Goal: Task Accomplishment & Management: Manage account settings

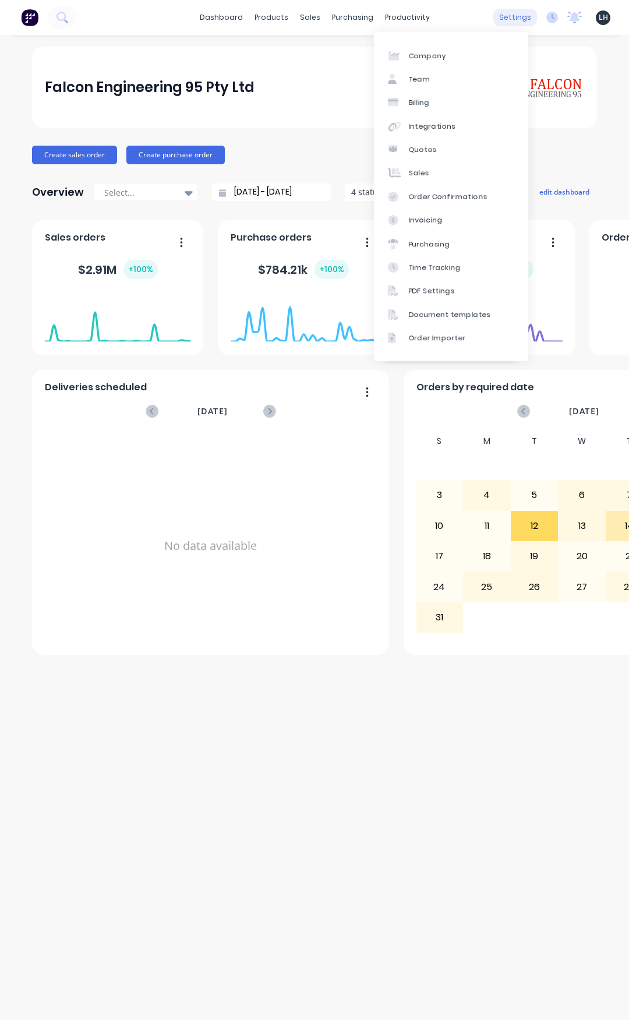
click at [509, 16] on div "settings" at bounding box center [515, 17] width 44 height 17
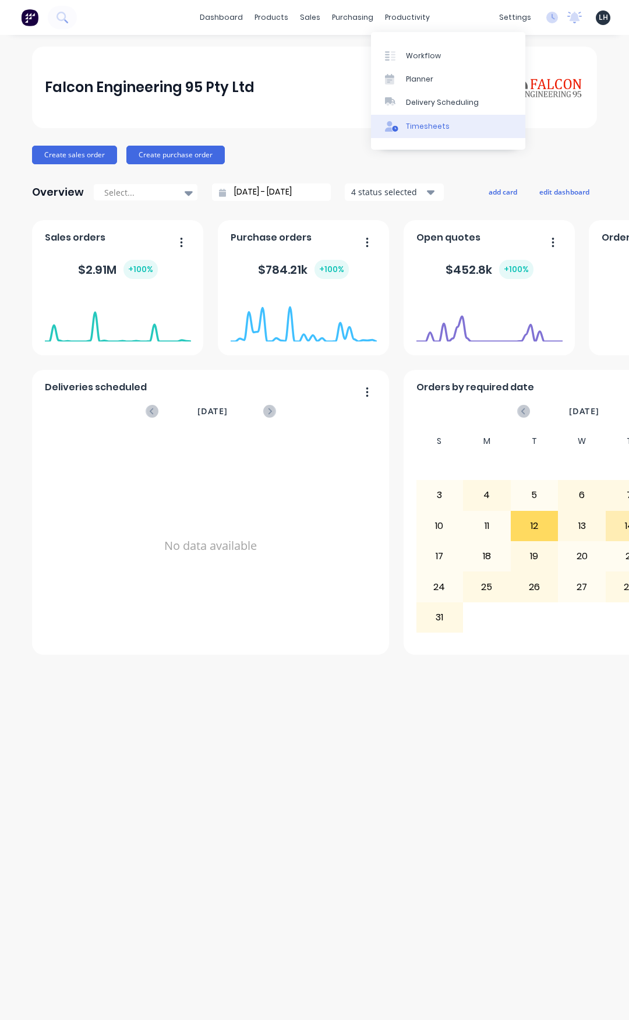
click at [414, 120] on link "Timesheets" at bounding box center [448, 126] width 154 height 23
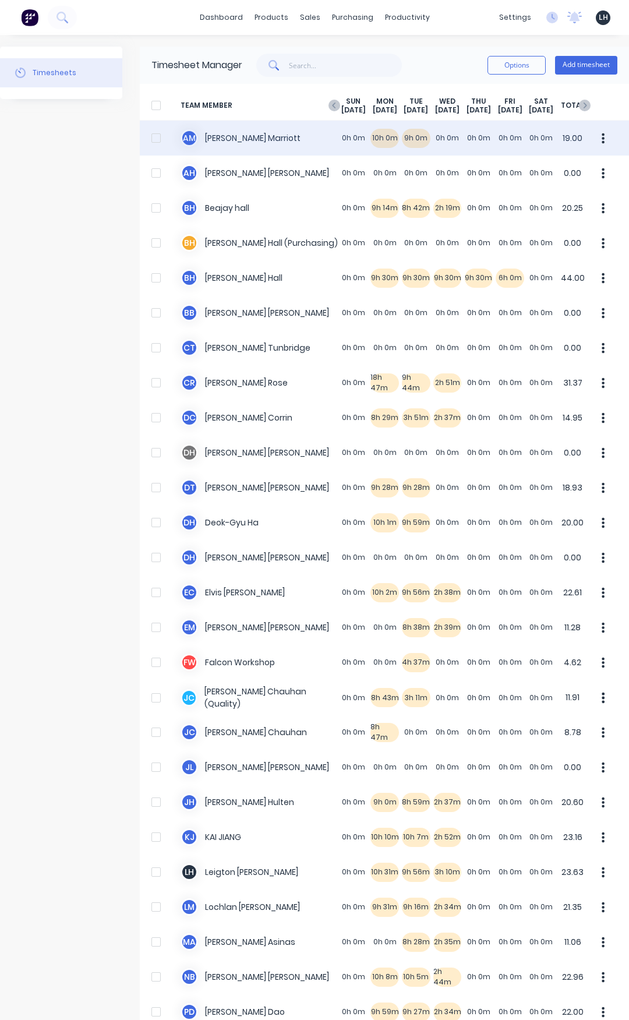
click at [602, 143] on icon "button" at bounding box center [603, 138] width 3 height 10
click at [540, 179] on div "Approve" at bounding box center [559, 170] width 90 height 17
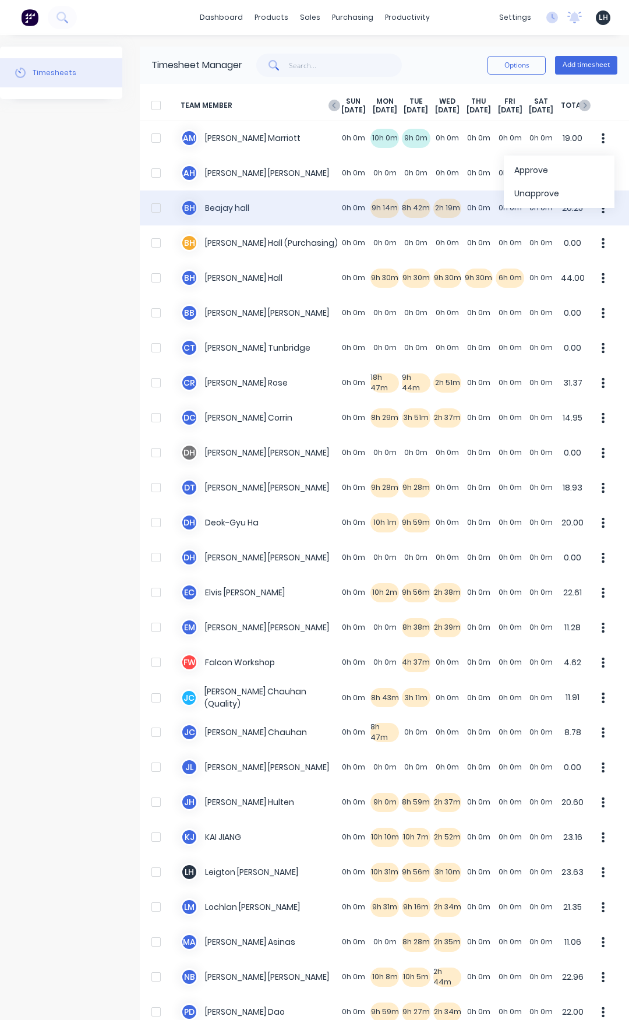
click at [383, 220] on div "B h Beajay hall 0h 0m 9h 14m 8h 42m 2h 19m 0h 0m 0h 0m 0h 0m 20.25" at bounding box center [384, 207] width 489 height 35
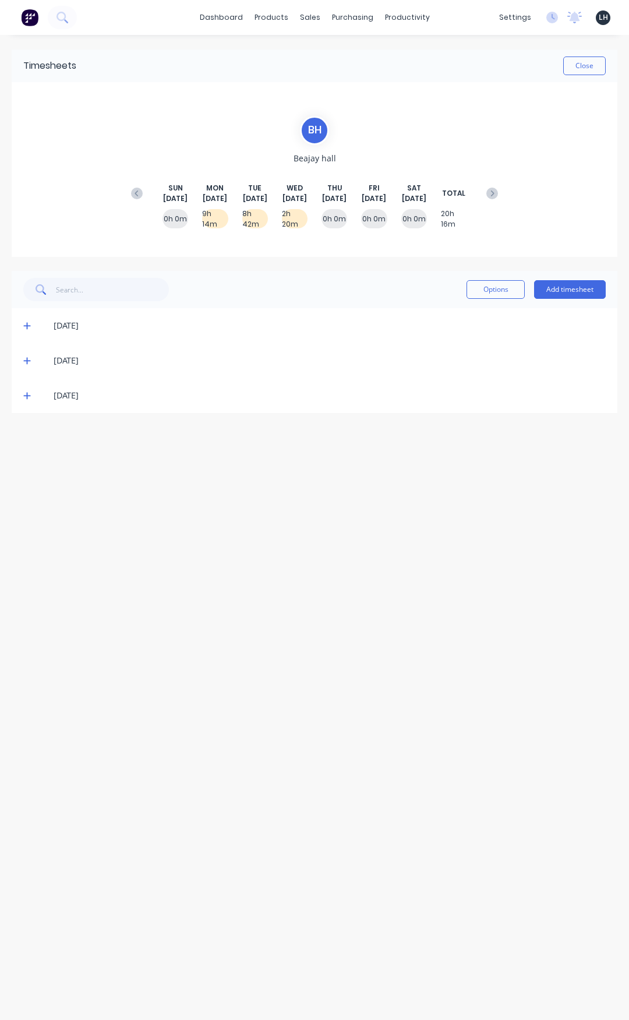
click at [28, 324] on icon at bounding box center [27, 325] width 8 height 8
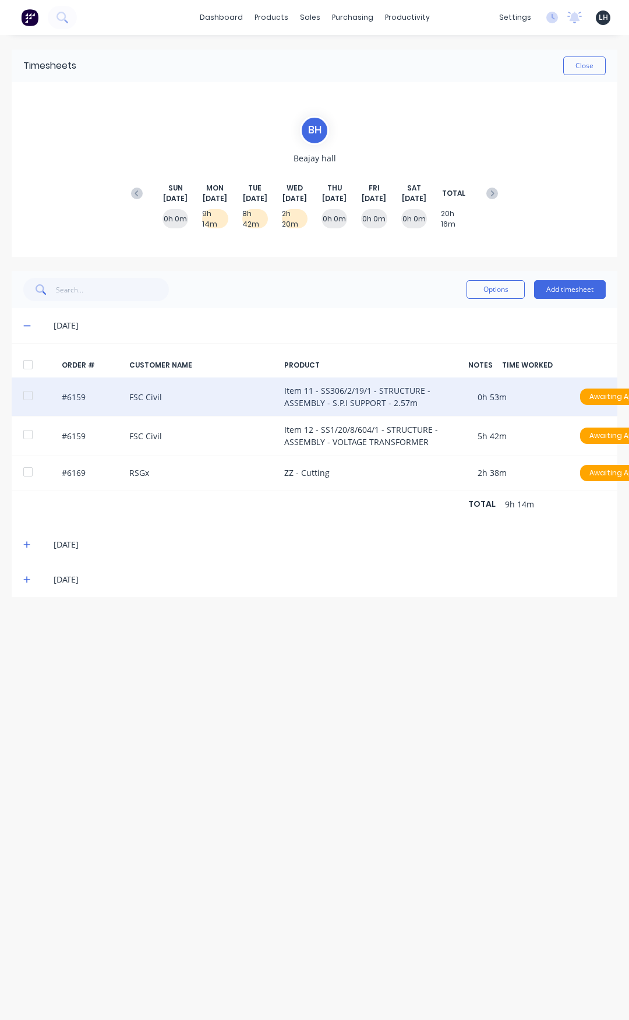
click at [553, 399] on div "#6159 FSC Civil Item 11 - SS306/2/19/1 - STRUCTURE - ASSEMBLY - S.P.I SUPPORT -…" at bounding box center [315, 396] width 606 height 39
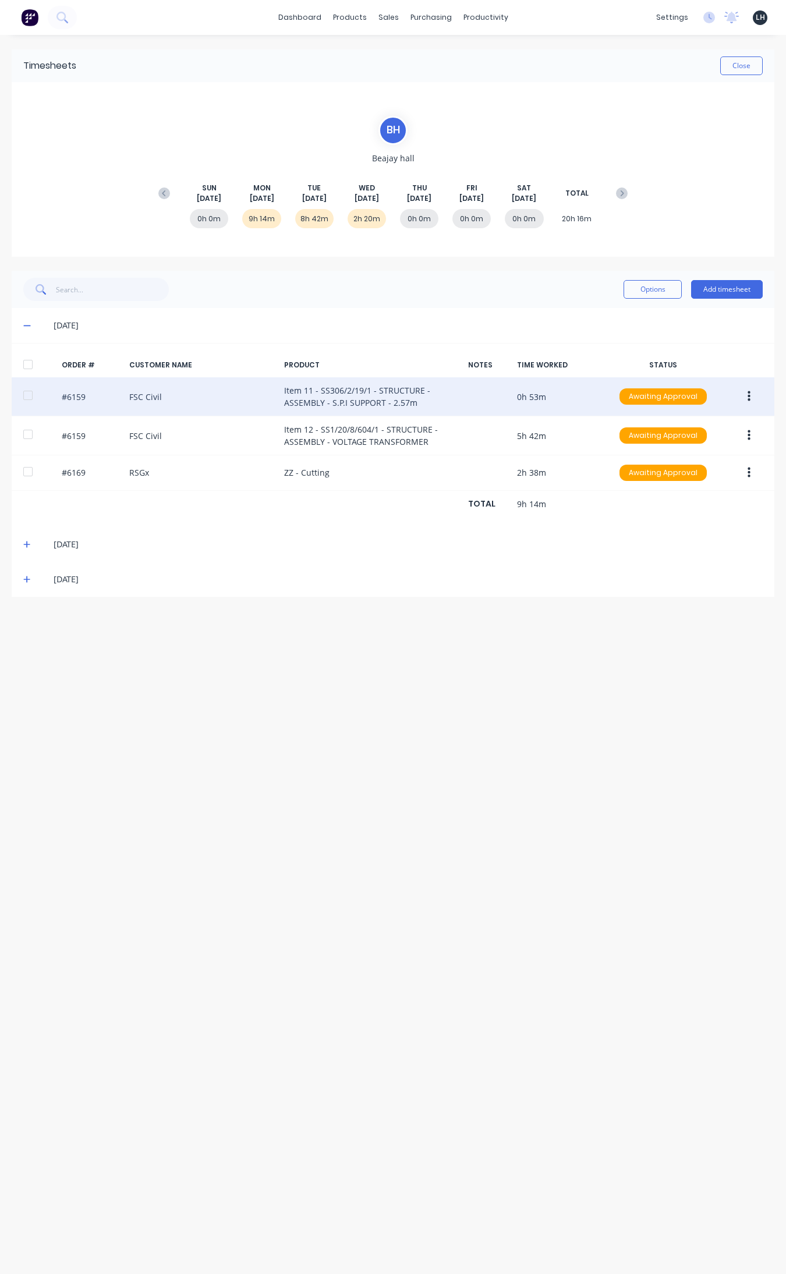
click at [628, 397] on button "button" at bounding box center [748, 396] width 27 height 21
click at [628, 476] on div "Edit" at bounding box center [708, 473] width 90 height 17
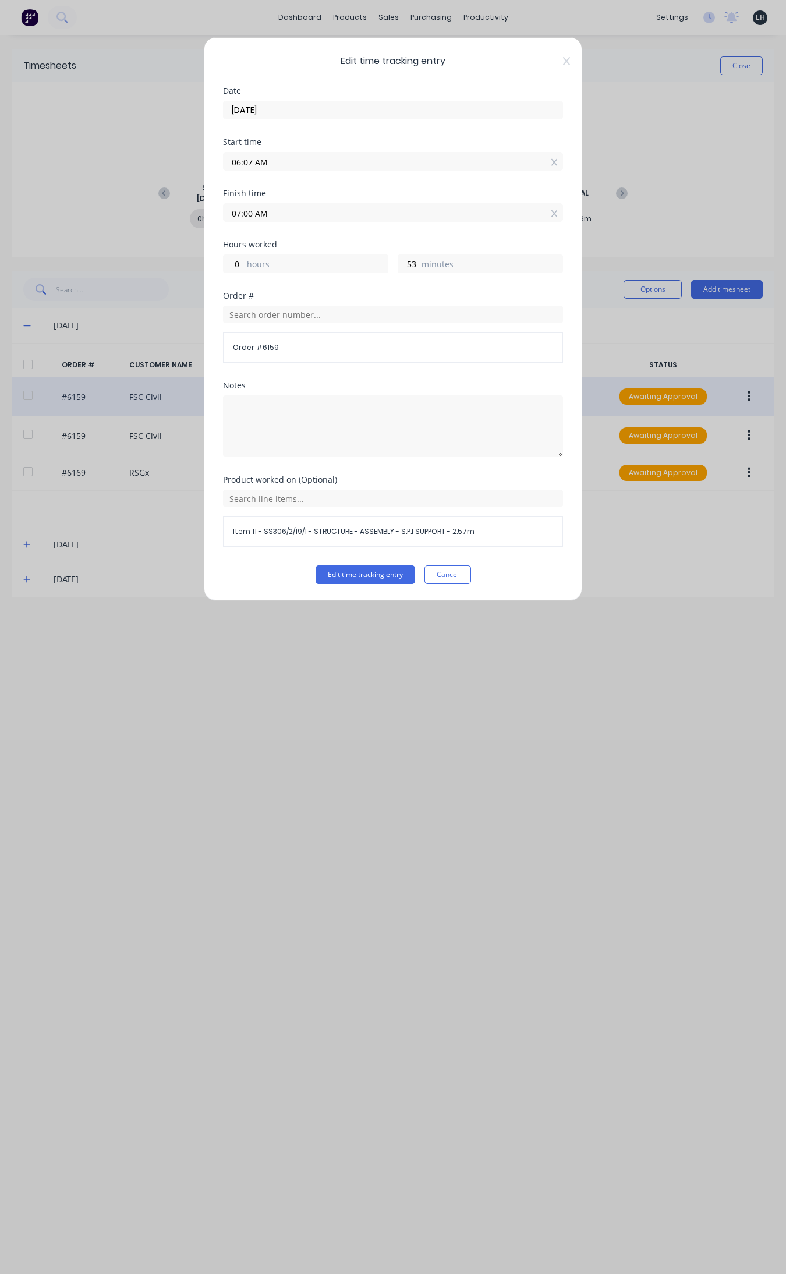
click at [249, 164] on input "06:07 AM" at bounding box center [393, 161] width 339 height 17
type input "06:00 AM"
click at [316, 565] on button "Edit time tracking entry" at bounding box center [366, 574] width 100 height 19
type input "1"
type input "0"
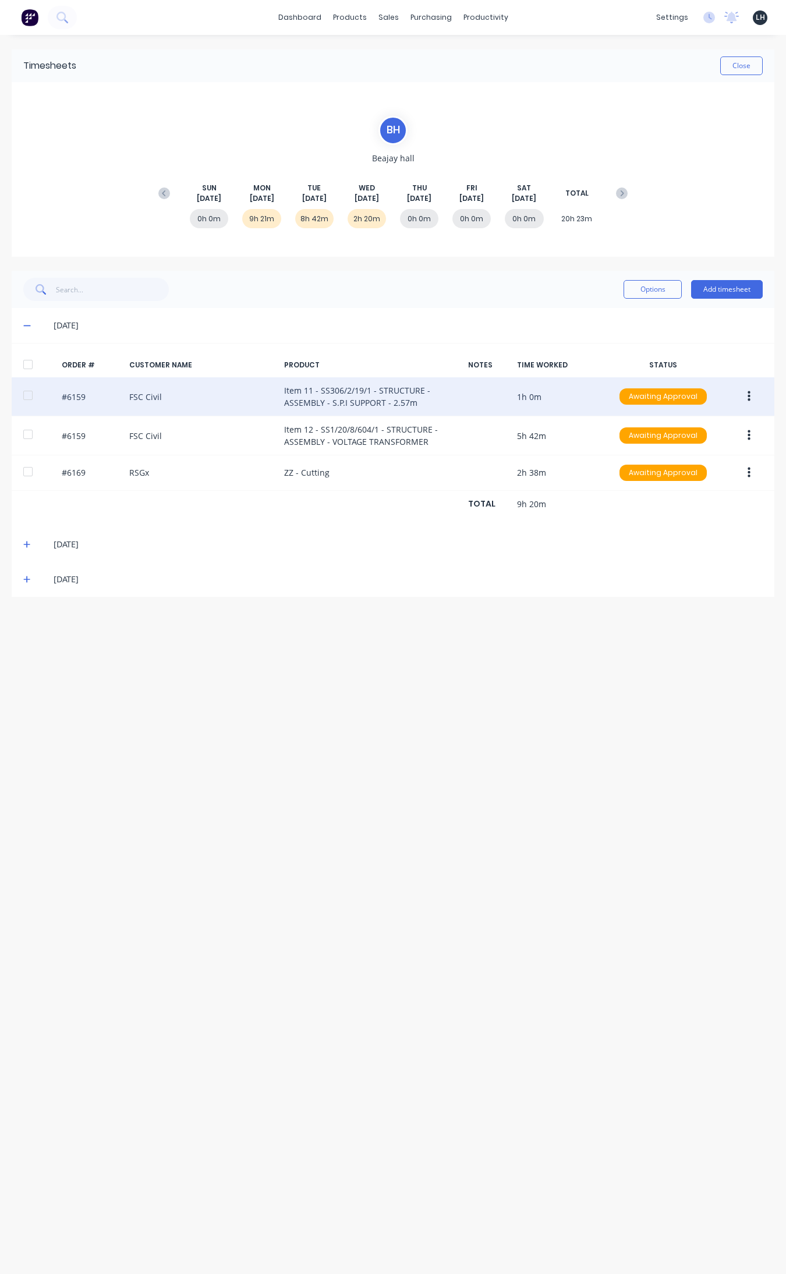
click at [628, 397] on button "button" at bounding box center [748, 396] width 27 height 21
click at [628, 472] on div "Edit" at bounding box center [708, 473] width 90 height 17
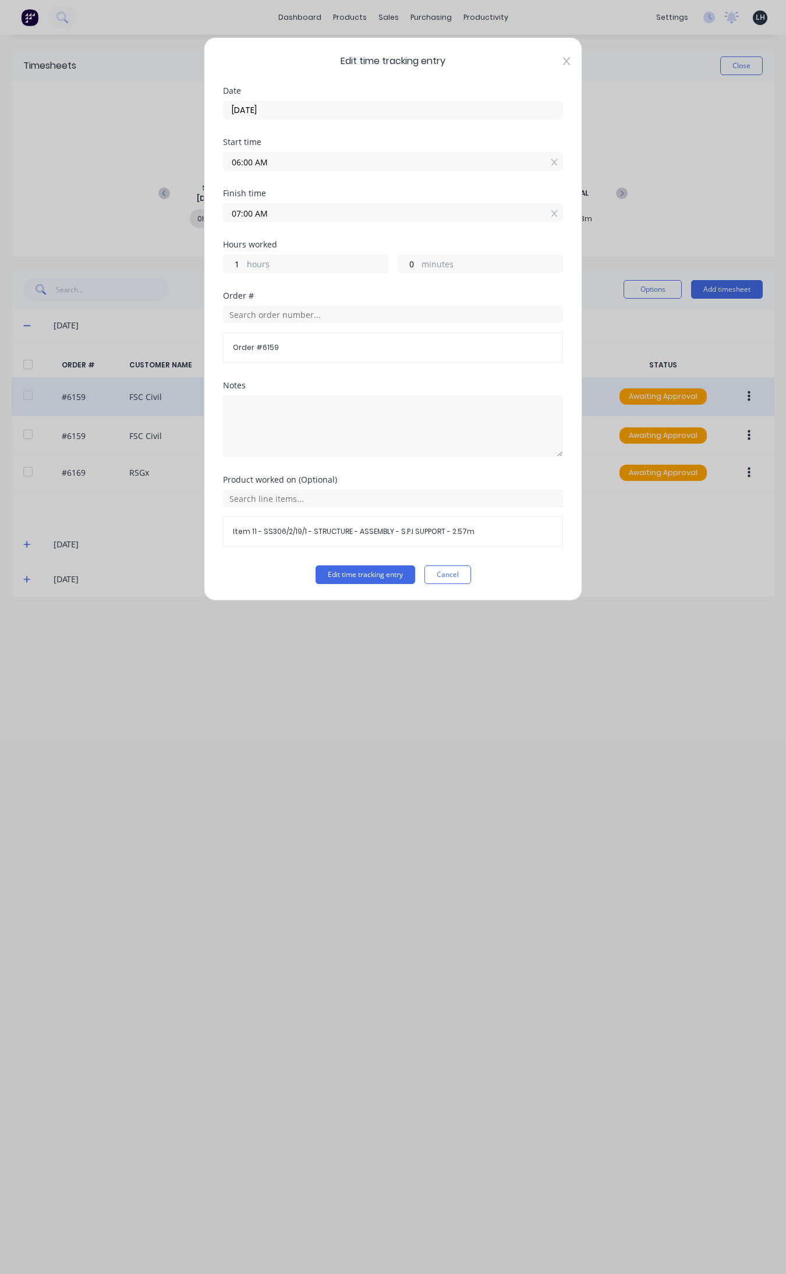
click at [563, 59] on icon at bounding box center [566, 60] width 7 height 9
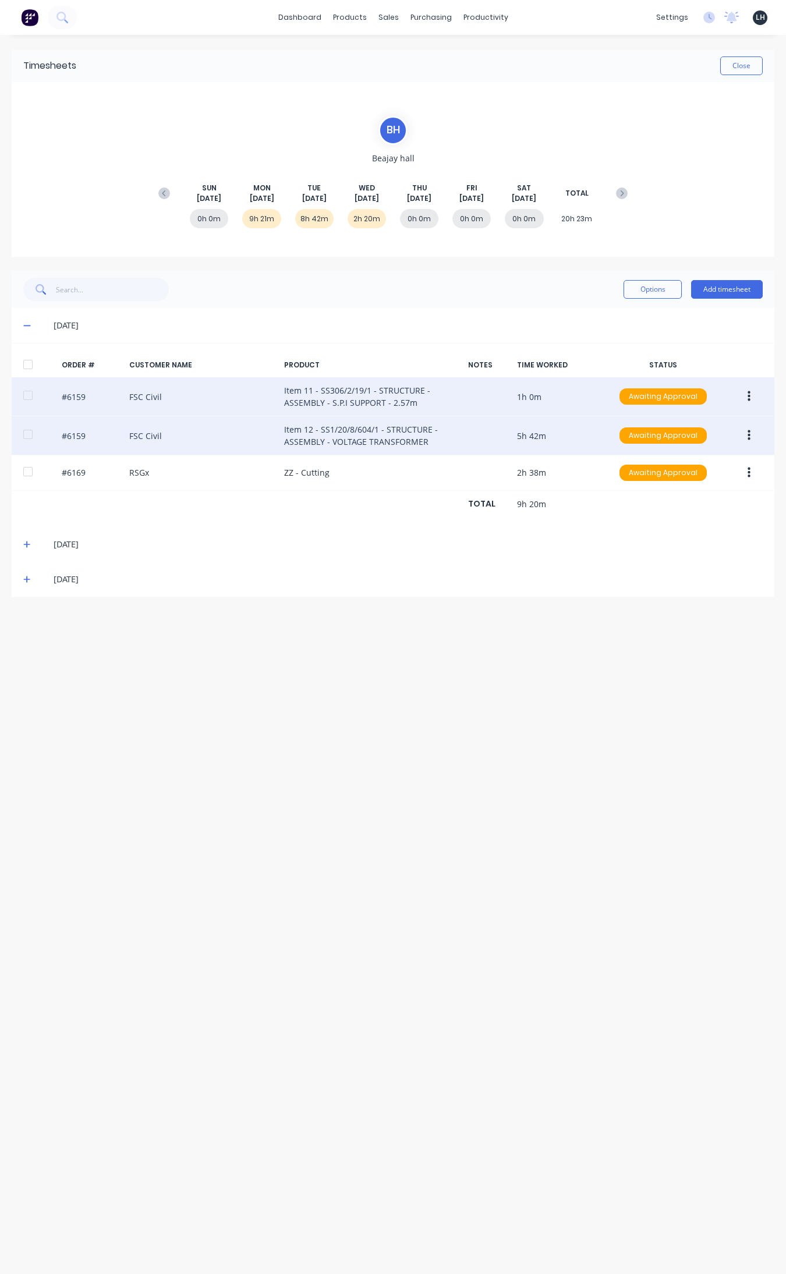
click at [628, 435] on icon "button" at bounding box center [749, 435] width 3 height 10
click at [628, 509] on div "Edit" at bounding box center [708, 512] width 90 height 17
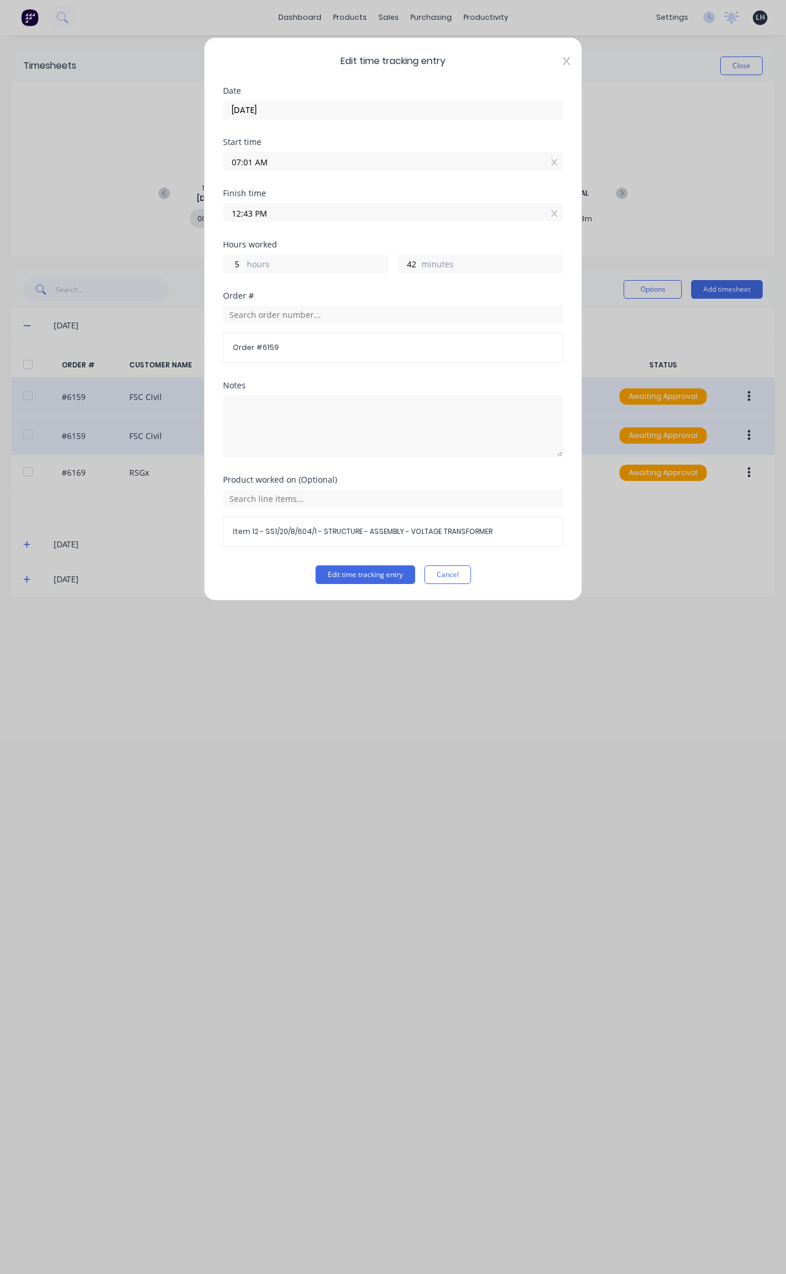
click at [564, 63] on icon at bounding box center [566, 61] width 7 height 8
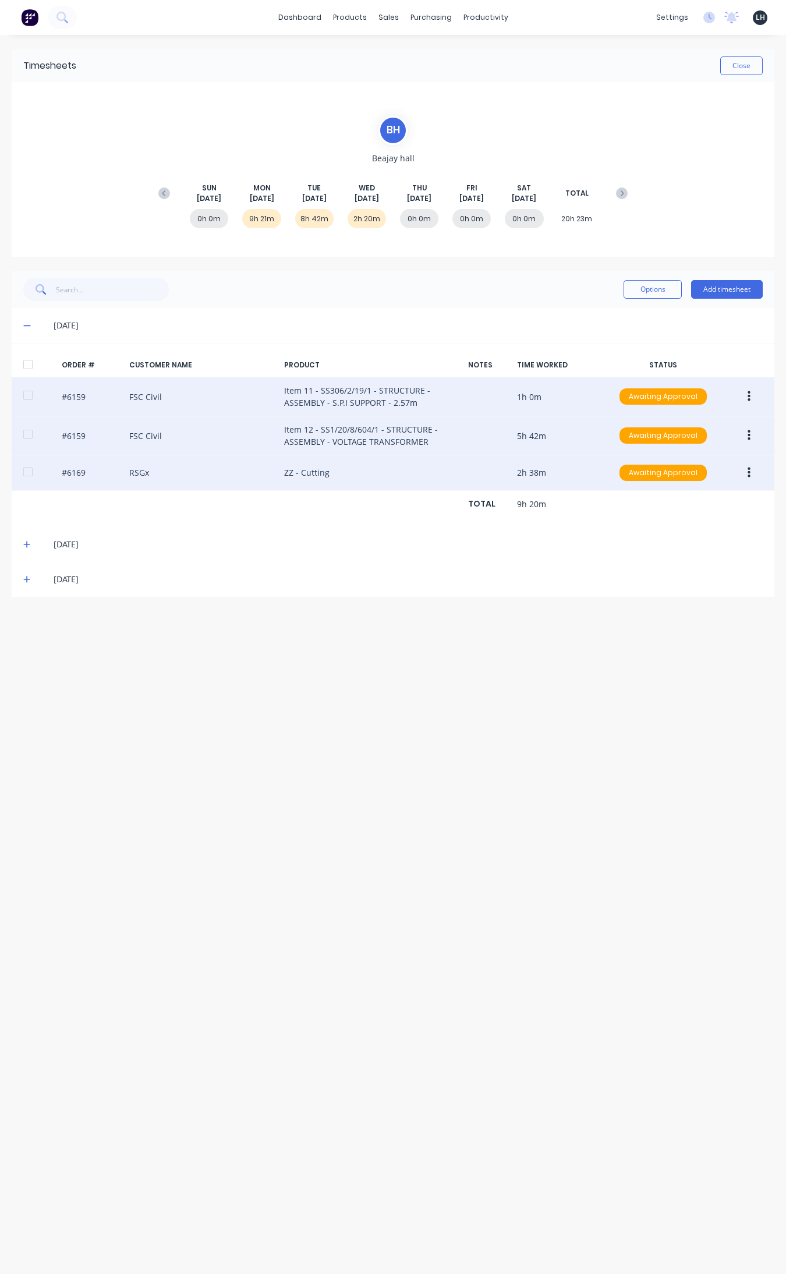
click at [628, 473] on button "button" at bounding box center [748, 472] width 27 height 21
click at [628, 544] on div "Edit" at bounding box center [708, 550] width 90 height 17
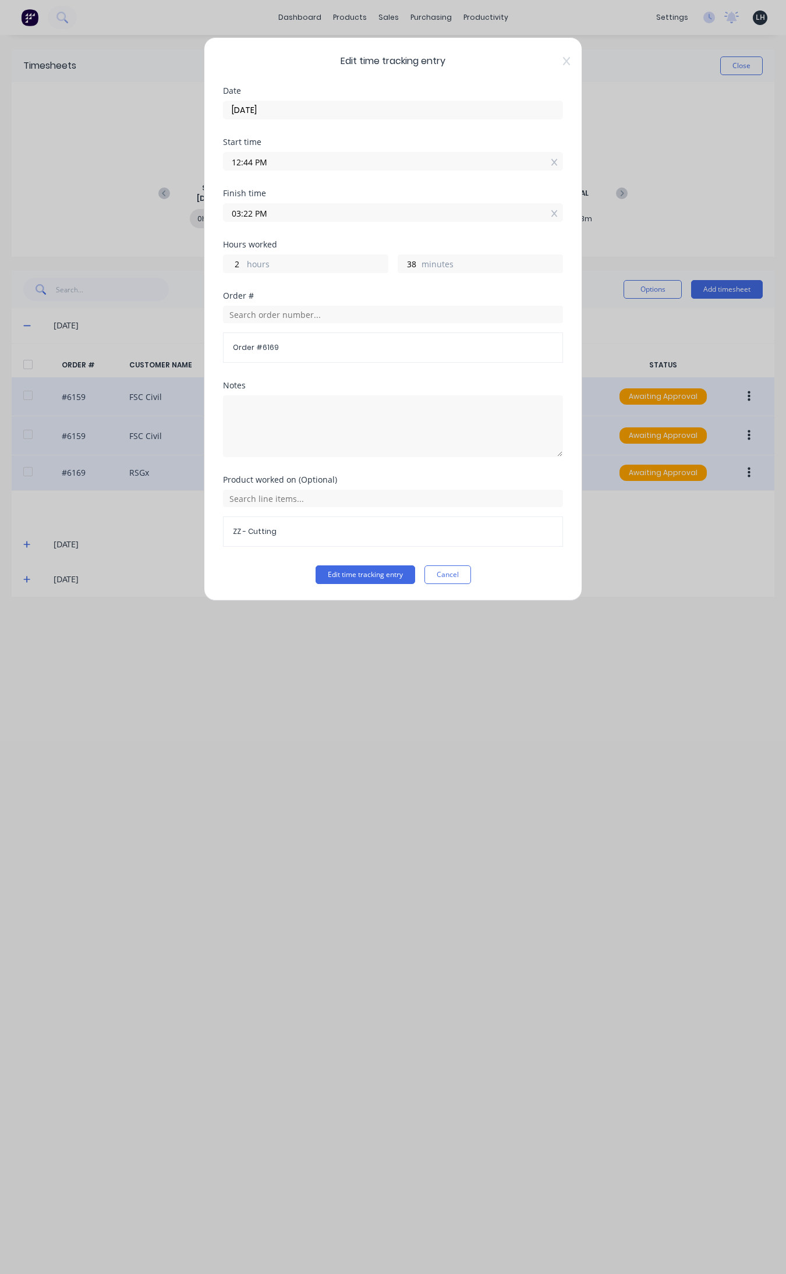
click at [249, 213] on input "03:22 PM" at bounding box center [393, 212] width 339 height 17
type input "03:27 PM"
click at [316, 565] on button "Edit time tracking entry" at bounding box center [366, 574] width 100 height 19
type input "43"
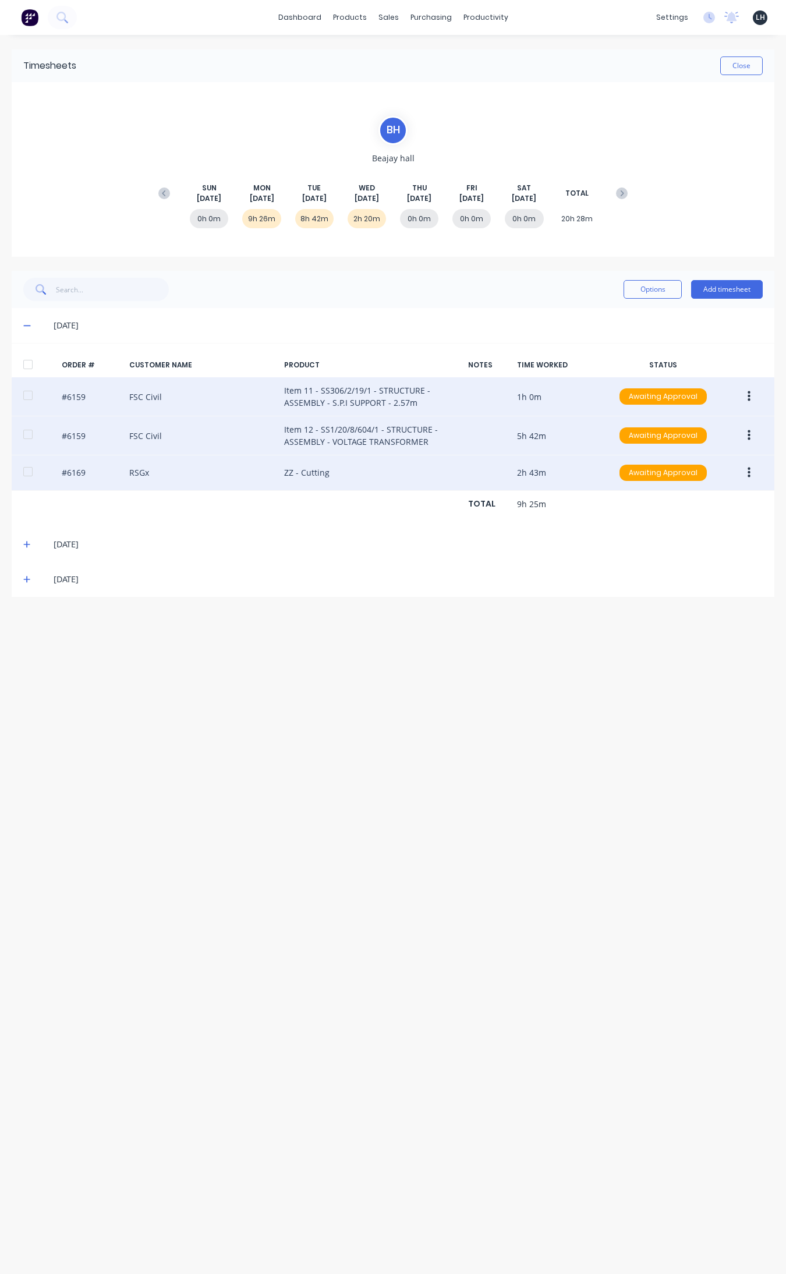
click at [22, 321] on div "[DATE]" at bounding box center [393, 325] width 763 height 35
click at [25, 327] on icon at bounding box center [27, 325] width 8 height 8
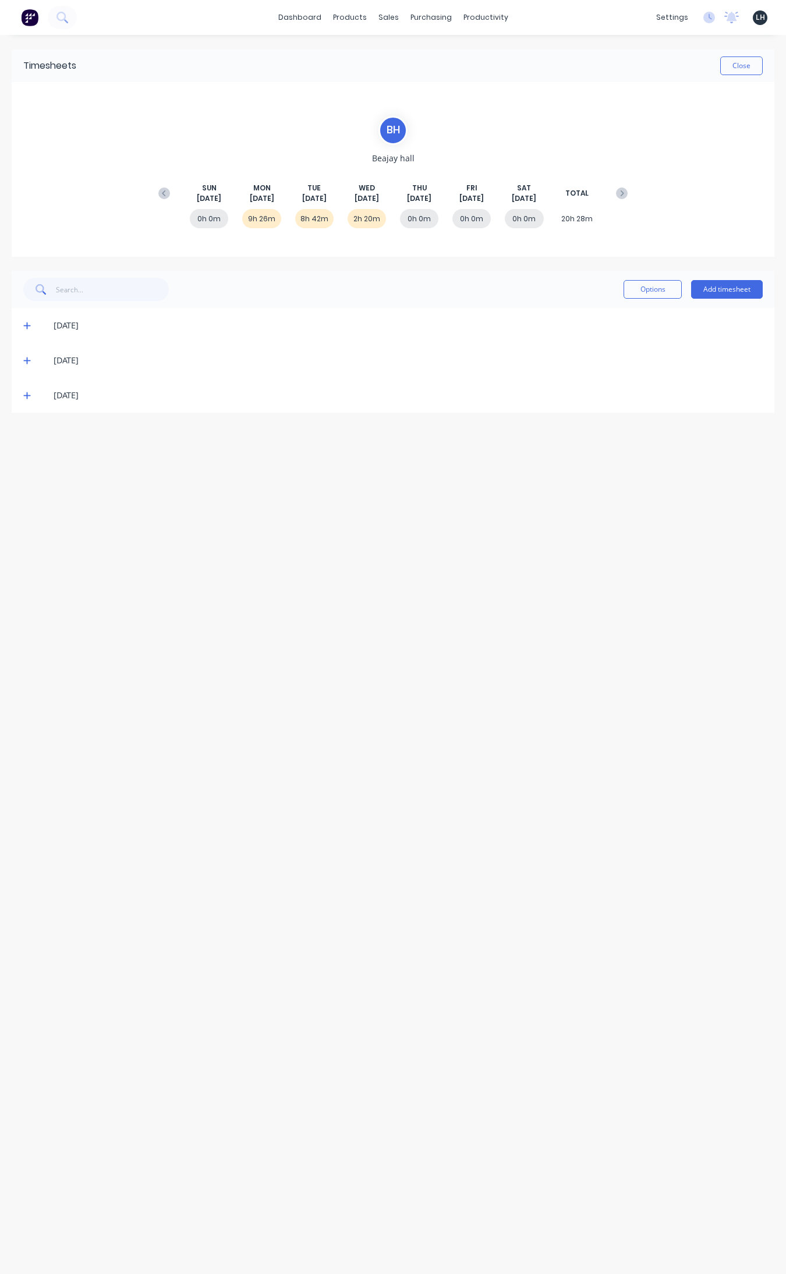
click at [22, 360] on div "[DATE]" at bounding box center [393, 360] width 763 height 35
click at [25, 359] on icon at bounding box center [27, 360] width 8 height 8
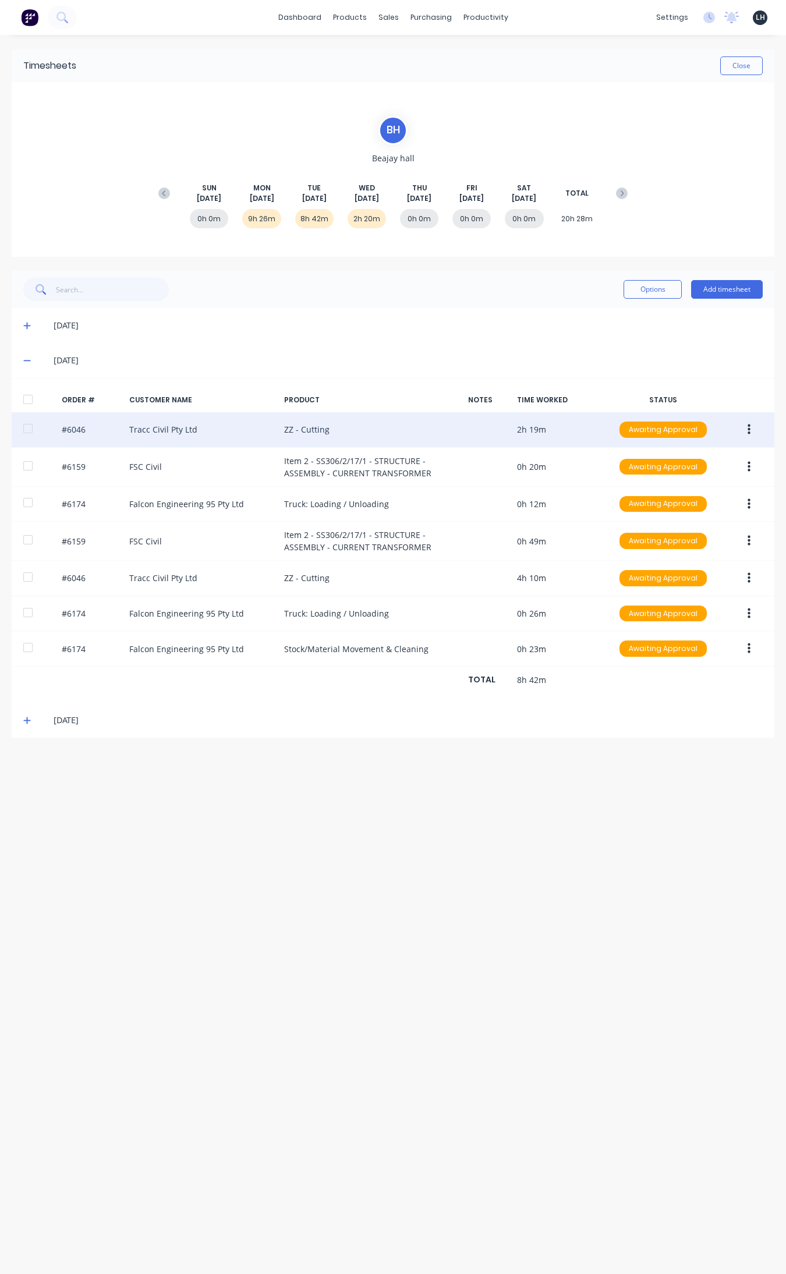
click at [628, 426] on icon "button" at bounding box center [749, 429] width 3 height 10
click at [628, 503] on div "Edit" at bounding box center [708, 506] width 90 height 17
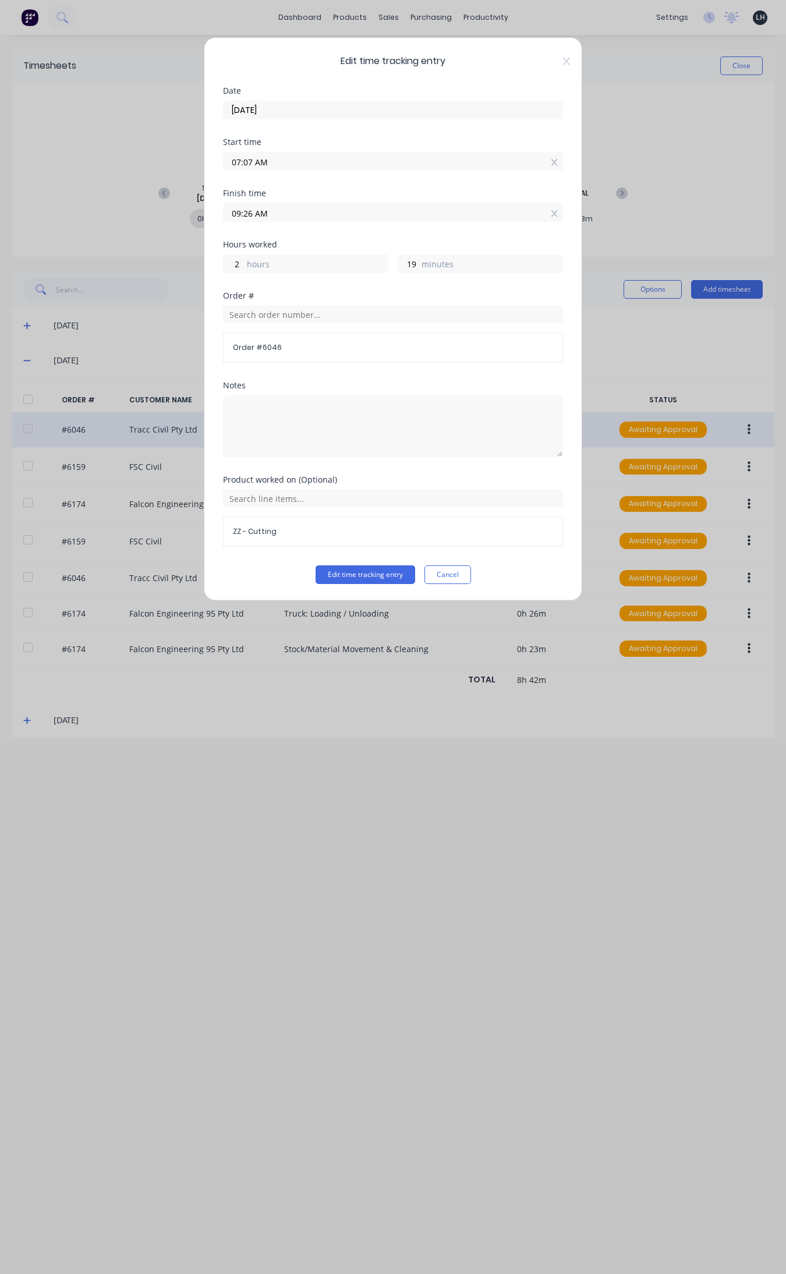
click at [247, 164] on input "07:07 AM" at bounding box center [393, 161] width 339 height 17
type input "07:00 AM"
type input "26"
click at [431, 383] on div "Notes" at bounding box center [393, 385] width 340 height 8
click at [379, 577] on button "Edit time tracking entry" at bounding box center [366, 574] width 100 height 19
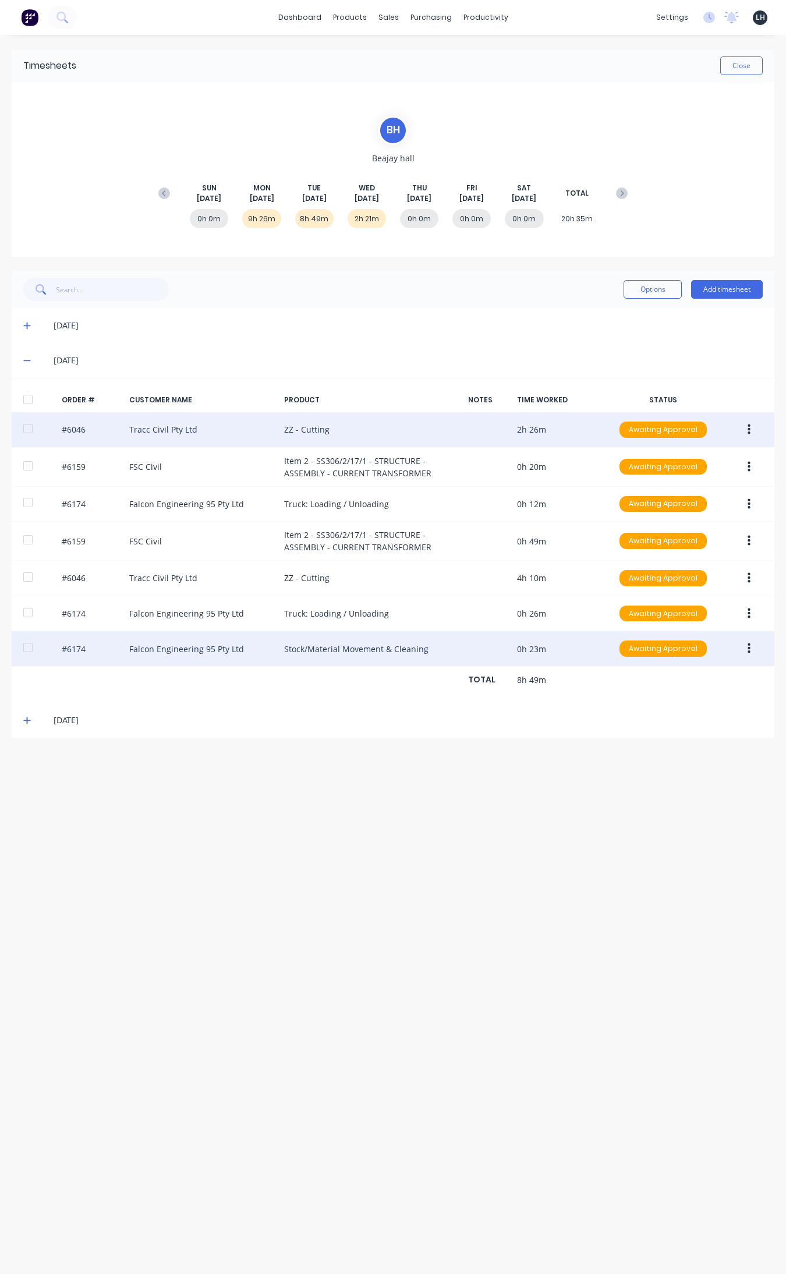
click at [628, 650] on button "button" at bounding box center [748, 648] width 27 height 21
click at [628, 723] on div "Edit" at bounding box center [708, 725] width 90 height 17
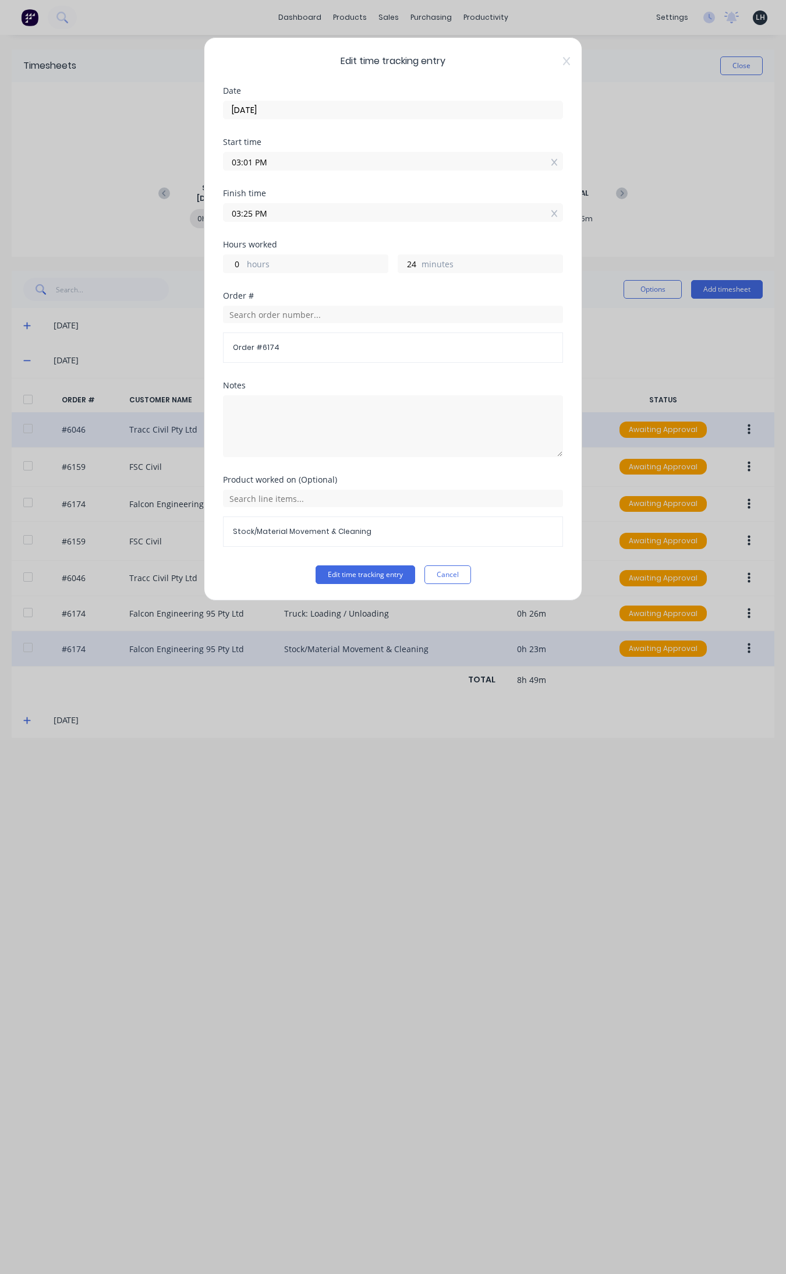
click at [249, 214] on input "03:25 PM" at bounding box center [393, 212] width 339 height 17
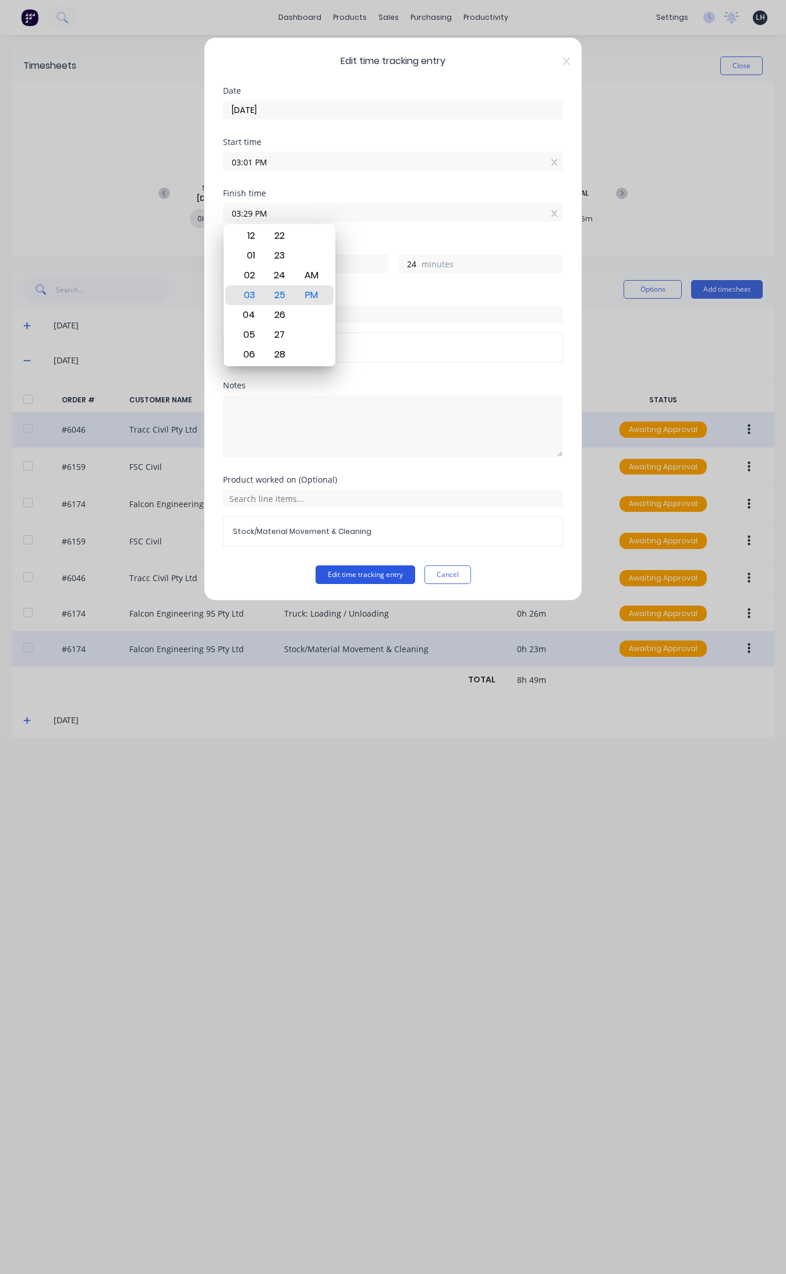
type input "03:29 PM"
type input "28"
click at [376, 581] on button "Edit time tracking entry" at bounding box center [366, 574] width 100 height 19
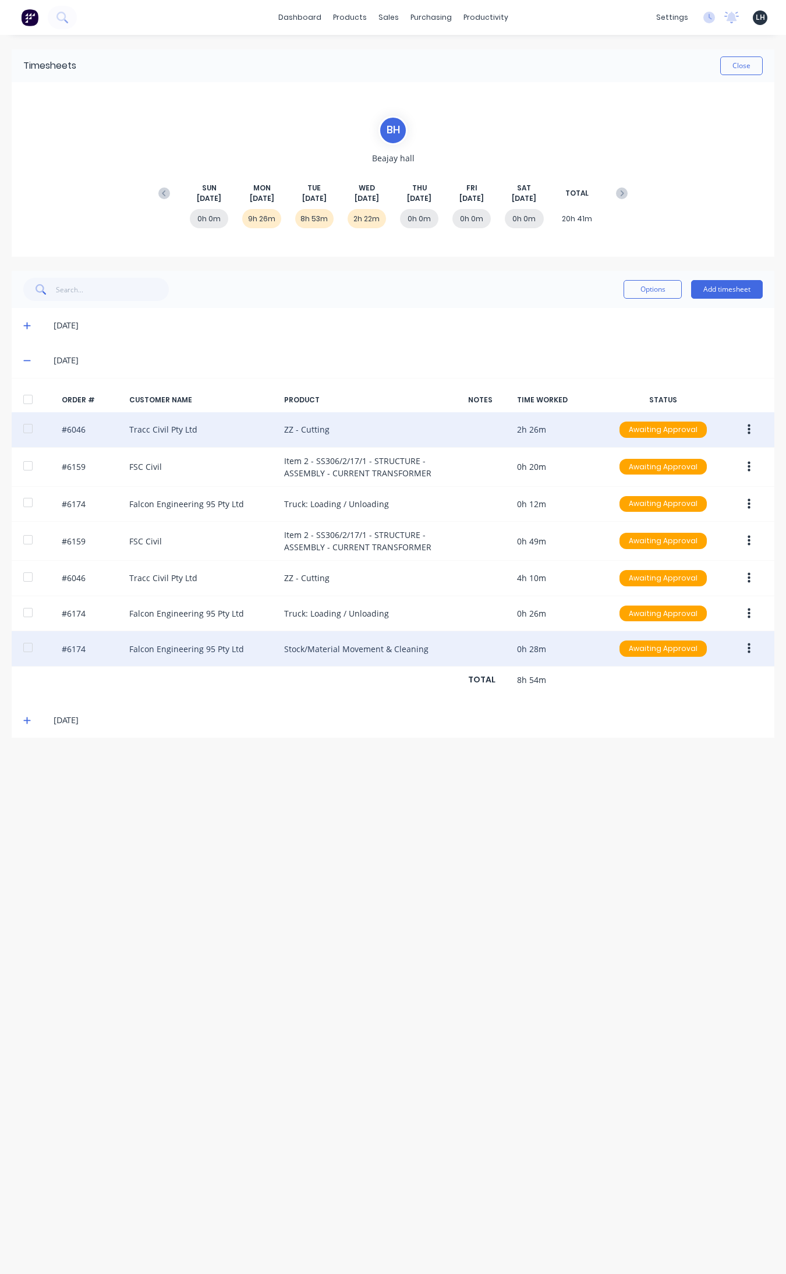
click at [628, 648] on button "button" at bounding box center [748, 648] width 27 height 21
click at [628, 727] on div "Edit" at bounding box center [708, 725] width 90 height 17
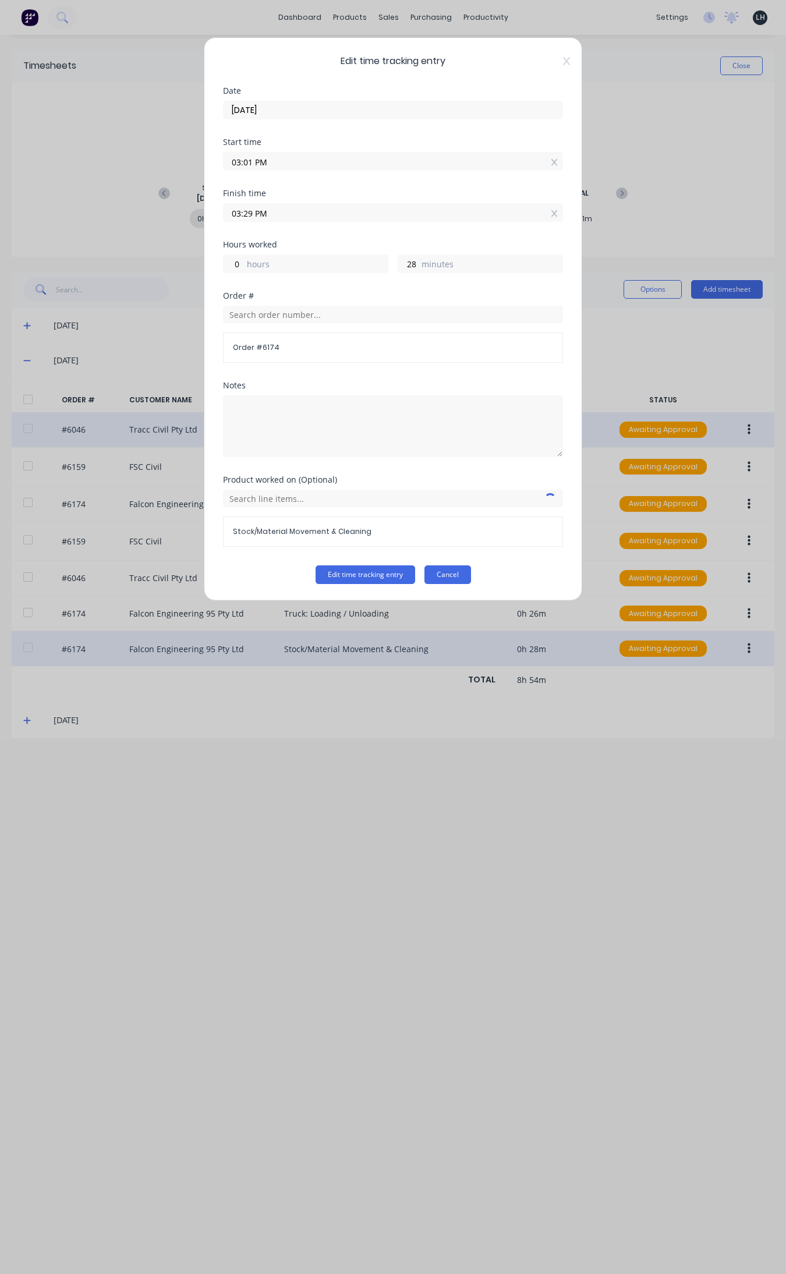
click at [453, 575] on button "Cancel" at bounding box center [447, 574] width 47 height 19
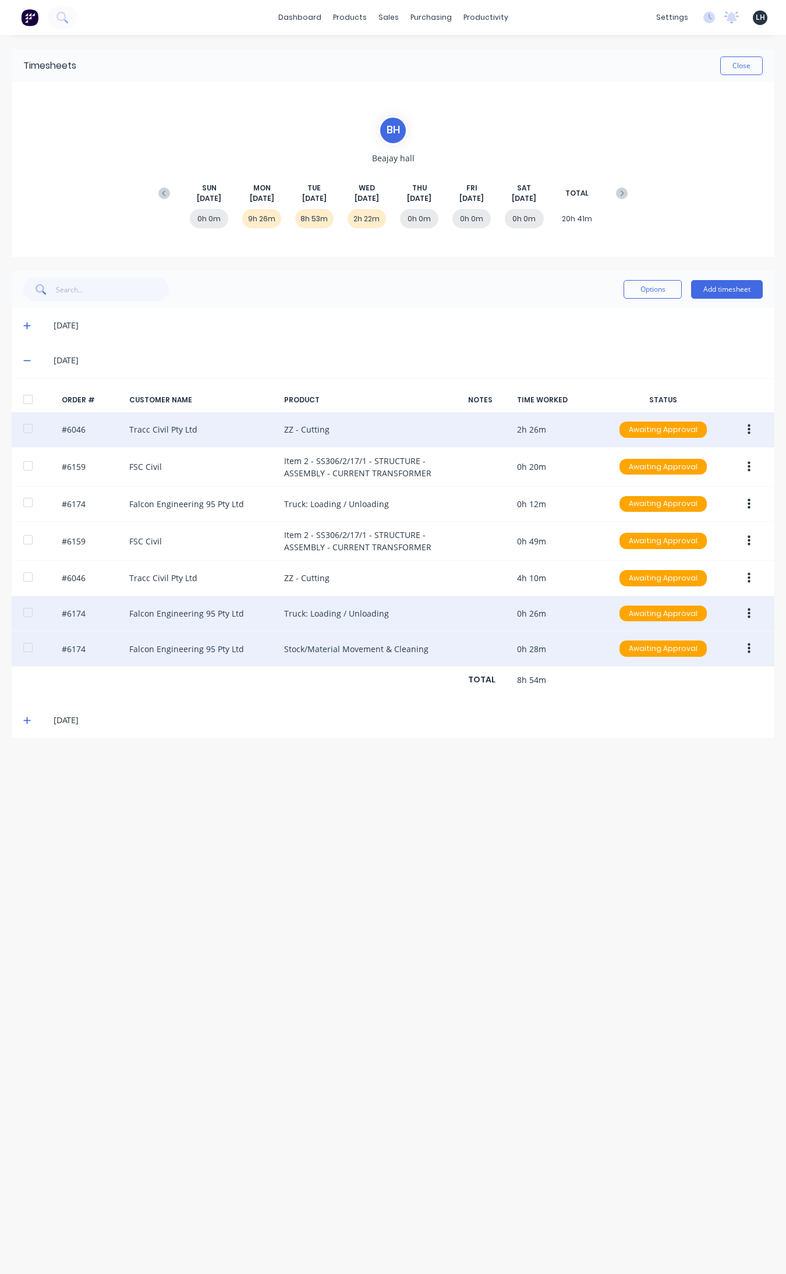
click at [628, 615] on icon "button" at bounding box center [749, 613] width 3 height 13
click at [628, 692] on div "Edit" at bounding box center [708, 690] width 90 height 17
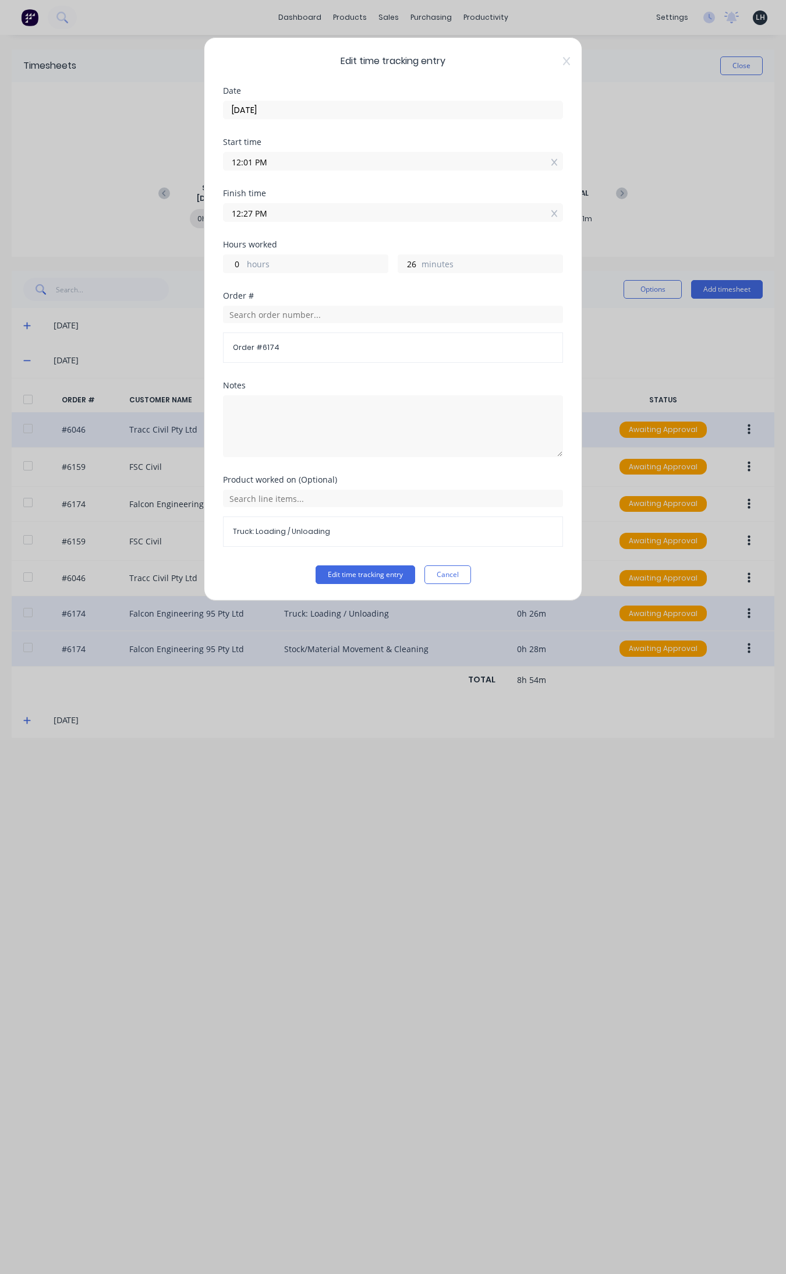
drag, startPoint x: 567, startPoint y: 63, endPoint x: 571, endPoint y: 70, distance: 8.4
click at [566, 63] on icon at bounding box center [566, 60] width 7 height 9
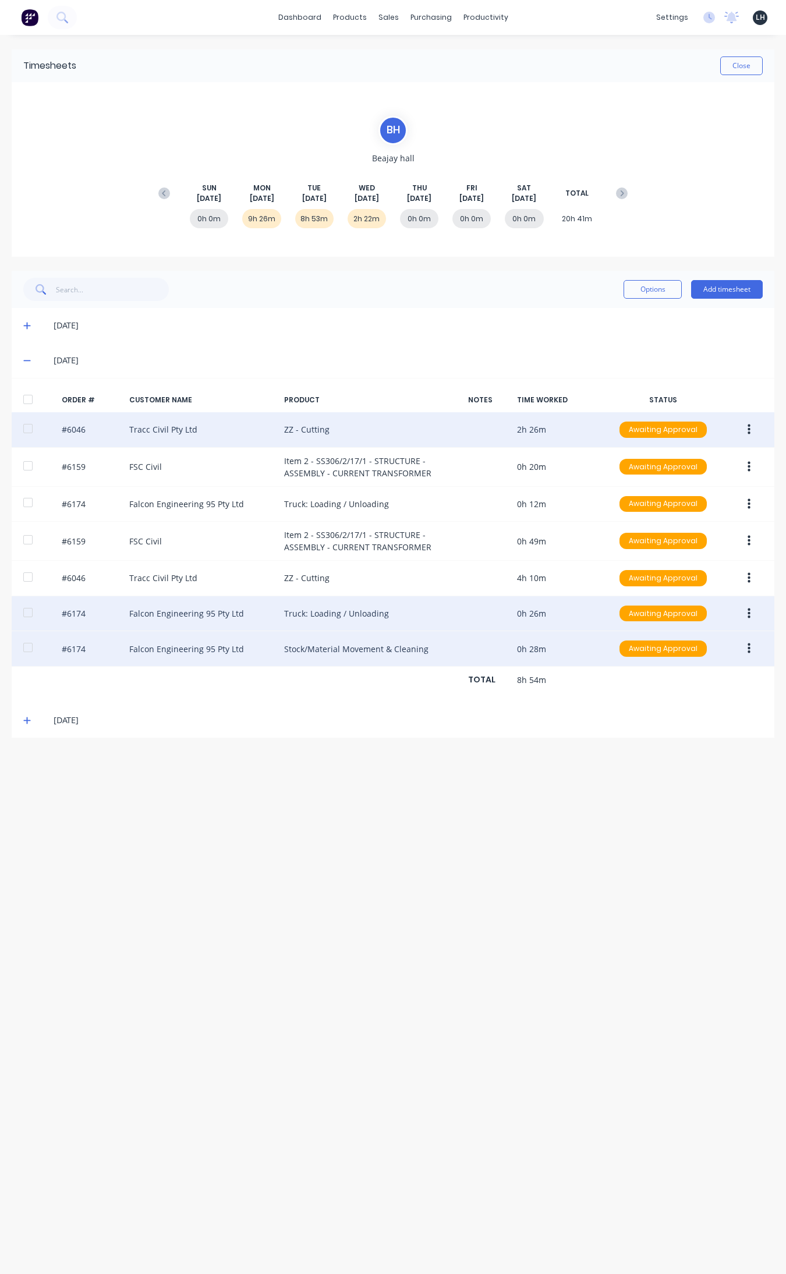
click at [628, 649] on icon "button" at bounding box center [749, 648] width 3 height 13
click at [628, 724] on div "Edit" at bounding box center [708, 725] width 90 height 17
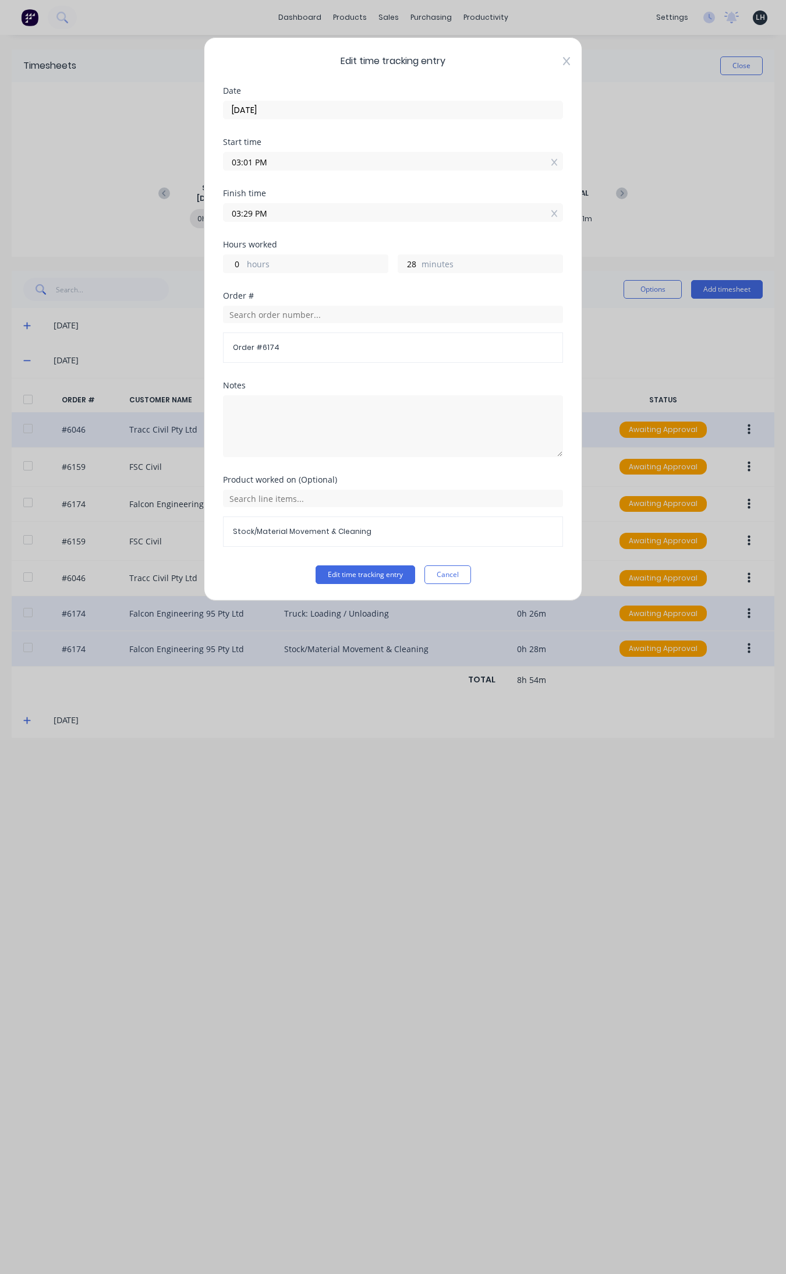
click at [565, 62] on icon at bounding box center [566, 61] width 7 height 8
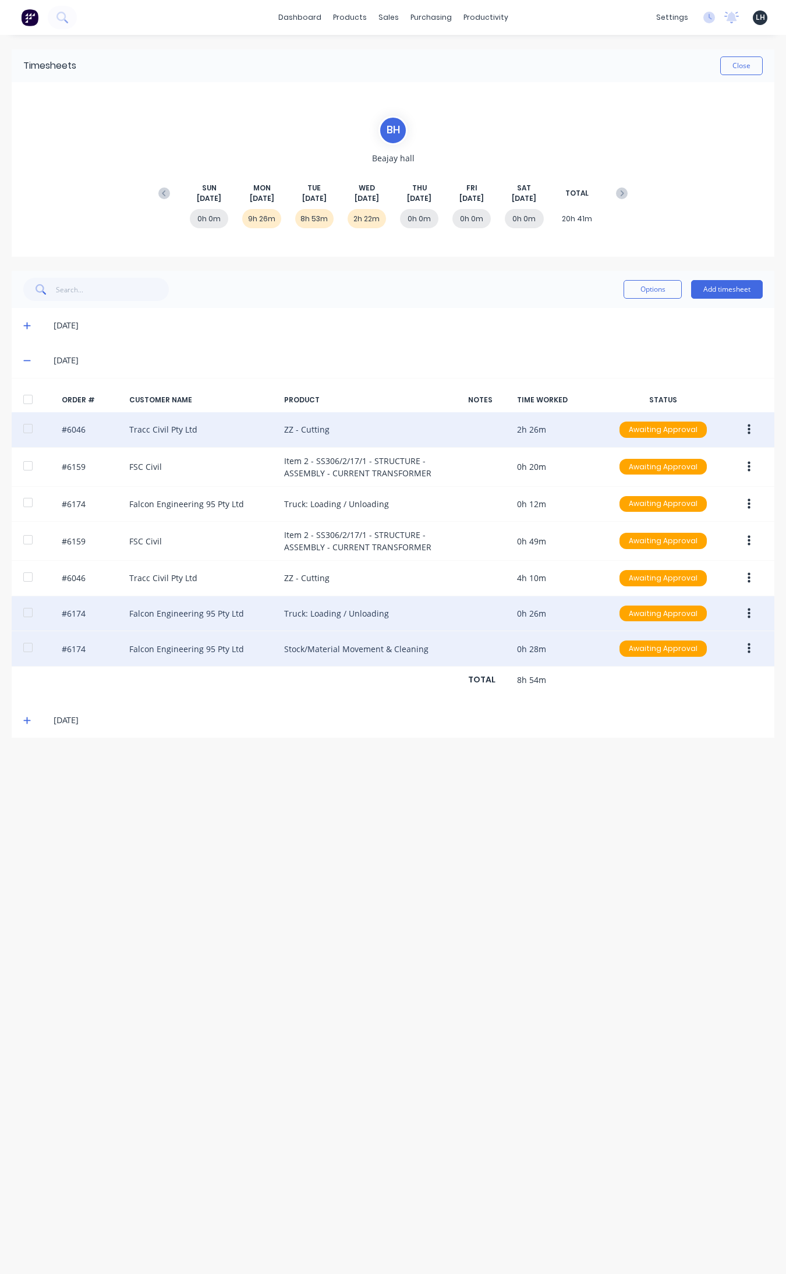
click at [628, 616] on button "button" at bounding box center [748, 613] width 27 height 21
click at [628, 683] on button "Edit" at bounding box center [707, 690] width 111 height 23
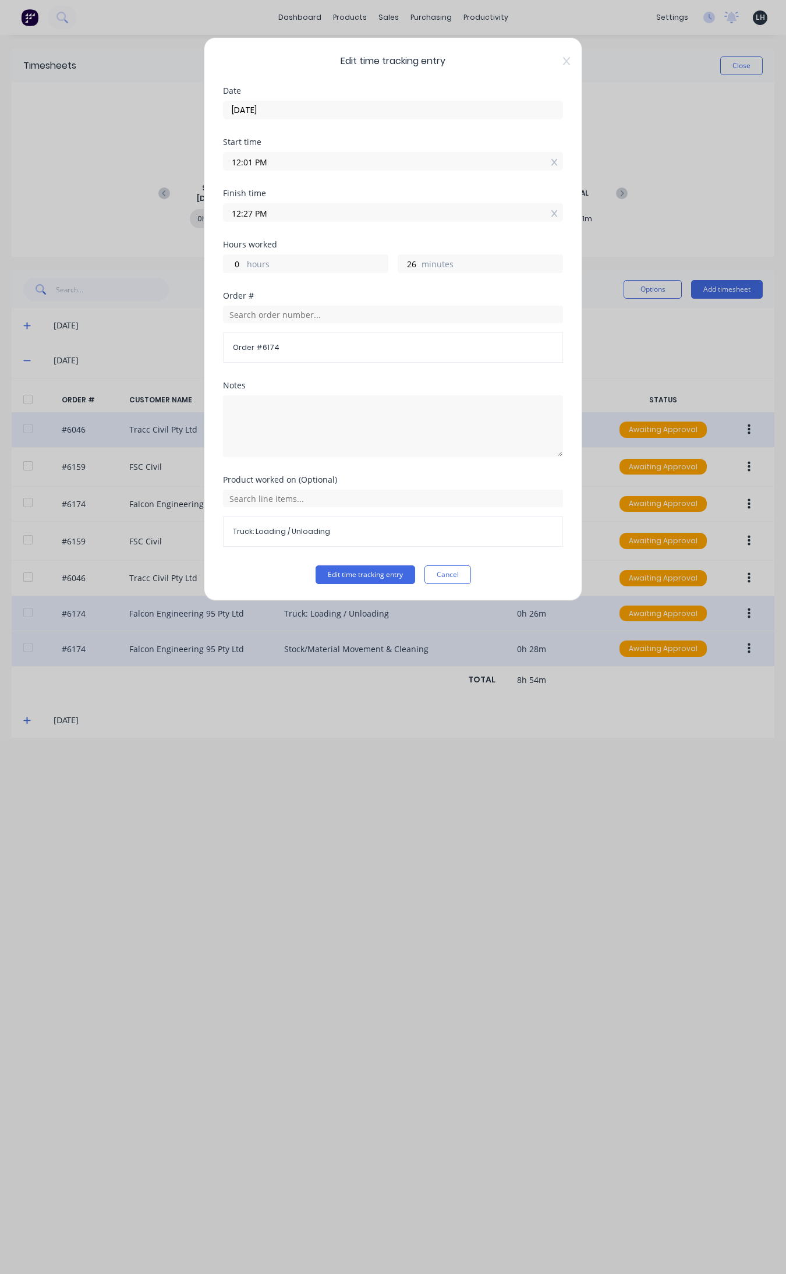
click at [628, 691] on div "Edit time tracking entry Date 26/08/2025 Start time 12:01 PM Finish time 12:27 …" at bounding box center [393, 637] width 786 height 1274
click at [455, 576] on button "Cancel" at bounding box center [447, 574] width 47 height 19
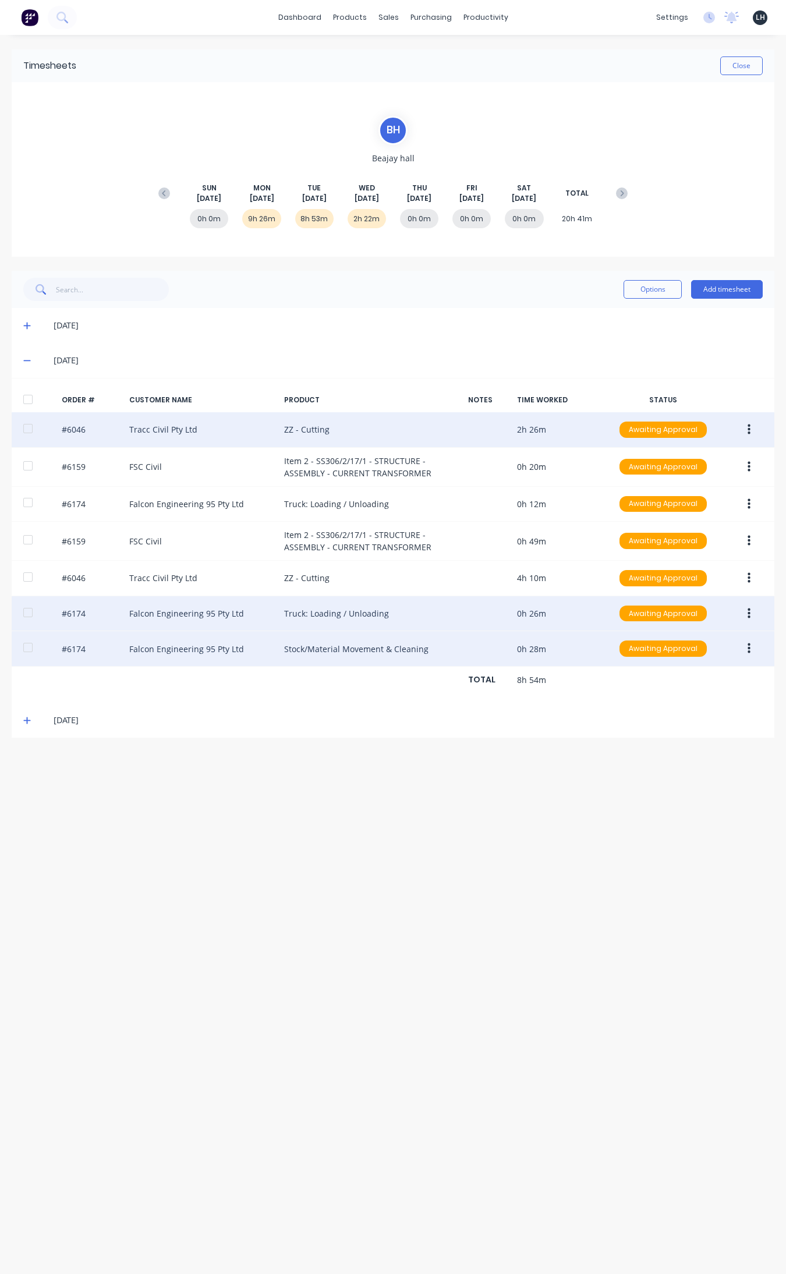
click at [628, 616] on button "button" at bounding box center [748, 613] width 27 height 21
click at [628, 688] on div "Edit" at bounding box center [708, 690] width 90 height 17
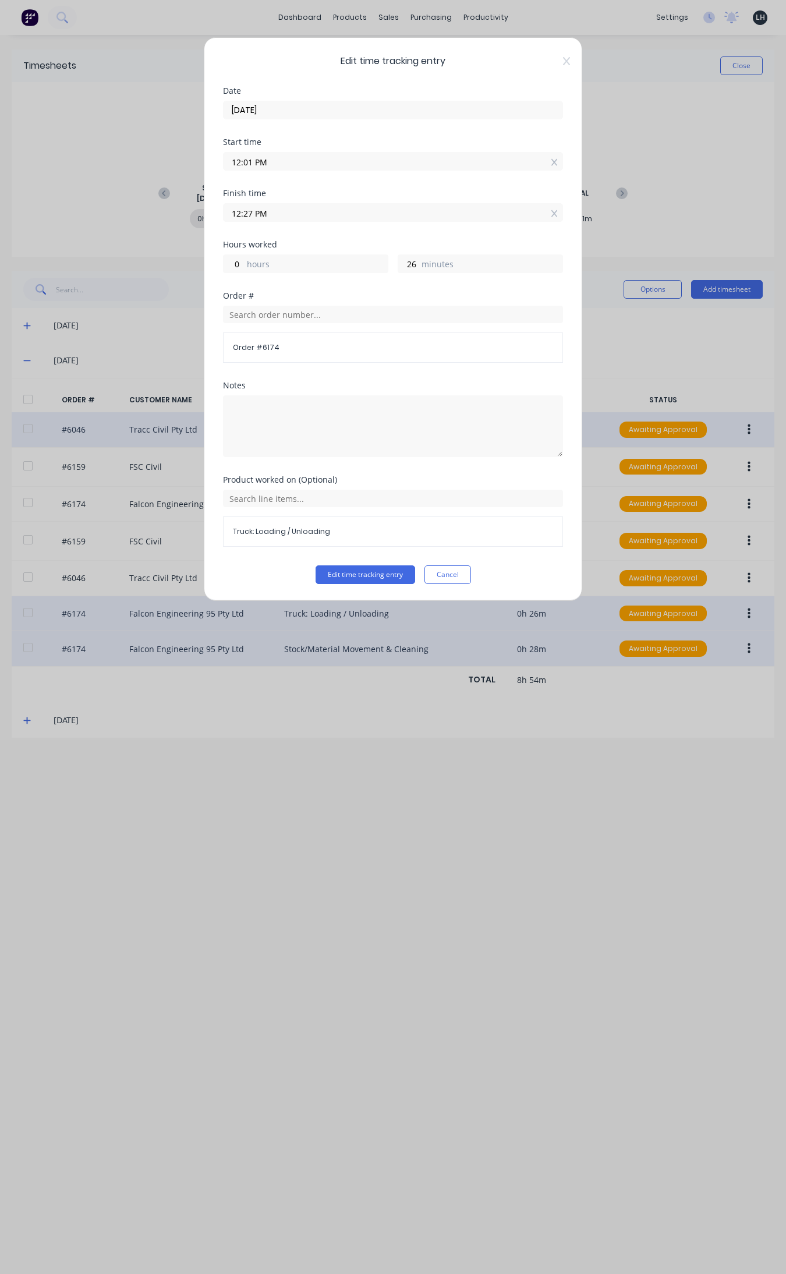
click at [628, 699] on div "Edit time tracking entry Date 26/08/2025 Start time 12:01 PM Finish time 12:27 …" at bounding box center [393, 637] width 786 height 1274
click at [451, 578] on button "Cancel" at bounding box center [447, 574] width 47 height 19
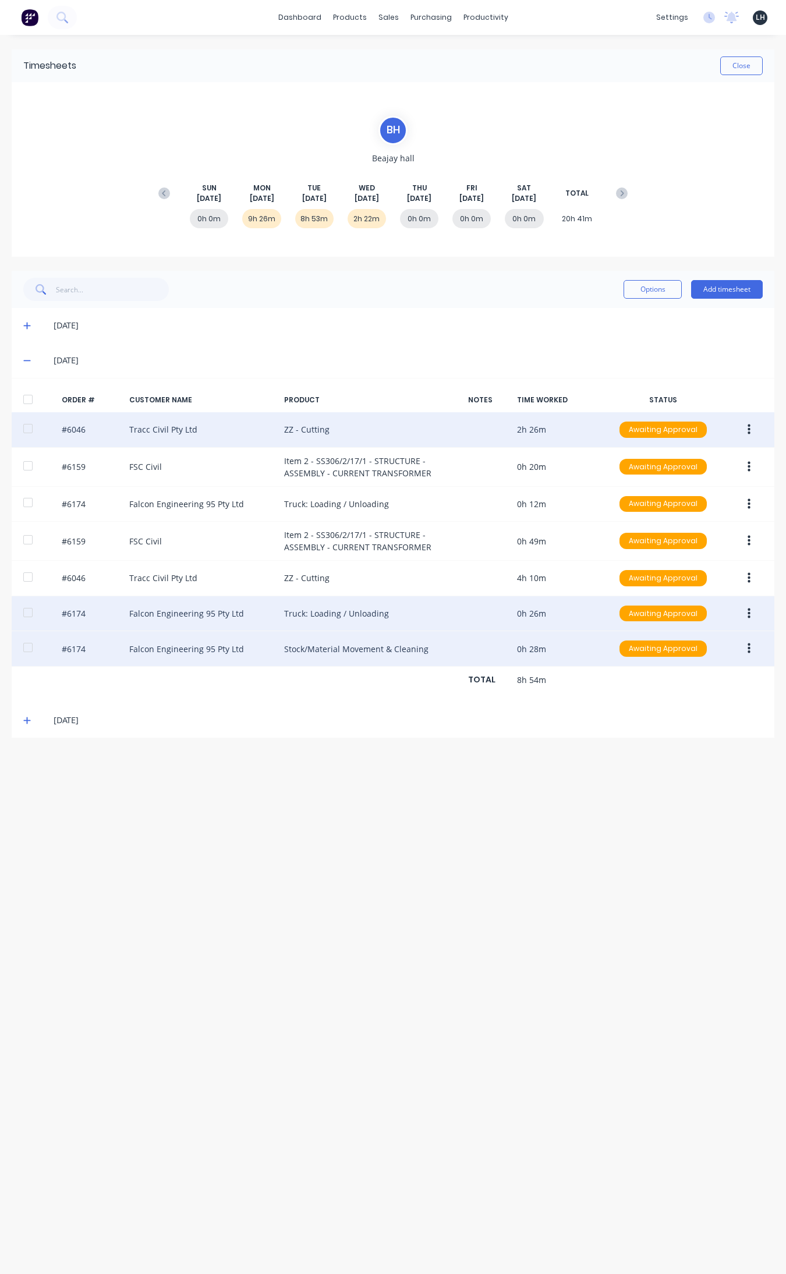
click at [628, 615] on button "button" at bounding box center [748, 613] width 27 height 21
click at [628, 696] on div "Edit" at bounding box center [708, 690] width 90 height 17
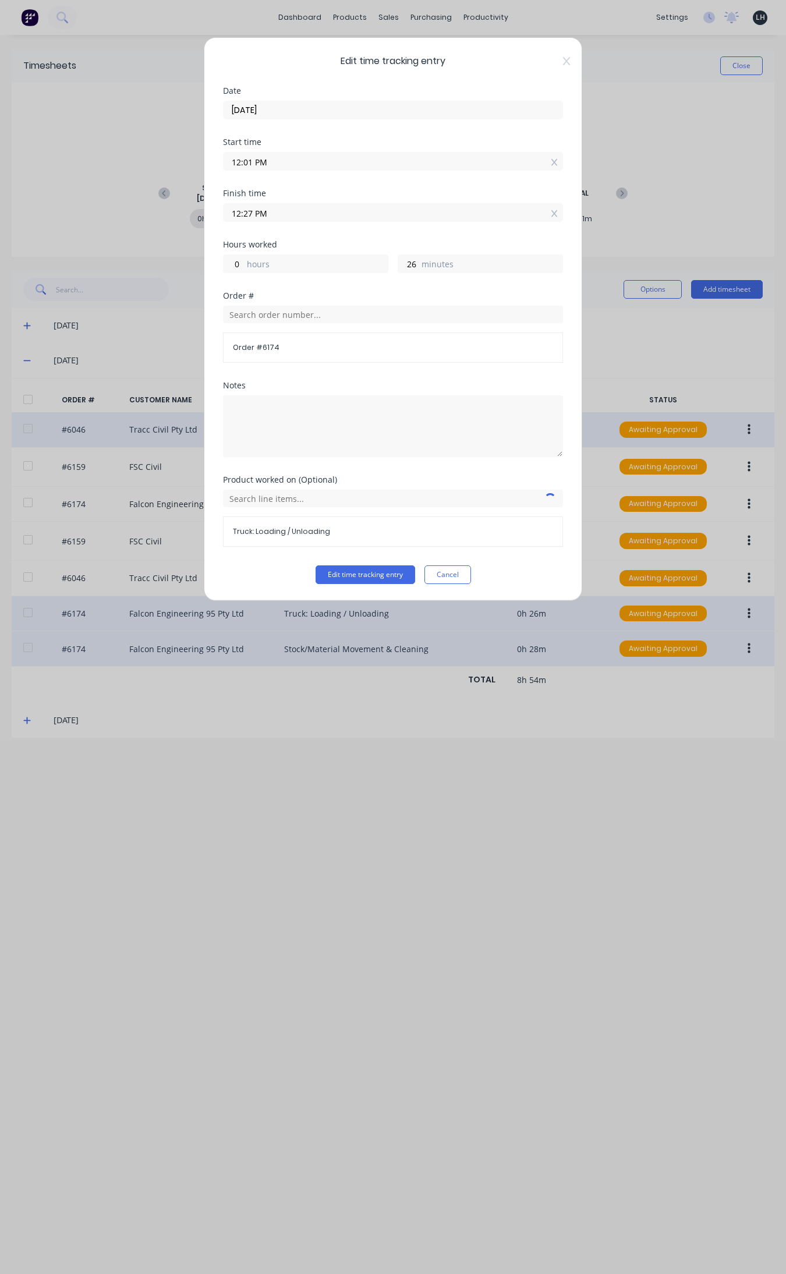
click at [628, 695] on div "Edit time tracking entry Date 26/08/2025 Start time 12:01 PM Finish time 12:27 …" at bounding box center [393, 637] width 786 height 1274
click at [463, 578] on button "Cancel" at bounding box center [447, 574] width 47 height 19
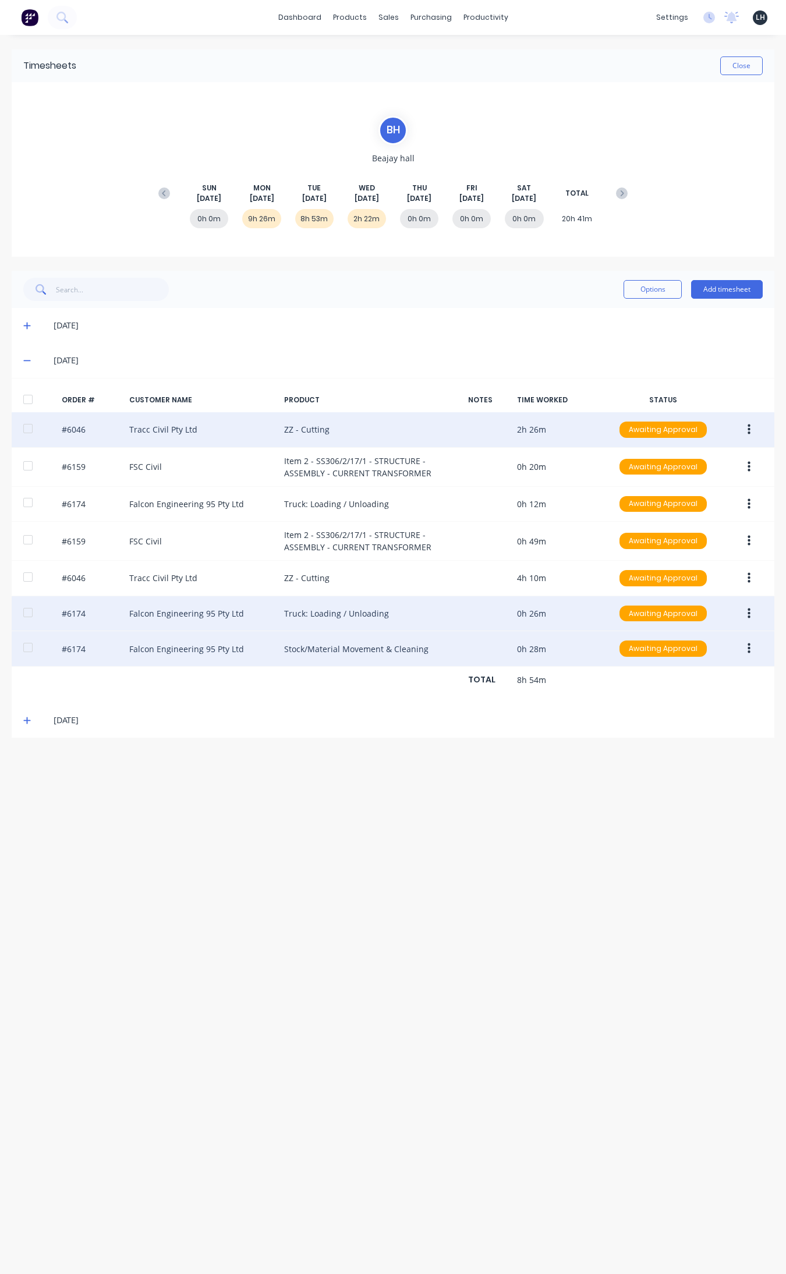
click at [628, 653] on button "button" at bounding box center [748, 648] width 27 height 21
click at [628, 726] on div "Edit" at bounding box center [708, 725] width 90 height 17
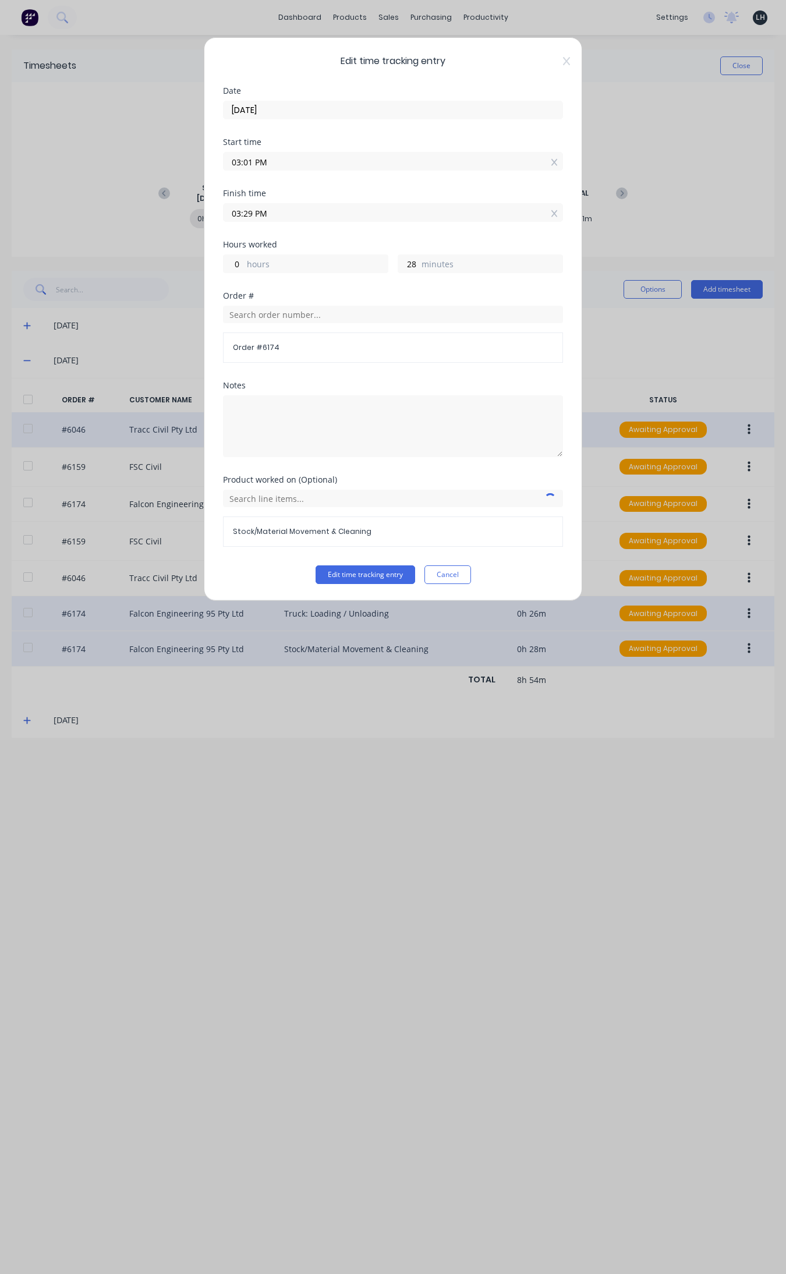
click at [240, 162] on input "03:01 PM" at bounding box center [393, 161] width 339 height 17
click at [247, 155] on input "12:01 PM" at bounding box center [393, 161] width 339 height 17
type input "12:29 PM"
type input "3"
type input "0"
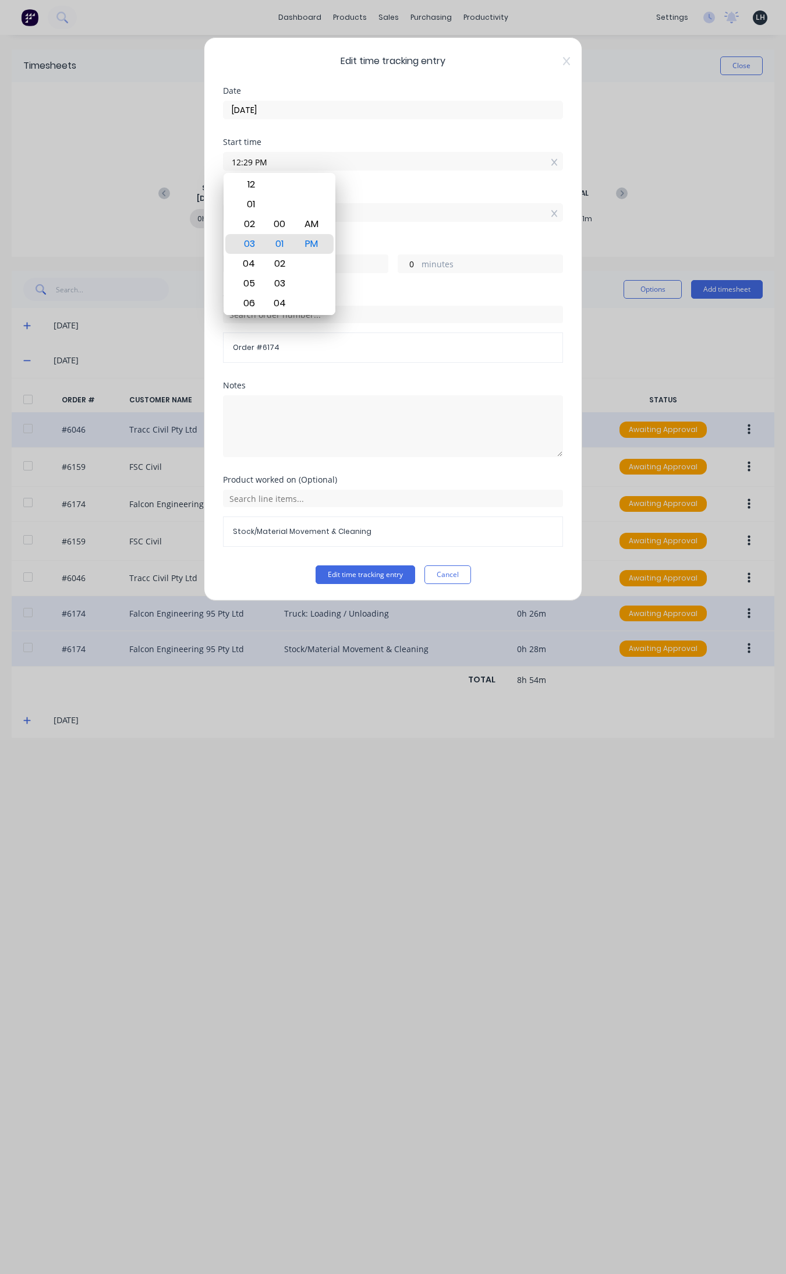
click at [595, 726] on div "Edit time tracking entry Date 26/08/2025 Start time 12:29 PM Finish time 03:29 …" at bounding box center [393, 637] width 786 height 1274
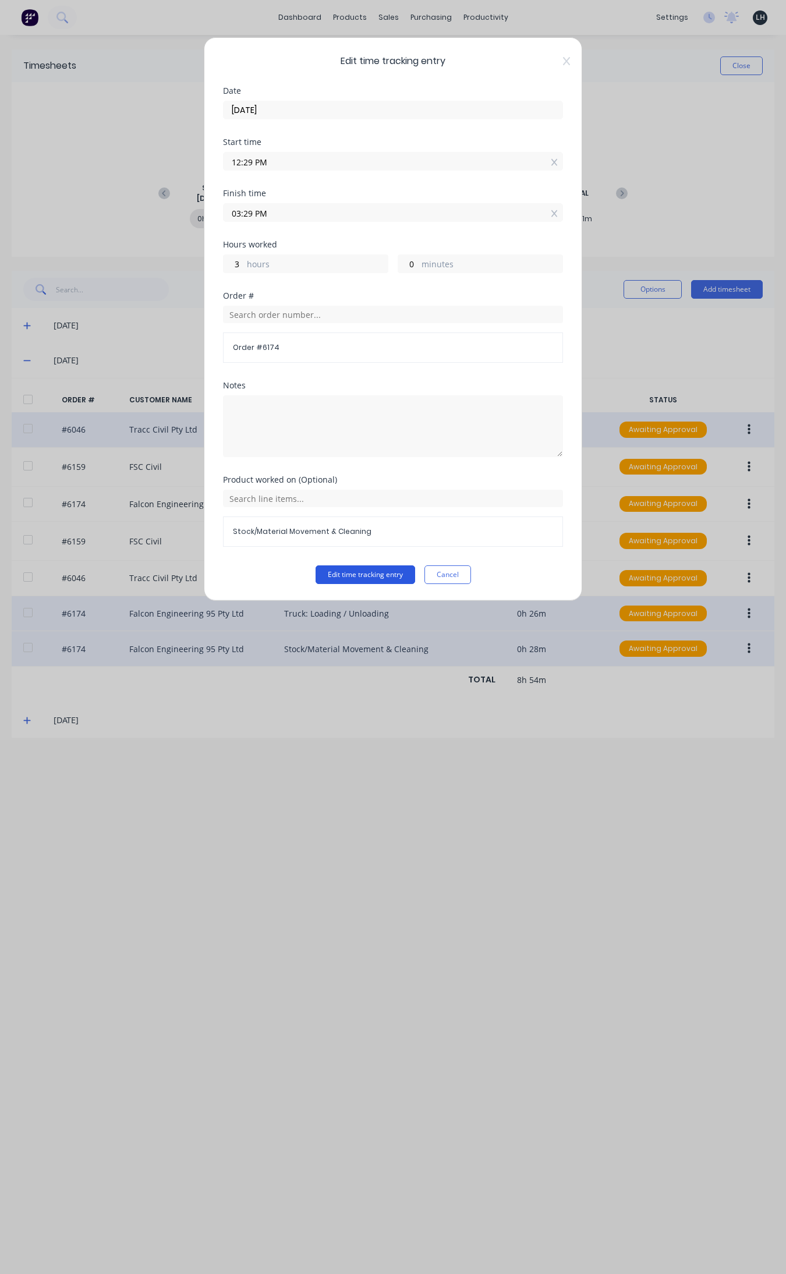
click at [388, 574] on button "Edit time tracking entry" at bounding box center [366, 574] width 100 height 19
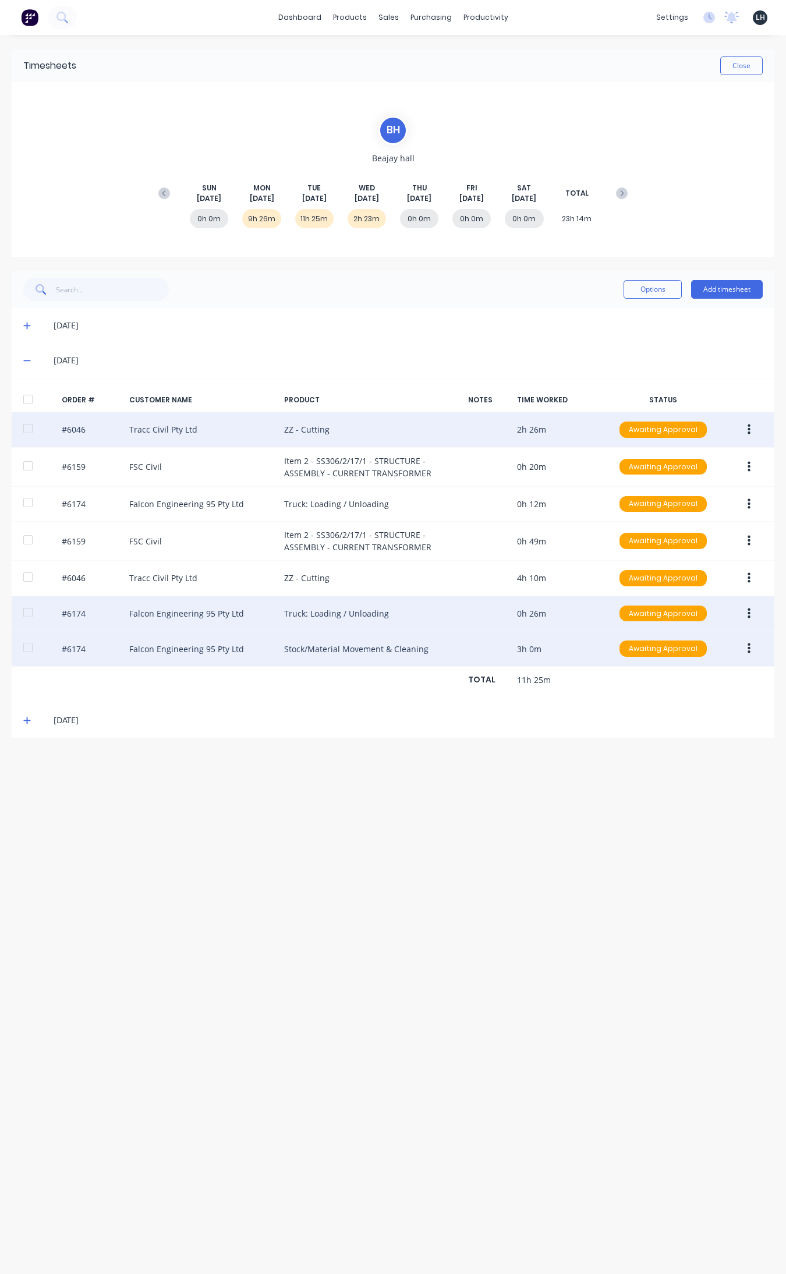
click at [628, 426] on icon "button" at bounding box center [749, 429] width 3 height 13
click at [628, 513] on div "Edit" at bounding box center [708, 506] width 90 height 17
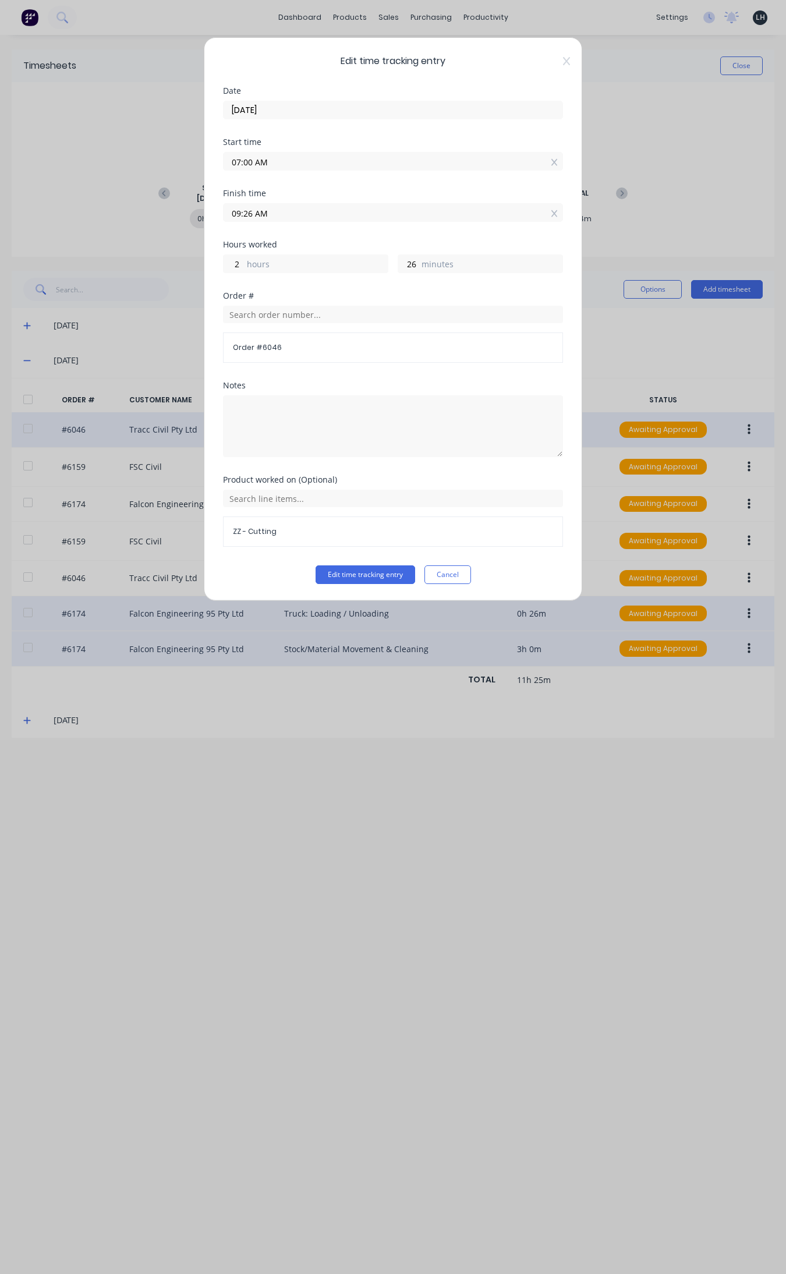
click at [628, 384] on div "Edit time tracking entry Date 26/08/2025 Start time 07:00 AM Finish time 09:26 …" at bounding box center [393, 637] width 786 height 1274
click at [455, 568] on button "Cancel" at bounding box center [447, 574] width 47 height 19
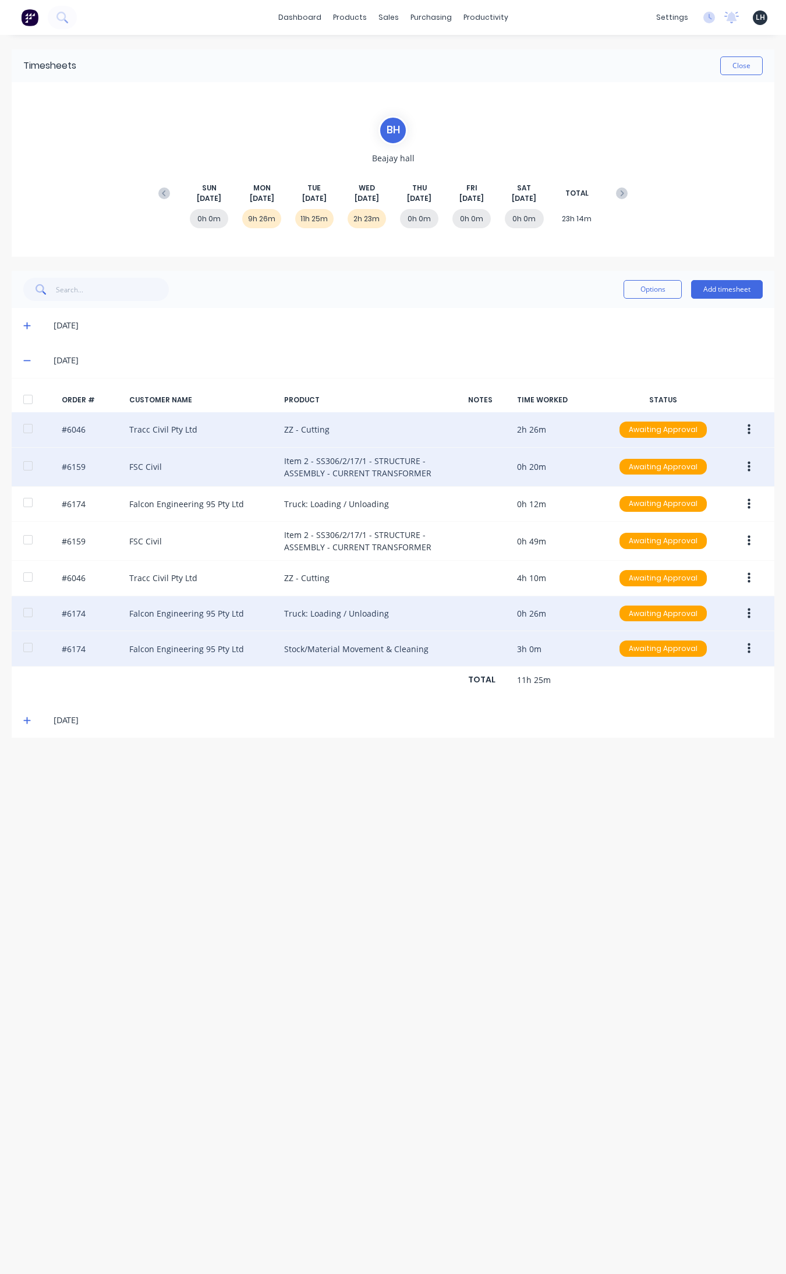
click at [628, 467] on button "button" at bounding box center [748, 467] width 27 height 21
click at [628, 539] on div "Edit" at bounding box center [708, 544] width 90 height 17
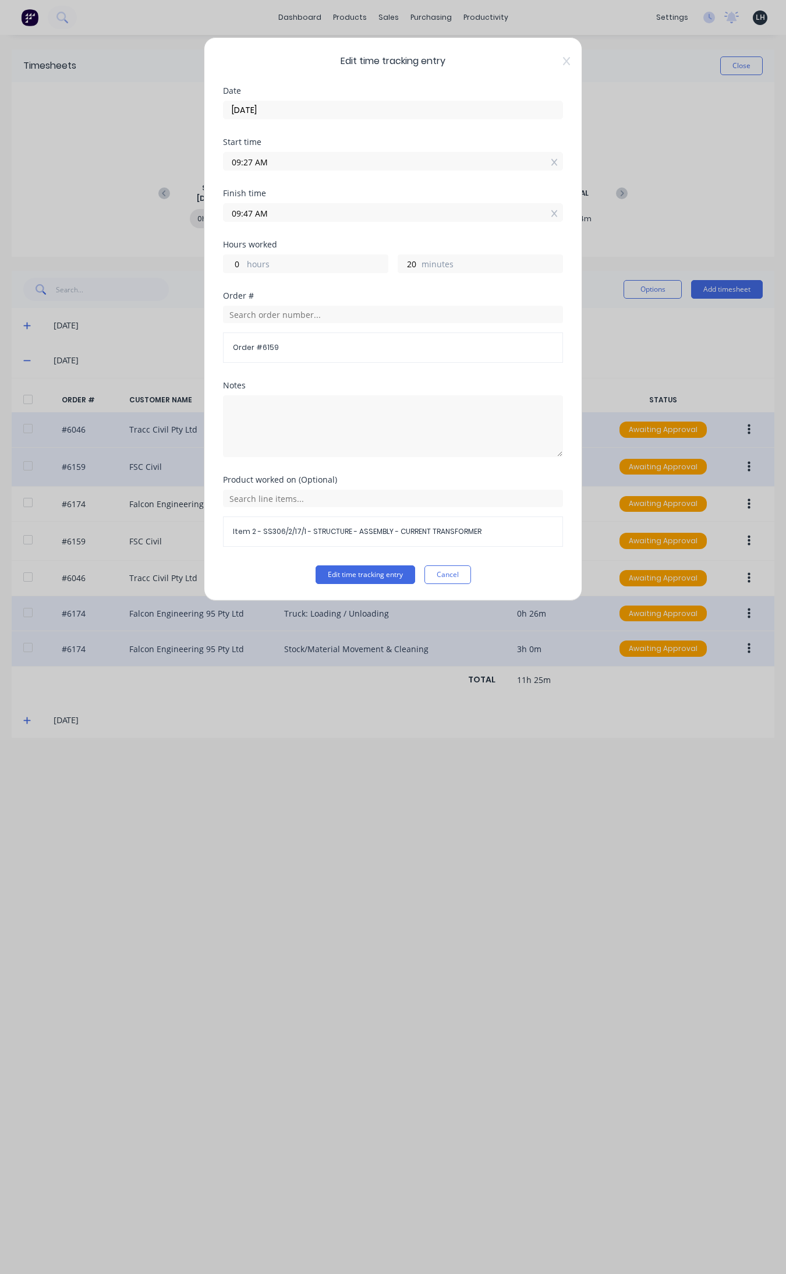
click at [628, 373] on div "Edit time tracking entry Date 26/08/2025 Start time 09:27 AM Finish time 09:47 …" at bounding box center [393, 637] width 786 height 1274
click at [453, 568] on button "Cancel" at bounding box center [447, 574] width 47 height 19
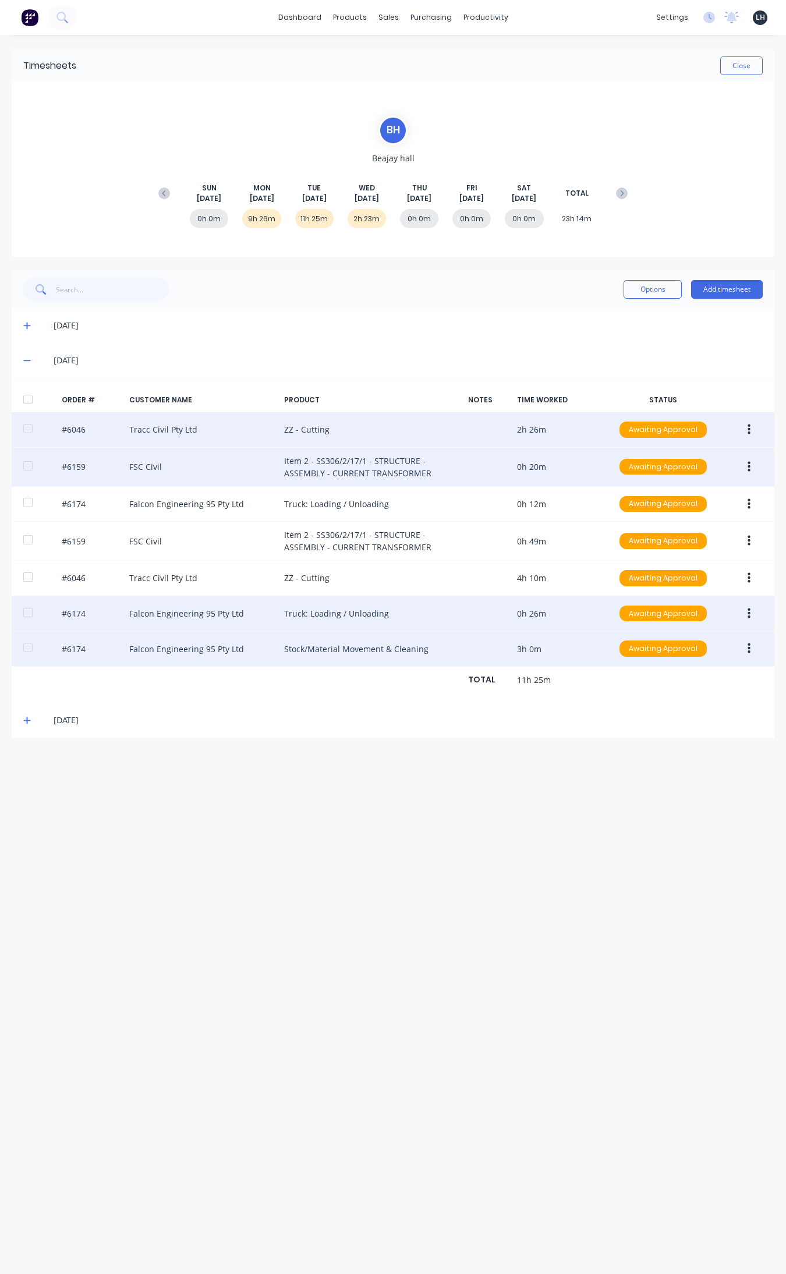
click at [628, 438] on button "button" at bounding box center [748, 429] width 27 height 21
click at [628, 504] on div "Edit" at bounding box center [708, 506] width 90 height 17
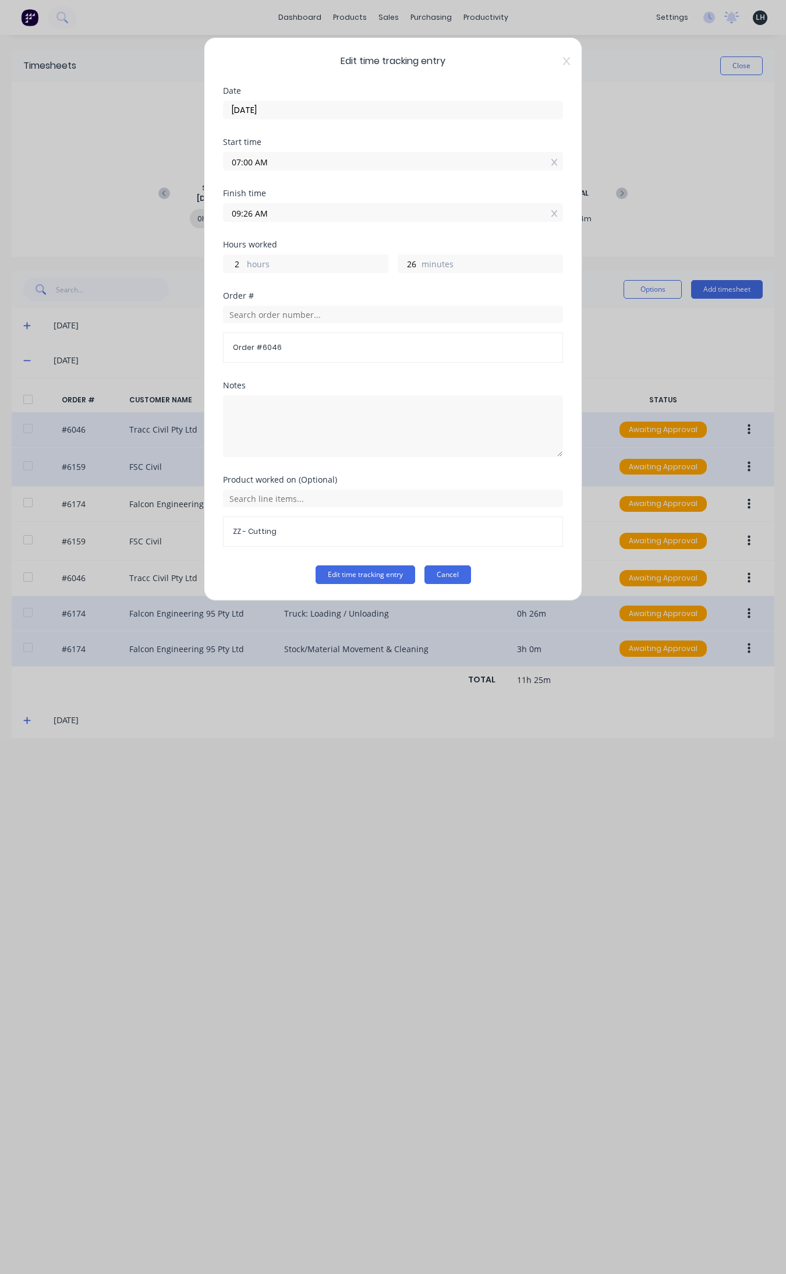
click at [453, 571] on button "Cancel" at bounding box center [447, 574] width 47 height 19
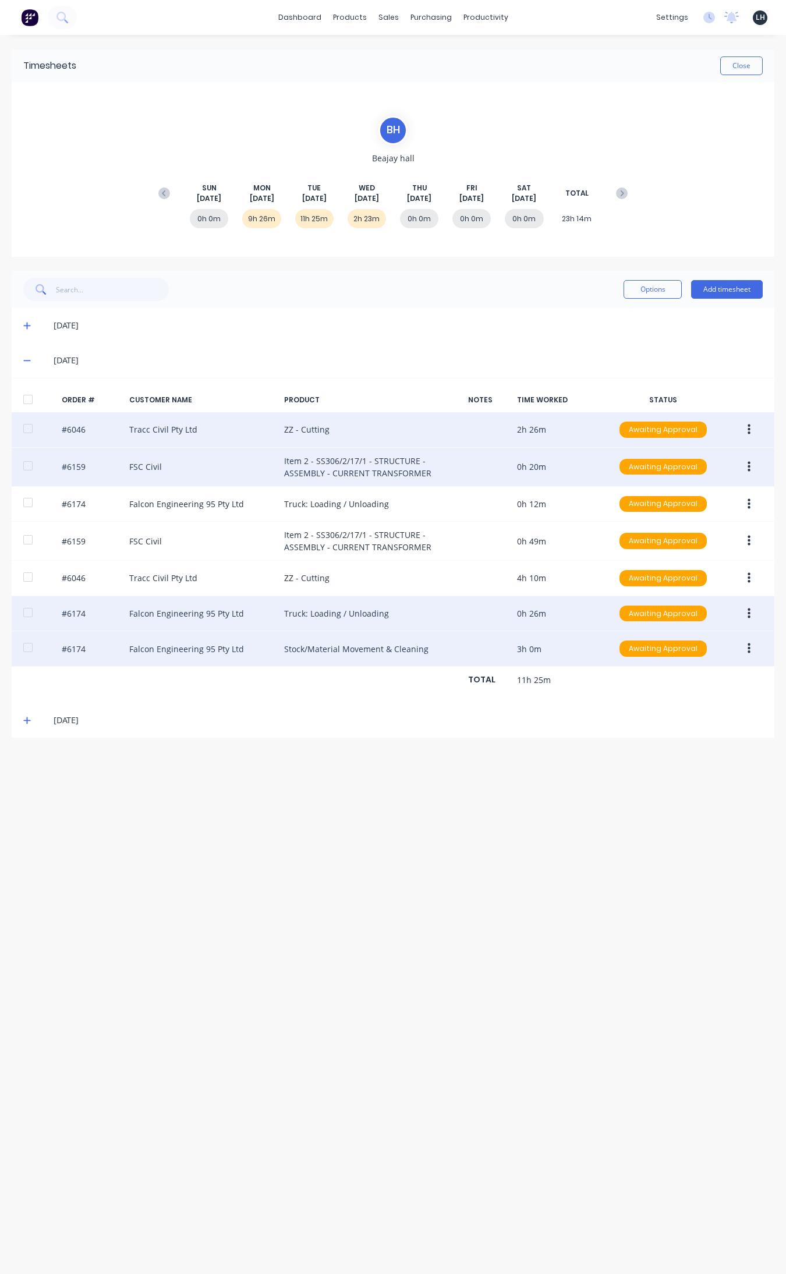
click at [628, 426] on icon "button" at bounding box center [749, 429] width 3 height 10
click at [628, 509] on div "Edit" at bounding box center [708, 506] width 90 height 17
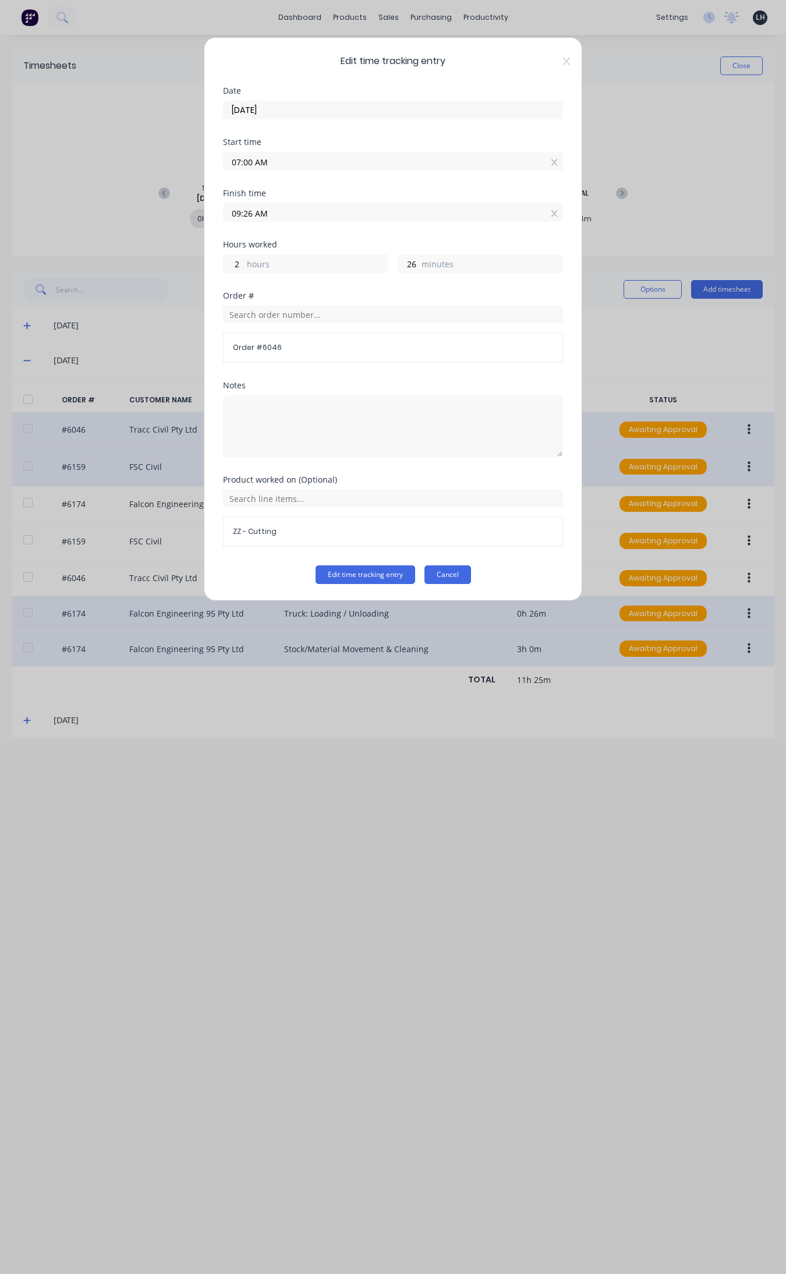
click at [461, 575] on button "Cancel" at bounding box center [447, 574] width 47 height 19
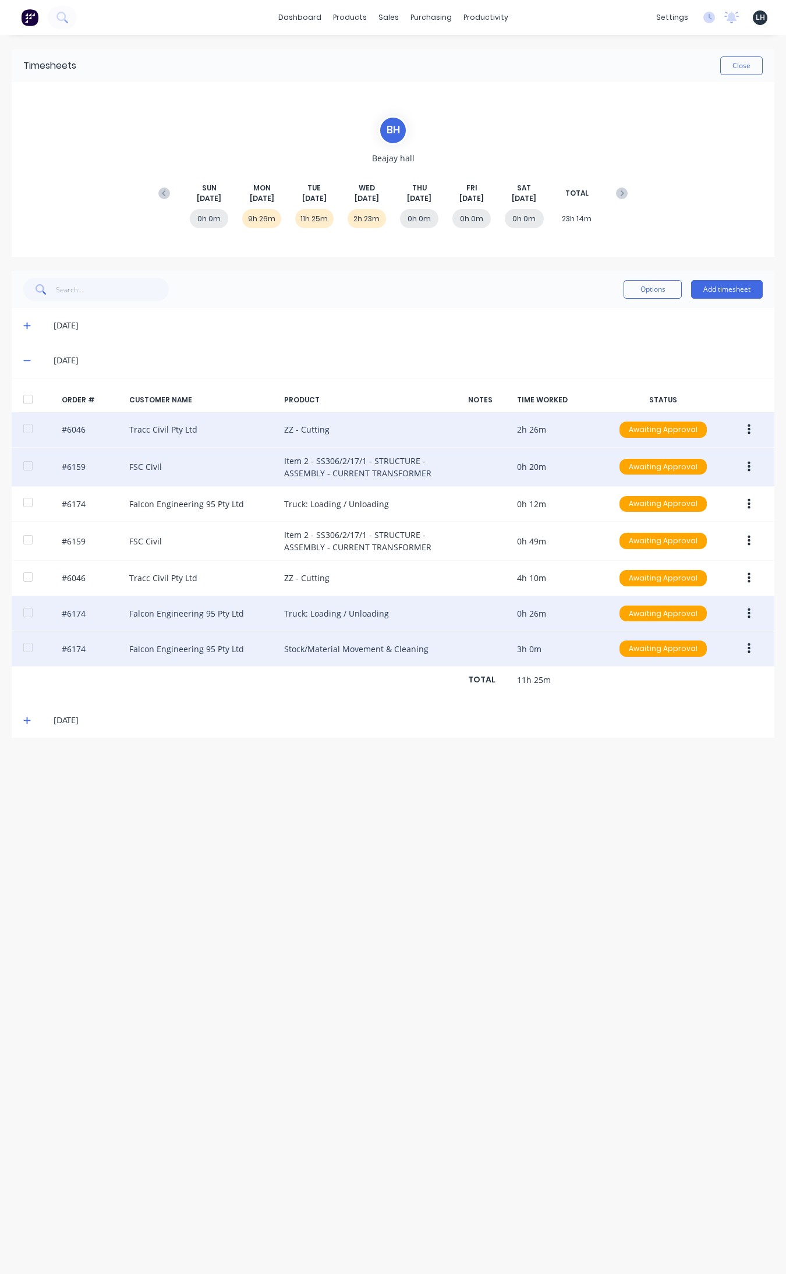
click at [628, 469] on button "button" at bounding box center [748, 467] width 27 height 21
click at [628, 540] on div "Edit" at bounding box center [708, 544] width 90 height 17
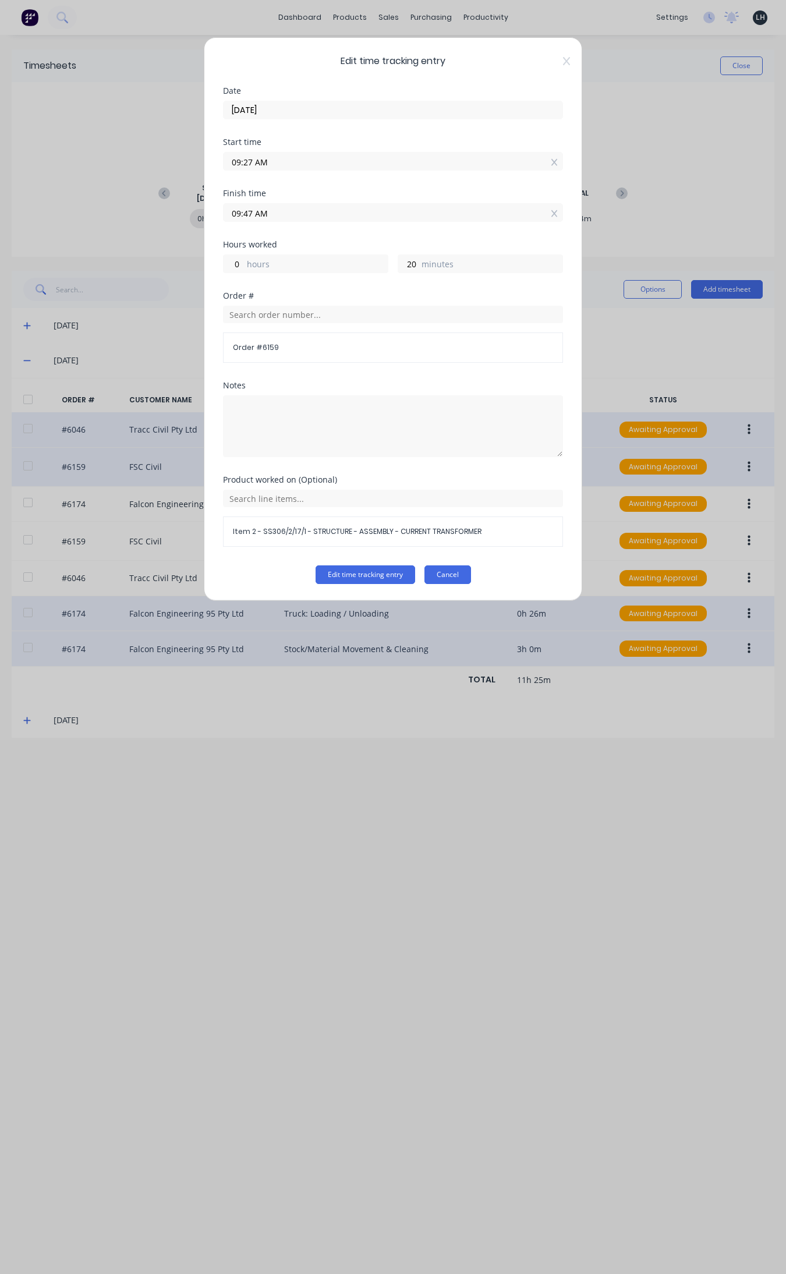
click at [451, 581] on button "Cancel" at bounding box center [447, 574] width 47 height 19
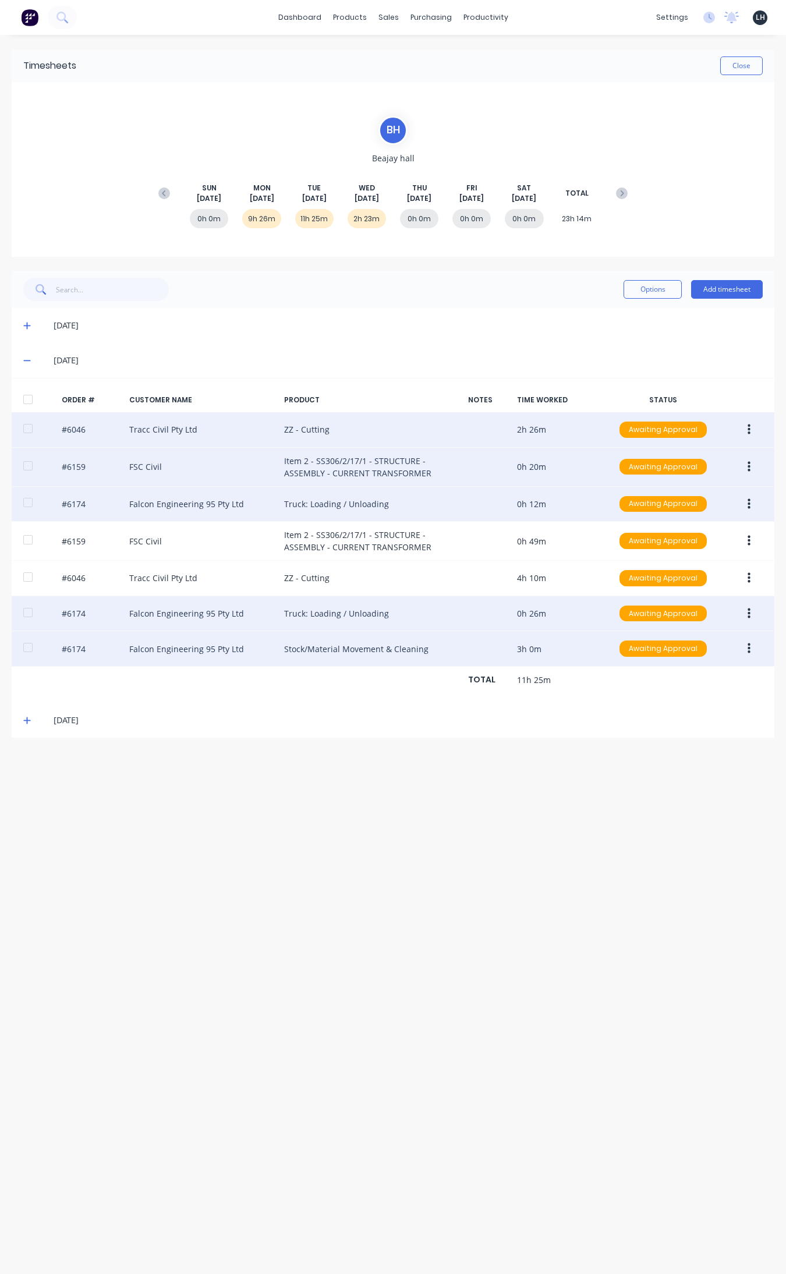
click at [628, 504] on icon "button" at bounding box center [749, 504] width 3 height 13
click at [628, 583] on div "Edit" at bounding box center [708, 581] width 90 height 17
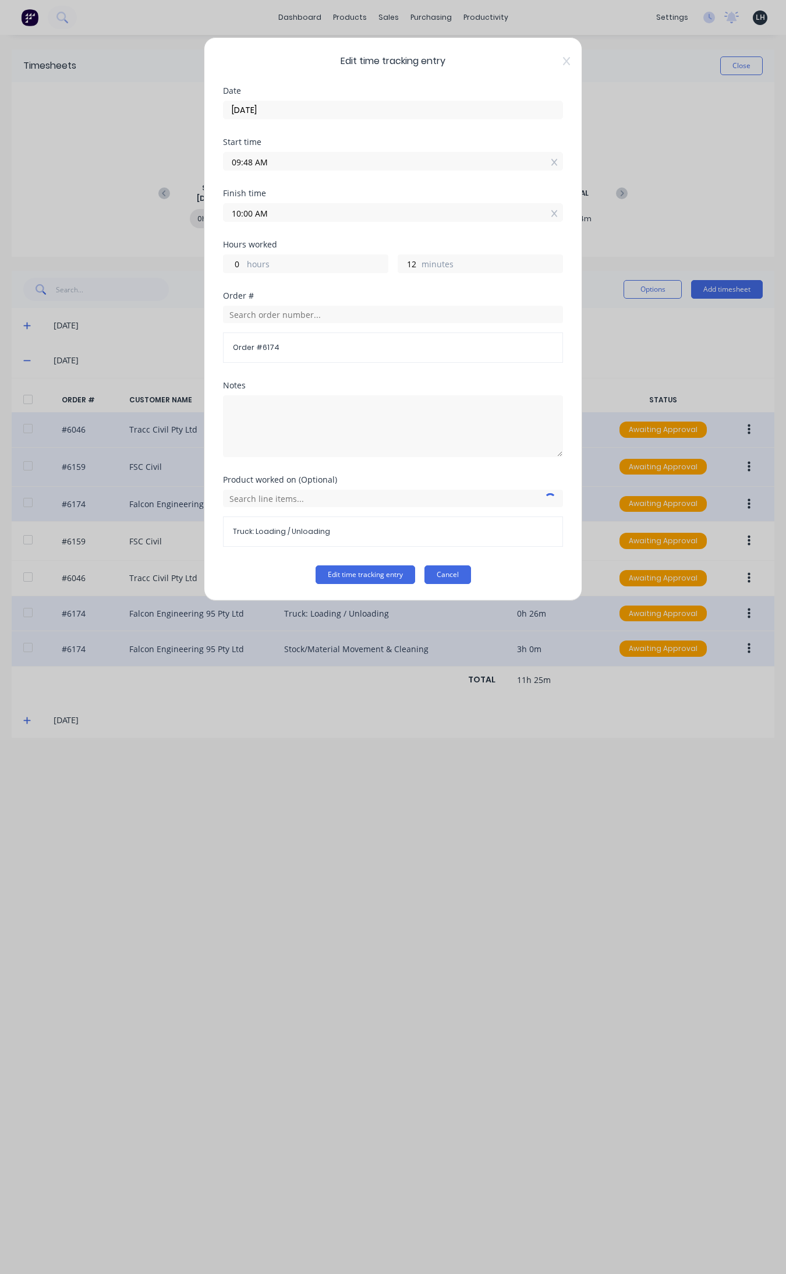
click at [450, 575] on button "Cancel" at bounding box center [447, 574] width 47 height 19
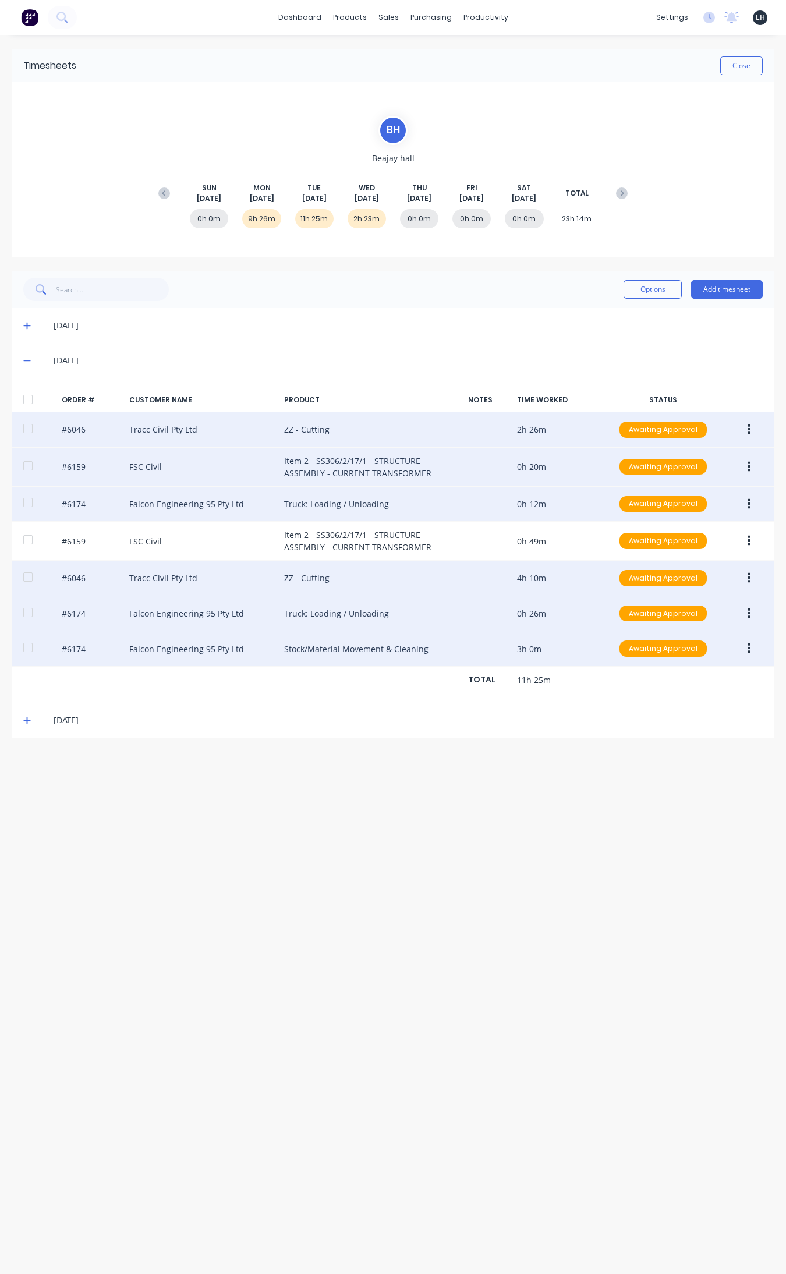
click at [628, 583] on icon "button" at bounding box center [749, 578] width 3 height 13
click at [628, 658] on div "Edit" at bounding box center [708, 655] width 90 height 17
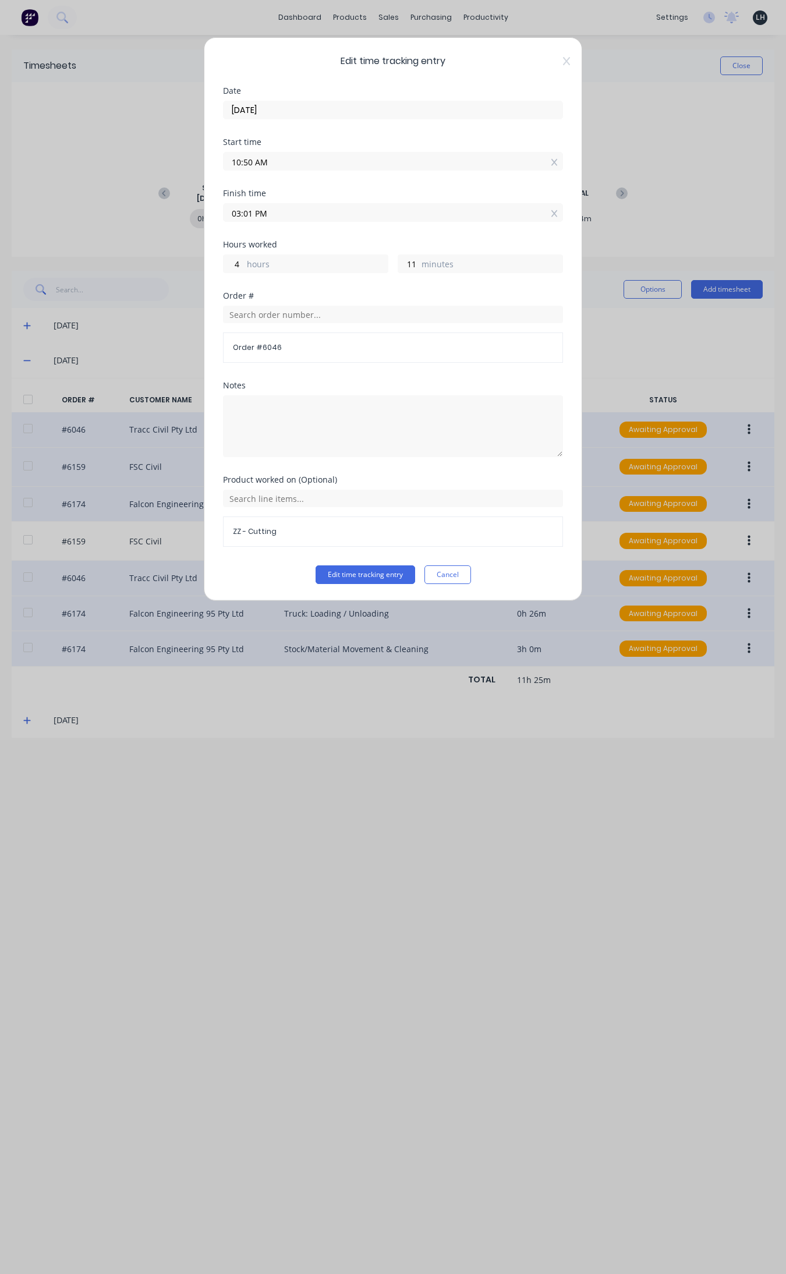
click at [246, 161] on input "10:50 AM" at bounding box center [393, 161] width 339 height 17
type input "10:00 AM"
type input "5"
type input "1"
click at [547, 576] on div "Edit time tracking entry Cancel" at bounding box center [393, 574] width 340 height 19
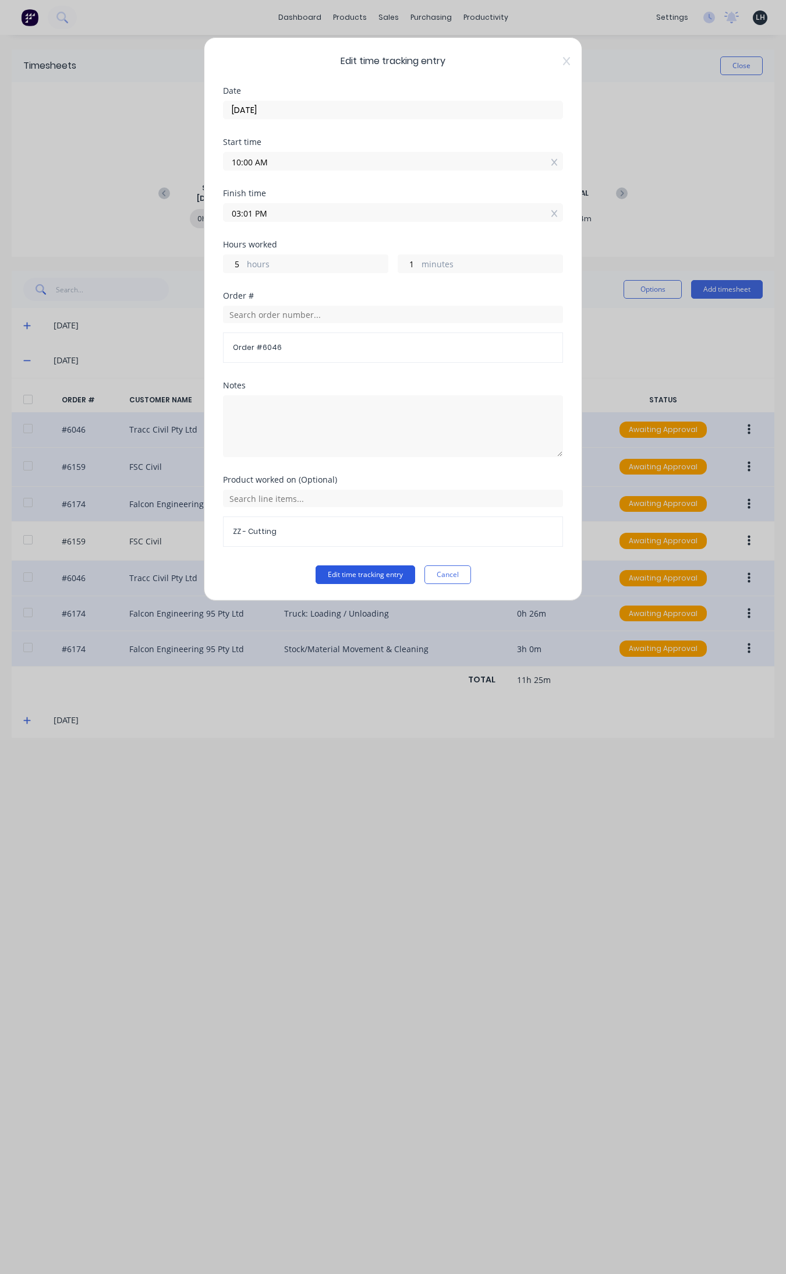
click at [363, 576] on button "Edit time tracking entry" at bounding box center [366, 574] width 100 height 19
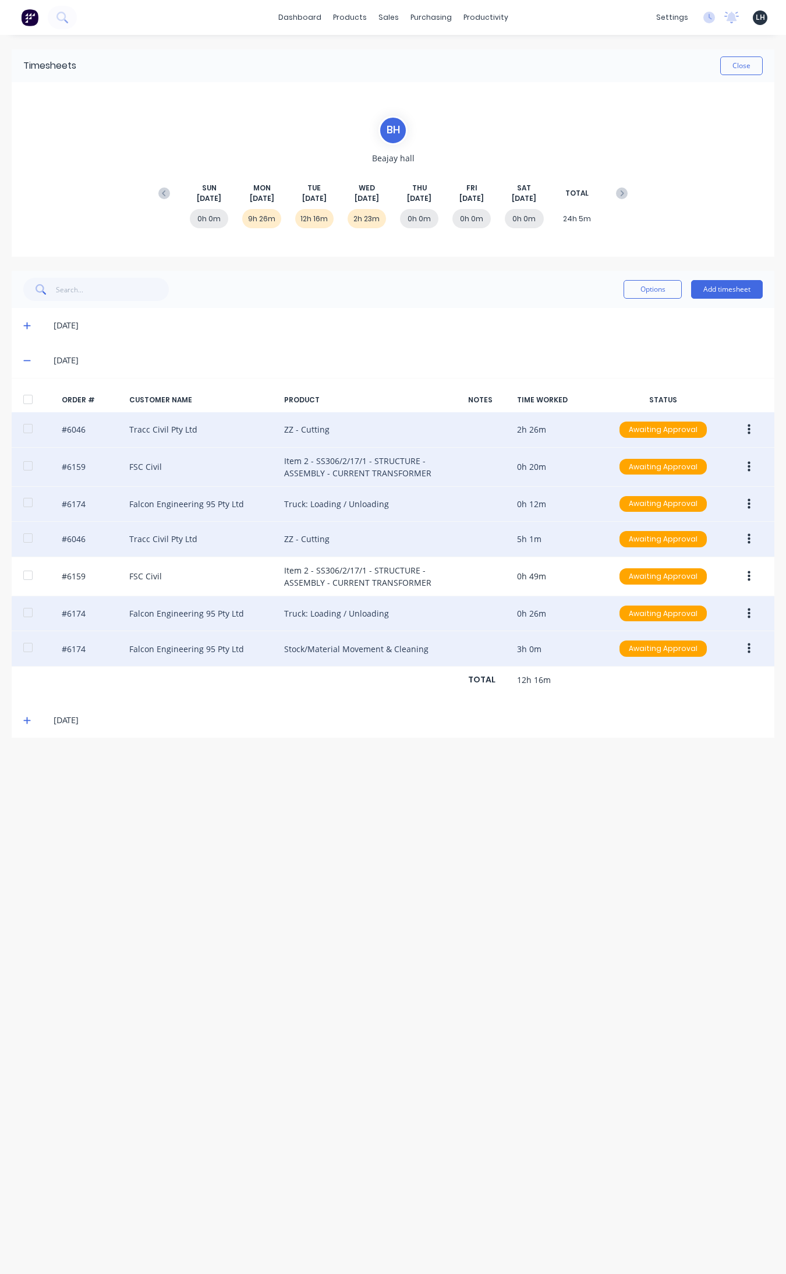
click at [628, 642] on button "button" at bounding box center [748, 648] width 27 height 21
click at [628, 726] on div "Edit" at bounding box center [708, 725] width 90 height 17
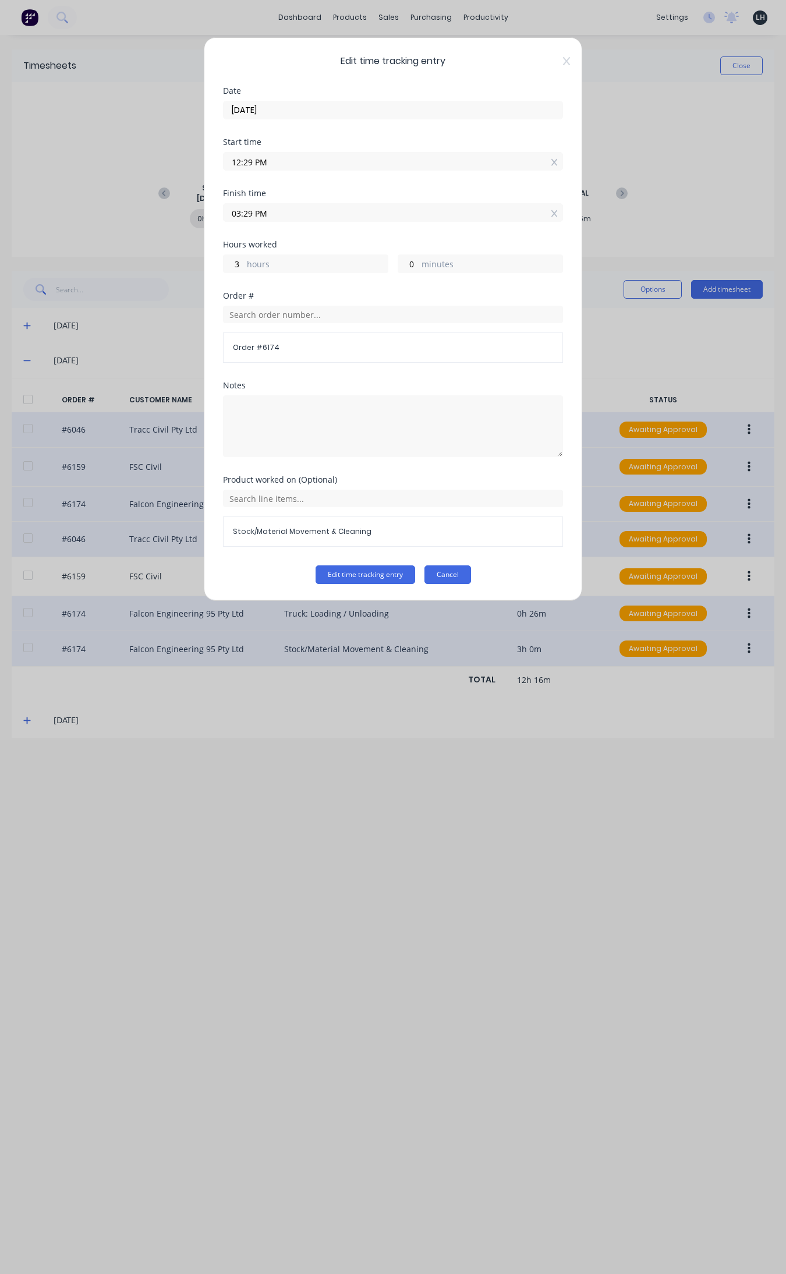
click at [462, 568] on button "Cancel" at bounding box center [447, 574] width 47 height 19
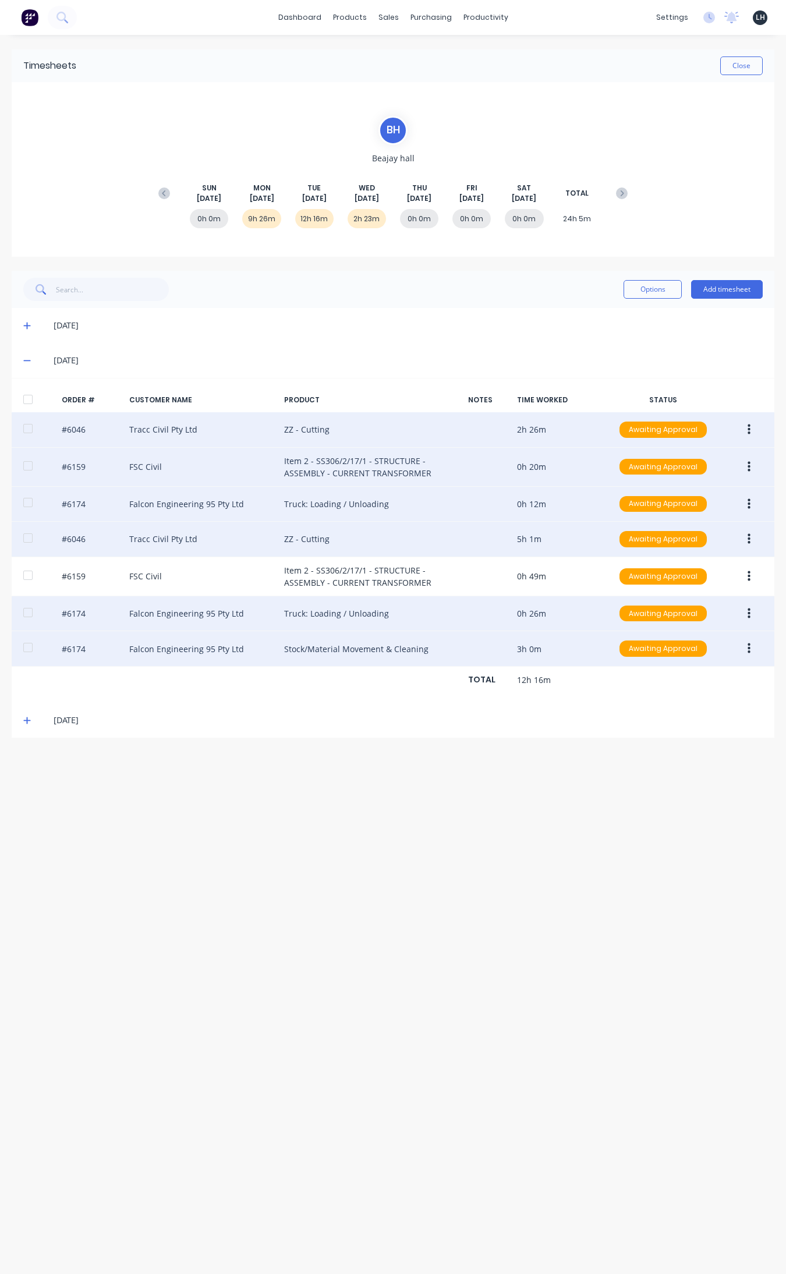
click at [628, 614] on icon "button" at bounding box center [749, 613] width 3 height 13
click at [628, 685] on div "Edit" at bounding box center [708, 690] width 90 height 17
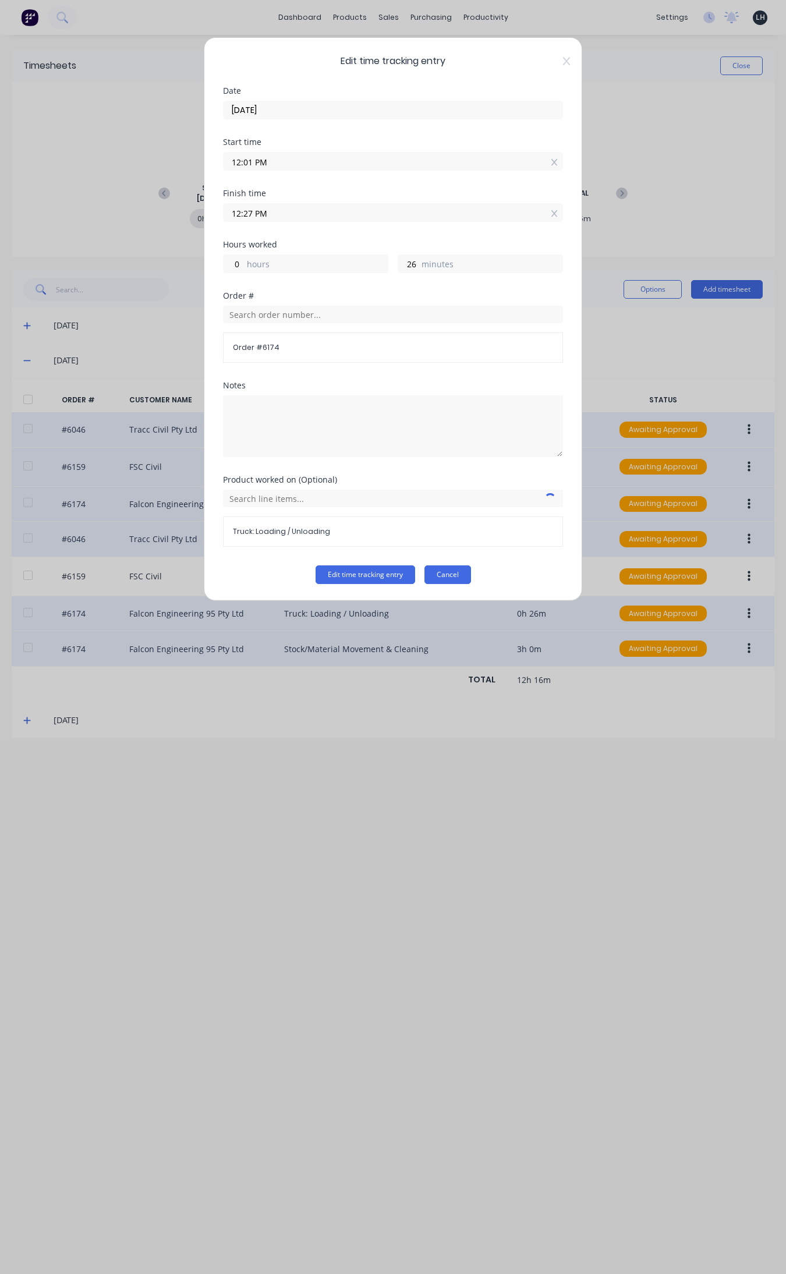
click at [445, 580] on button "Cancel" at bounding box center [447, 574] width 47 height 19
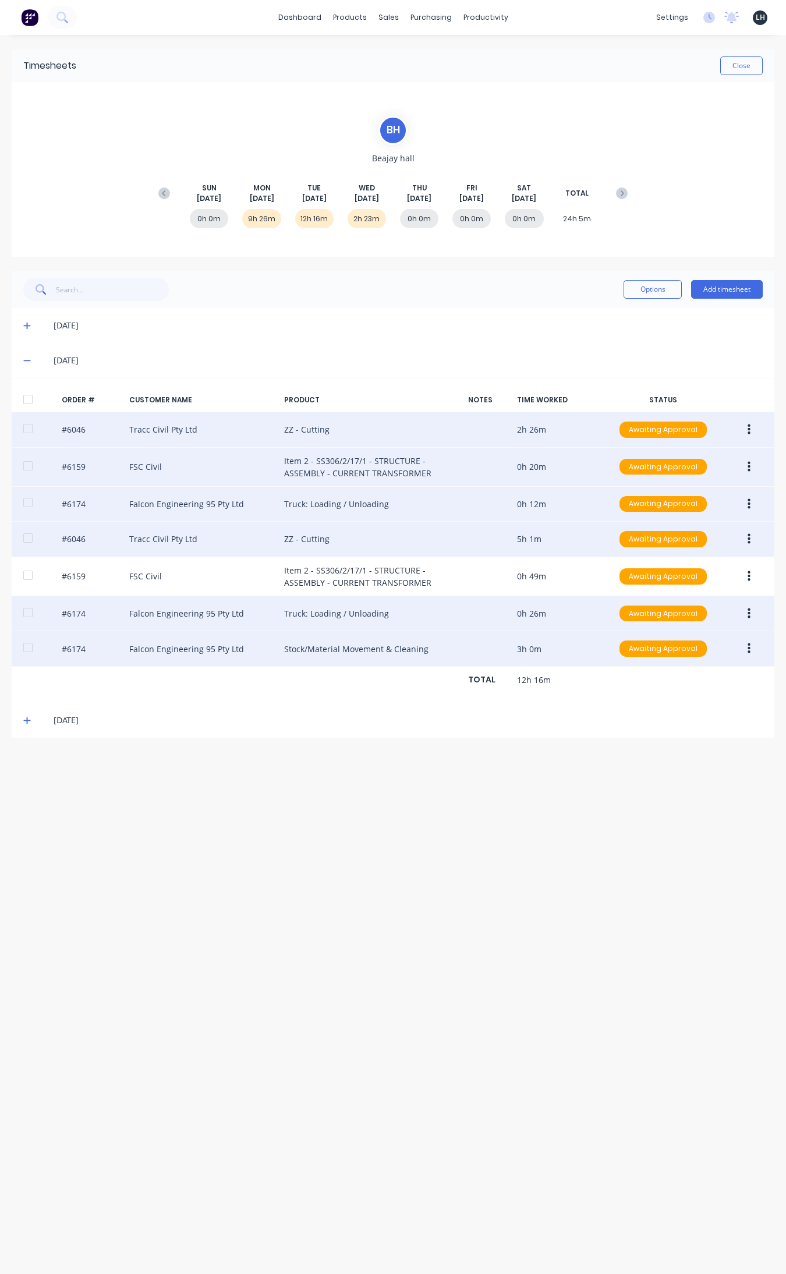
click at [628, 542] on icon "button" at bounding box center [749, 539] width 3 height 13
click at [628, 615] on div "Edit" at bounding box center [708, 616] width 90 height 17
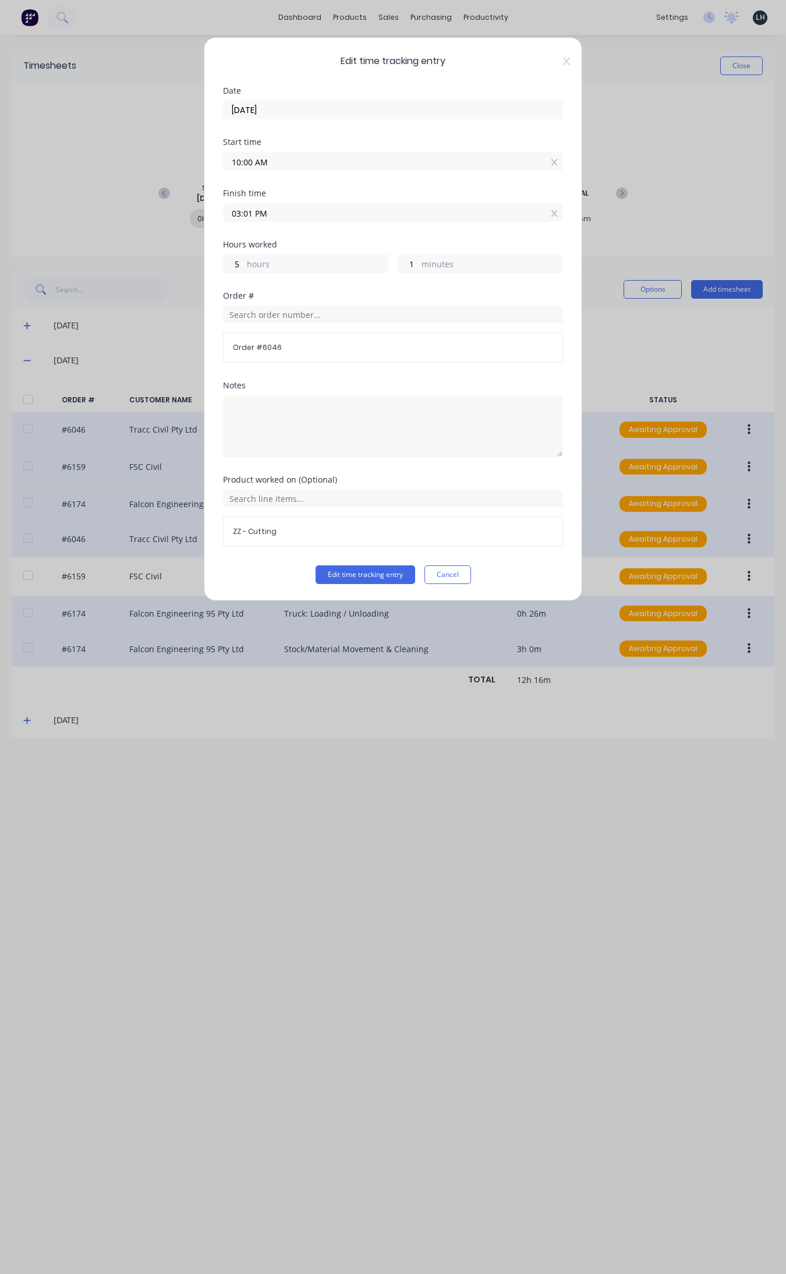
click at [628, 374] on div "Edit time tracking entry Date 26/08/2025 Start time 10:00 AM Finish time 03:01 …" at bounding box center [393, 637] width 786 height 1274
click at [444, 574] on button "Cancel" at bounding box center [447, 574] width 47 height 19
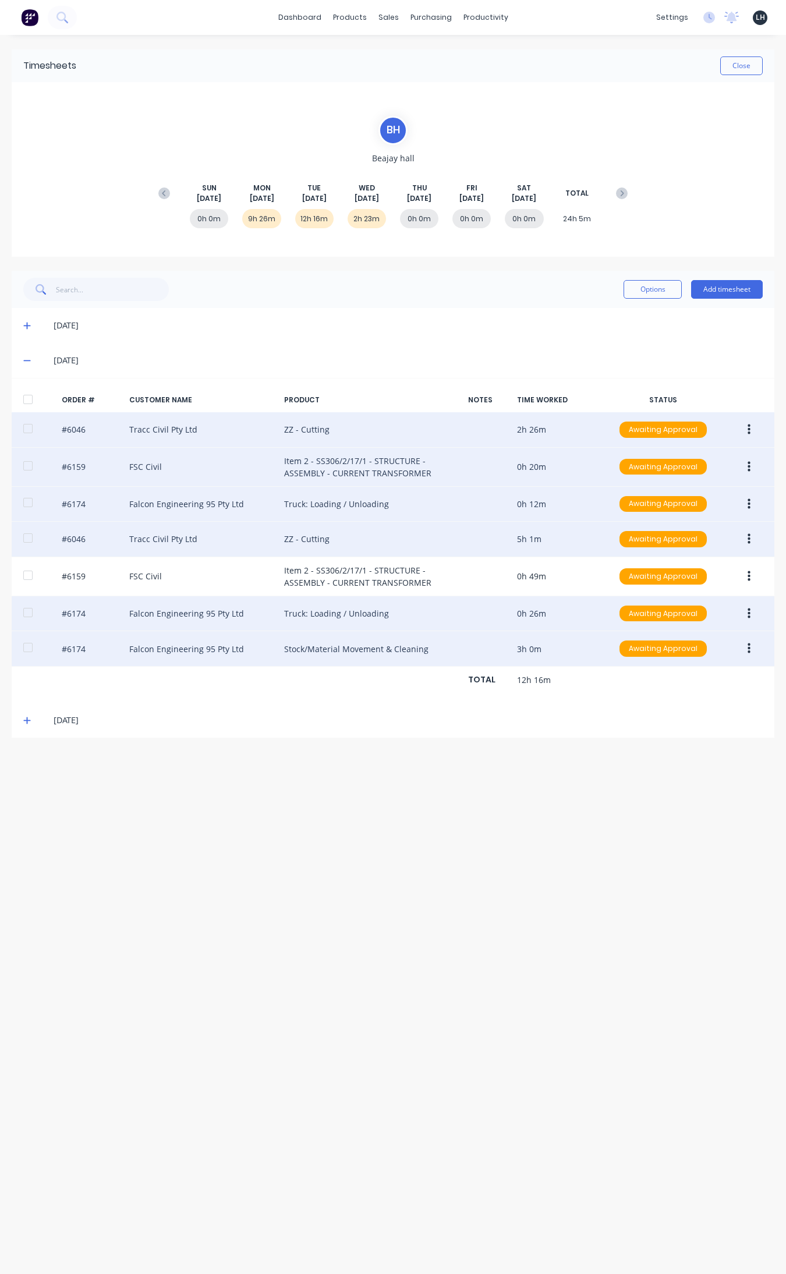
click at [628, 540] on icon "button" at bounding box center [749, 539] width 3 height 10
click at [628, 613] on div "Edit" at bounding box center [708, 616] width 90 height 17
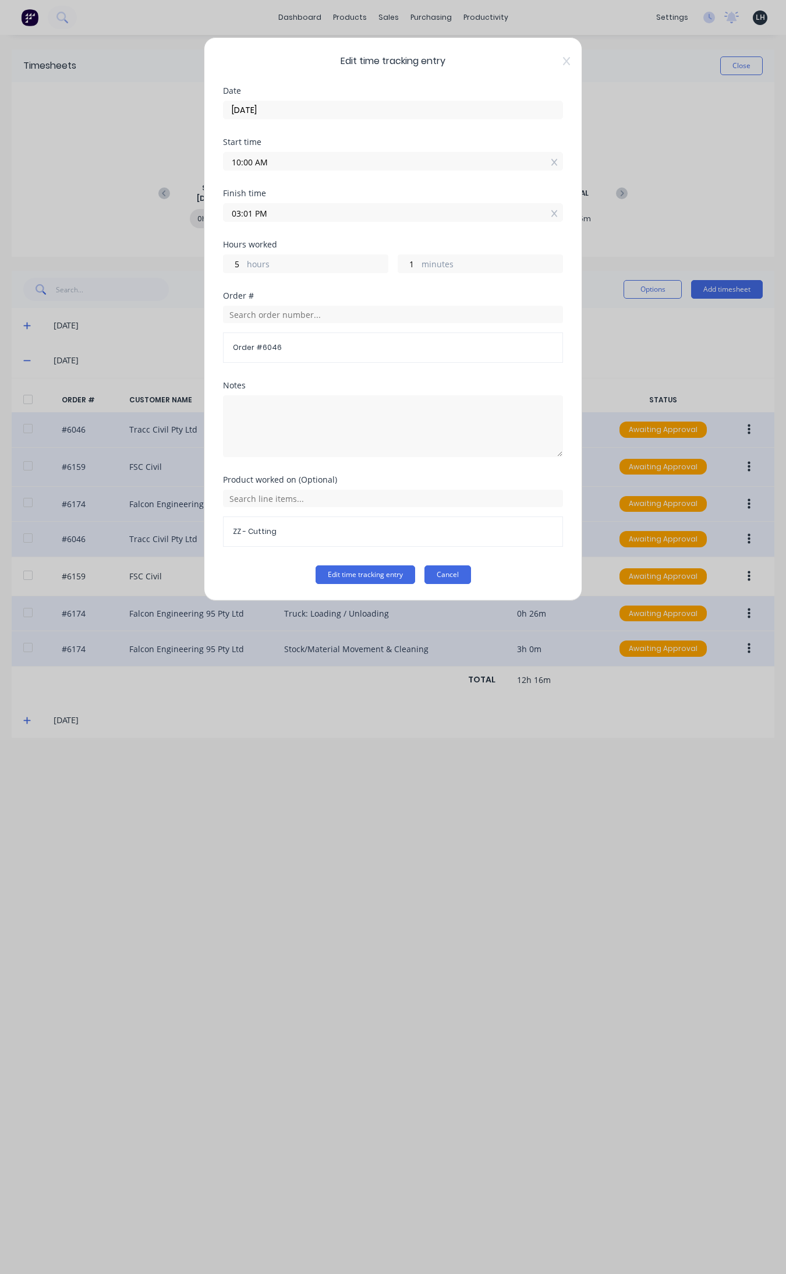
click at [450, 572] on button "Cancel" at bounding box center [447, 574] width 47 height 19
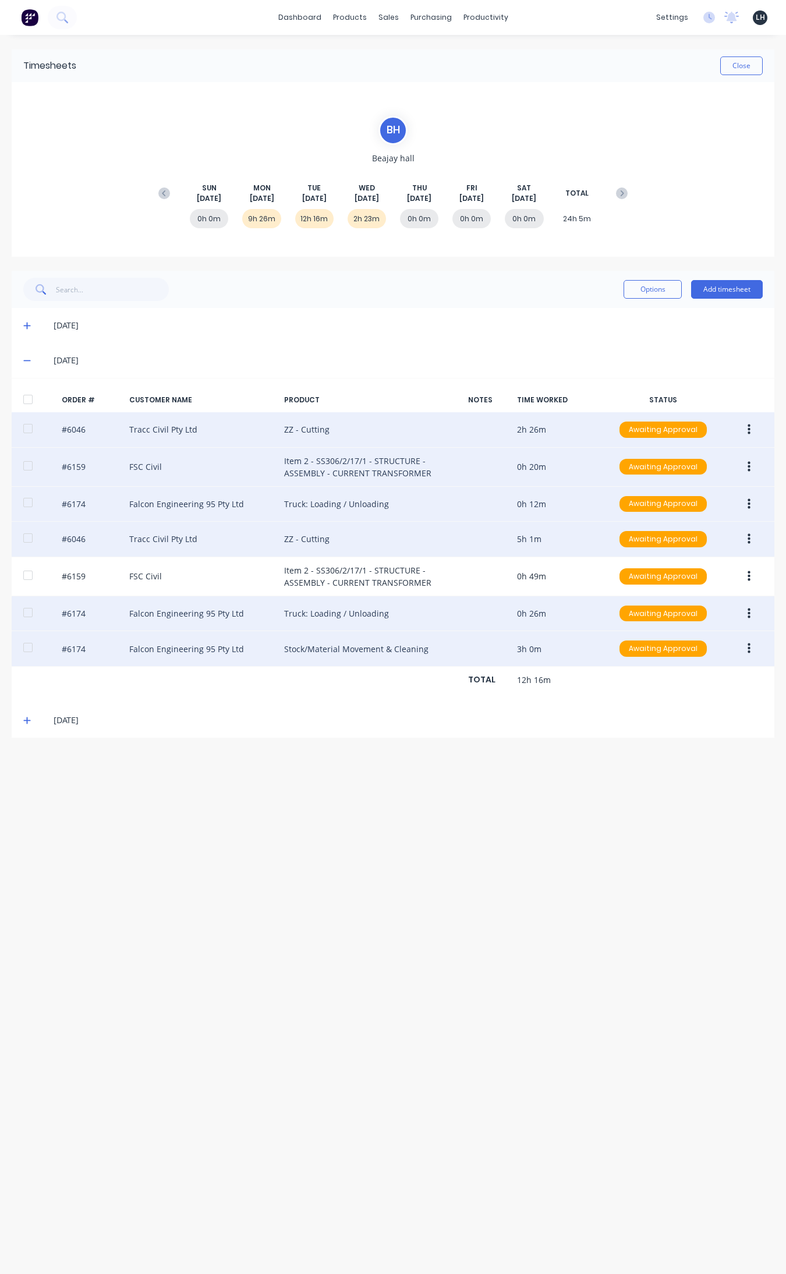
click at [628, 540] on button "button" at bounding box center [748, 539] width 27 height 21
click at [628, 613] on div "Edit" at bounding box center [708, 616] width 90 height 17
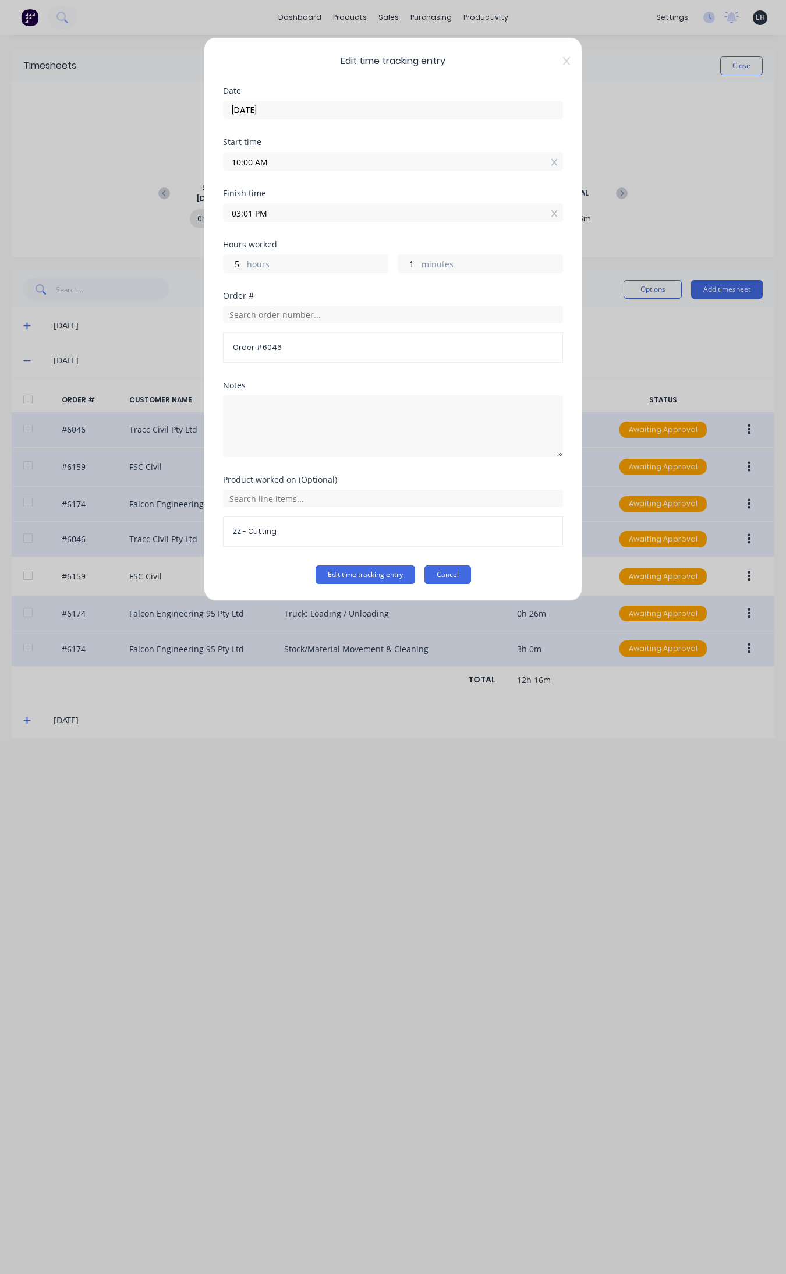
click at [459, 576] on button "Cancel" at bounding box center [447, 574] width 47 height 19
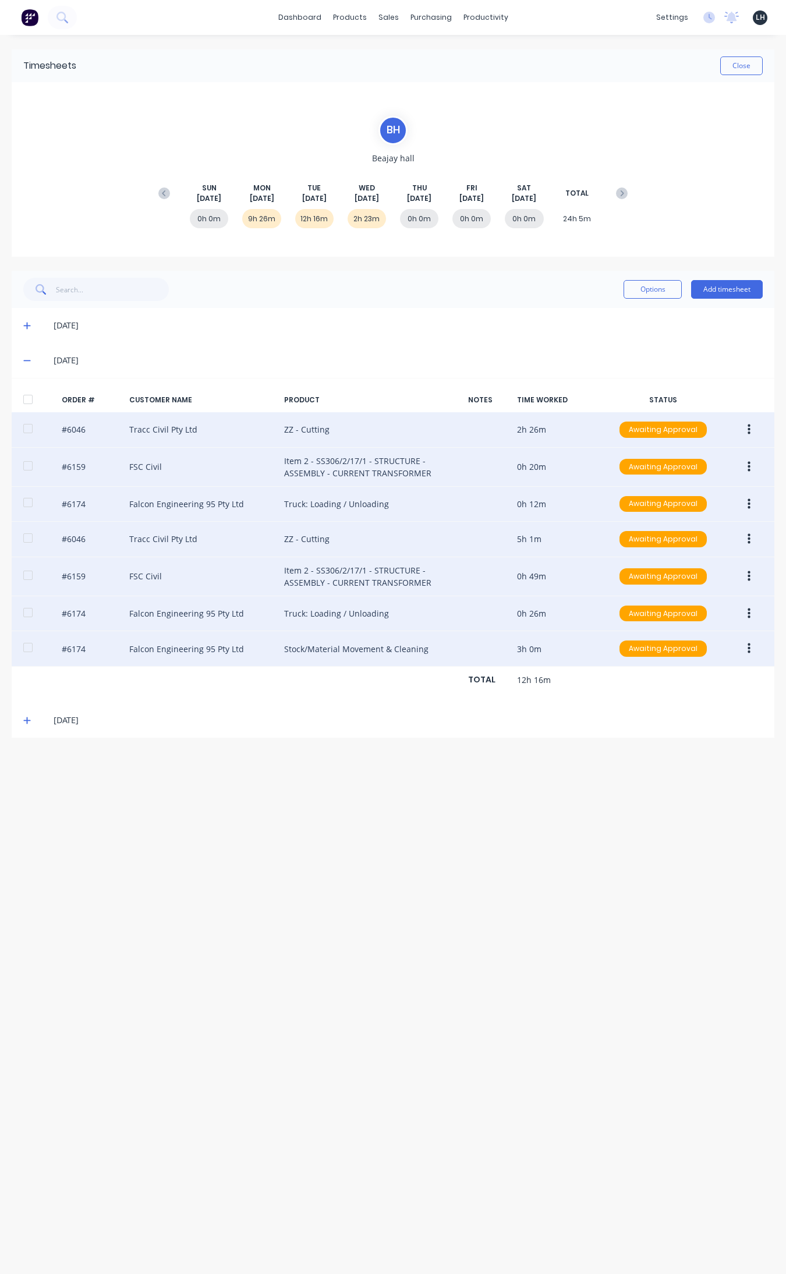
click at [628, 576] on button "button" at bounding box center [748, 576] width 27 height 21
click at [628, 644] on button "Edit" at bounding box center [707, 653] width 111 height 23
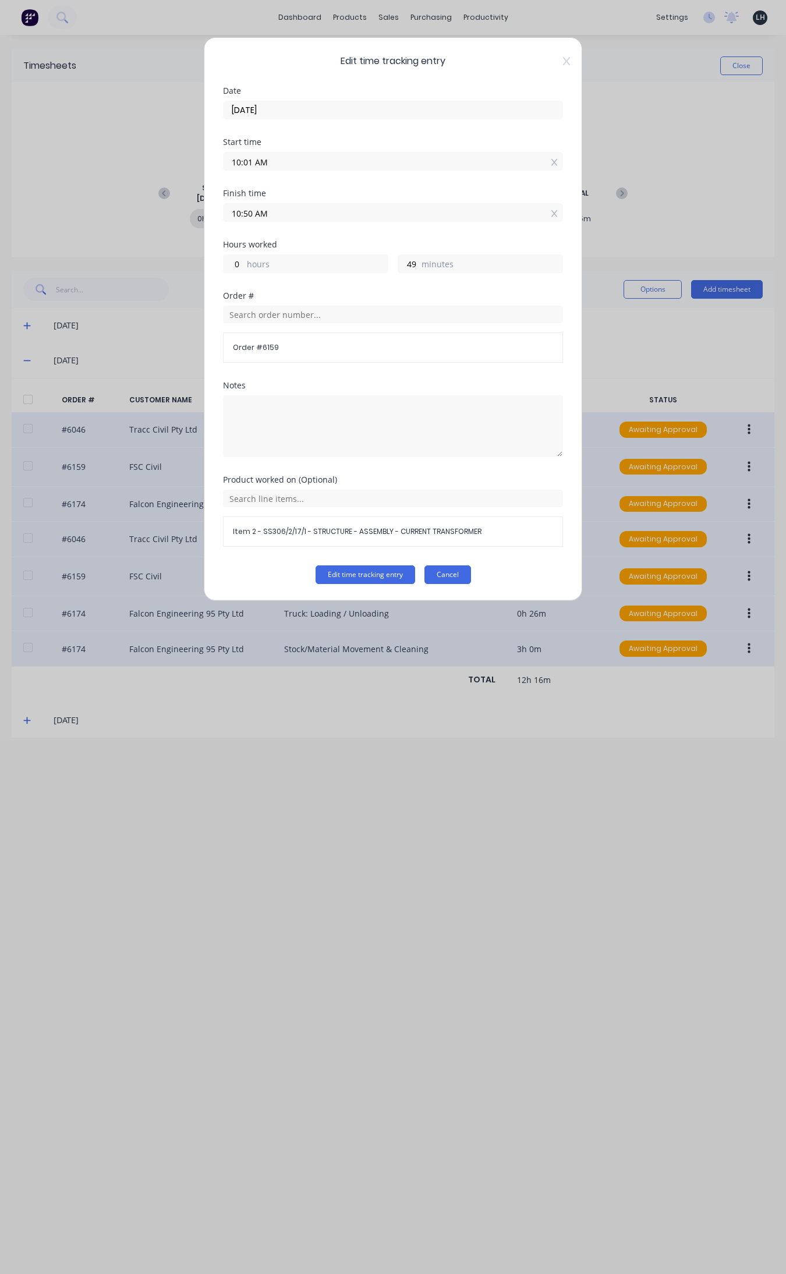
click at [445, 574] on button "Cancel" at bounding box center [447, 574] width 47 height 19
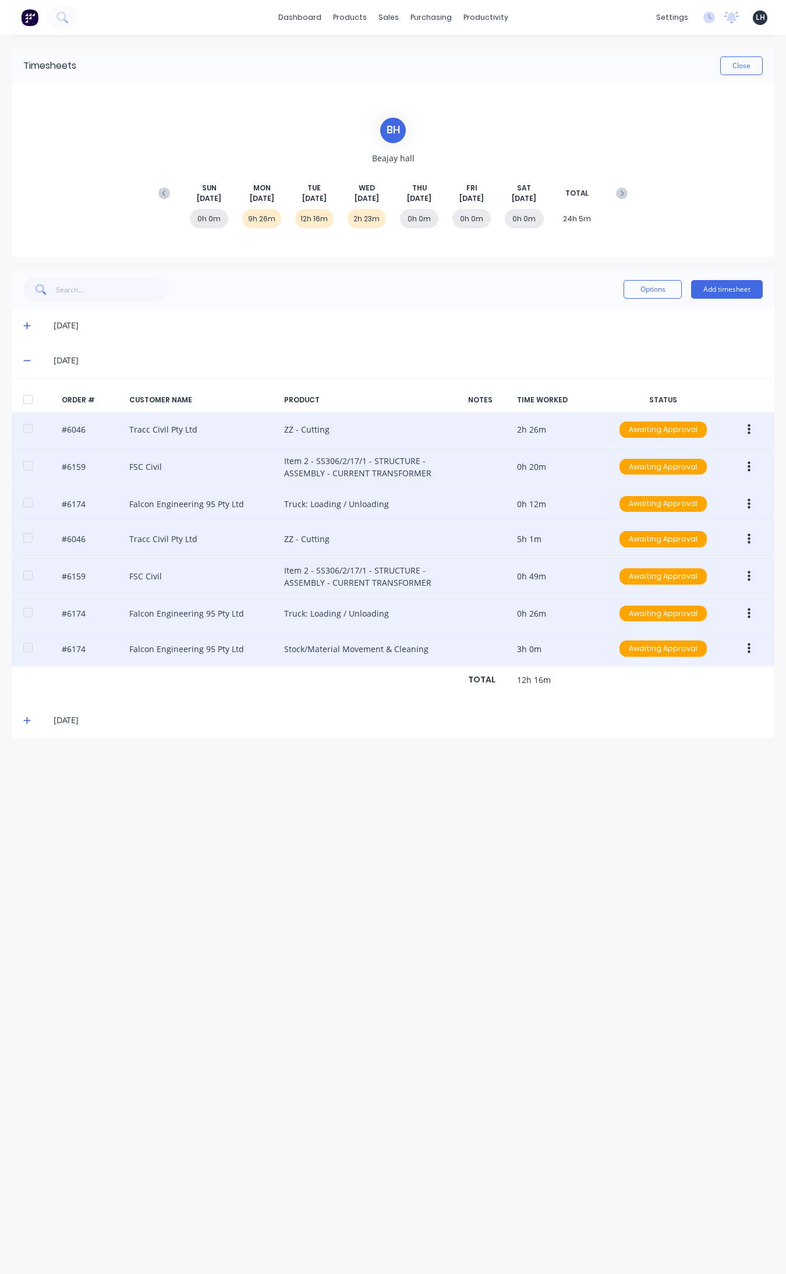
drag, startPoint x: 747, startPoint y: 537, endPoint x: 565, endPoint y: 534, distance: 182.3
click at [564, 534] on div "#6046 Tracc Civil Pty Ltd ZZ - Cutting 5h 1m Awaiting Approval" at bounding box center [393, 540] width 763 height 36
click at [628, 542] on button "button" at bounding box center [748, 539] width 27 height 21
click at [628, 660] on div "Delete" at bounding box center [708, 662] width 90 height 17
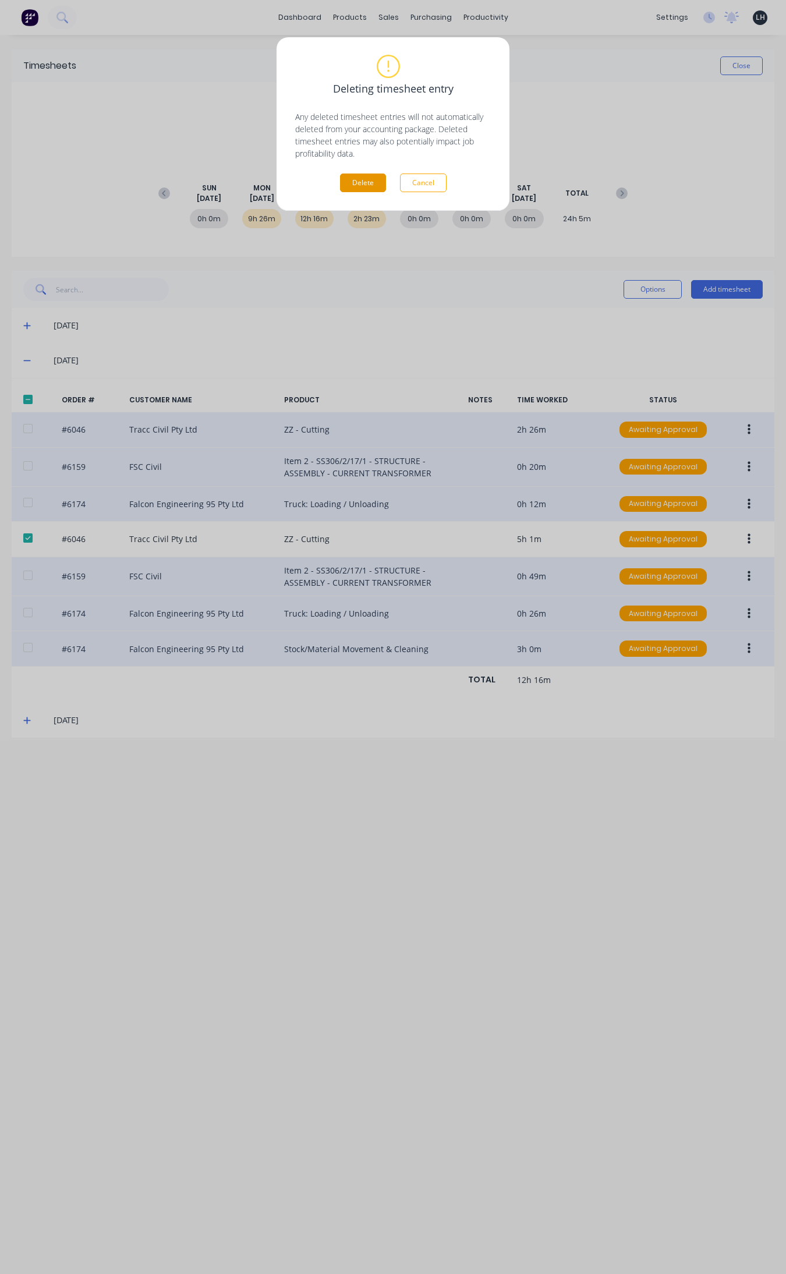
click at [371, 185] on button "Delete" at bounding box center [363, 183] width 46 height 19
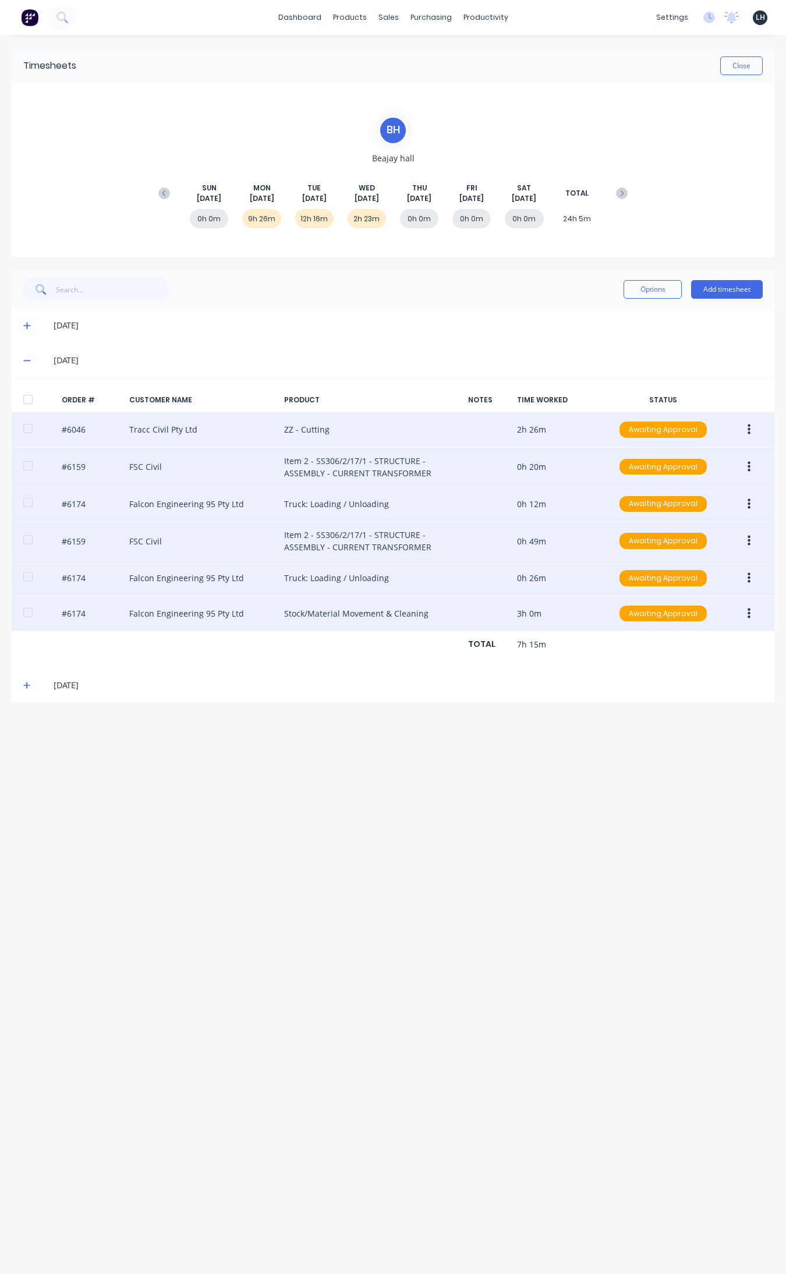
click at [628, 468] on icon "button" at bounding box center [749, 467] width 3 height 13
click at [628, 547] on div "Edit" at bounding box center [708, 544] width 90 height 17
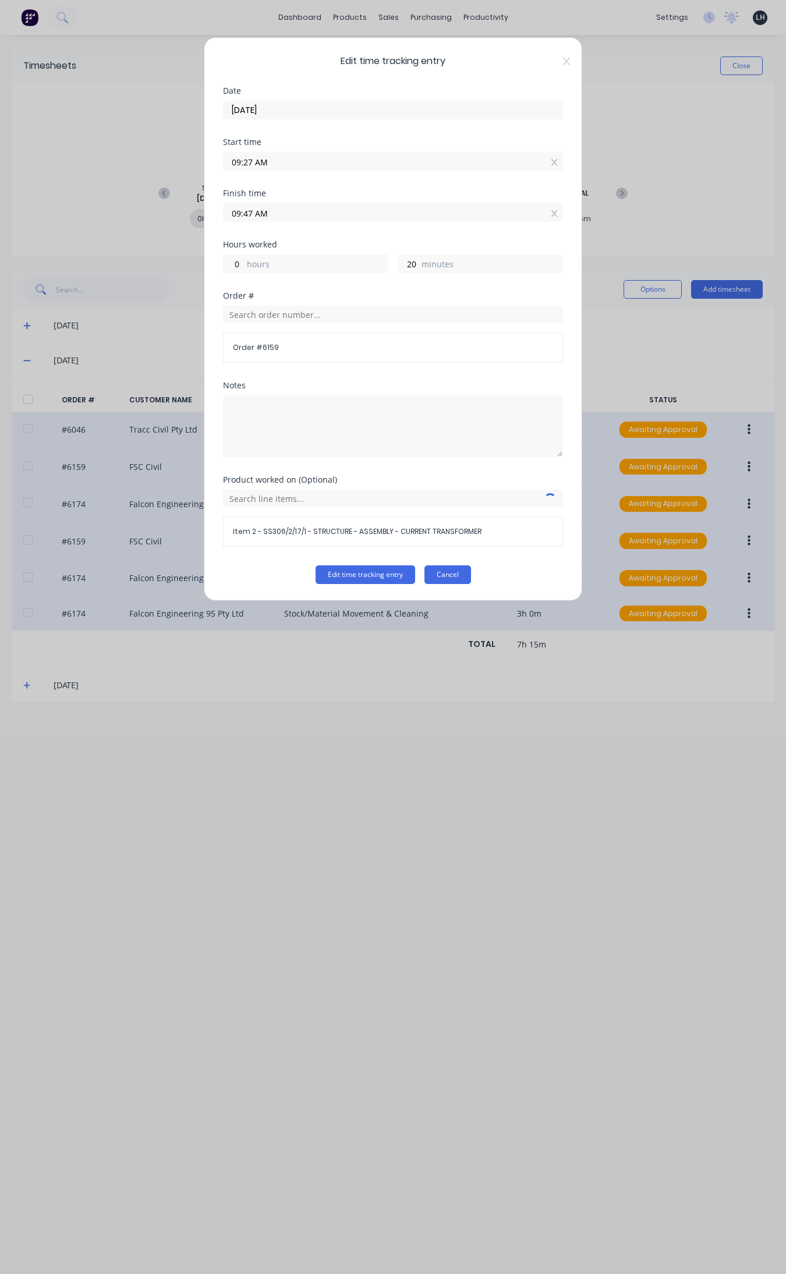
click at [451, 574] on button "Cancel" at bounding box center [447, 574] width 47 height 19
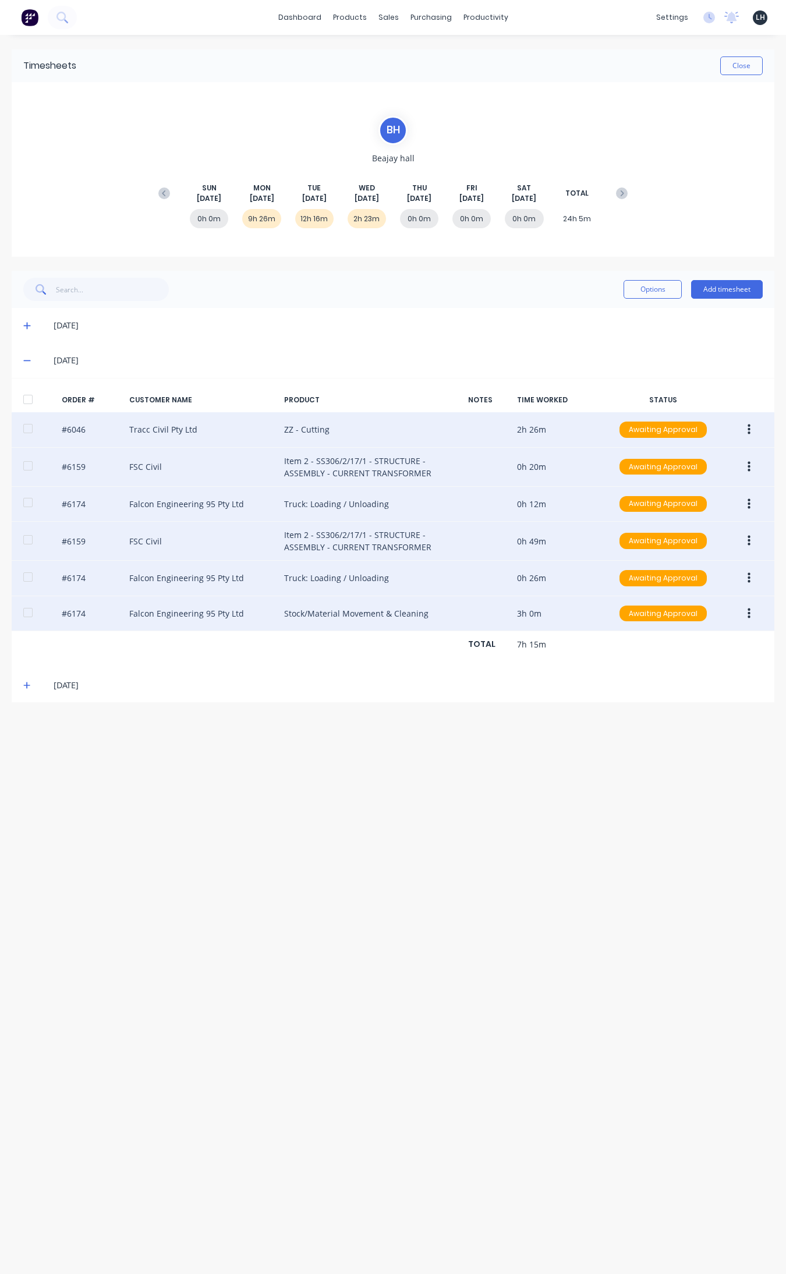
click at [628, 507] on button "button" at bounding box center [748, 504] width 27 height 21
click at [628, 582] on div "Edit" at bounding box center [708, 581] width 90 height 17
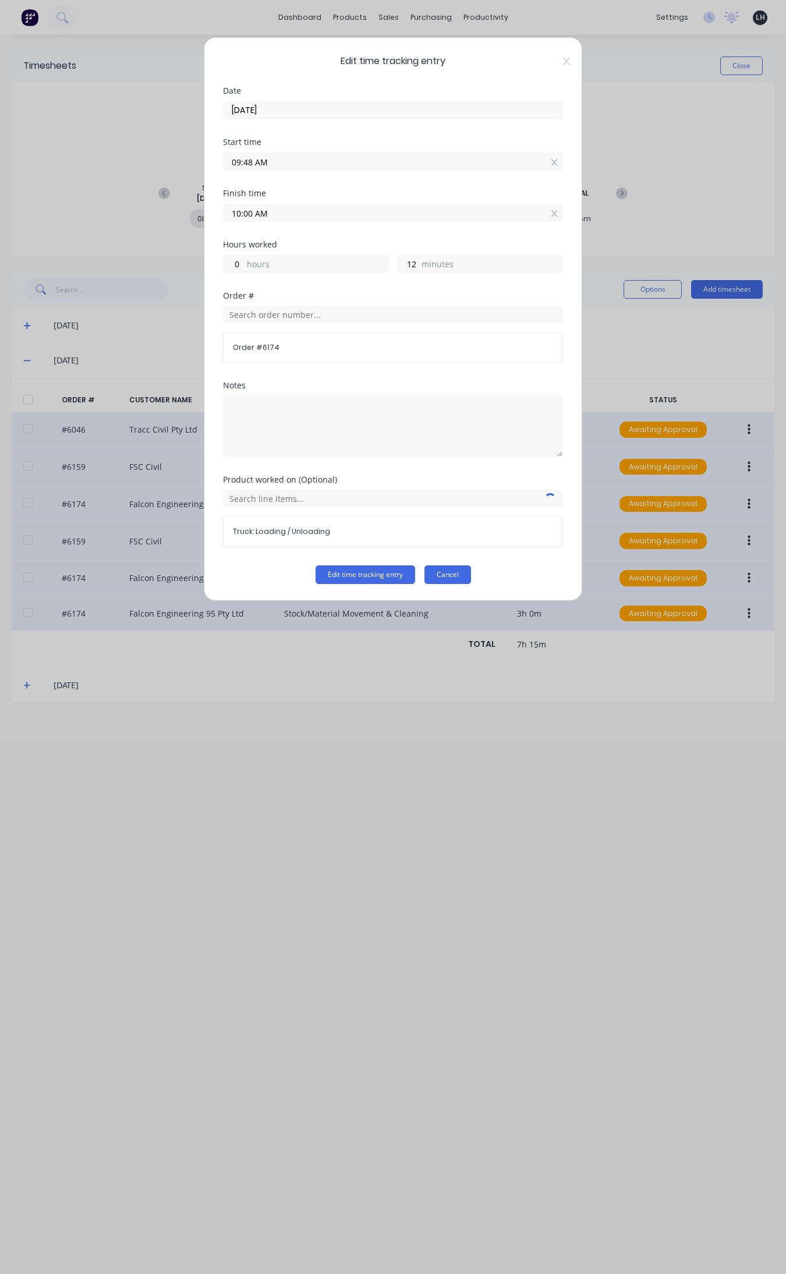
click at [452, 569] on button "Cancel" at bounding box center [447, 574] width 47 height 19
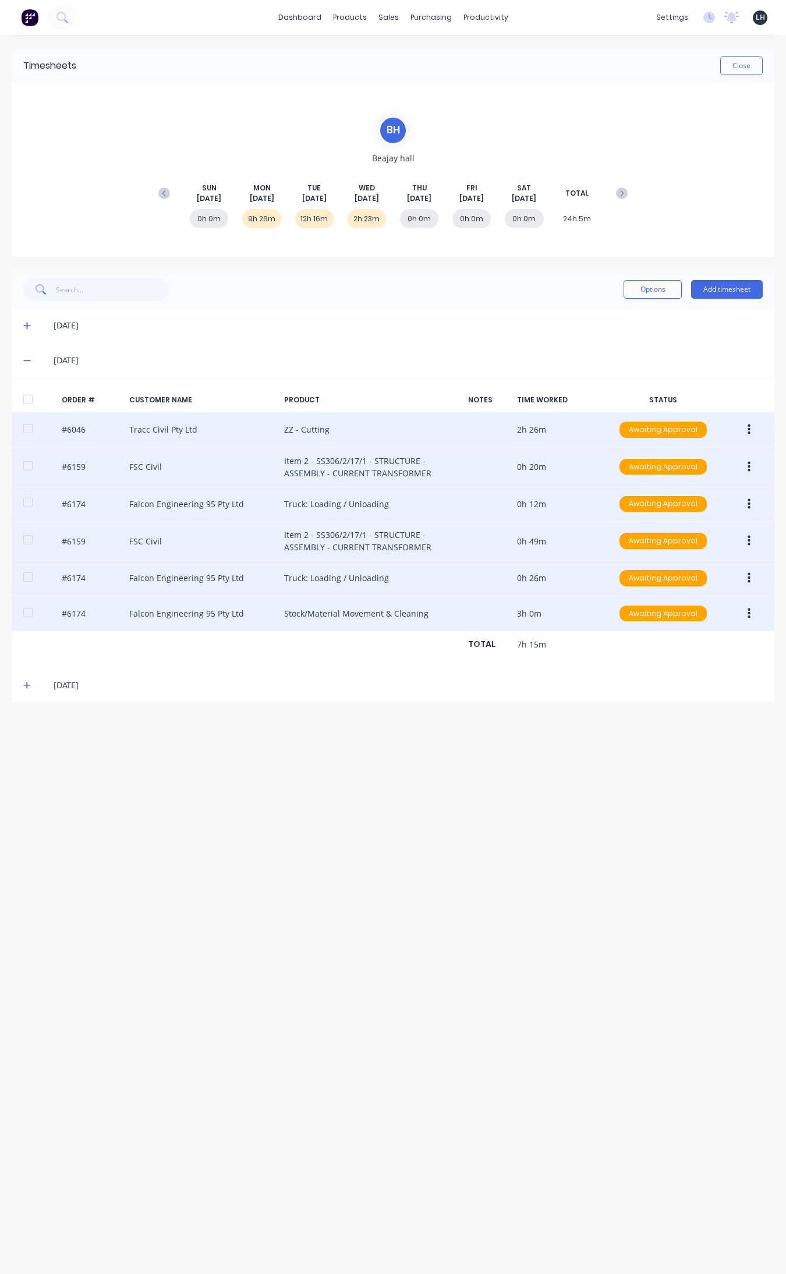
click at [628, 543] on button "button" at bounding box center [748, 540] width 27 height 21
click at [628, 611] on div "Edit" at bounding box center [708, 618] width 90 height 17
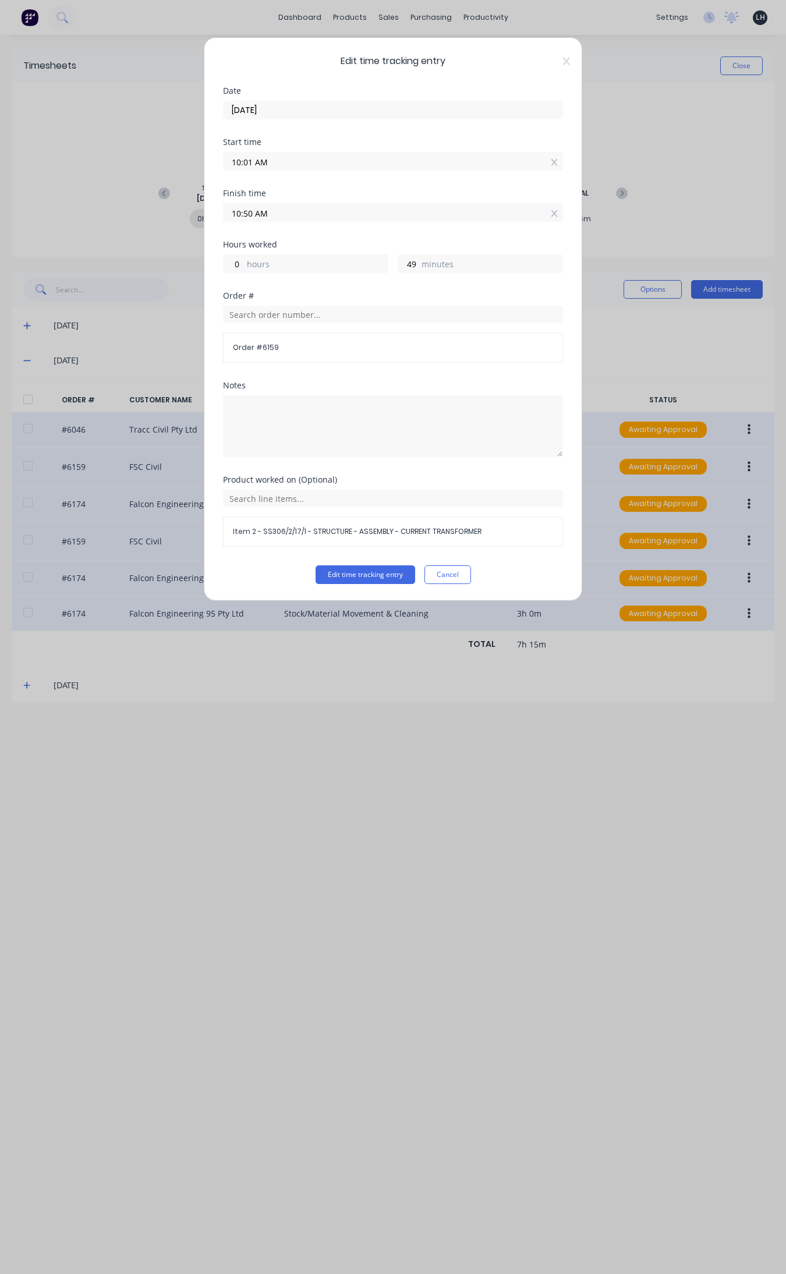
click at [455, 575] on button "Cancel" at bounding box center [447, 574] width 47 height 19
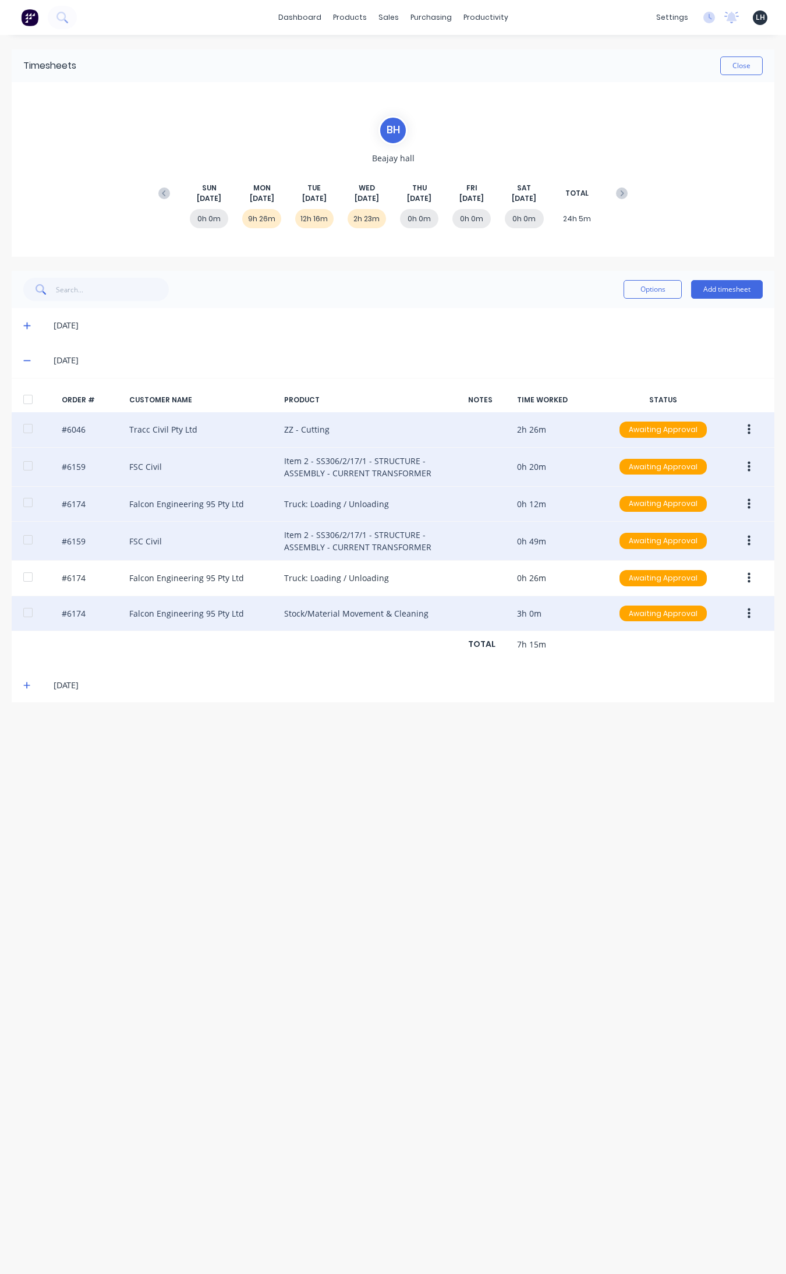
click at [628, 581] on button "button" at bounding box center [748, 578] width 27 height 21
click at [628, 645] on button "Edit" at bounding box center [707, 655] width 111 height 23
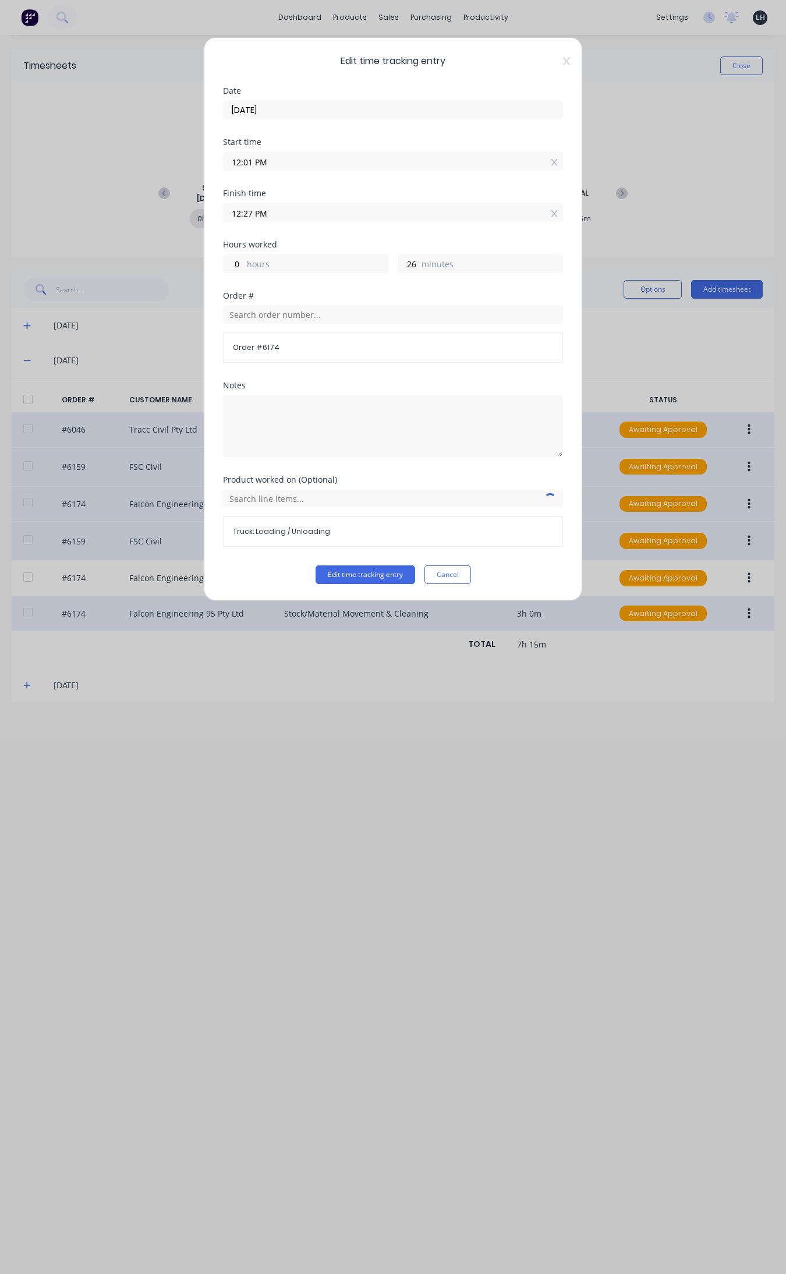
click at [235, 163] on input "12:01 PM" at bounding box center [393, 161] width 339 height 17
click at [239, 163] on input "12:01 PM" at bounding box center [393, 161] width 339 height 17
click at [249, 161] on input "10:01 PM" at bounding box center [393, 161] width 339 height 17
type input "10:51 PM"
click at [316, 565] on button "Edit time tracking entry" at bounding box center [366, 574] width 100 height 19
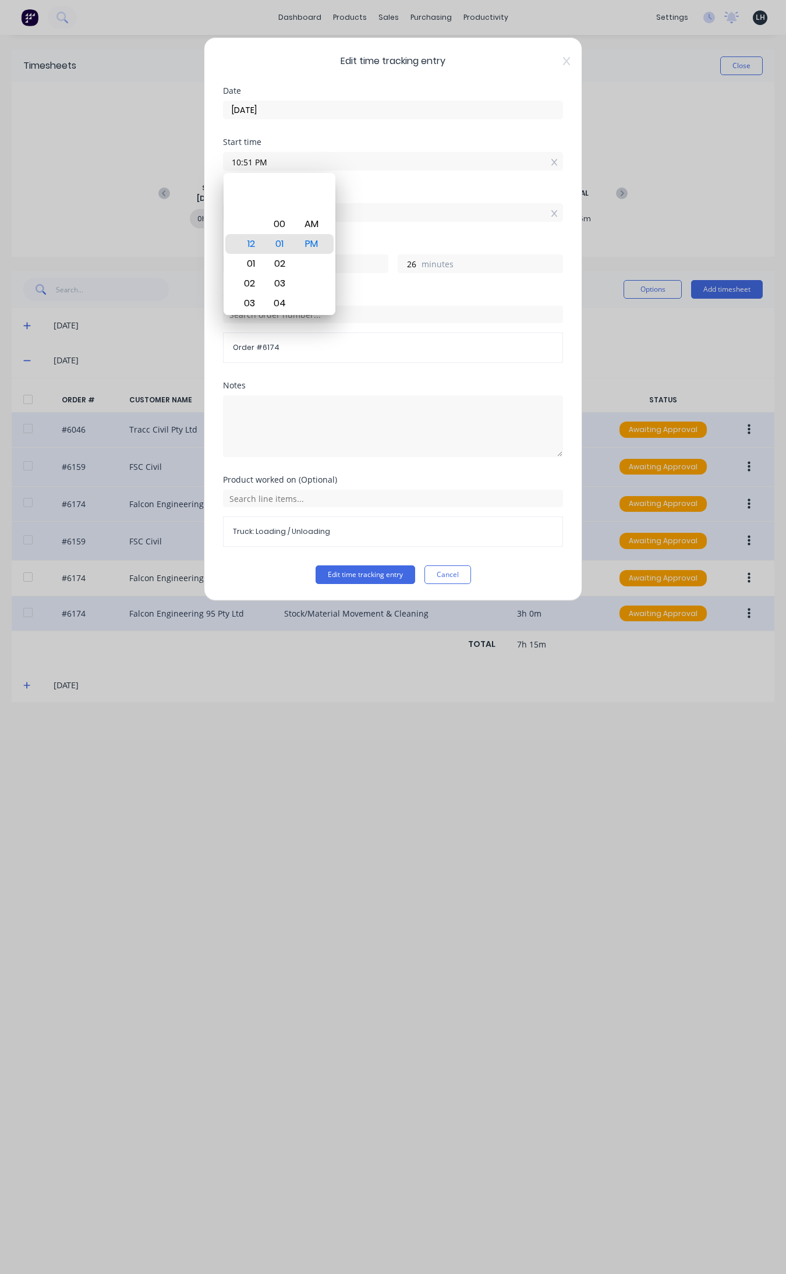
type input "13"
type input "36"
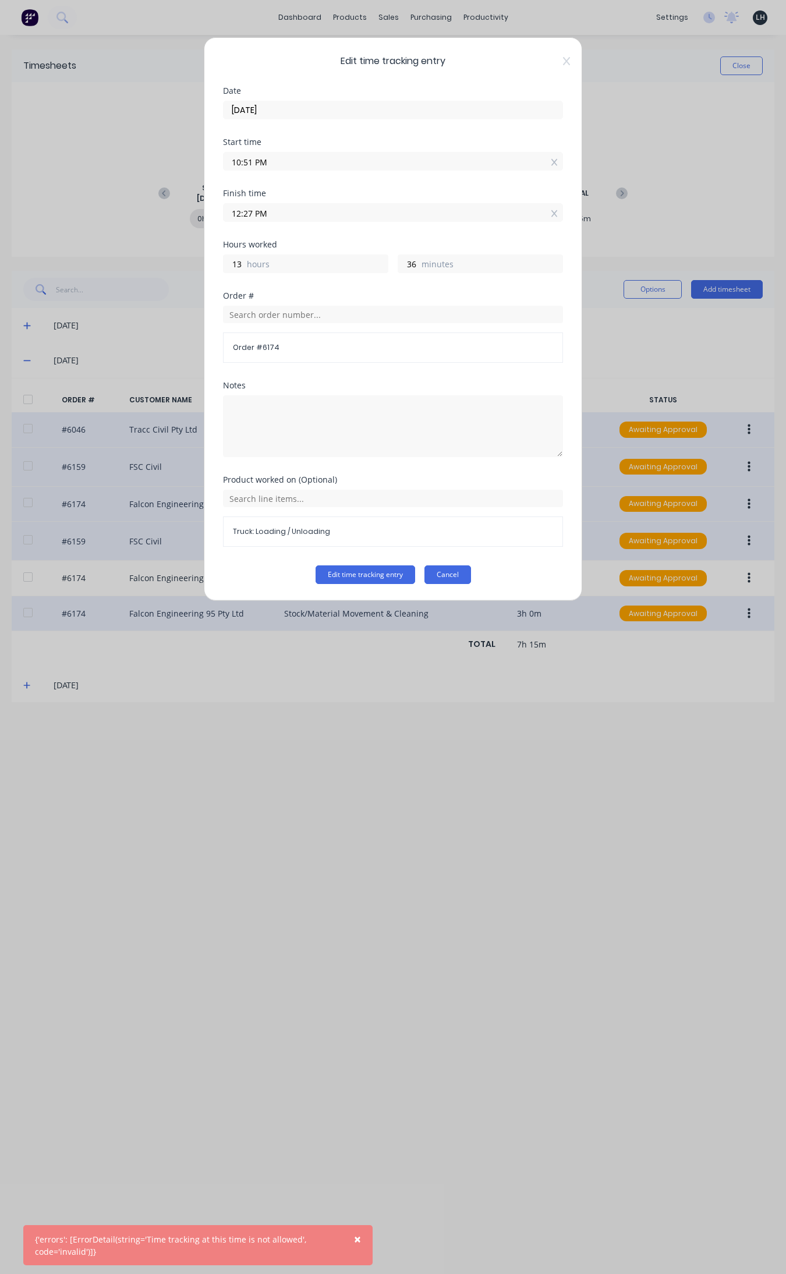
click at [461, 578] on button "Cancel" at bounding box center [447, 574] width 47 height 19
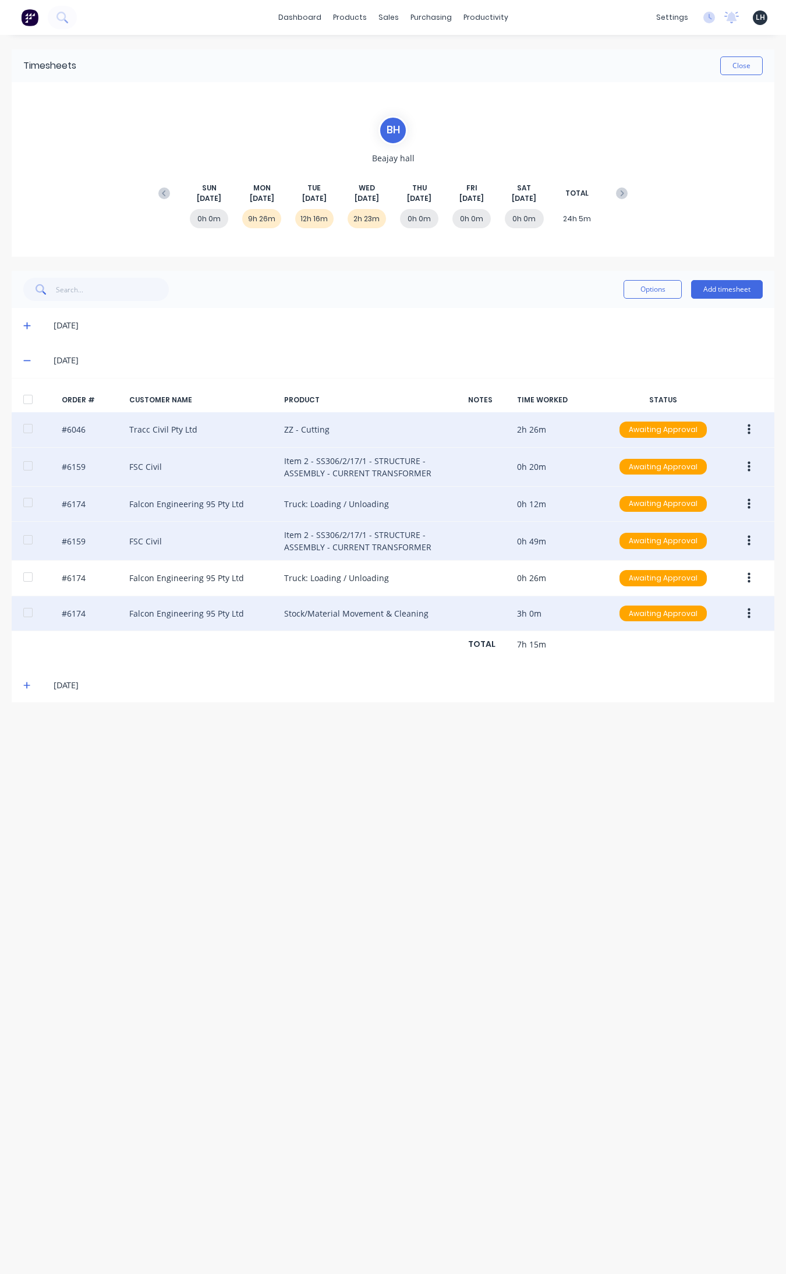
click at [628, 549] on button "button" at bounding box center [748, 540] width 27 height 21
click at [628, 618] on div "Edit" at bounding box center [708, 618] width 90 height 17
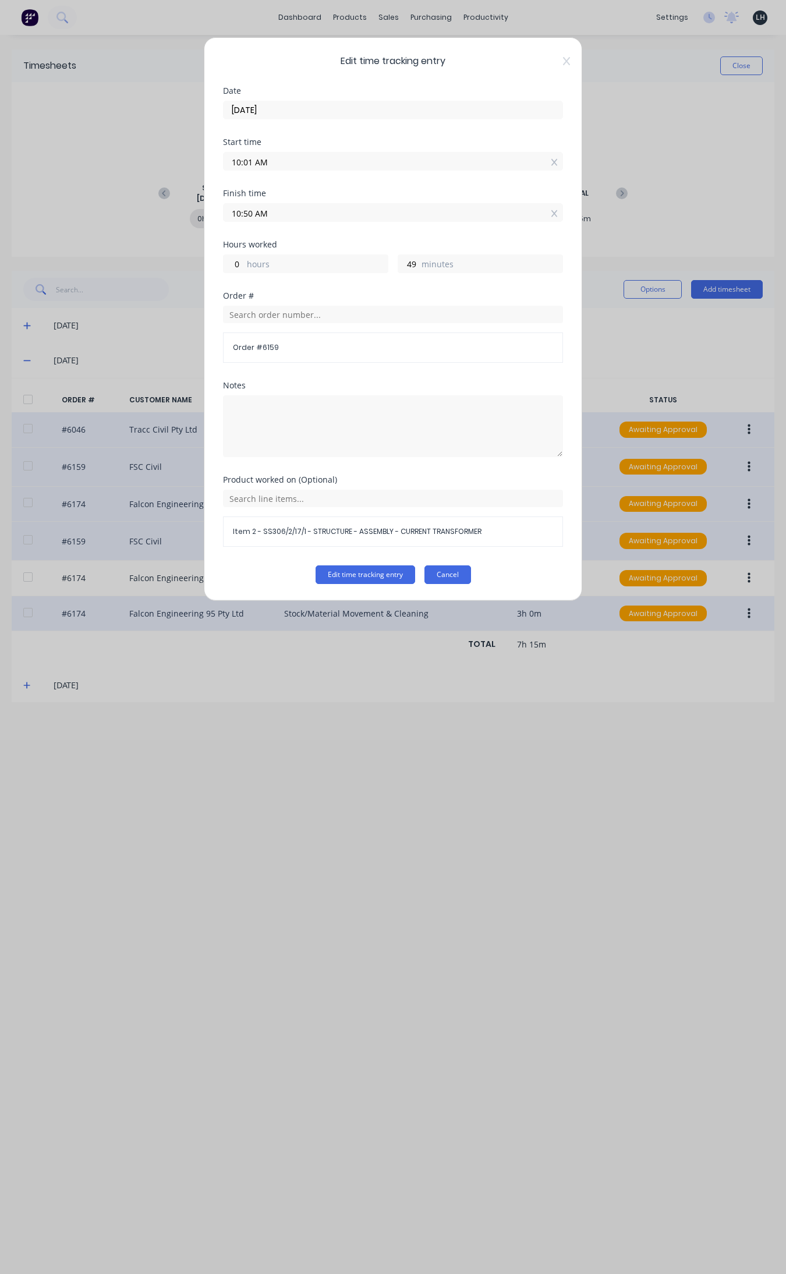
click at [464, 578] on button "Cancel" at bounding box center [447, 574] width 47 height 19
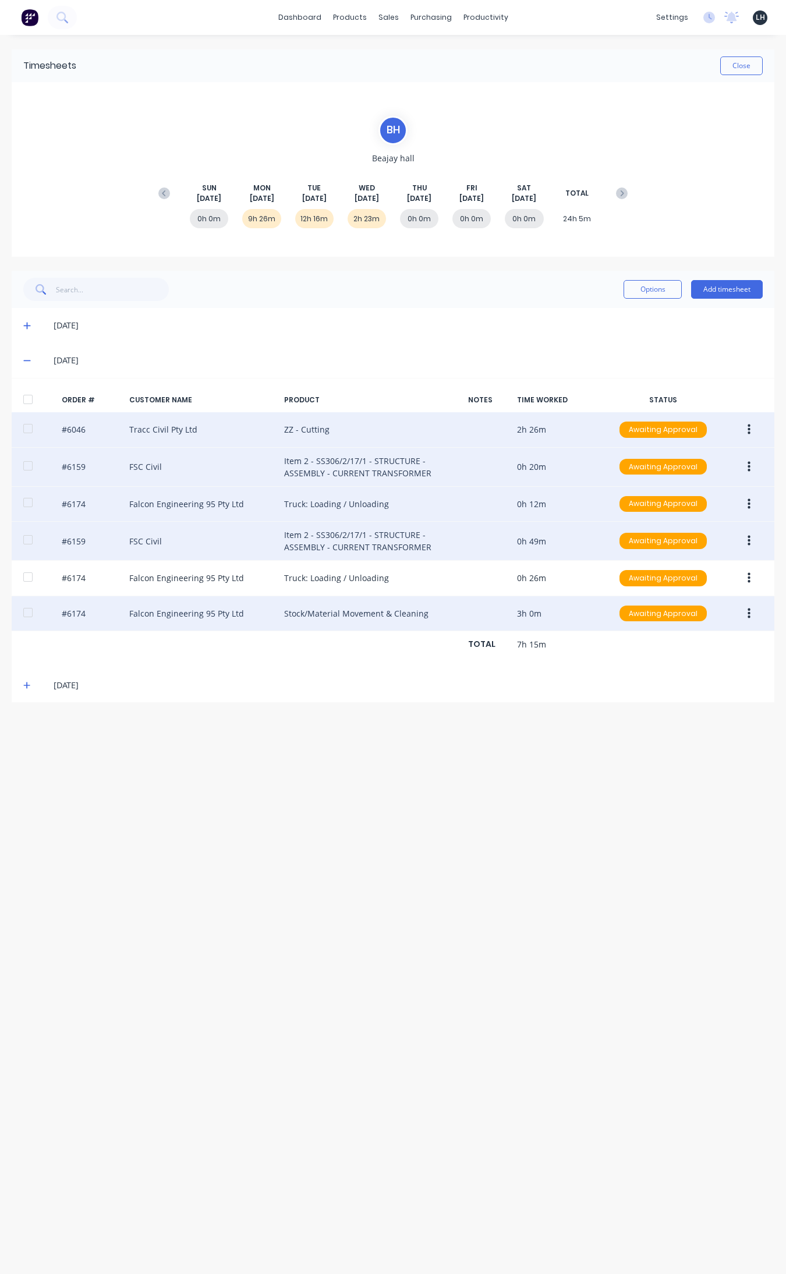
click at [628, 501] on button "button" at bounding box center [748, 504] width 27 height 21
click at [628, 587] on div "Edit" at bounding box center [708, 581] width 90 height 17
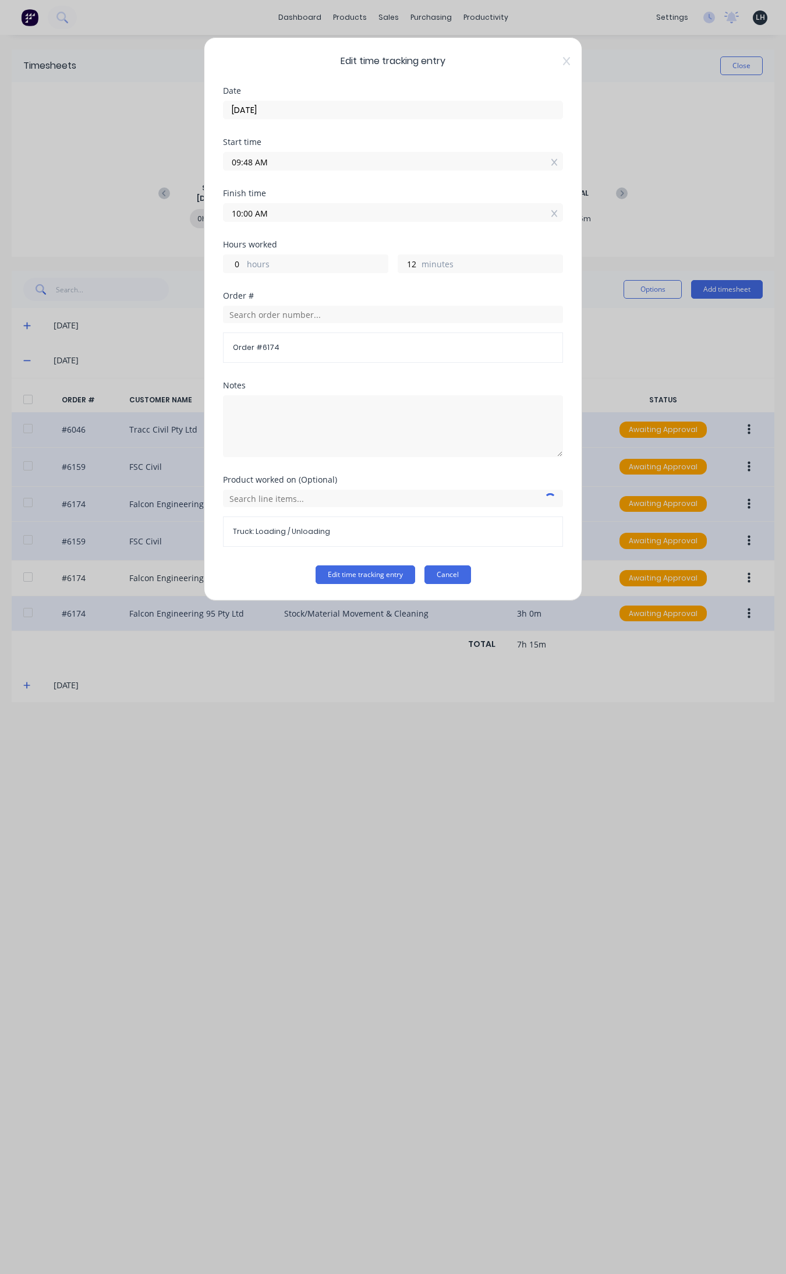
click at [447, 579] on button "Cancel" at bounding box center [447, 574] width 47 height 19
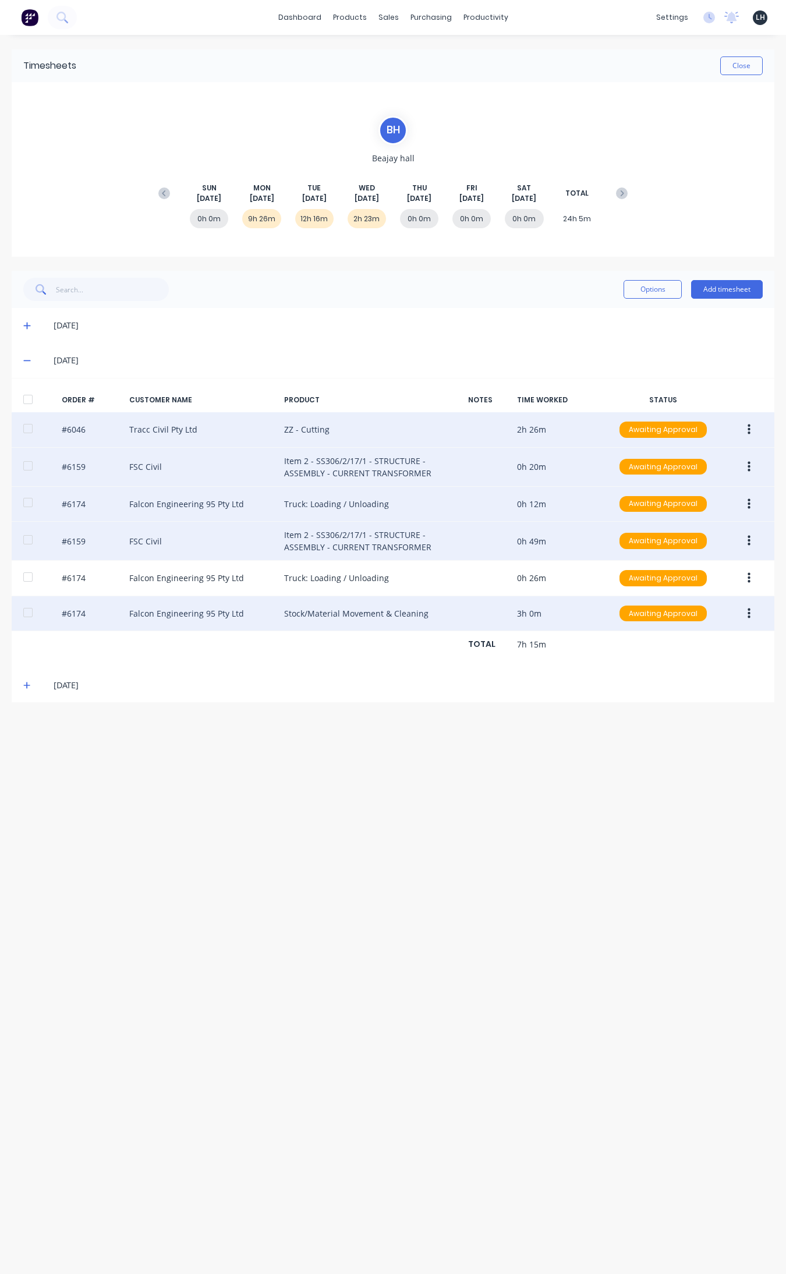
click at [628, 542] on button "button" at bounding box center [748, 540] width 27 height 21
click at [628, 621] on div "Edit" at bounding box center [708, 618] width 90 height 17
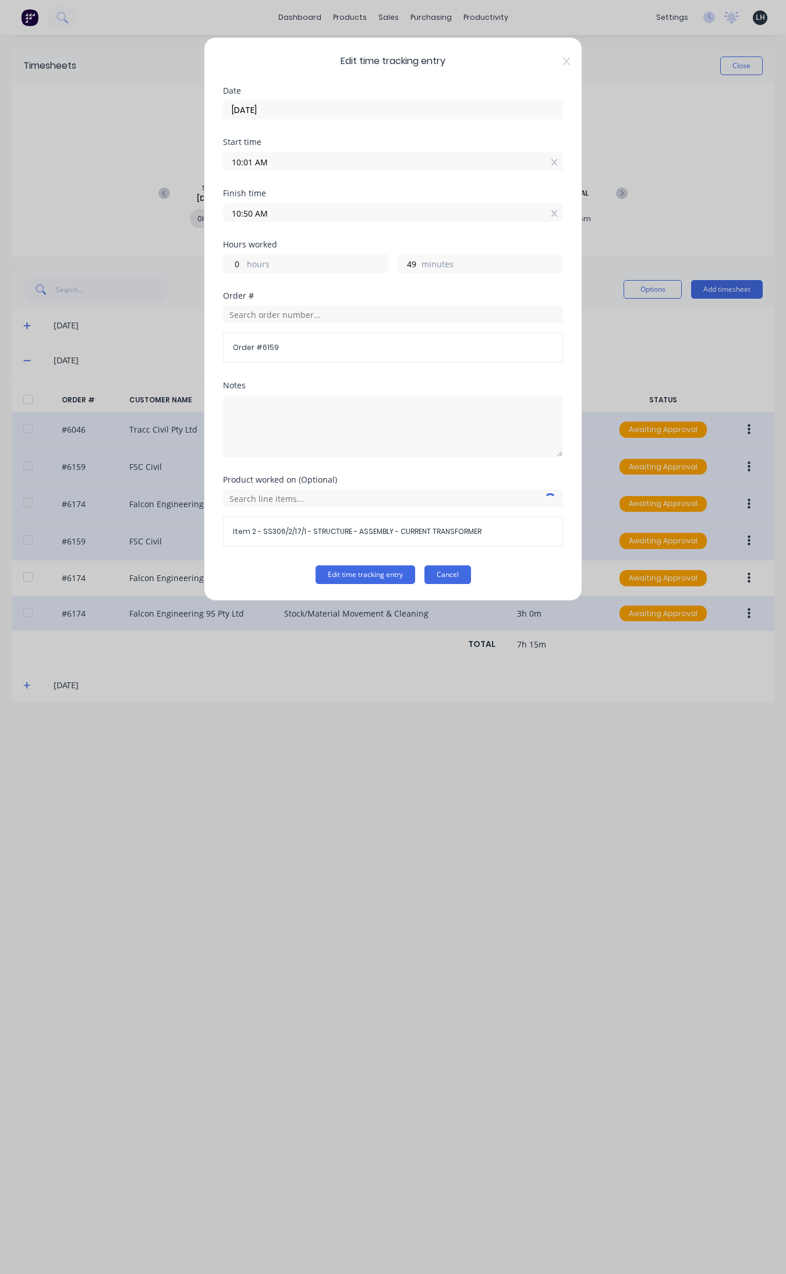
click at [452, 571] on button "Cancel" at bounding box center [447, 574] width 47 height 19
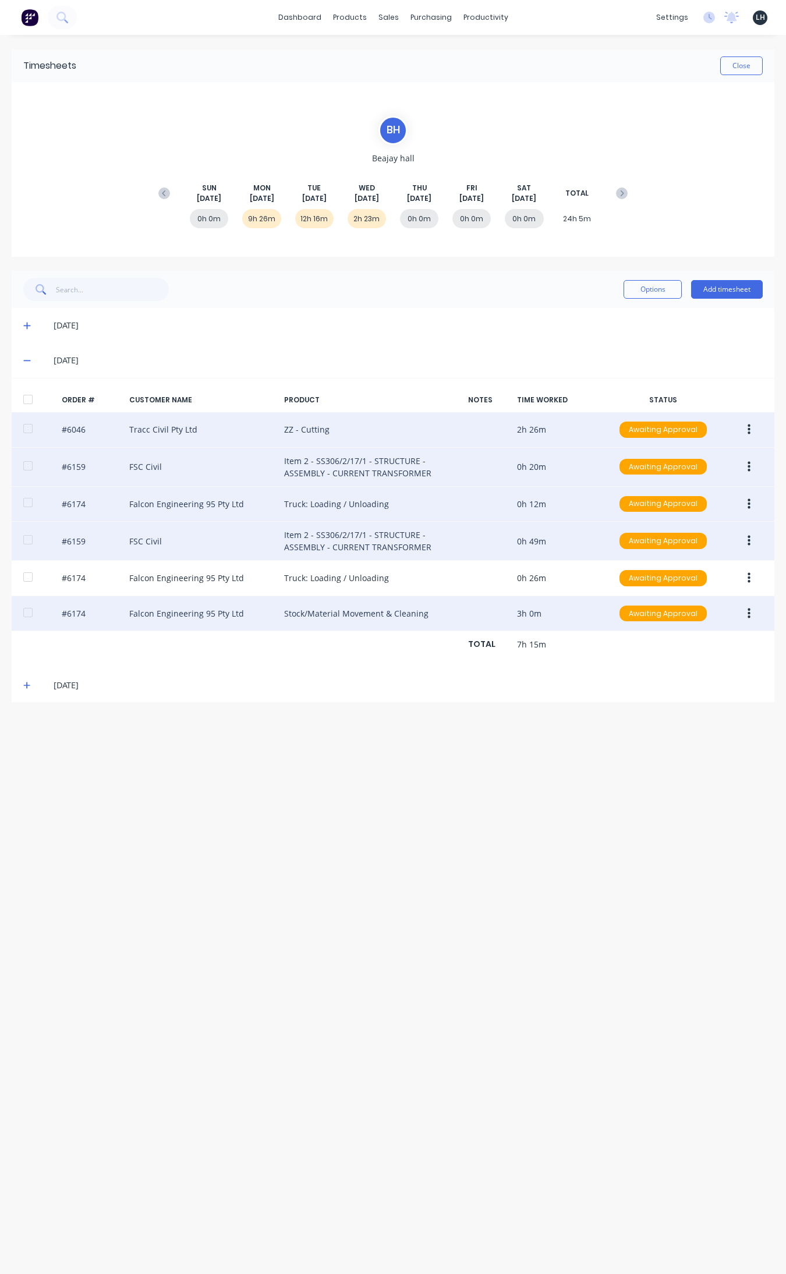
click at [628, 582] on icon "button" at bounding box center [749, 578] width 3 height 13
click at [628, 655] on div "Edit" at bounding box center [708, 655] width 90 height 17
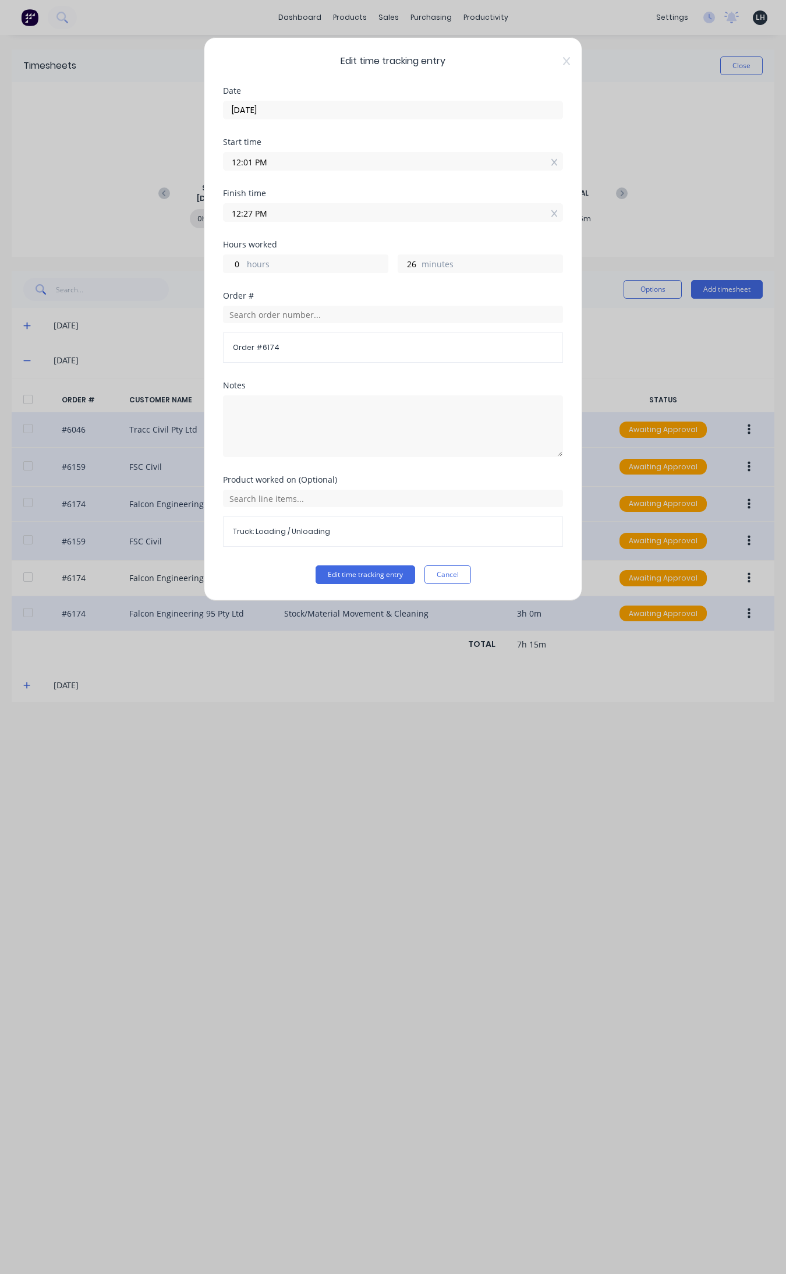
click at [240, 164] on input "12:01 PM" at bounding box center [393, 161] width 339 height 17
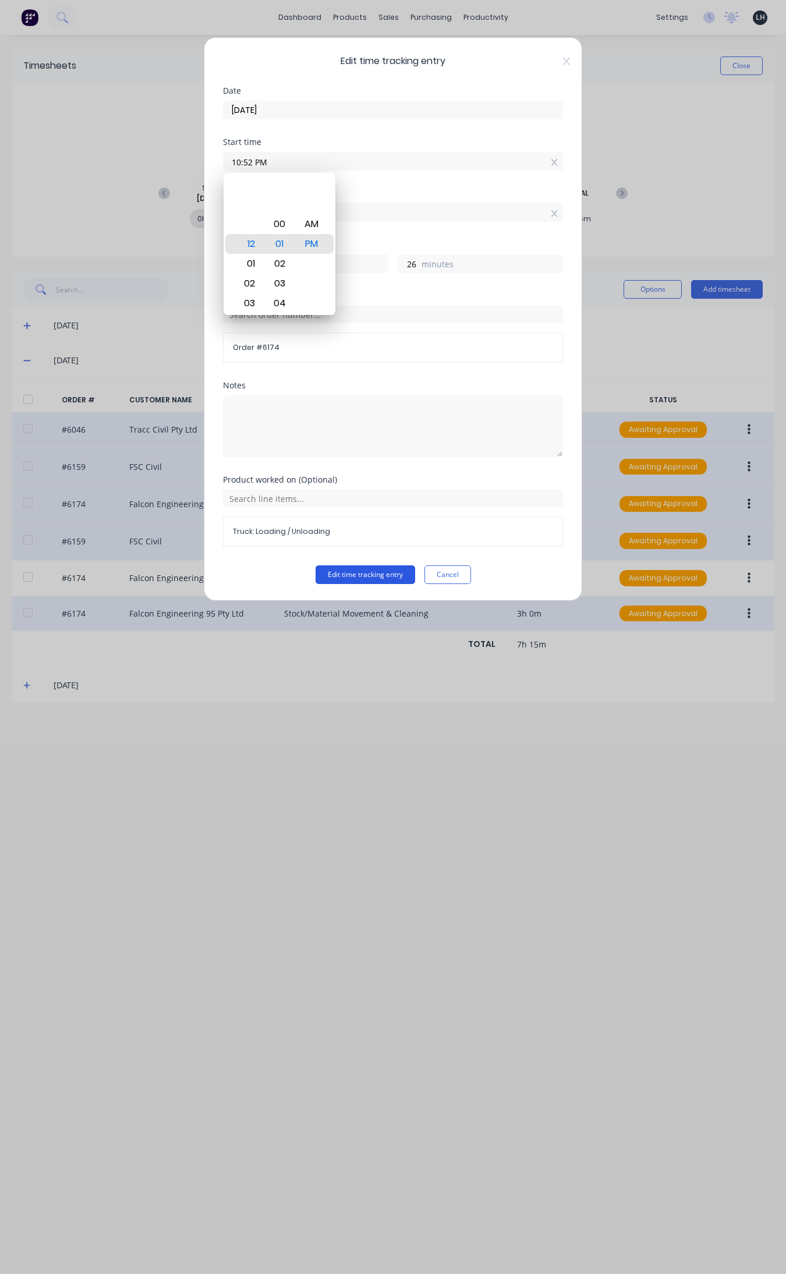
type input "10:52 PM"
click at [382, 575] on button "Edit time tracking entry" at bounding box center [366, 574] width 100 height 19
type input "13"
type input "35"
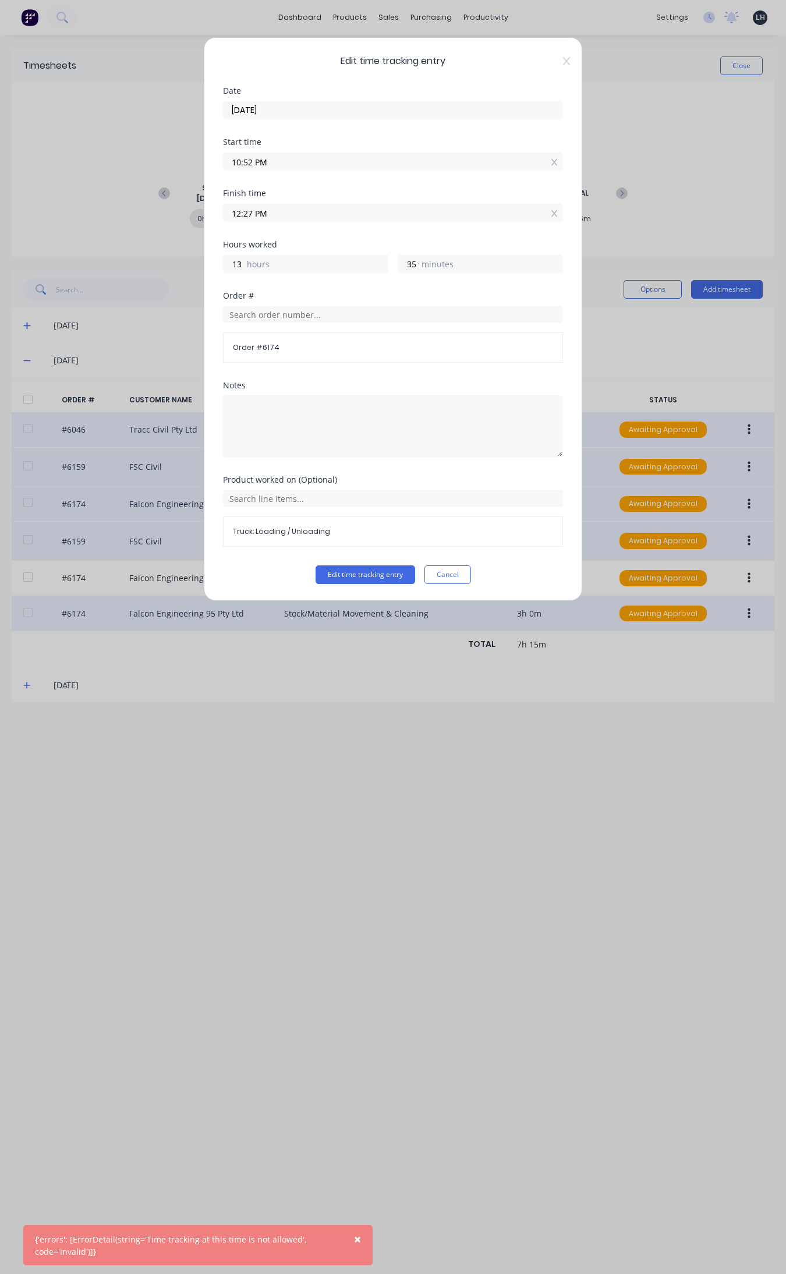
click at [628, 674] on div "Edit time tracking entry Date 26/08/2025 Start time 10:52 PM Finish time 12:27 …" at bounding box center [393, 637] width 786 height 1274
click at [434, 584] on button "Cancel" at bounding box center [447, 574] width 47 height 19
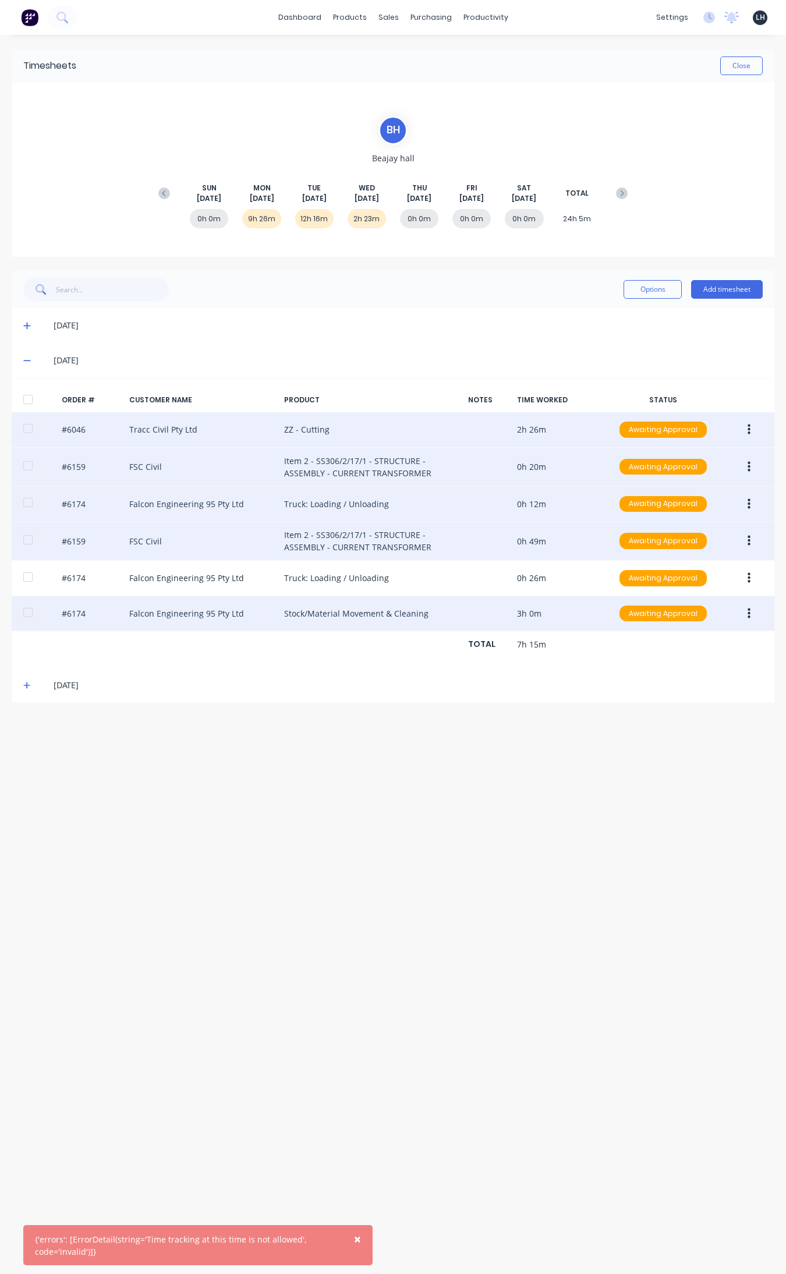
click at [628, 544] on button "button" at bounding box center [748, 540] width 27 height 21
click at [628, 624] on div "Edit" at bounding box center [708, 618] width 90 height 17
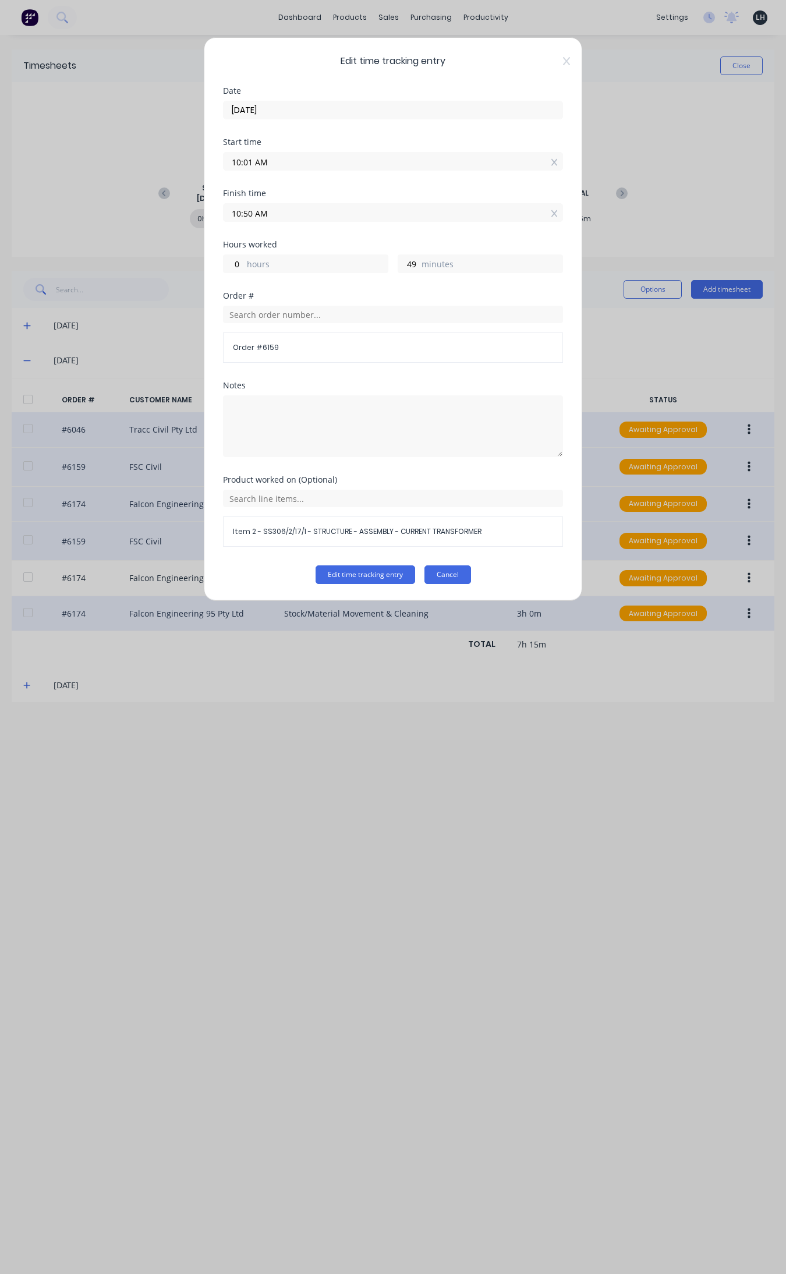
click at [431, 583] on button "Cancel" at bounding box center [447, 574] width 47 height 19
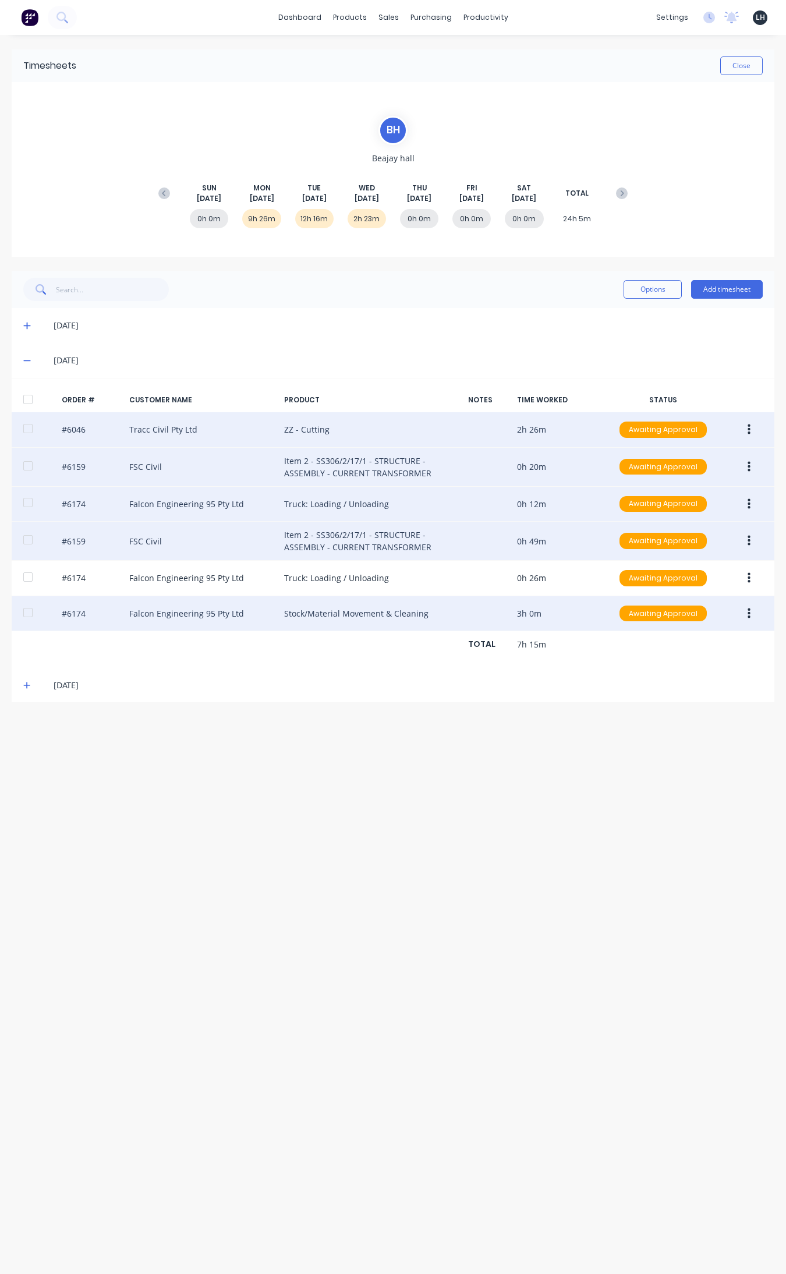
click at [628, 581] on button "button" at bounding box center [748, 578] width 27 height 21
click at [628, 661] on div "Edit" at bounding box center [708, 655] width 90 height 17
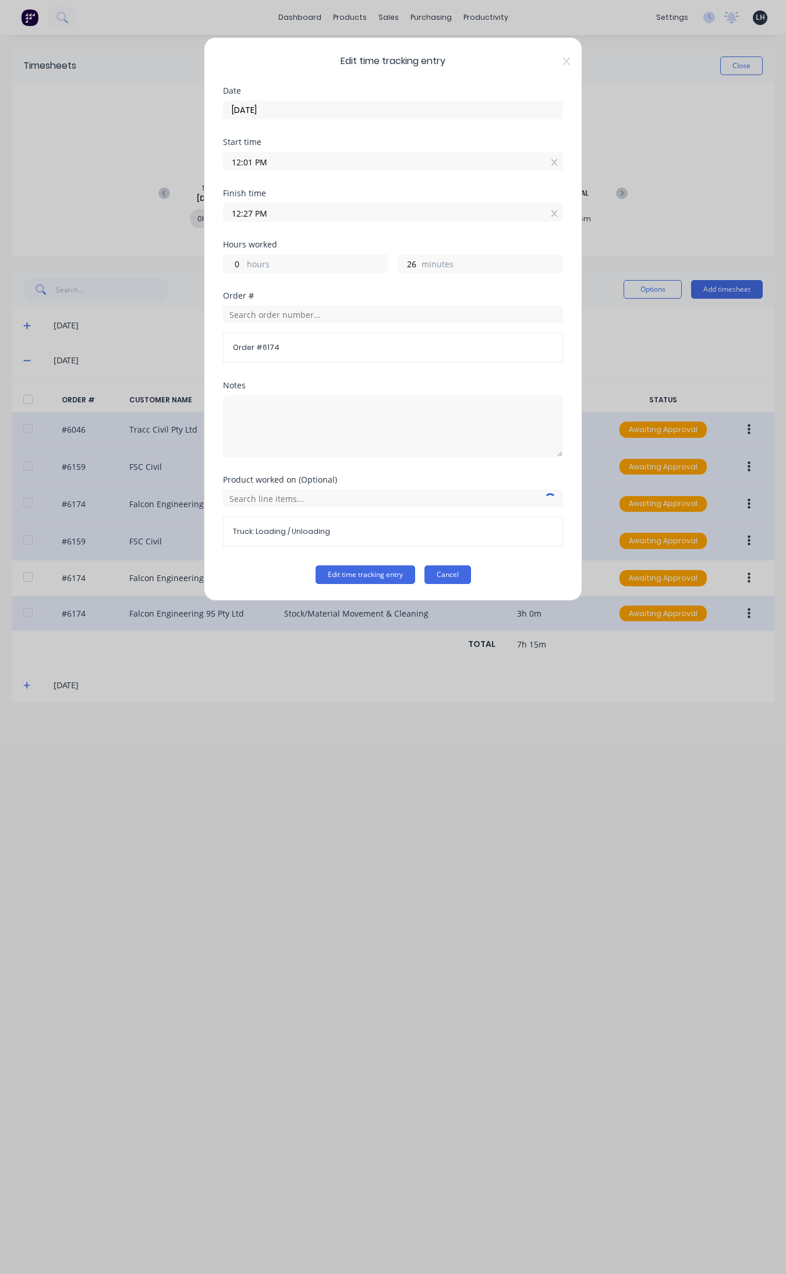
click at [455, 580] on button "Cancel" at bounding box center [447, 574] width 47 height 19
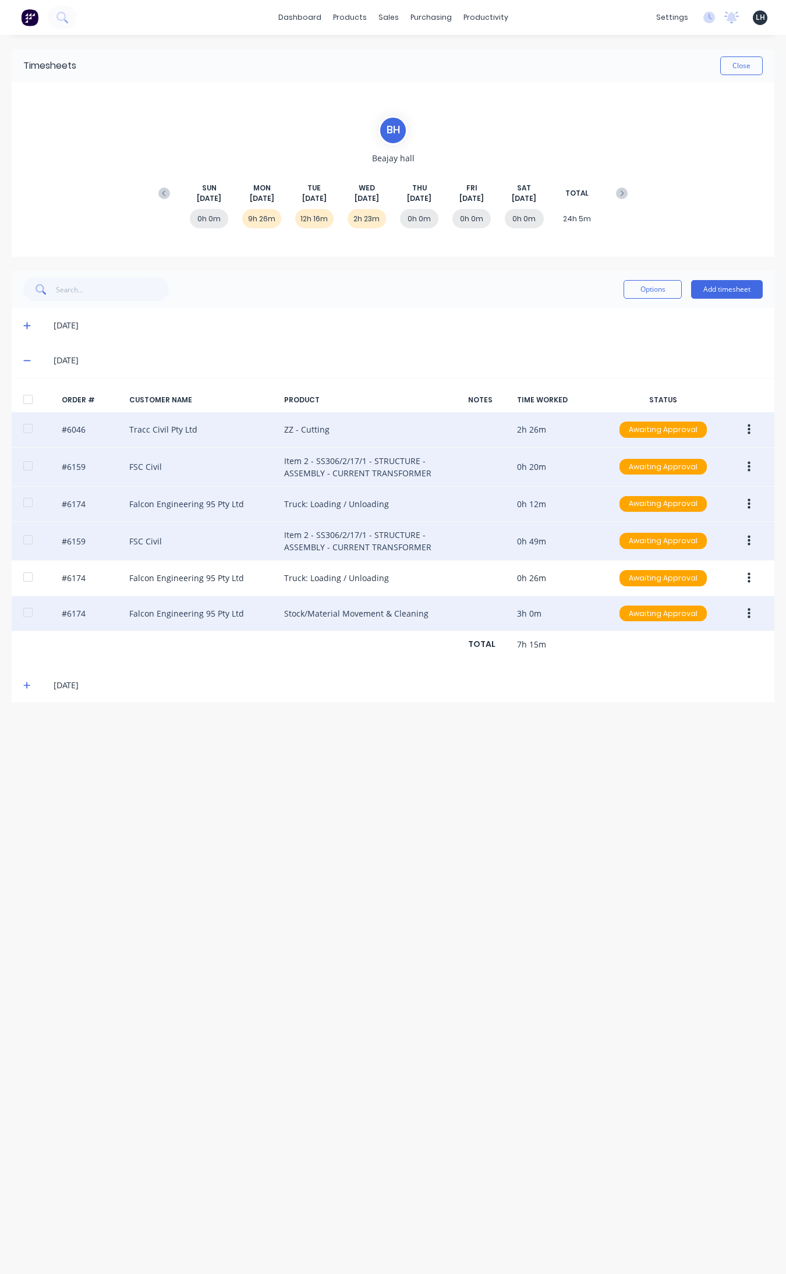
click at [628, 546] on button "button" at bounding box center [748, 540] width 27 height 21
click at [628, 611] on div "Edit" at bounding box center [708, 618] width 90 height 17
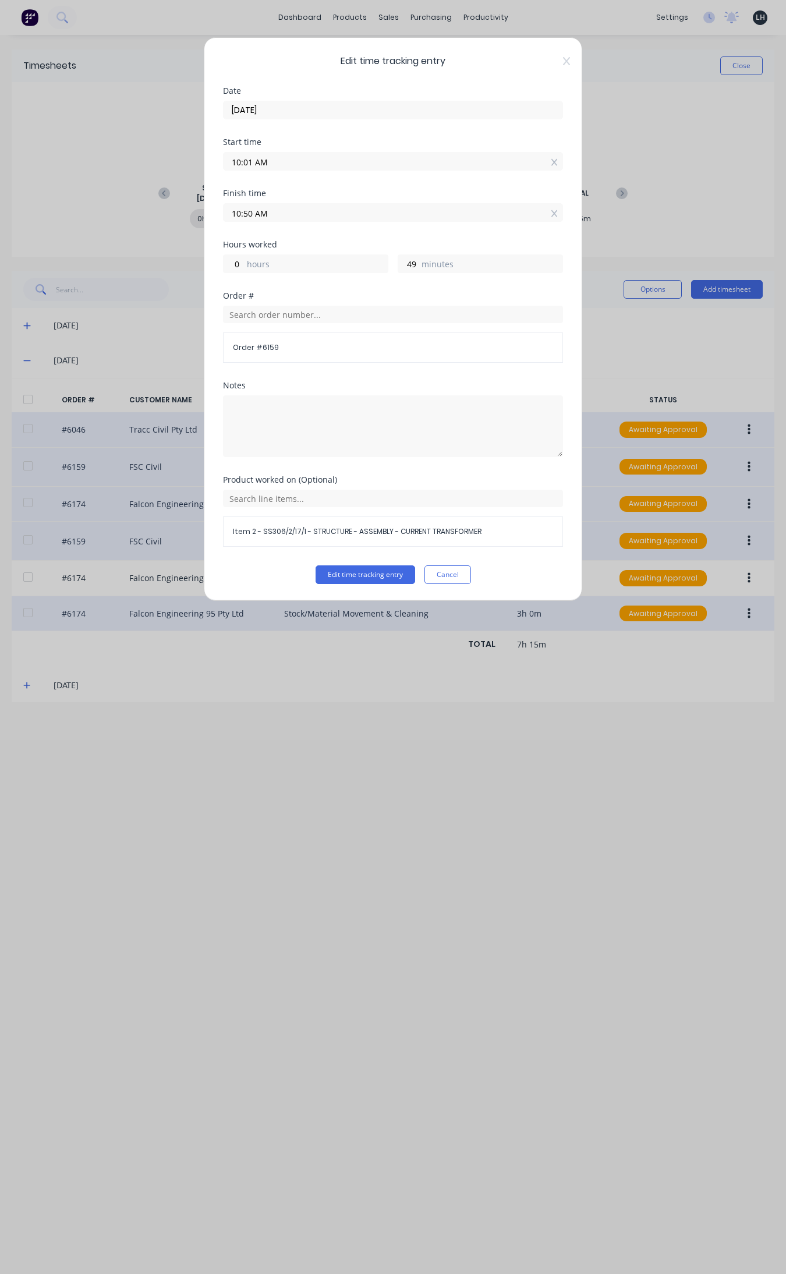
click at [247, 217] on input "10:50 AM" at bounding box center [393, 212] width 339 height 17
click at [316, 565] on button "Edit time tracking entry" at bounding box center [366, 574] width 100 height 19
type input "12:00 AM"
type input "13"
type input "59"
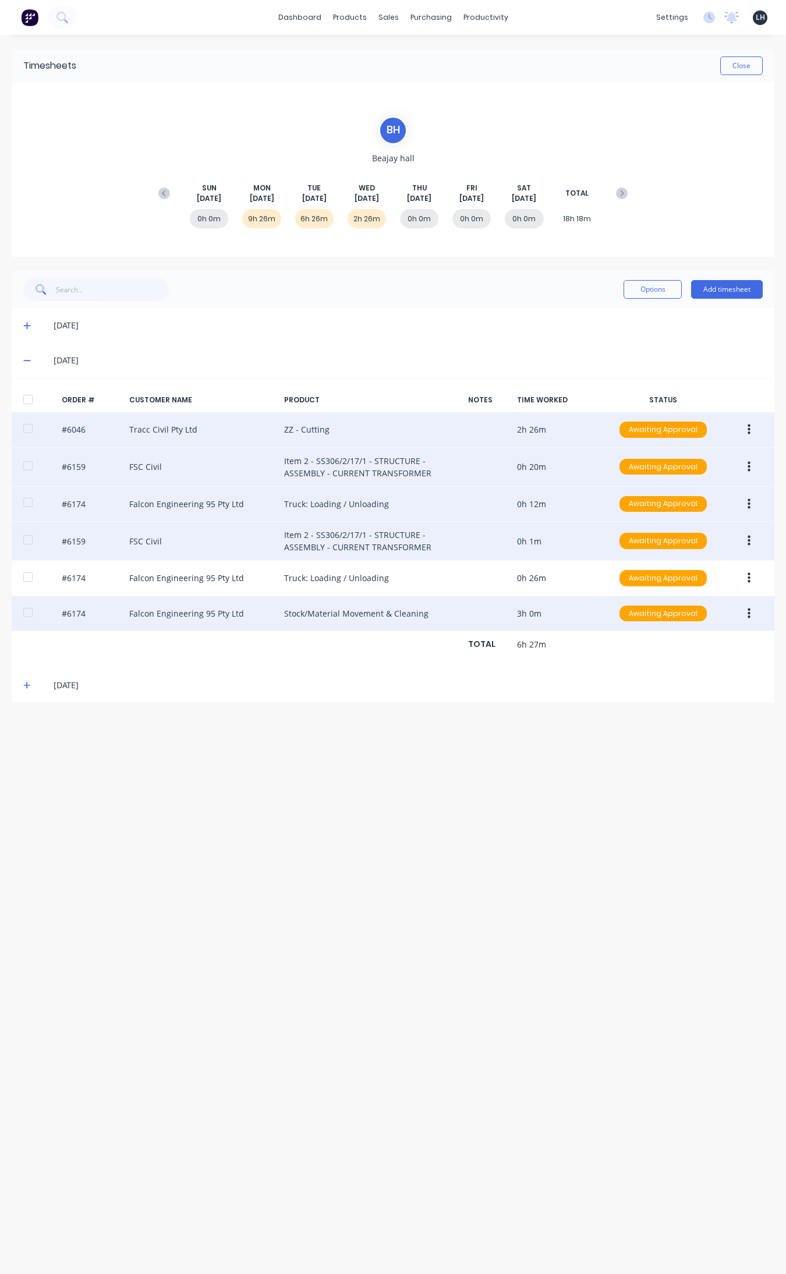
click at [628, 548] on button "button" at bounding box center [748, 540] width 27 height 21
click at [628, 618] on div "Edit" at bounding box center [708, 618] width 90 height 17
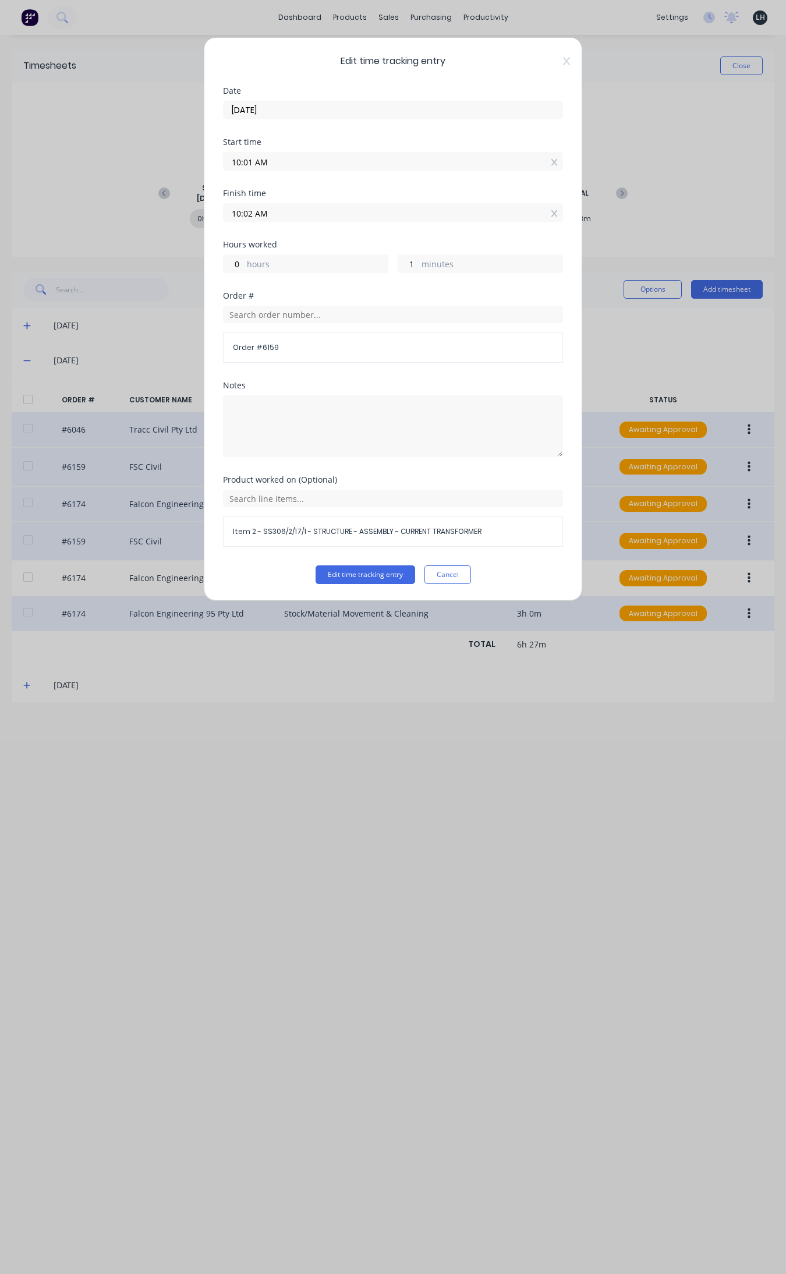
drag, startPoint x: 252, startPoint y: 210, endPoint x: 238, endPoint y: 213, distance: 14.4
click at [238, 213] on input "10:02 AM" at bounding box center [393, 212] width 339 height 17
click at [555, 214] on icon at bounding box center [554, 213] width 6 height 7
type input "08:45 AM"
type input "22"
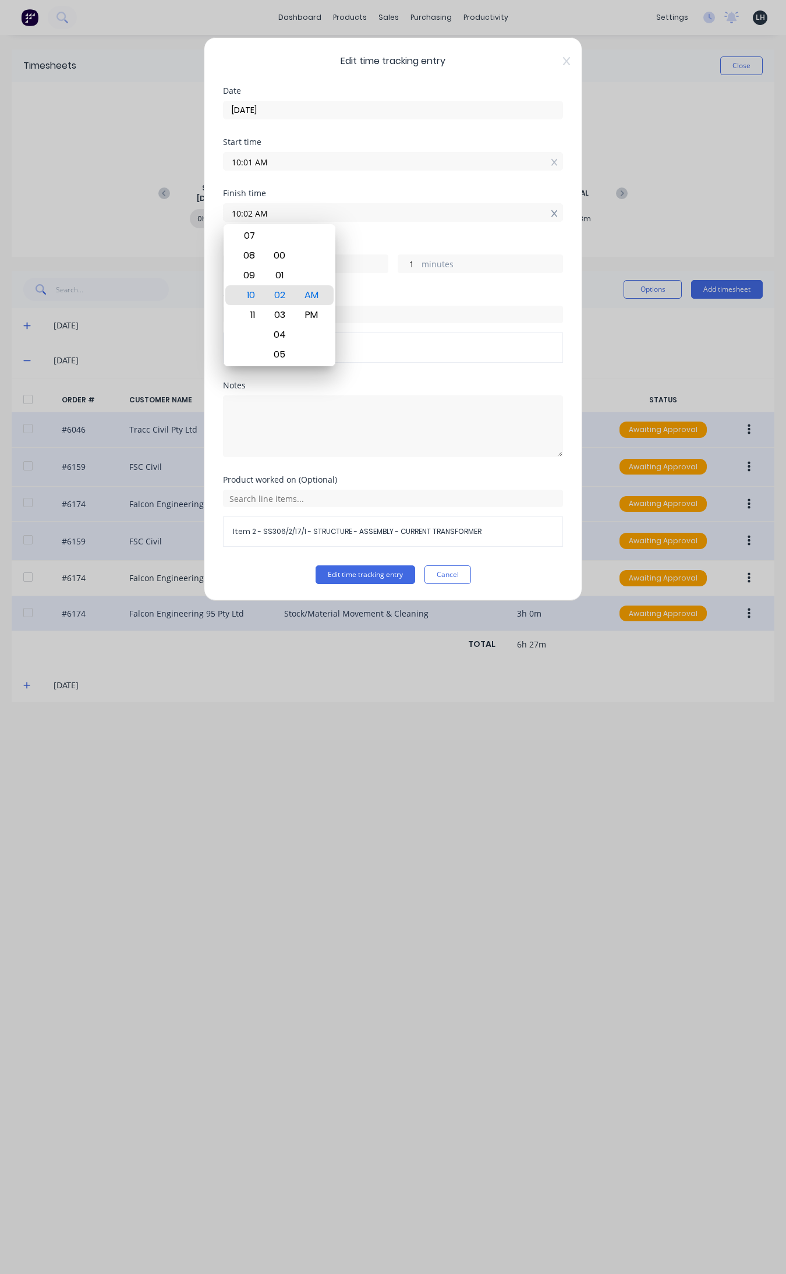
type input "44"
drag, startPoint x: 274, startPoint y: 214, endPoint x: 213, endPoint y: 221, distance: 61.0
click at [213, 221] on div "Edit time tracking entry Date 26/08/2025 Start time 10:01 AM Finish time 08:45 …" at bounding box center [393, 319] width 378 height 564
click at [316, 565] on button "Edit time tracking entry" at bounding box center [366, 574] width 100 height 19
type input "12:00 PM"
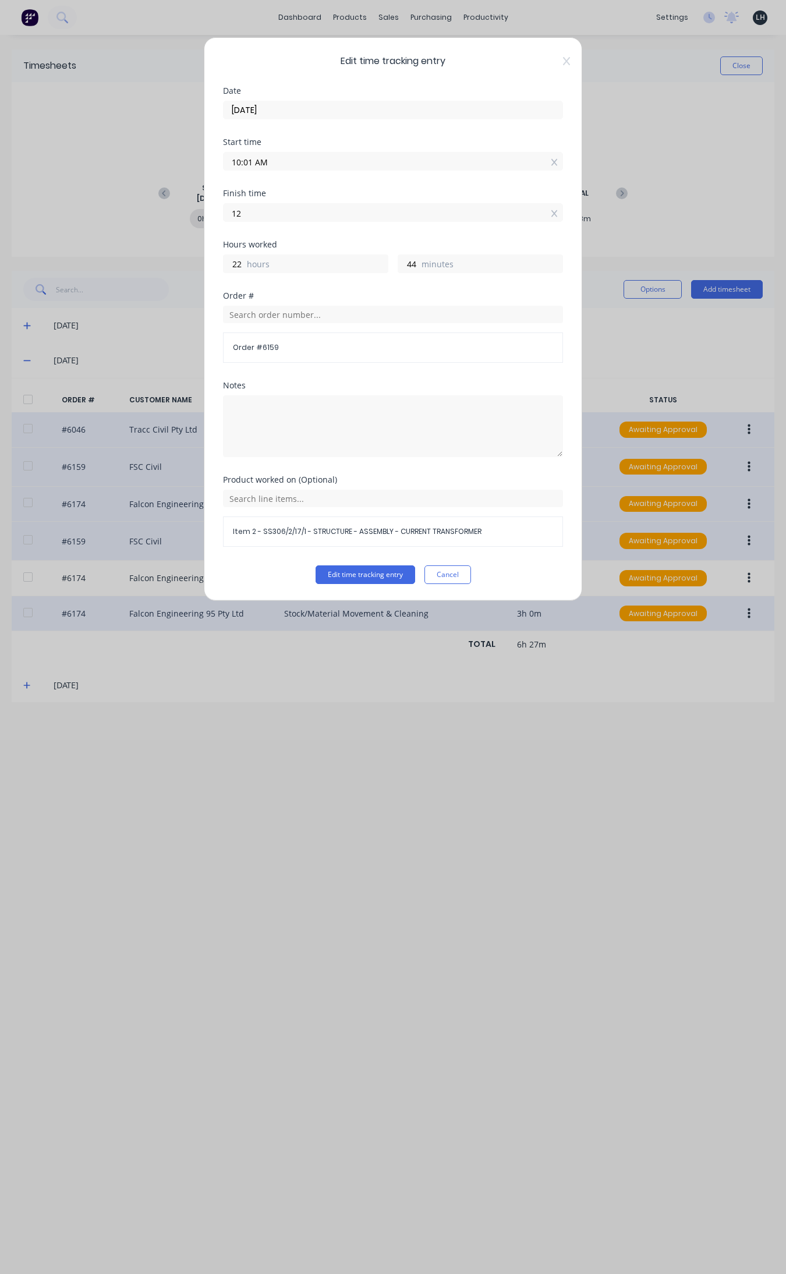
type input "1"
type input "59"
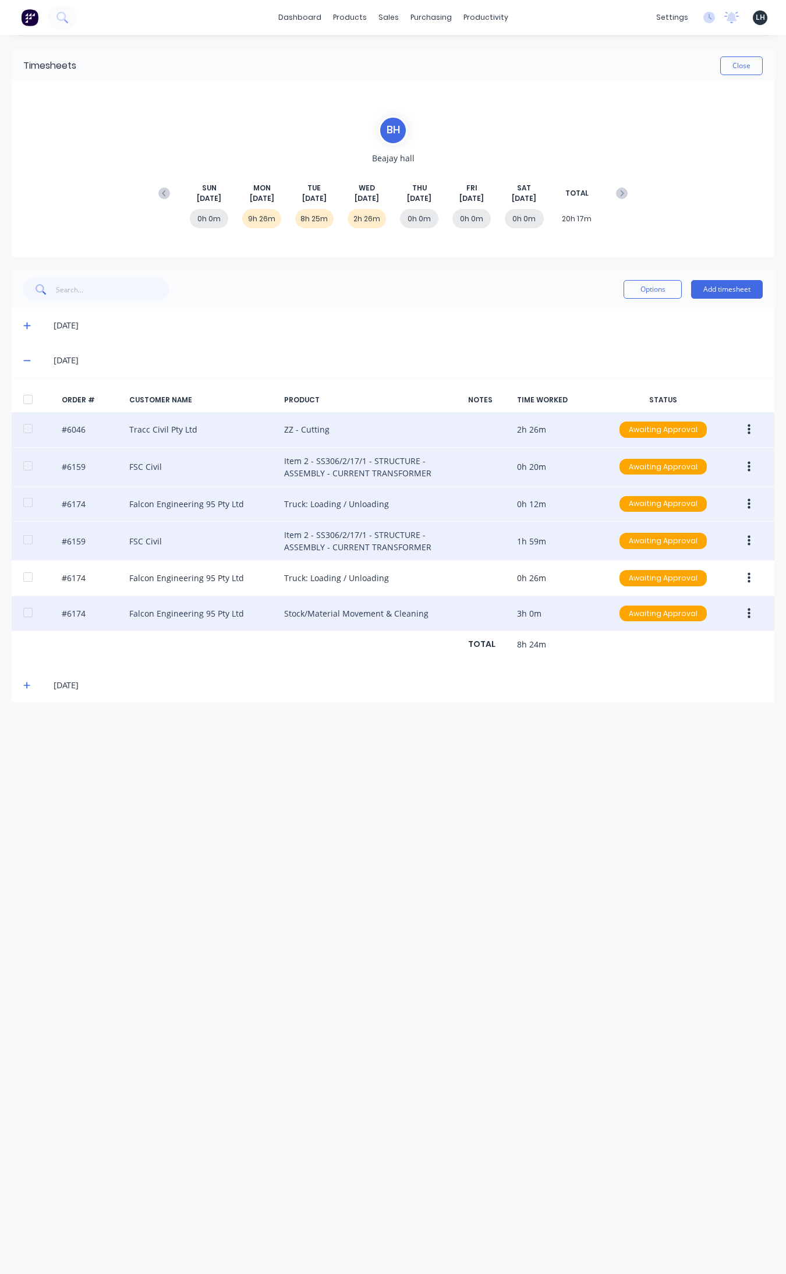
click at [628, 466] on button "button" at bounding box center [748, 467] width 27 height 21
click at [628, 542] on div "Edit" at bounding box center [708, 544] width 90 height 17
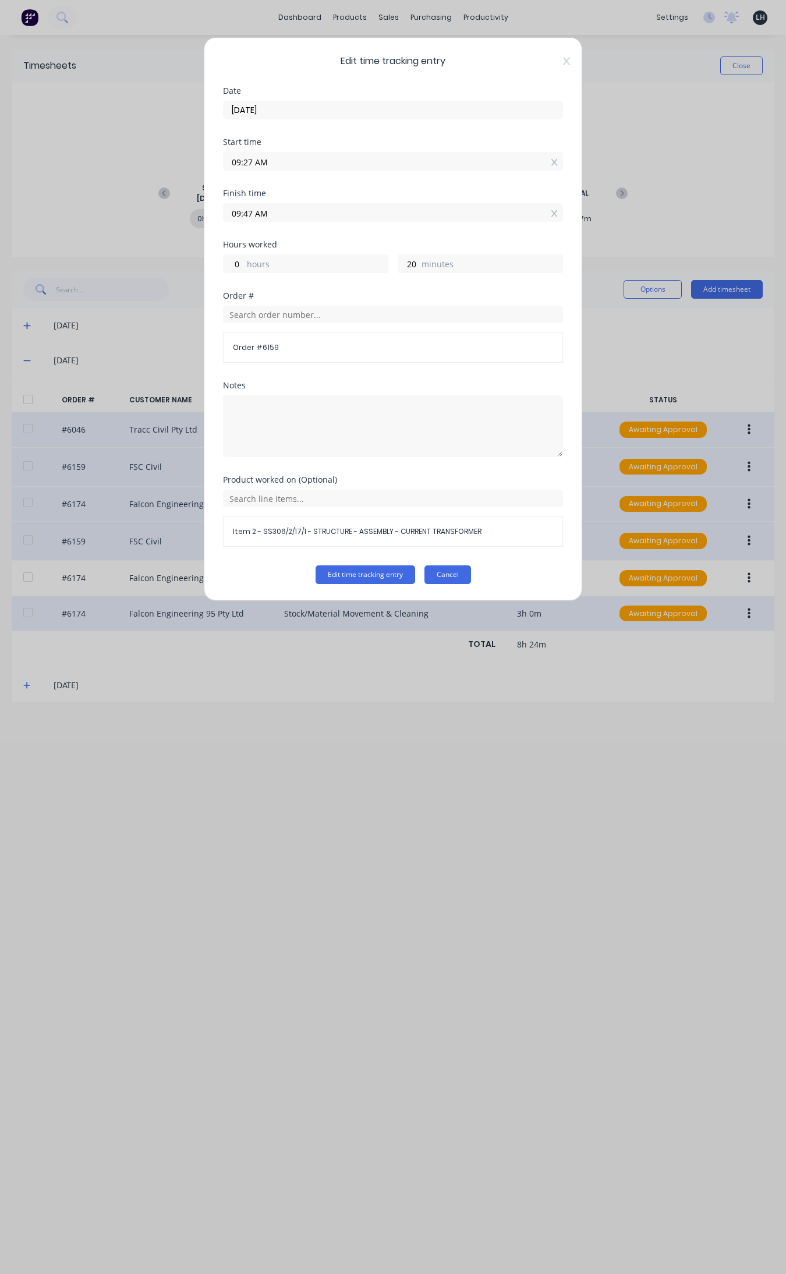
click at [445, 569] on button "Cancel" at bounding box center [447, 574] width 47 height 19
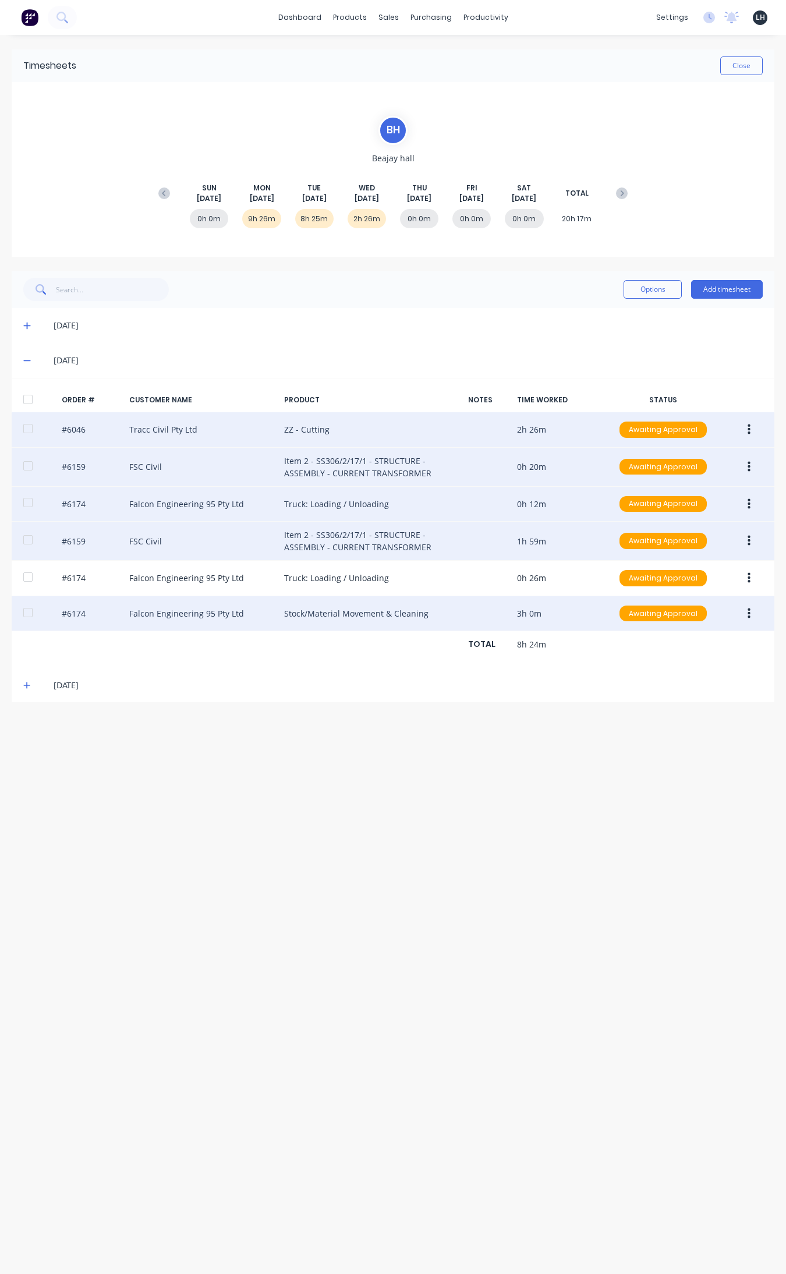
click at [628, 435] on button "button" at bounding box center [748, 429] width 27 height 21
click at [628, 501] on div "Edit" at bounding box center [708, 506] width 90 height 17
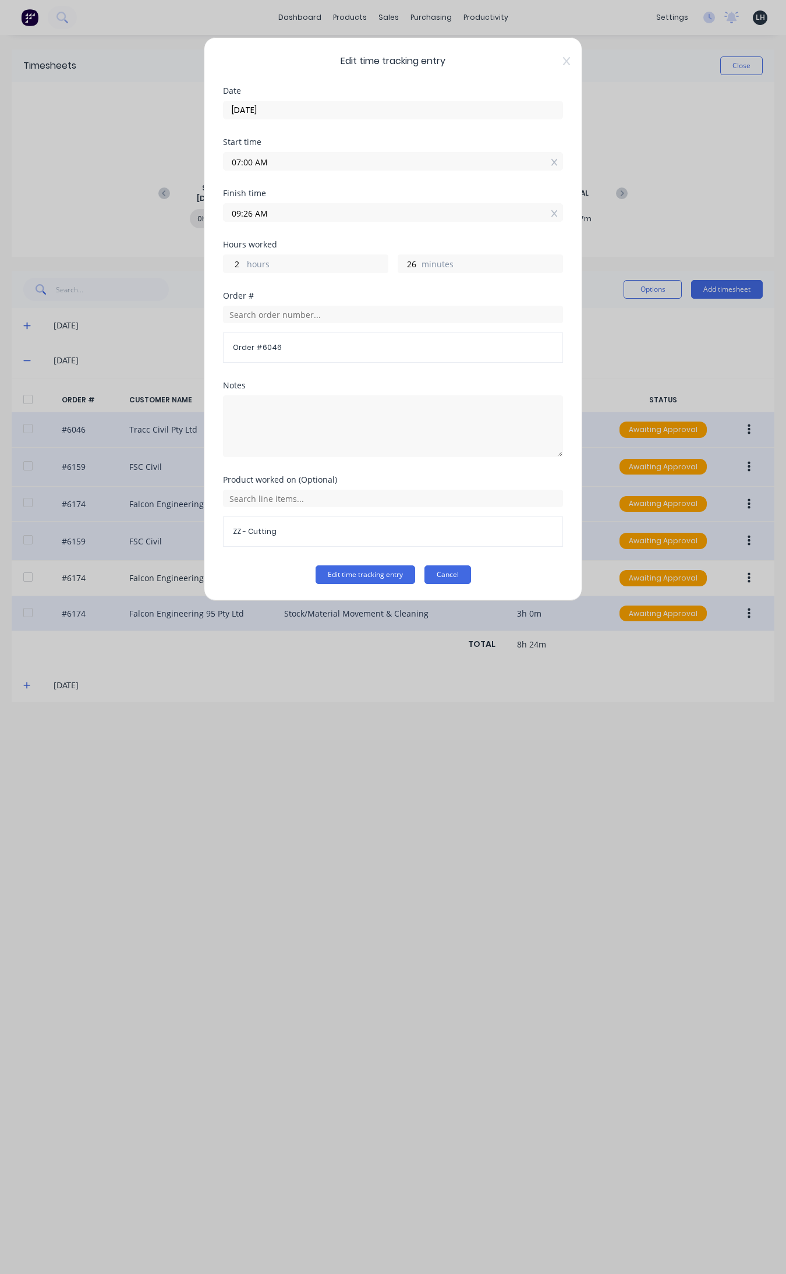
click at [464, 571] on button "Cancel" at bounding box center [447, 574] width 47 height 19
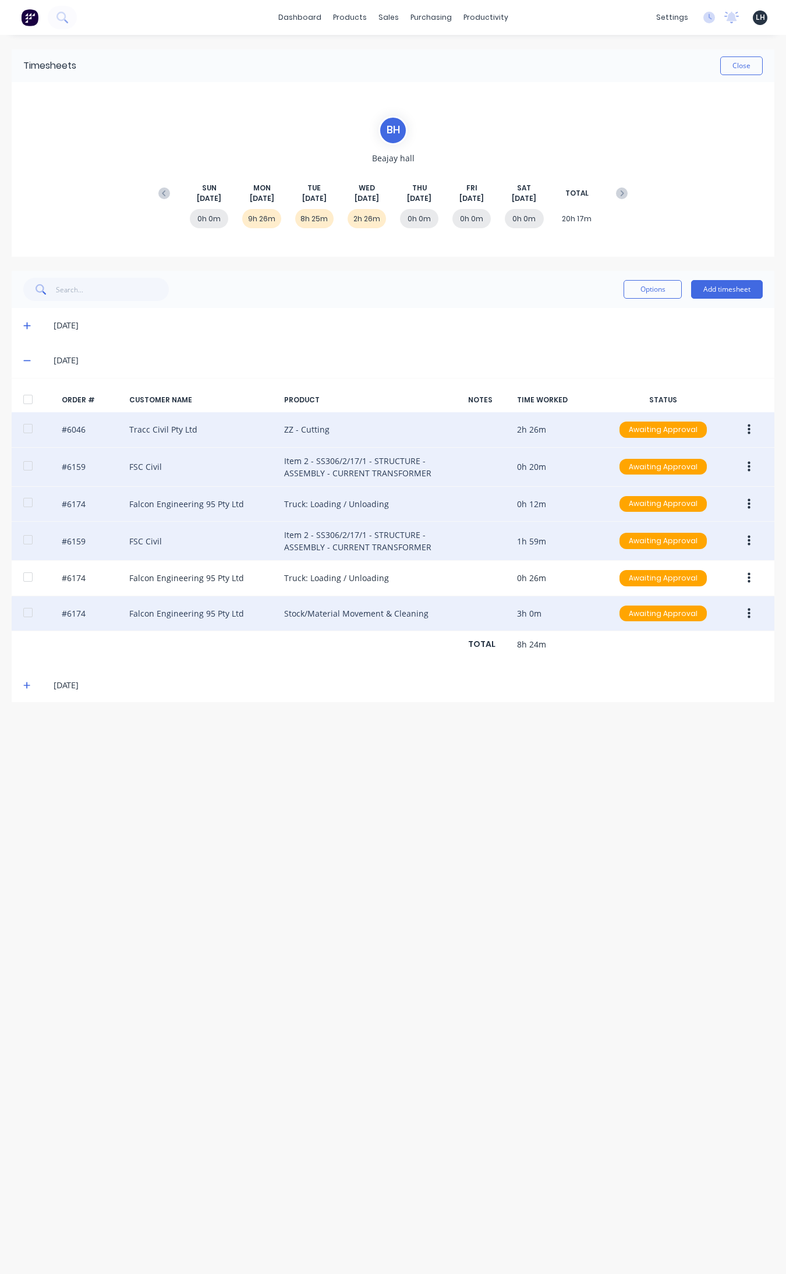
click at [628, 470] on button "button" at bounding box center [748, 467] width 27 height 21
click at [628, 545] on div "Edit" at bounding box center [708, 544] width 90 height 17
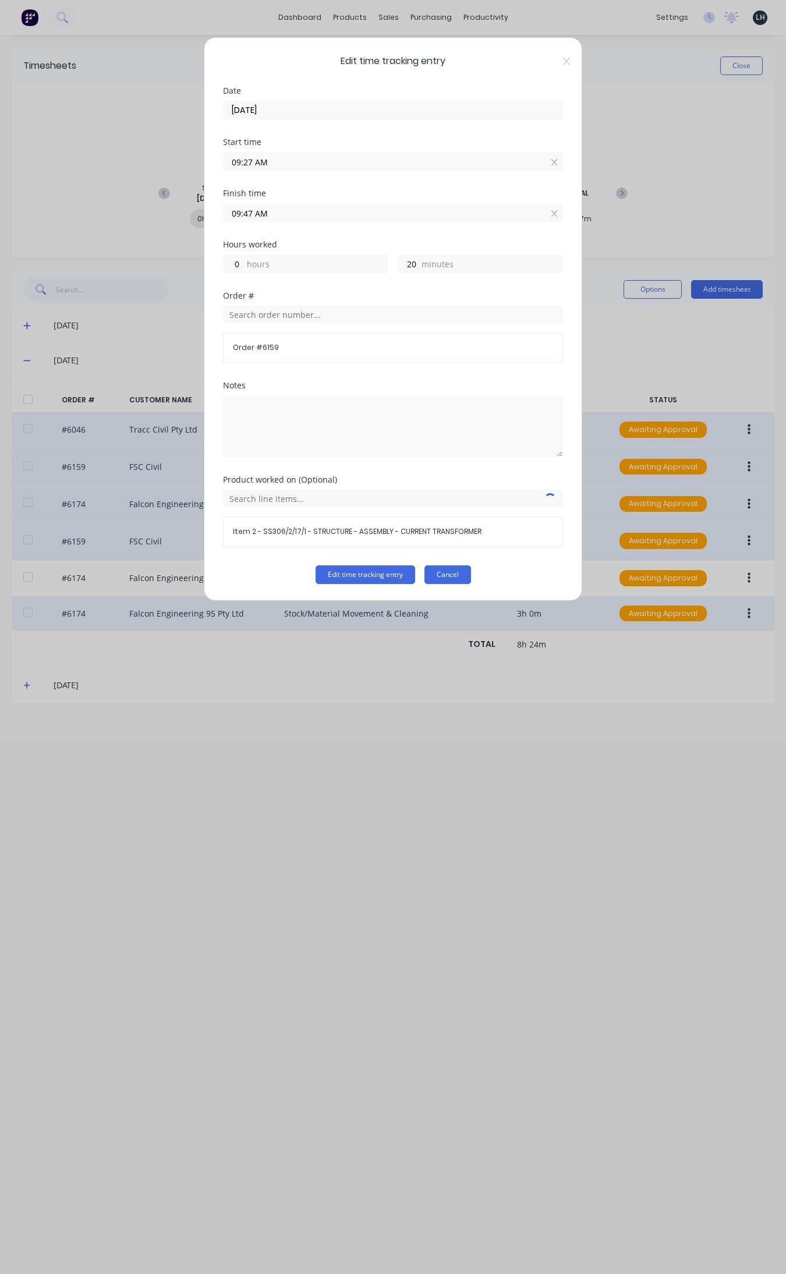
click at [462, 575] on button "Cancel" at bounding box center [447, 574] width 47 height 19
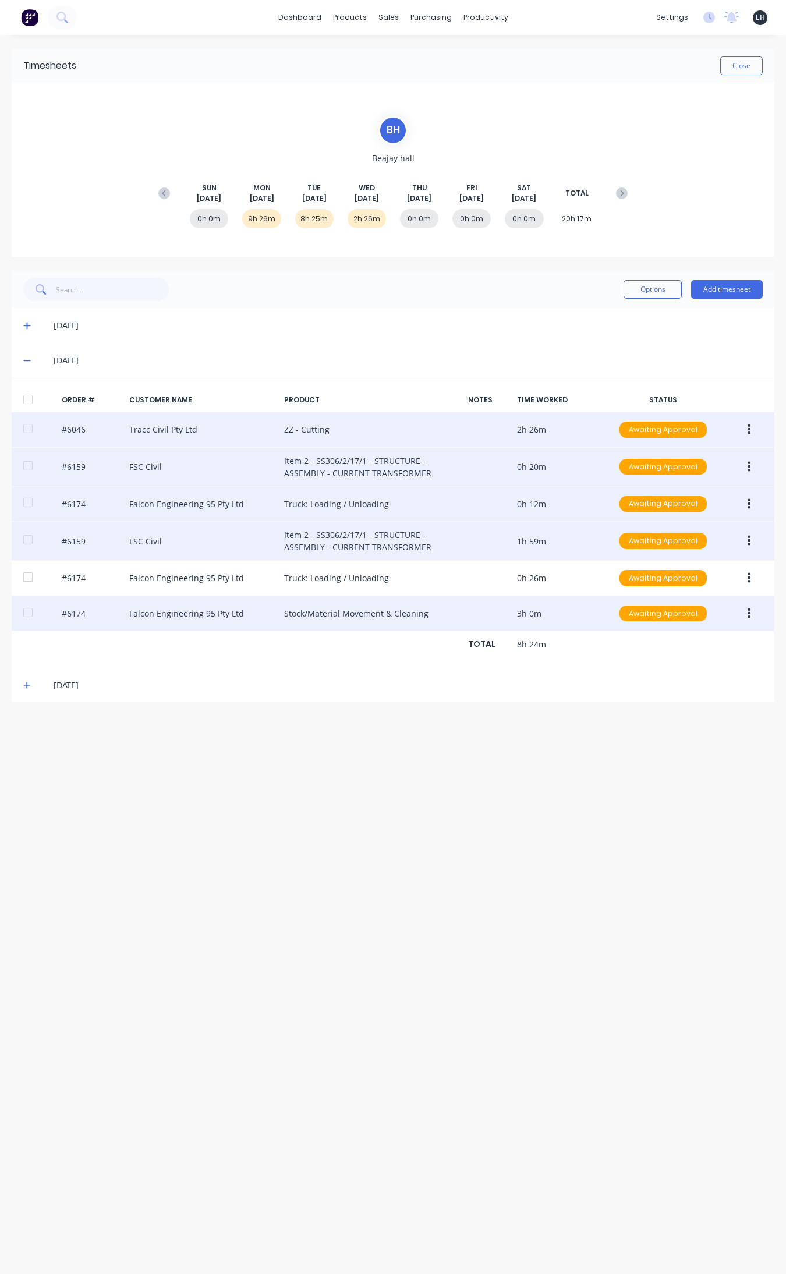
click at [628, 501] on icon "button" at bounding box center [749, 503] width 3 height 10
click at [628, 578] on div "Edit" at bounding box center [708, 581] width 90 height 17
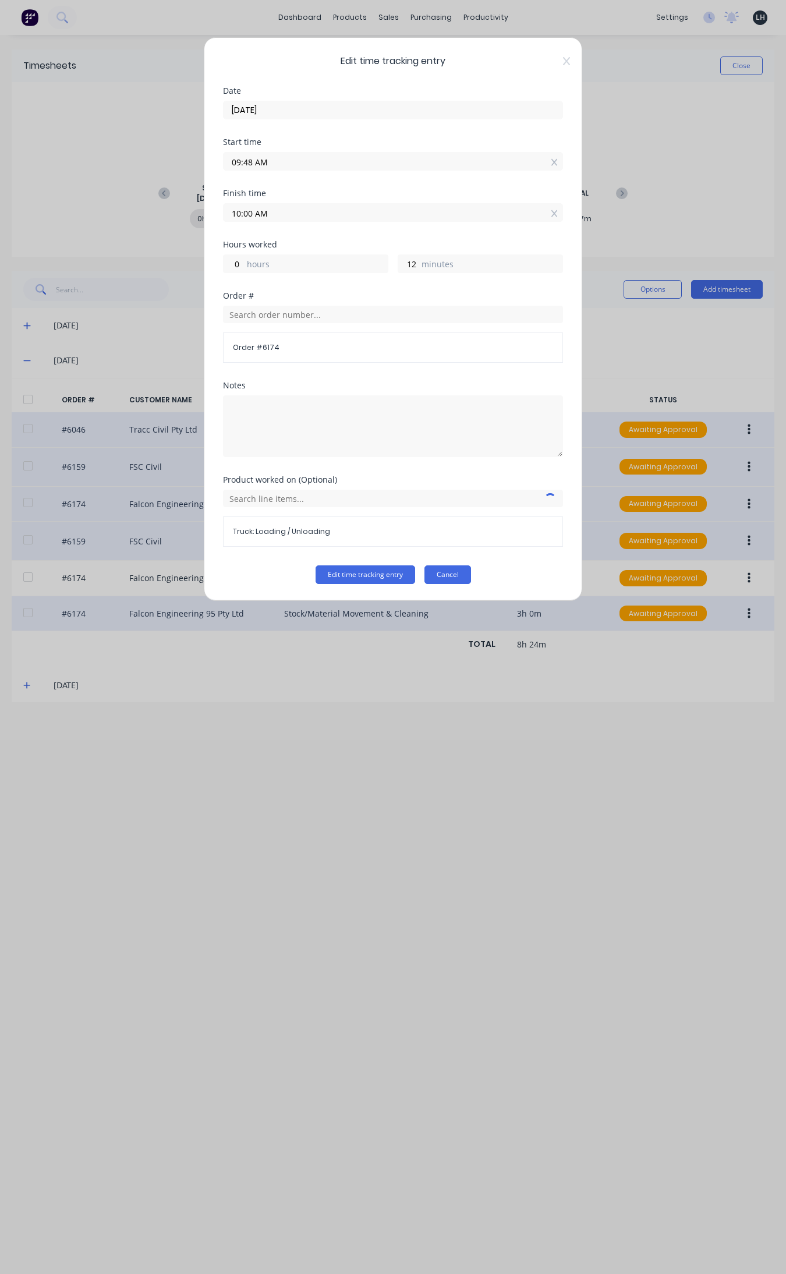
click at [440, 574] on button "Cancel" at bounding box center [447, 574] width 47 height 19
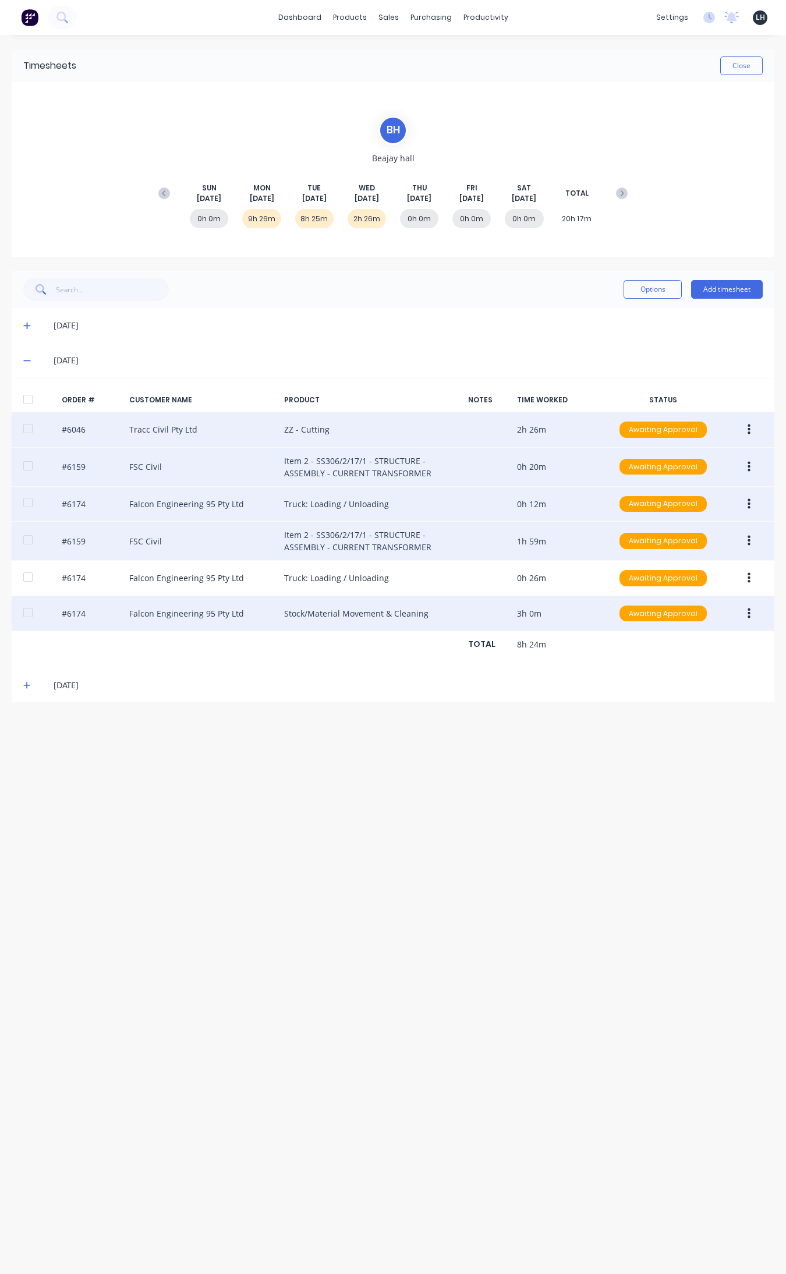
click at [628, 539] on button "button" at bounding box center [748, 540] width 27 height 21
click at [628, 615] on div "Edit" at bounding box center [708, 618] width 90 height 17
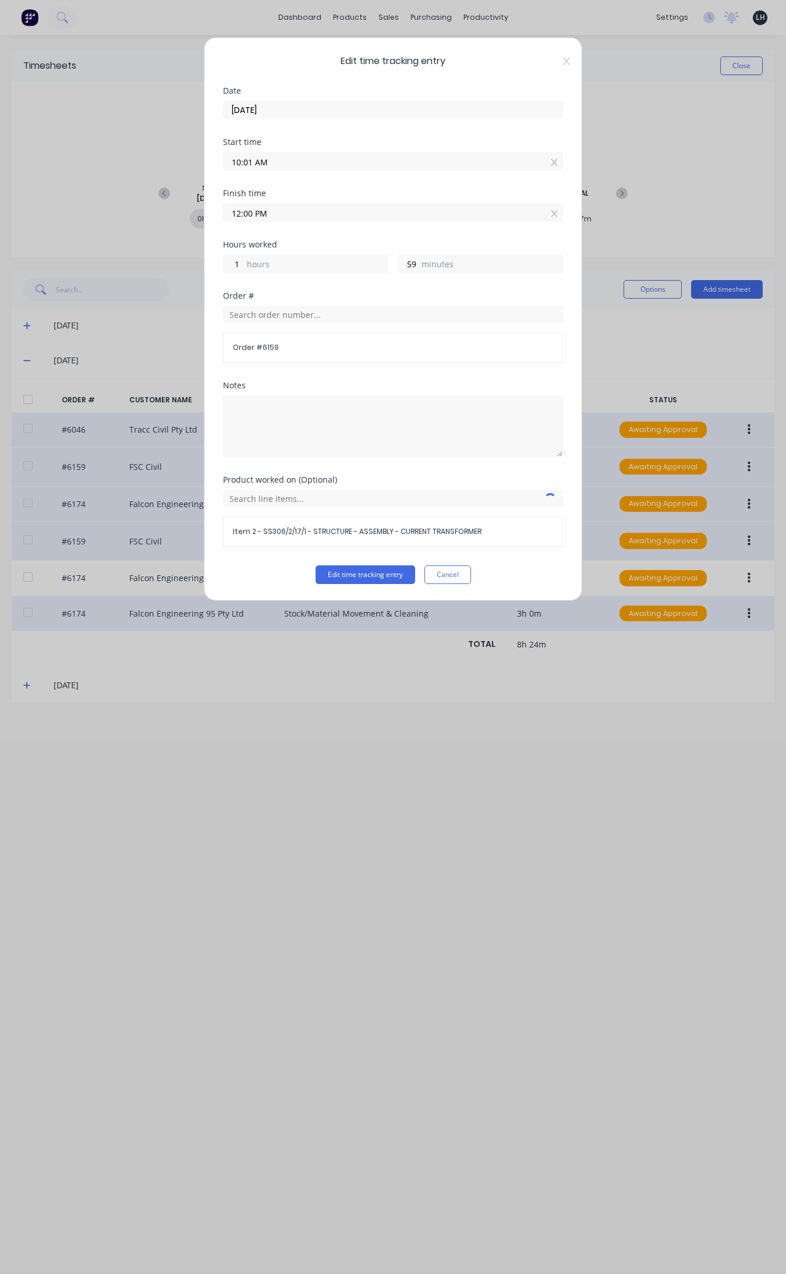
click at [476, 589] on div "Edit time tracking entry Date 26/08/2025 Start time 10:01 AM Finish time 12:00 …" at bounding box center [393, 319] width 378 height 564
click at [459, 578] on button "Cancel" at bounding box center [447, 574] width 47 height 19
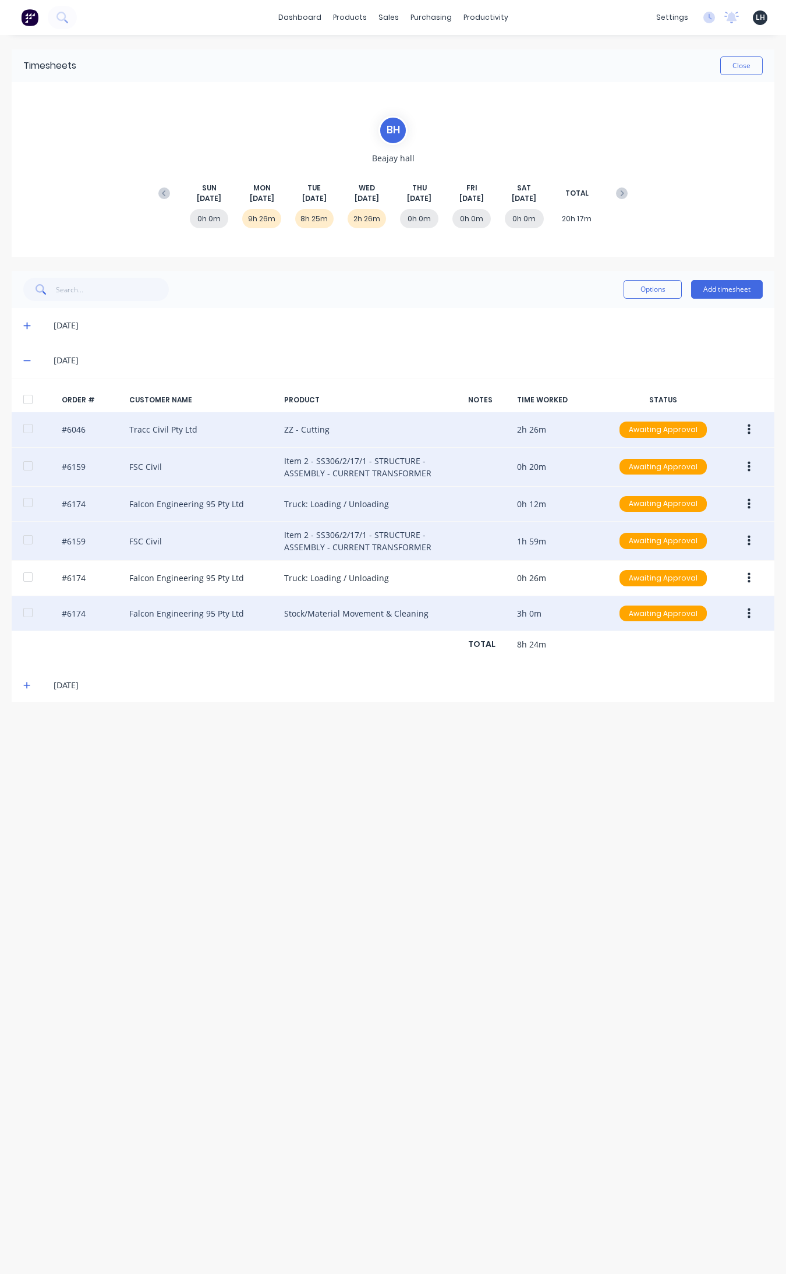
click at [628, 585] on button "button" at bounding box center [748, 578] width 27 height 21
click at [628, 653] on div "Edit" at bounding box center [708, 655] width 90 height 17
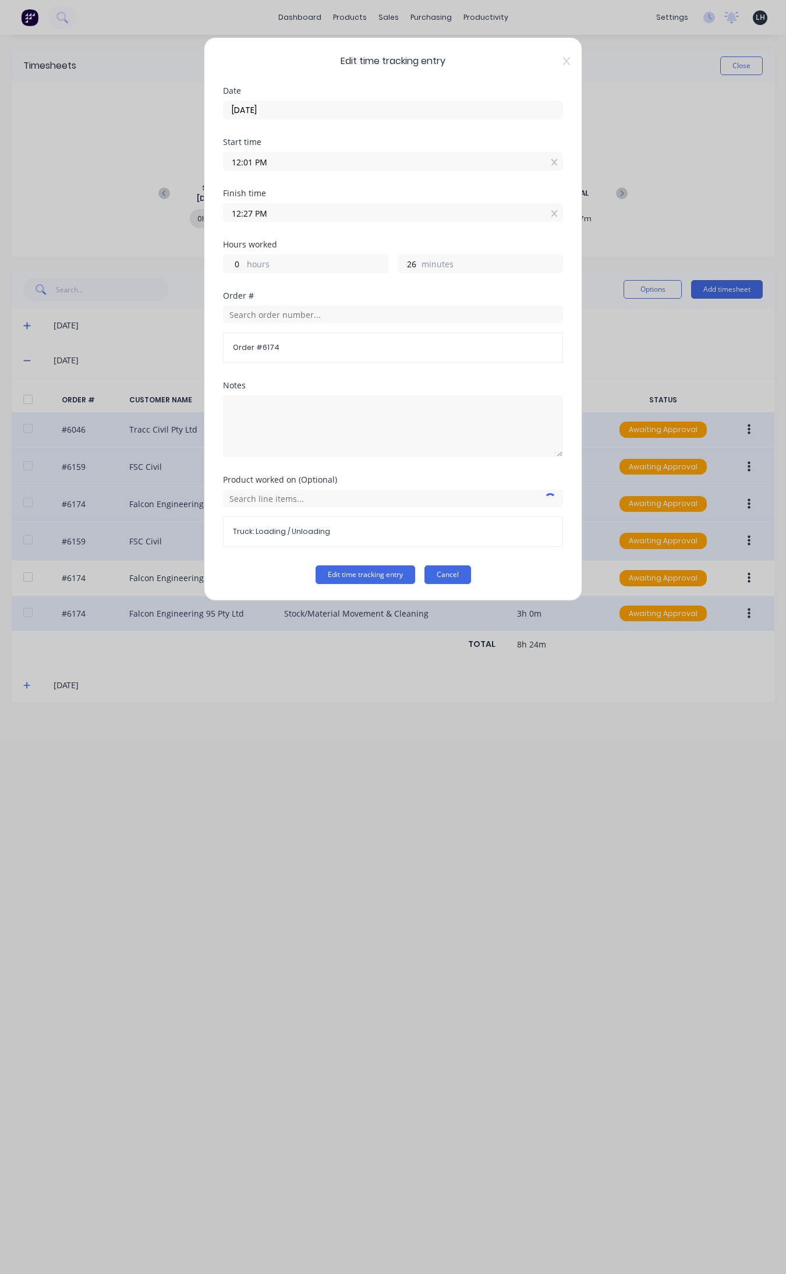
click at [463, 575] on button "Cancel" at bounding box center [447, 574] width 47 height 19
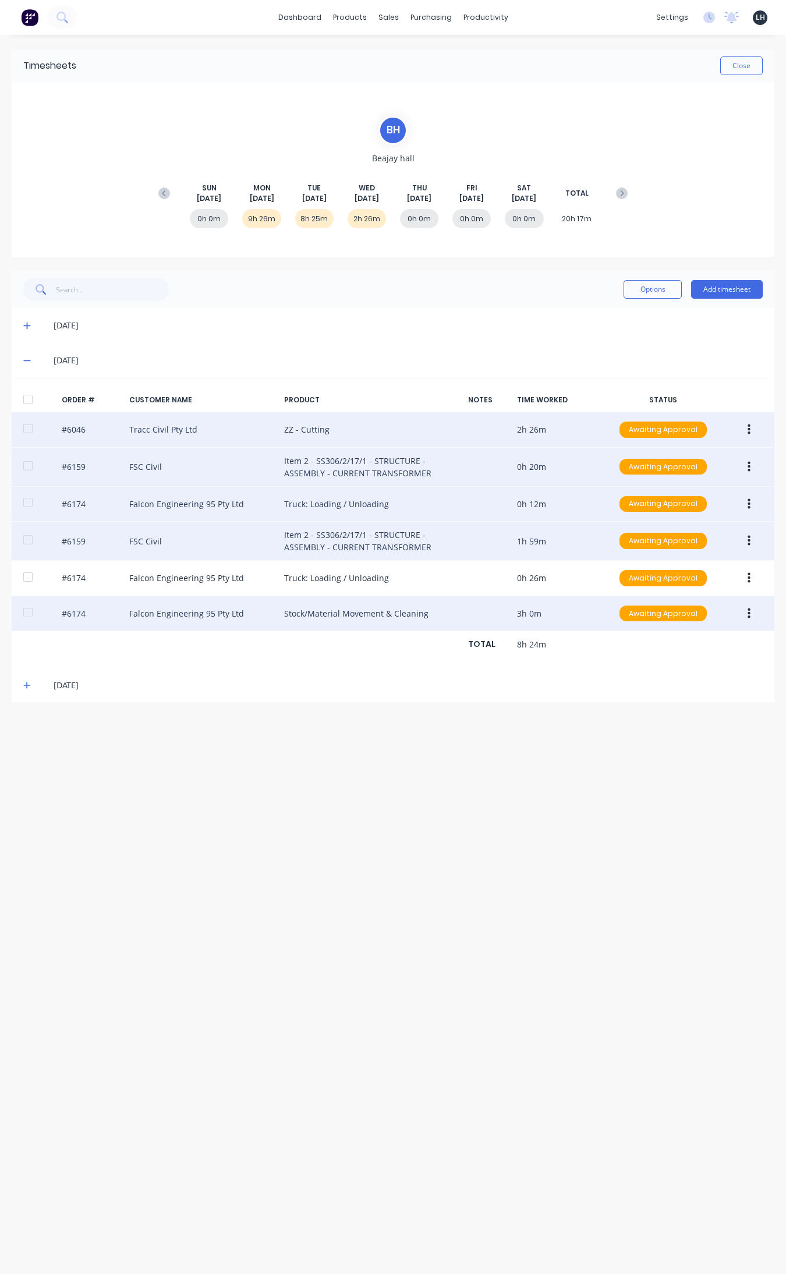
click at [628, 609] on button "button" at bounding box center [748, 613] width 27 height 21
click at [628, 688] on div "Edit" at bounding box center [708, 690] width 90 height 17
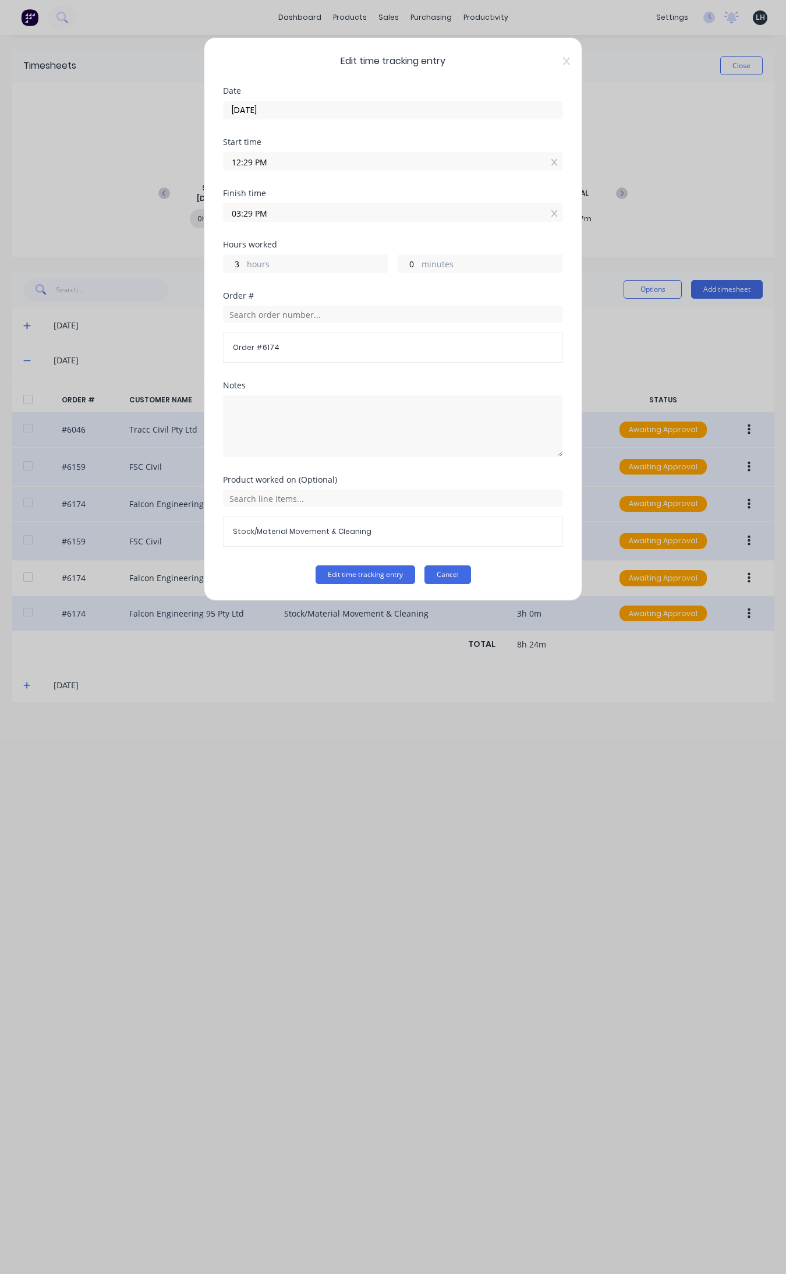
click at [449, 568] on button "Cancel" at bounding box center [447, 574] width 47 height 19
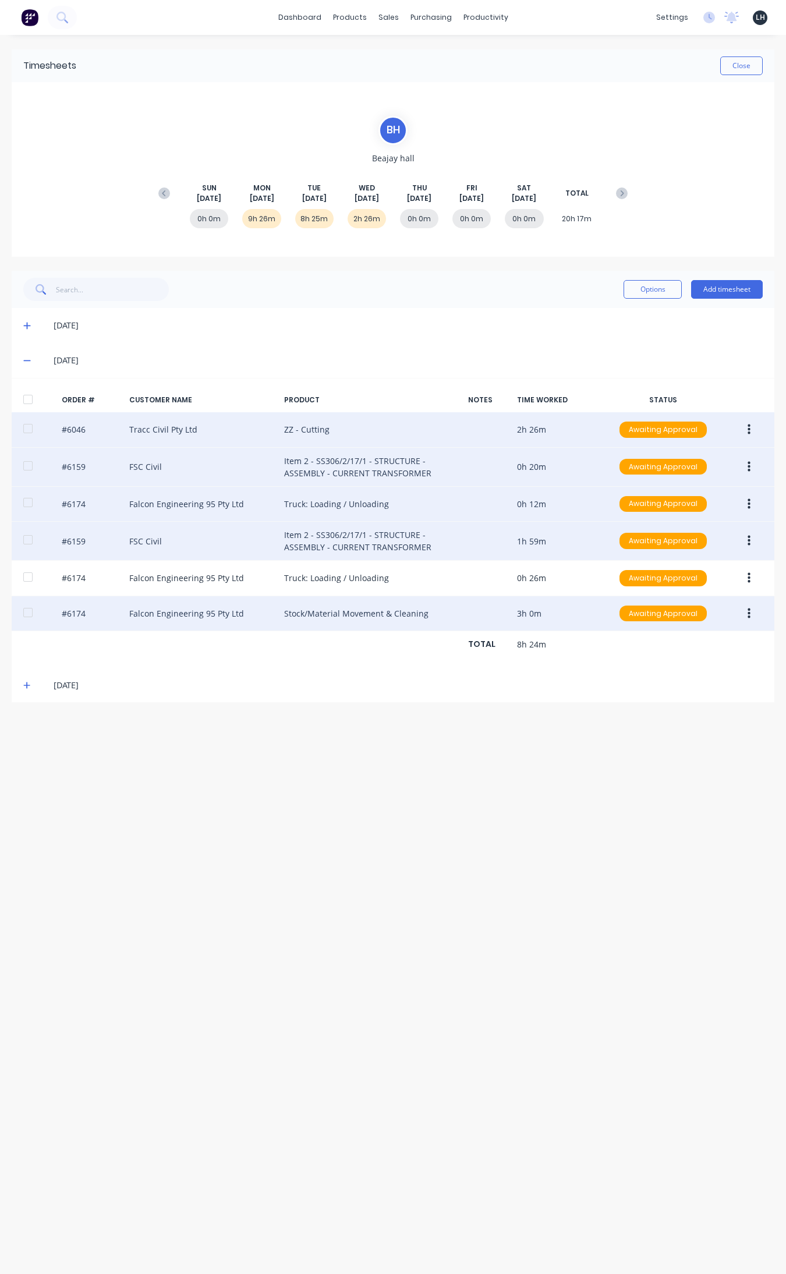
click at [628, 422] on button "button" at bounding box center [748, 429] width 27 height 21
click at [628, 511] on div "Edit" at bounding box center [708, 506] width 90 height 17
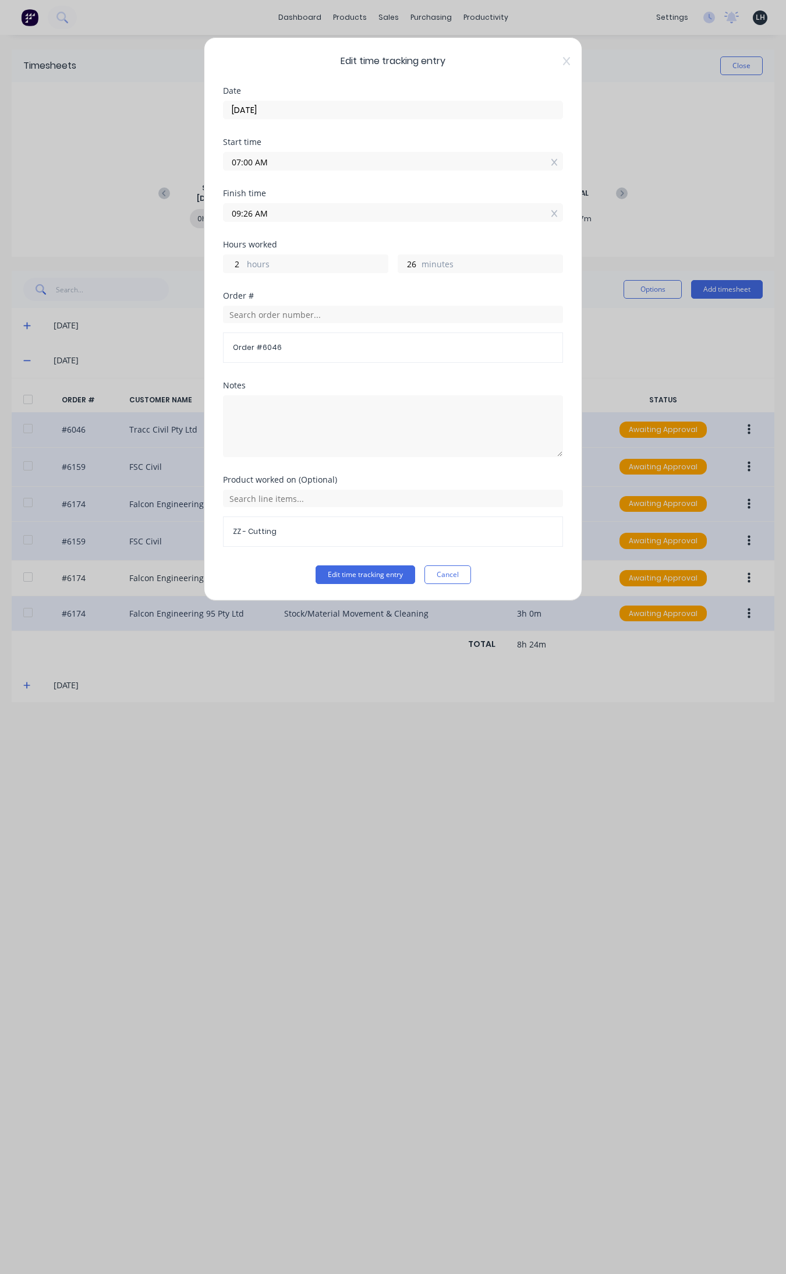
click at [239, 161] on input "07:00 AM" at bounding box center [393, 161] width 339 height 17
type input "06:00 AM"
click at [316, 565] on button "Edit time tracking entry" at bounding box center [366, 574] width 100 height 19
type input "3"
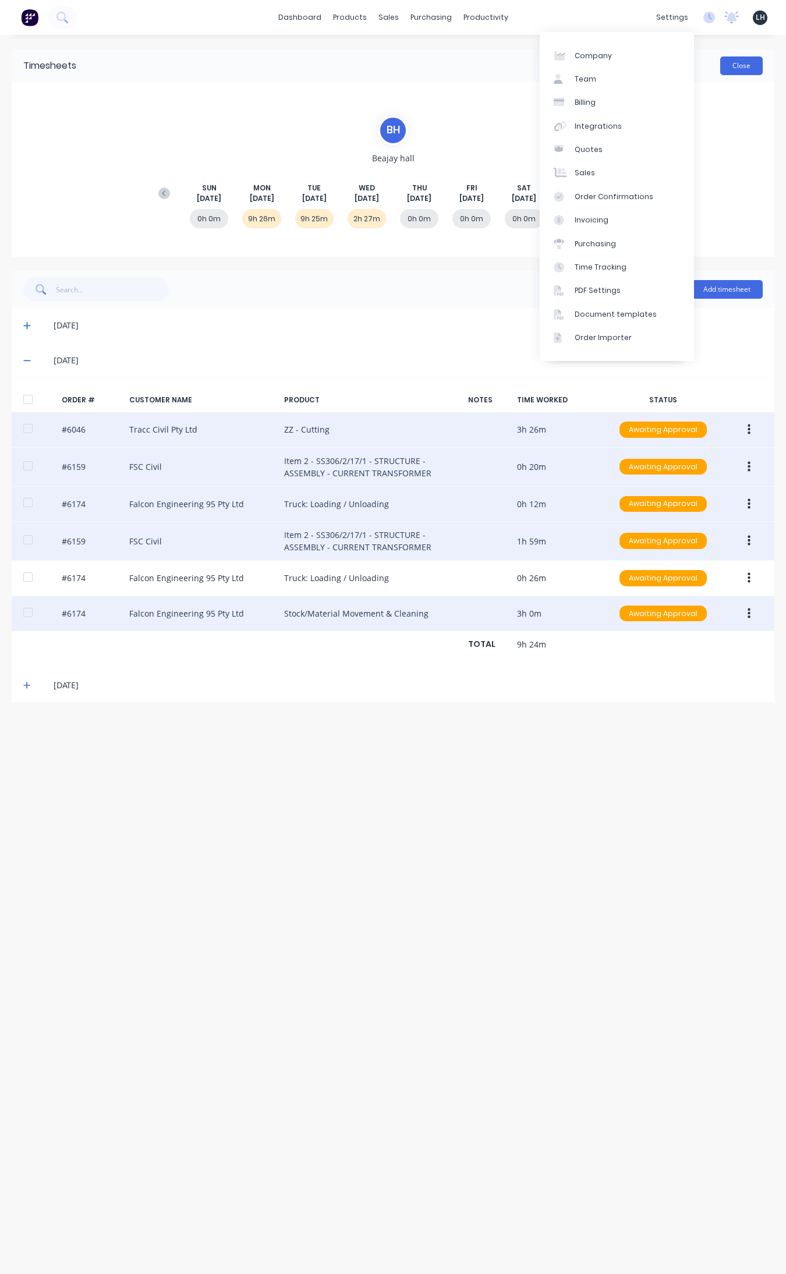
click at [628, 63] on button "Close" at bounding box center [741, 65] width 43 height 19
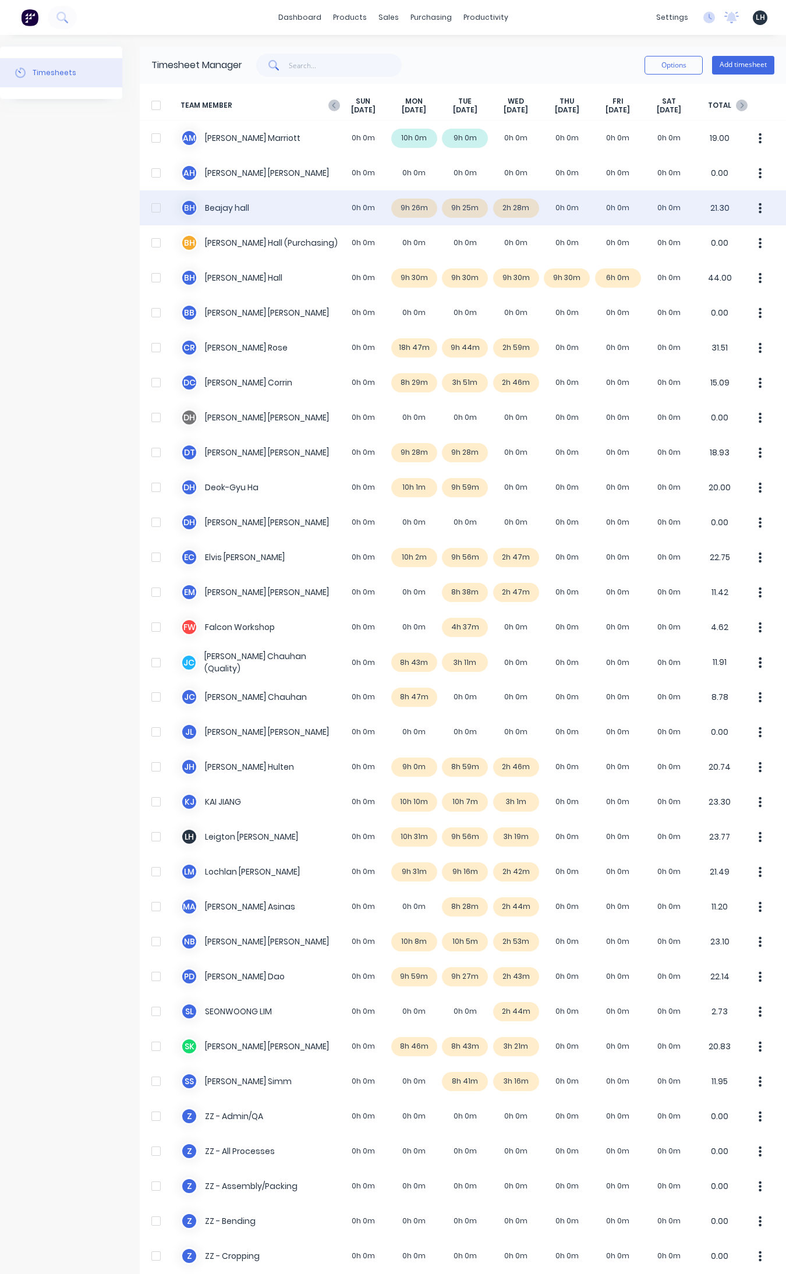
click at [628, 205] on button "button" at bounding box center [760, 207] width 24 height 23
click at [628, 239] on div "Approve" at bounding box center [716, 240] width 90 height 17
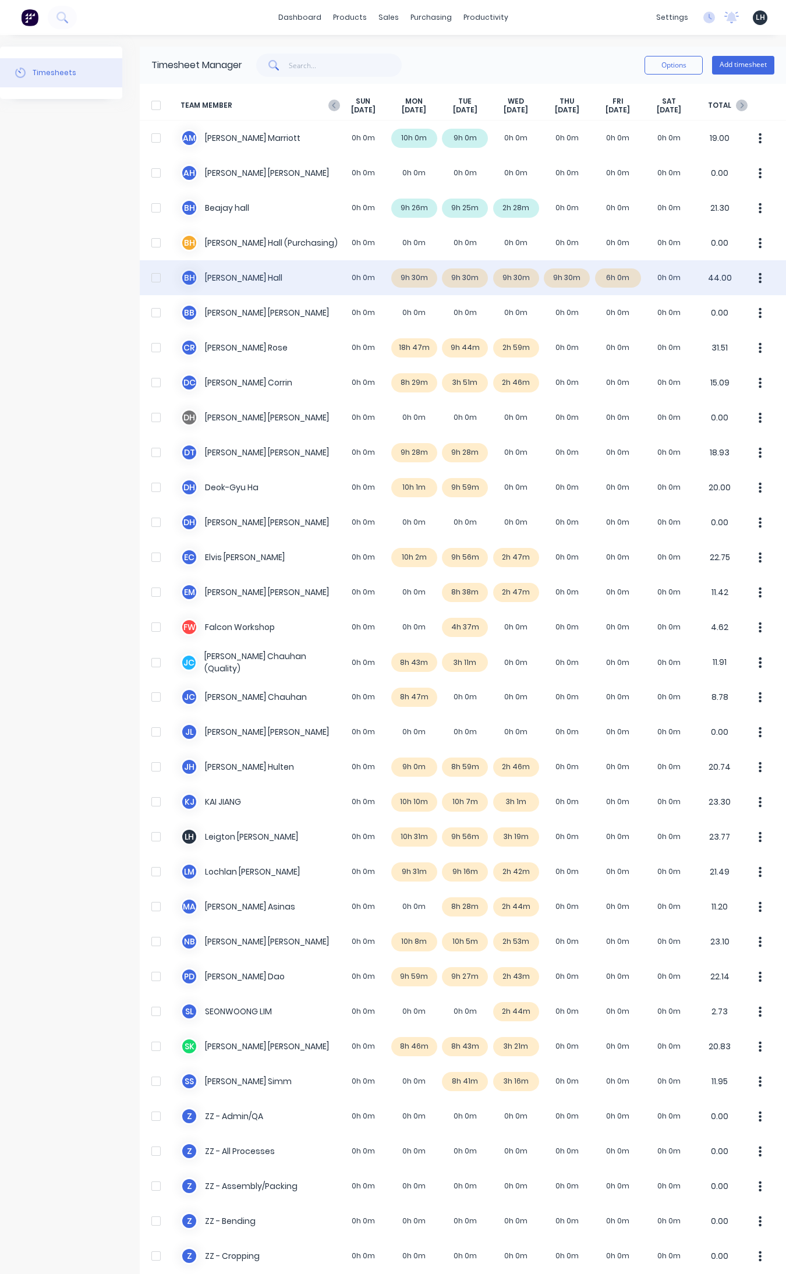
click at [628, 278] on icon "button" at bounding box center [760, 278] width 3 height 13
click at [628, 307] on div "Approve" at bounding box center [716, 310] width 90 height 17
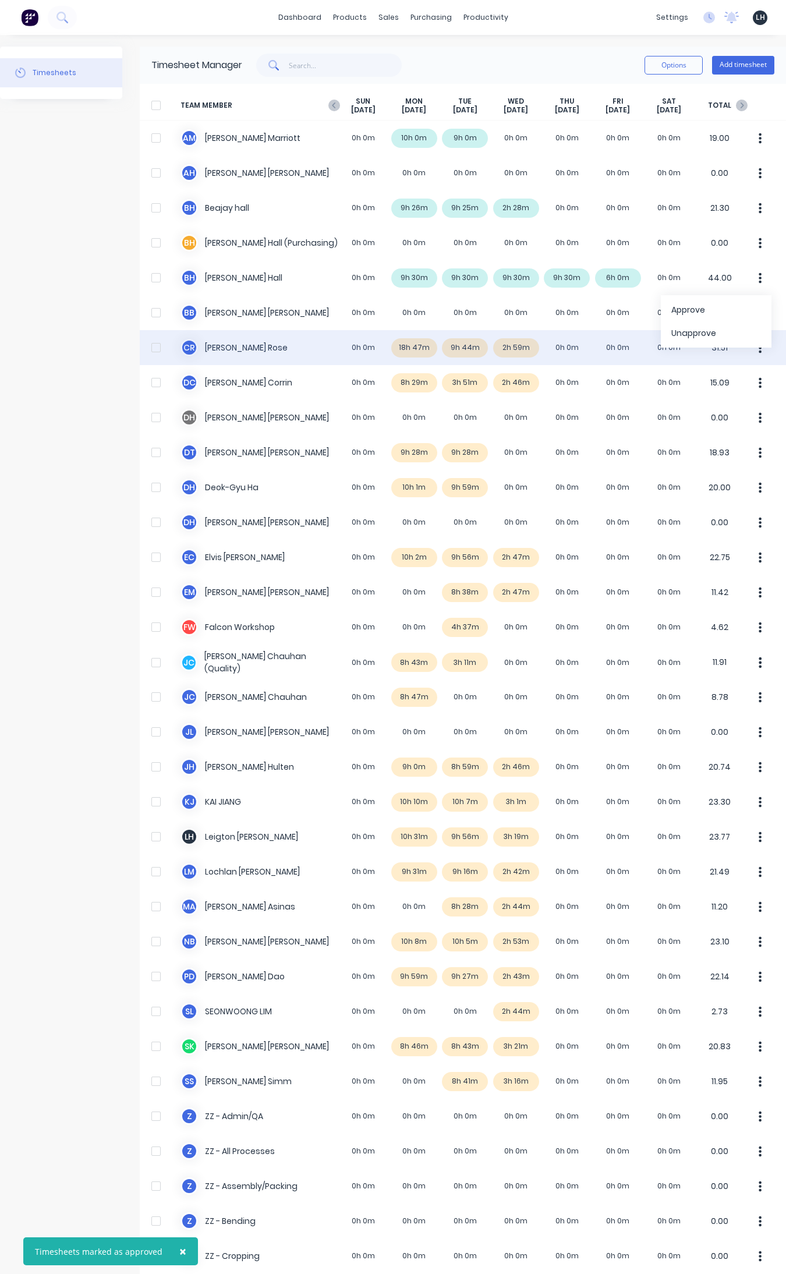
click at [426, 342] on div "C R Craig Rose 0h 0m 18h 47m 9h 44m 2h 59m 0h 0m 0h 0m 0h 0m 31.51" at bounding box center [463, 347] width 646 height 35
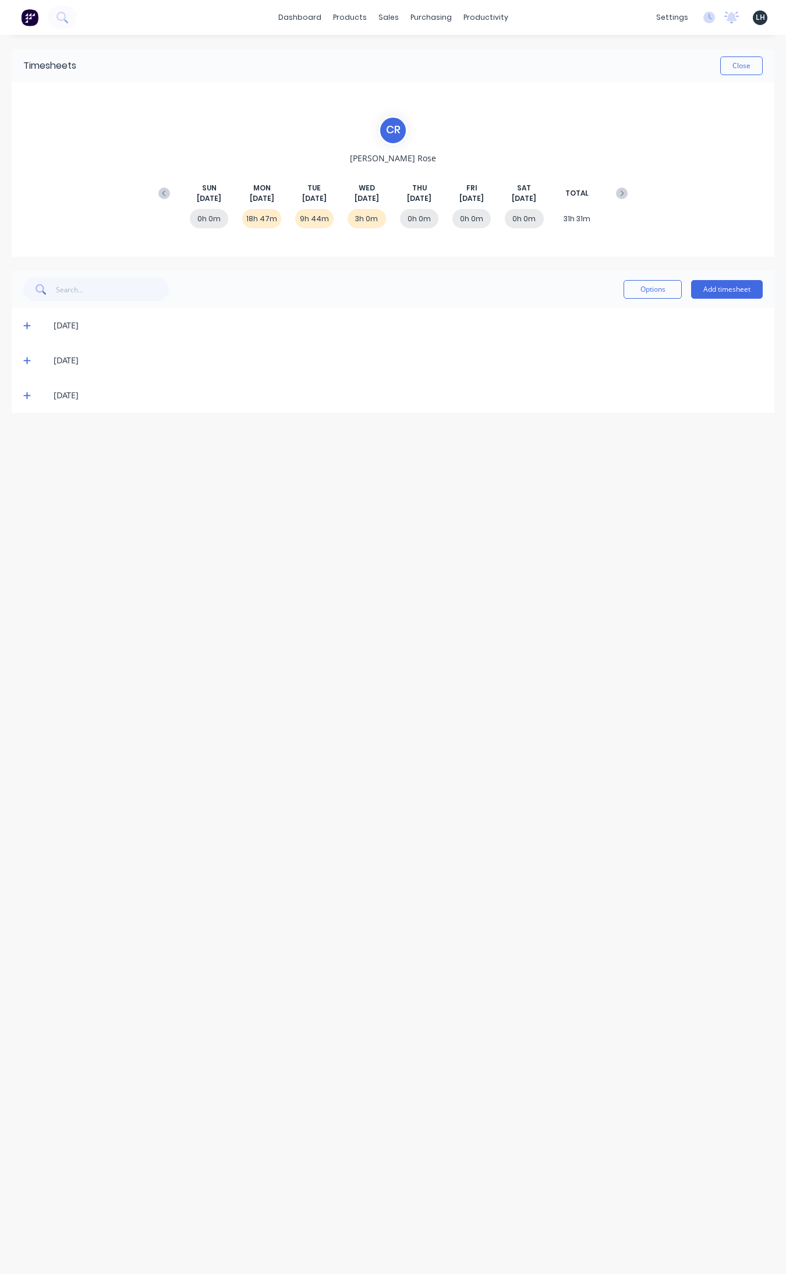
click at [25, 324] on icon at bounding box center [27, 325] width 8 height 8
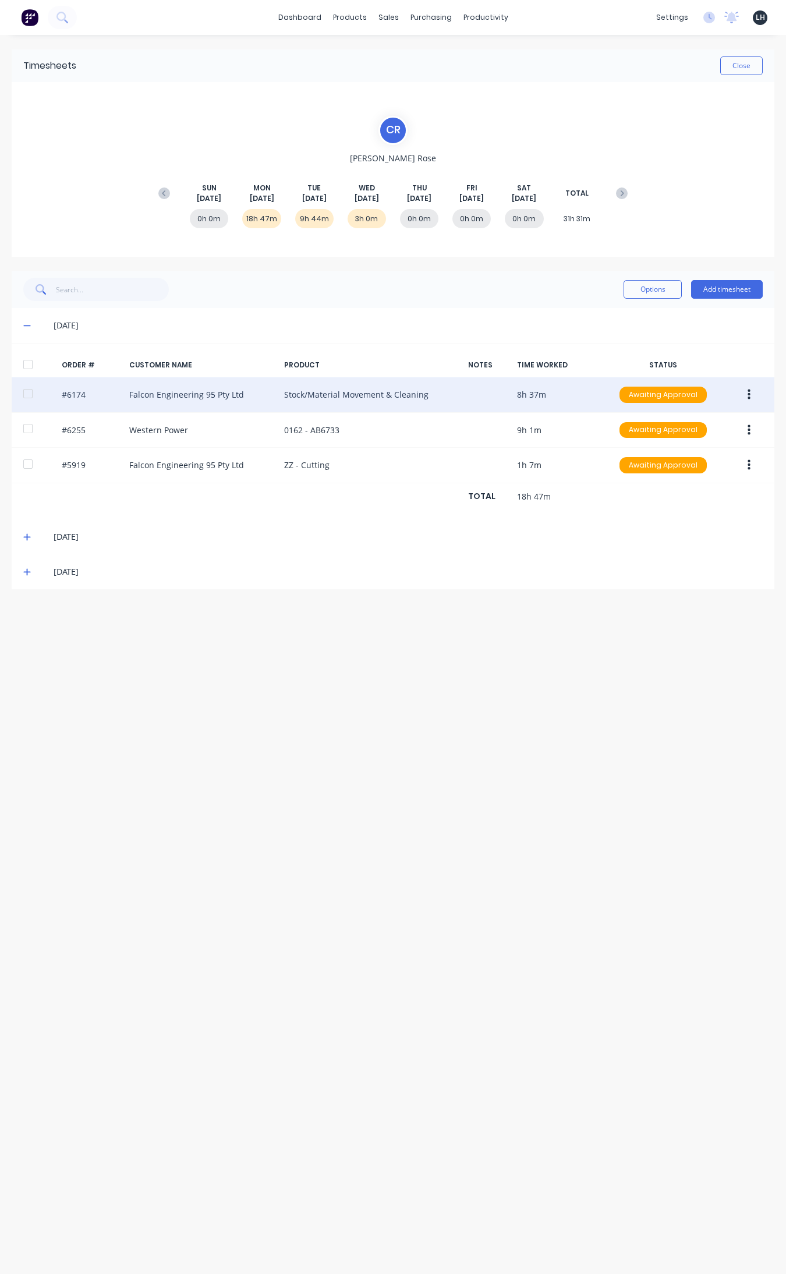
click at [628, 397] on button "button" at bounding box center [748, 394] width 27 height 21
click at [628, 466] on div "Edit" at bounding box center [708, 471] width 90 height 17
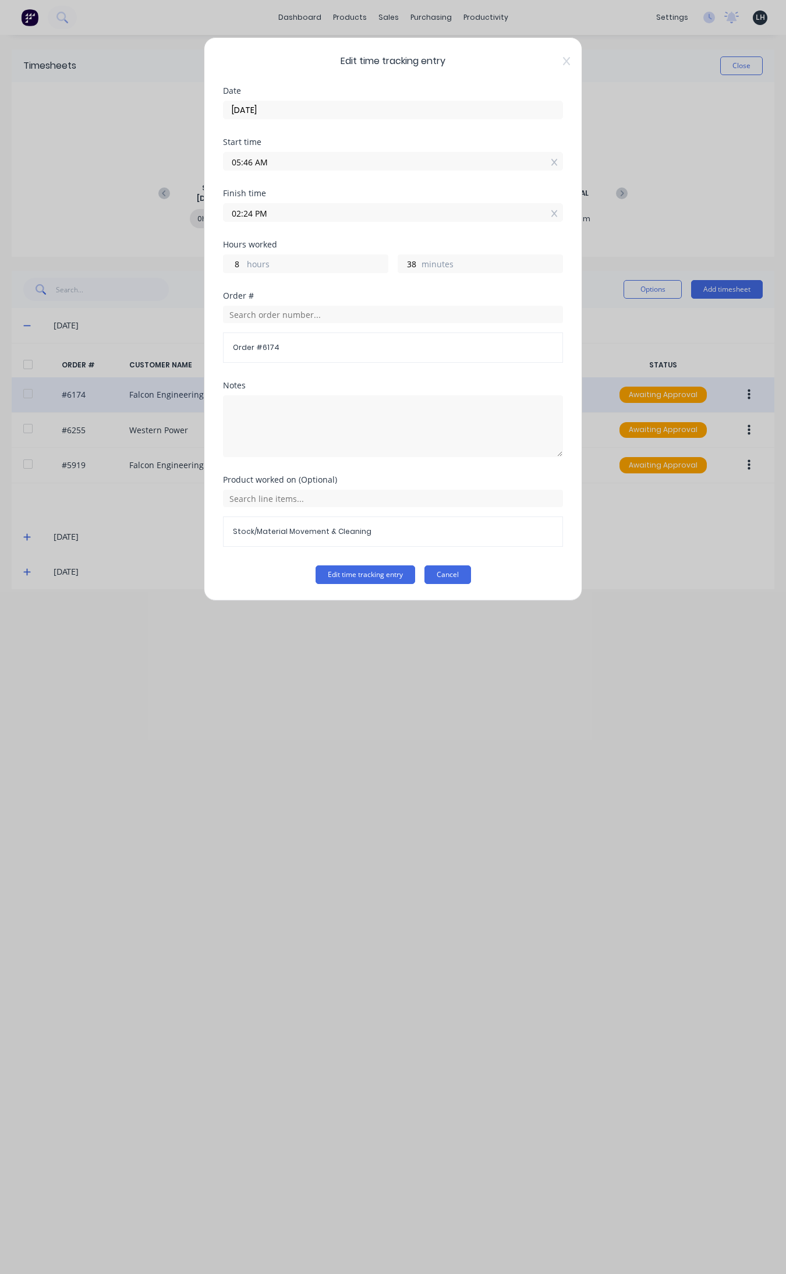
click at [455, 577] on button "Cancel" at bounding box center [447, 574] width 47 height 19
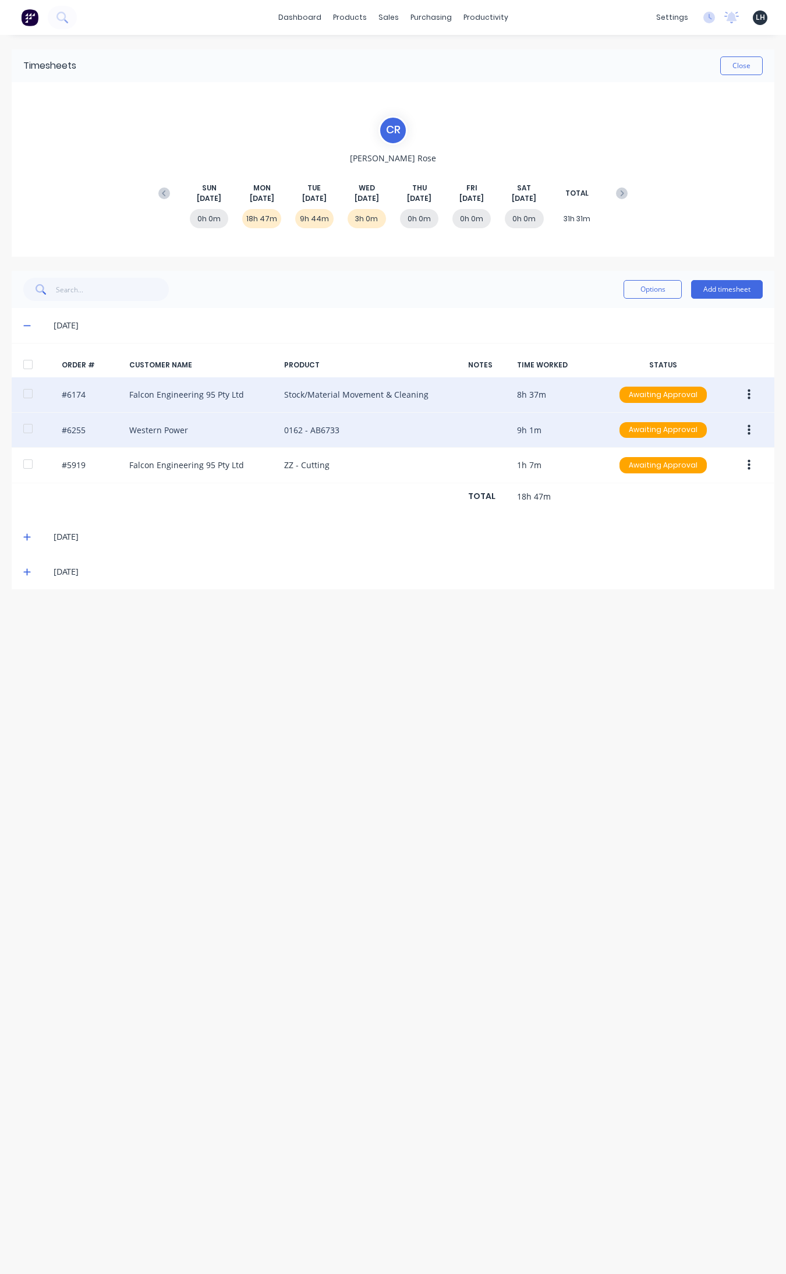
click at [628, 429] on button "button" at bounding box center [748, 430] width 27 height 21
click at [628, 504] on div "Edit" at bounding box center [708, 507] width 90 height 17
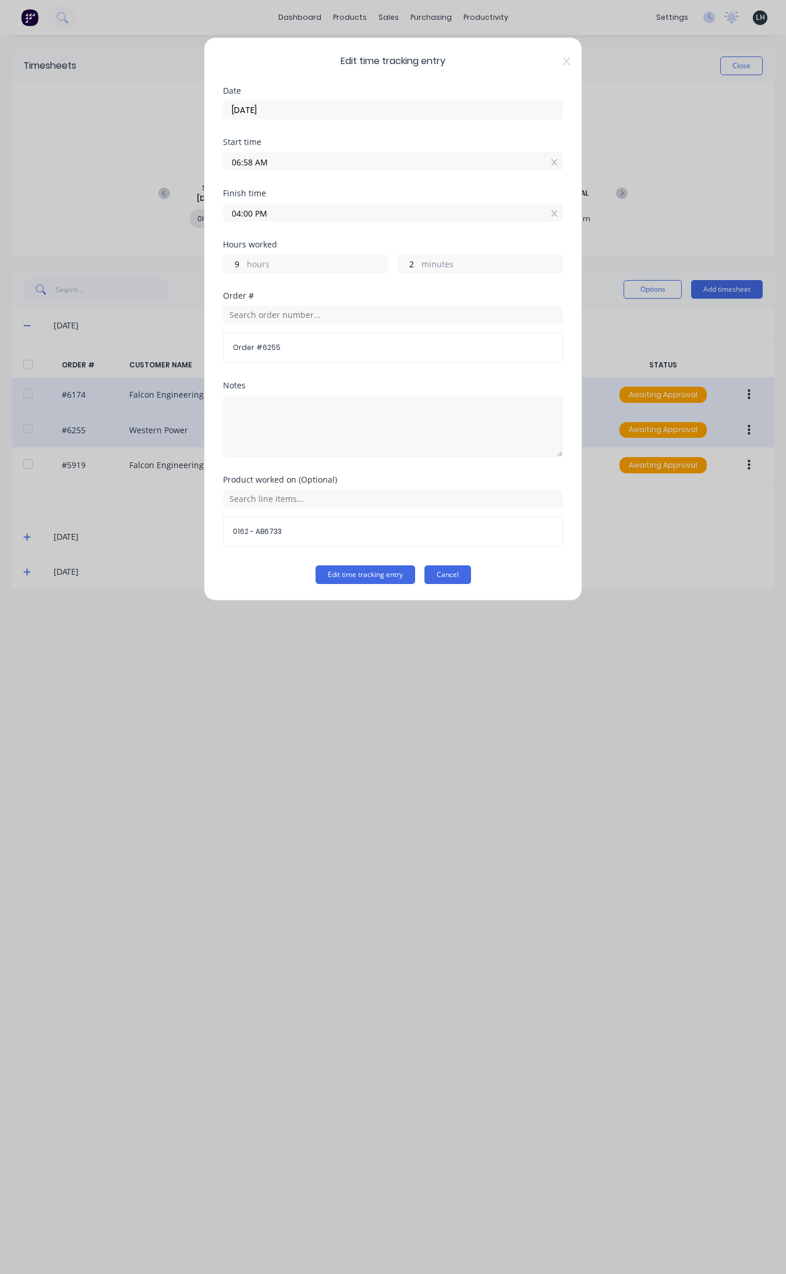
click at [460, 572] on button "Cancel" at bounding box center [447, 574] width 47 height 19
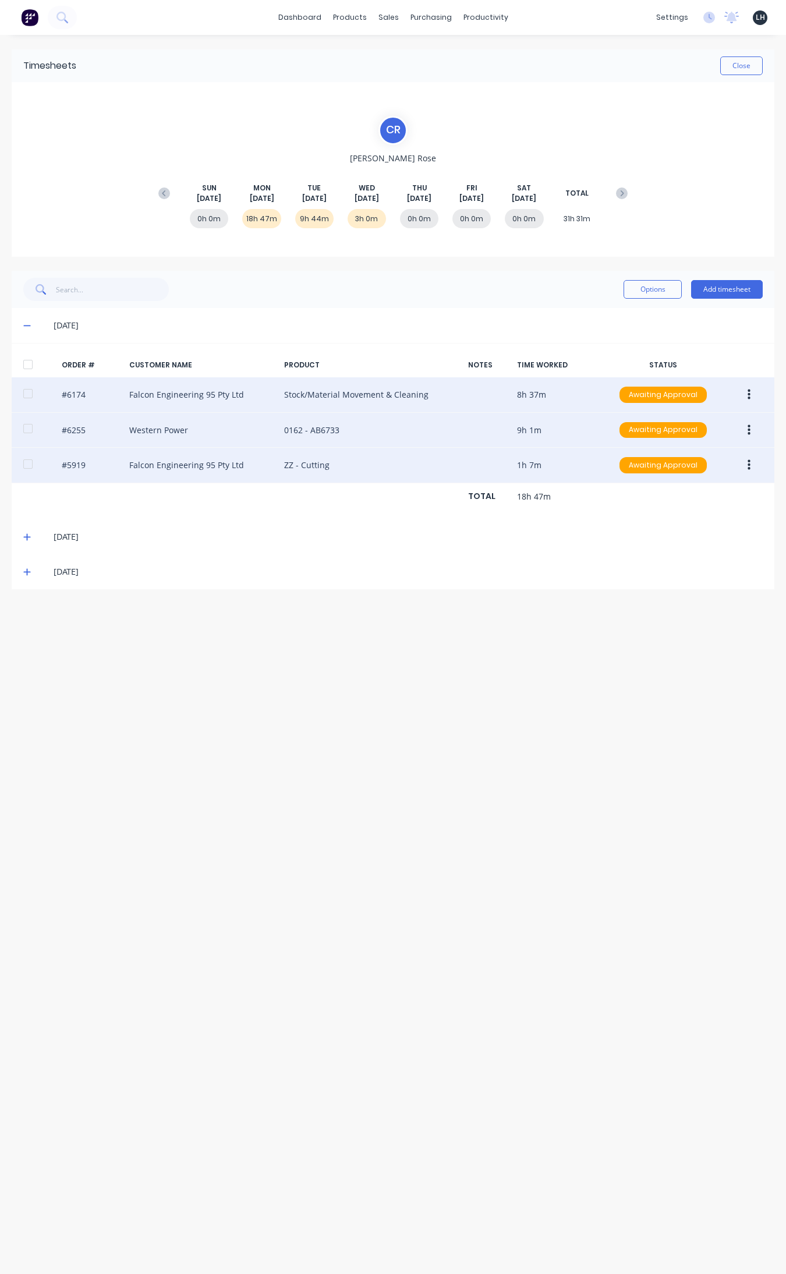
click at [628, 467] on button "button" at bounding box center [748, 465] width 27 height 21
click at [628, 540] on div "Edit" at bounding box center [708, 542] width 90 height 17
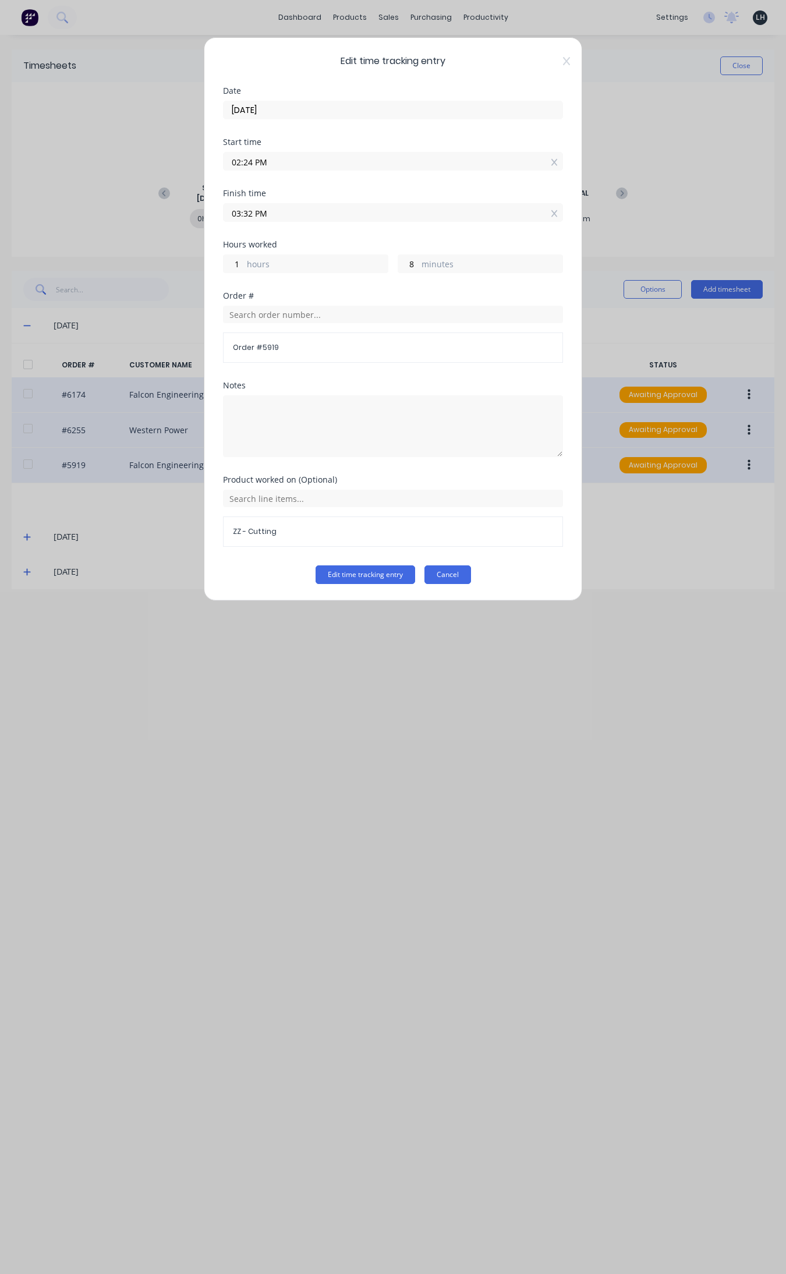
click at [451, 578] on button "Cancel" at bounding box center [447, 574] width 47 height 19
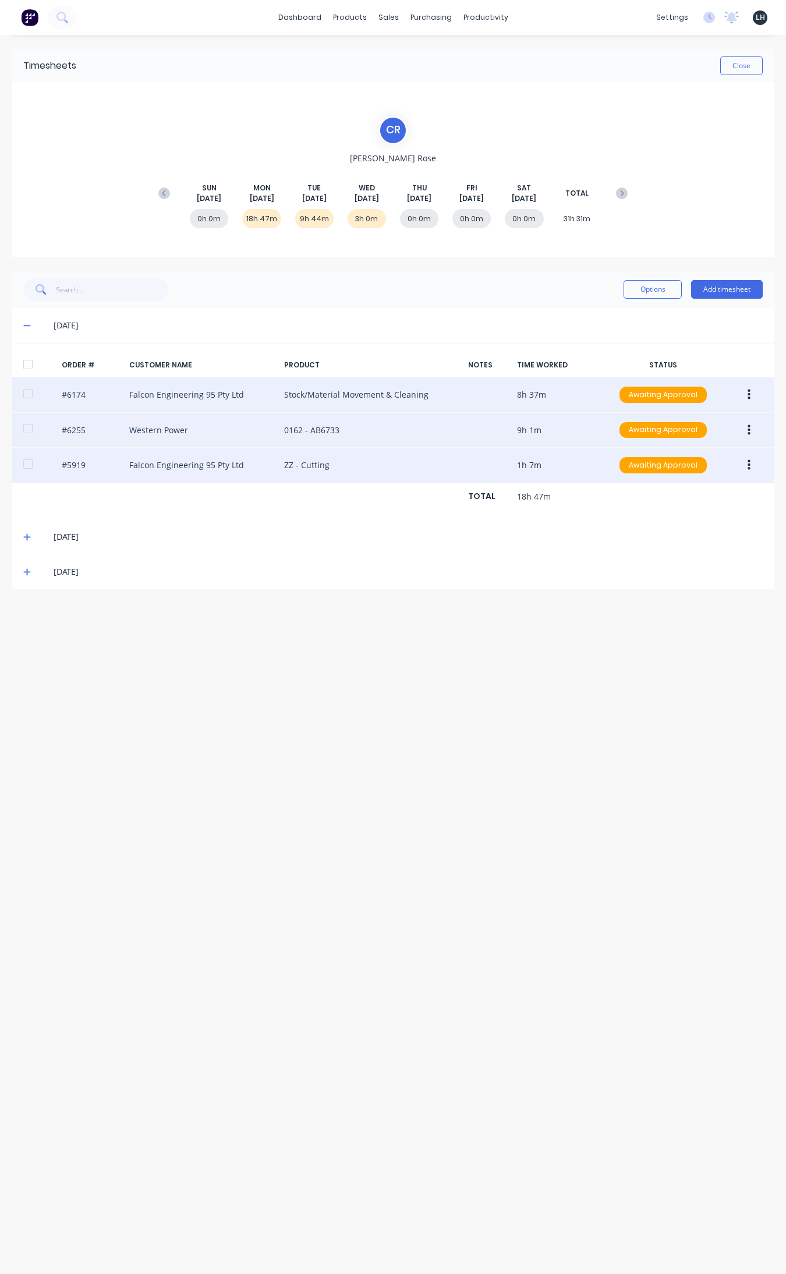
click at [628, 427] on button "button" at bounding box center [748, 430] width 27 height 21
click at [628, 504] on div "Edit" at bounding box center [708, 507] width 90 height 17
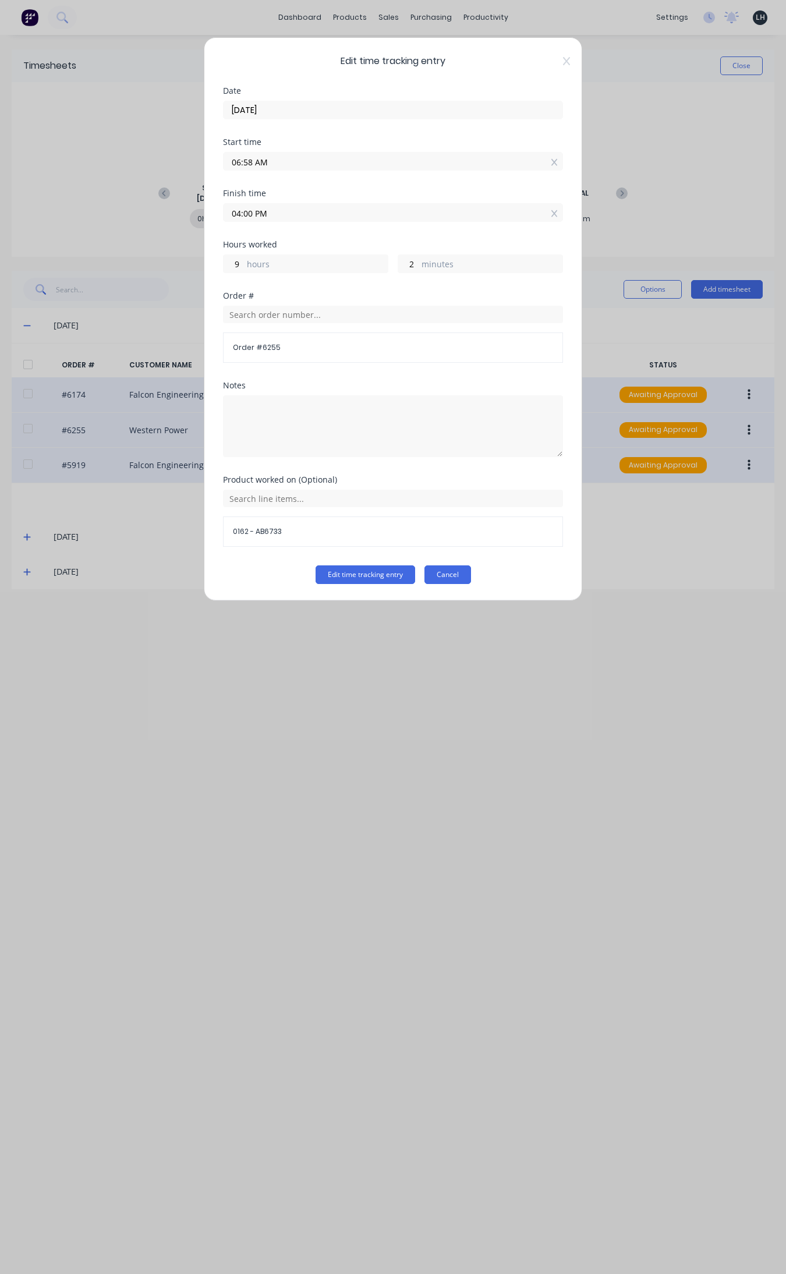
click at [447, 575] on button "Cancel" at bounding box center [447, 574] width 47 height 19
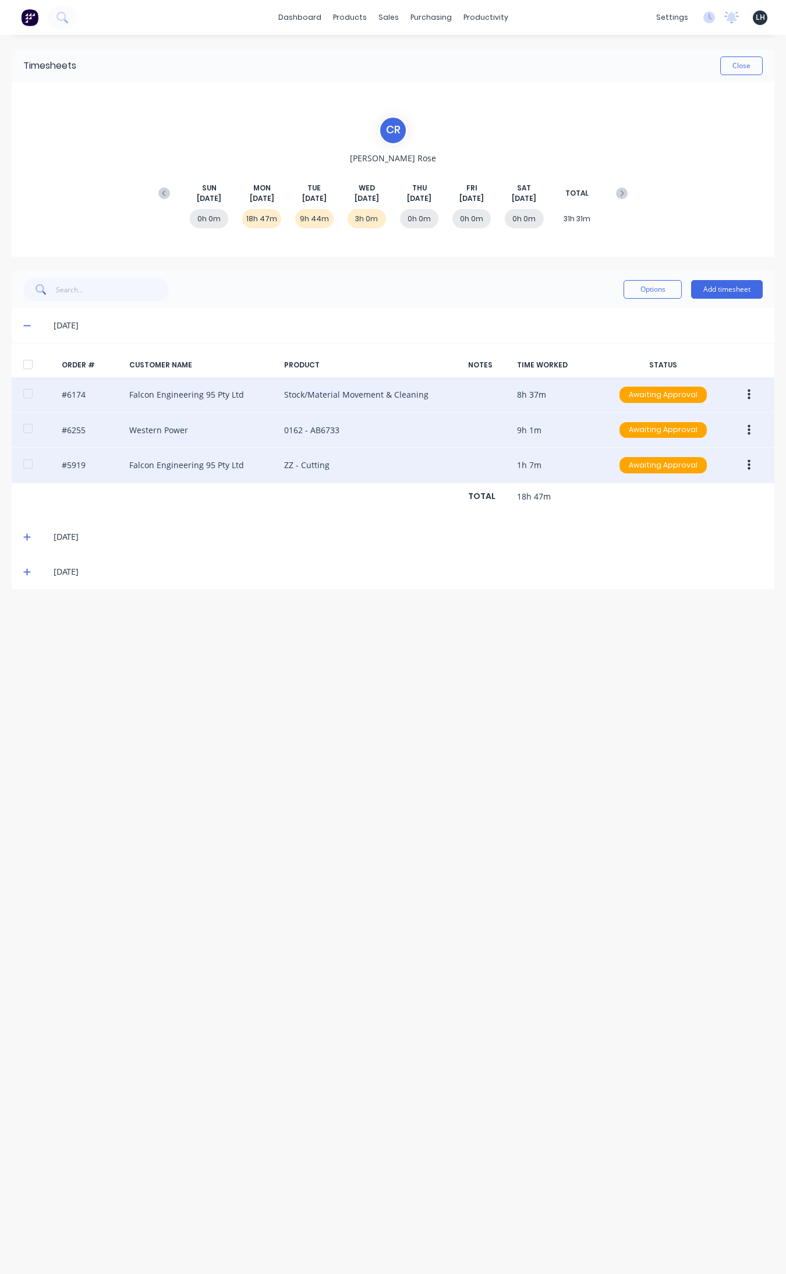
click at [628, 396] on icon "button" at bounding box center [749, 394] width 3 height 13
click at [628, 469] on div "Edit" at bounding box center [708, 471] width 90 height 17
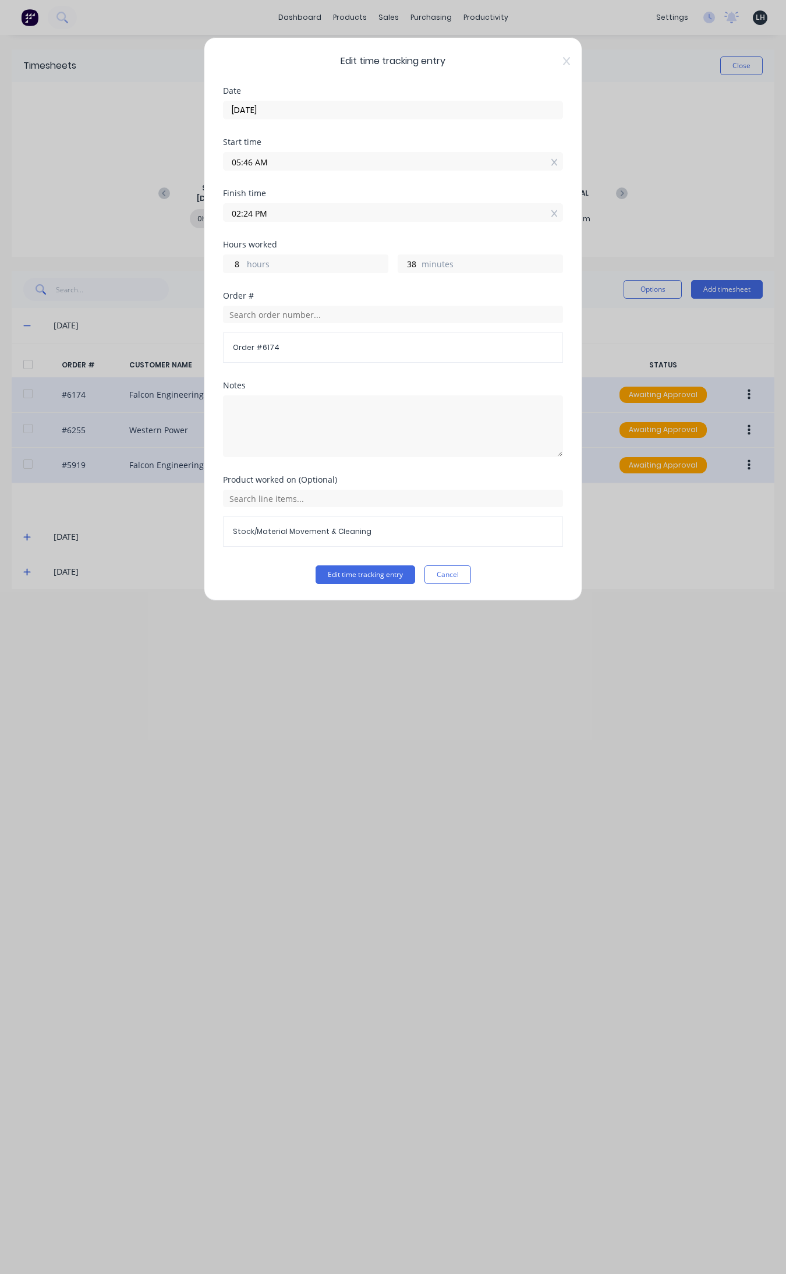
drag, startPoint x: 253, startPoint y: 214, endPoint x: 213, endPoint y: 220, distance: 40.6
click at [213, 220] on div "Edit time tracking entry Date 25/08/2025 Start time 05:46 AM Finish time 02:24 …" at bounding box center [393, 319] width 378 height 564
click at [316, 565] on button "Edit time tracking entry" at bounding box center [366, 574] width 100 height 19
type input "06:08 PM"
type input "12"
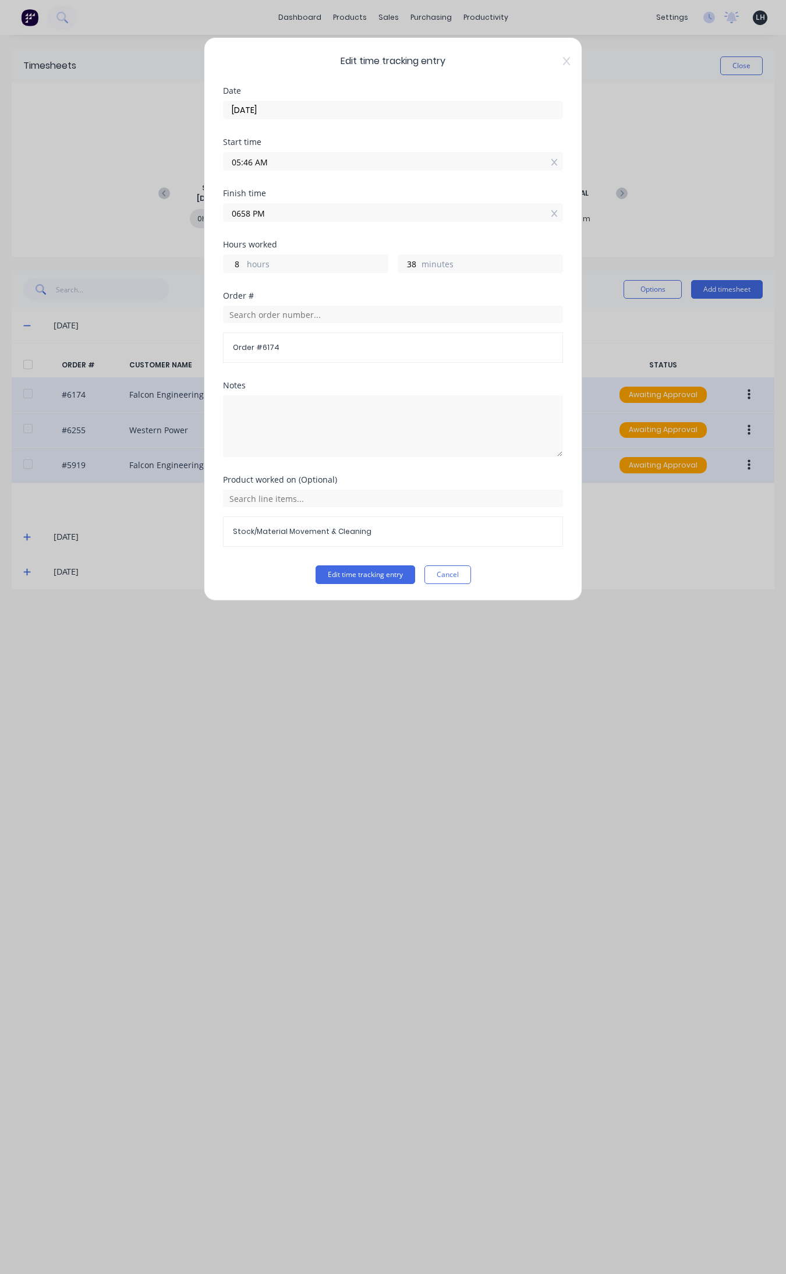
type input "22"
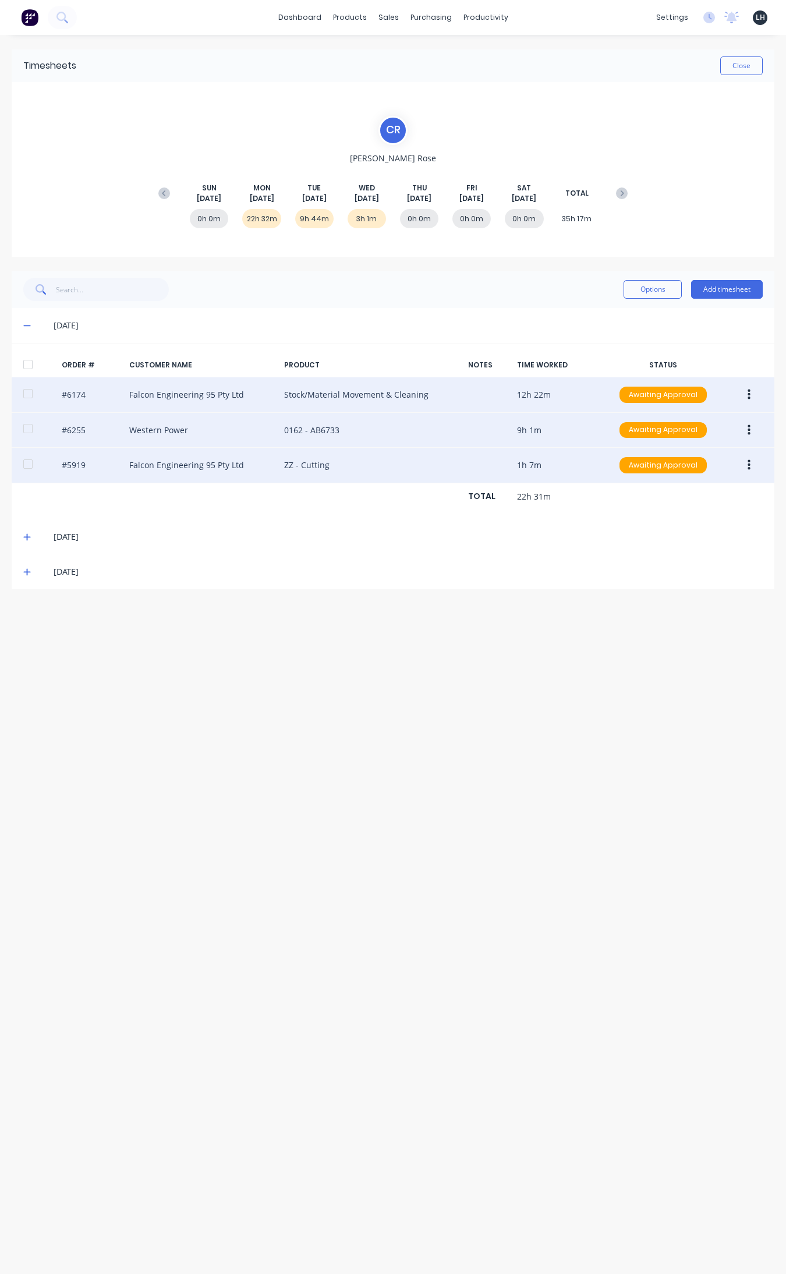
click at [566, 397] on div "#6174 Falcon Engineering 95 Pty Ltd Stock/Material Movement & Cleaning 12h 22m …" at bounding box center [393, 395] width 763 height 36
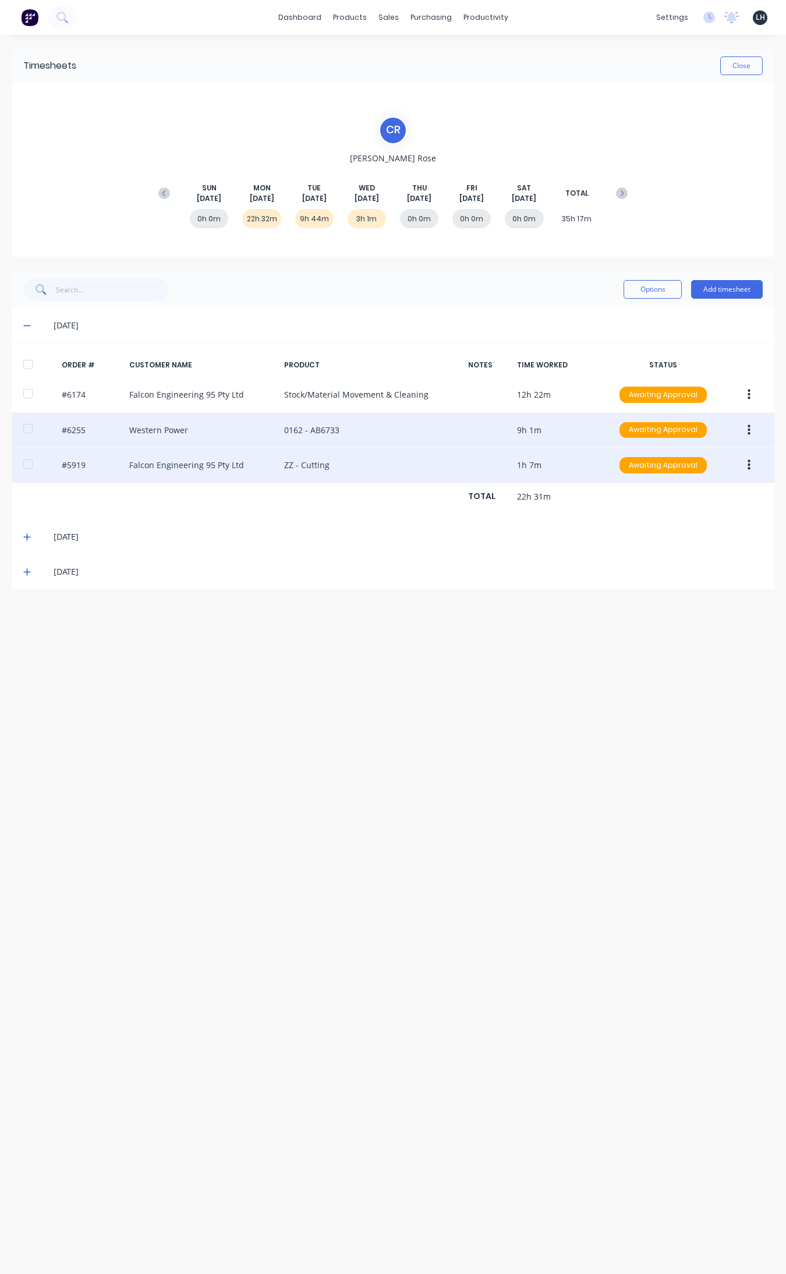
click at [628, 389] on button "button" at bounding box center [748, 394] width 27 height 21
click at [628, 460] on button "Unapprove" at bounding box center [707, 448] width 111 height 23
click at [628, 391] on button "button" at bounding box center [748, 394] width 27 height 21
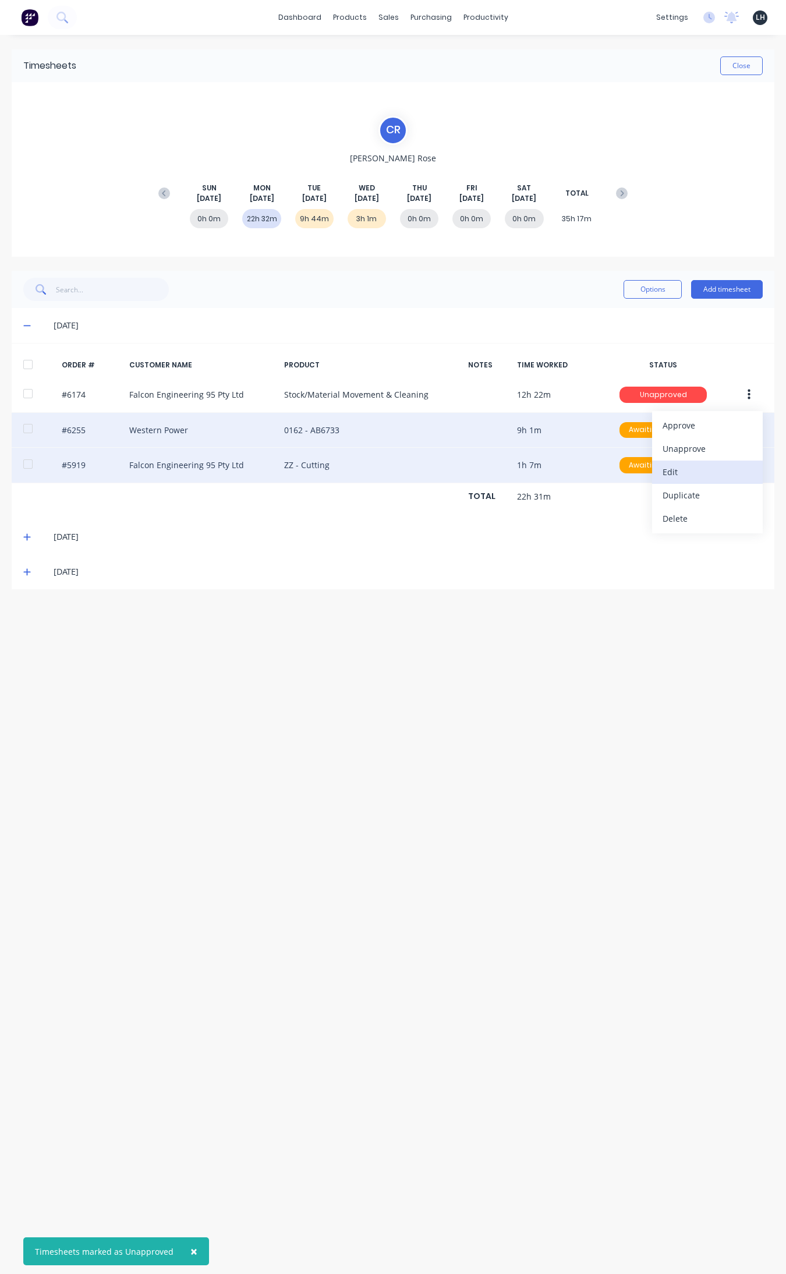
click at [628, 473] on div "Edit" at bounding box center [708, 471] width 90 height 17
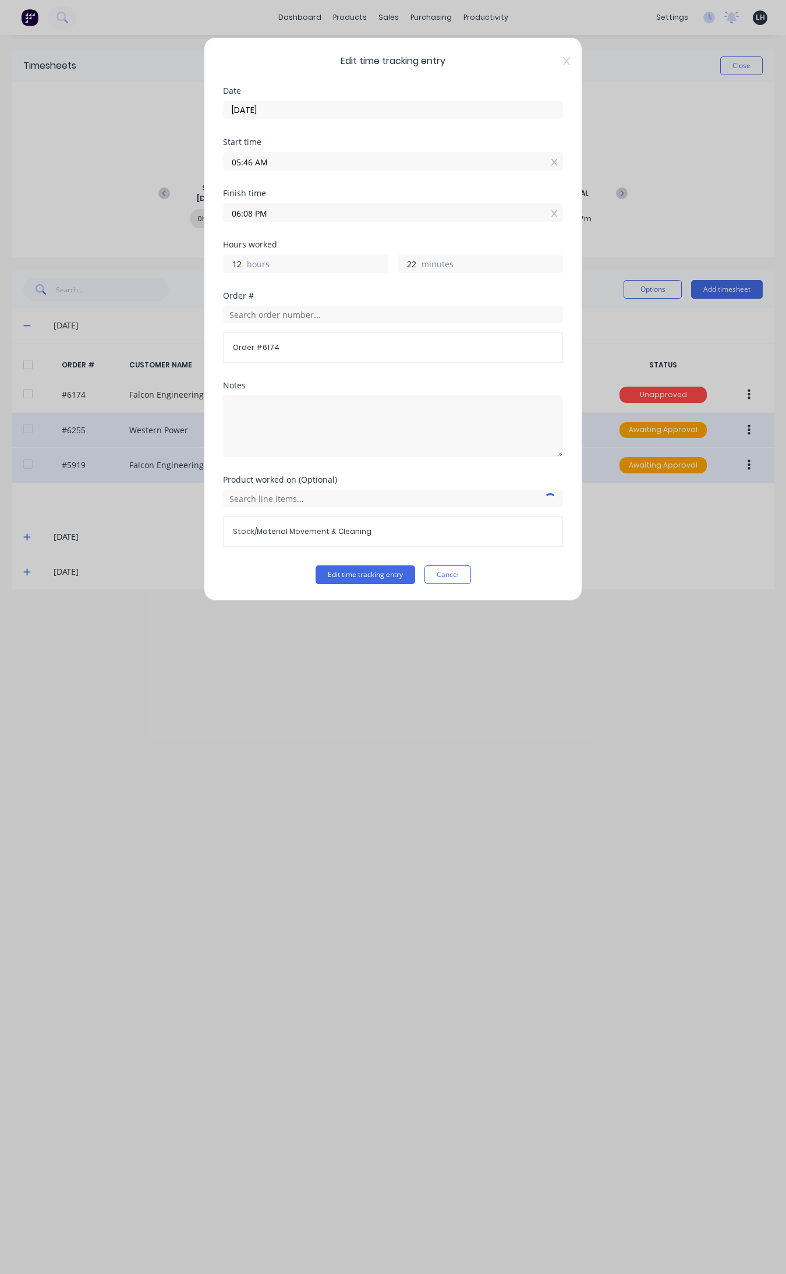
click at [260, 213] on input "06:08 PM" at bounding box center [393, 212] width 339 height 17
drag, startPoint x: 280, startPoint y: 214, endPoint x: 256, endPoint y: 215, distance: 23.9
click at [256, 215] on input "06:08 PM" at bounding box center [393, 212] width 339 height 17
click at [314, 274] on div "AM" at bounding box center [312, 276] width 29 height 20
type input "06:08 AM"
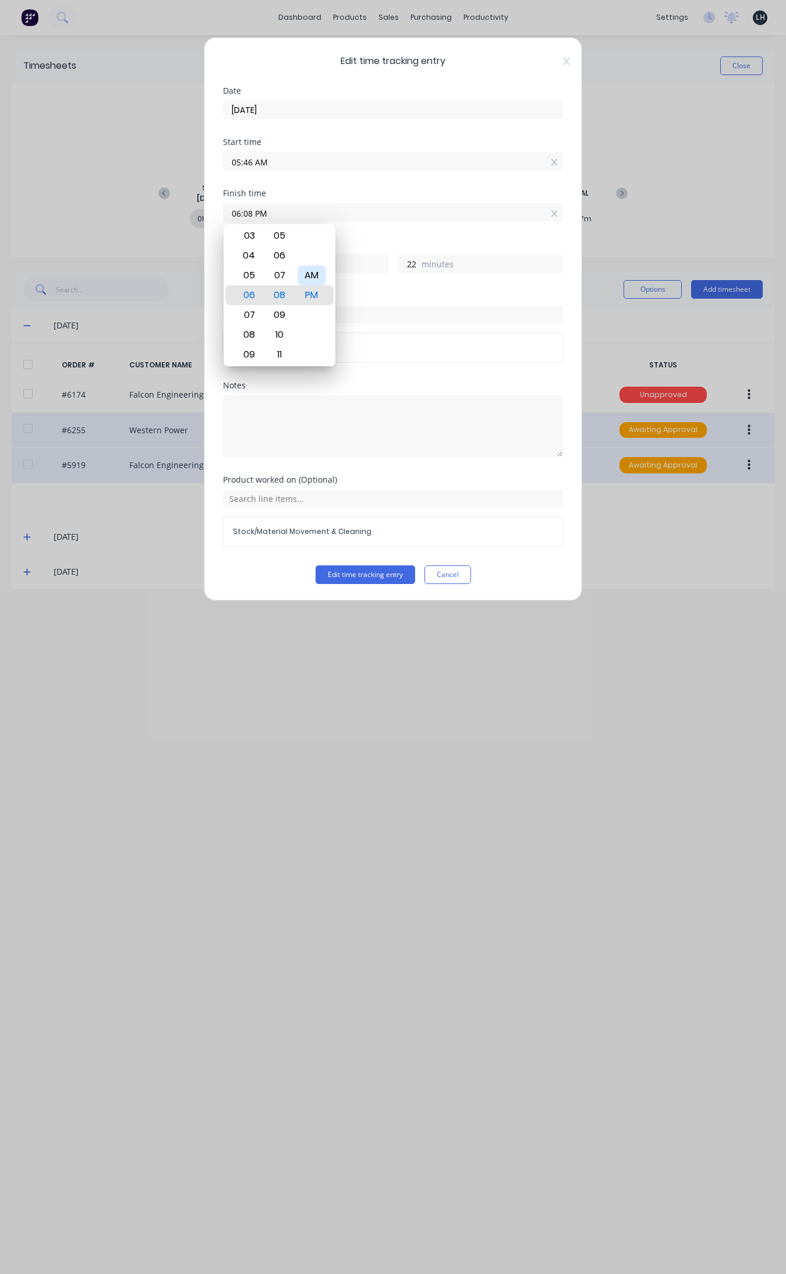
type input "0"
click at [358, 575] on button "Edit time tracking entry" at bounding box center [366, 574] width 100 height 19
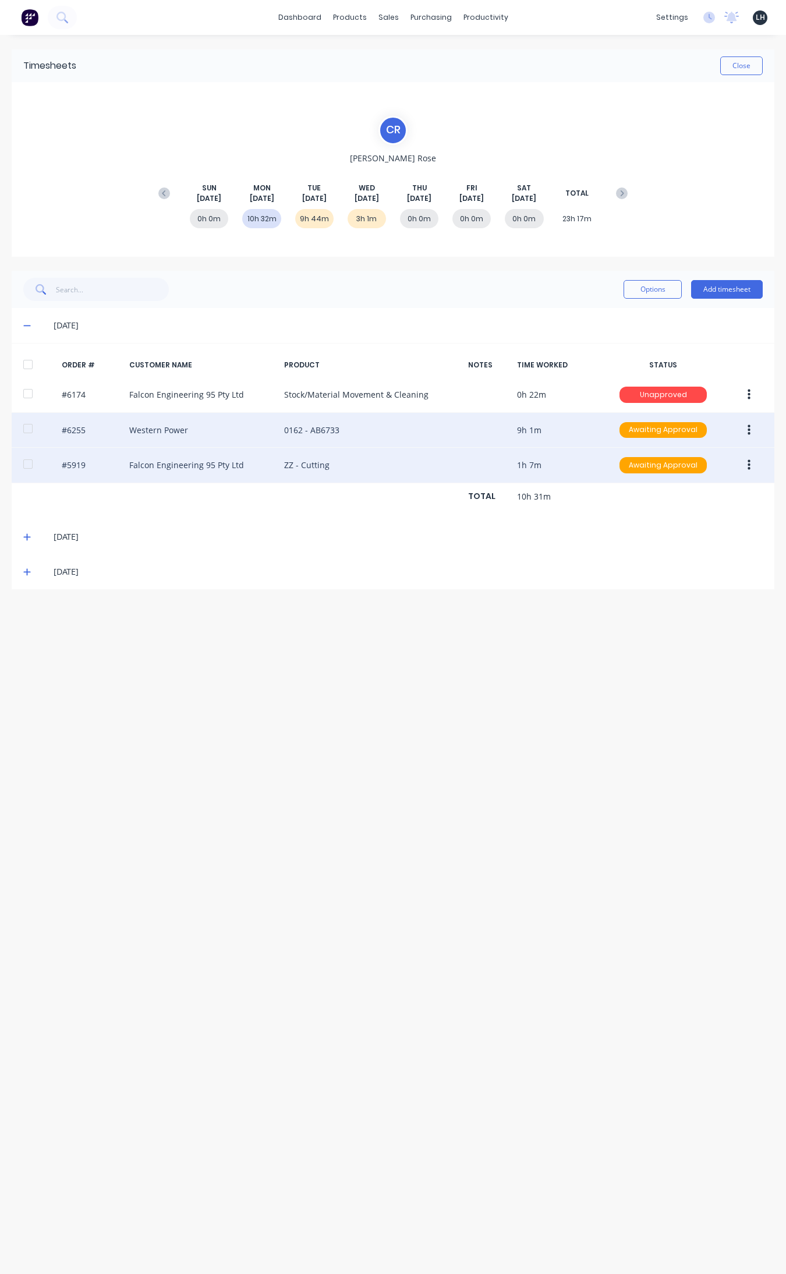
click at [628, 430] on button "button" at bounding box center [748, 430] width 27 height 21
click at [628, 501] on div "Edit" at bounding box center [708, 507] width 90 height 17
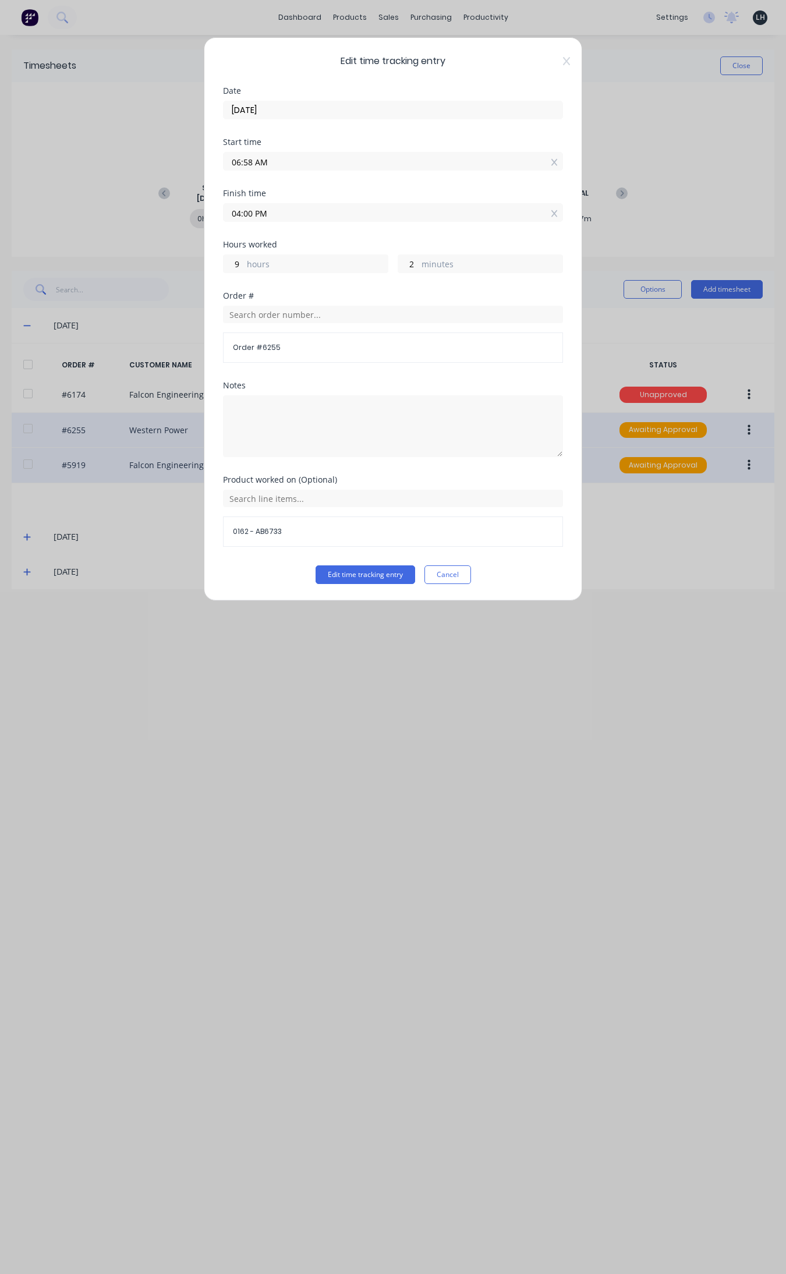
click at [565, 55] on div "Edit time tracking entry Date 25/08/2025 Start time 06:58 AM Finish time 04:00 …" at bounding box center [393, 319] width 378 height 564
click at [567, 69] on div "Edit time tracking entry Date 25/08/2025 Start time 06:58 AM Finish time 04:00 …" at bounding box center [393, 319] width 378 height 564
click at [567, 63] on icon at bounding box center [566, 60] width 7 height 9
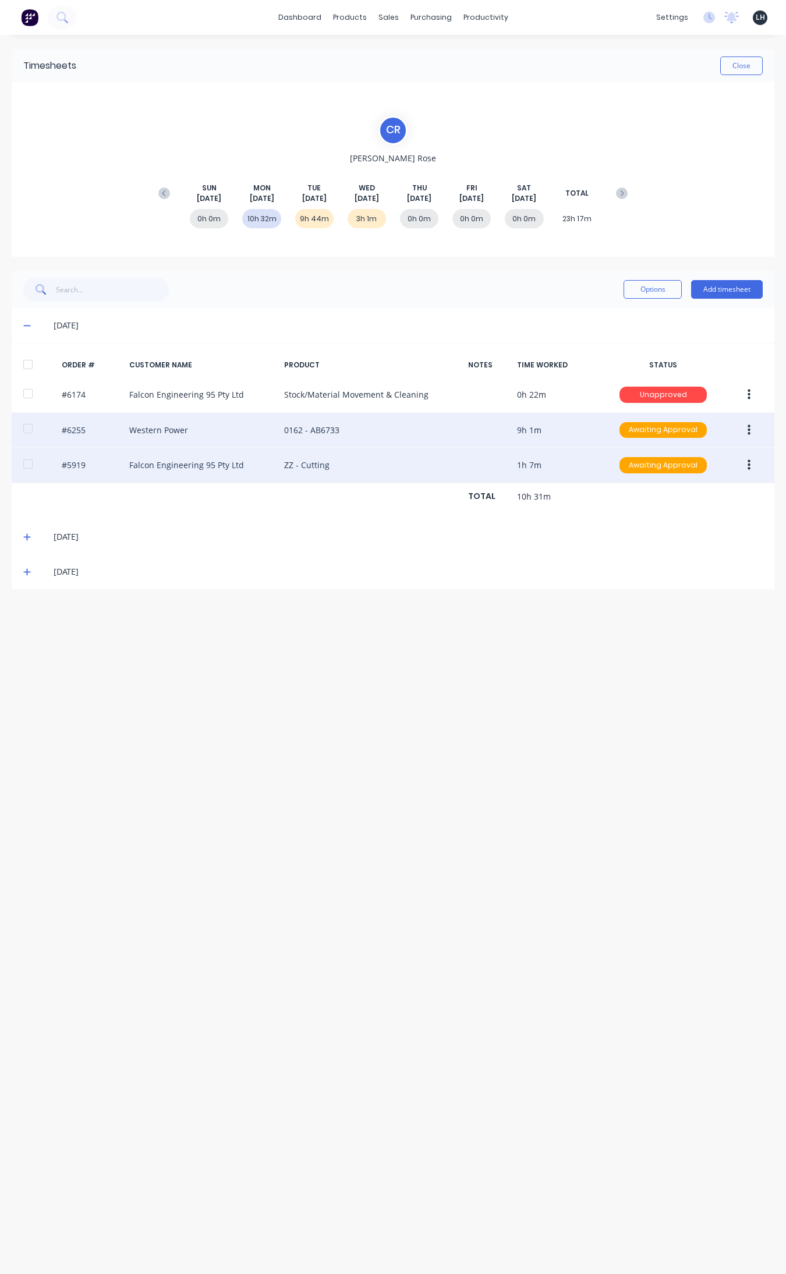
click at [628, 388] on button "button" at bounding box center [748, 394] width 27 height 21
click at [628, 466] on div "Edit" at bounding box center [708, 471] width 90 height 17
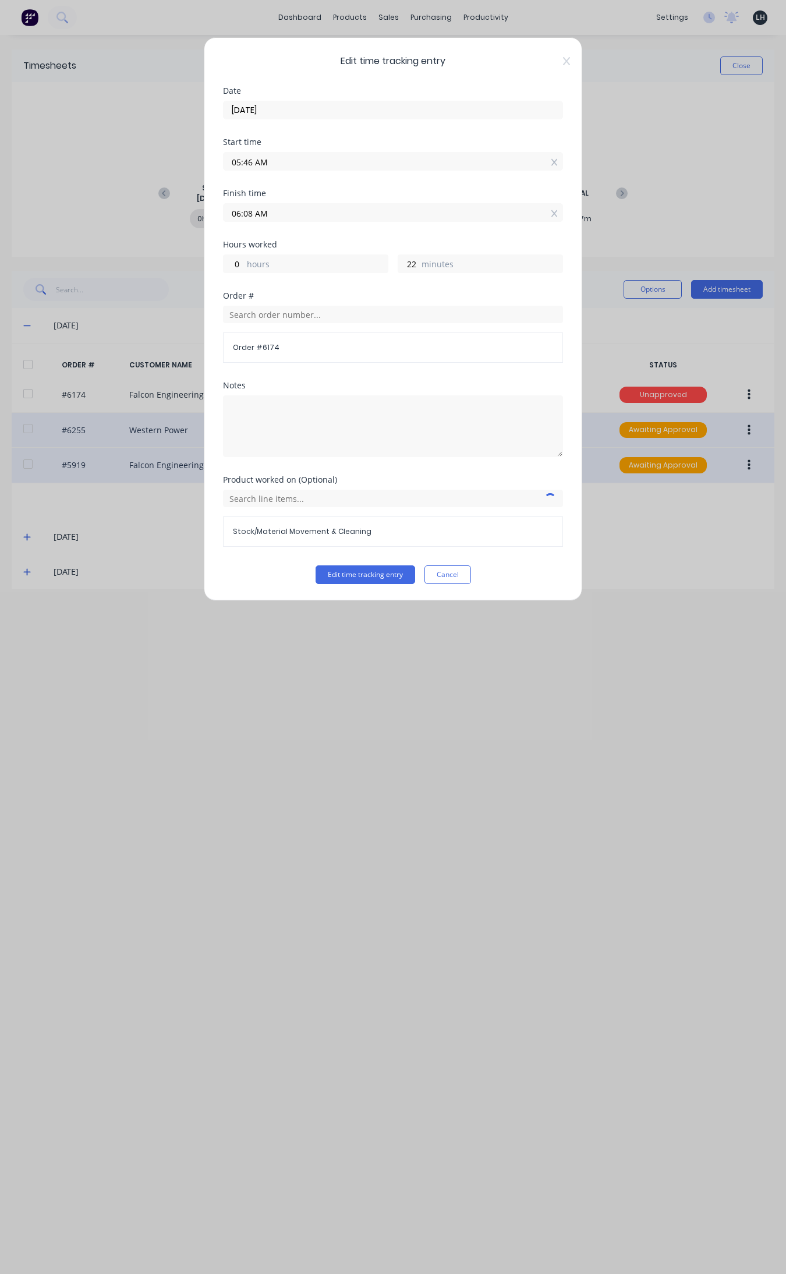
click at [252, 213] on input "06:08 AM" at bounding box center [393, 212] width 339 height 17
type input "06:57 AM"
click at [316, 565] on button "Edit time tracking entry" at bounding box center [366, 574] width 100 height 19
type input "1"
type input "11"
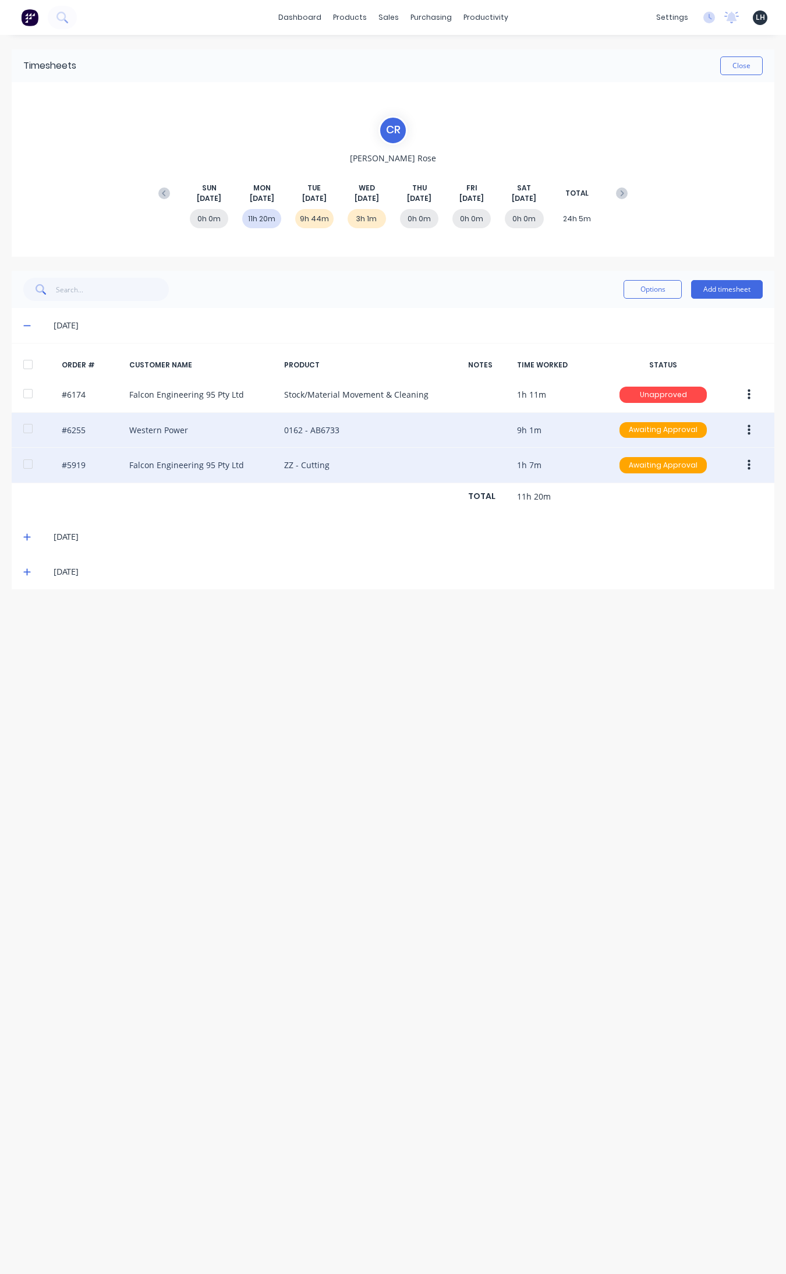
click at [628, 389] on button "button" at bounding box center [748, 394] width 27 height 21
click at [628, 472] on div "Edit" at bounding box center [708, 471] width 90 height 17
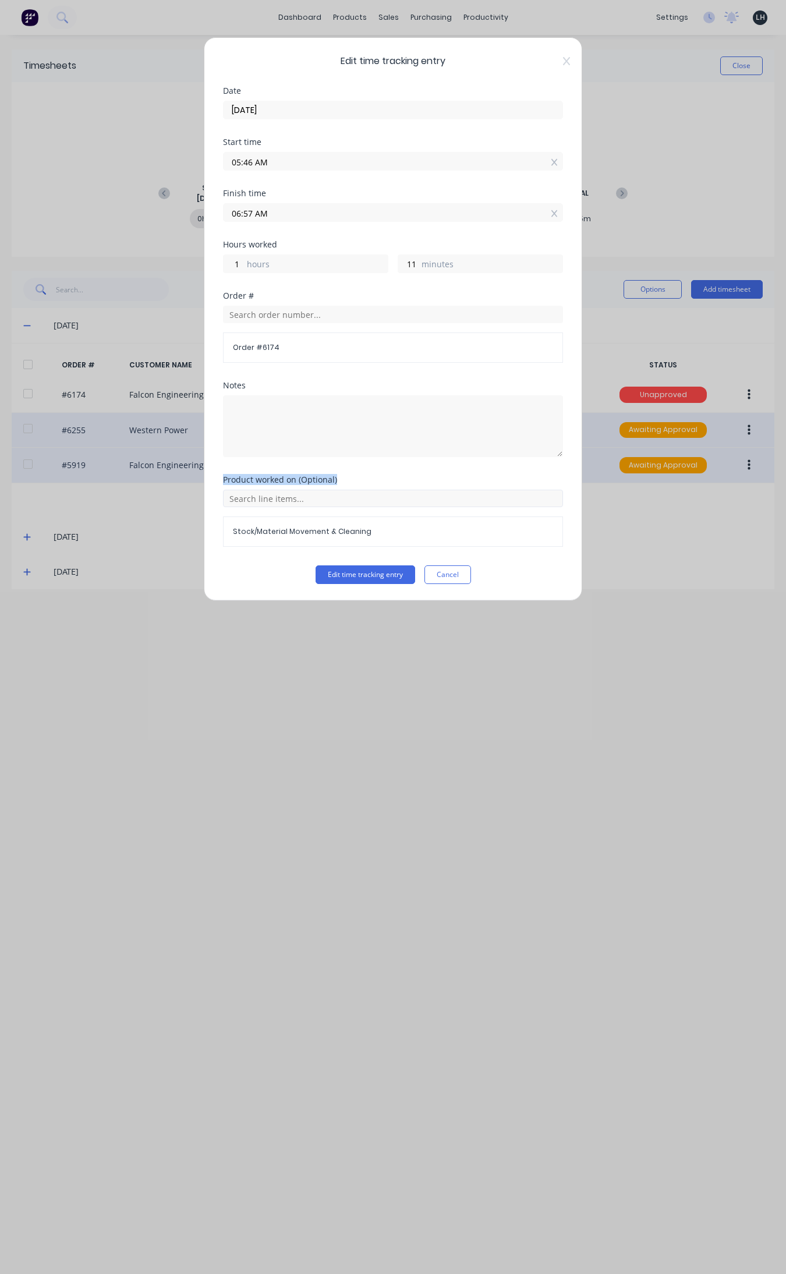
click at [435, 492] on form "Date 25/08/2025 Start time 05:46 AM Finish time 06:57 AM Hours worked 1 hours 1…" at bounding box center [393, 335] width 340 height 497
click at [447, 577] on button "Cancel" at bounding box center [447, 574] width 47 height 19
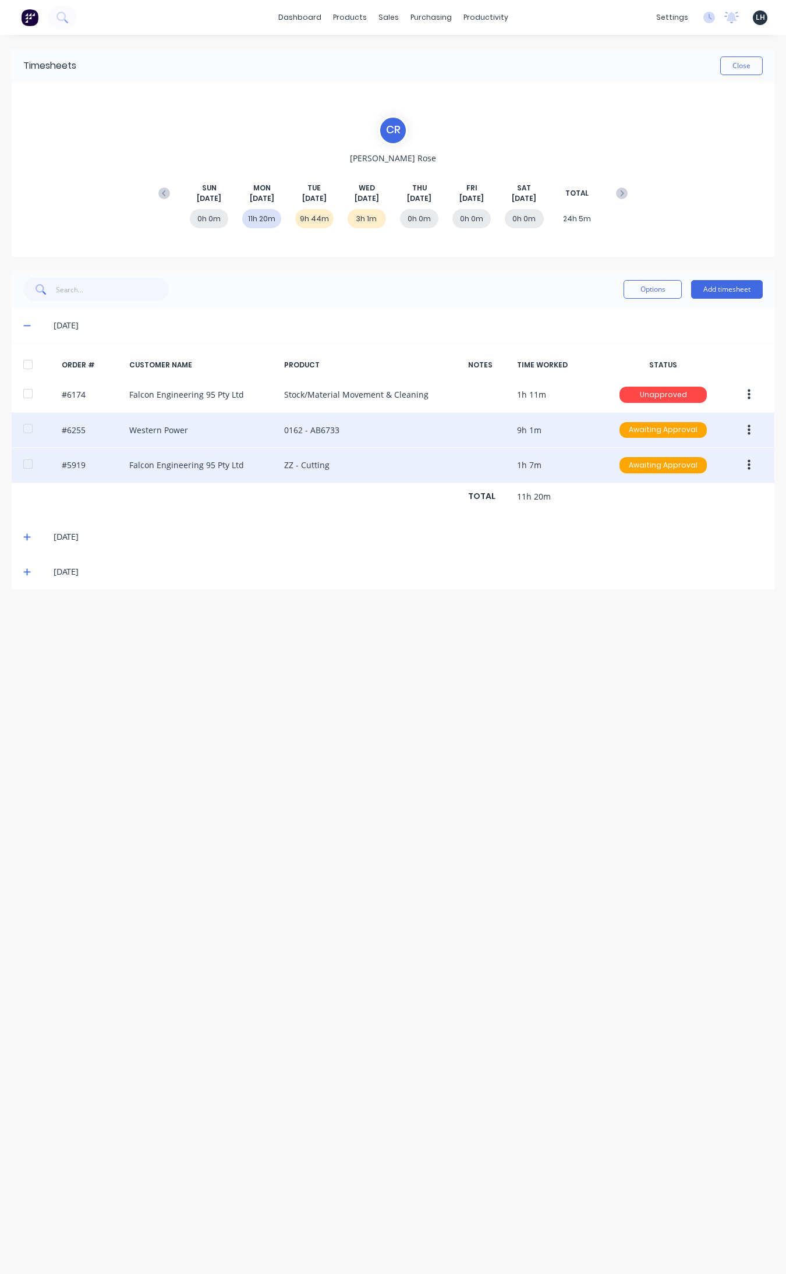
click at [628, 424] on icon "button" at bounding box center [749, 430] width 3 height 13
click at [628, 511] on div "Edit" at bounding box center [708, 507] width 90 height 17
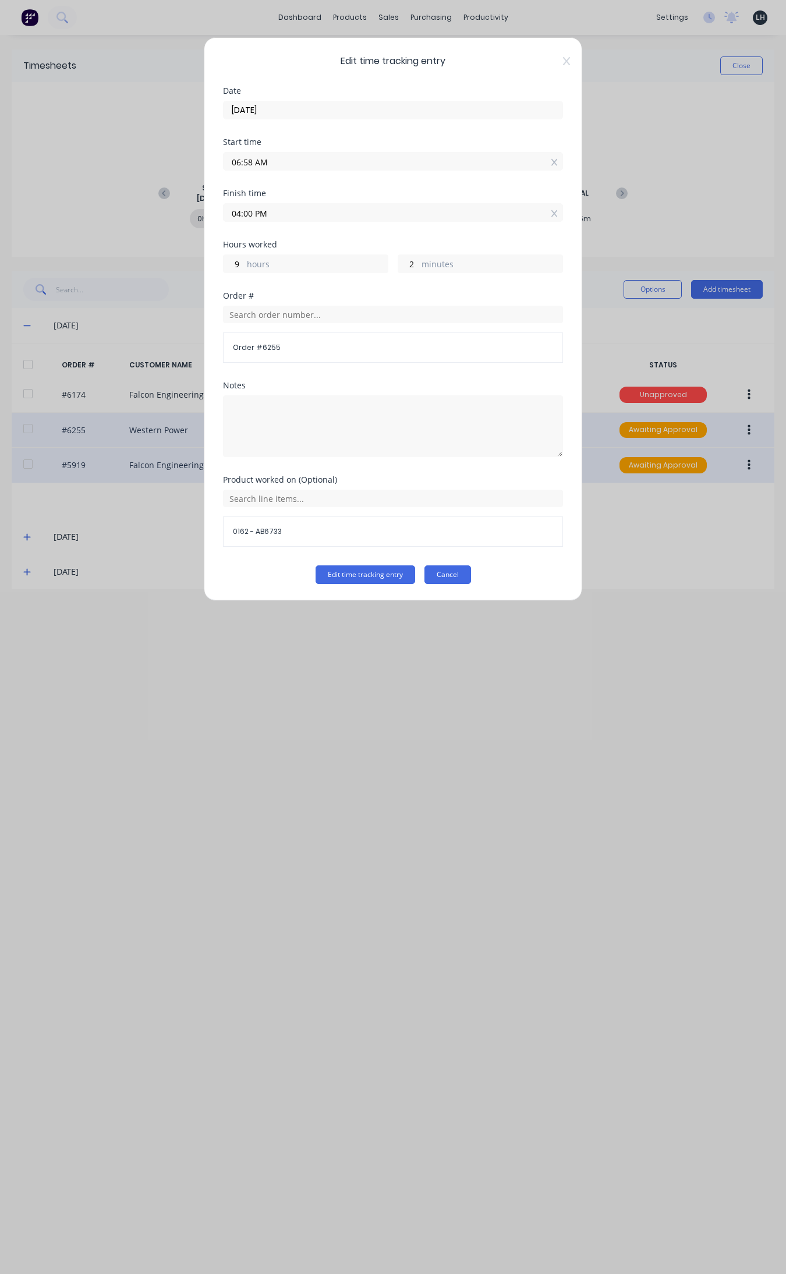
click at [440, 577] on button "Cancel" at bounding box center [447, 574] width 47 height 19
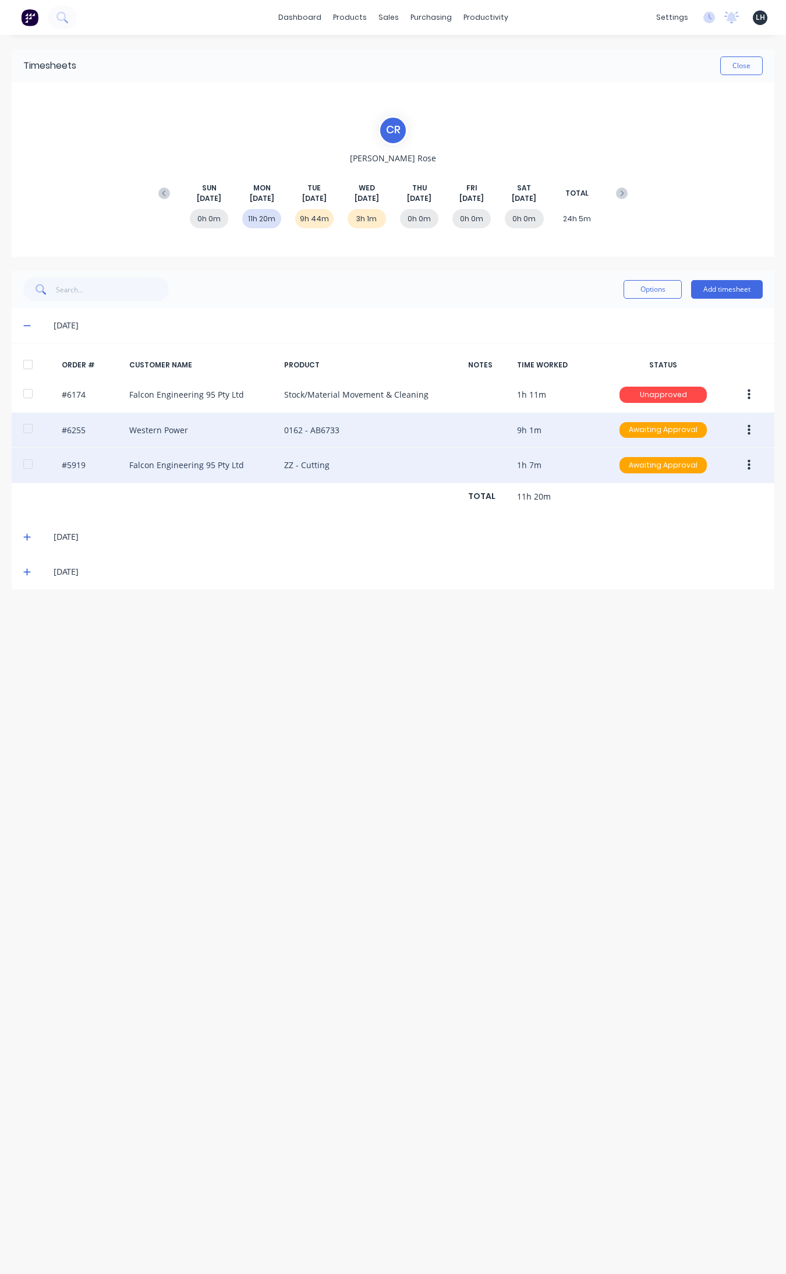
click at [628, 468] on button "button" at bounding box center [748, 465] width 27 height 21
click at [628, 536] on div "Edit" at bounding box center [708, 542] width 90 height 17
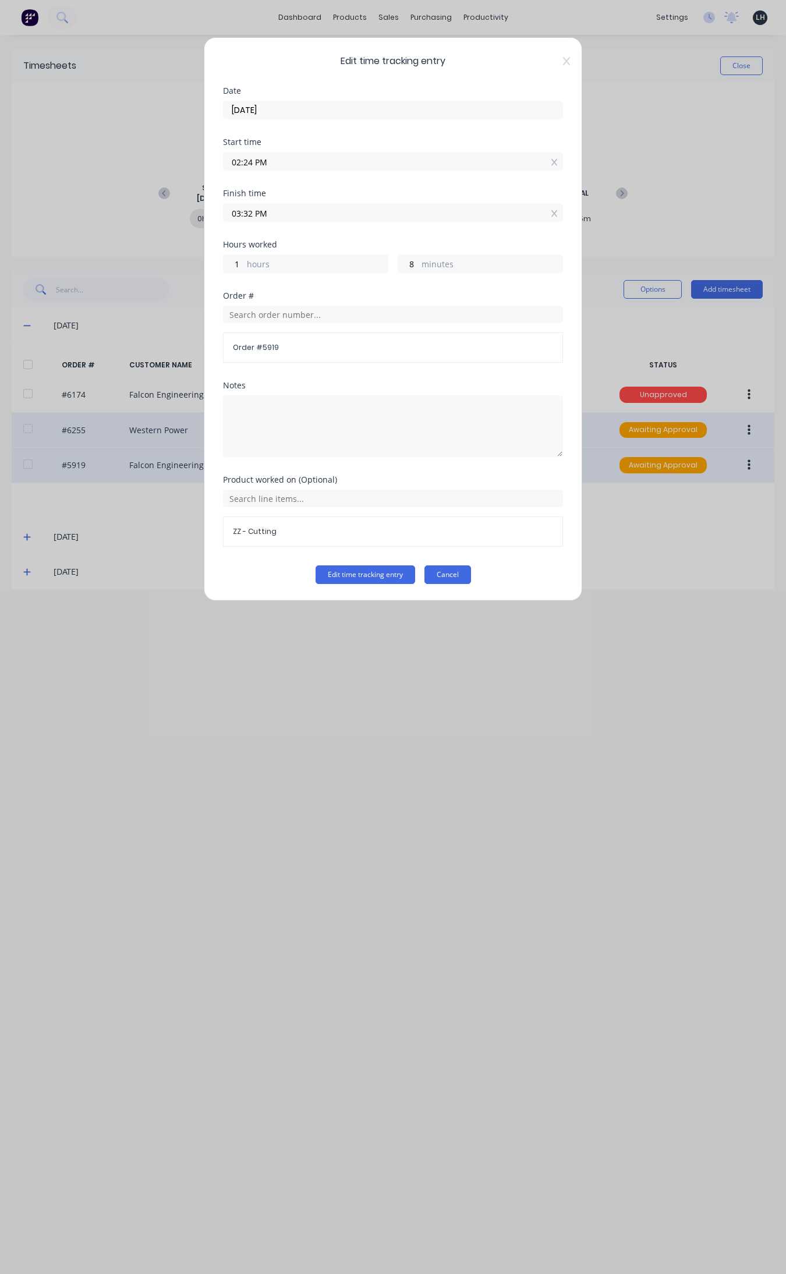
click at [458, 575] on button "Cancel" at bounding box center [447, 574] width 47 height 19
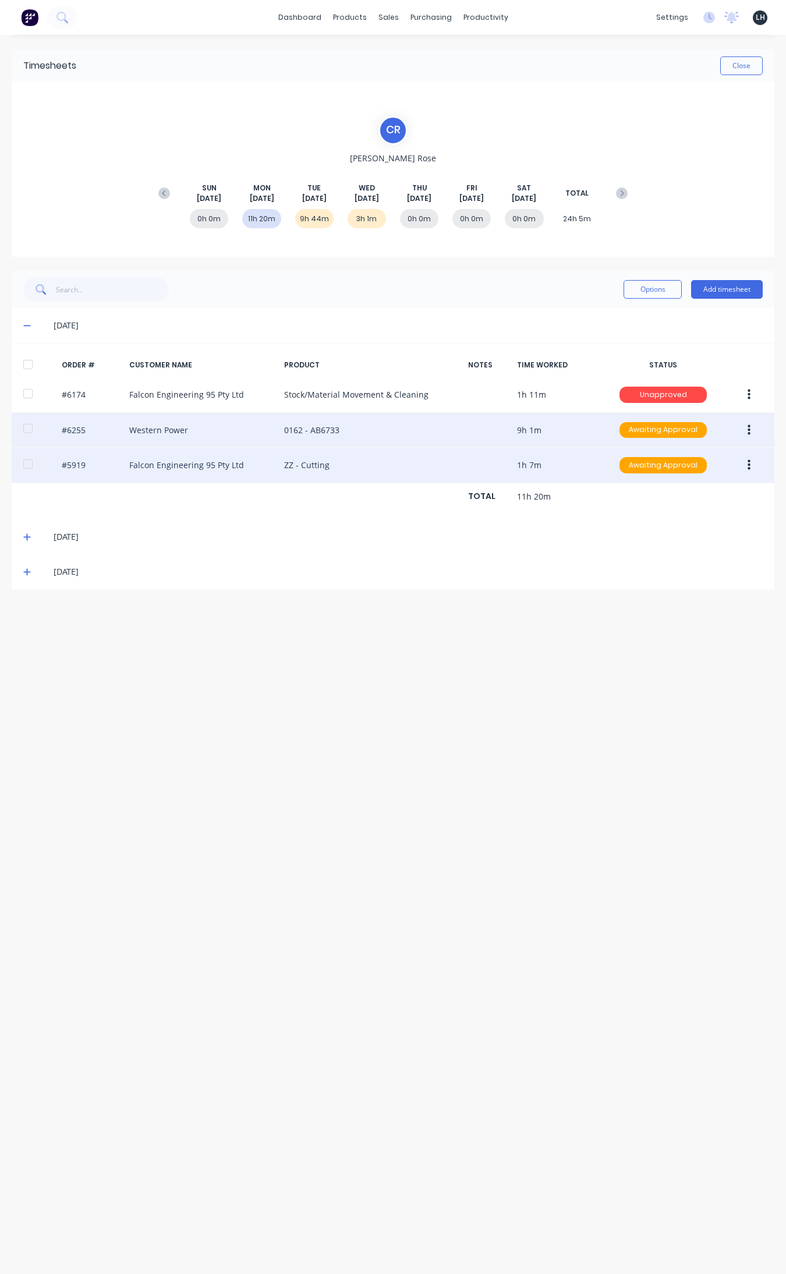
click at [628, 431] on icon "button" at bounding box center [749, 429] width 3 height 10
click at [628, 504] on div "Edit" at bounding box center [708, 507] width 90 height 17
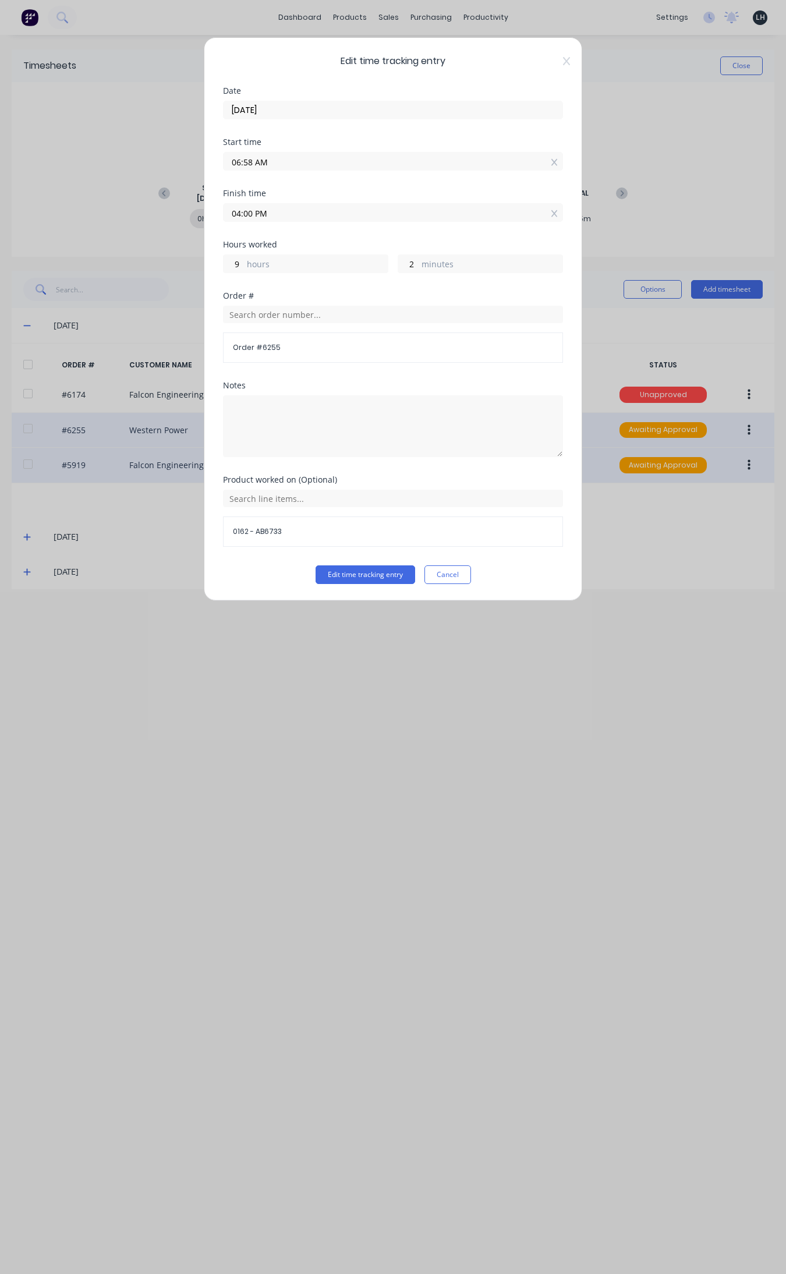
click at [250, 215] on input "04:00 PM" at bounding box center [393, 212] width 339 height 17
type input "10:00 PM"
type input "15"
click at [252, 253] on div "02" at bounding box center [247, 256] width 29 height 20
type input "02:00 PM"
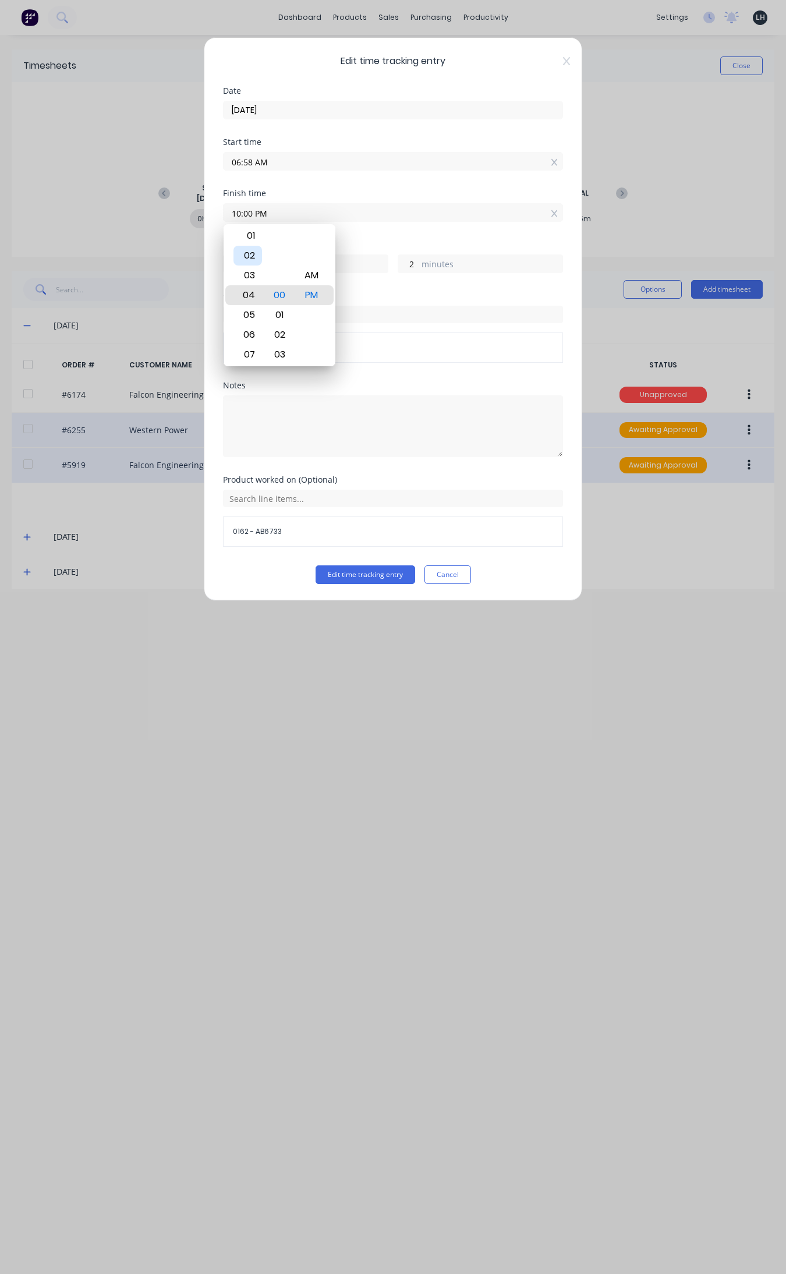
type input "7"
type input "02:04 PM"
type input "6"
type input "02:09 PM"
type input "11"
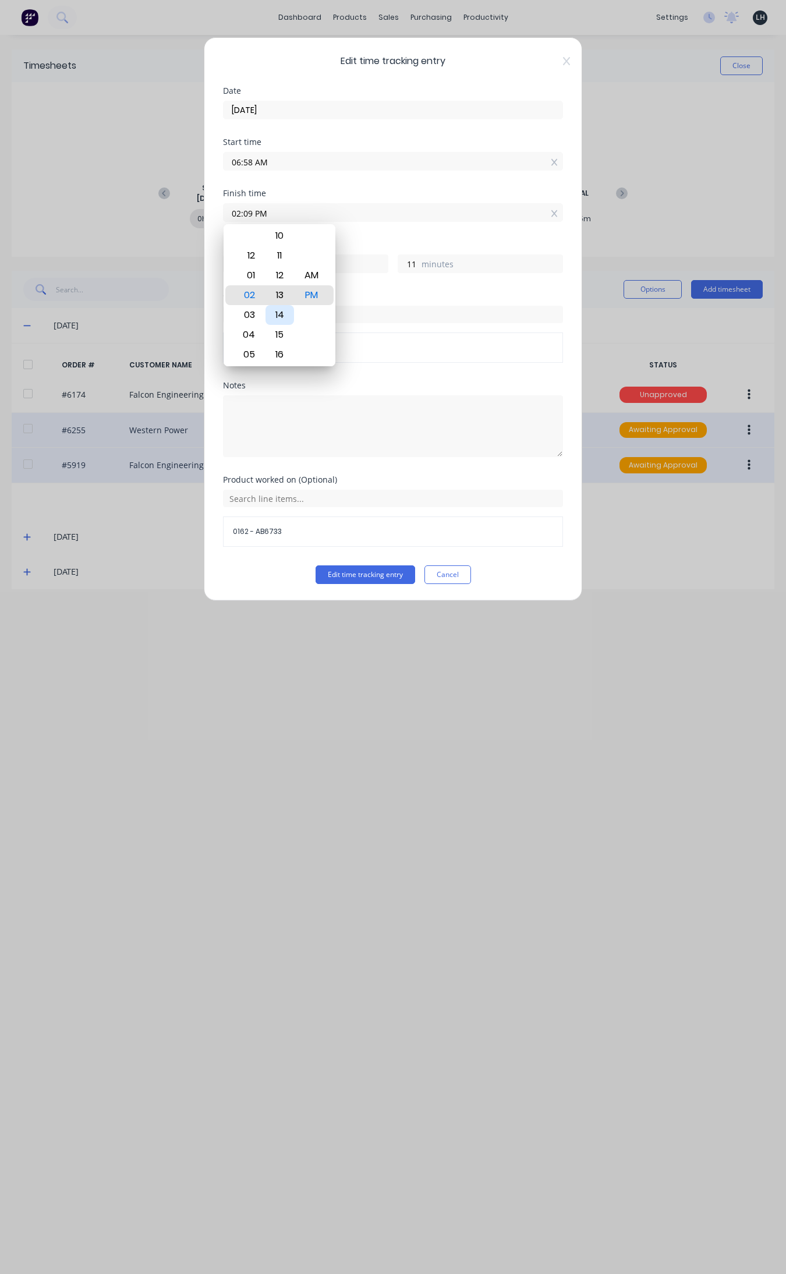
type input "02:14 PM"
type input "16"
type input "02:18 PM"
type input "20"
type input "02:19 PM"
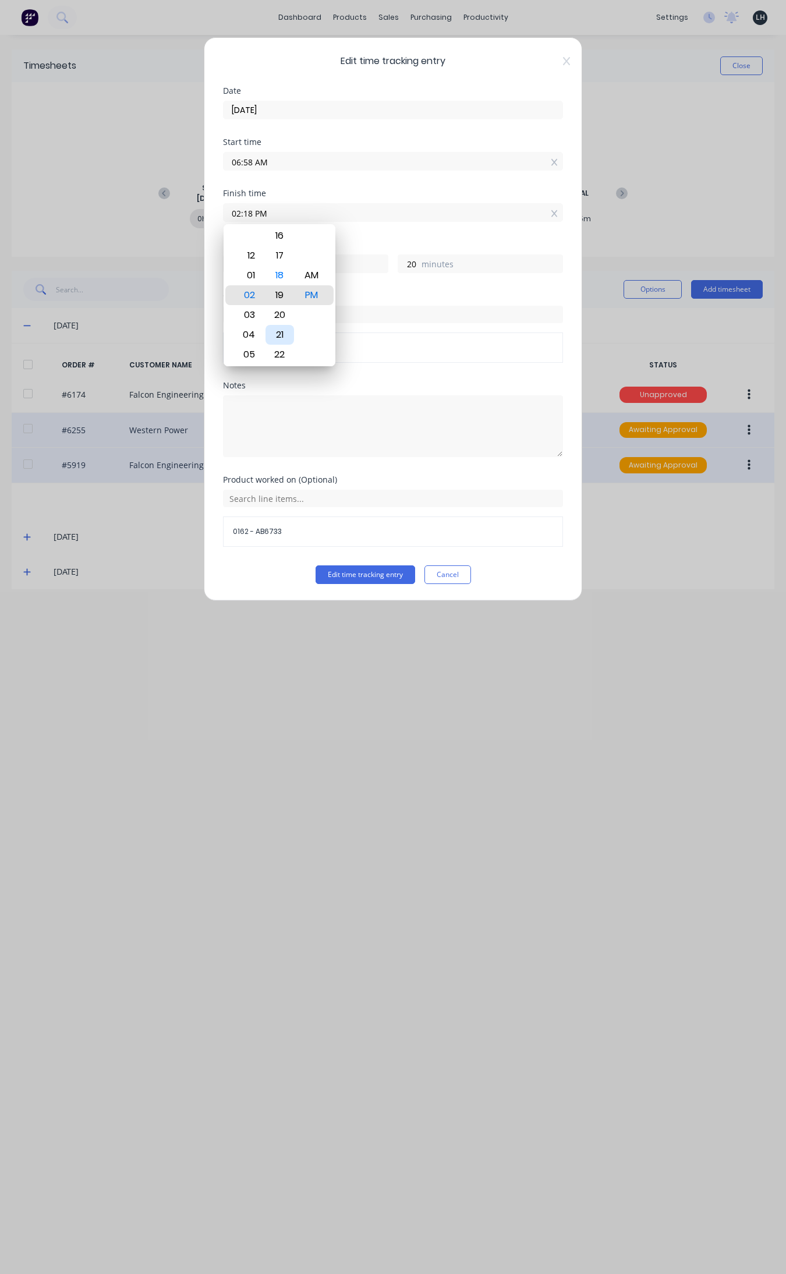
type input "21"
type input "02:20 PM"
type input "22"
click at [285, 353] on div "23" at bounding box center [280, 355] width 29 height 20
type input "02:23 PM"
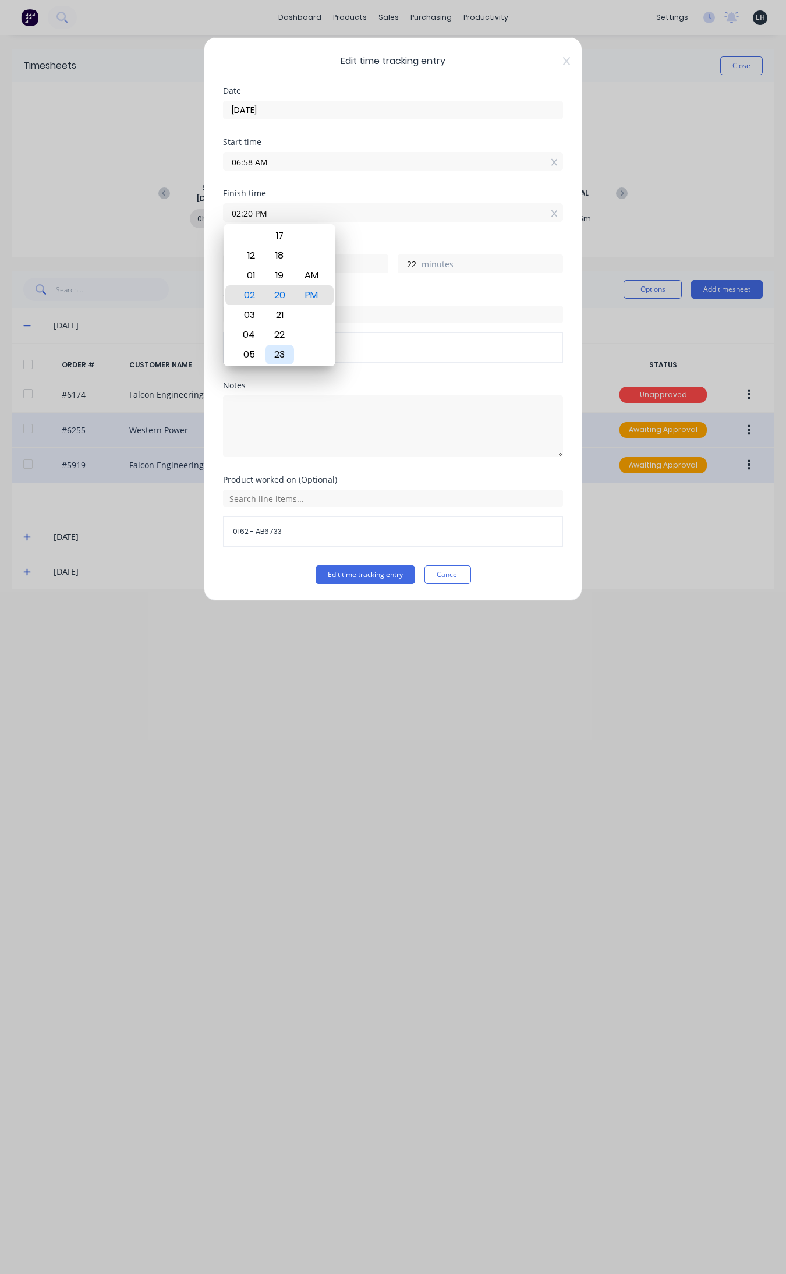
type input "25"
click at [393, 569] on button "Edit time tracking entry" at bounding box center [366, 574] width 100 height 19
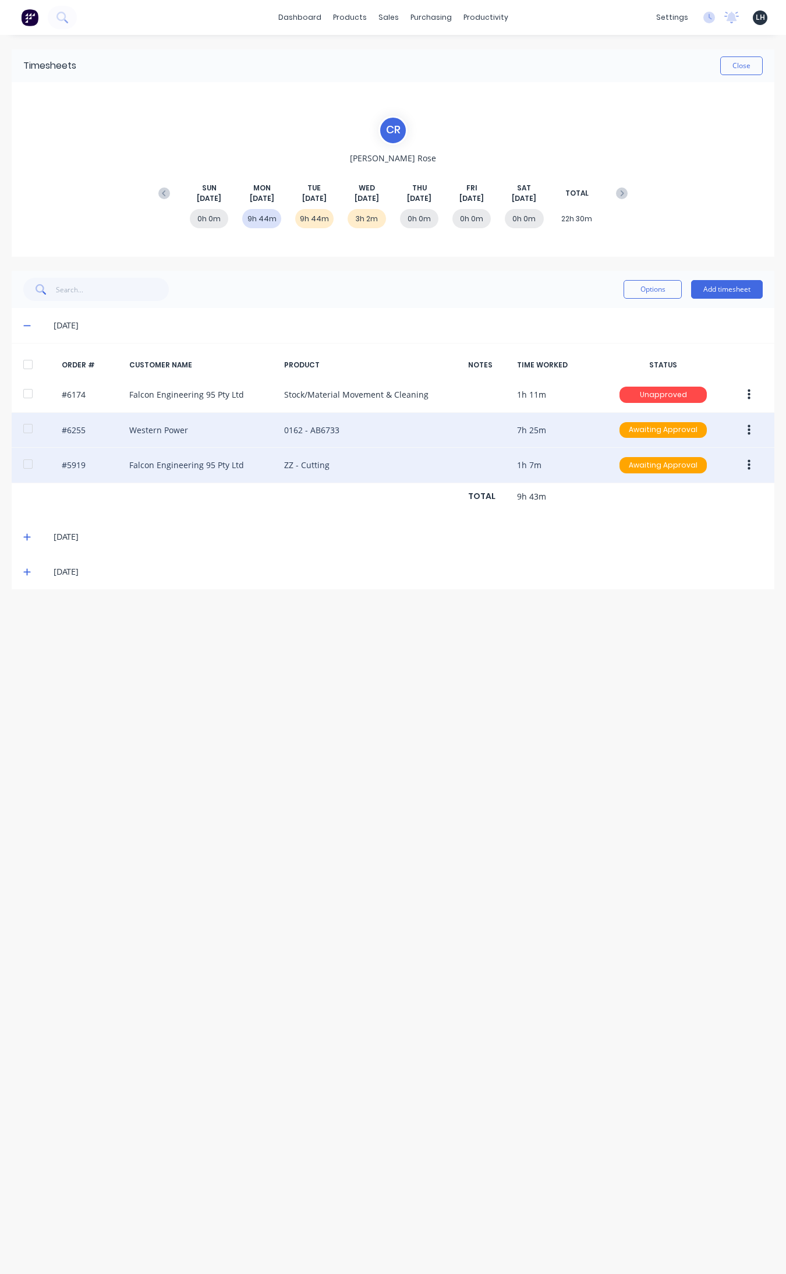
click at [628, 396] on icon "button" at bounding box center [749, 395] width 3 height 10
click at [628, 468] on div "Edit" at bounding box center [708, 471] width 90 height 17
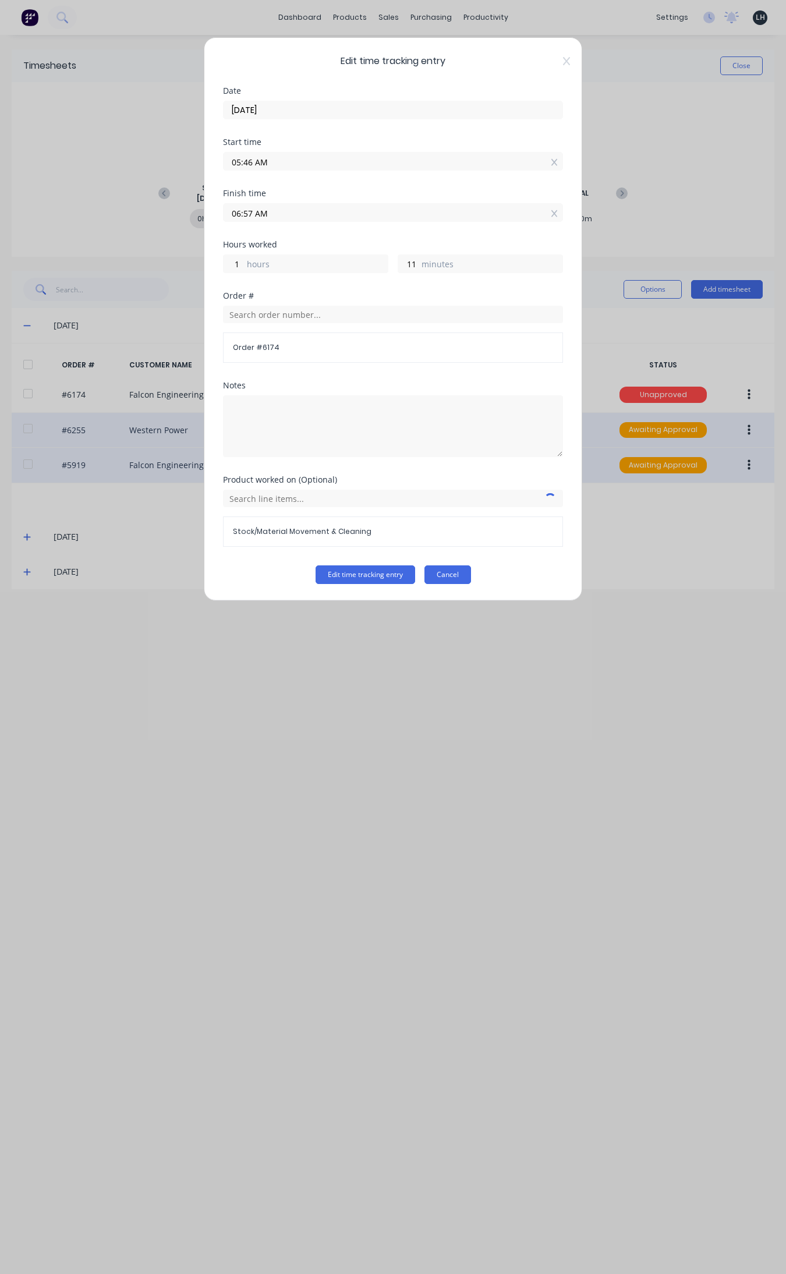
click at [456, 575] on button "Cancel" at bounding box center [447, 574] width 47 height 19
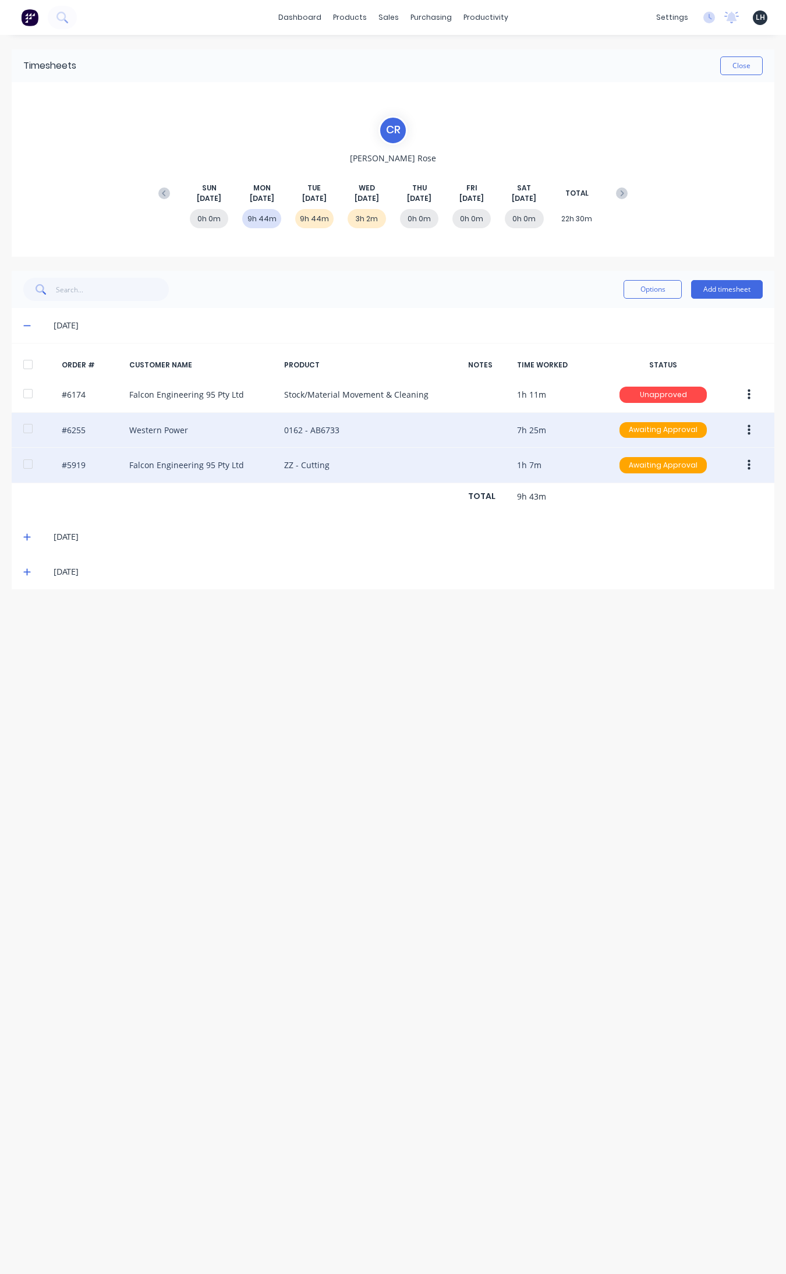
click at [628, 394] on icon "button" at bounding box center [749, 394] width 3 height 13
click at [628, 475] on div "Edit" at bounding box center [708, 471] width 90 height 17
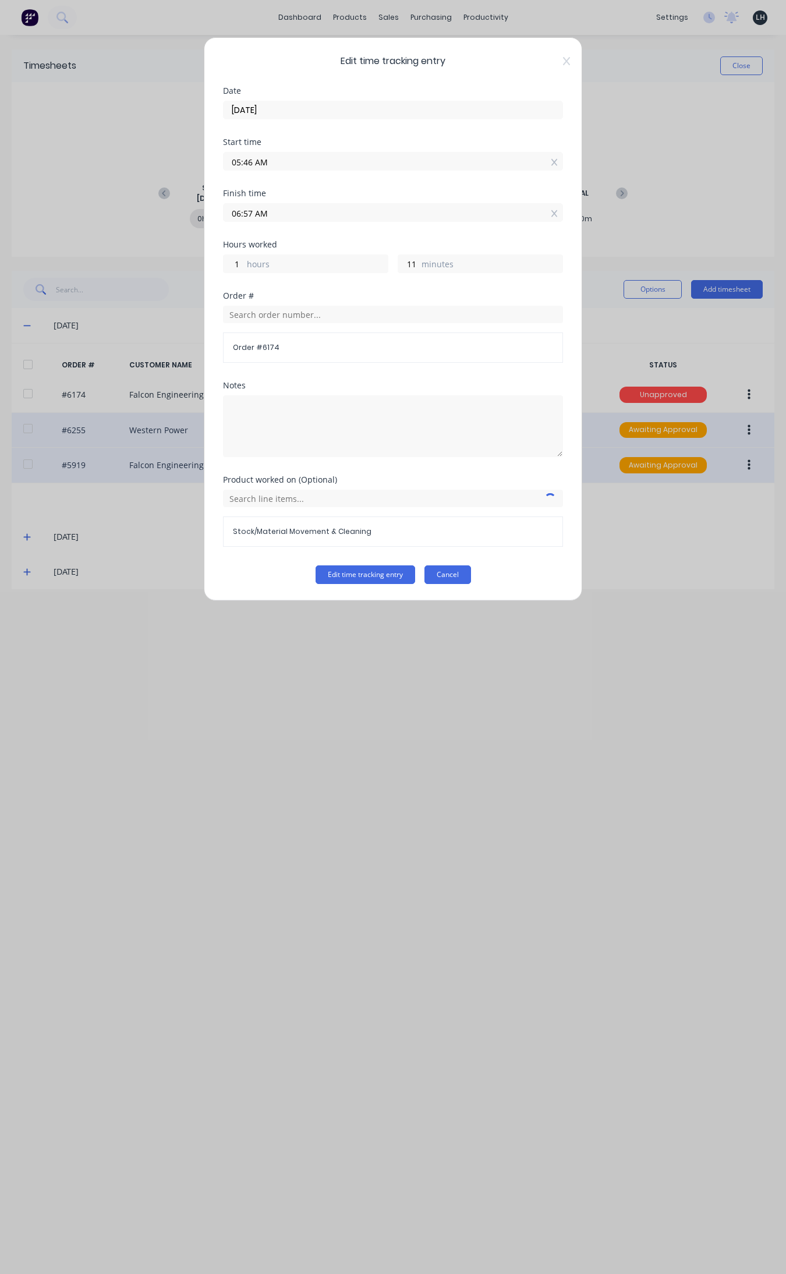
click at [463, 581] on button "Cancel" at bounding box center [447, 574] width 47 height 19
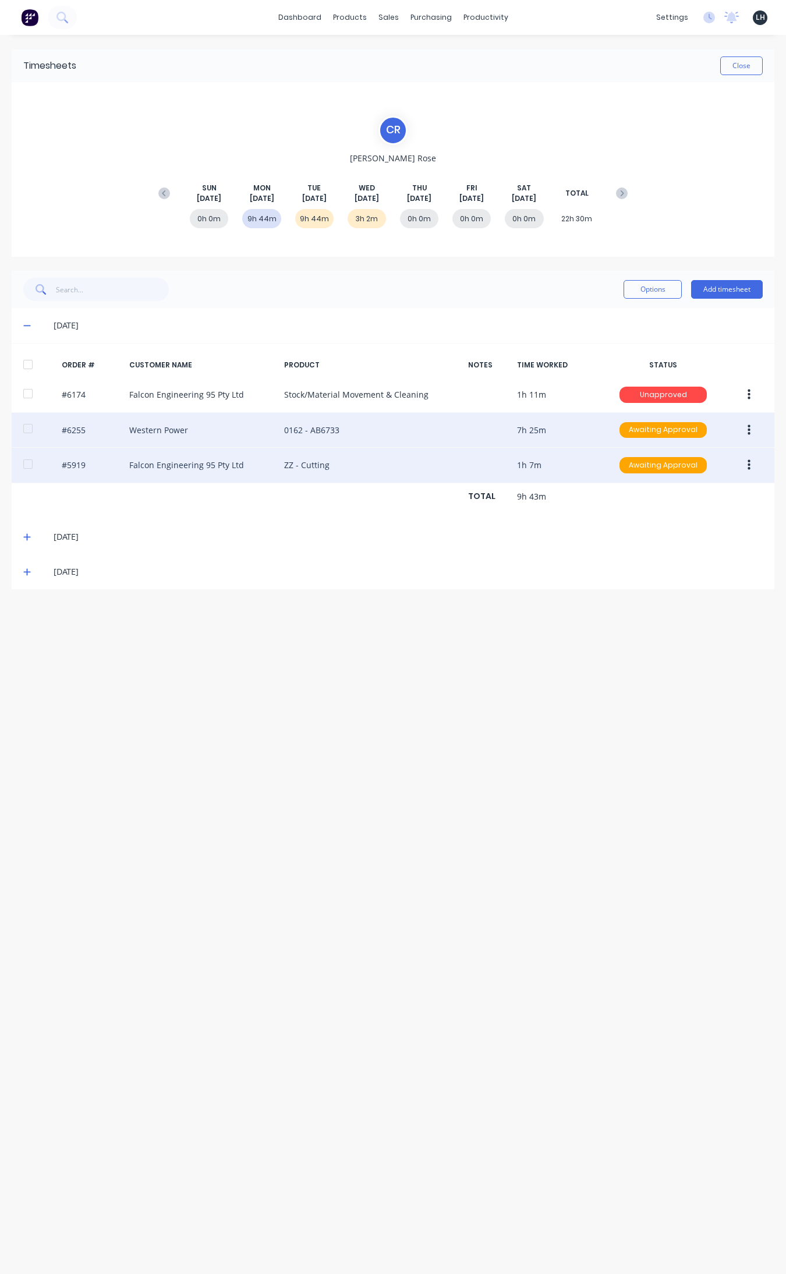
click at [23, 536] on icon at bounding box center [27, 537] width 8 height 8
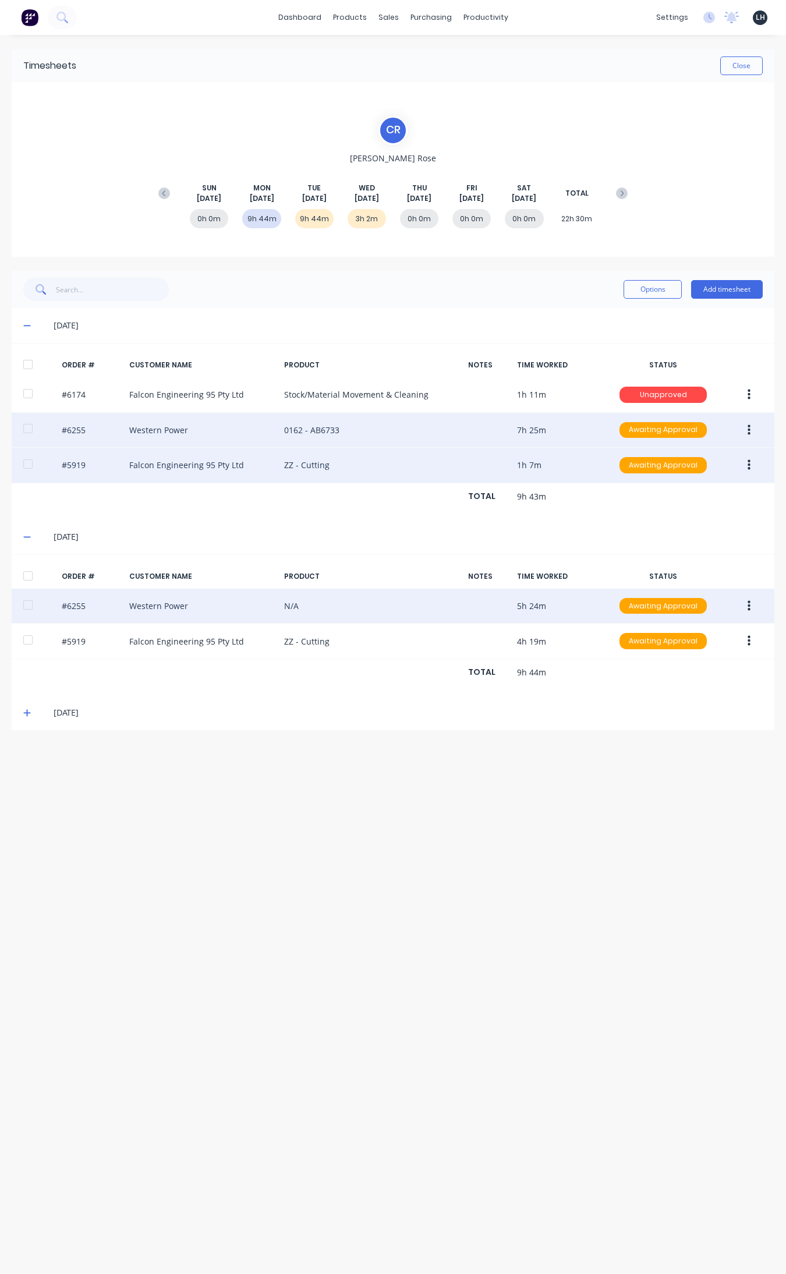
drag, startPoint x: 750, startPoint y: 604, endPoint x: 758, endPoint y: 616, distance: 13.9
click at [628, 606] on button "button" at bounding box center [748, 606] width 27 height 21
click at [628, 681] on div "Edit" at bounding box center [708, 683] width 90 height 17
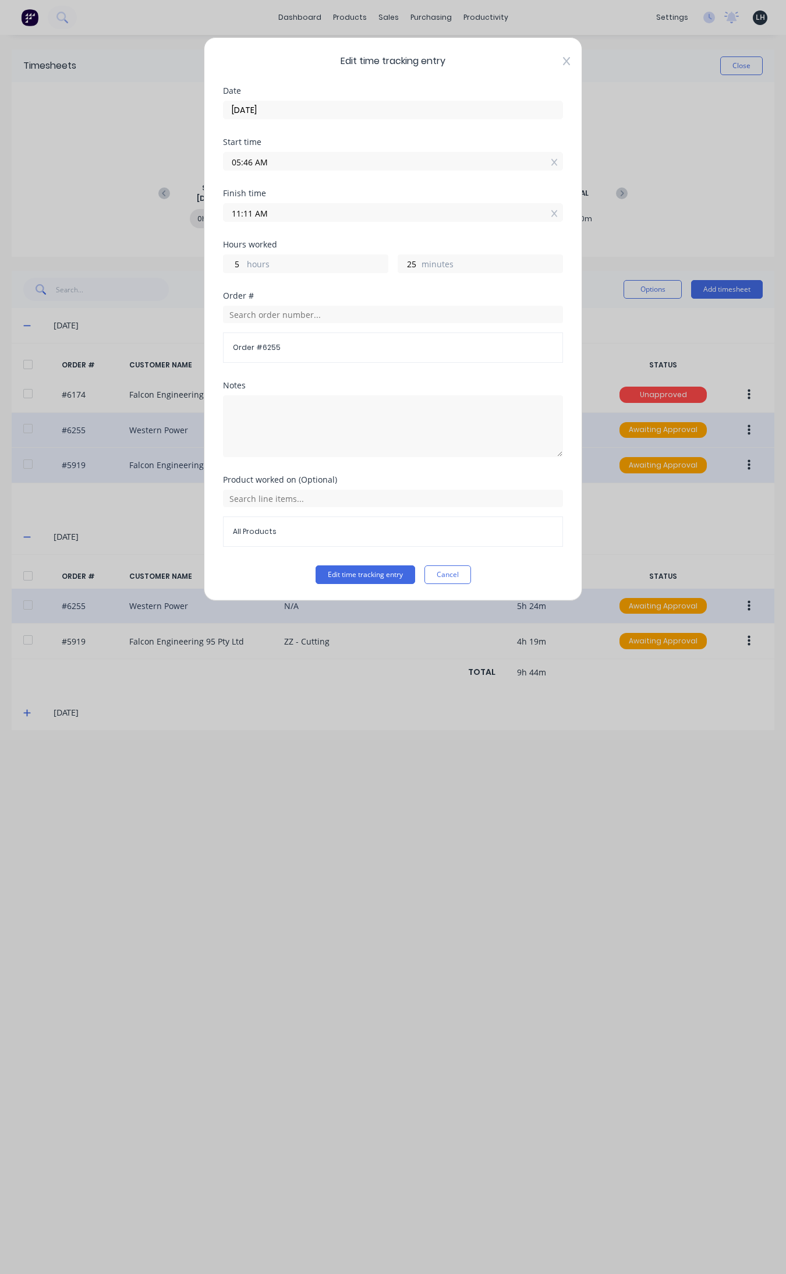
click at [565, 59] on icon at bounding box center [566, 60] width 7 height 9
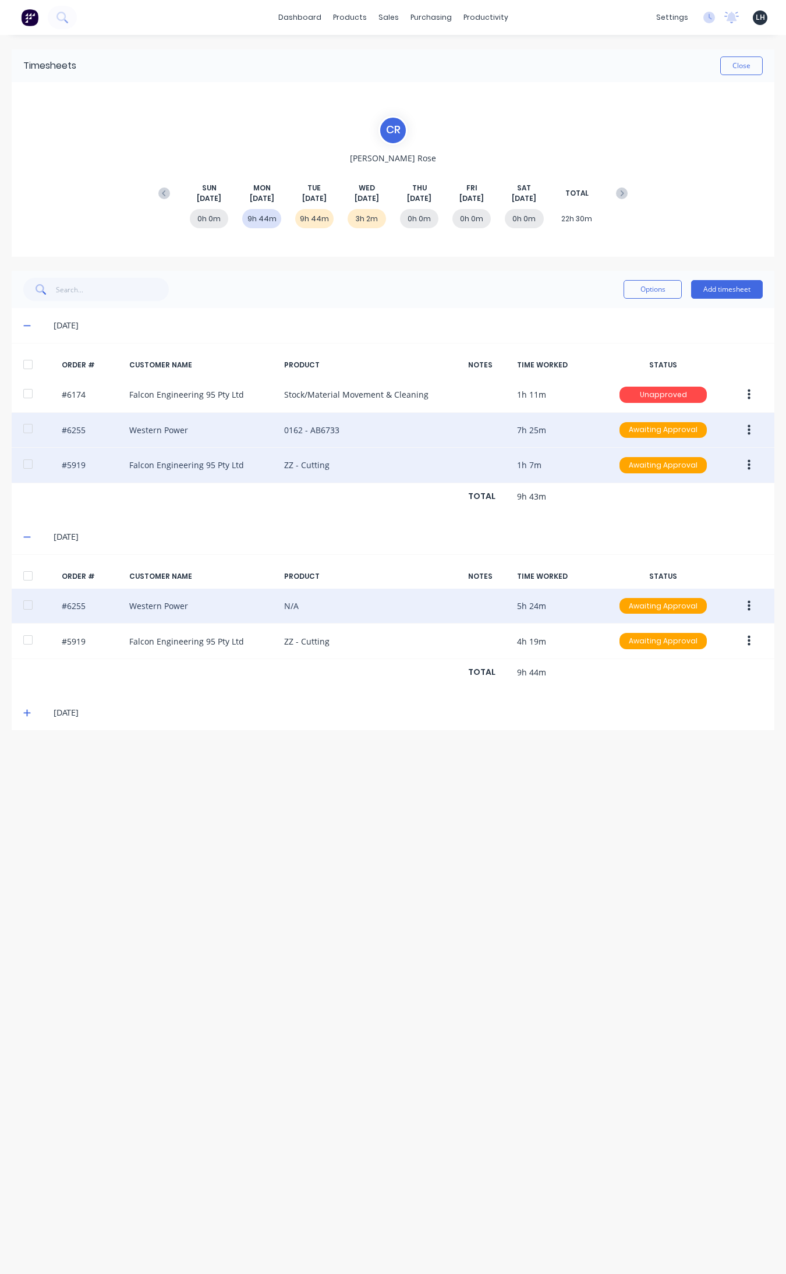
click at [24, 323] on icon at bounding box center [27, 325] width 8 height 8
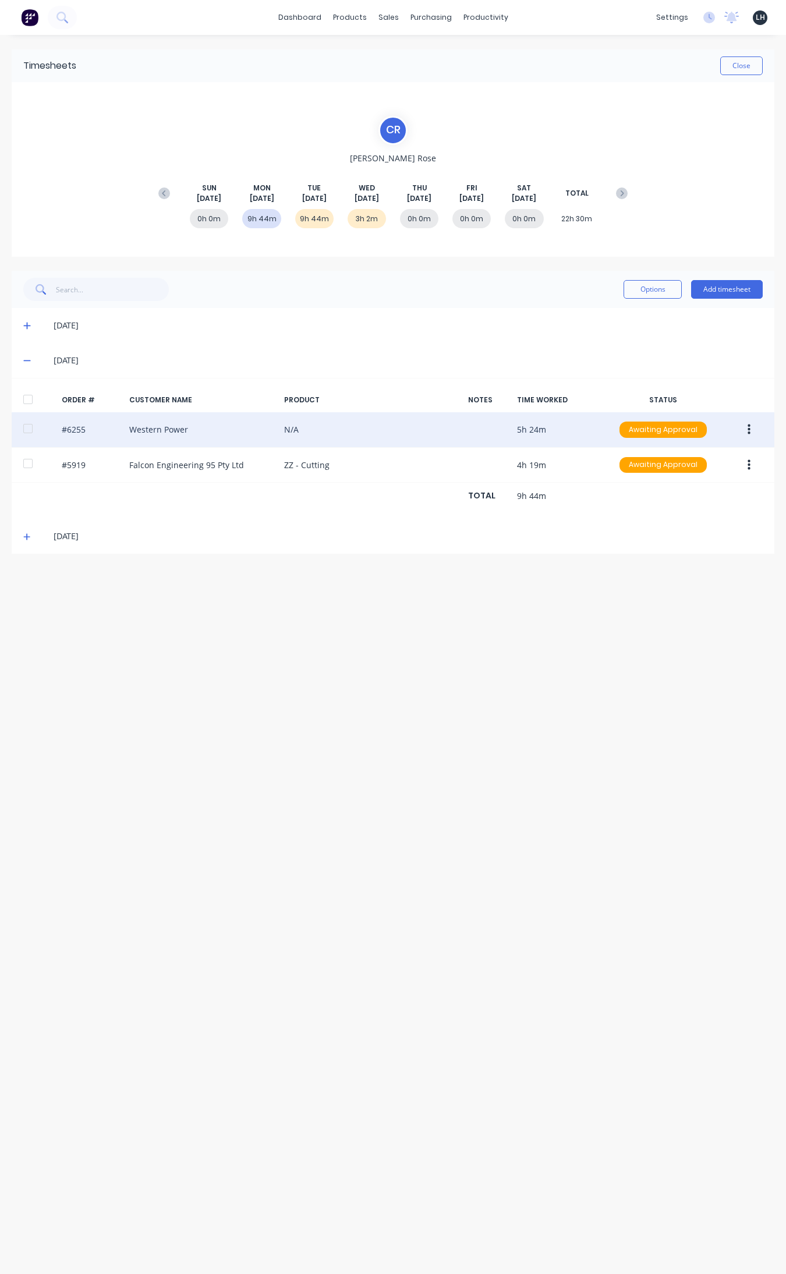
click at [24, 540] on icon at bounding box center [27, 537] width 8 height 8
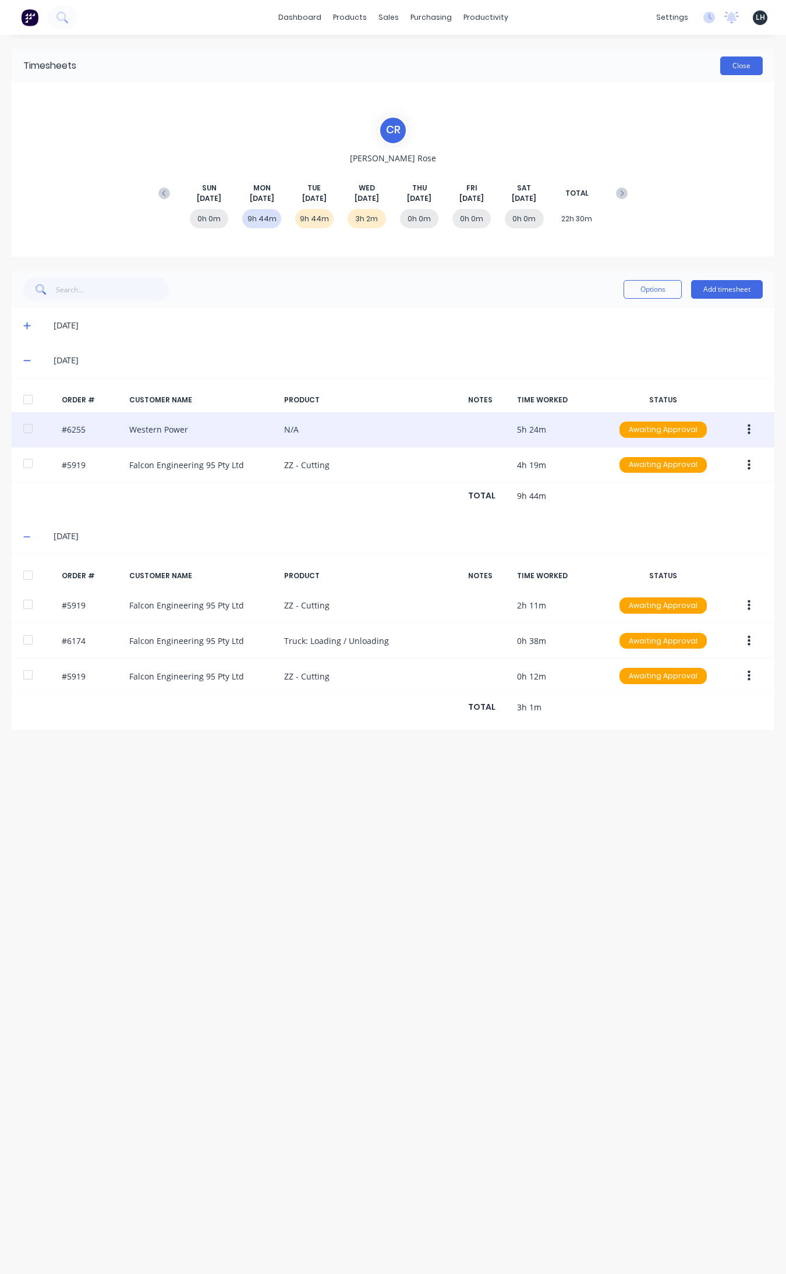
click at [628, 71] on button "Close" at bounding box center [741, 65] width 43 height 19
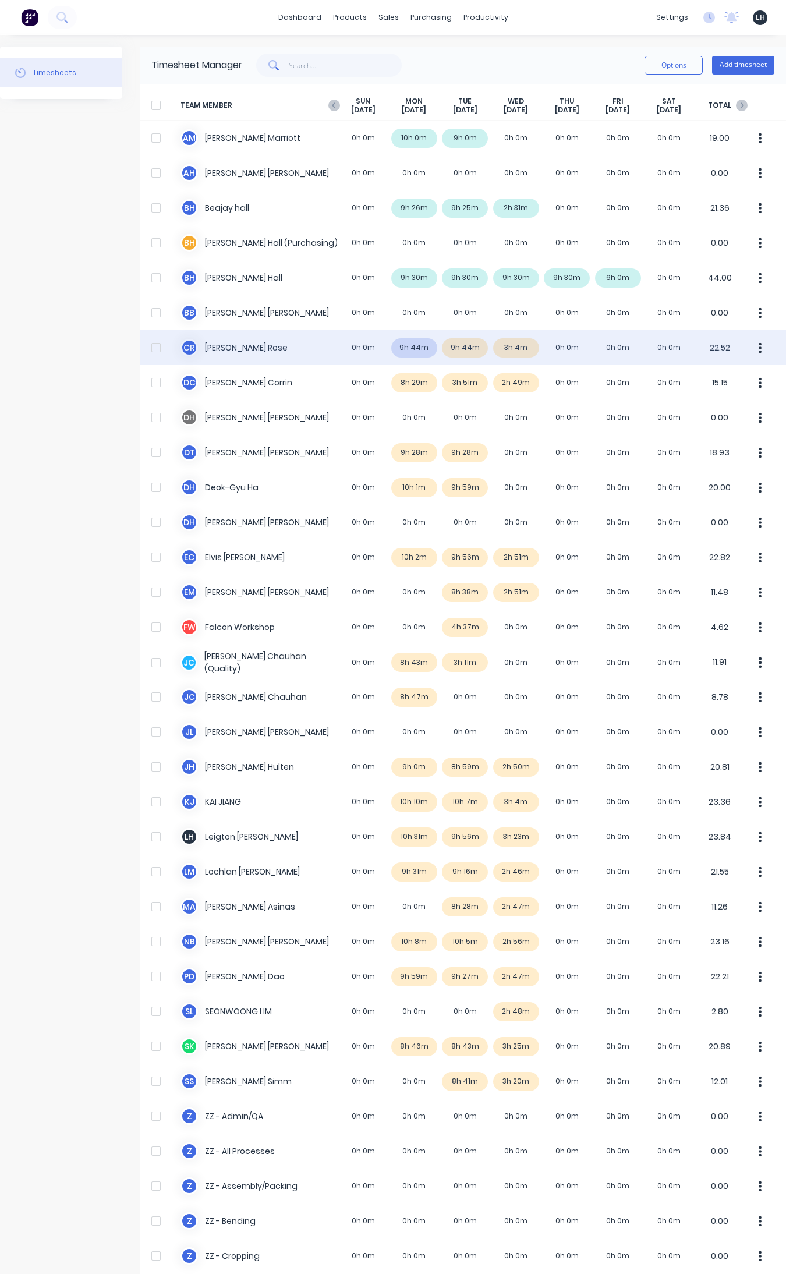
click at [628, 349] on button "button" at bounding box center [760, 347] width 24 height 23
click at [628, 376] on div "Approve" at bounding box center [716, 379] width 90 height 17
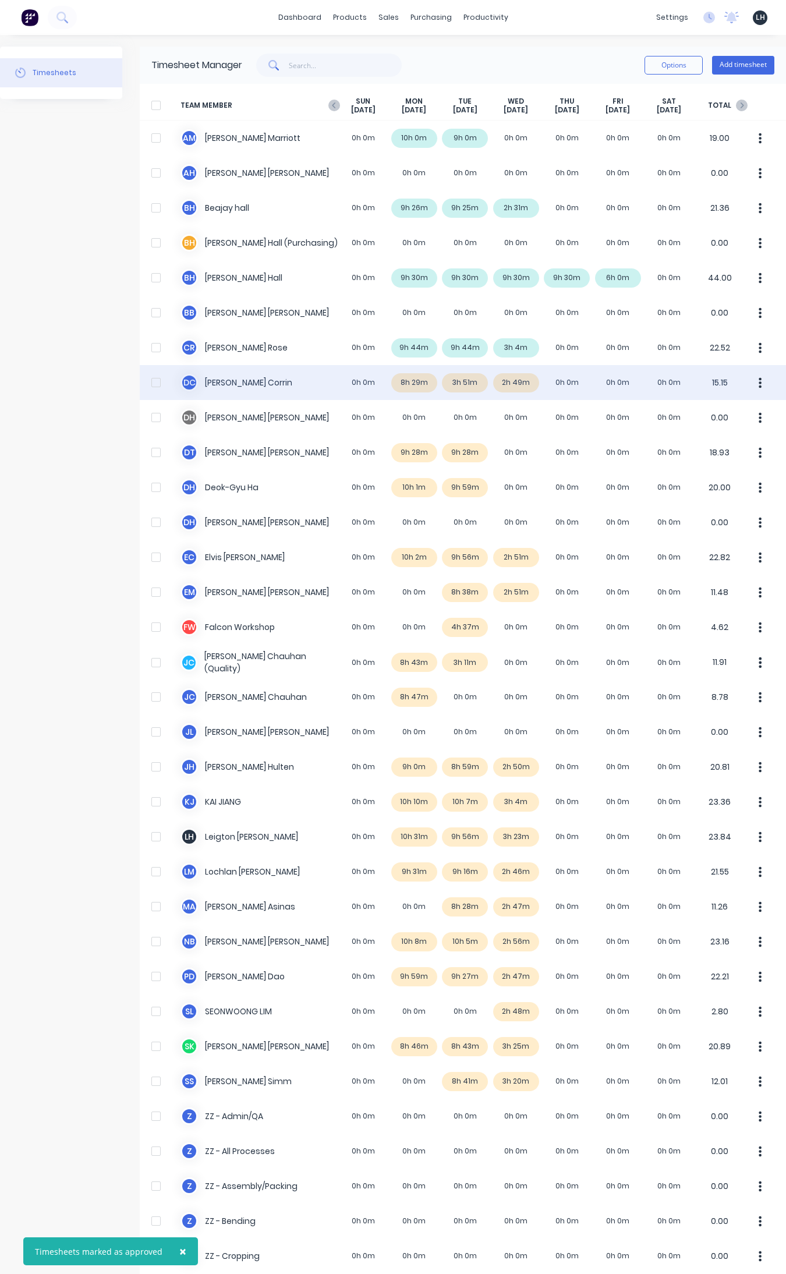
click at [408, 383] on div "D C Dan Corrin 0h 0m 8h 29m 3h 51m 2h 49m 0h 0m 0h 0m 0h 0m 15.15" at bounding box center [463, 382] width 646 height 35
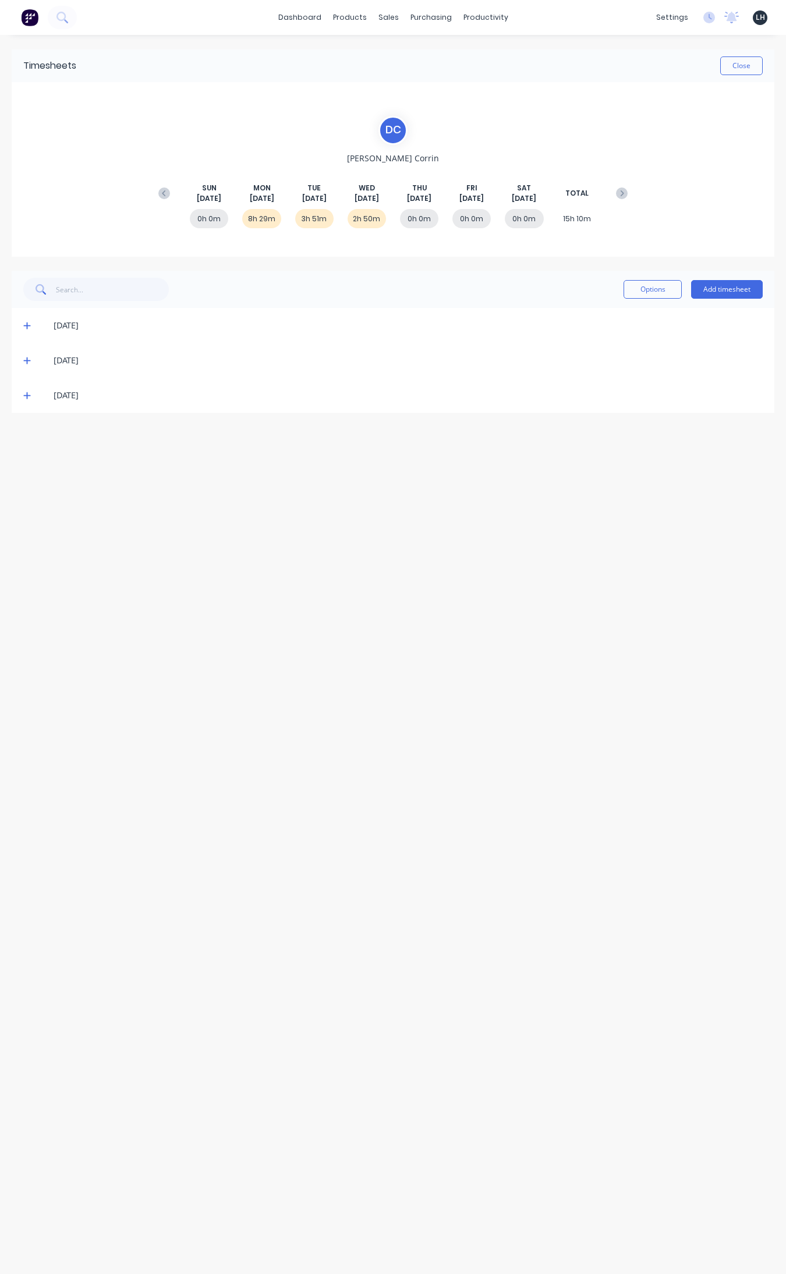
click at [24, 323] on icon at bounding box center [27, 325] width 8 height 8
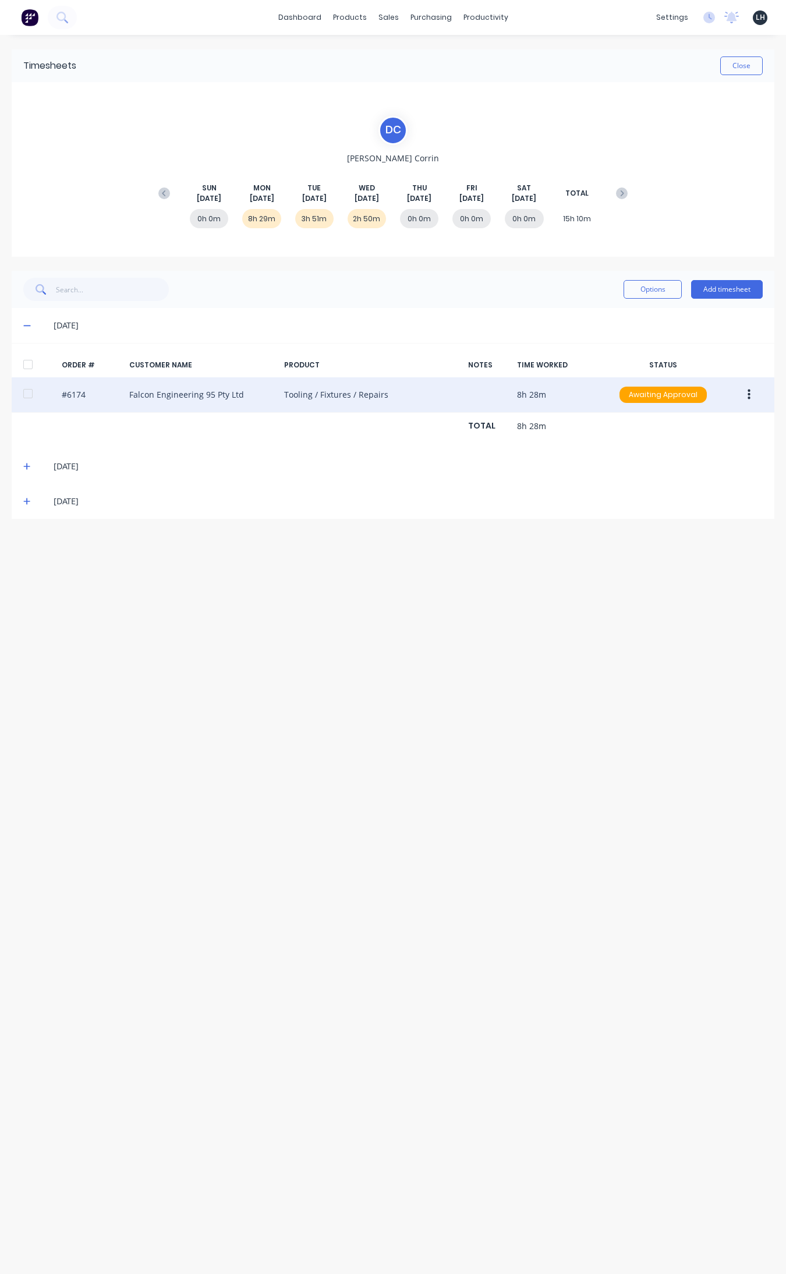
click at [628, 399] on icon "button" at bounding box center [749, 394] width 3 height 13
click at [628, 475] on div "Edit" at bounding box center [708, 471] width 90 height 17
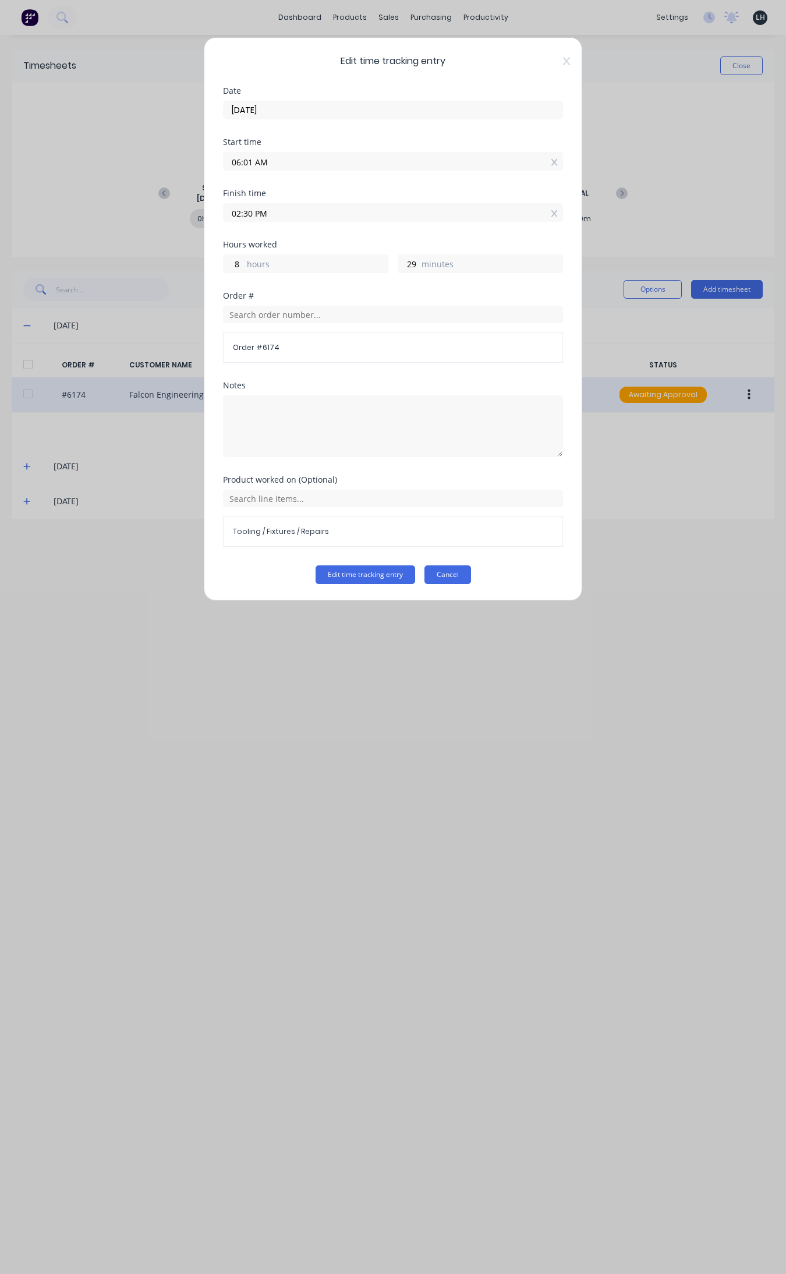
click at [444, 571] on button "Cancel" at bounding box center [447, 574] width 47 height 19
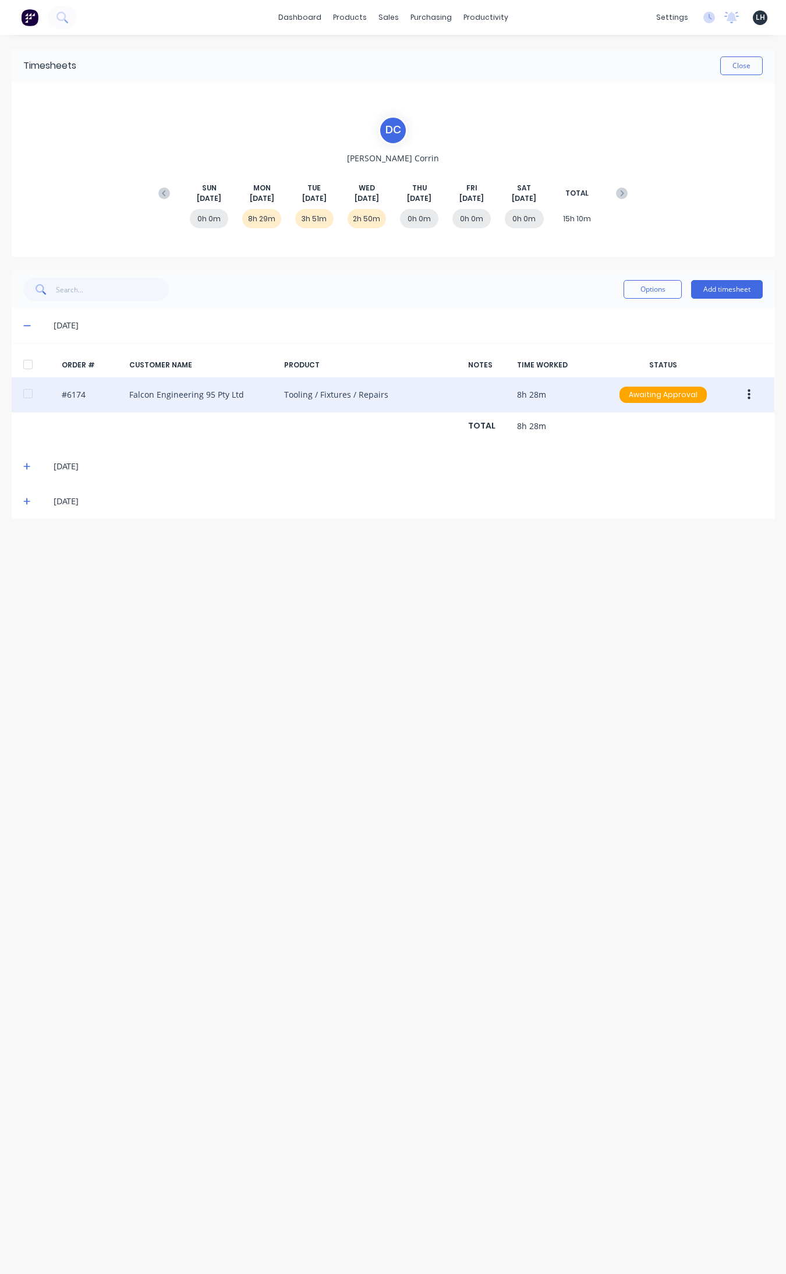
click at [26, 466] on icon at bounding box center [26, 466] width 7 height 7
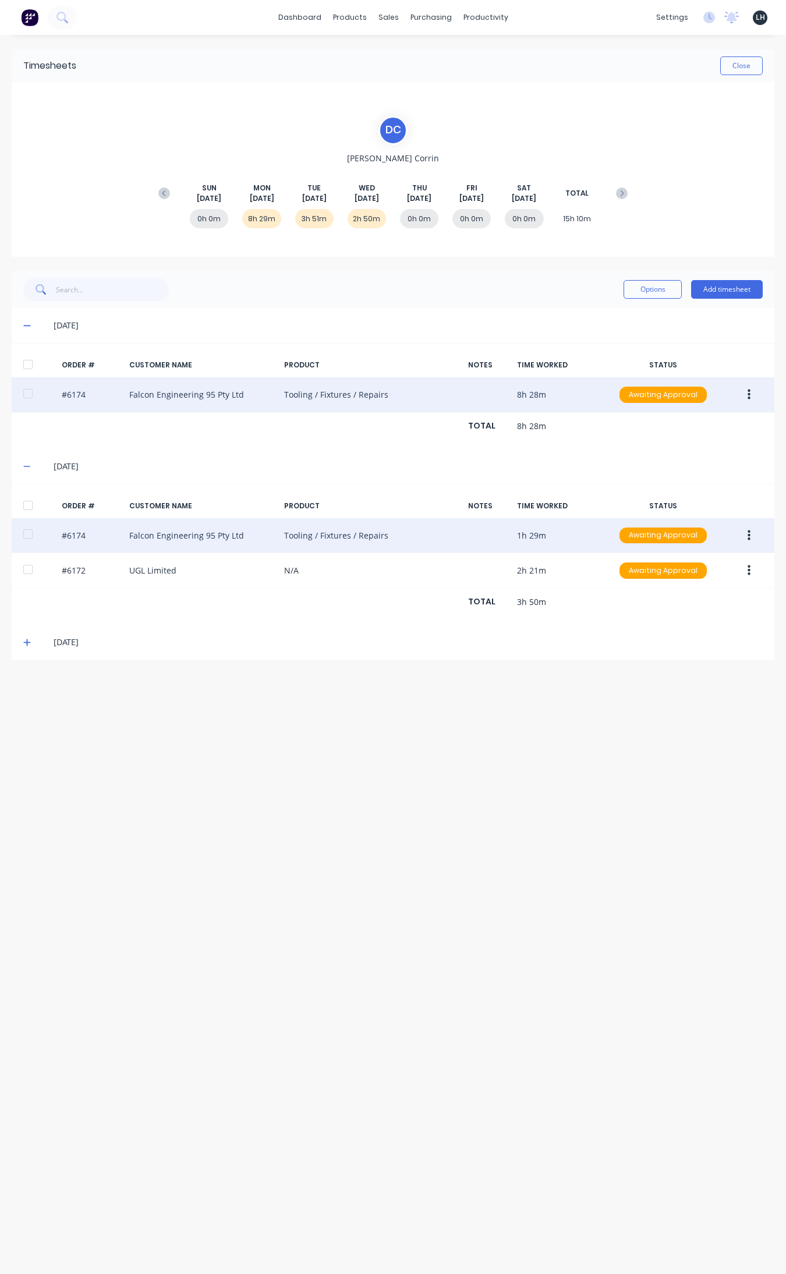
click at [628, 540] on icon "button" at bounding box center [749, 535] width 3 height 10
click at [628, 609] on div "Edit" at bounding box center [708, 612] width 90 height 17
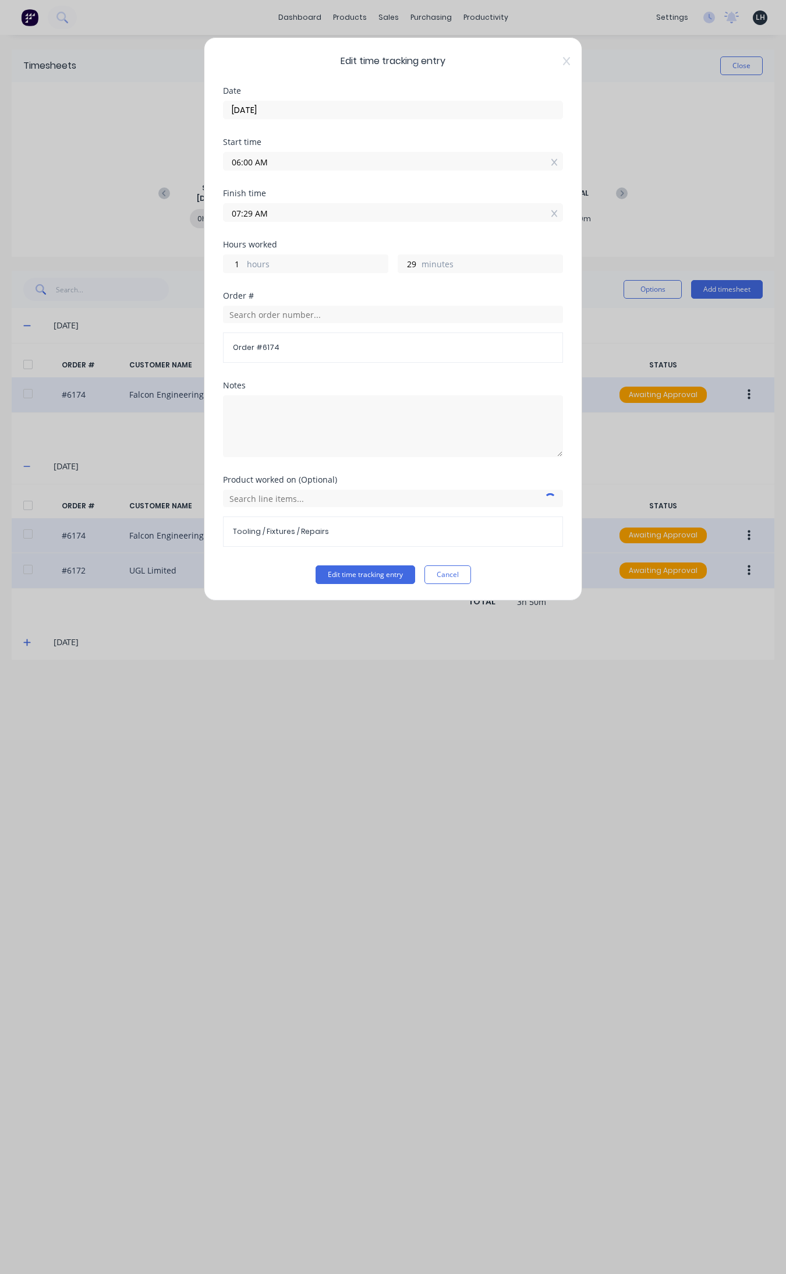
click at [454, 571] on button "Cancel" at bounding box center [447, 574] width 47 height 19
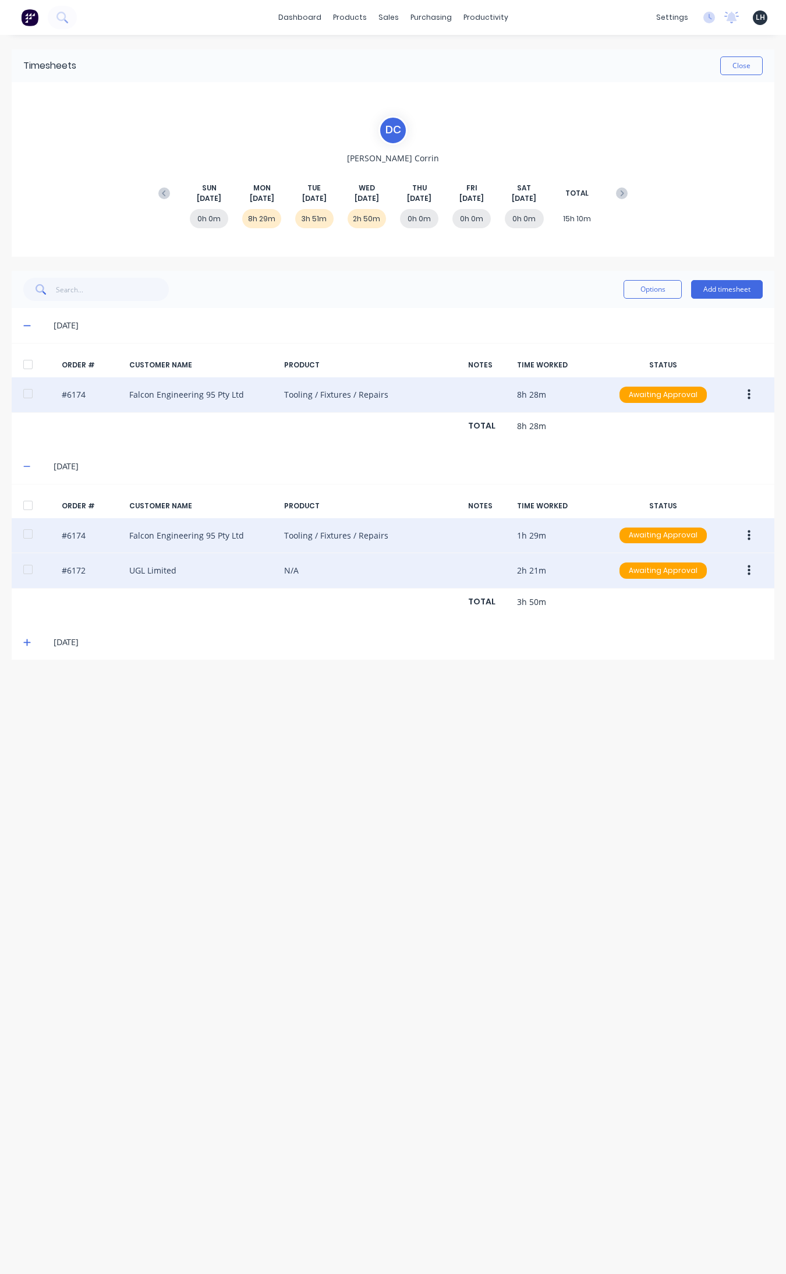
click at [628, 581] on button "button" at bounding box center [748, 570] width 27 height 21
click at [628, 652] on div "Edit" at bounding box center [708, 647] width 90 height 17
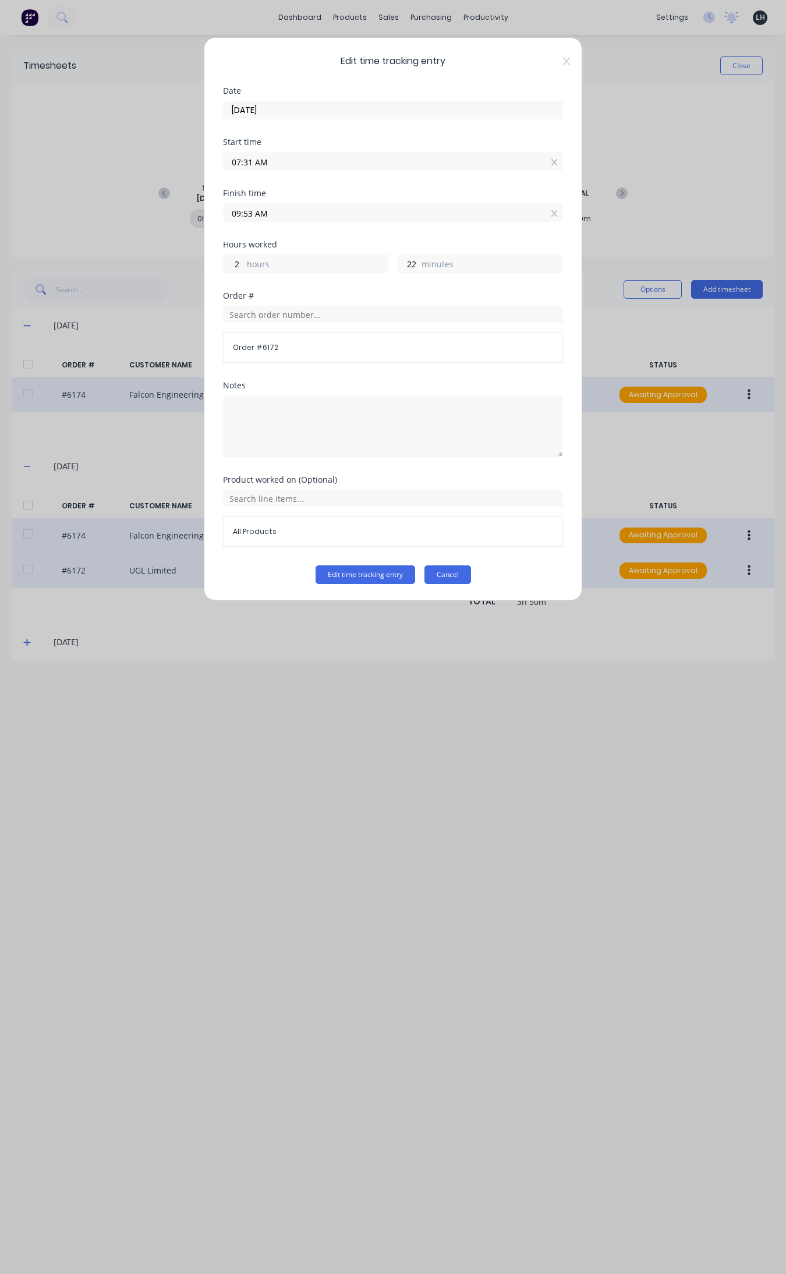
click at [448, 574] on button "Cancel" at bounding box center [447, 574] width 47 height 19
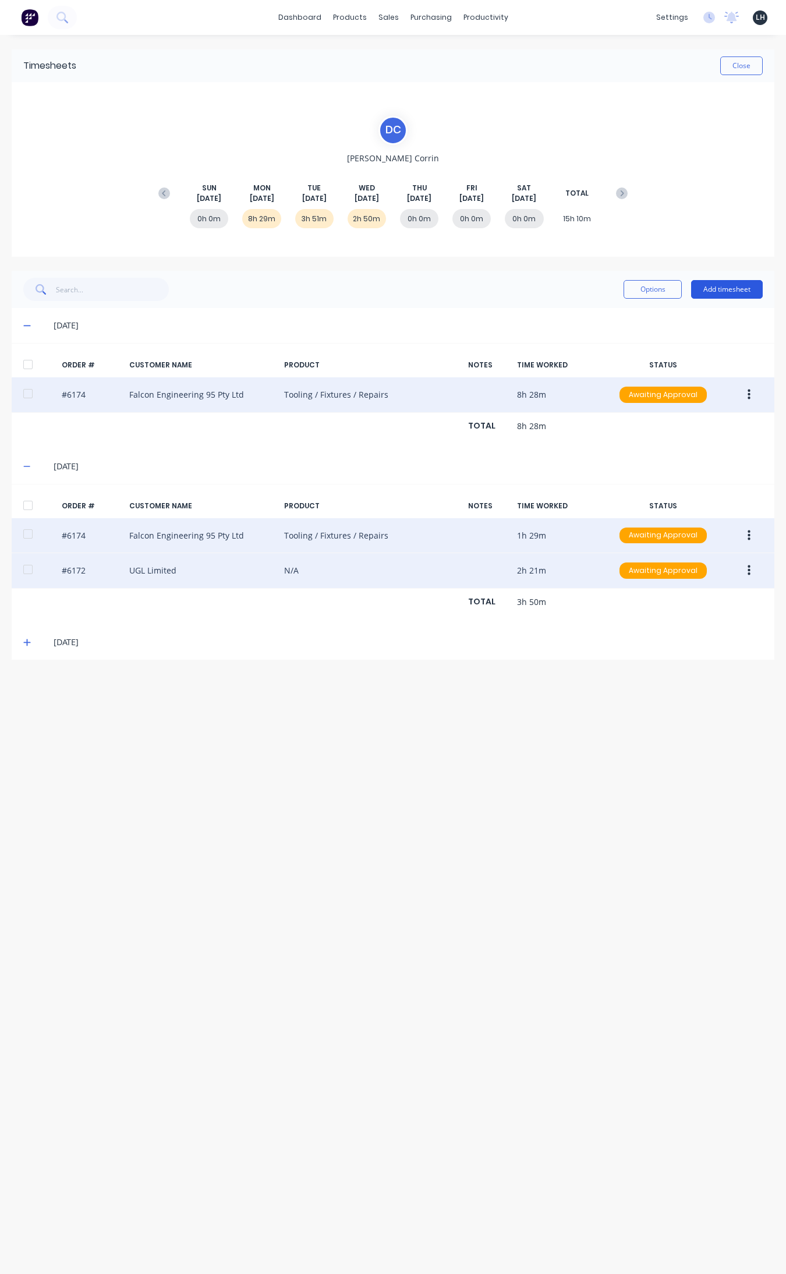
click at [628, 281] on button "Add timesheet" at bounding box center [727, 289] width 72 height 19
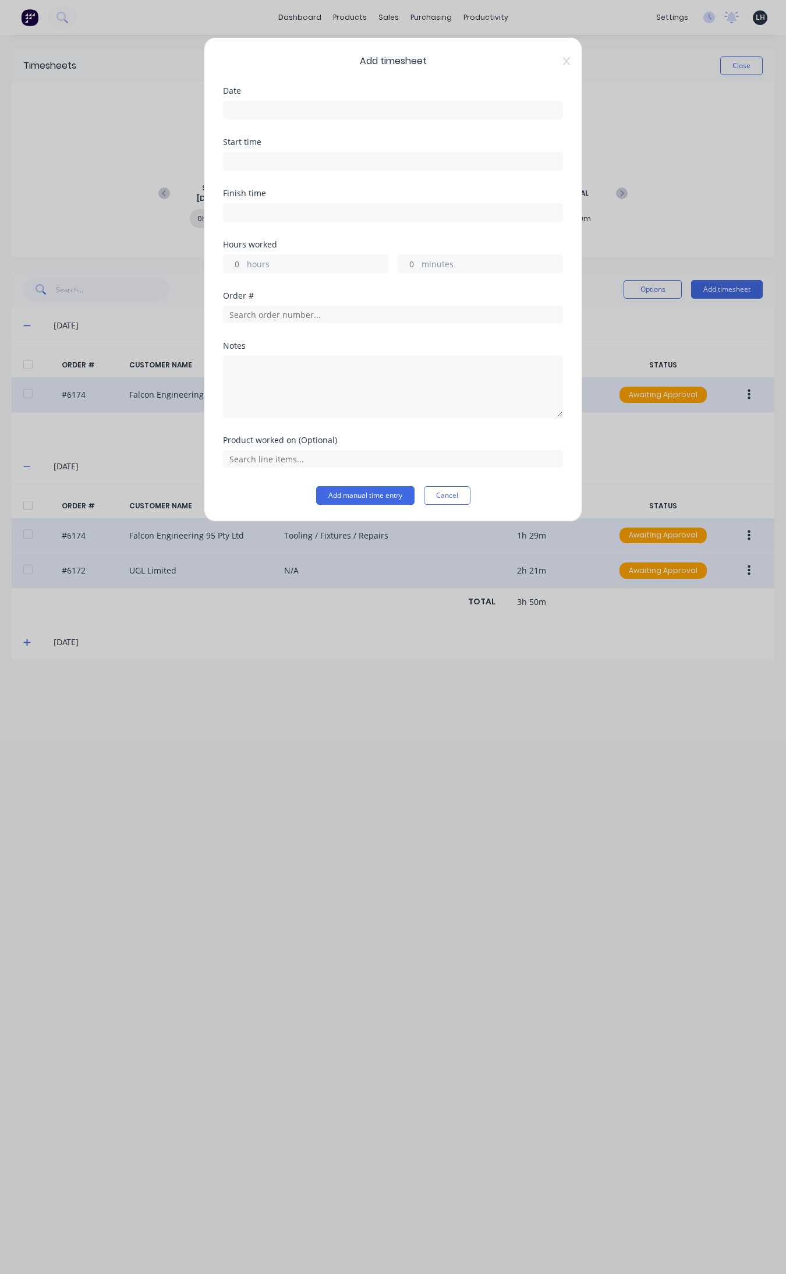
click at [251, 99] on div at bounding box center [393, 109] width 340 height 22
click at [255, 106] on input at bounding box center [393, 109] width 339 height 17
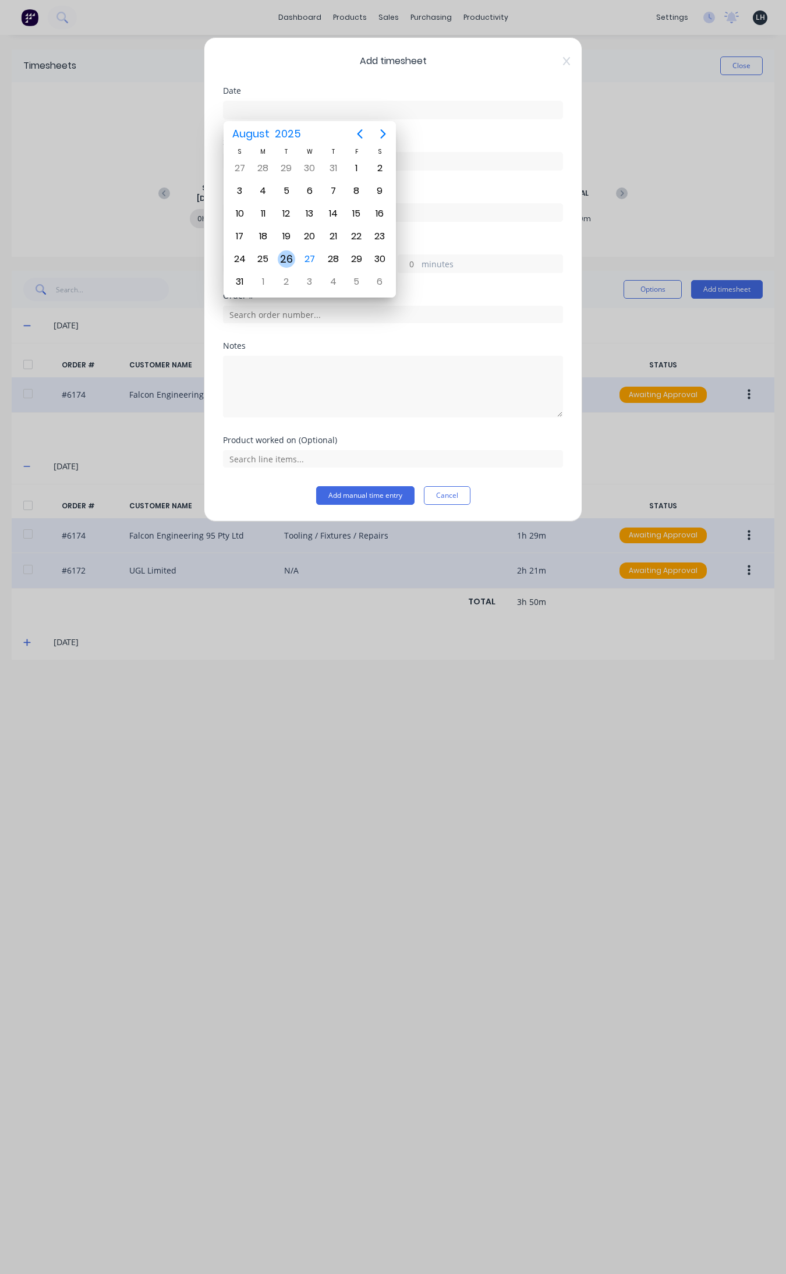
click at [282, 254] on div "26" at bounding box center [286, 258] width 17 height 17
type input "[DATE]"
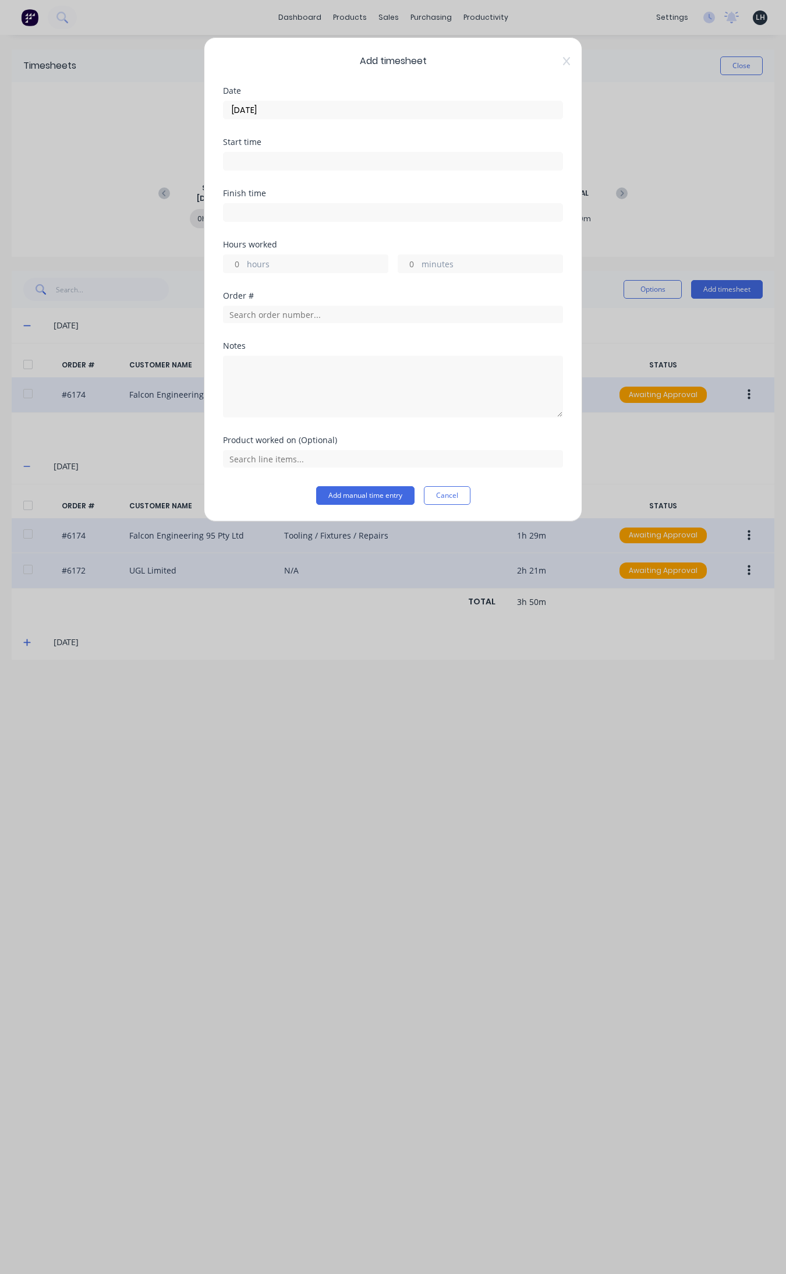
click at [252, 159] on input at bounding box center [393, 161] width 339 height 17
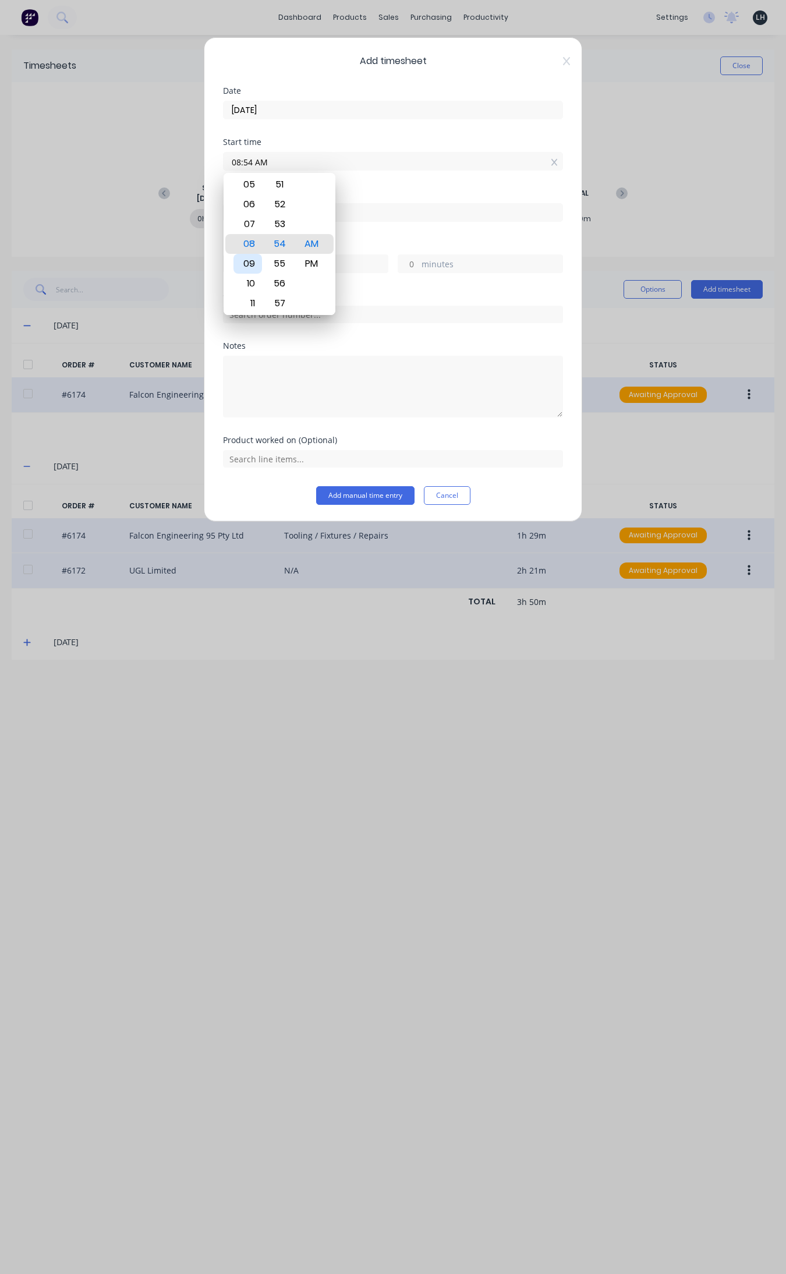
click at [249, 262] on div "09" at bounding box center [247, 264] width 29 height 20
type input "09:54 AM"
click at [280, 239] on div "54" at bounding box center [280, 244] width 29 height 20
click at [353, 242] on div "Hours worked" at bounding box center [393, 244] width 340 height 8
click at [251, 211] on input at bounding box center [393, 212] width 339 height 17
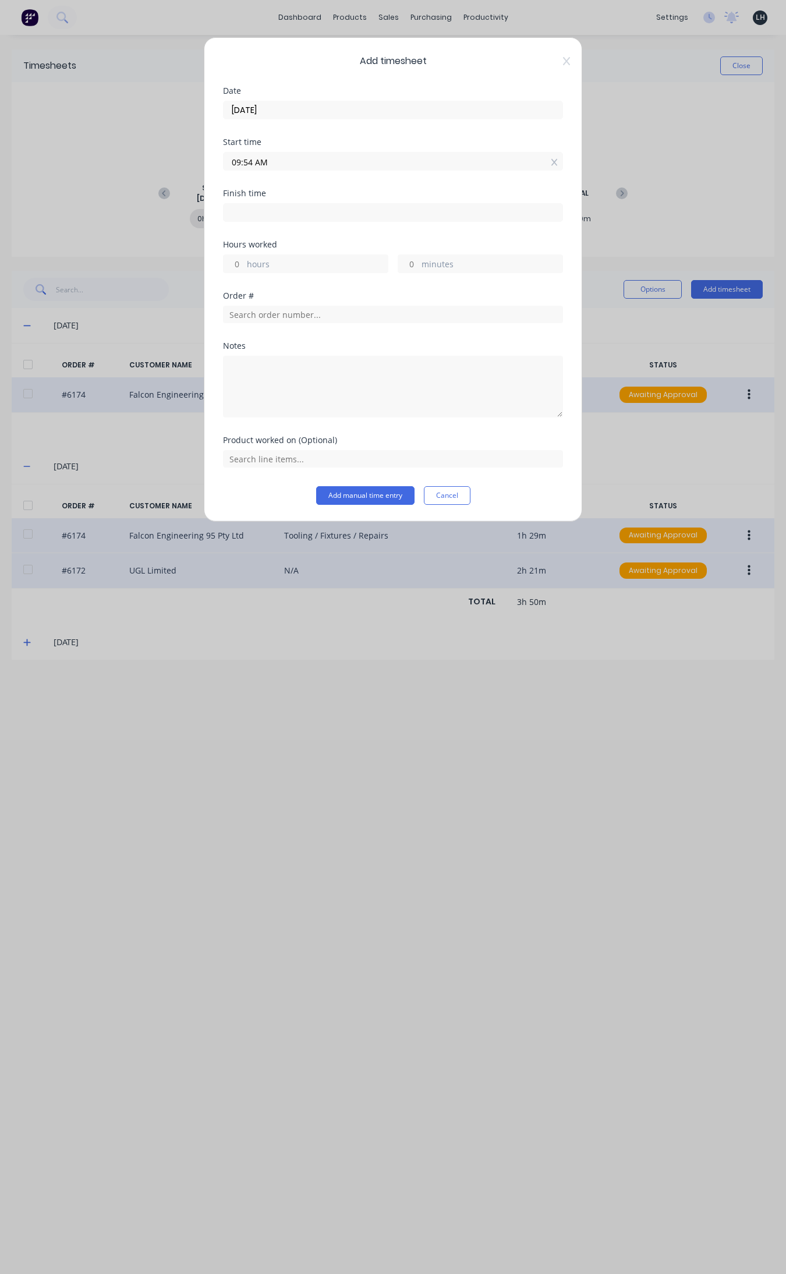
type input "08:54 AM"
type input "23"
type input "0"
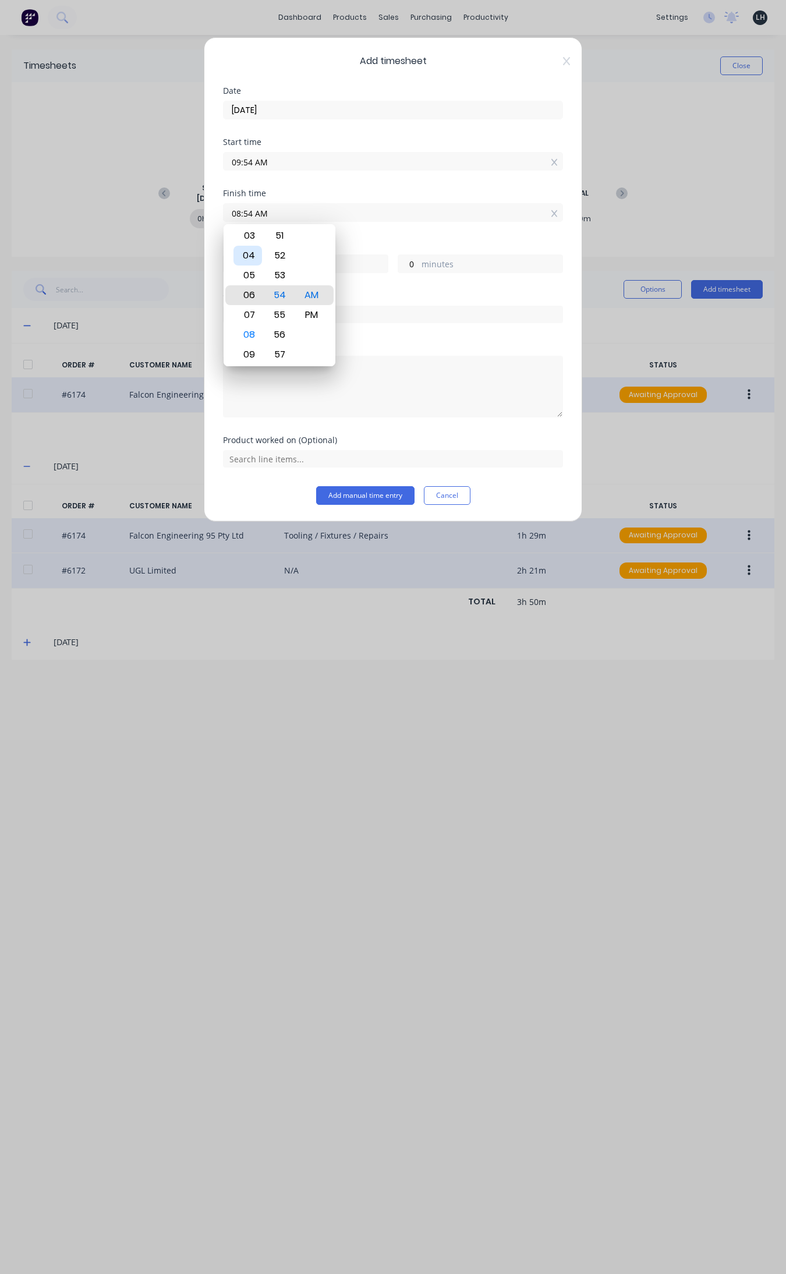
type input "06:54 AM"
type input "21"
type input "05:54 AM"
type input "20"
click at [246, 252] on div "03" at bounding box center [247, 256] width 29 height 20
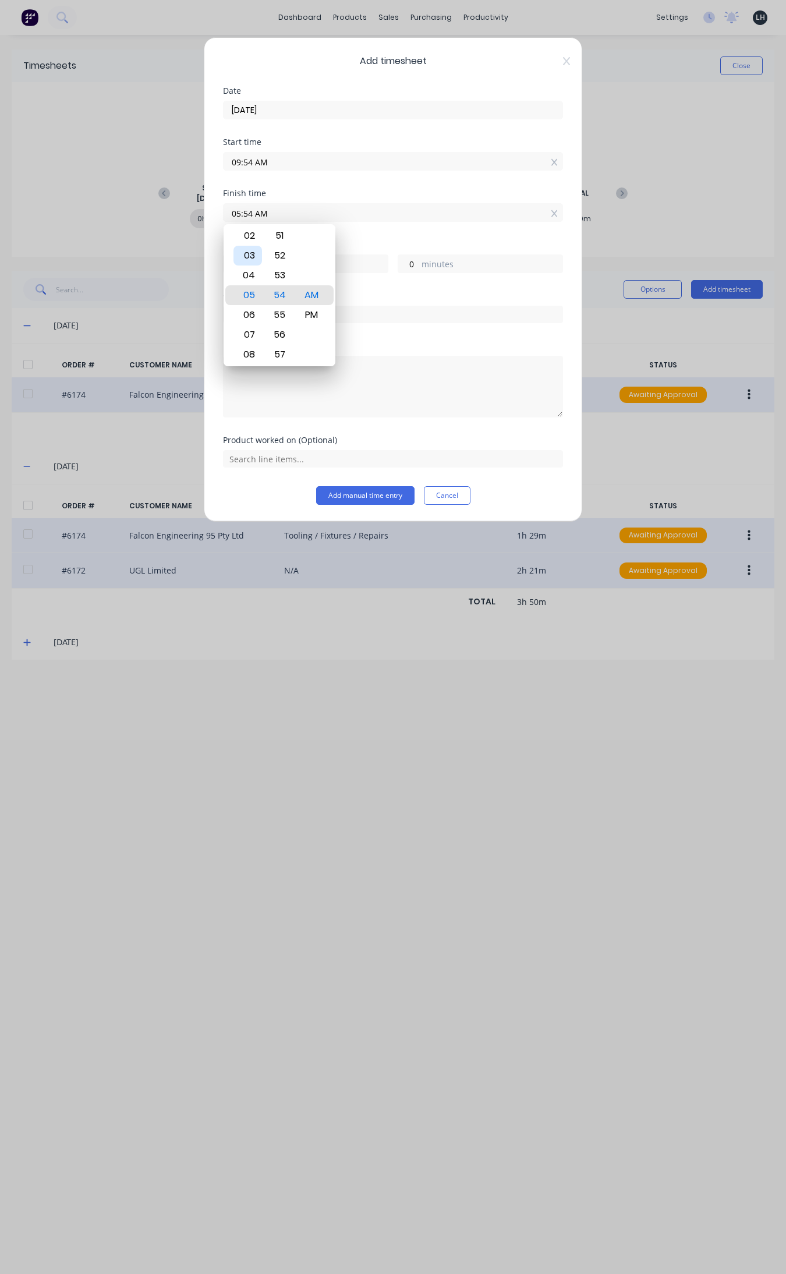
type input "03:54 AM"
type input "18"
type input "03:51 AM"
type input "17"
type input "57"
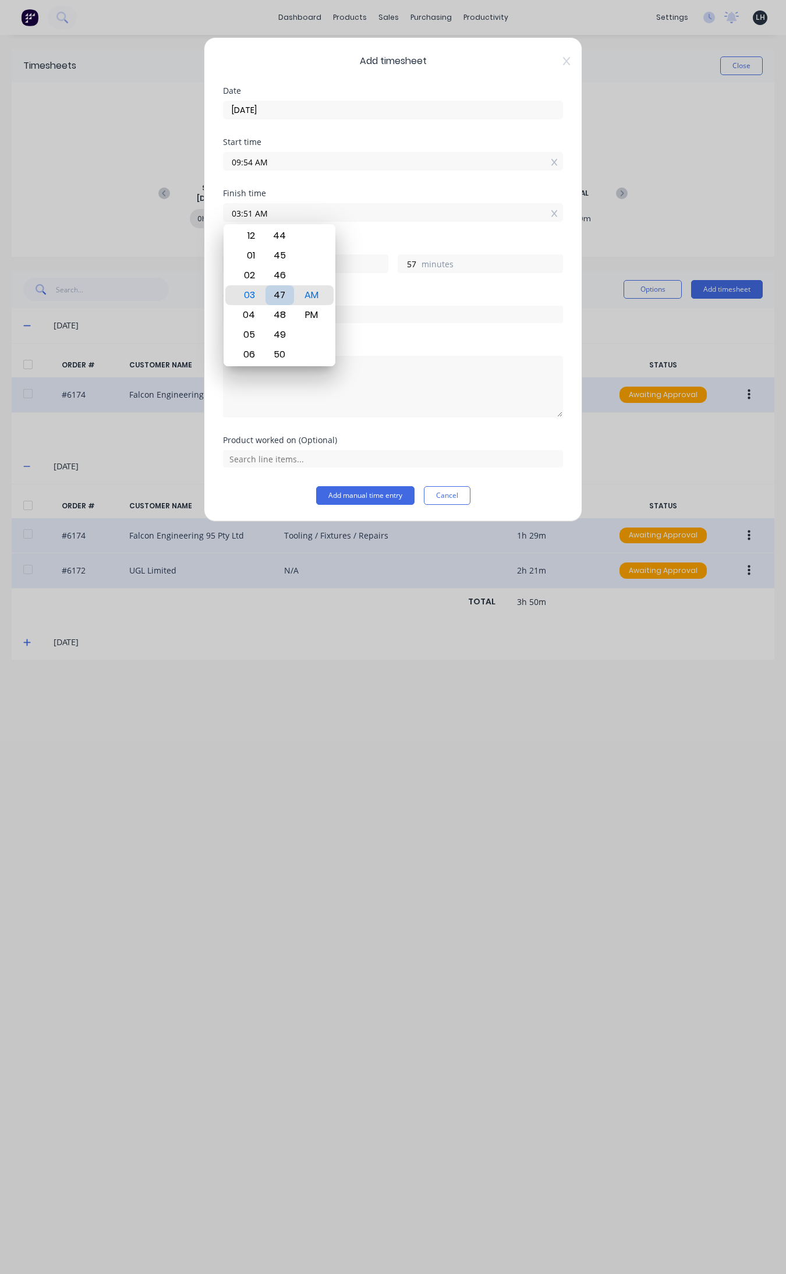
type input "03:47 AM"
type input "53"
type input "03:45 AM"
type input "51"
type input "03:41 AM"
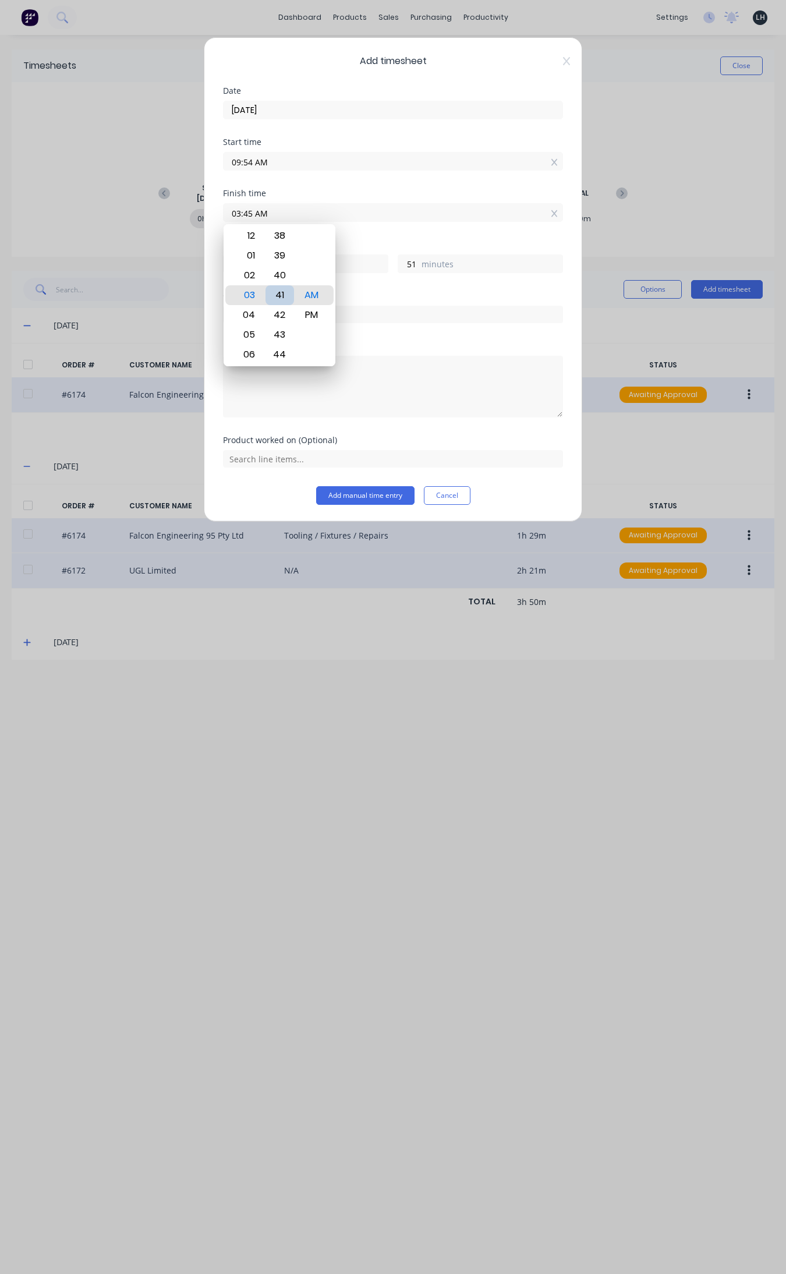
type input "47"
type input "03:37 AM"
type input "43"
type input "03:33 AM"
type input "39"
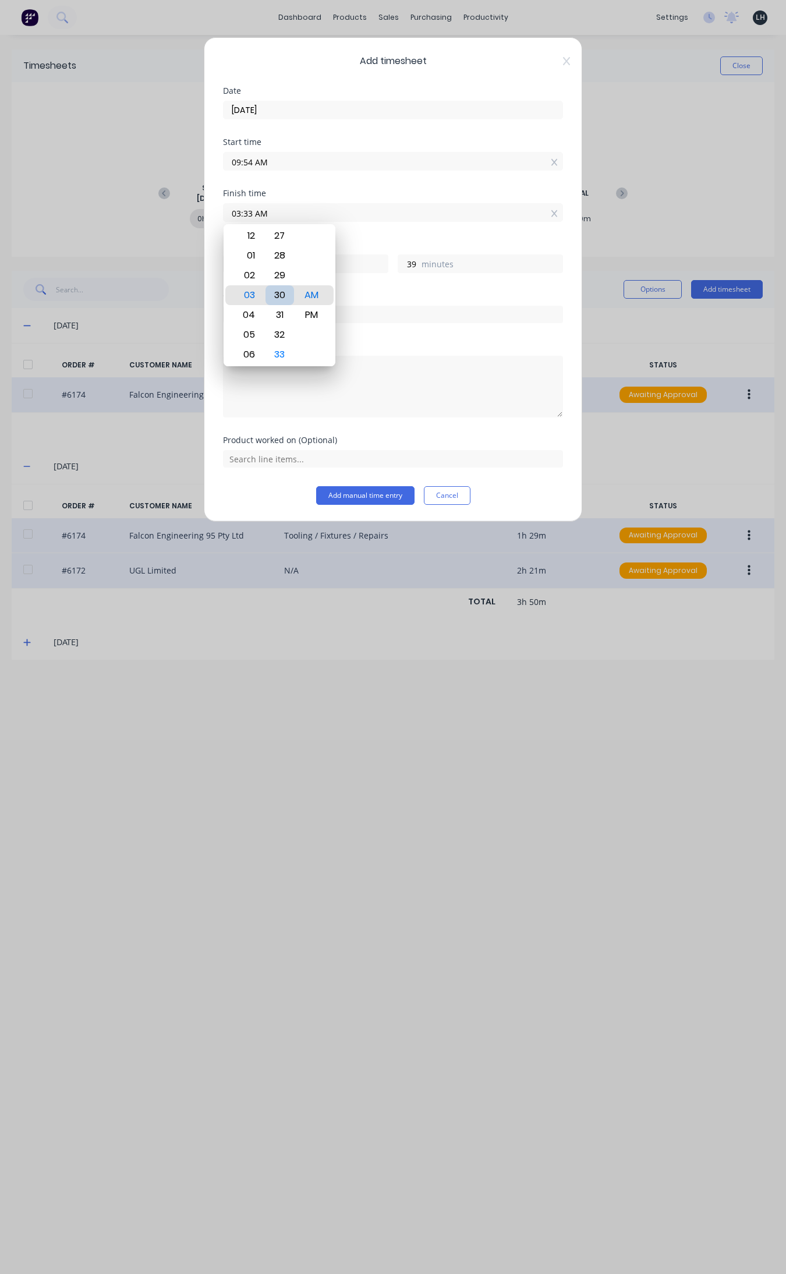
type input "03:30 AM"
type input "36"
click at [286, 289] on div "30" at bounding box center [280, 295] width 29 height 20
click at [310, 317] on div "PM" at bounding box center [312, 315] width 29 height 20
type input "03:30 PM"
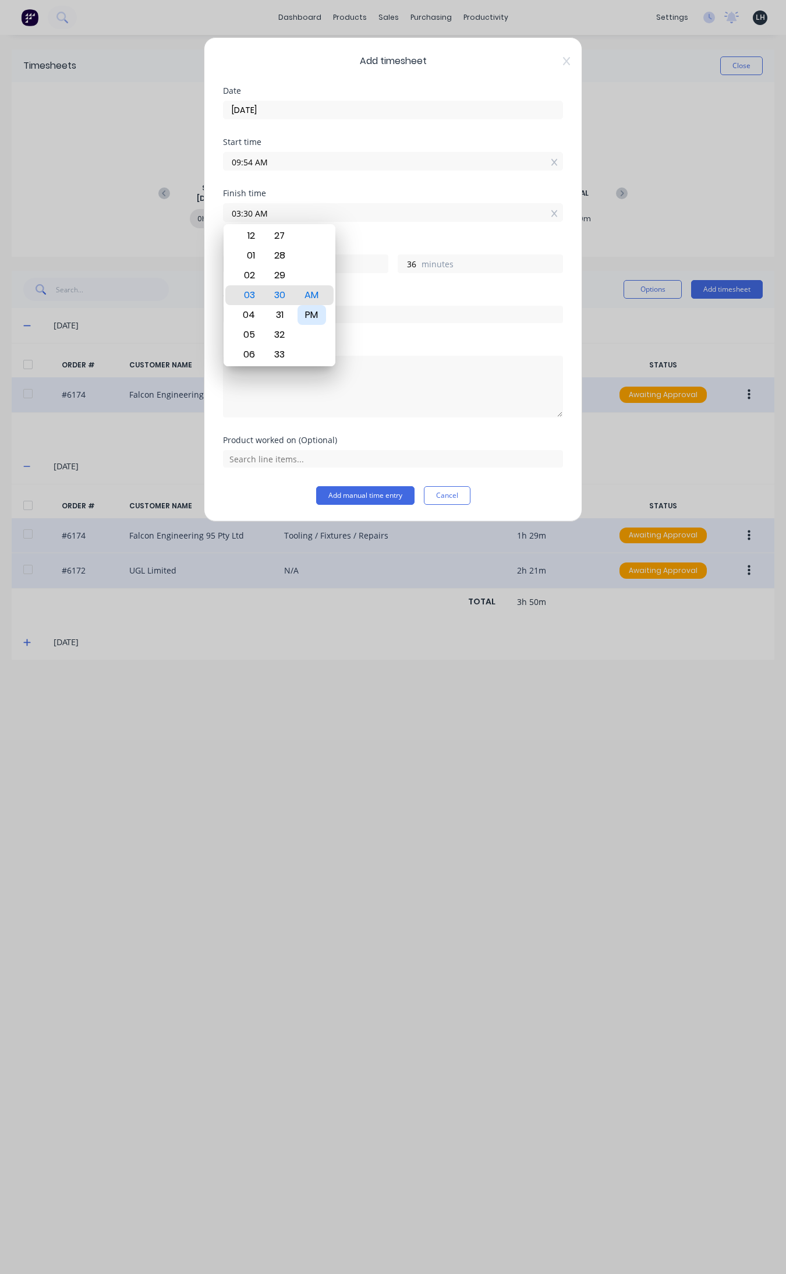
type input "5"
click at [351, 448] on div at bounding box center [393, 457] width 340 height 20
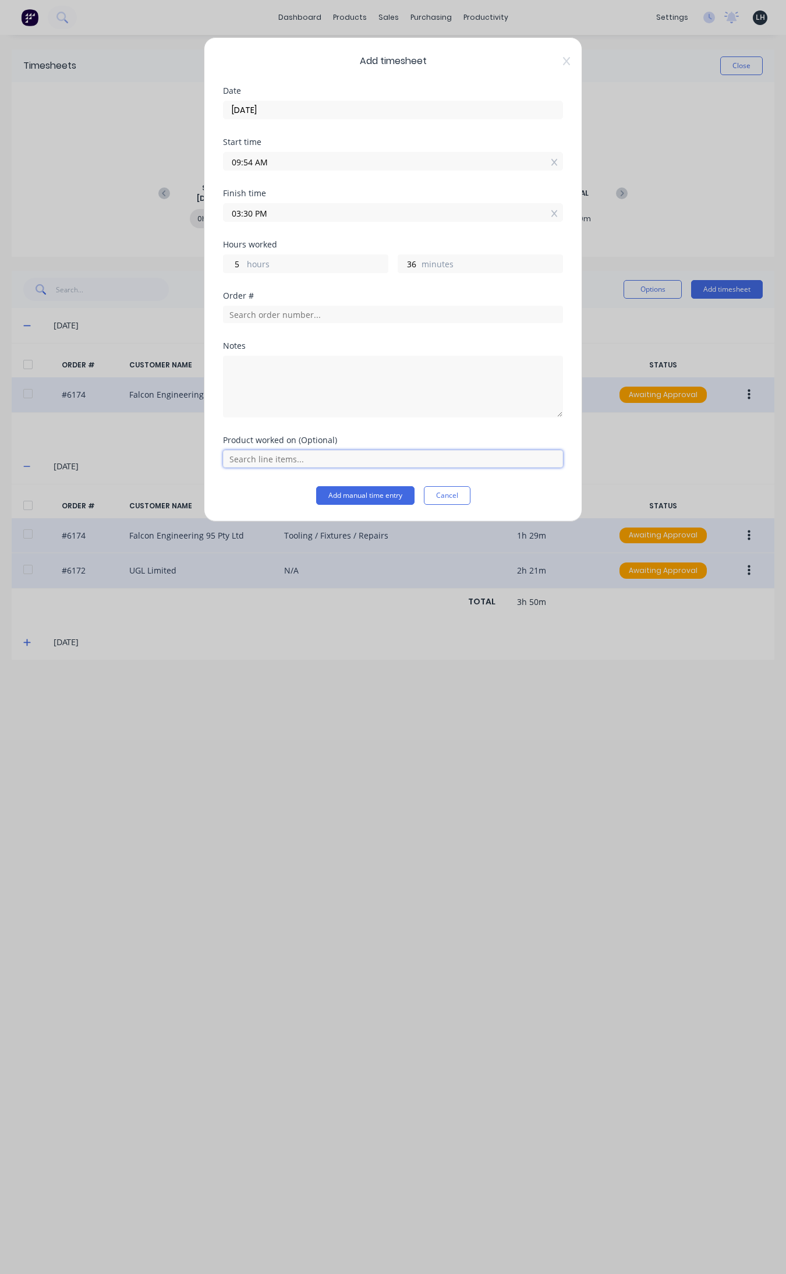
click at [337, 455] on input "text" at bounding box center [393, 458] width 340 height 17
click at [260, 460] on input "text" at bounding box center [393, 458] width 340 height 17
click at [266, 318] on input "text" at bounding box center [393, 314] width 340 height 17
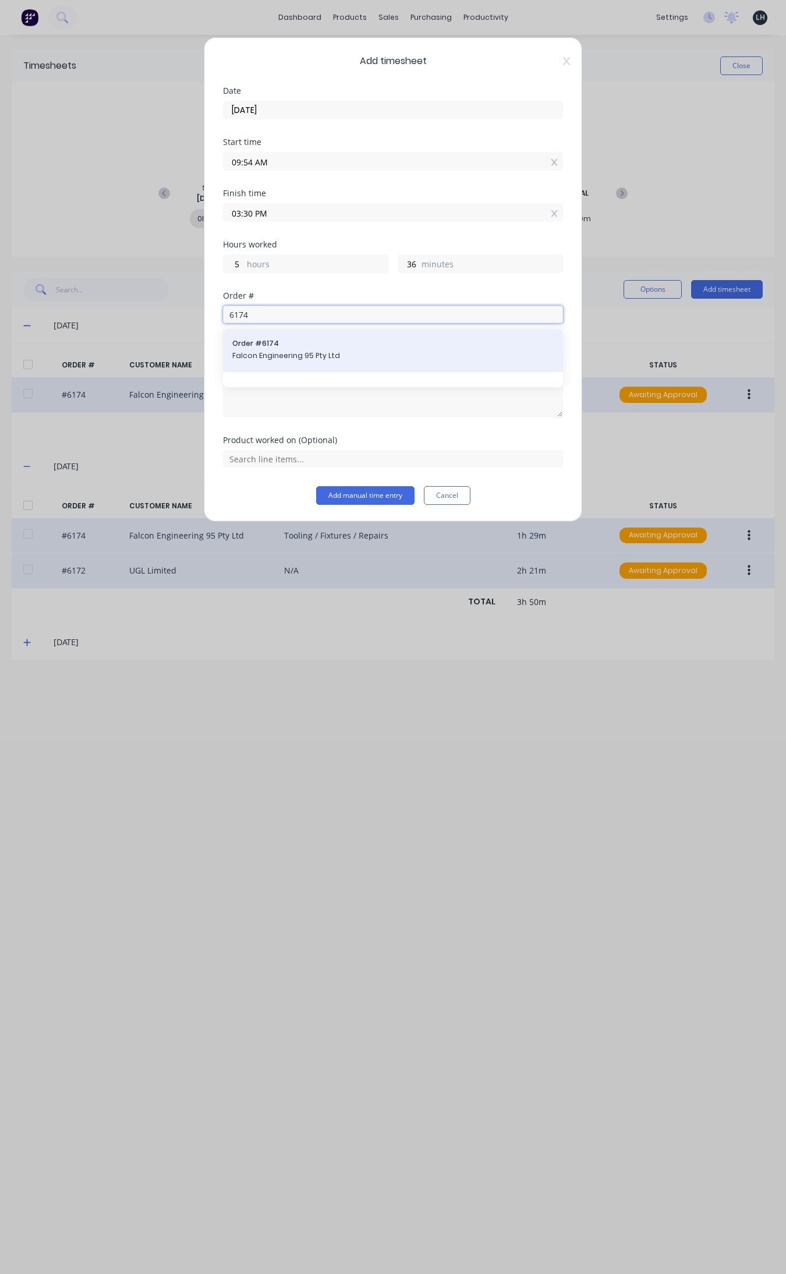
type input "6174"
click at [281, 361] on span "Falcon Engineering 95 Pty Ltd" at bounding box center [392, 356] width 321 height 10
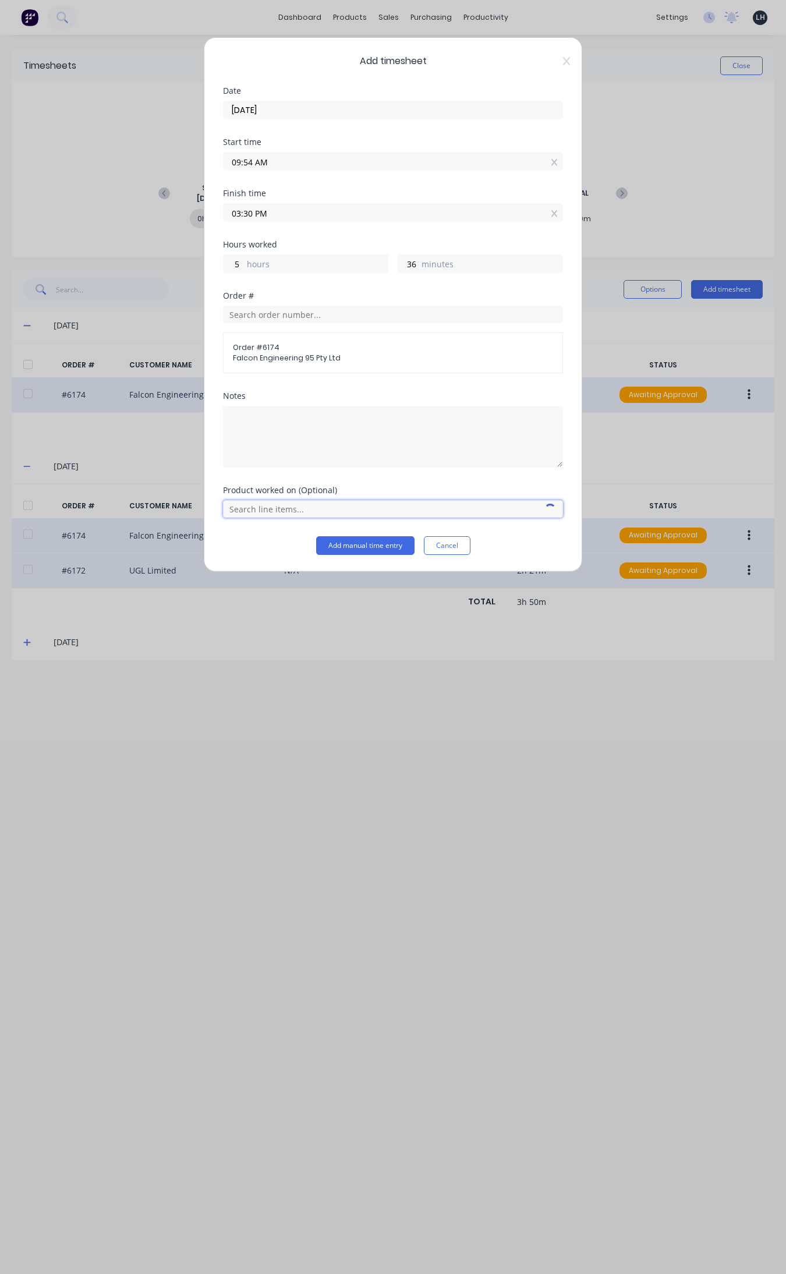
click at [275, 509] on input "text" at bounding box center [393, 508] width 340 height 17
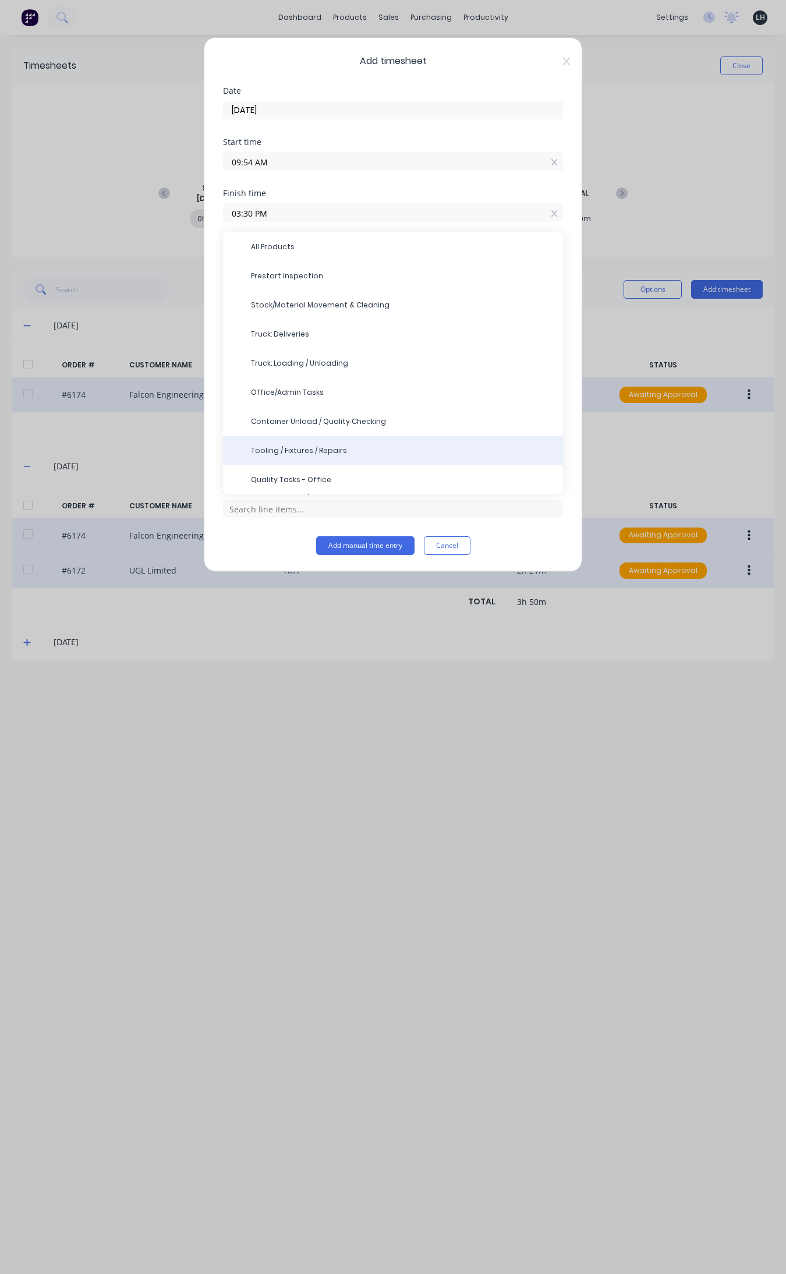
click at [348, 454] on span "Tooling / Fixtures / Repairs" at bounding box center [402, 450] width 303 height 10
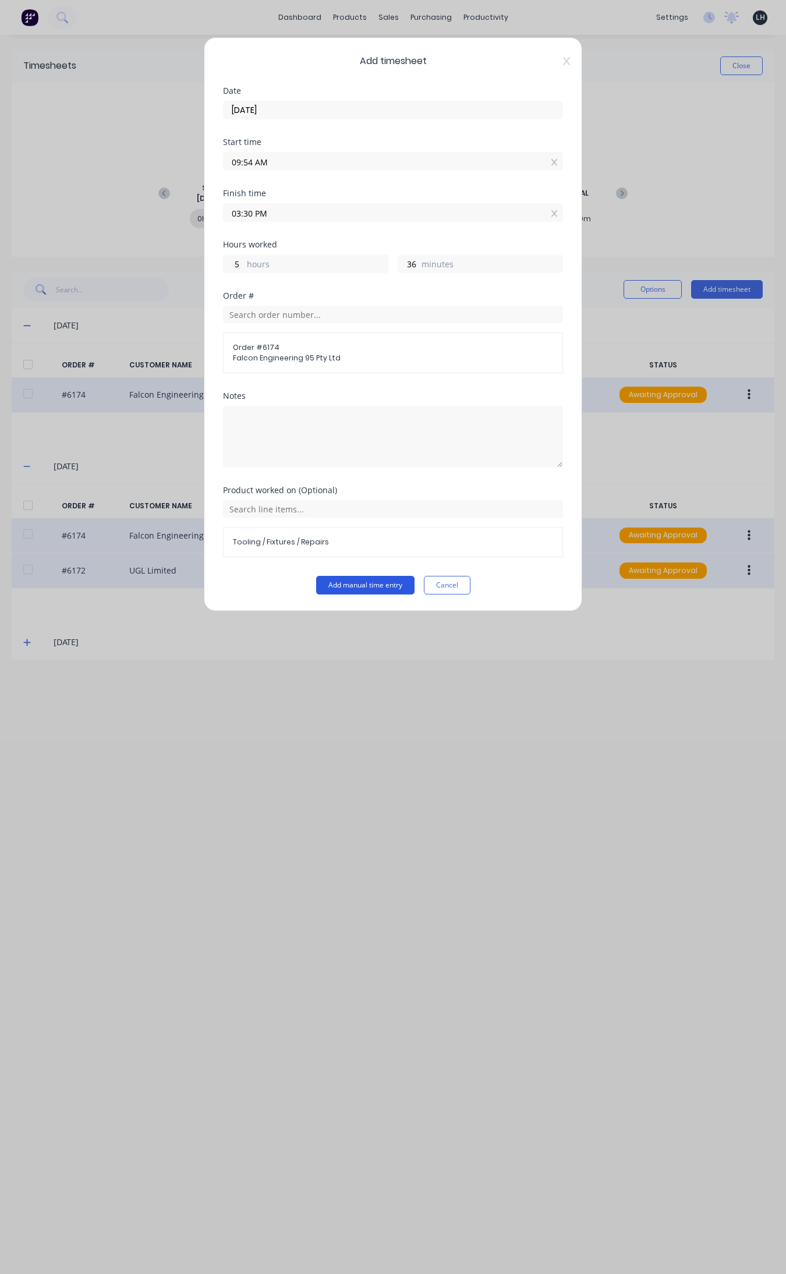
click at [378, 586] on button "Add manual time entry" at bounding box center [365, 585] width 98 height 19
click at [239, 216] on input "03:30 PM" at bounding box center [393, 212] width 339 height 17
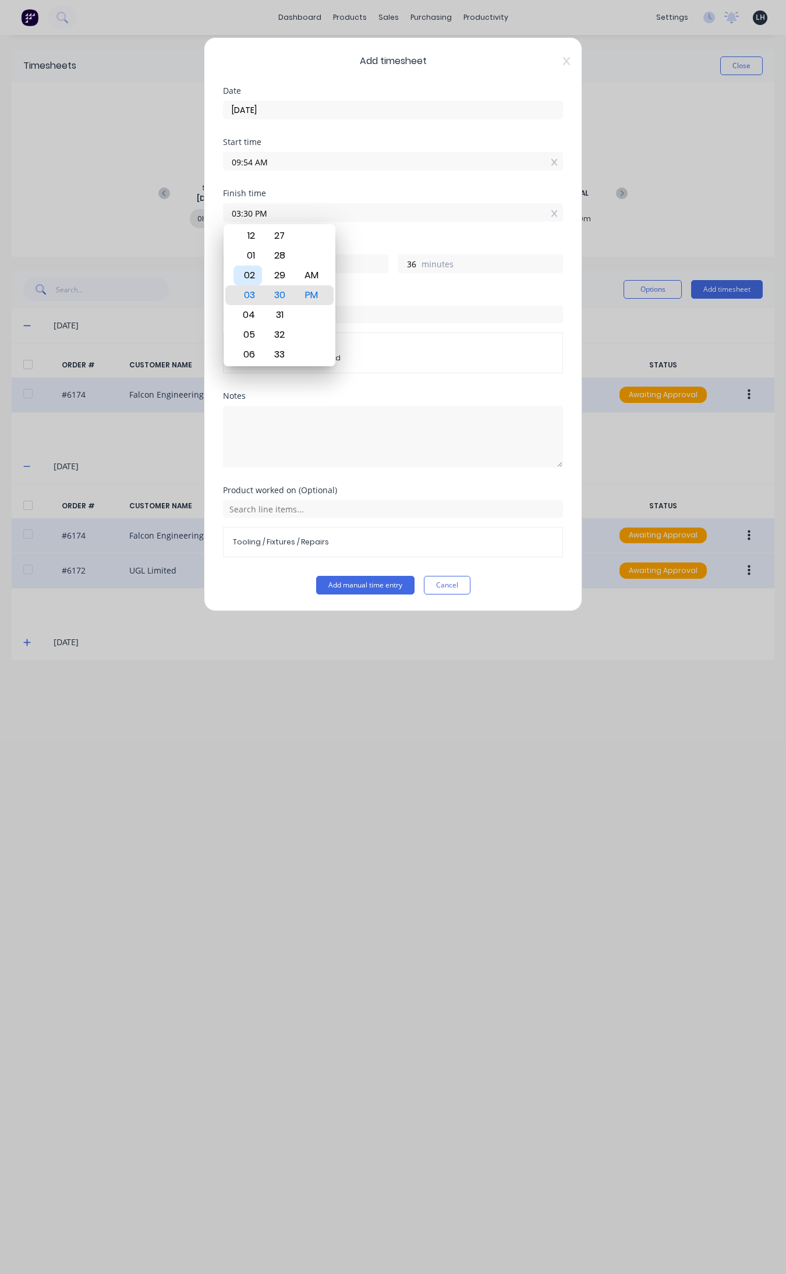
click at [246, 277] on div "02" at bounding box center [247, 276] width 29 height 20
type input "02:30 PM"
type input "4"
click at [358, 189] on div "Finish time" at bounding box center [393, 193] width 340 height 8
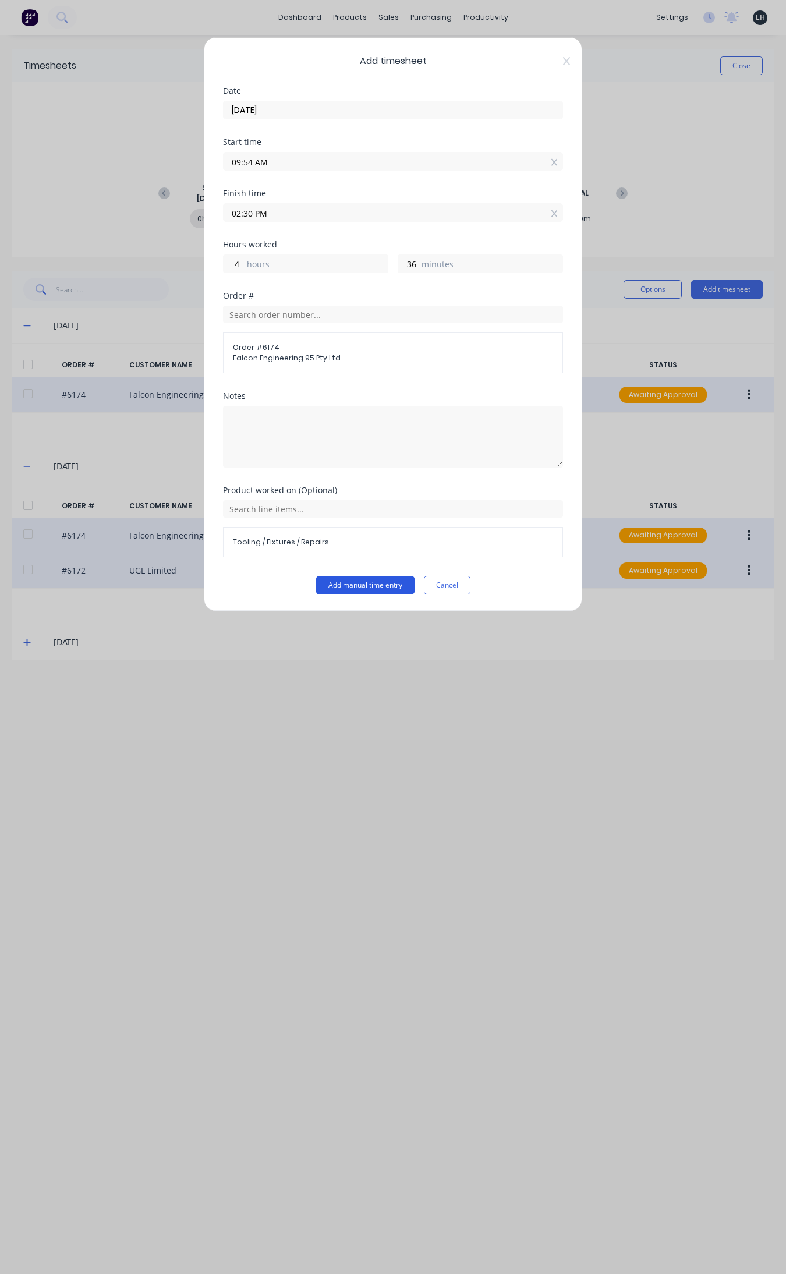
click at [391, 583] on button "Add manual time entry" at bounding box center [365, 585] width 98 height 19
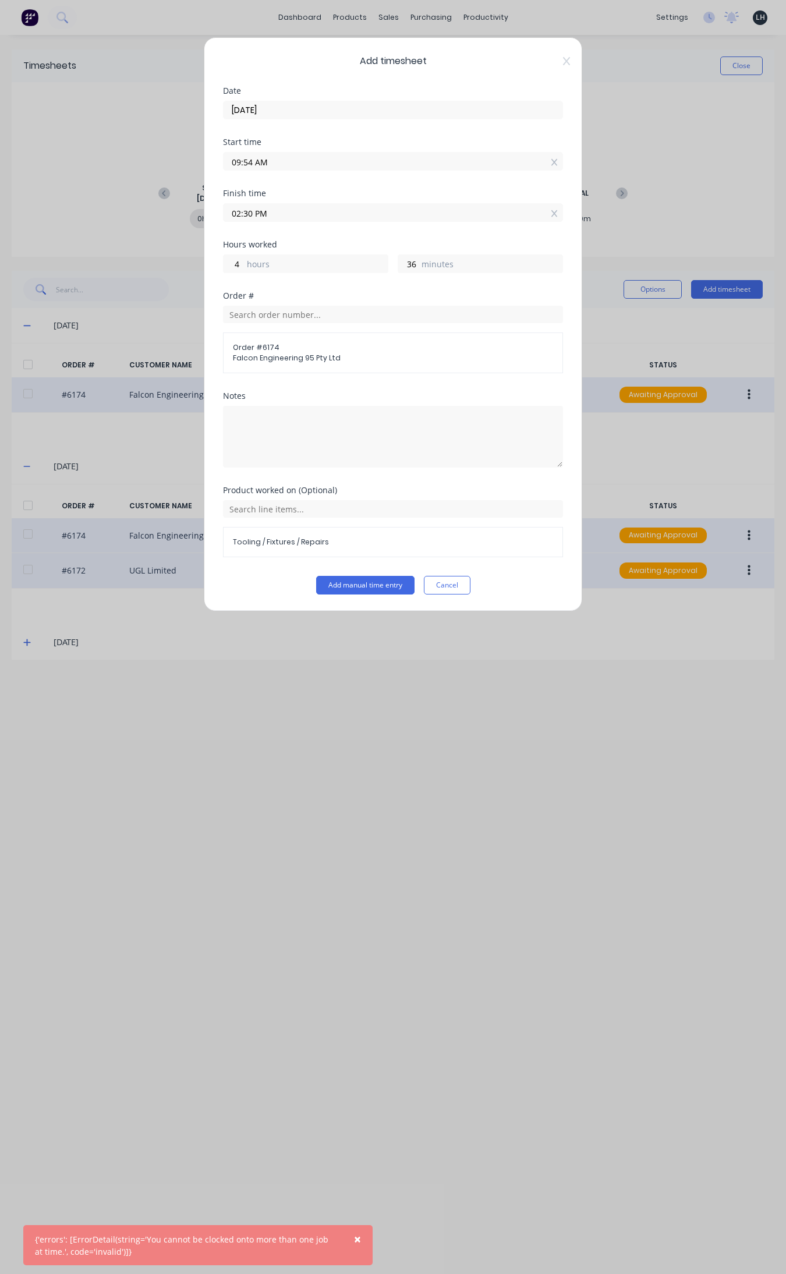
drag, startPoint x: 254, startPoint y: 164, endPoint x: 231, endPoint y: 171, distance: 23.6
click at [231, 171] on label "09:54 AM" at bounding box center [393, 161] width 340 height 19
click at [231, 170] on input "09:54 AM" at bounding box center [393, 161] width 339 height 17
click at [316, 576] on button "Add manual time entry" at bounding box center [365, 585] width 98 height 19
type input "12:00 PM"
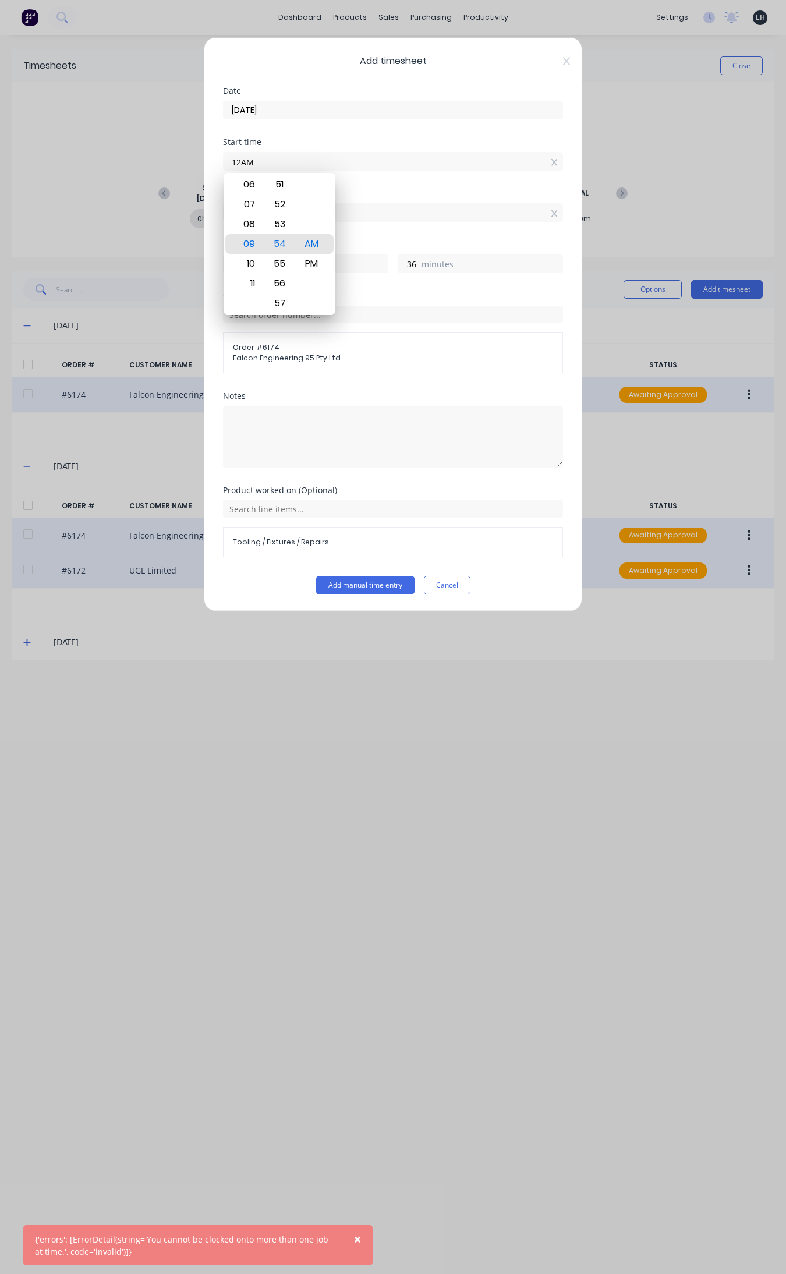
type input "2"
type input "30"
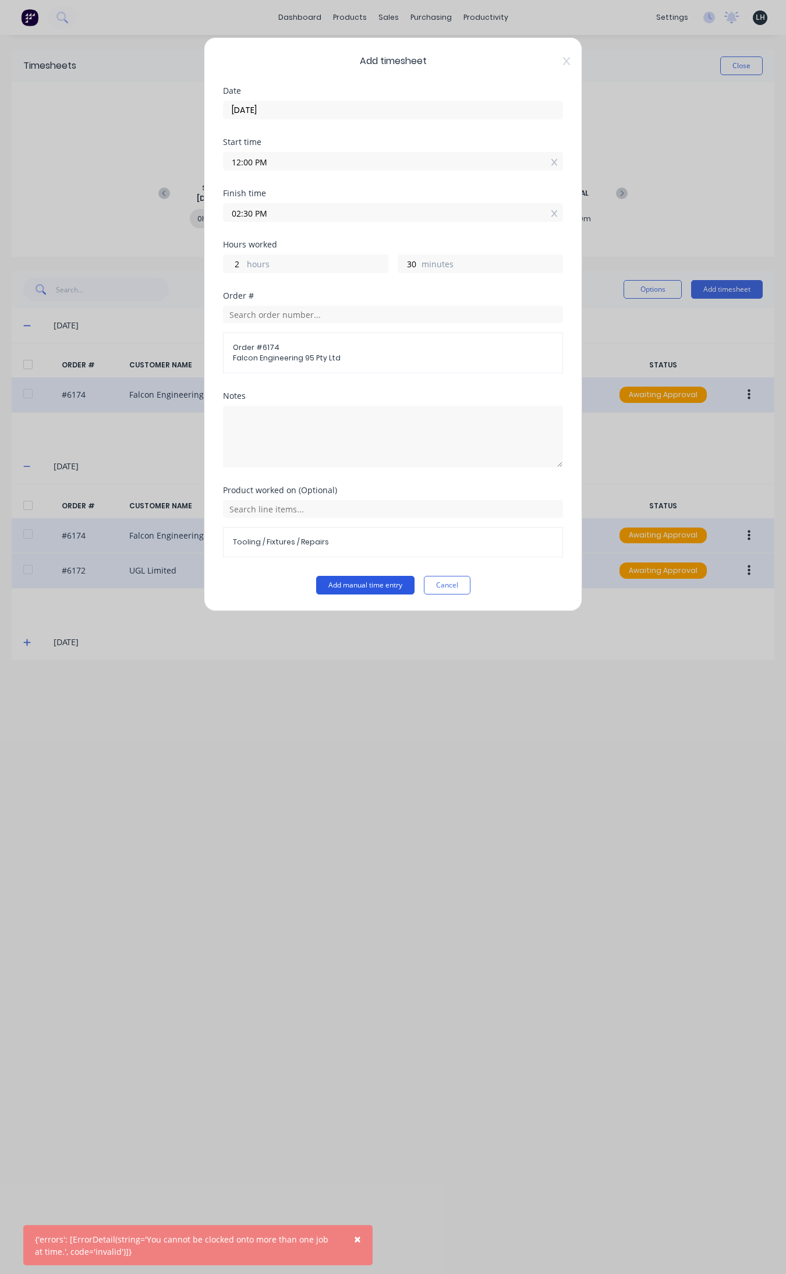
click at [370, 589] on button "Add manual time entry" at bounding box center [365, 585] width 98 height 19
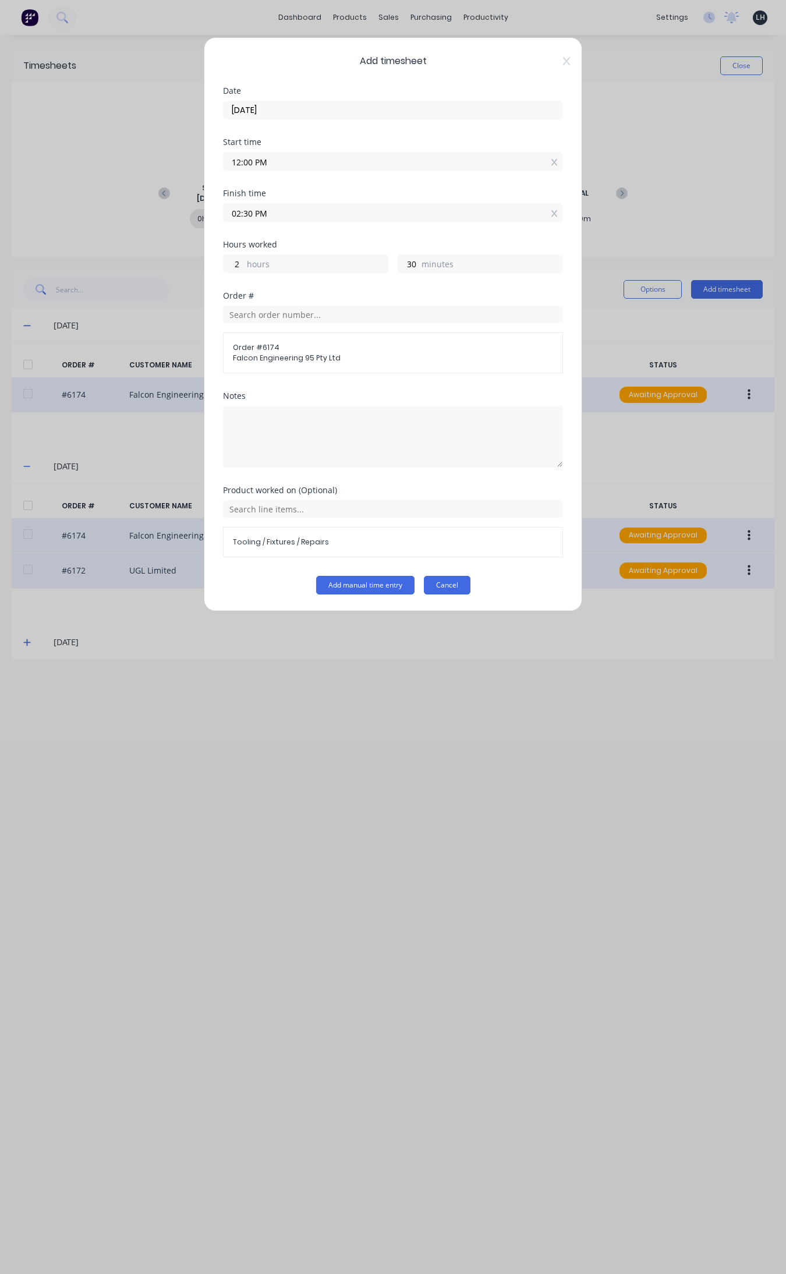
click at [450, 584] on button "Cancel" at bounding box center [447, 585] width 47 height 19
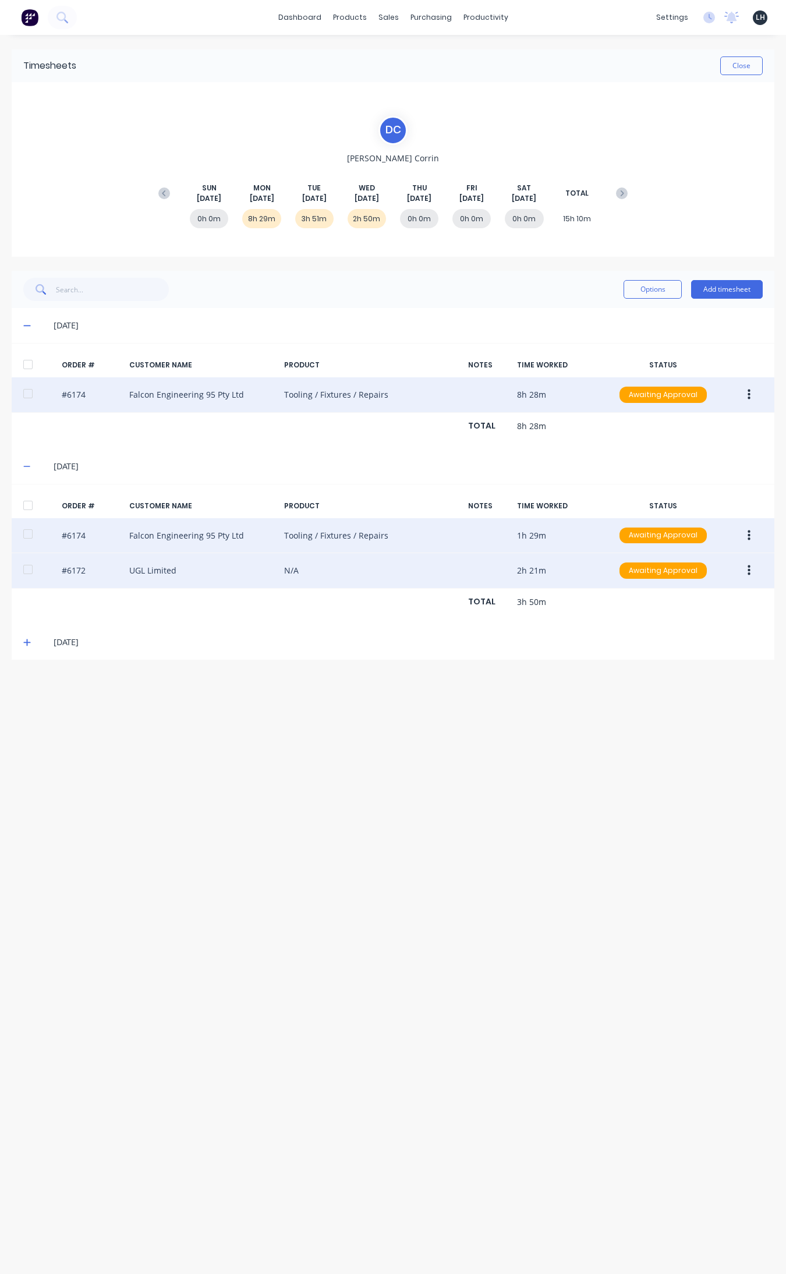
click at [628, 533] on button "button" at bounding box center [748, 535] width 27 height 21
click at [628, 613] on div "Edit" at bounding box center [708, 612] width 90 height 17
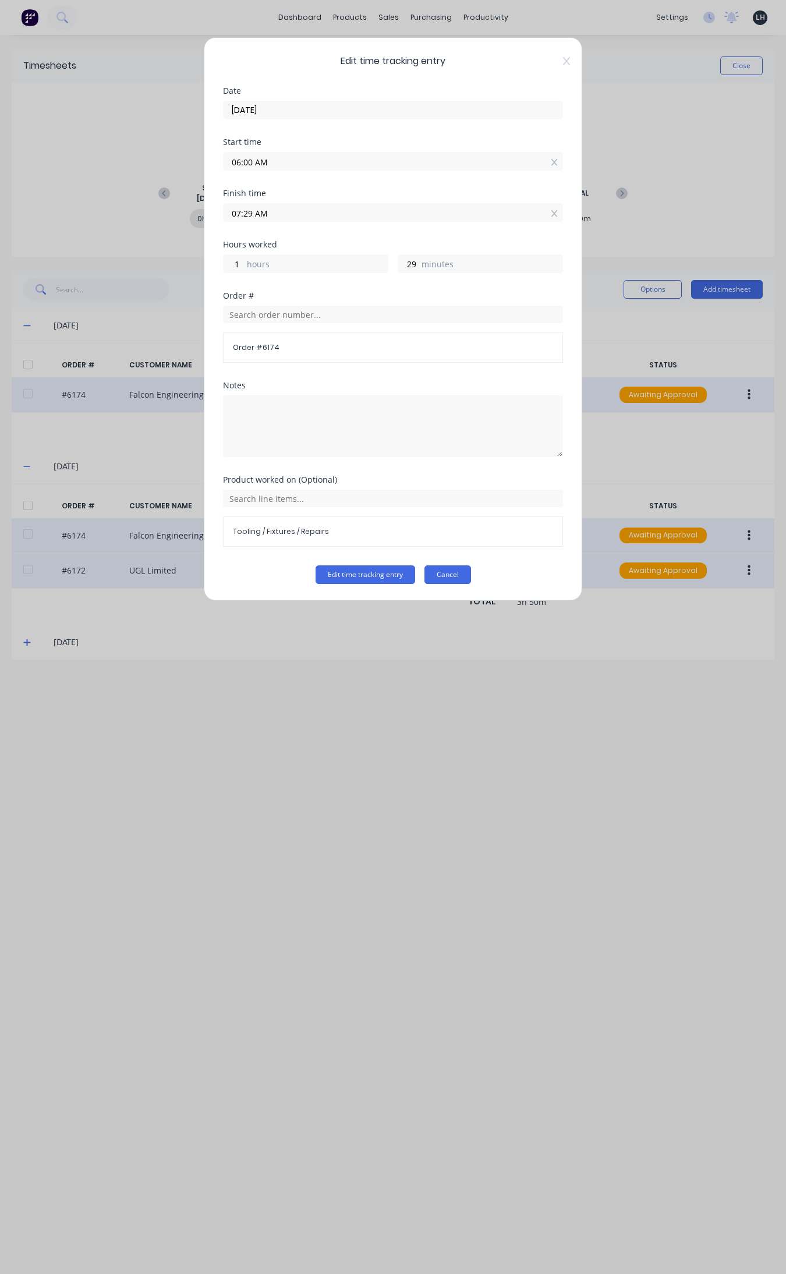
click at [452, 575] on button "Cancel" at bounding box center [447, 574] width 47 height 19
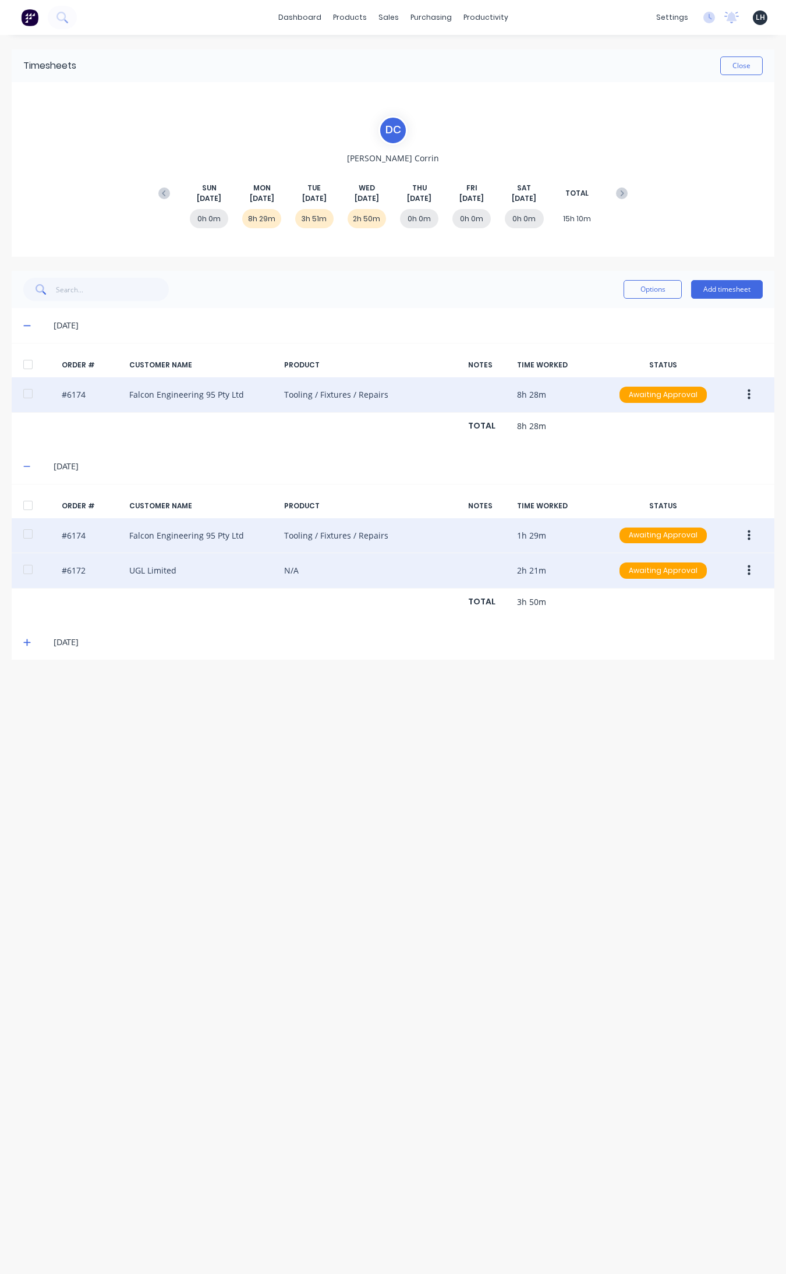
click at [628, 567] on icon "button" at bounding box center [749, 570] width 3 height 10
click at [628, 647] on div "Edit" at bounding box center [708, 647] width 90 height 17
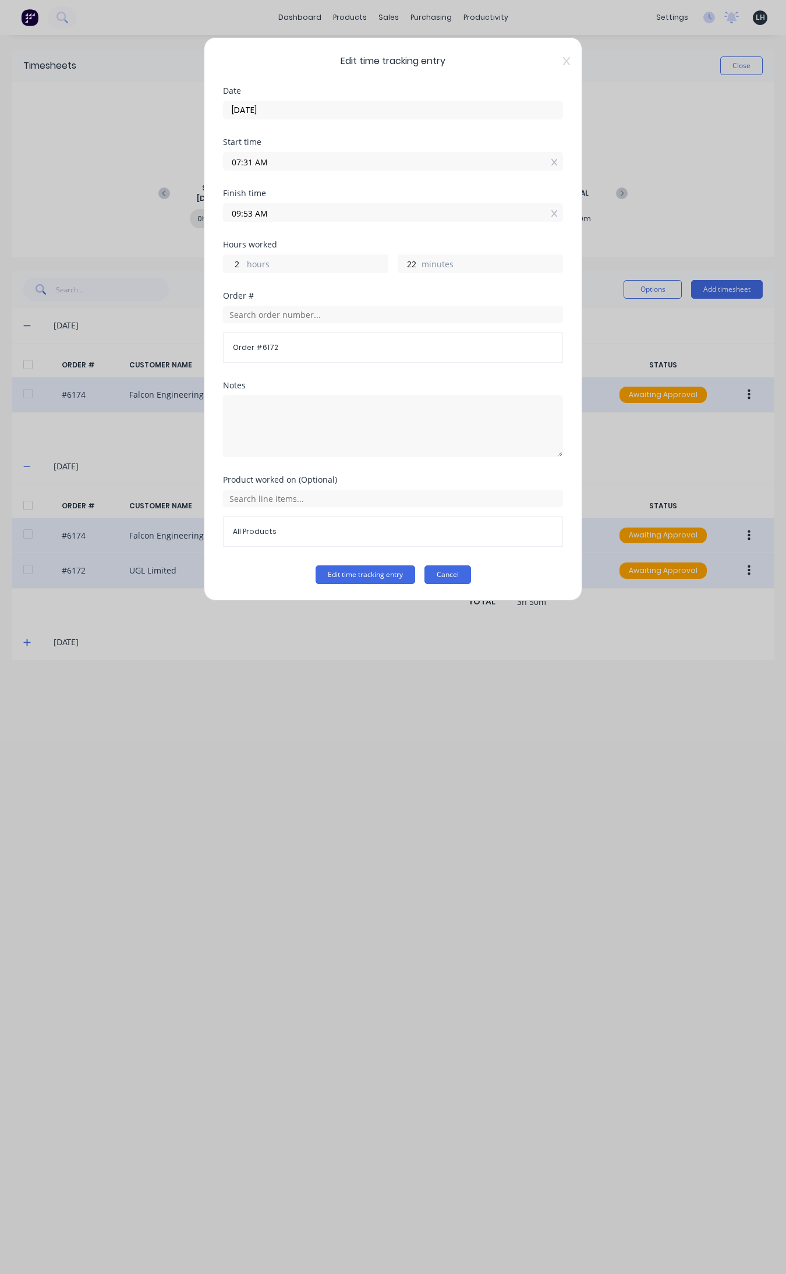
click at [452, 578] on button "Cancel" at bounding box center [447, 574] width 47 height 19
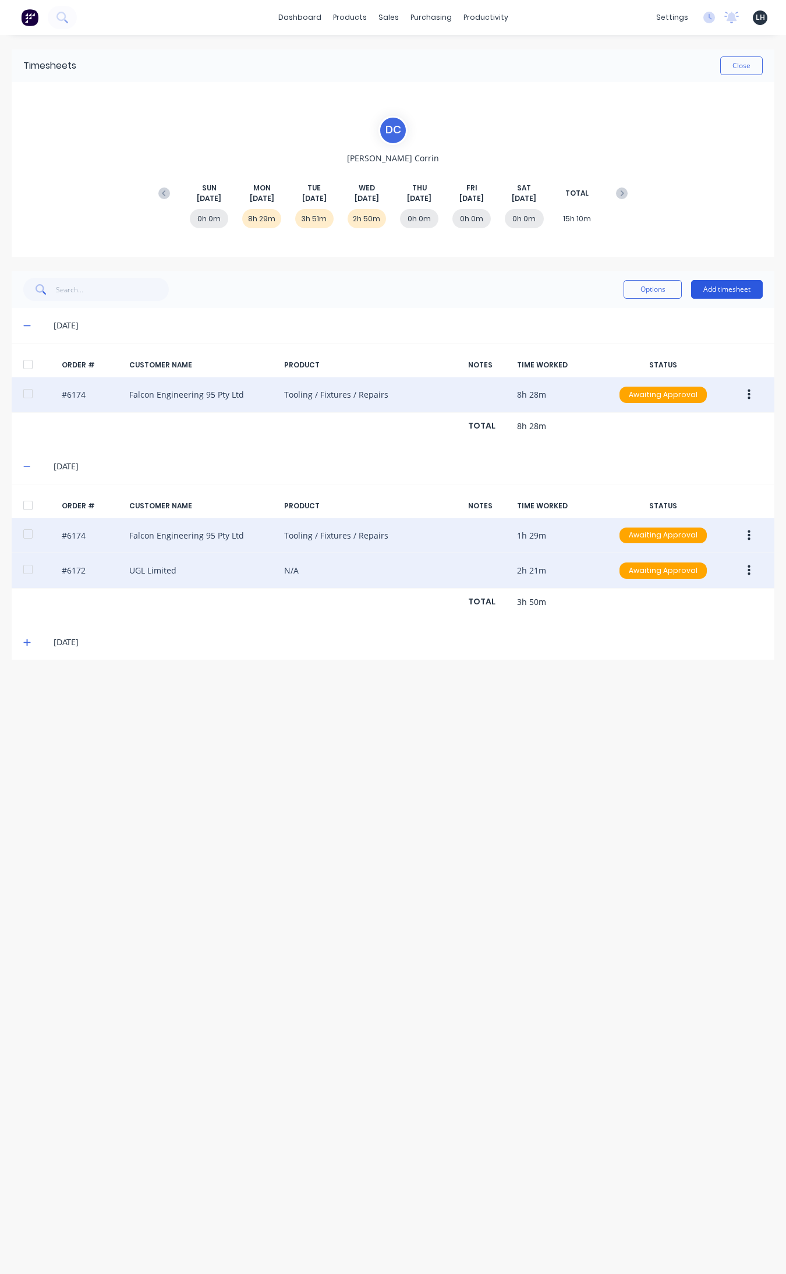
click at [628, 286] on button "Add timesheet" at bounding box center [727, 289] width 72 height 19
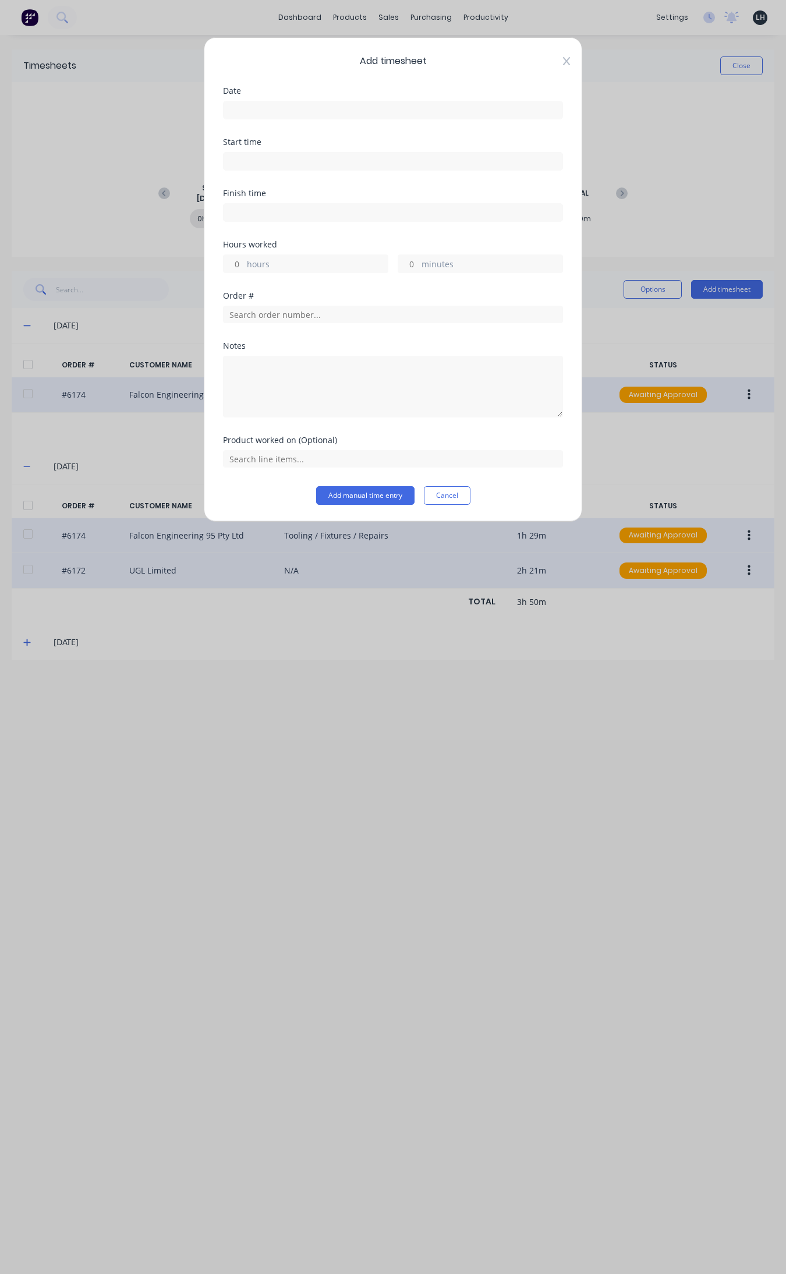
click at [563, 59] on icon at bounding box center [566, 60] width 7 height 9
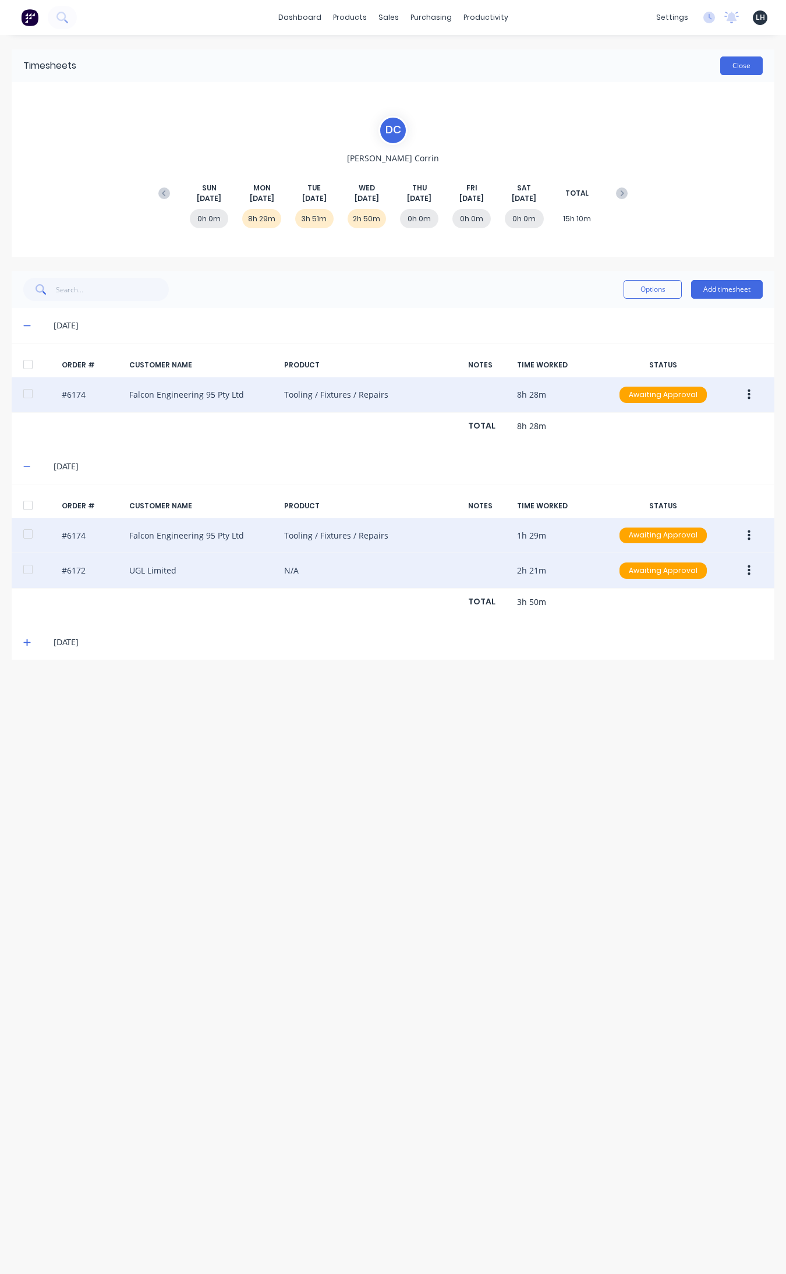
click at [628, 59] on button "Close" at bounding box center [741, 65] width 43 height 19
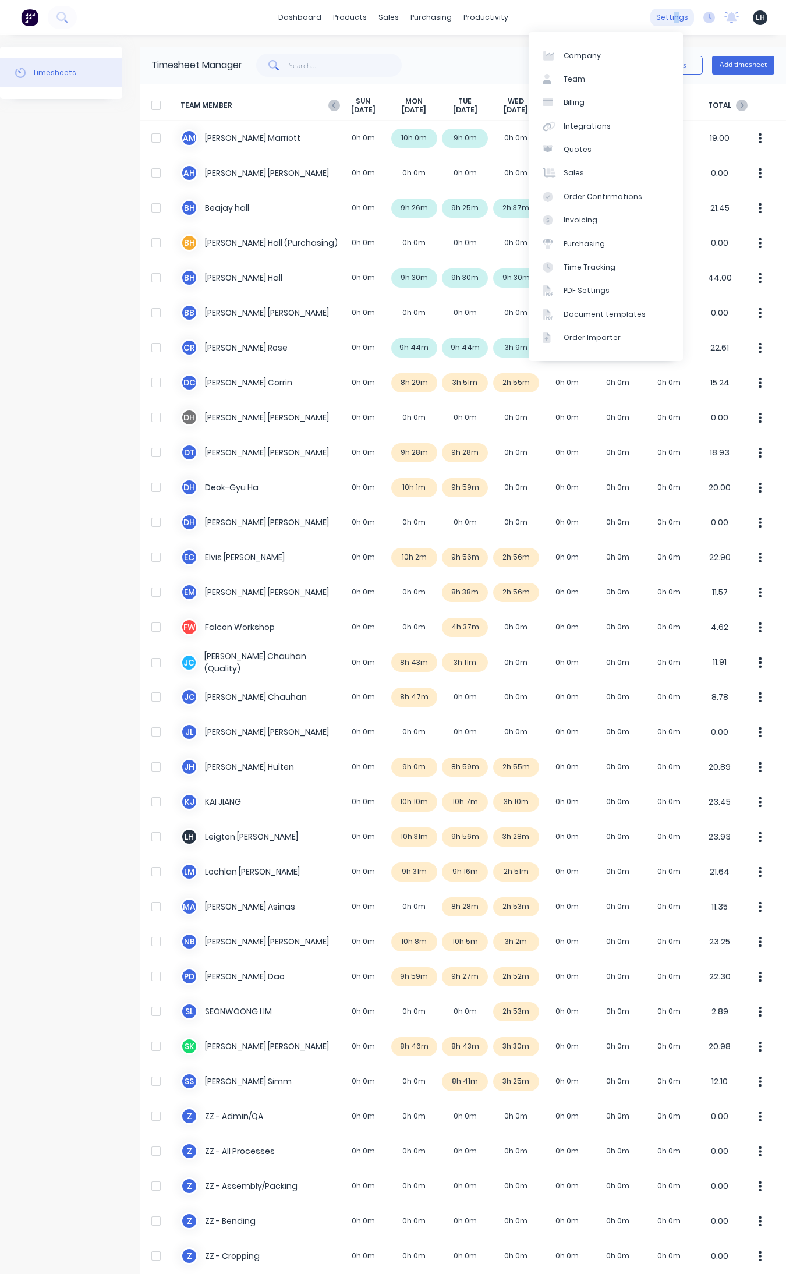
click at [628, 10] on div "settings" at bounding box center [672, 17] width 44 height 17
click at [581, 271] on div "Time Tracking" at bounding box center [590, 267] width 52 height 10
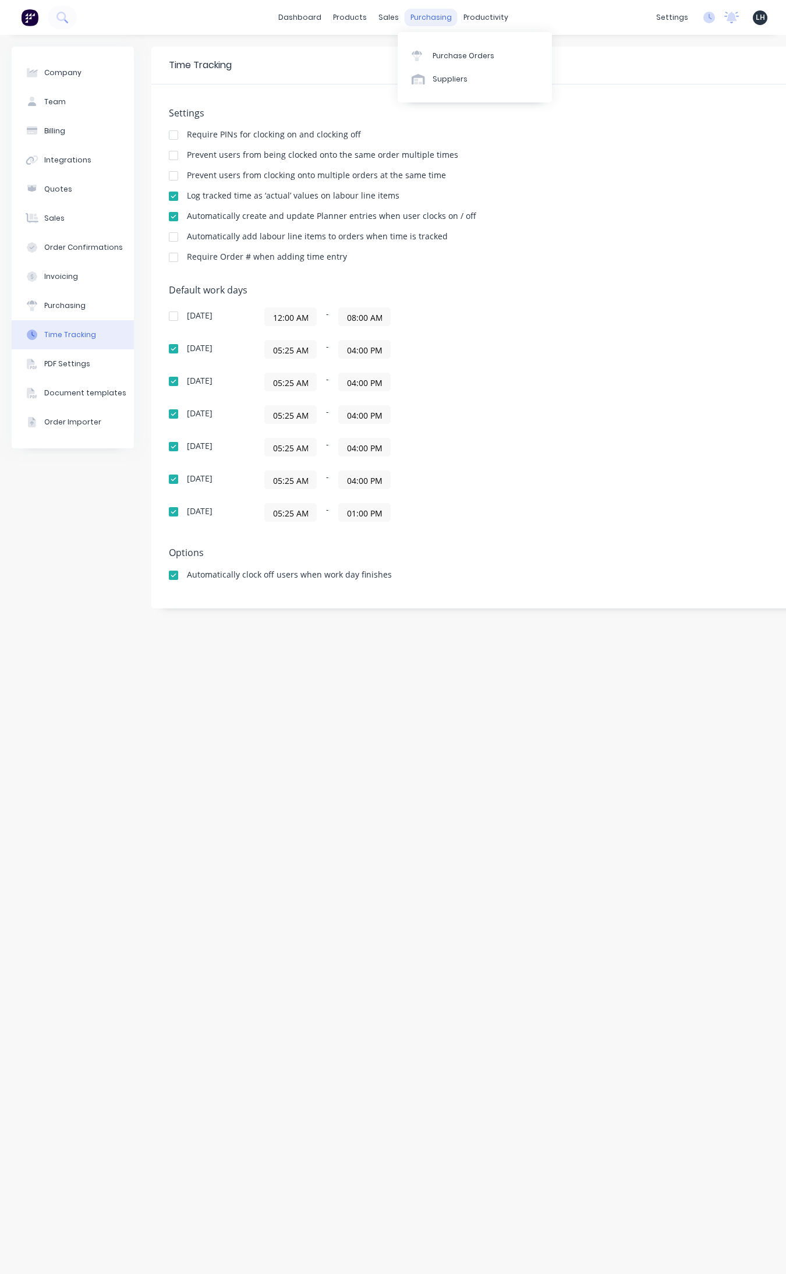
click at [428, 15] on div "purchasing" at bounding box center [431, 17] width 53 height 17
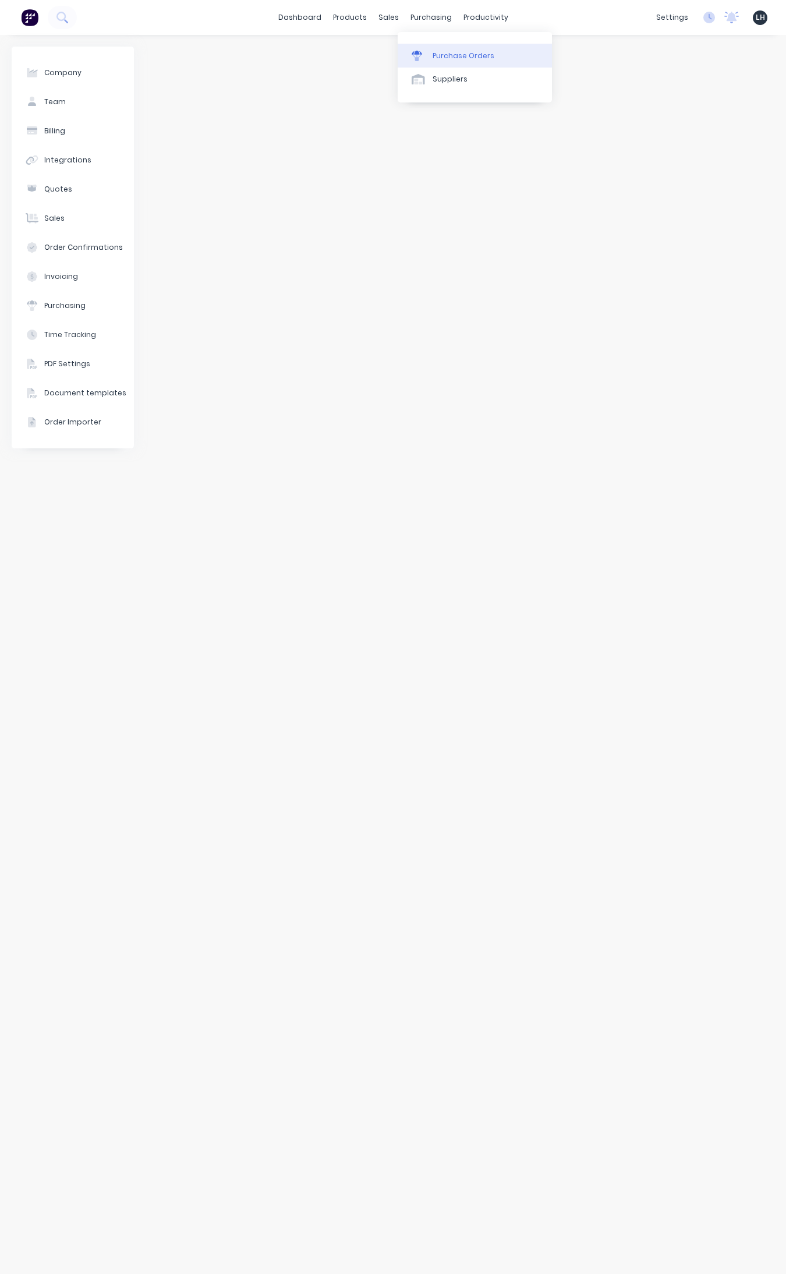
click at [440, 53] on div "Purchase Orders" at bounding box center [464, 56] width 62 height 10
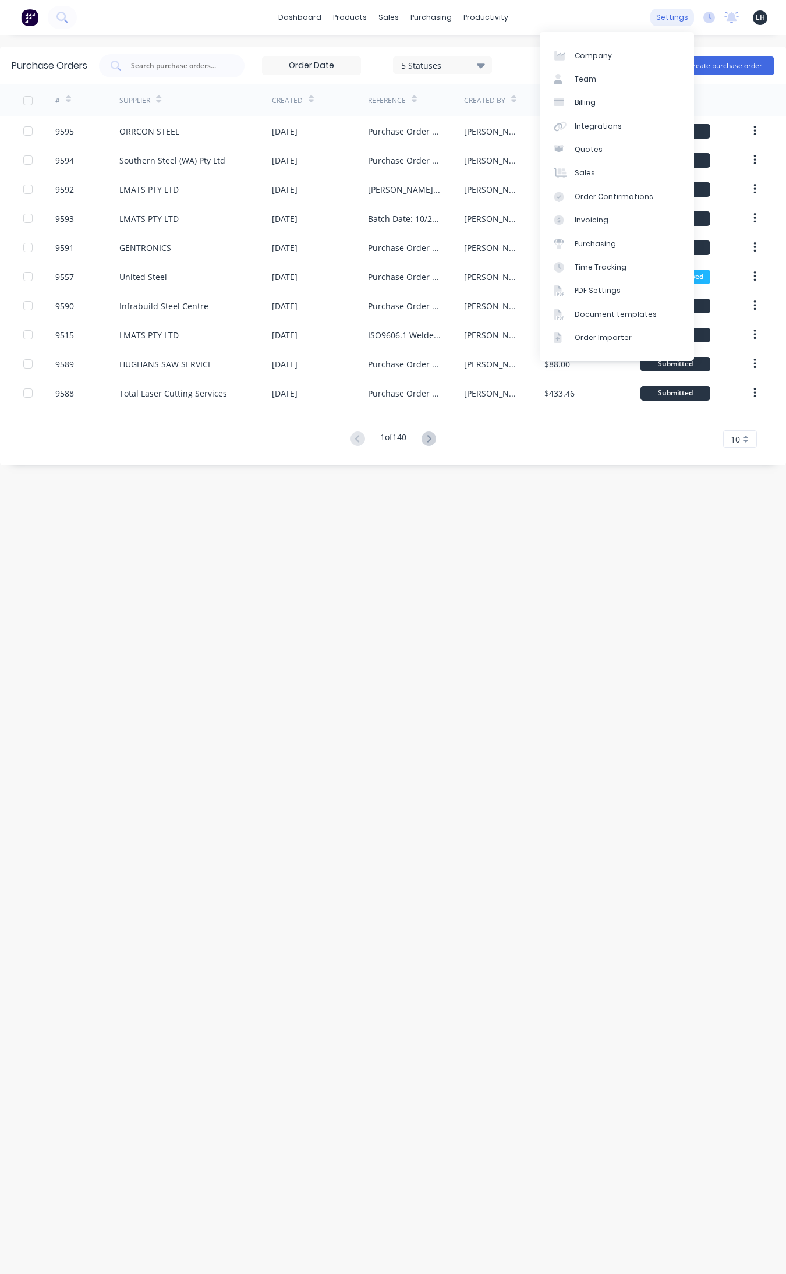
click at [628, 15] on div "settings" at bounding box center [672, 17] width 44 height 17
click at [591, 267] on div "Time Tracking" at bounding box center [601, 267] width 52 height 10
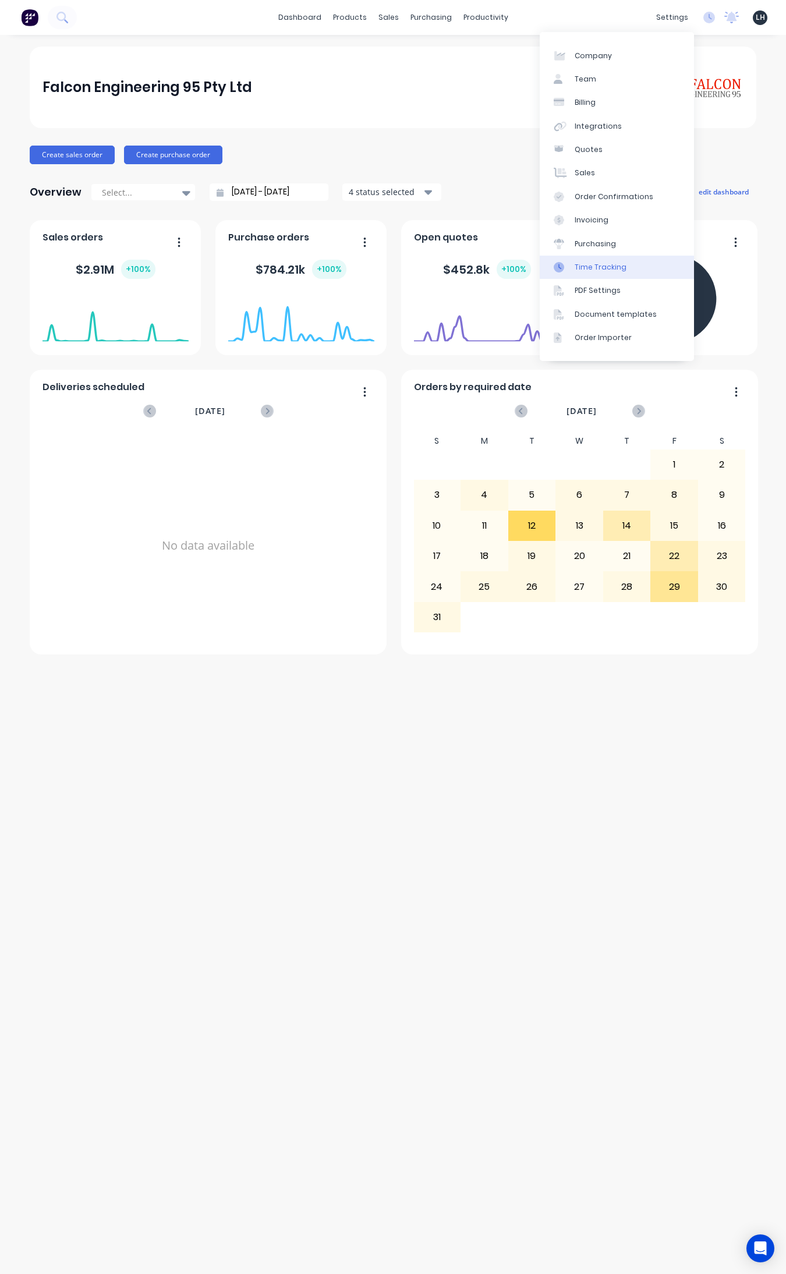
click at [599, 267] on div "Time Tracking" at bounding box center [601, 267] width 52 height 10
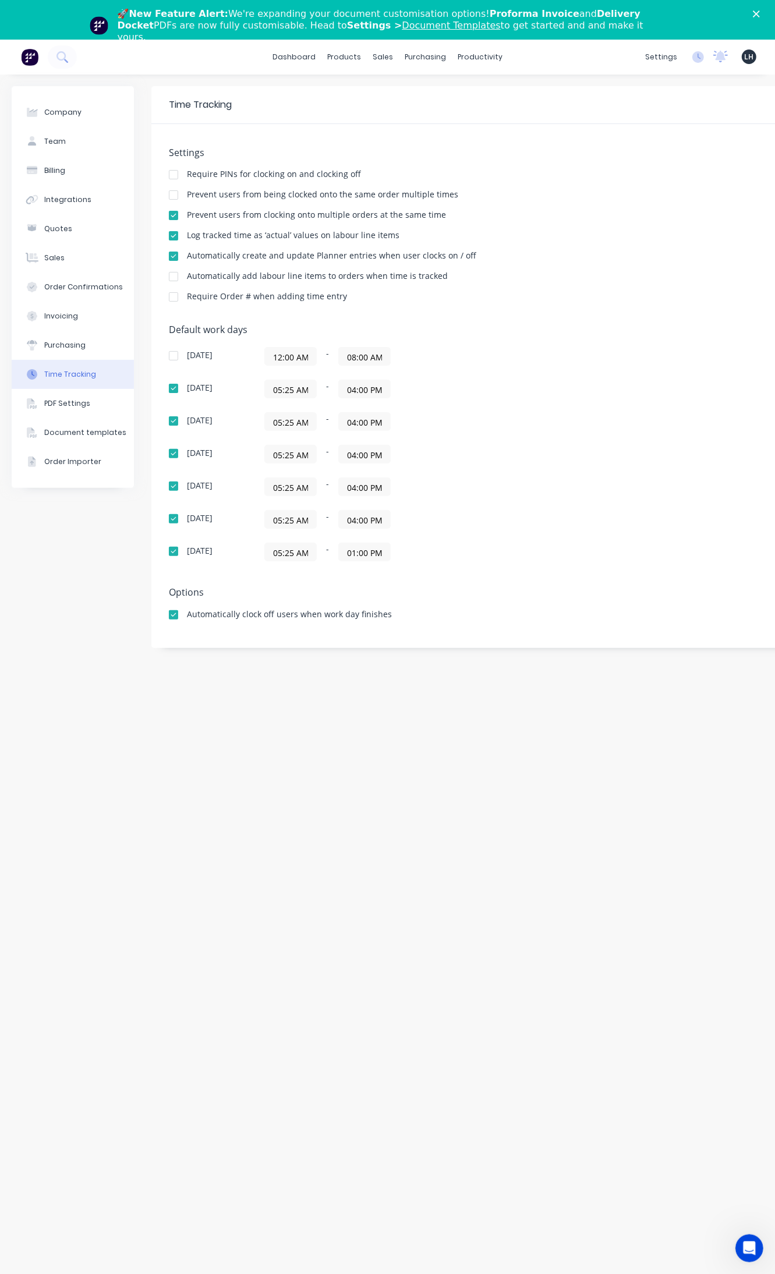
click at [174, 211] on div at bounding box center [173, 215] width 23 height 23
click at [490, 167] on div "Timesheets" at bounding box center [499, 166] width 44 height 10
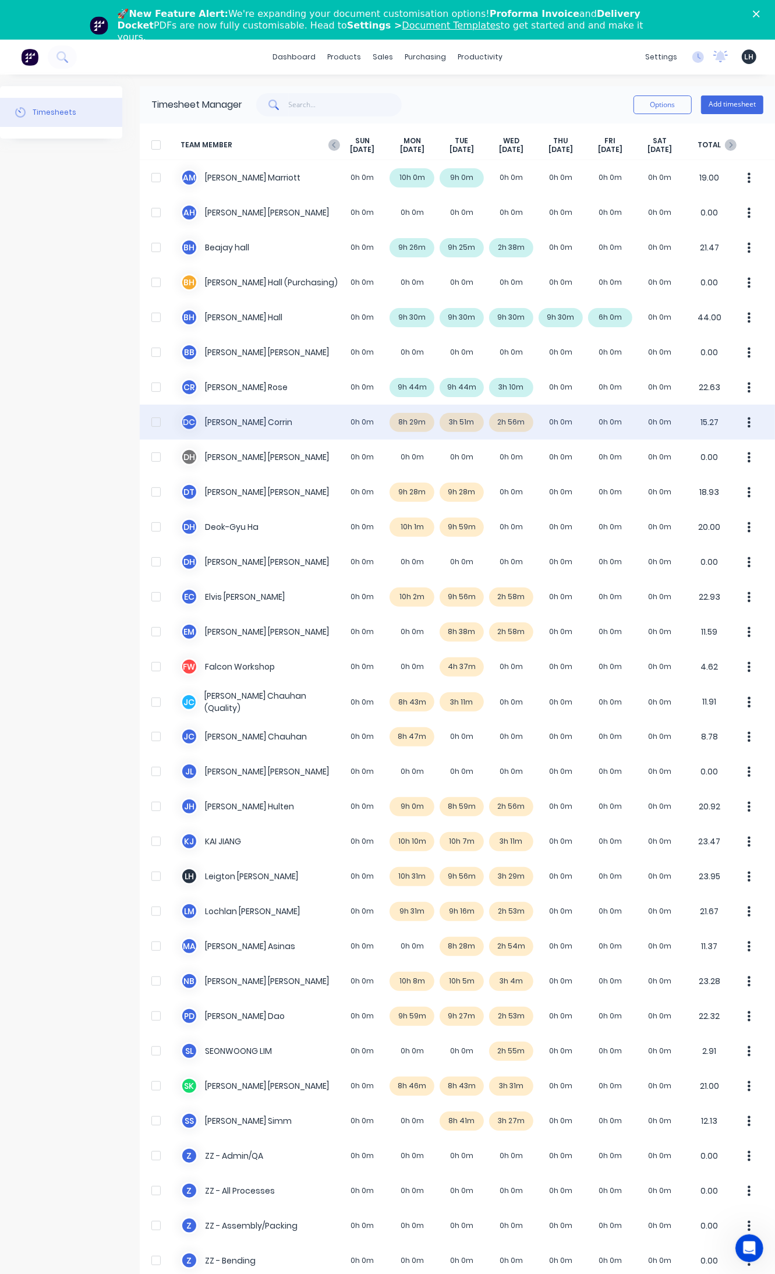
click at [461, 423] on div "D C Dan Corrin 0h 0m 8h 29m 3h 51m 2h 56m 0h 0m 0h 0m 0h 0m 15.27" at bounding box center [457, 422] width 635 height 35
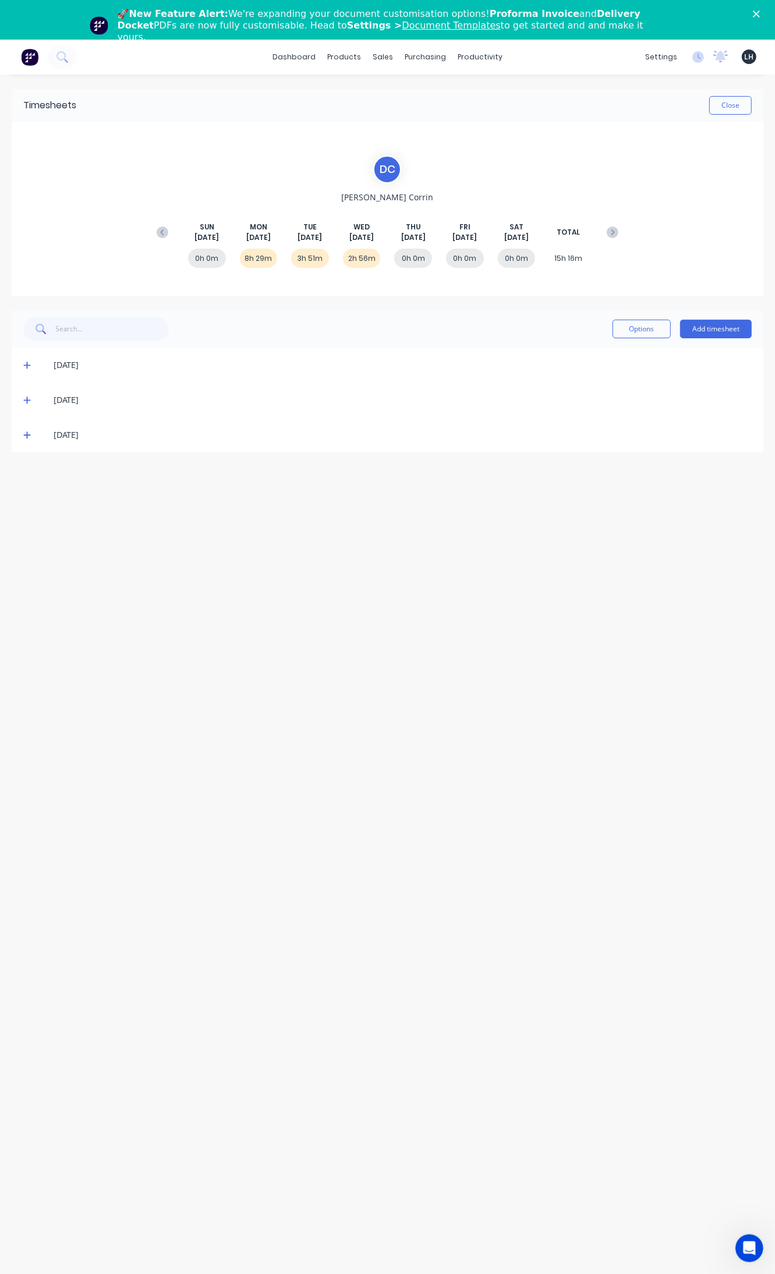
click at [22, 399] on div "[DATE]" at bounding box center [388, 400] width 752 height 35
click at [27, 399] on icon at bounding box center [27, 400] width 8 height 8
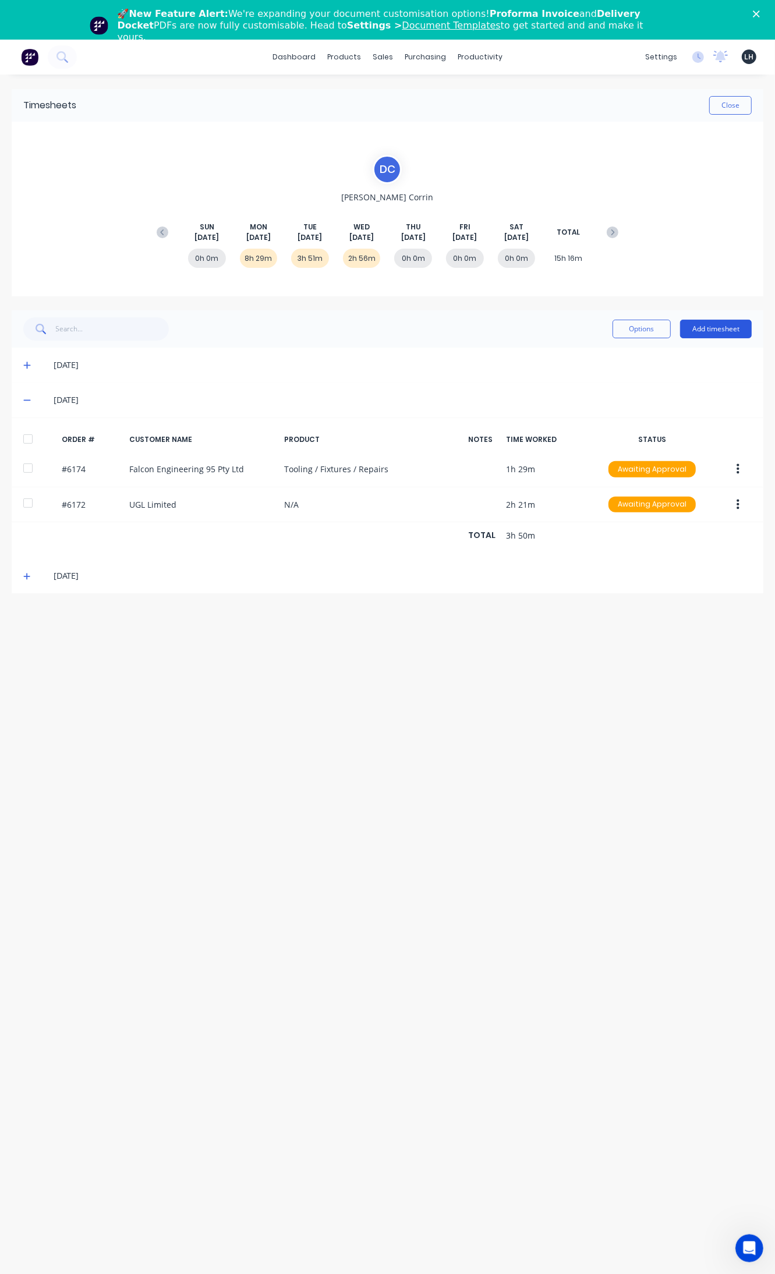
click at [700, 338] on button "Add timesheet" at bounding box center [716, 329] width 72 height 19
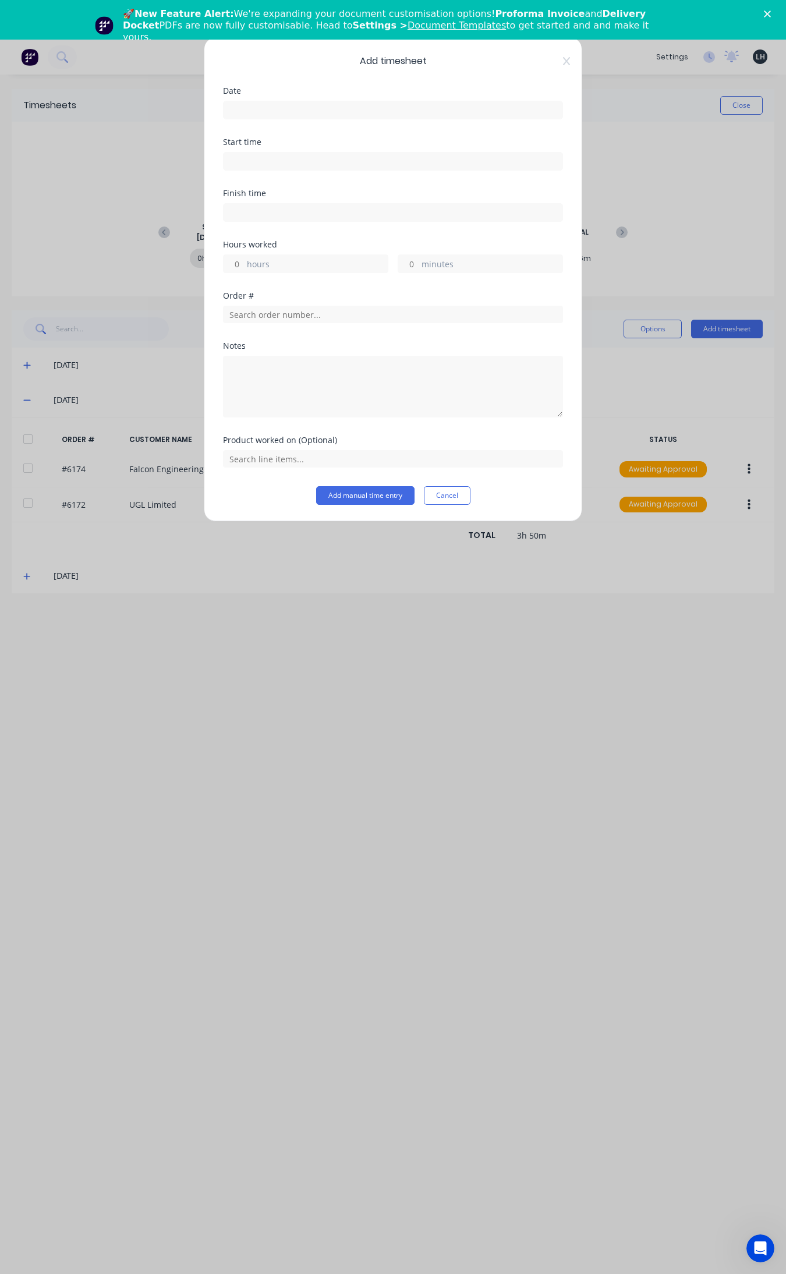
click at [250, 102] on label at bounding box center [393, 110] width 340 height 19
click at [250, 102] on input at bounding box center [393, 109] width 339 height 17
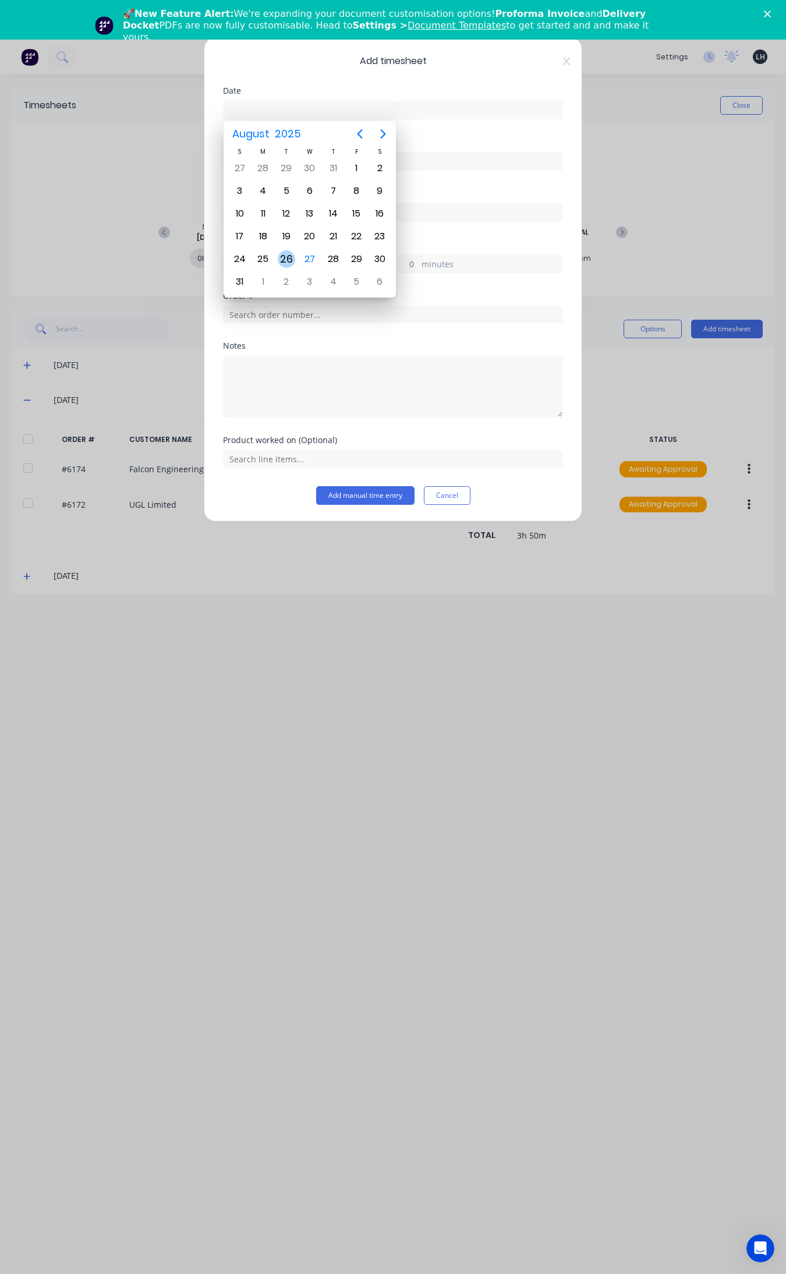
click at [277, 256] on div "26" at bounding box center [286, 259] width 23 height 22
type input "[DATE]"
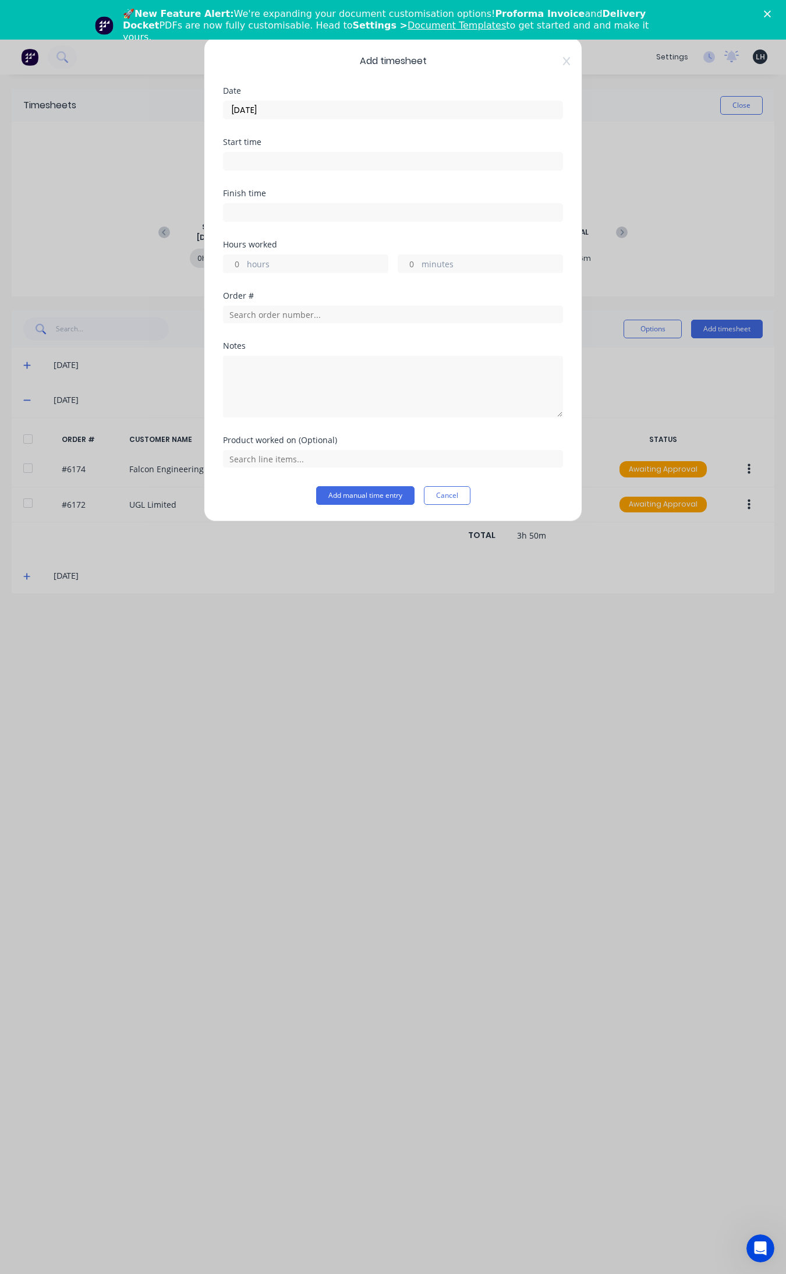
click at [274, 147] on div "Start time" at bounding box center [393, 154] width 340 height 33
click at [275, 155] on input at bounding box center [393, 161] width 339 height 17
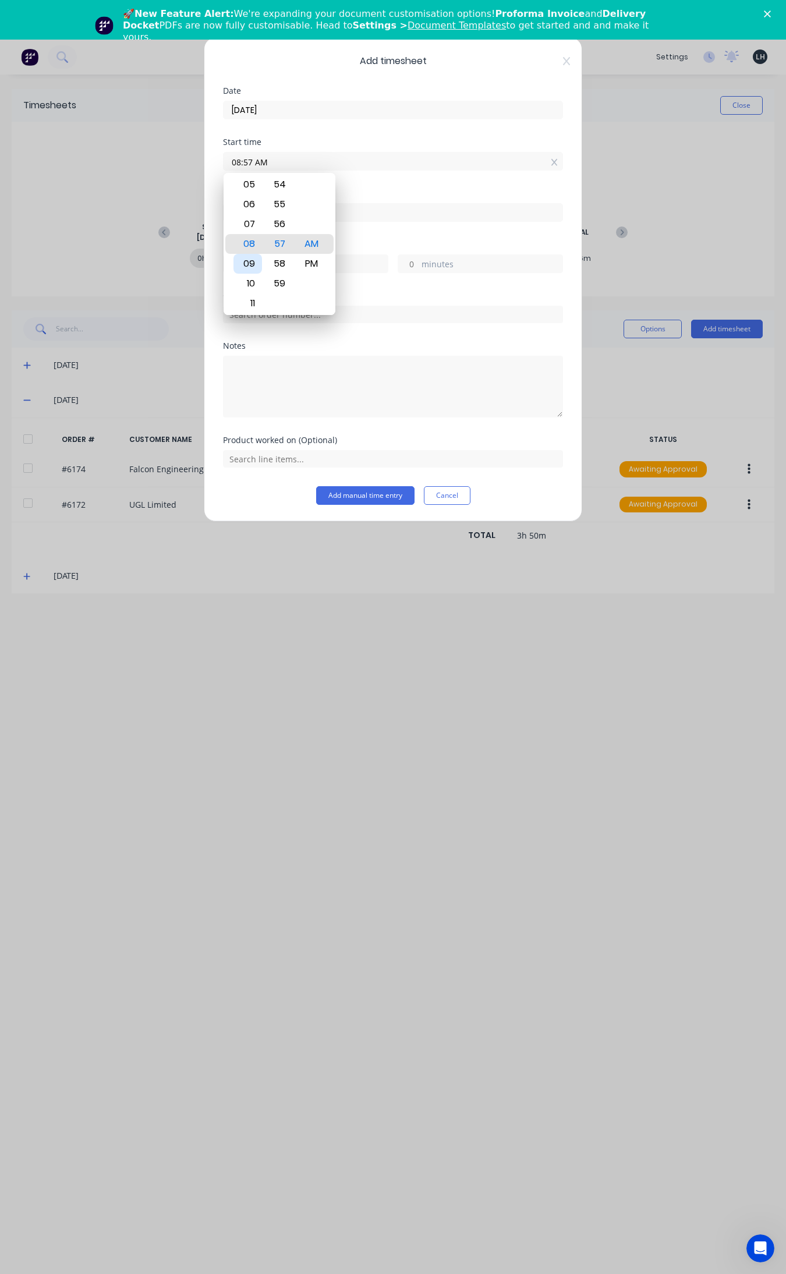
click at [252, 264] on div "09" at bounding box center [247, 264] width 29 height 20
type input "09:57 AM"
click at [361, 222] on label at bounding box center [393, 212] width 340 height 19
click at [361, 221] on input at bounding box center [393, 212] width 339 height 17
type input "08:57 AM"
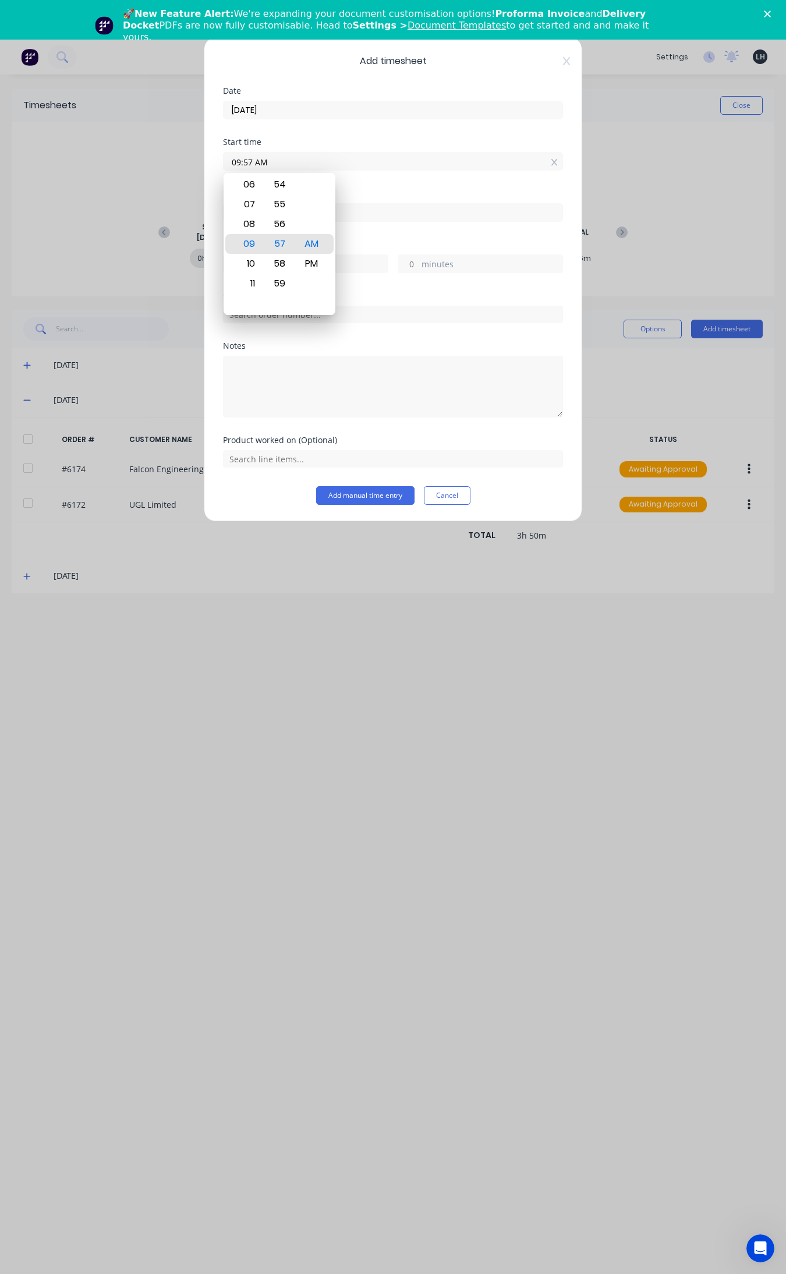
type input "23"
type input "0"
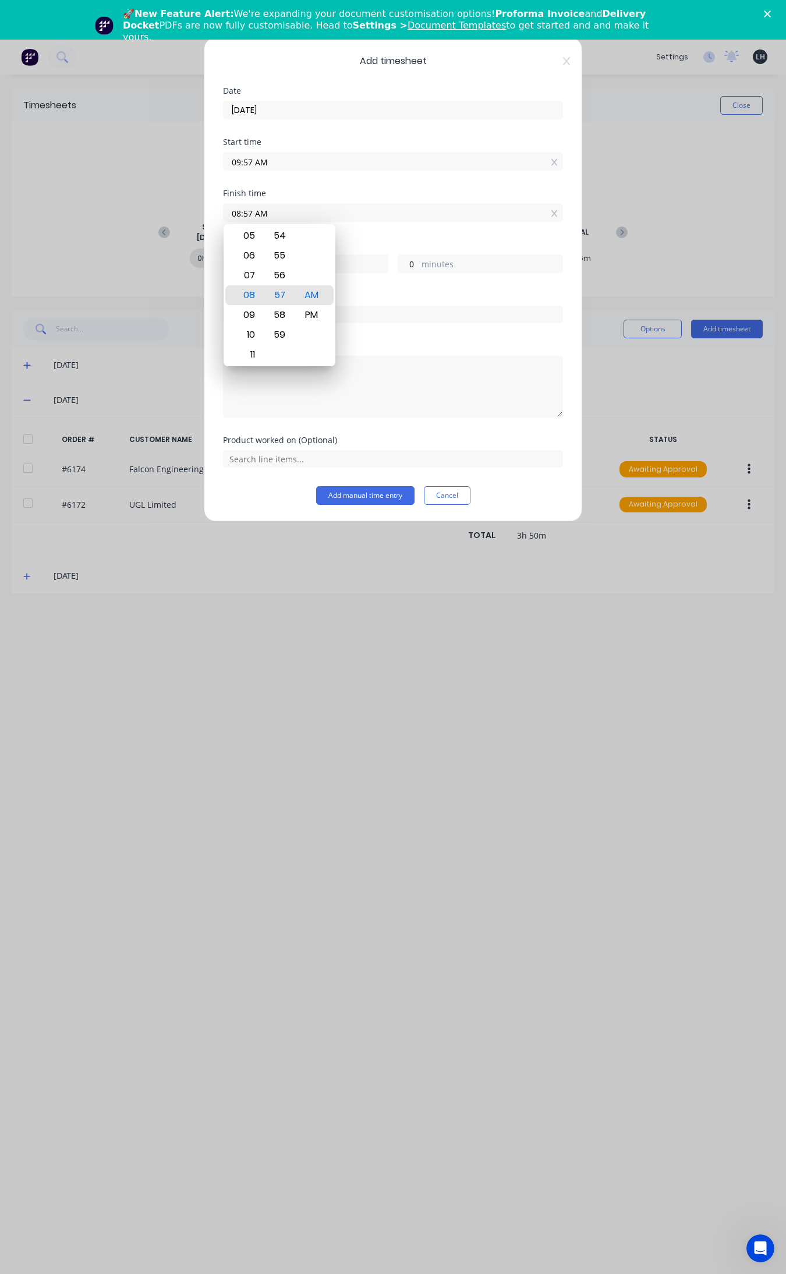
click at [374, 235] on div "Finish time 08:57 AM" at bounding box center [393, 214] width 340 height 51
click at [240, 216] on input "08:57 AM" at bounding box center [393, 212] width 339 height 17
type input "07:57 AM"
type input "22"
type input "05:57 AM"
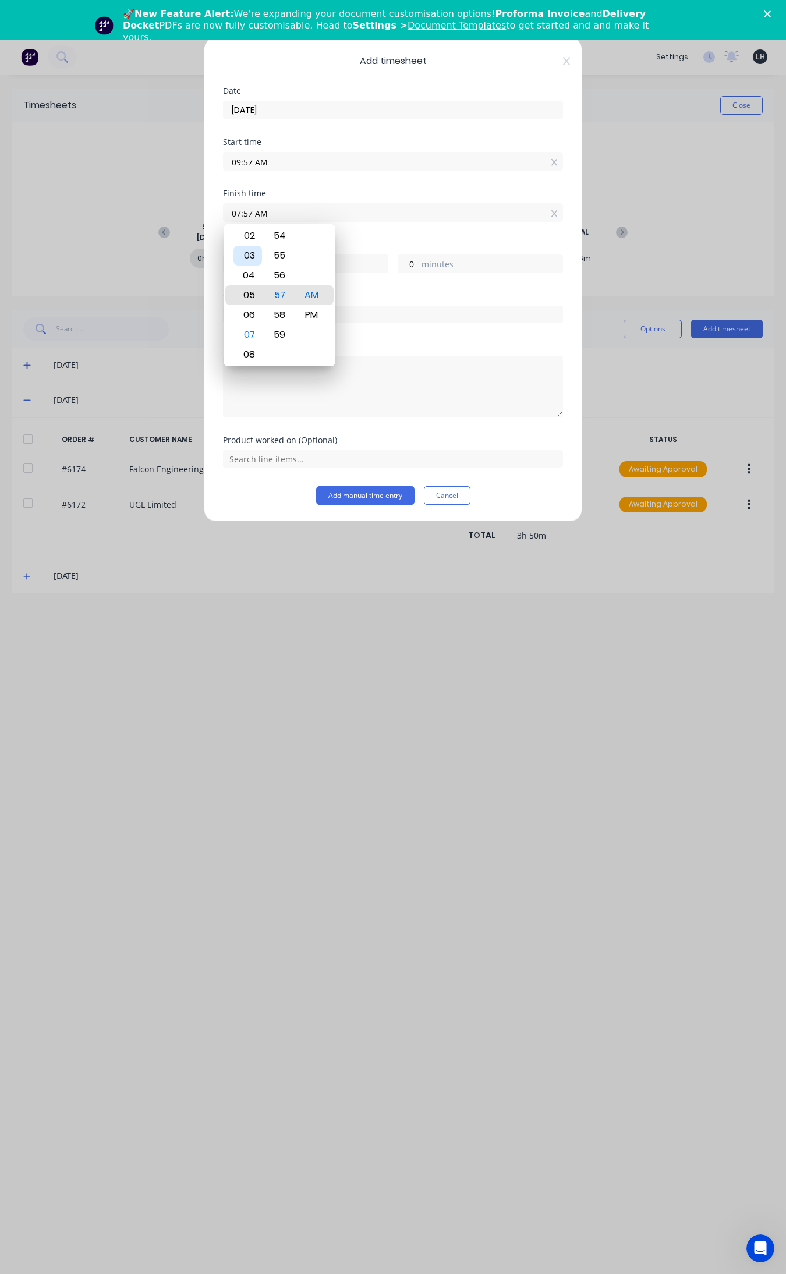
type input "20"
click at [256, 236] on div "02" at bounding box center [247, 236] width 29 height 20
type input "02:57 AM"
type input "17"
type input "02:54 AM"
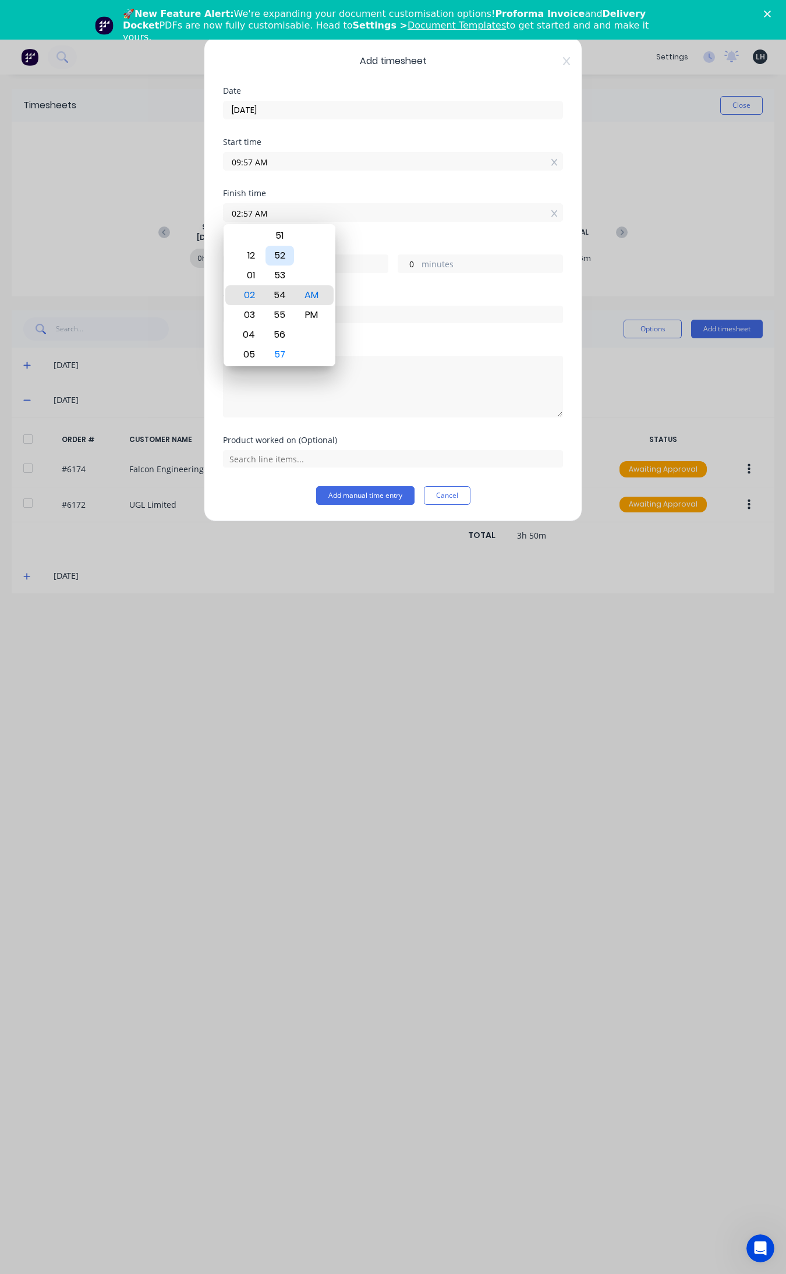
type input "16"
type input "57"
type input "02:50 AM"
type input "53"
type input "02:45 AM"
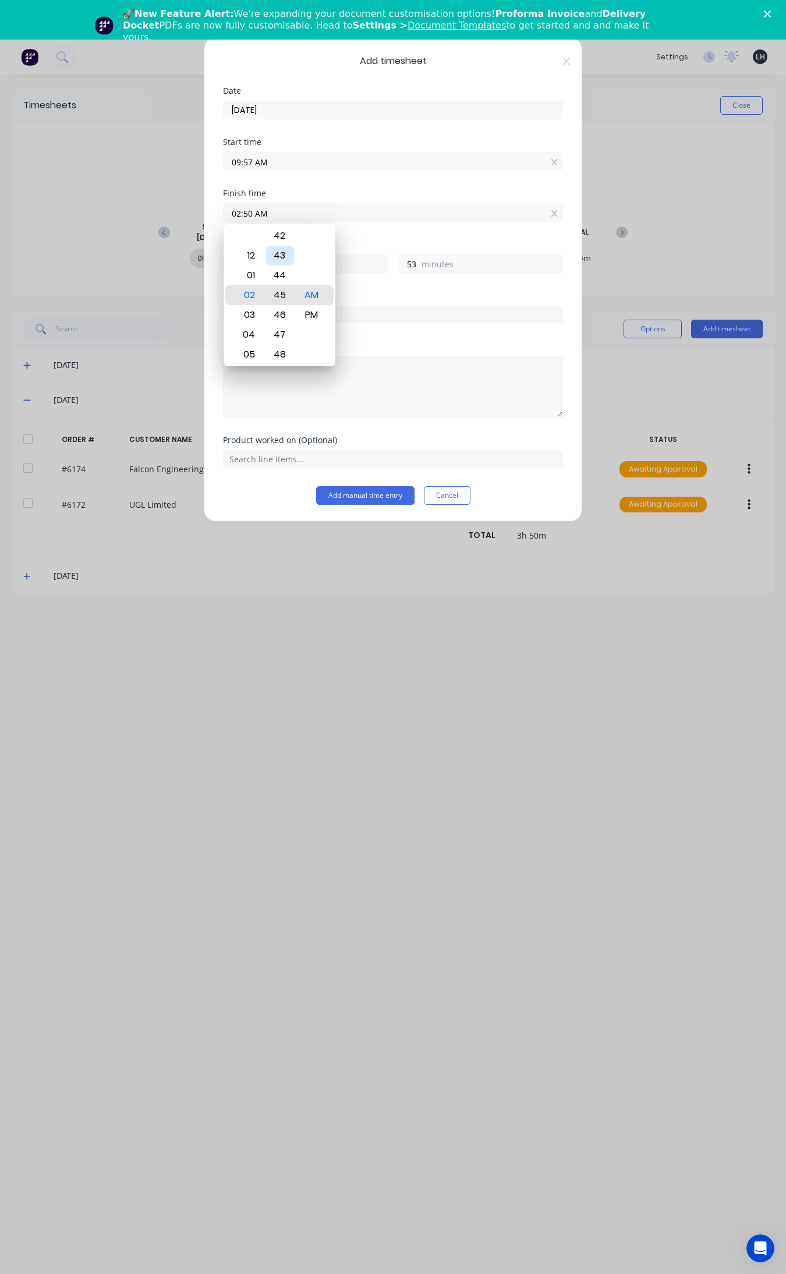
type input "48"
type input "02:41 AM"
type input "44"
type input "02:38 AM"
type input "41"
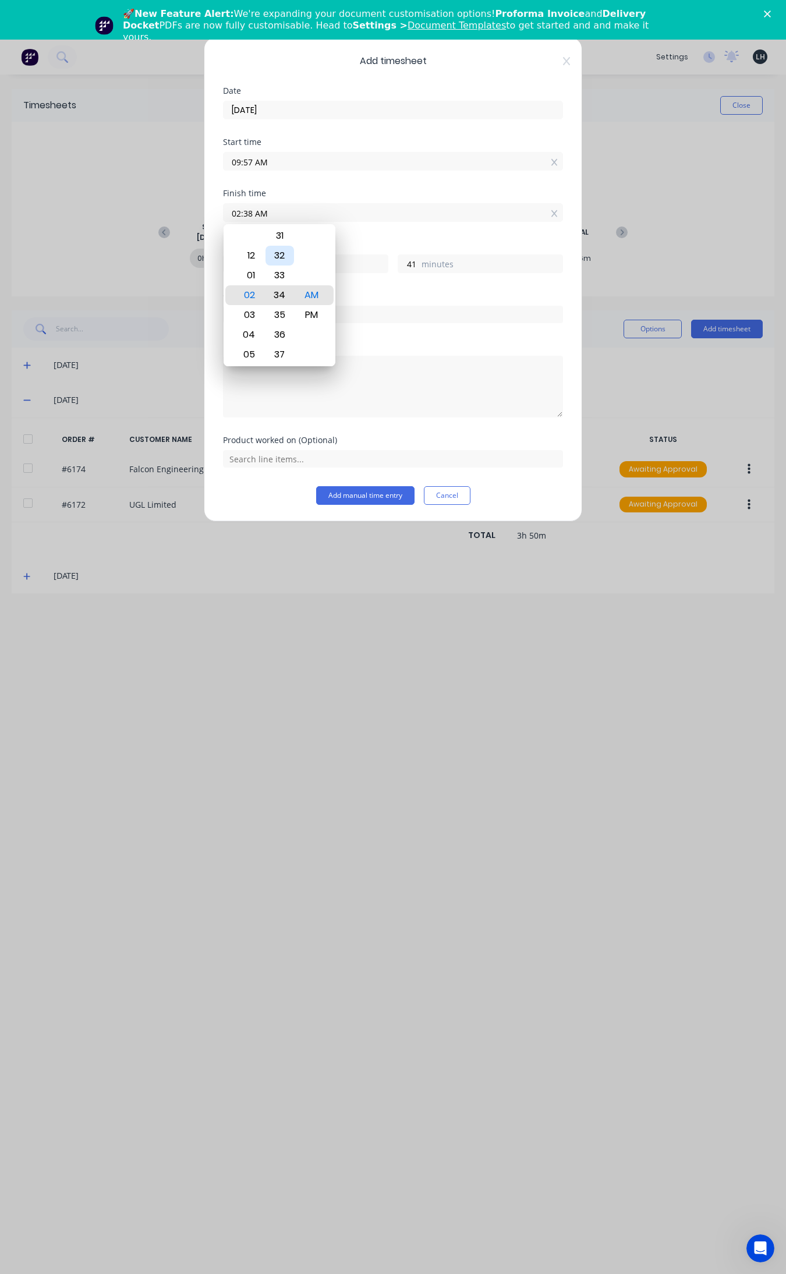
type input "02:34 AM"
type input "37"
type input "02:31 AM"
type input "34"
click at [284, 277] on div "30" at bounding box center [280, 276] width 29 height 20
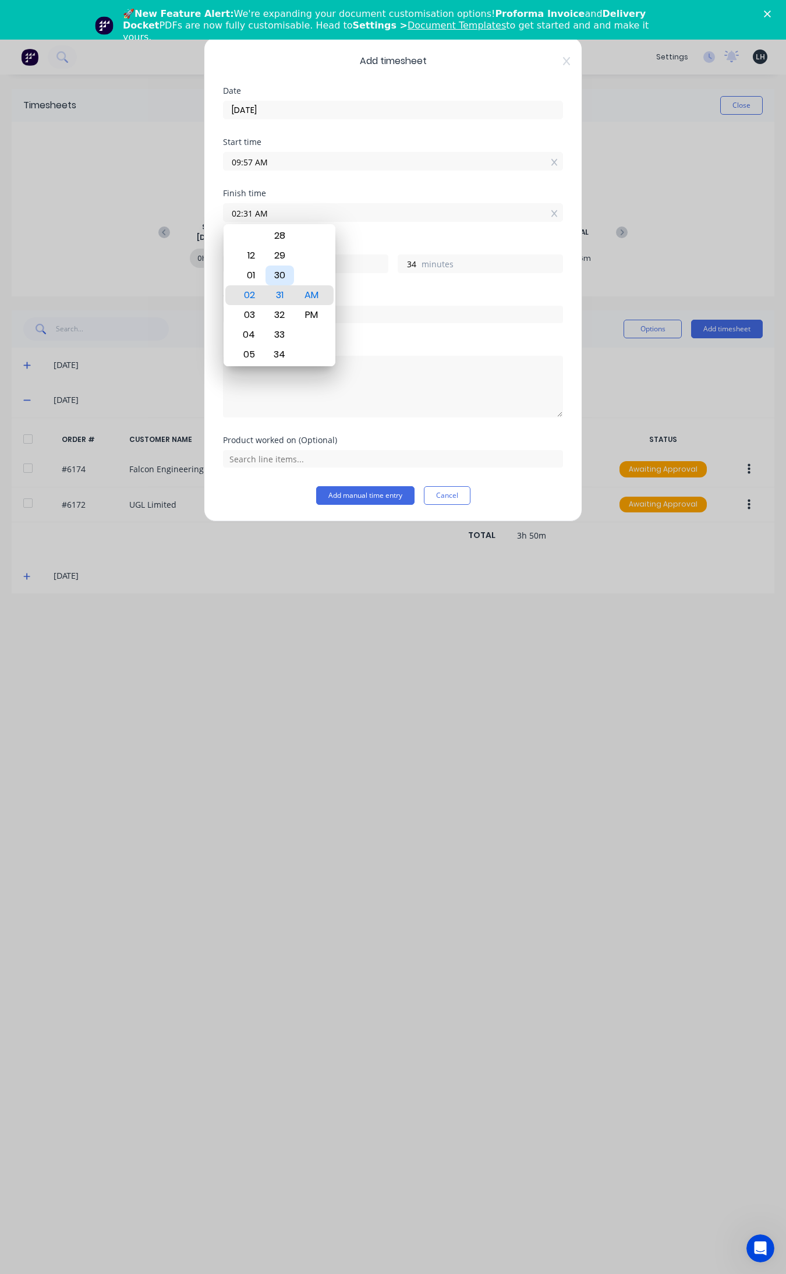
type input "02:30 AM"
type input "33"
click at [310, 307] on div "PM" at bounding box center [312, 315] width 29 height 20
type input "02:30 PM"
type input "4"
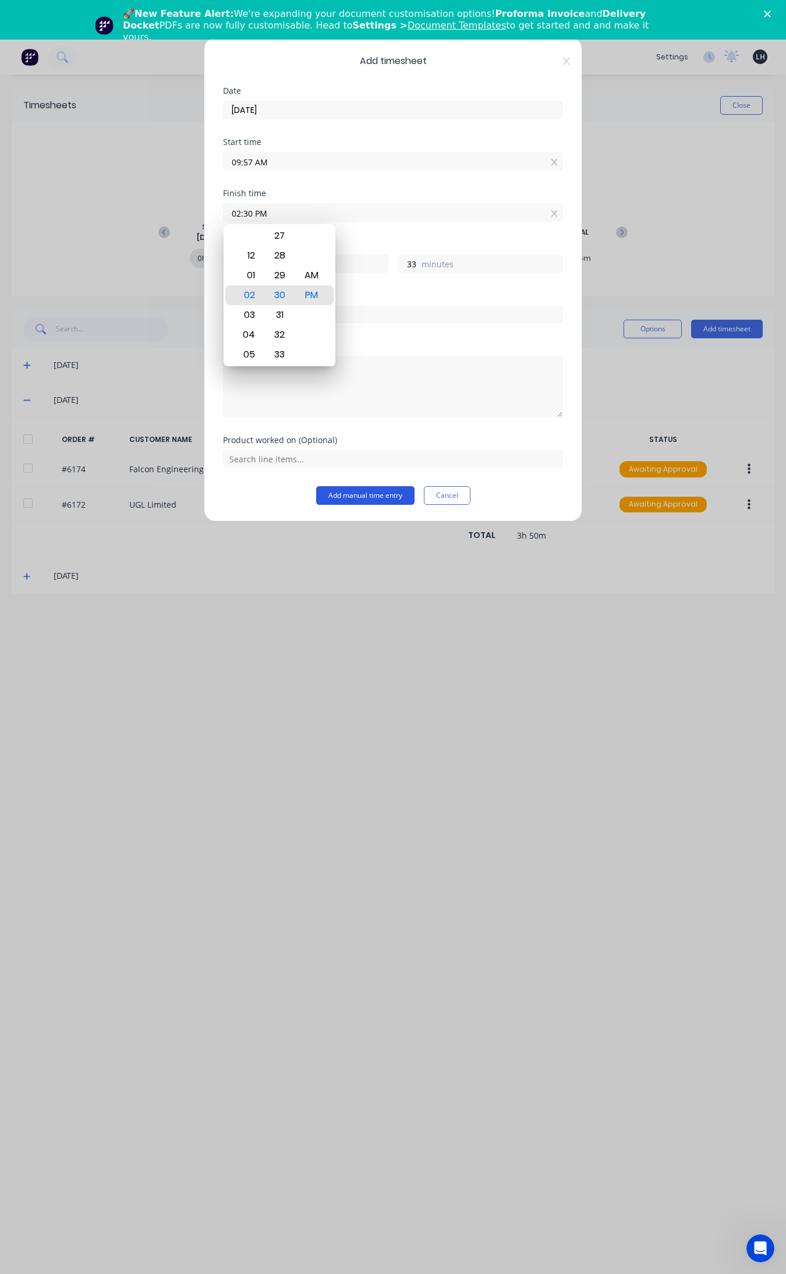
click at [402, 491] on button "Add manual time entry" at bounding box center [365, 495] width 98 height 19
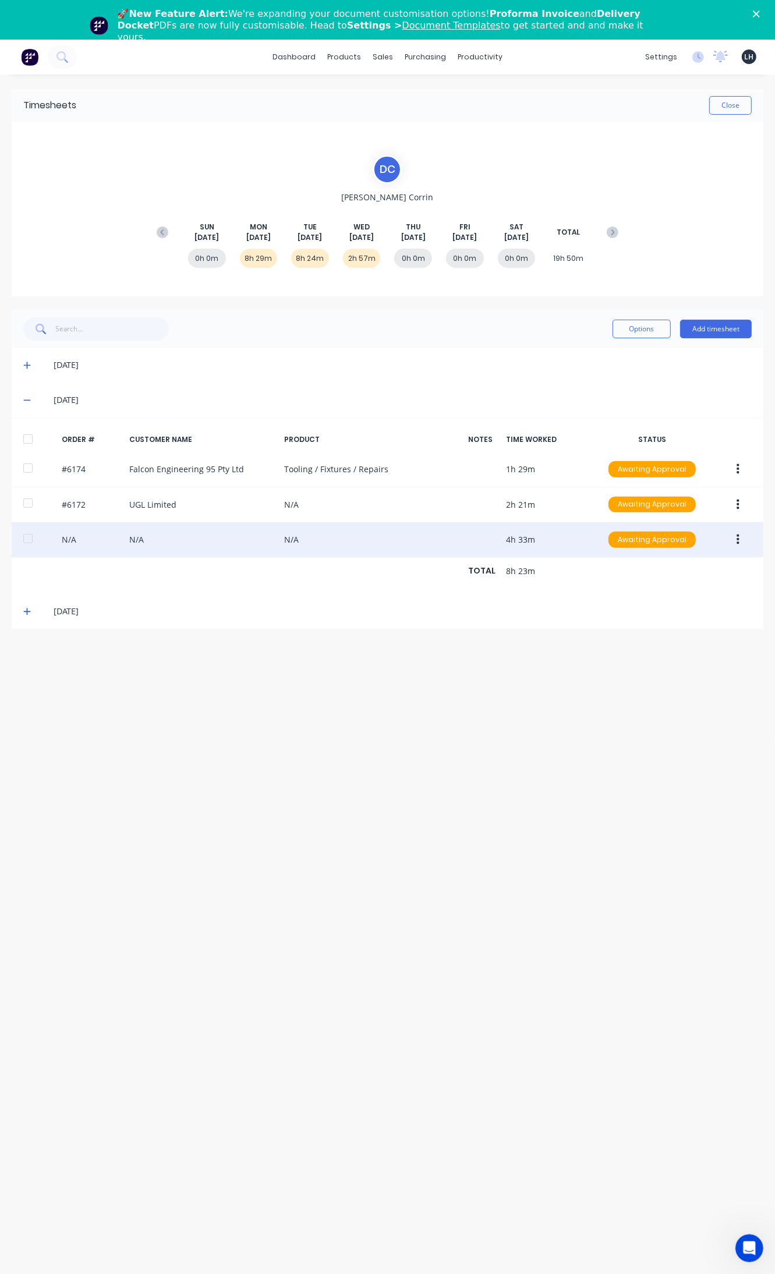
click at [746, 544] on button "button" at bounding box center [737, 539] width 27 height 21
click at [682, 613] on div "Edit" at bounding box center [697, 616] width 90 height 17
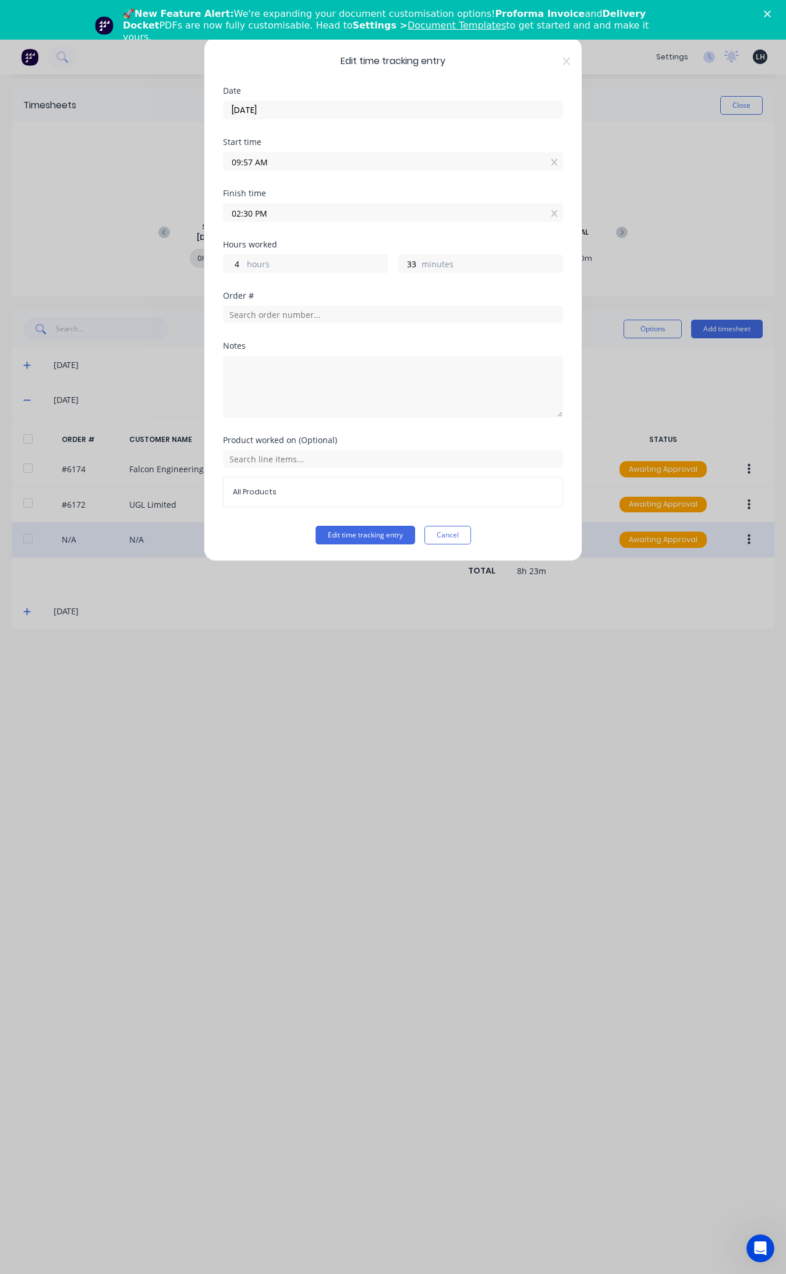
click at [249, 163] on input "09:57 AM" at bounding box center [393, 161] width 339 height 17
type input "09:54 AM"
click at [316, 526] on button "Edit time tracking entry" at bounding box center [366, 535] width 100 height 19
type input "36"
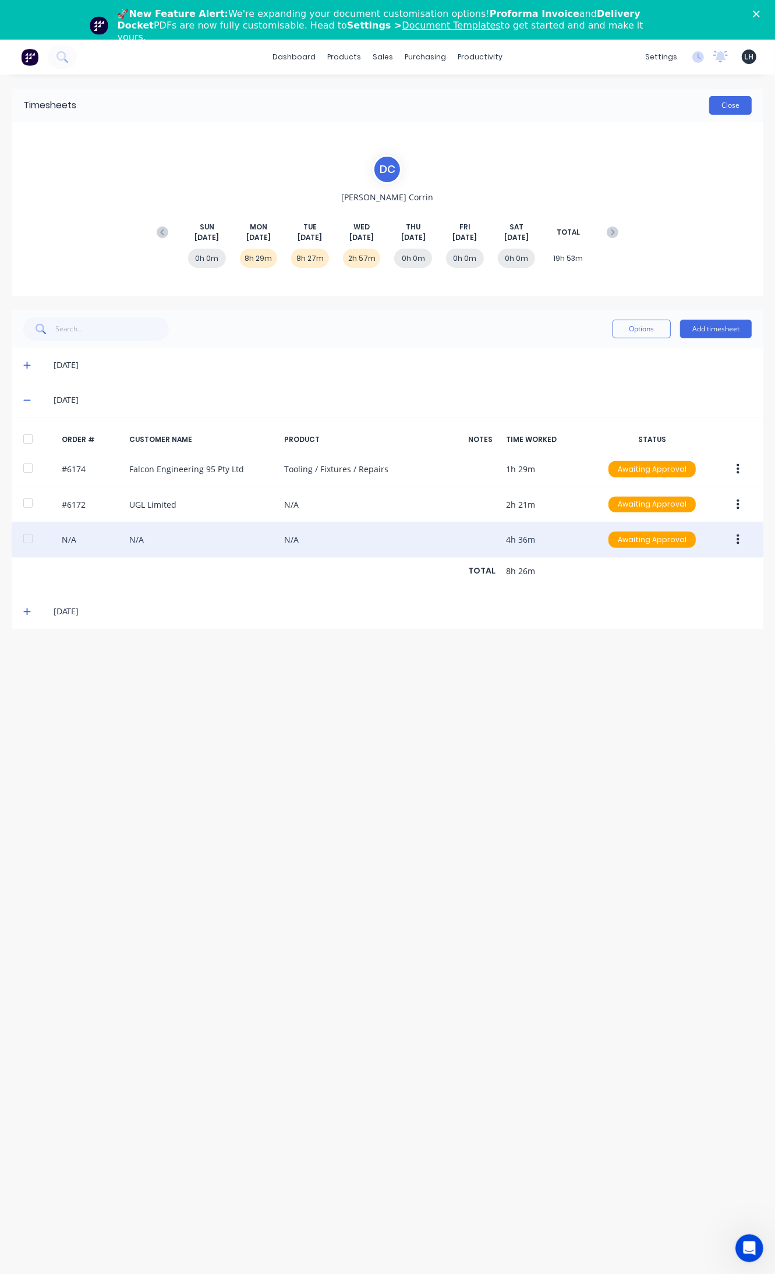
click at [728, 108] on button "Close" at bounding box center [730, 105] width 43 height 19
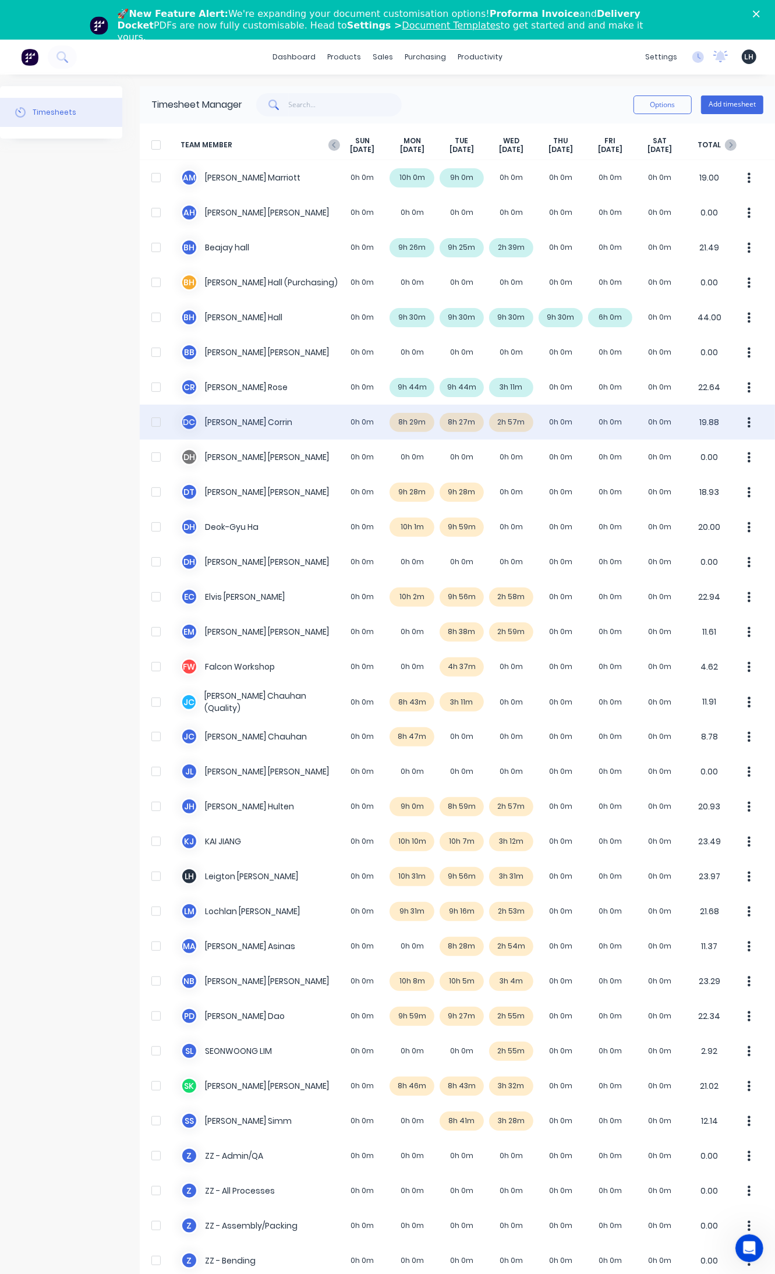
click at [748, 426] on icon "button" at bounding box center [749, 422] width 3 height 13
click at [689, 454] on div "Approve" at bounding box center [705, 454] width 90 height 17
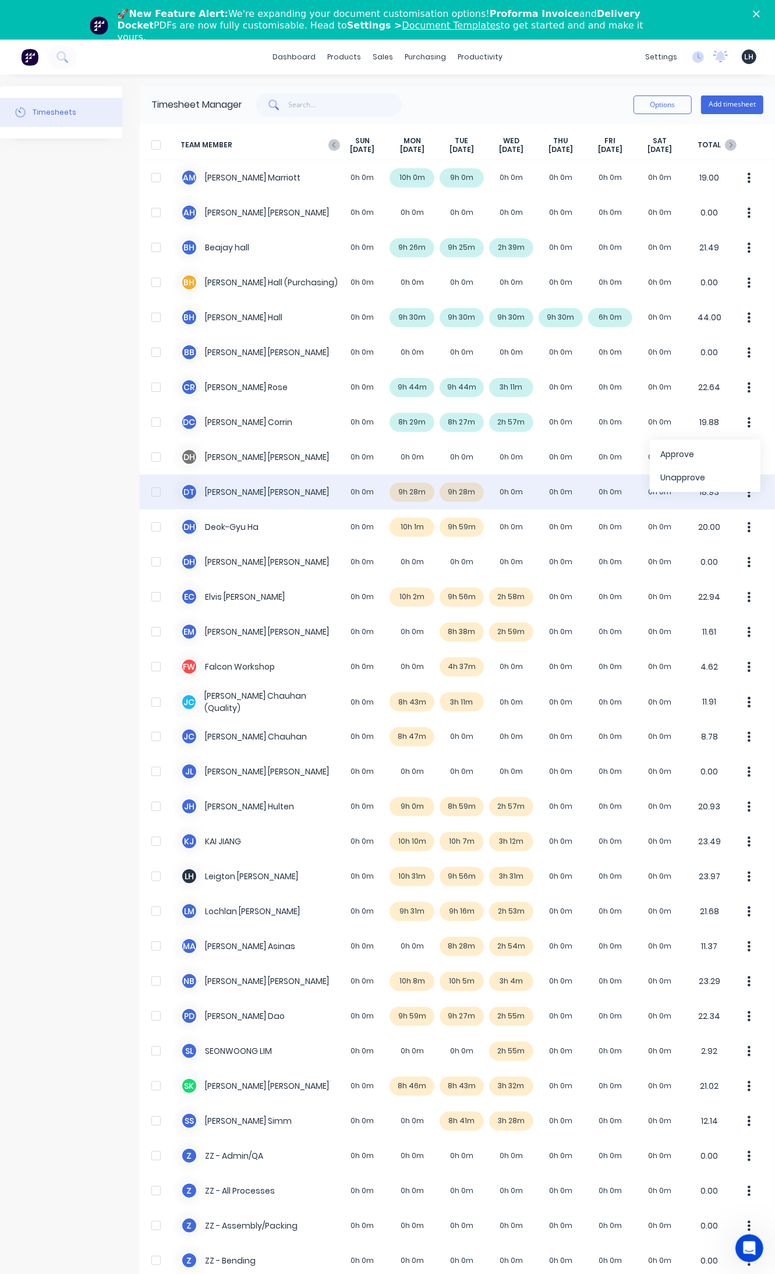
click at [743, 494] on button "button" at bounding box center [749, 491] width 24 height 23
click at [692, 522] on div "Approve" at bounding box center [705, 524] width 90 height 17
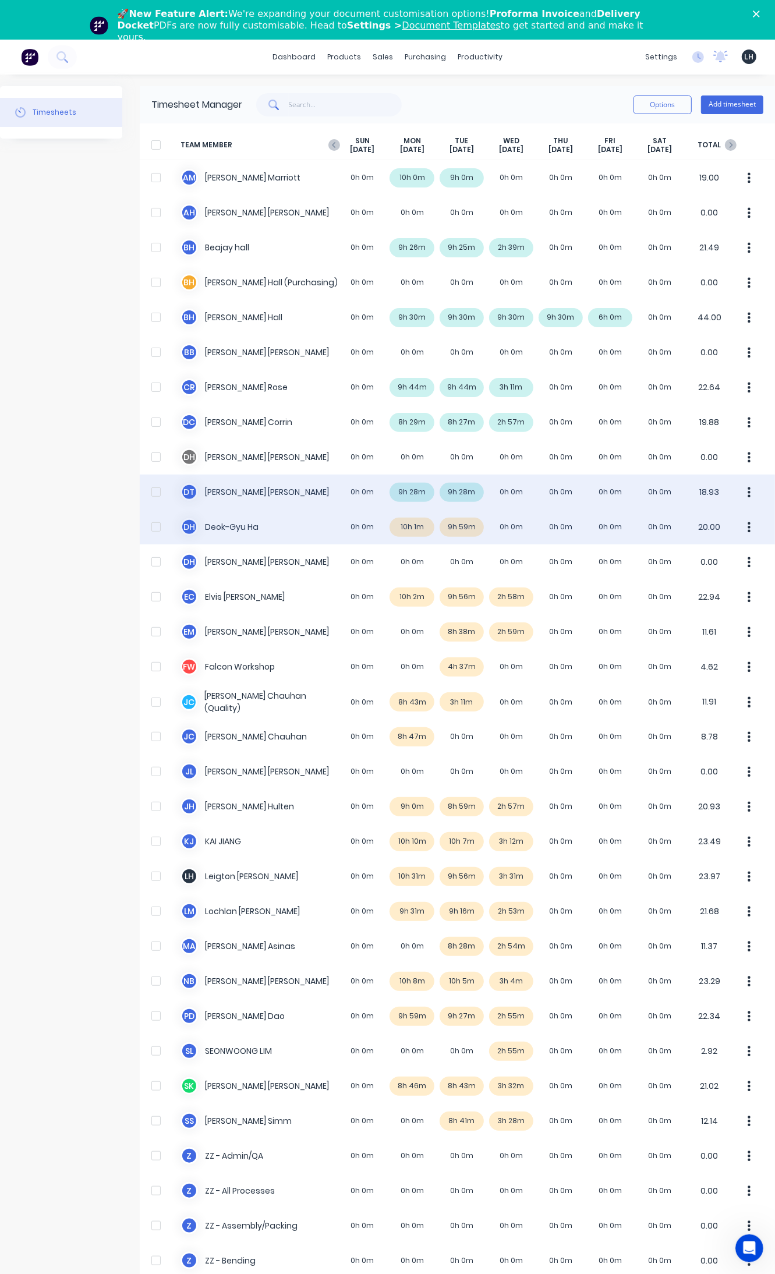
click at [753, 525] on div "D H Deok-Gyu Ha 0h 0m 10h 1m 9h 59m 0h 0m 0h 0m 0h 0m 0h 0m 20.00" at bounding box center [457, 526] width 635 height 35
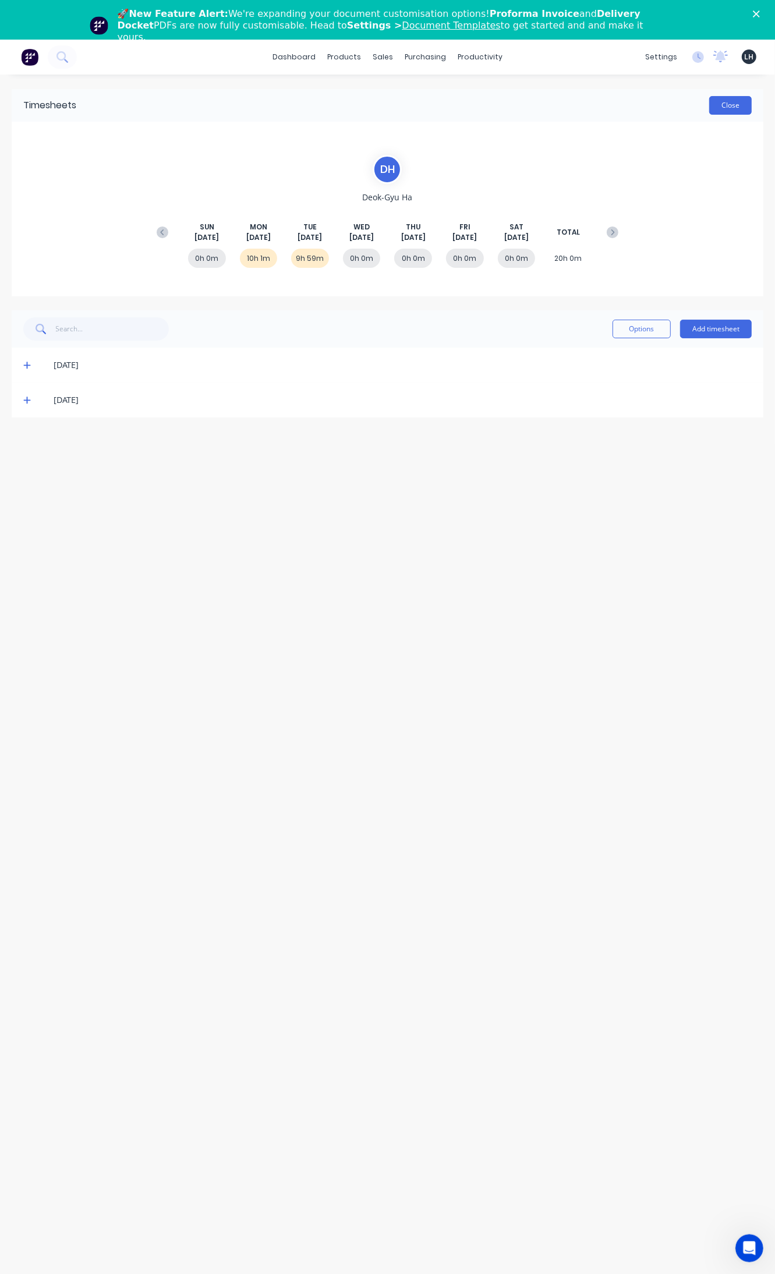
click at [730, 111] on button "Close" at bounding box center [730, 105] width 43 height 19
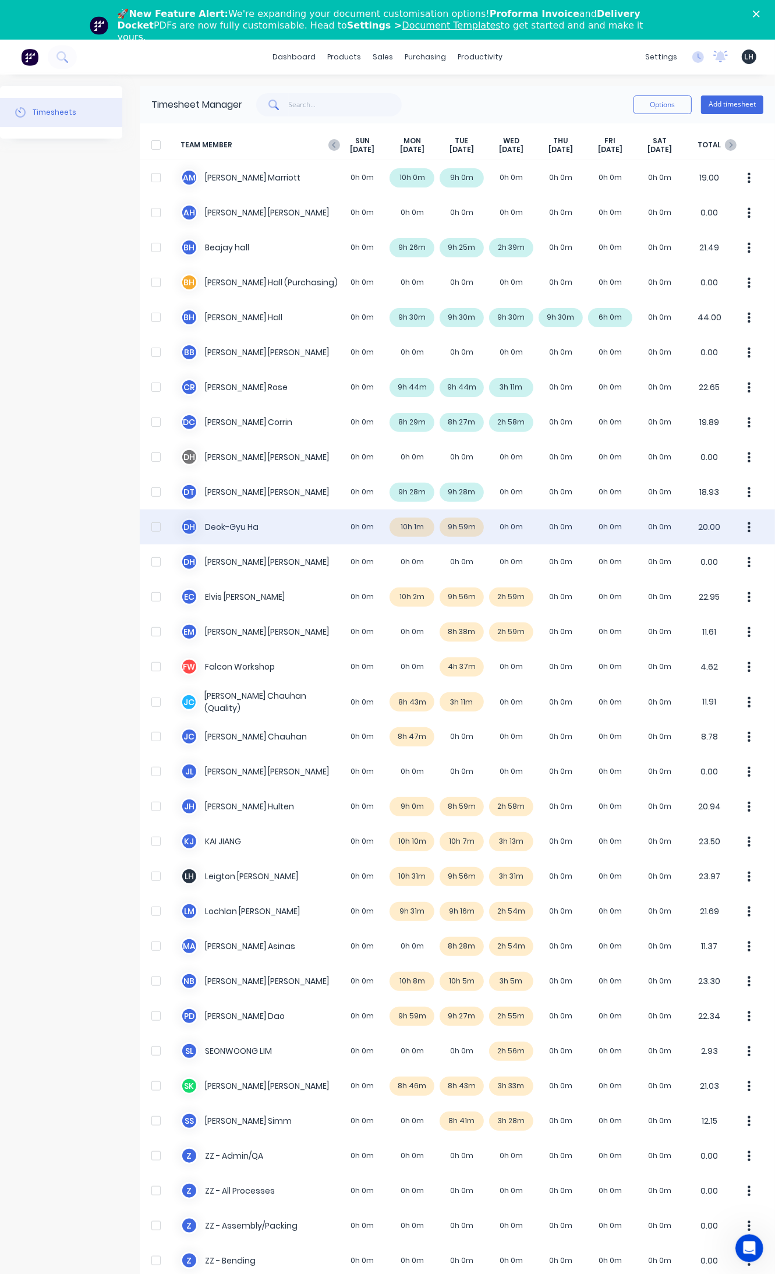
click at [748, 528] on icon "button" at bounding box center [749, 527] width 3 height 10
click at [699, 556] on div "Approve" at bounding box center [705, 559] width 90 height 17
click at [417, 525] on div "D H Deok-Gyu Ha 0h 0m 10h 1m 9h 59m 0h 0m 0h 0m 0h 0m 0h 0m 20.00 Approve Unapp…" at bounding box center [457, 526] width 635 height 35
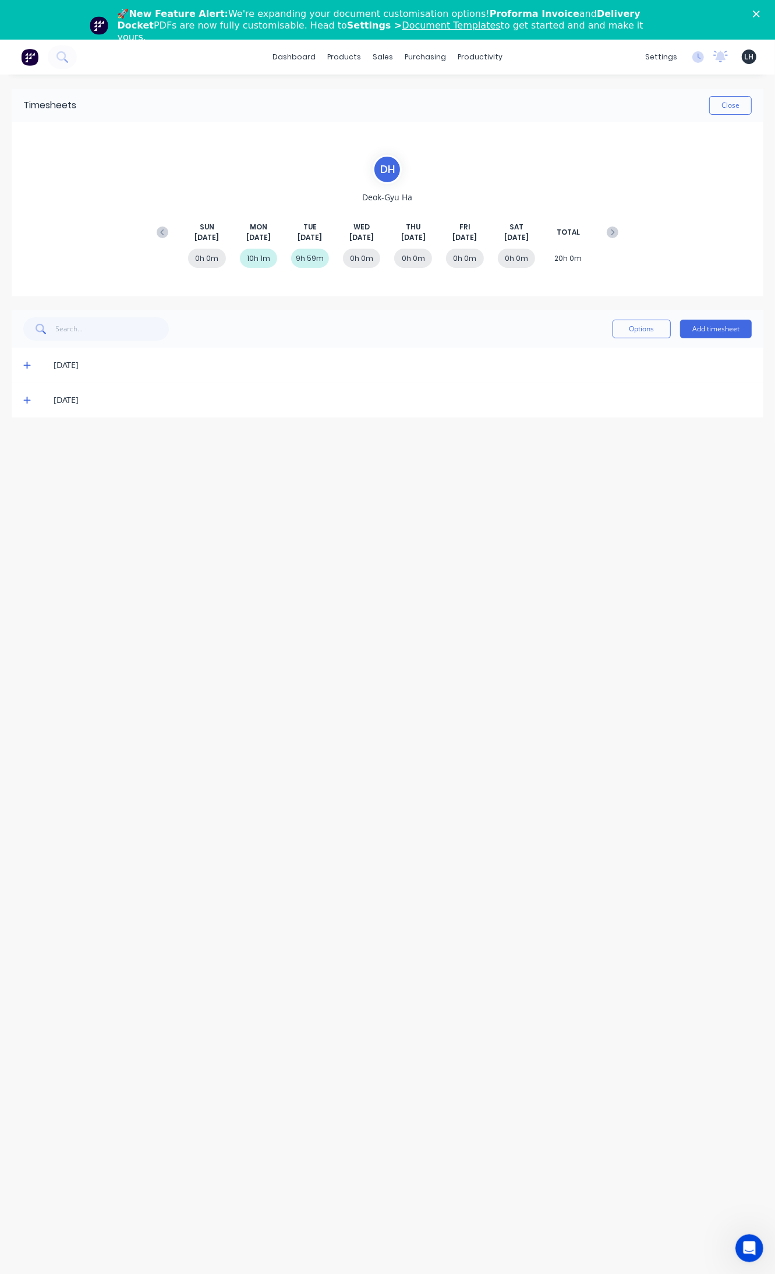
click at [27, 368] on icon at bounding box center [27, 365] width 8 height 8
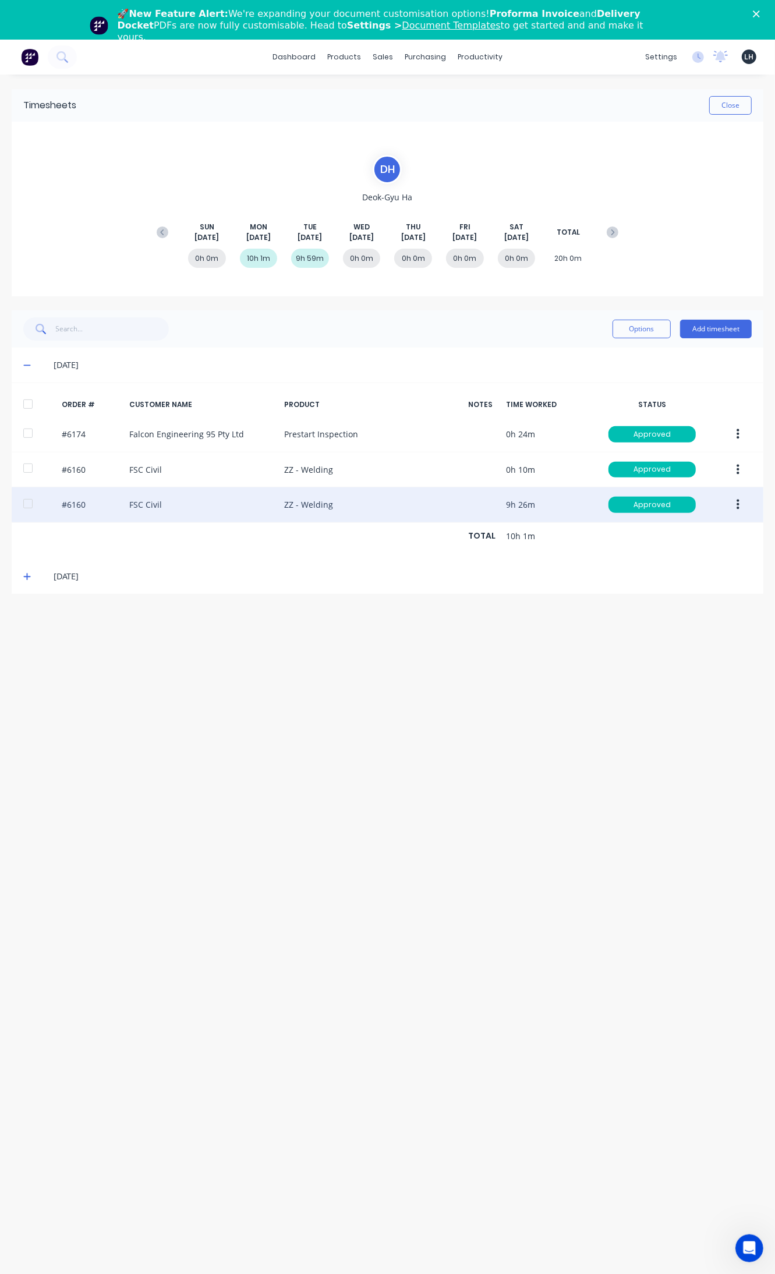
click at [735, 507] on button "button" at bounding box center [737, 504] width 27 height 21
click at [693, 580] on div "Edit" at bounding box center [697, 582] width 90 height 17
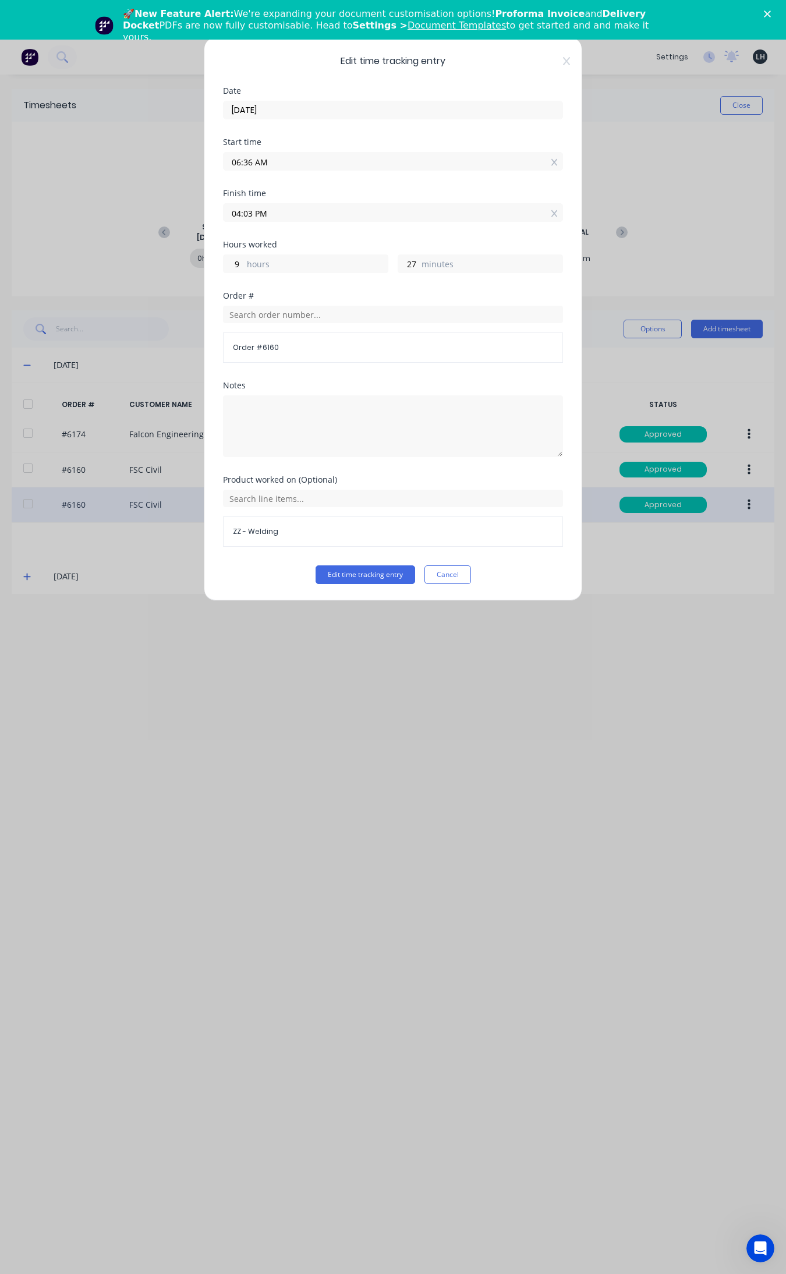
click at [252, 220] on input "04:03 PM" at bounding box center [393, 212] width 339 height 17
type input "04:00 PM"
click at [316, 565] on button "Edit time tracking entry" at bounding box center [366, 574] width 100 height 19
type input "24"
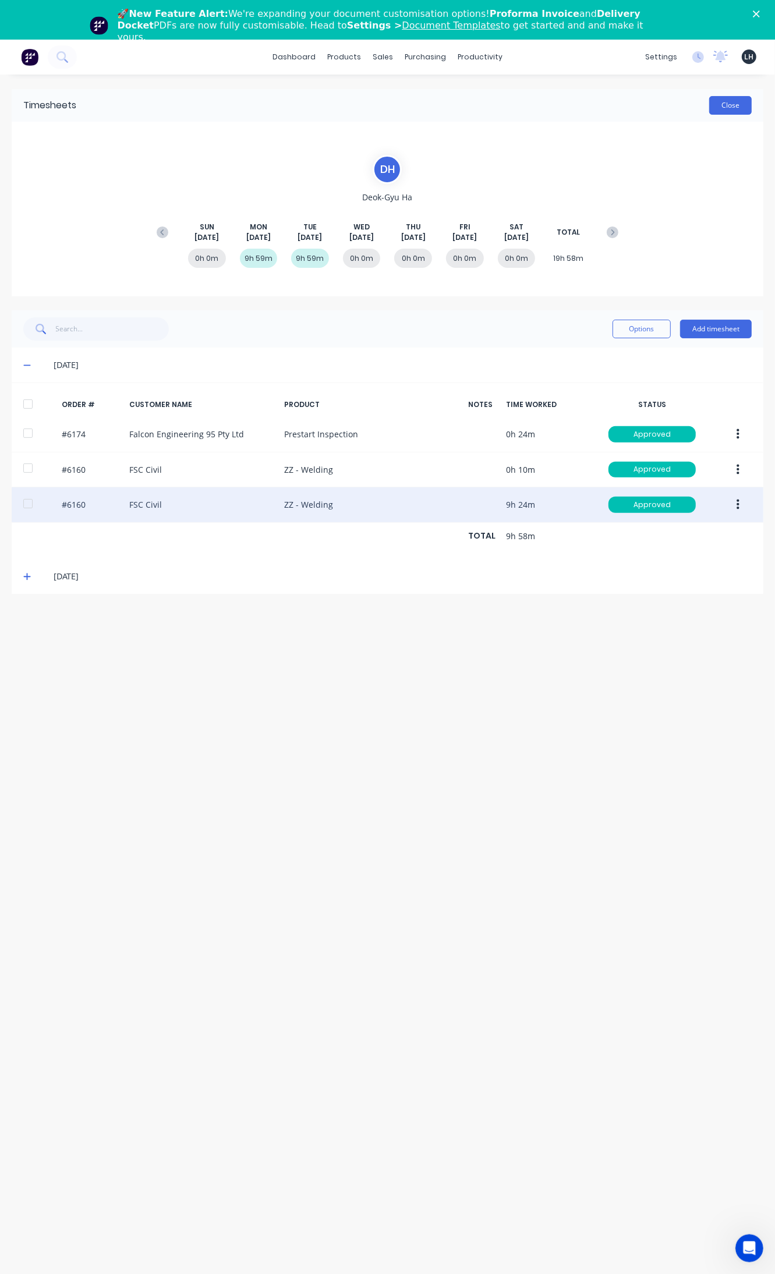
click at [728, 102] on button "Close" at bounding box center [730, 105] width 43 height 19
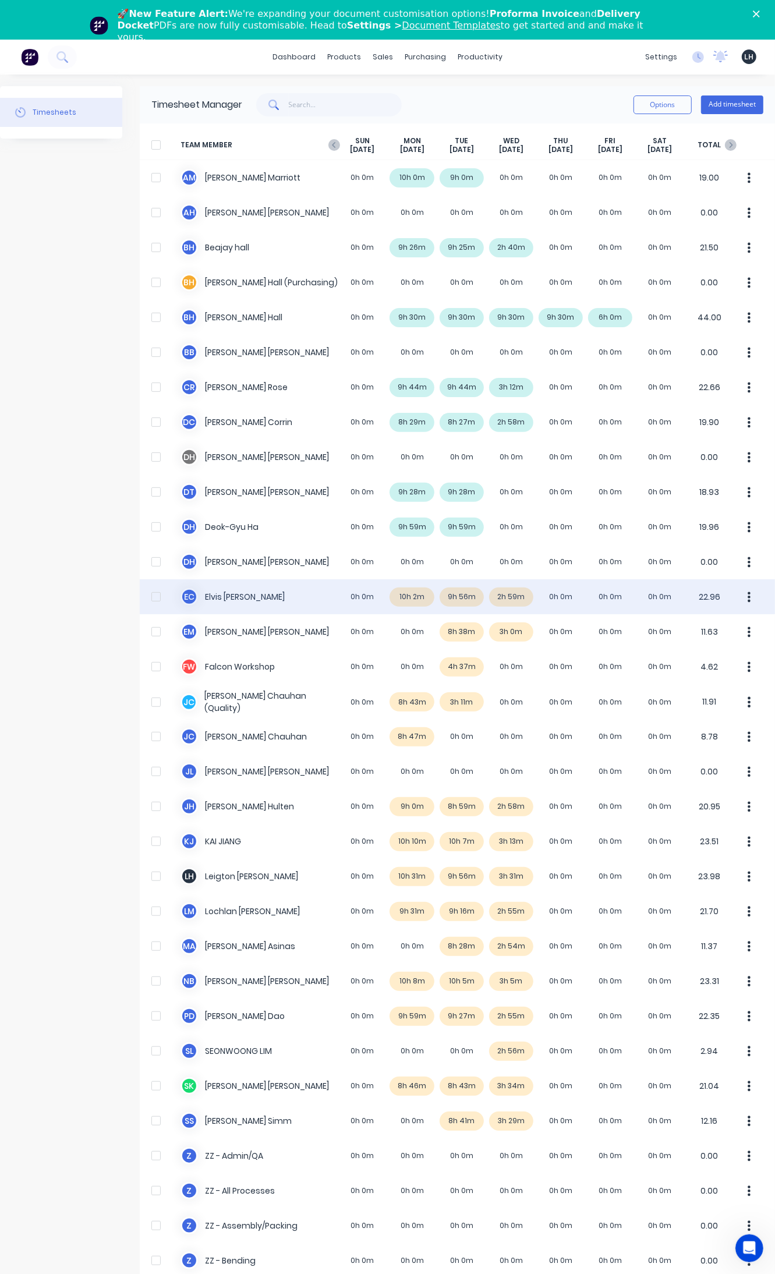
click at [417, 596] on div "E C Elvis Calixtro 0h 0m 10h 2m 9h 56m 2h 59m 0h 0m 0h 0m 0h 0m 22.96" at bounding box center [457, 596] width 635 height 35
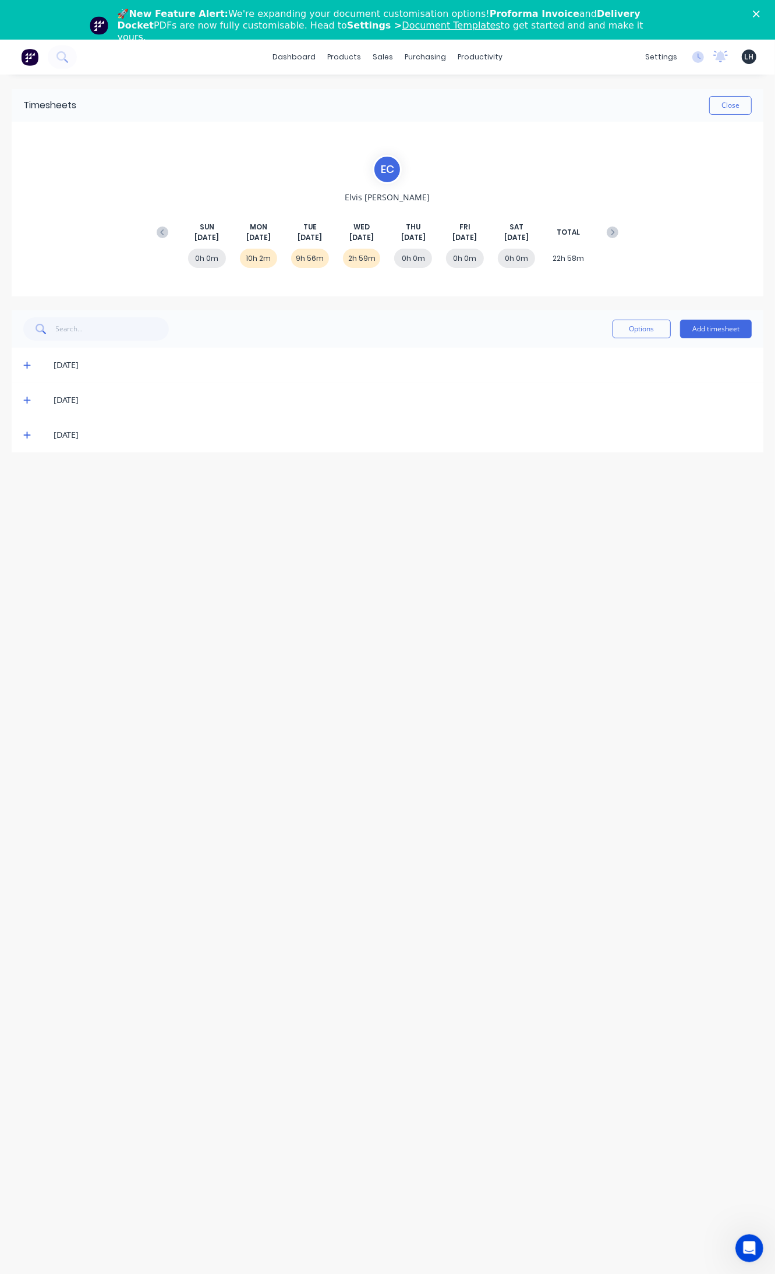
click at [21, 362] on div "[DATE]" at bounding box center [388, 365] width 752 height 35
click at [24, 362] on icon at bounding box center [27, 365] width 8 height 8
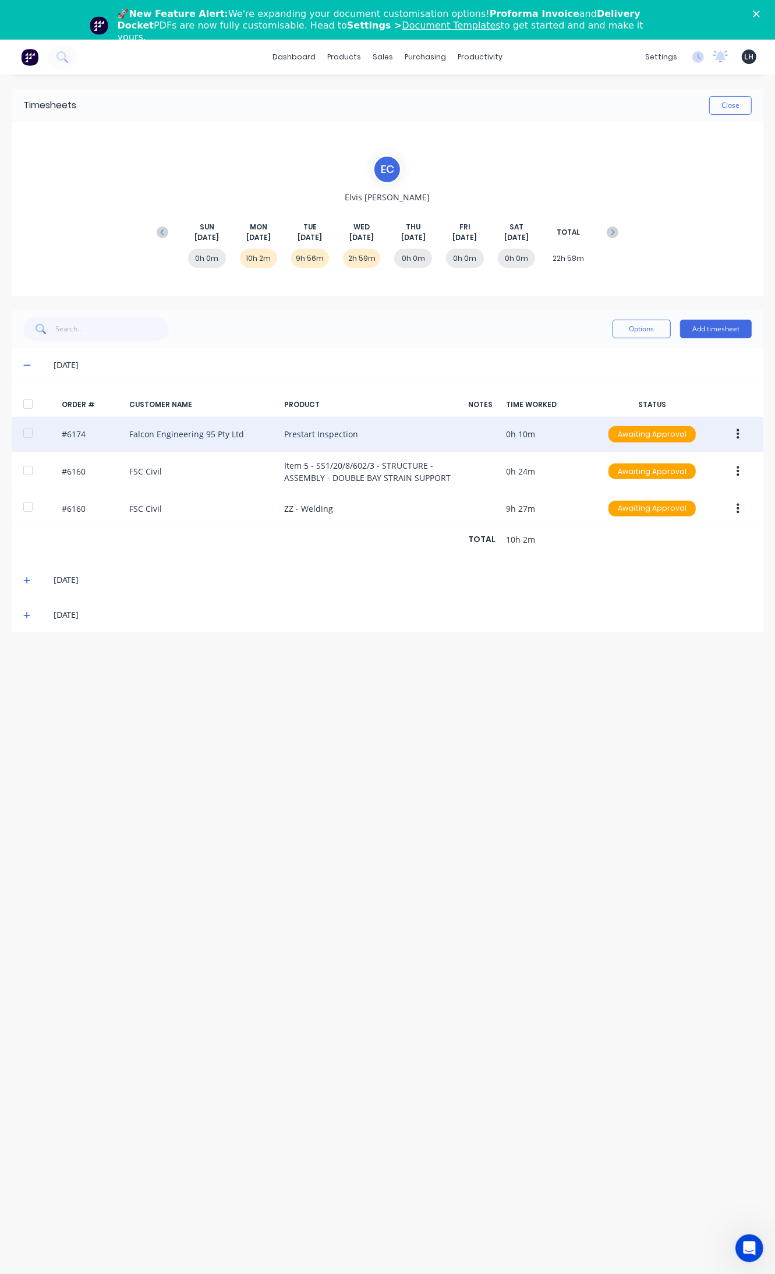
click at [733, 435] on button "button" at bounding box center [737, 434] width 27 height 21
click at [692, 511] on div "Edit" at bounding box center [697, 511] width 90 height 17
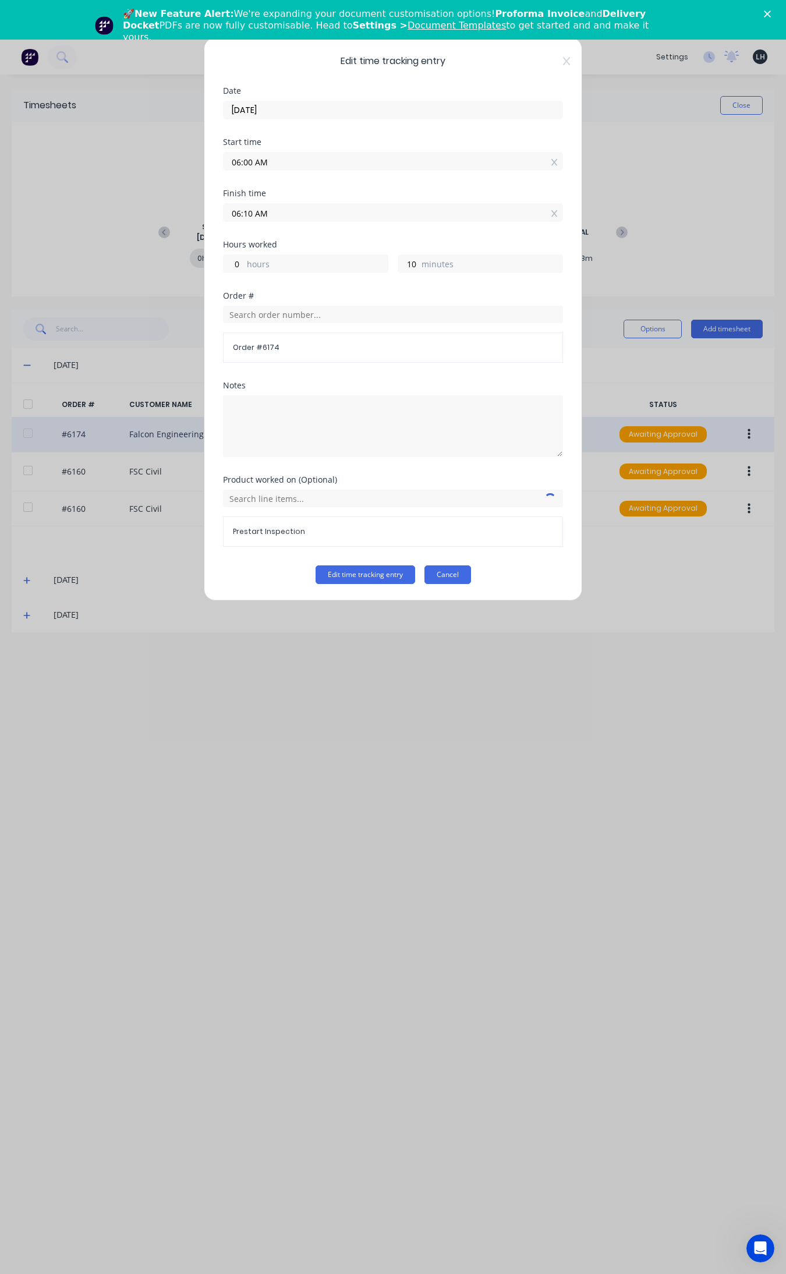
click at [459, 568] on button "Cancel" at bounding box center [447, 574] width 47 height 19
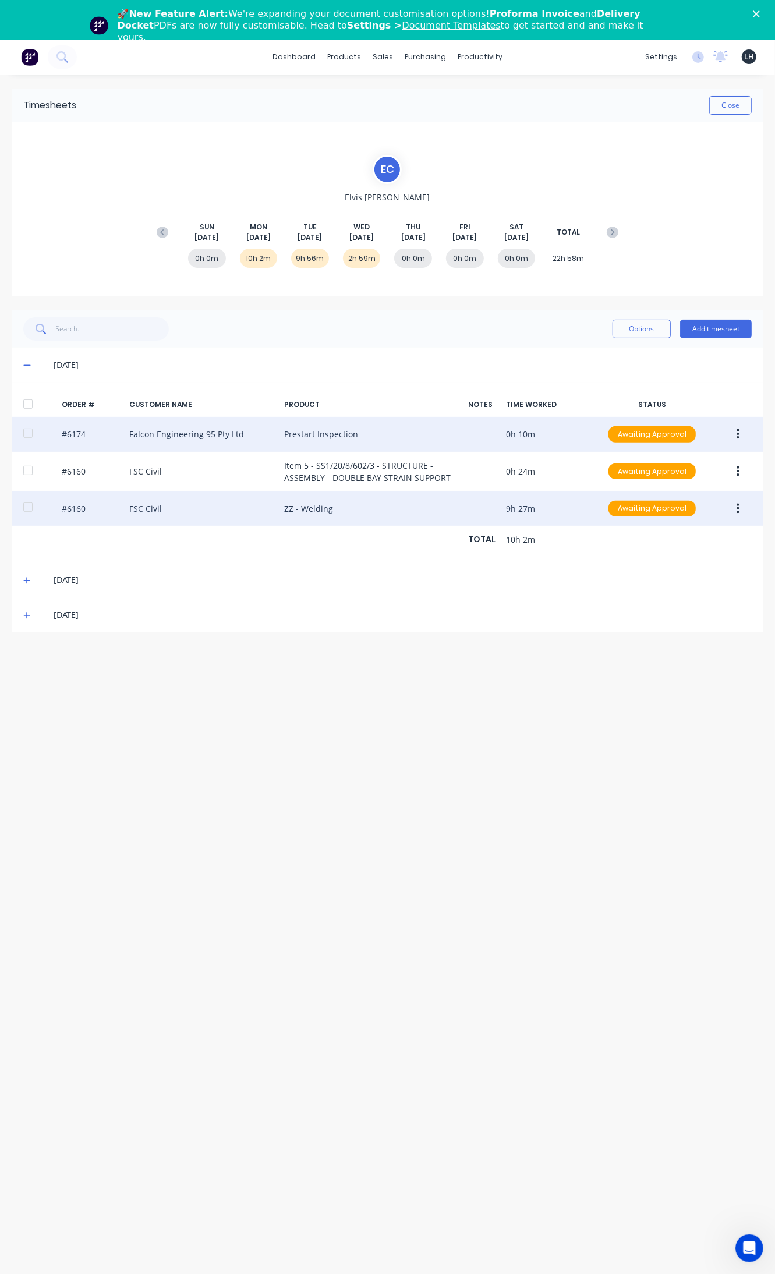
click at [737, 505] on icon "button" at bounding box center [738, 508] width 3 height 10
click at [686, 592] on div "Edit" at bounding box center [697, 586] width 90 height 17
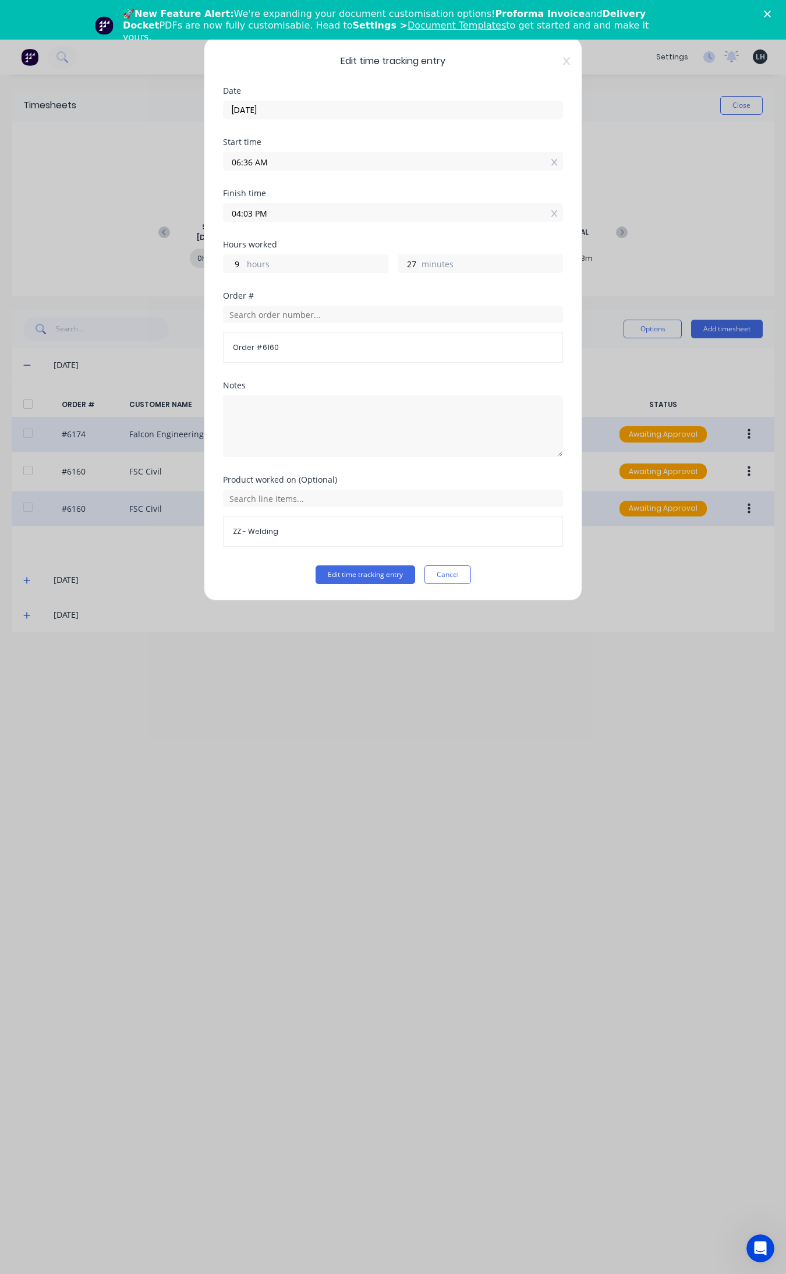
click at [252, 214] on input "04:03 PM" at bounding box center [393, 212] width 339 height 17
type input "04:00 PM"
click at [316, 565] on button "Edit time tracking entry" at bounding box center [366, 574] width 100 height 19
type input "24"
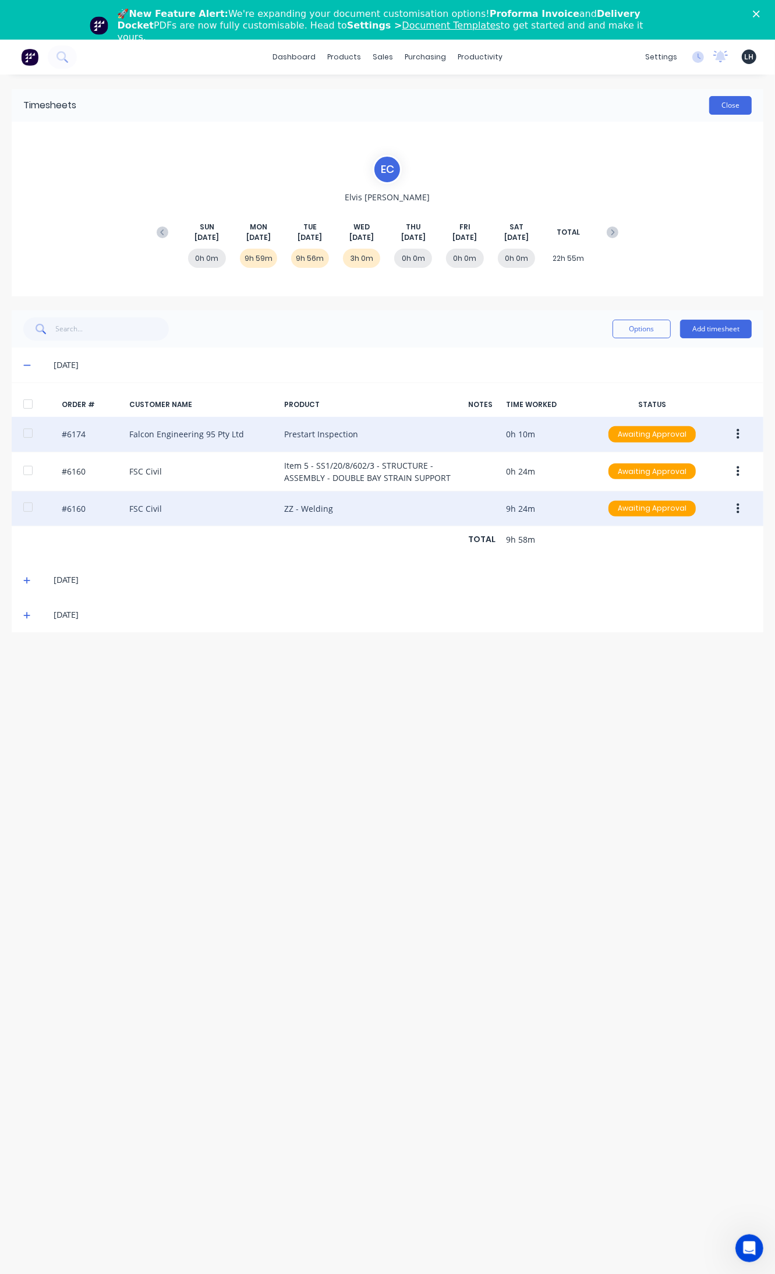
click at [746, 107] on button "Close" at bounding box center [730, 105] width 43 height 19
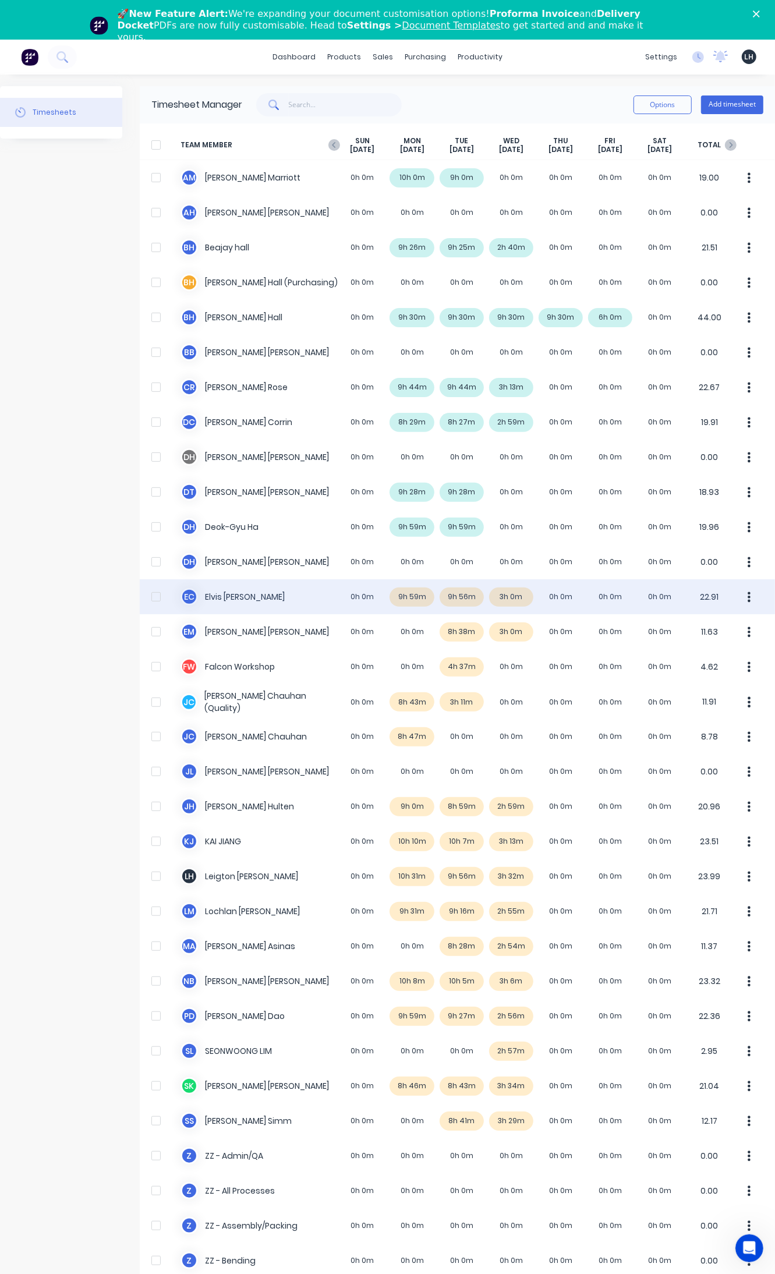
click at [748, 600] on icon "button" at bounding box center [749, 597] width 3 height 13
click at [677, 624] on div "Approve" at bounding box center [705, 629] width 90 height 17
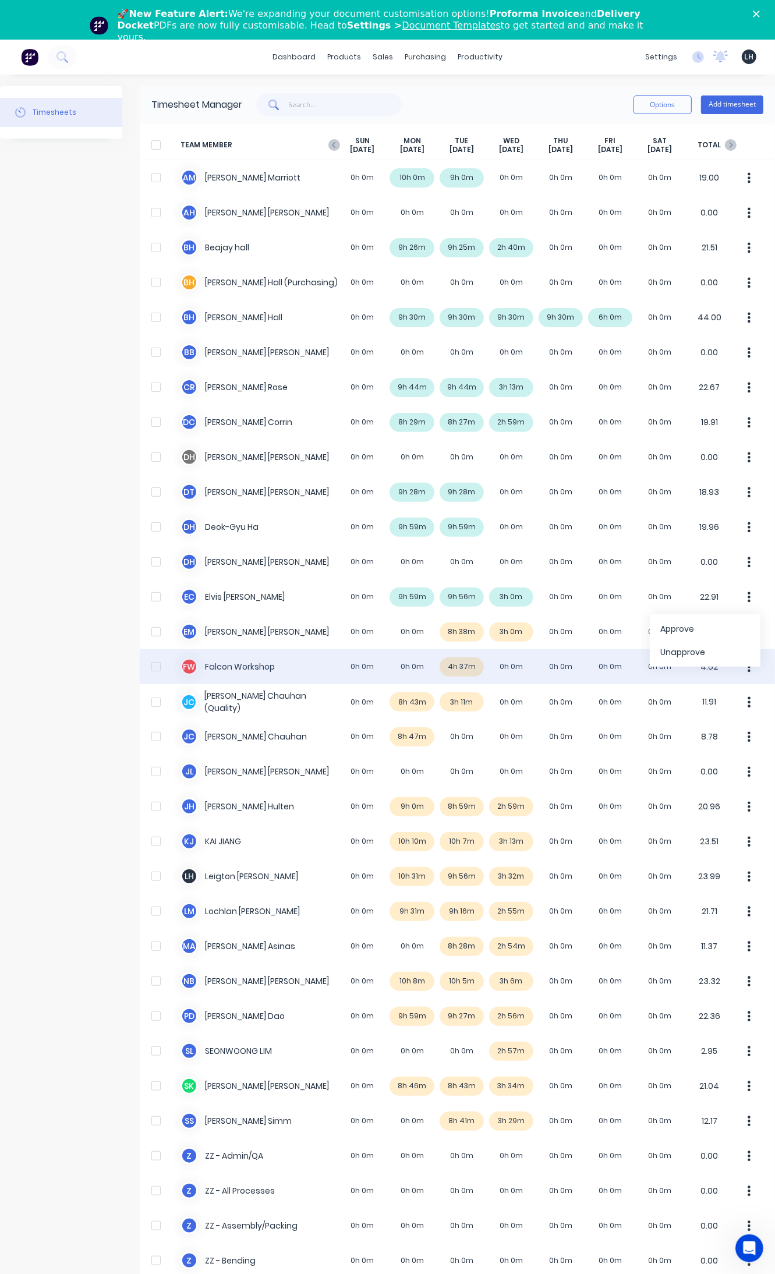
click at [741, 668] on button "button" at bounding box center [749, 666] width 24 height 23
click at [468, 668] on div "F W Falcon Workshop 0h 0m 0h 0m 4h 37m 0h 0m 0h 0m 0h 0m 0h 0m 4.62 Approve Una…" at bounding box center [457, 666] width 635 height 35
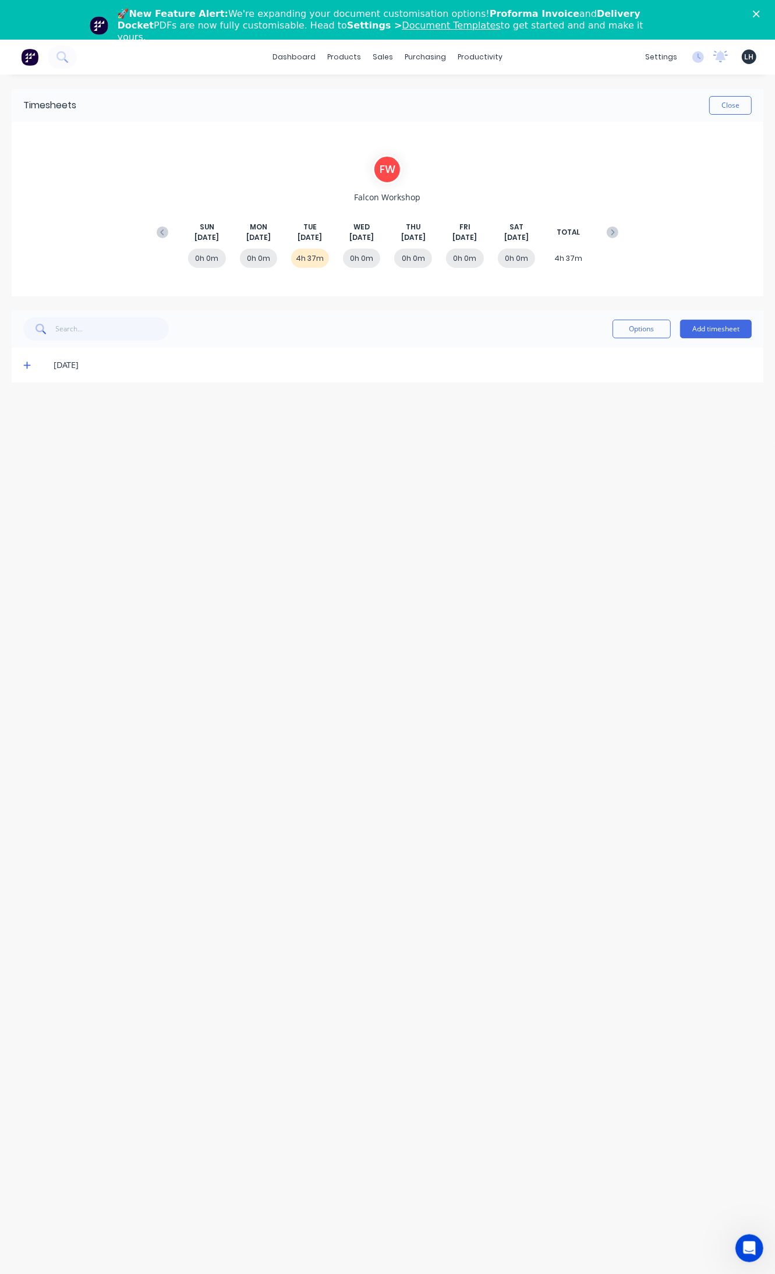
click at [29, 364] on icon at bounding box center [27, 365] width 8 height 8
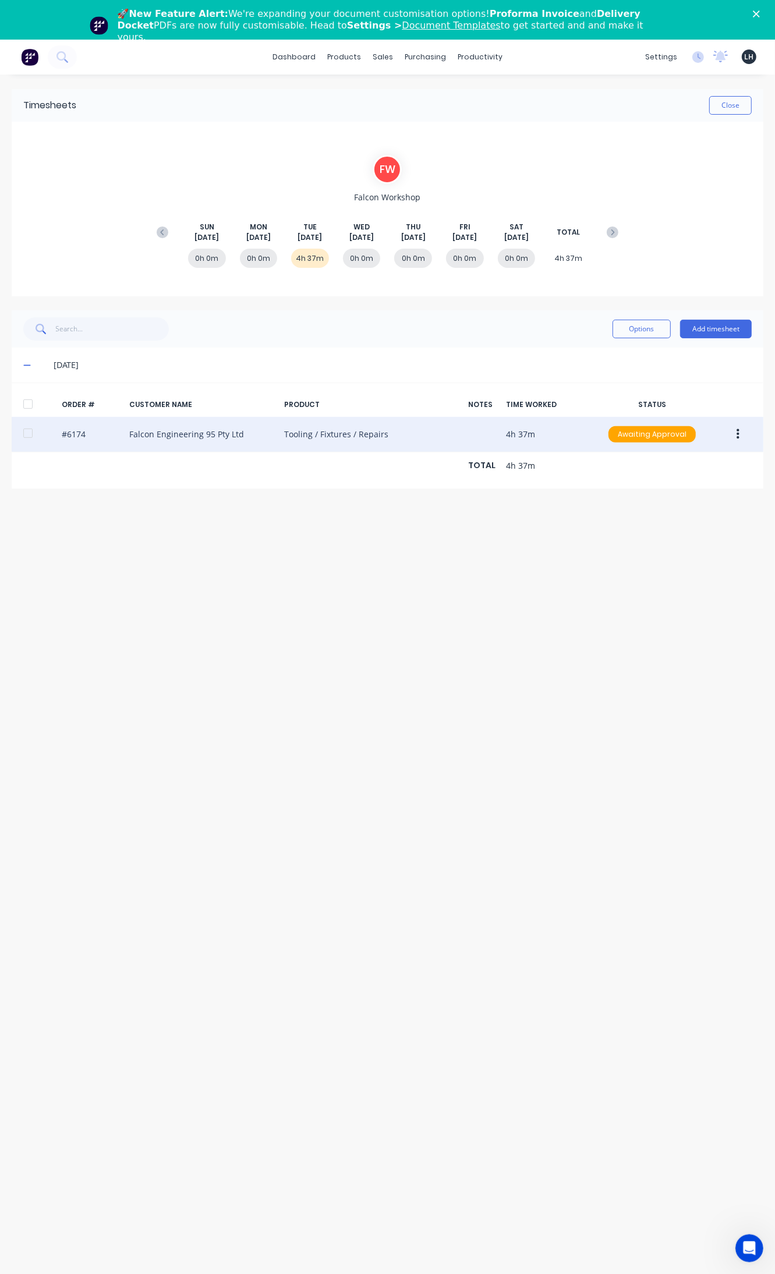
click at [737, 435] on icon "button" at bounding box center [738, 434] width 3 height 10
click at [693, 548] on button "Delete" at bounding box center [696, 558] width 111 height 23
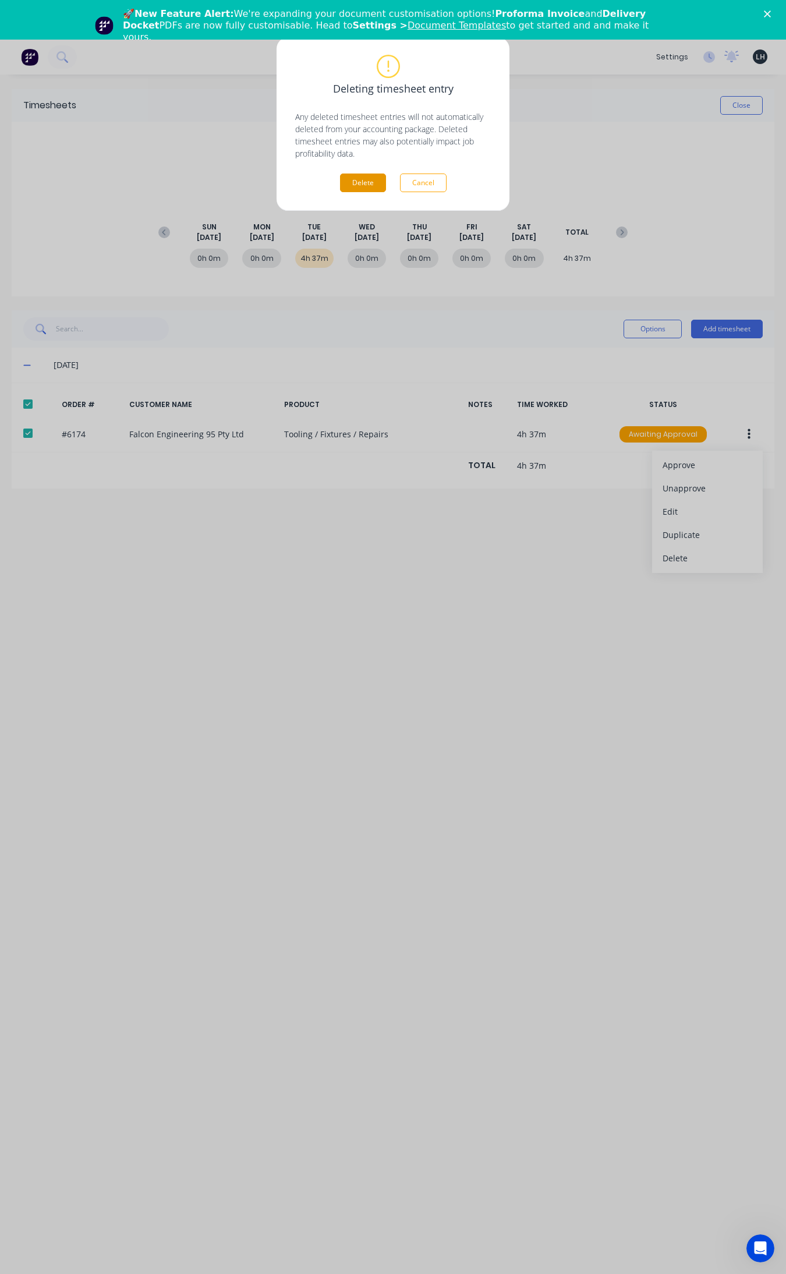
click at [367, 181] on button "Delete" at bounding box center [363, 183] width 46 height 19
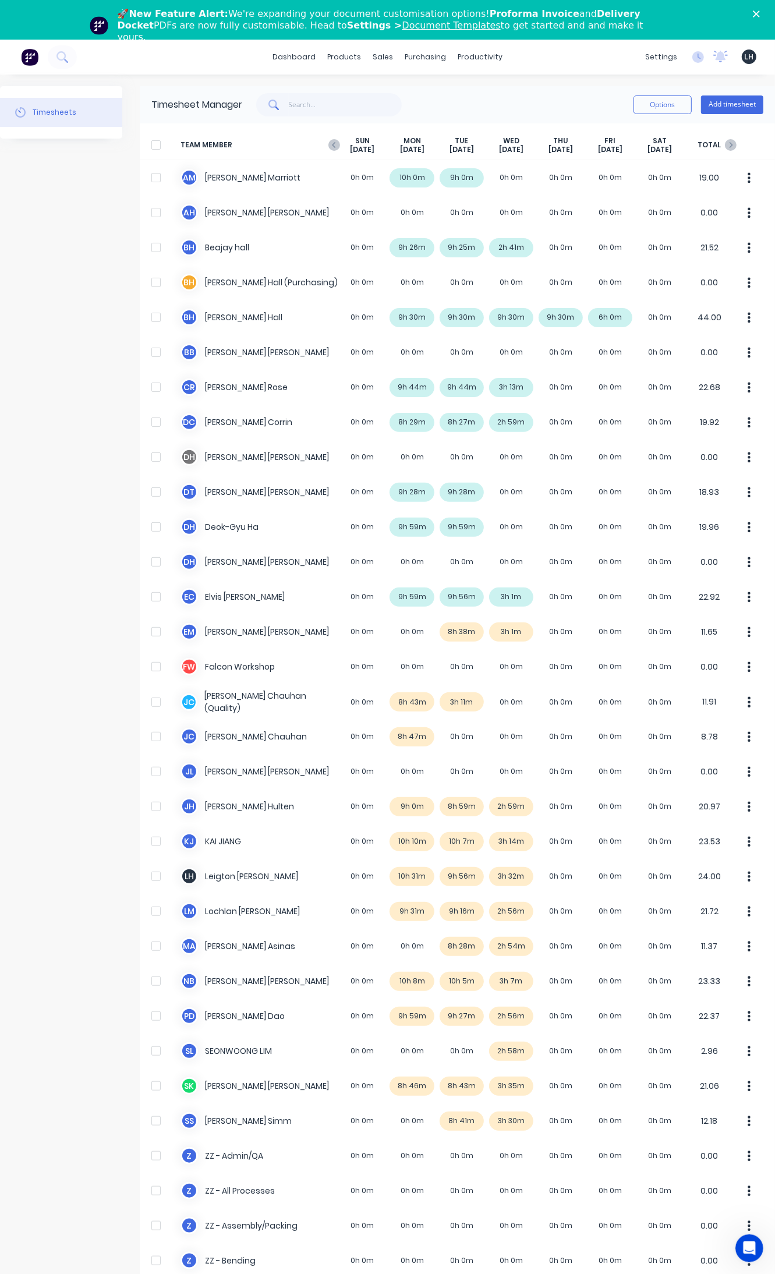
click at [337, 417] on div "D C Dan Corrin 0h 0m 8h 29m 8h 27m 2h 59m 0h 0m 0h 0m 0h 0m 19.92" at bounding box center [457, 422] width 635 height 35
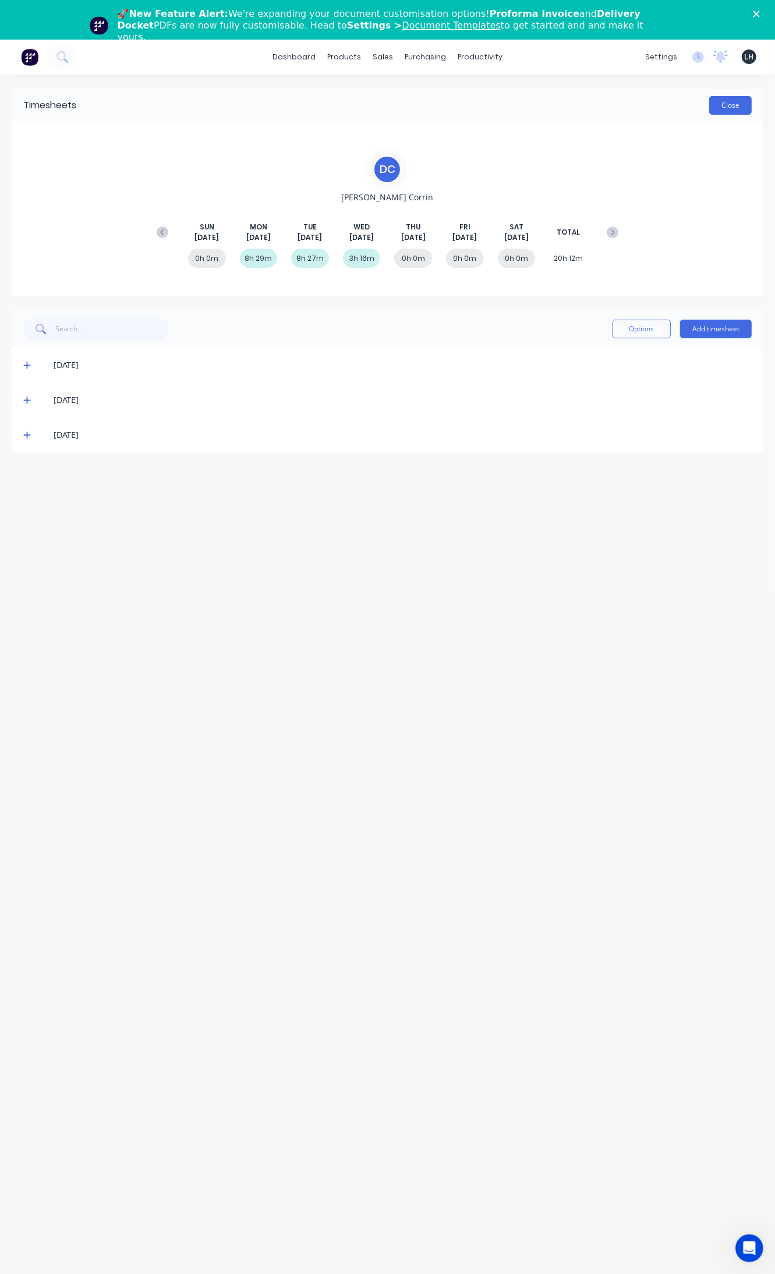
click at [734, 105] on button "Close" at bounding box center [730, 105] width 43 height 19
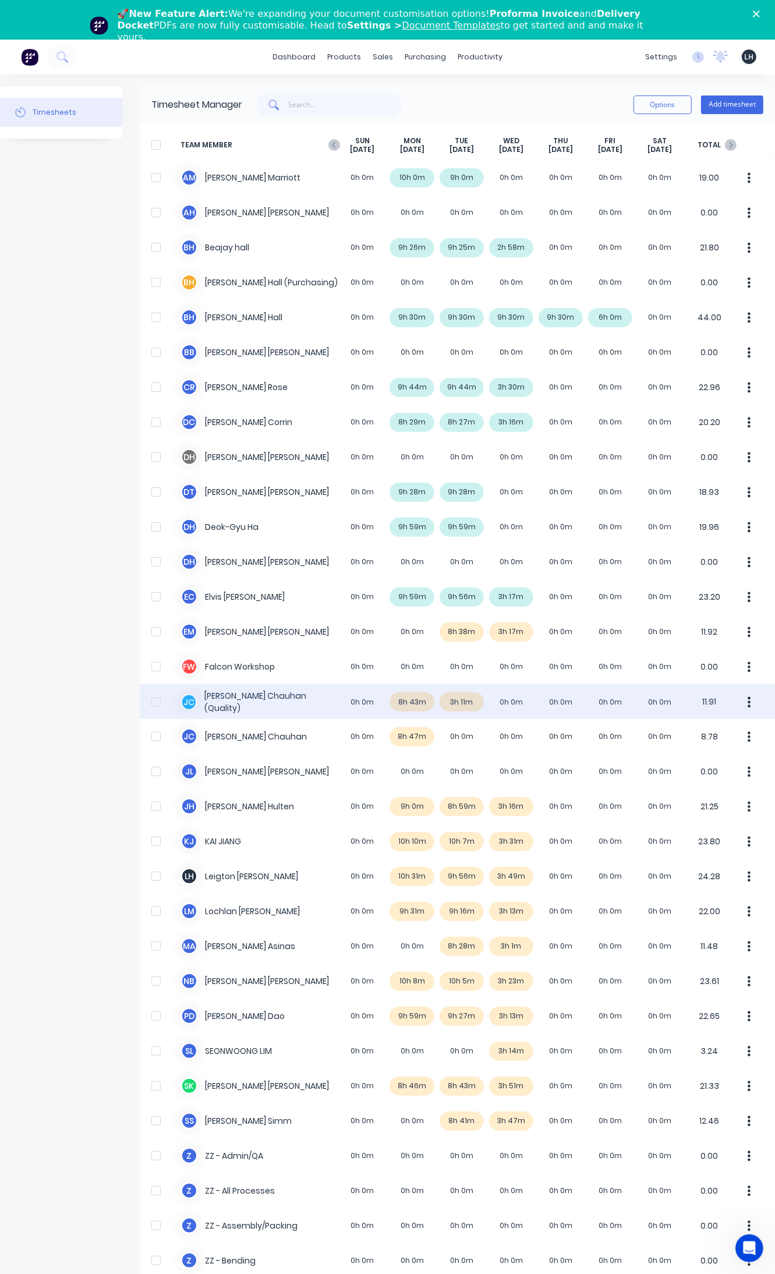
click at [464, 706] on div "J C Janak Chauhan (Quality) 0h 0m 8h 43m 3h 11m 0h 0m 0h 0m 0h 0m 0h 0m 11.91" at bounding box center [457, 701] width 635 height 35
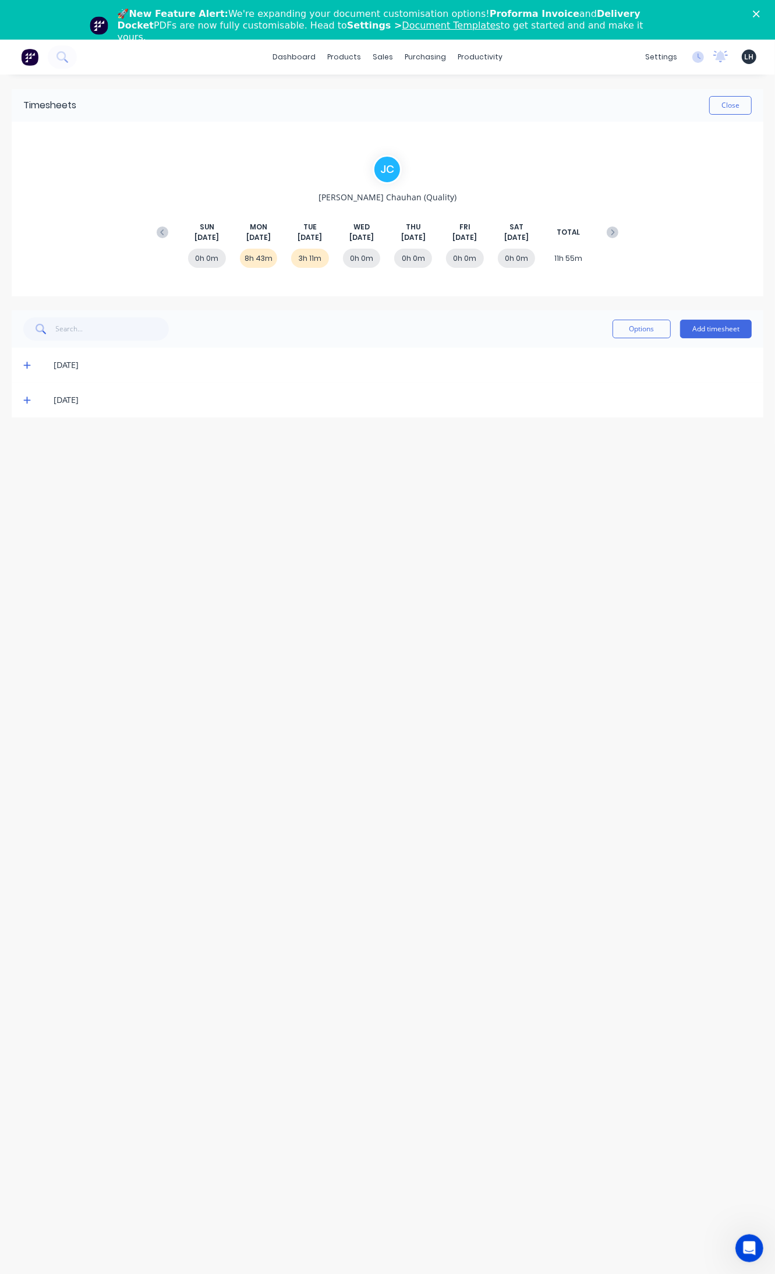
click at [27, 397] on icon at bounding box center [27, 400] width 8 height 8
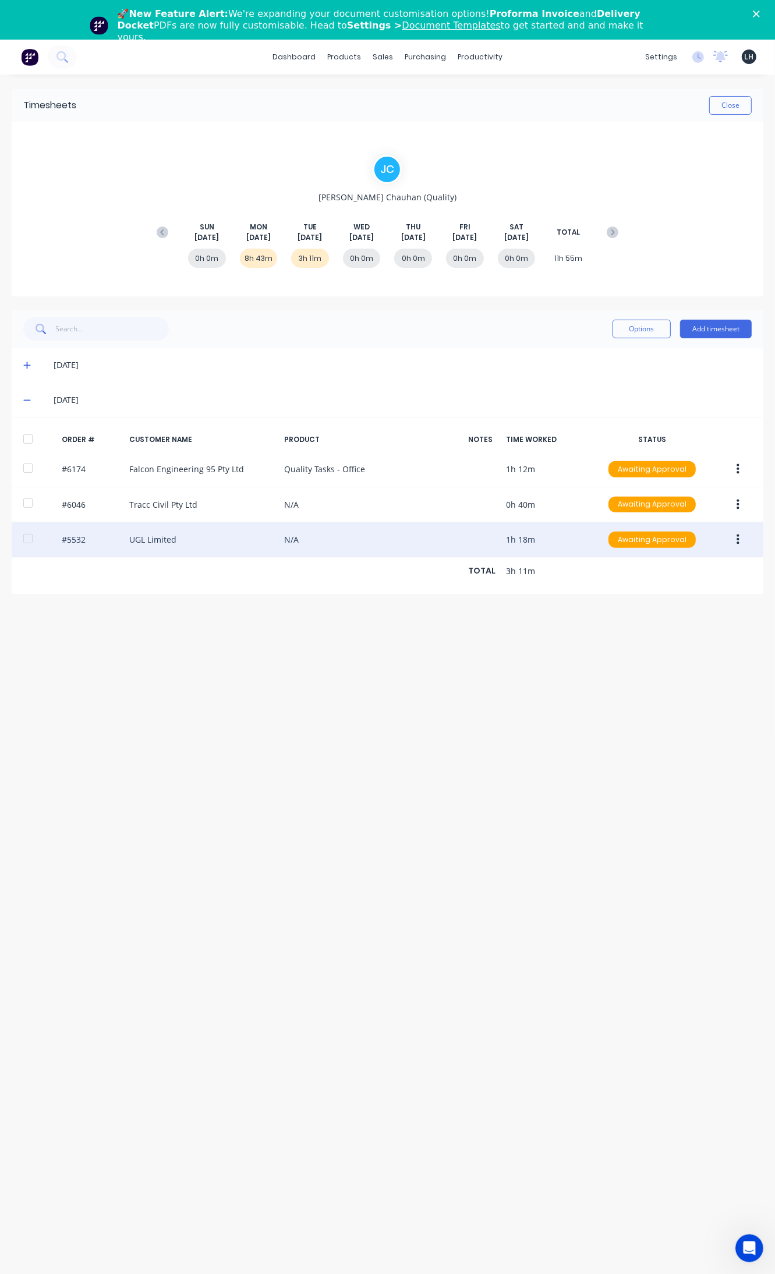
click at [740, 540] on button "button" at bounding box center [737, 539] width 27 height 21
click at [696, 619] on div "Edit" at bounding box center [697, 616] width 90 height 17
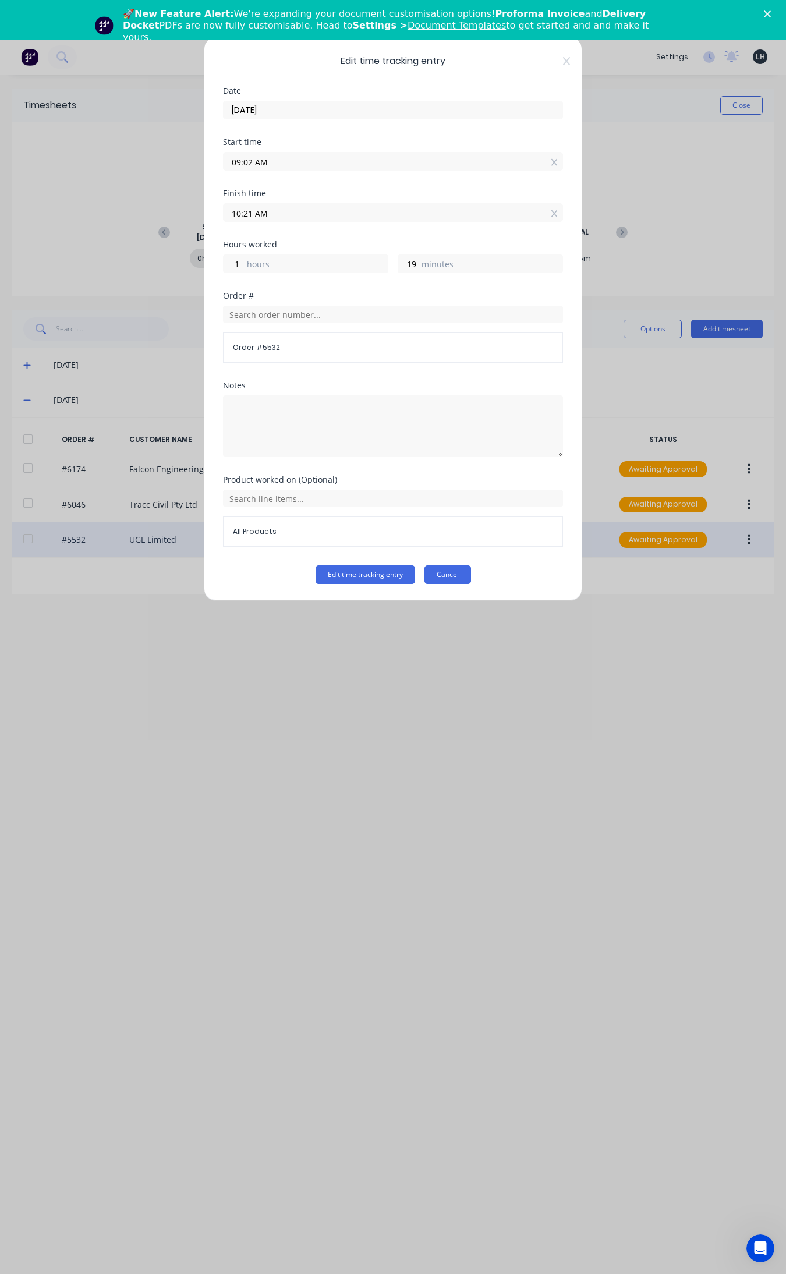
click at [447, 578] on button "Cancel" at bounding box center [447, 574] width 47 height 19
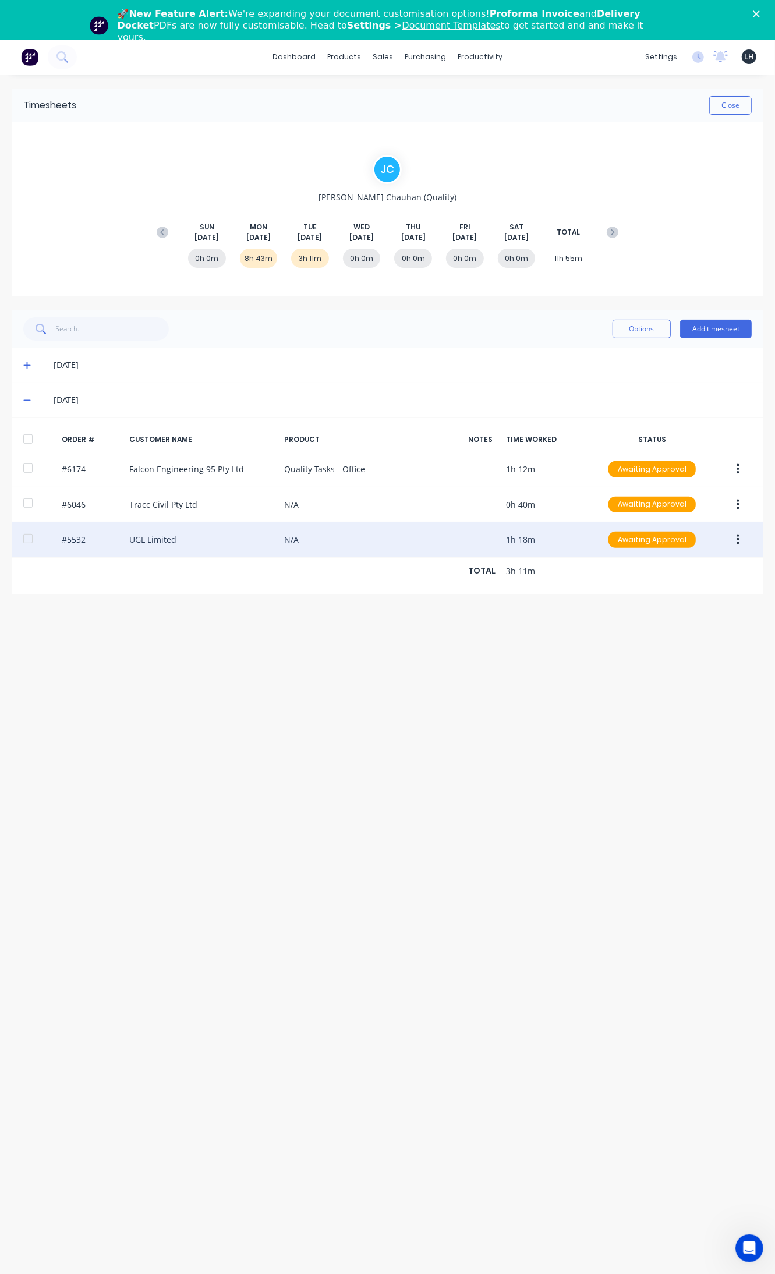
click at [29, 401] on icon at bounding box center [27, 400] width 8 height 8
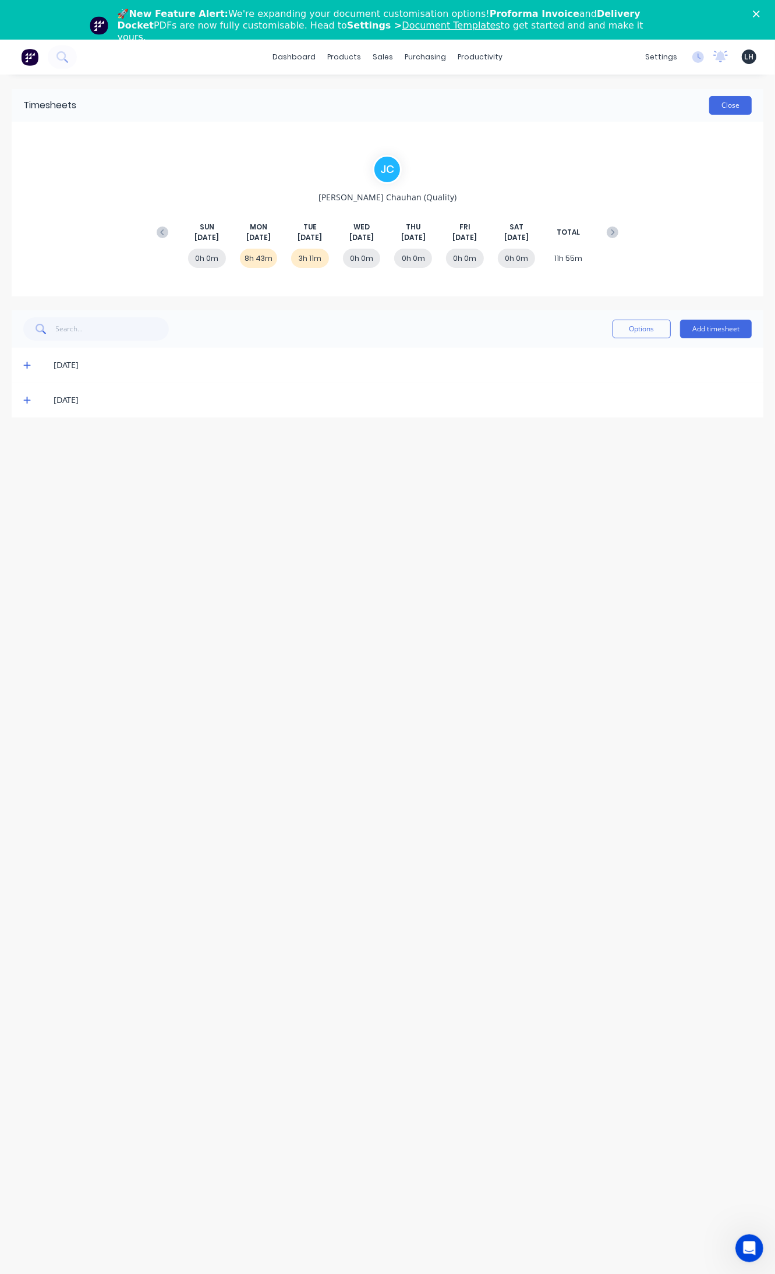
click at [726, 99] on button "Close" at bounding box center [730, 105] width 43 height 19
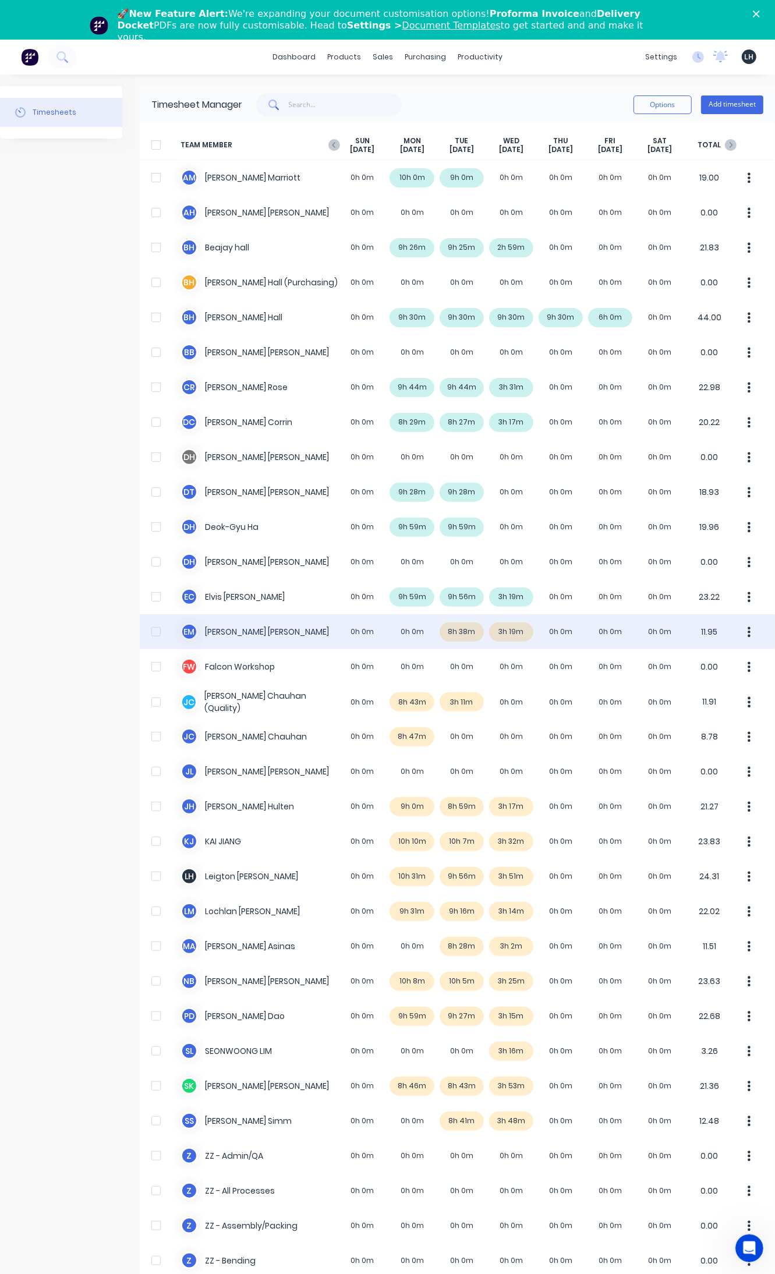
click at [463, 631] on div "E M Ethan Madaus 0h 0m 0h 0m 8h 38m 3h 19m 0h 0m 0h 0m 0h 0m 11.95" at bounding box center [457, 631] width 635 height 35
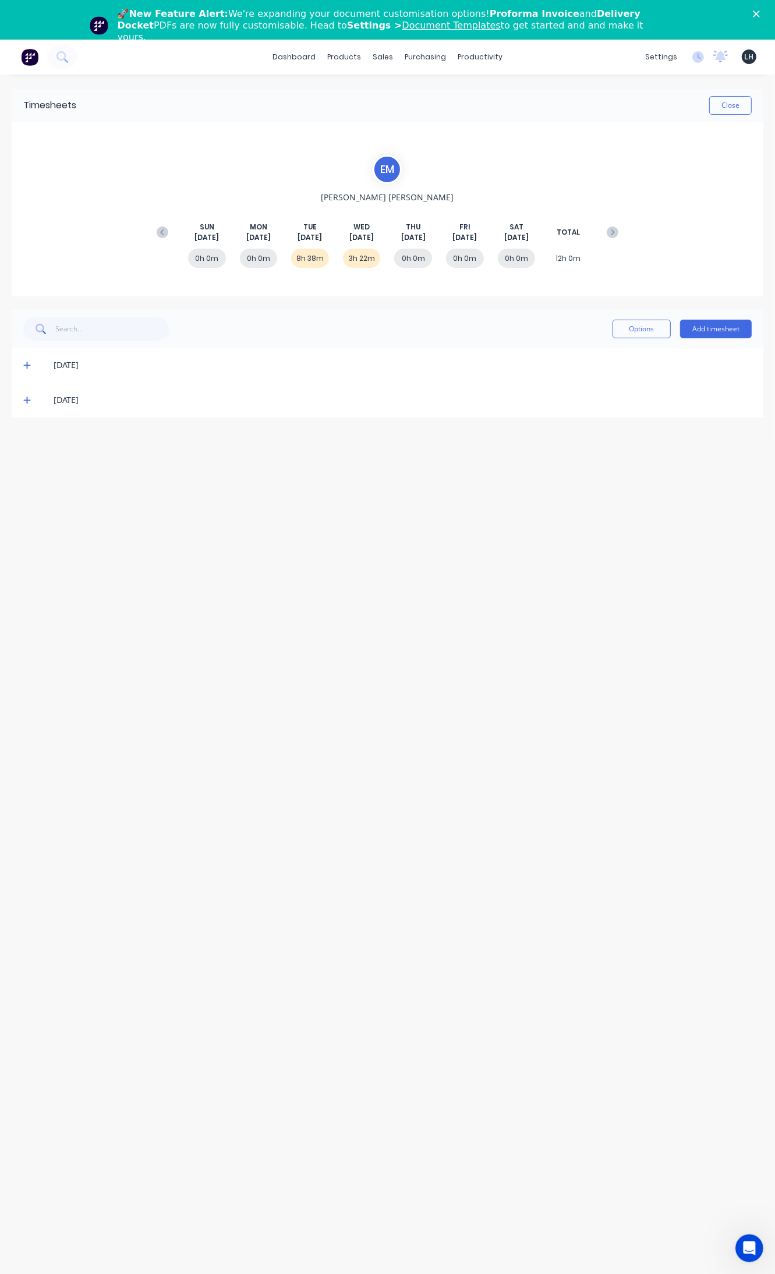
click at [29, 370] on span at bounding box center [29, 365] width 12 height 12
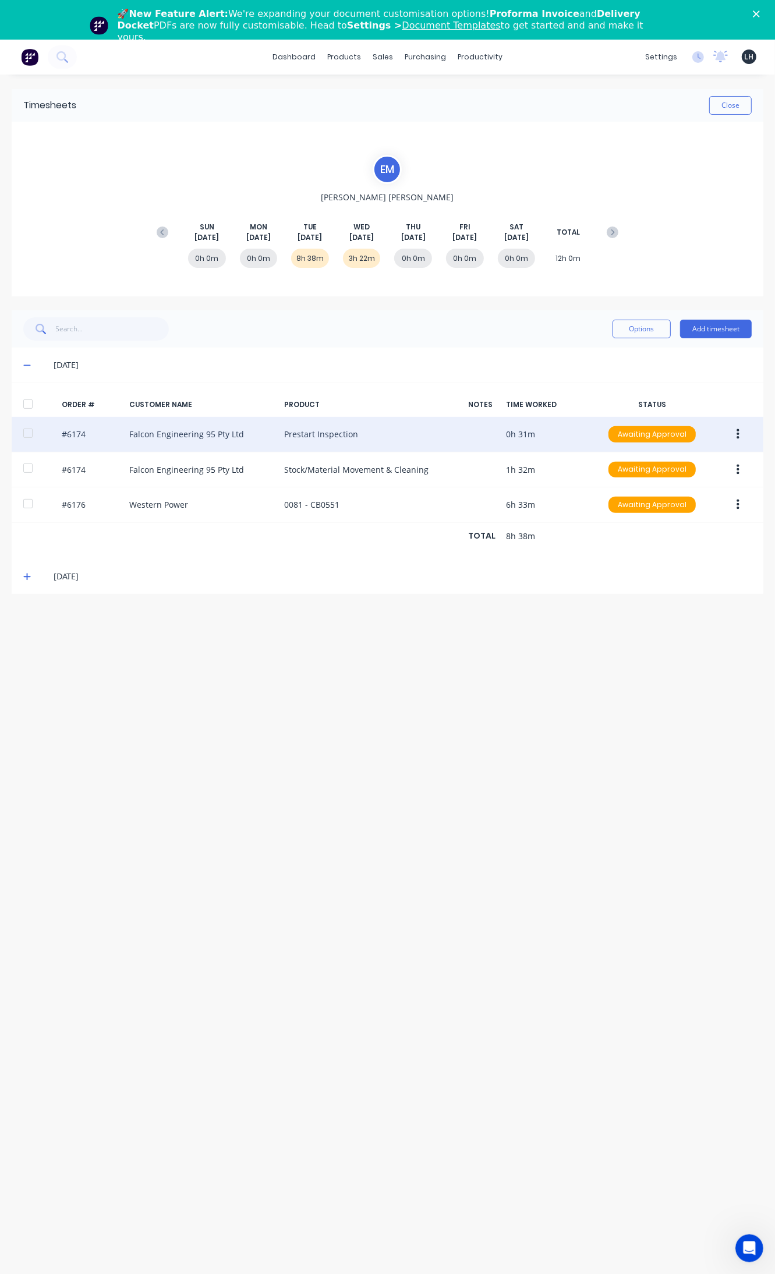
click at [740, 433] on button "button" at bounding box center [737, 434] width 27 height 21
click at [706, 502] on button "Edit" at bounding box center [696, 511] width 111 height 23
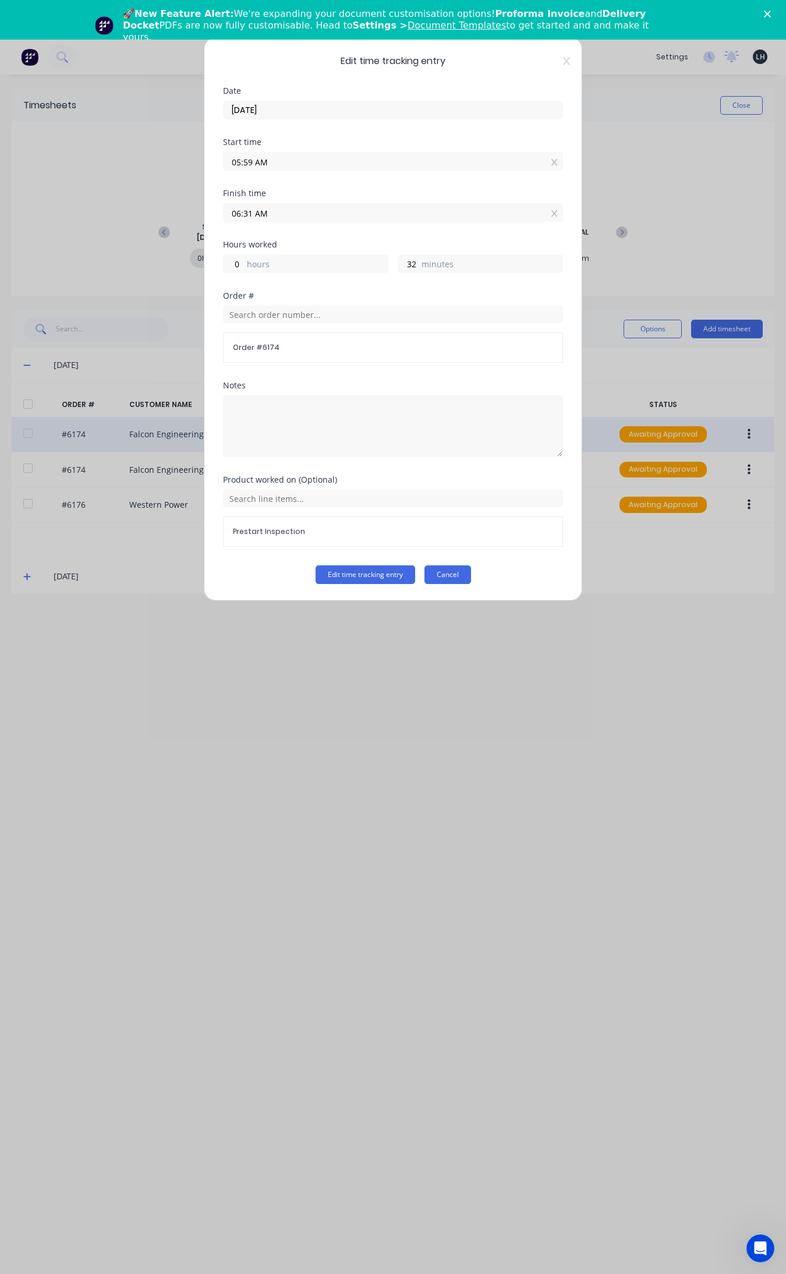
click at [453, 576] on button "Cancel" at bounding box center [447, 574] width 47 height 19
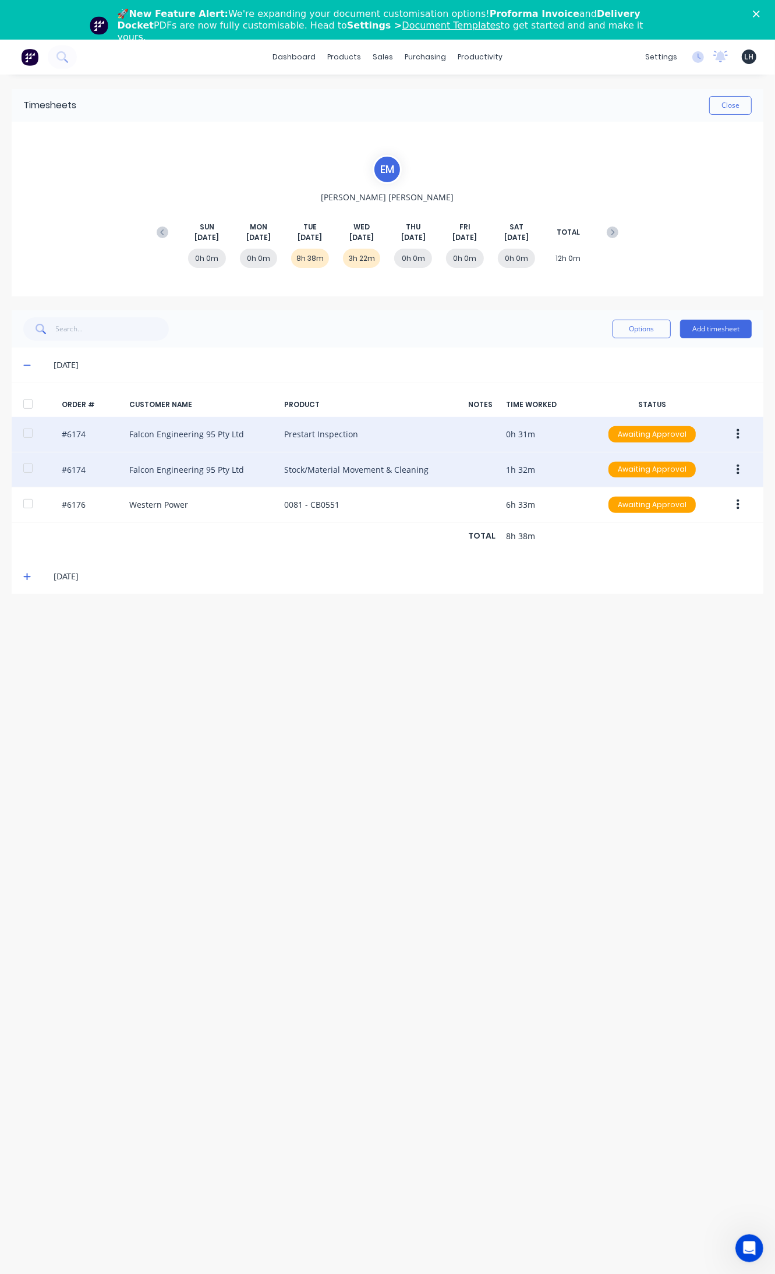
click at [737, 462] on button "button" at bounding box center [737, 469] width 27 height 21
click at [667, 550] on div "Edit" at bounding box center [697, 547] width 90 height 17
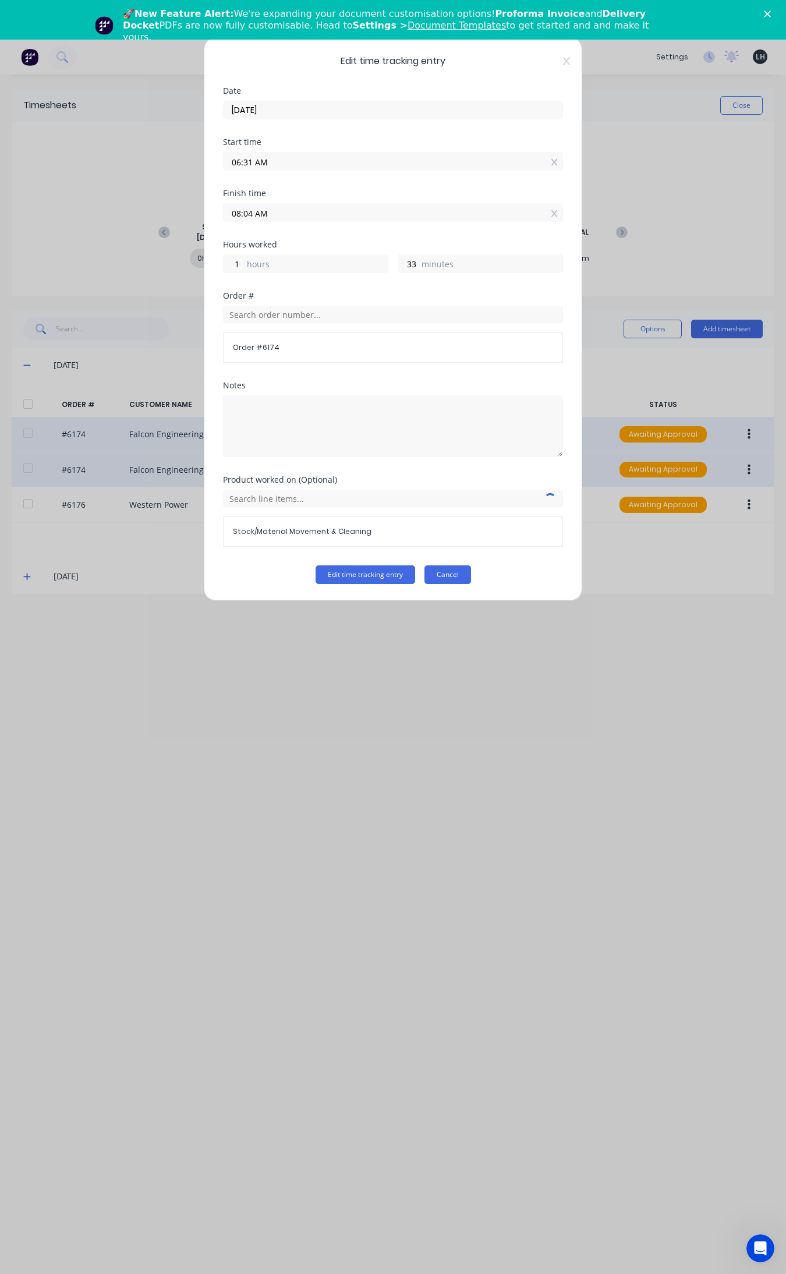
click at [441, 572] on button "Cancel" at bounding box center [447, 574] width 47 height 19
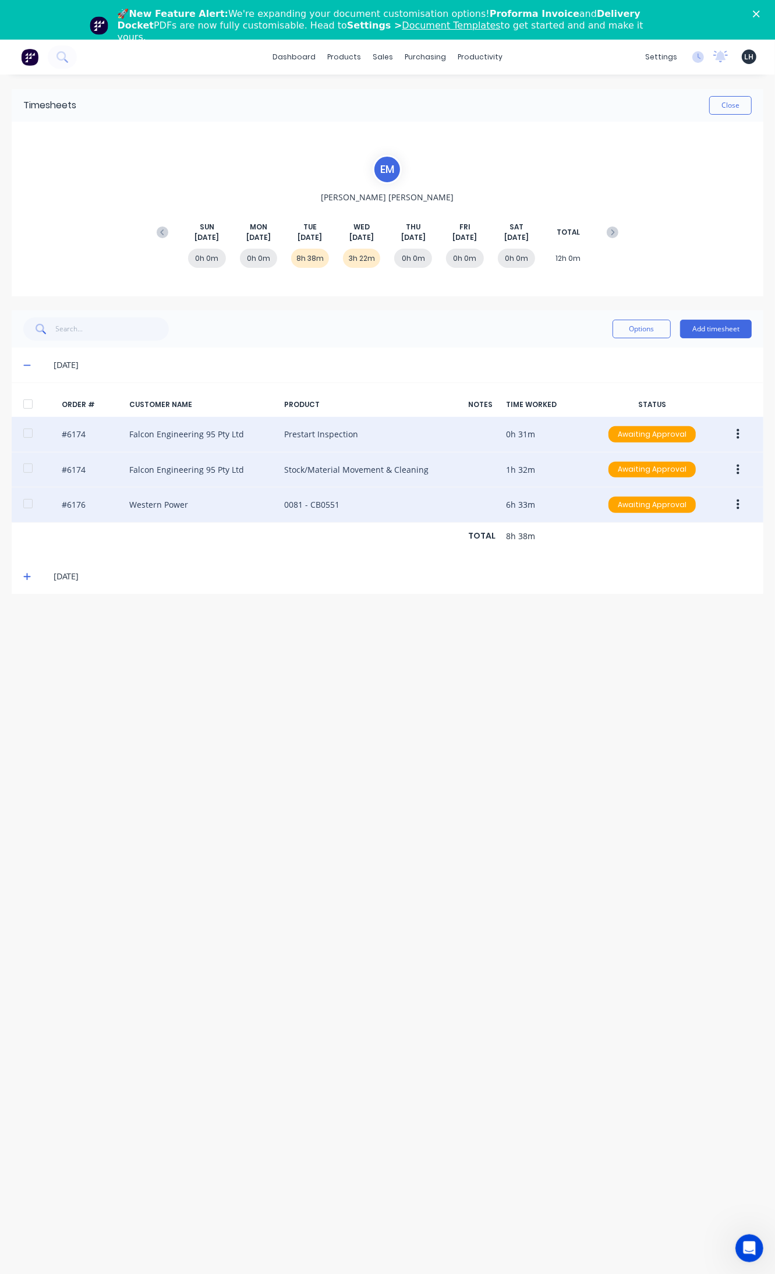
click at [734, 503] on button "button" at bounding box center [737, 504] width 27 height 21
click at [705, 581] on div "Edit" at bounding box center [697, 582] width 90 height 17
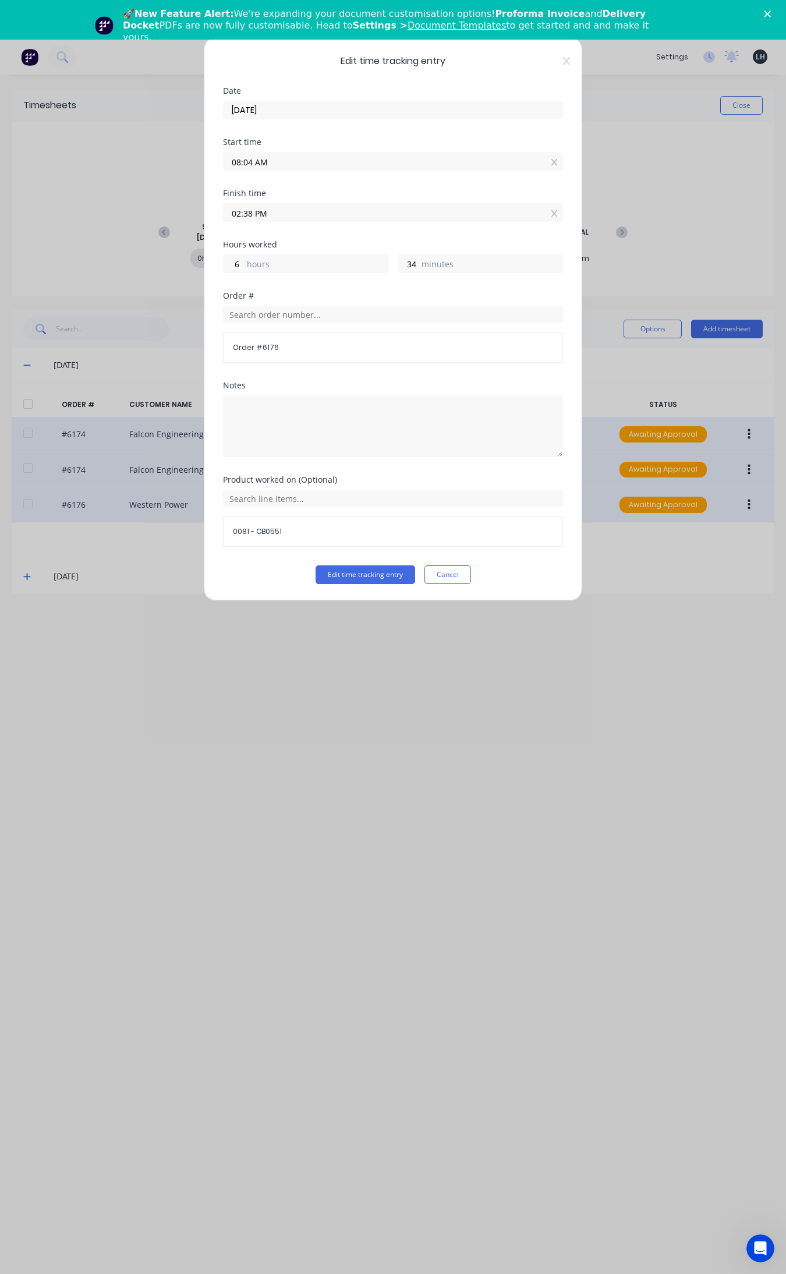
click at [252, 213] on input "02:38 PM" at bounding box center [393, 212] width 339 height 17
type input "02:30 PM"
click at [316, 565] on button "Edit time tracking entry" at bounding box center [366, 574] width 100 height 19
type input "26"
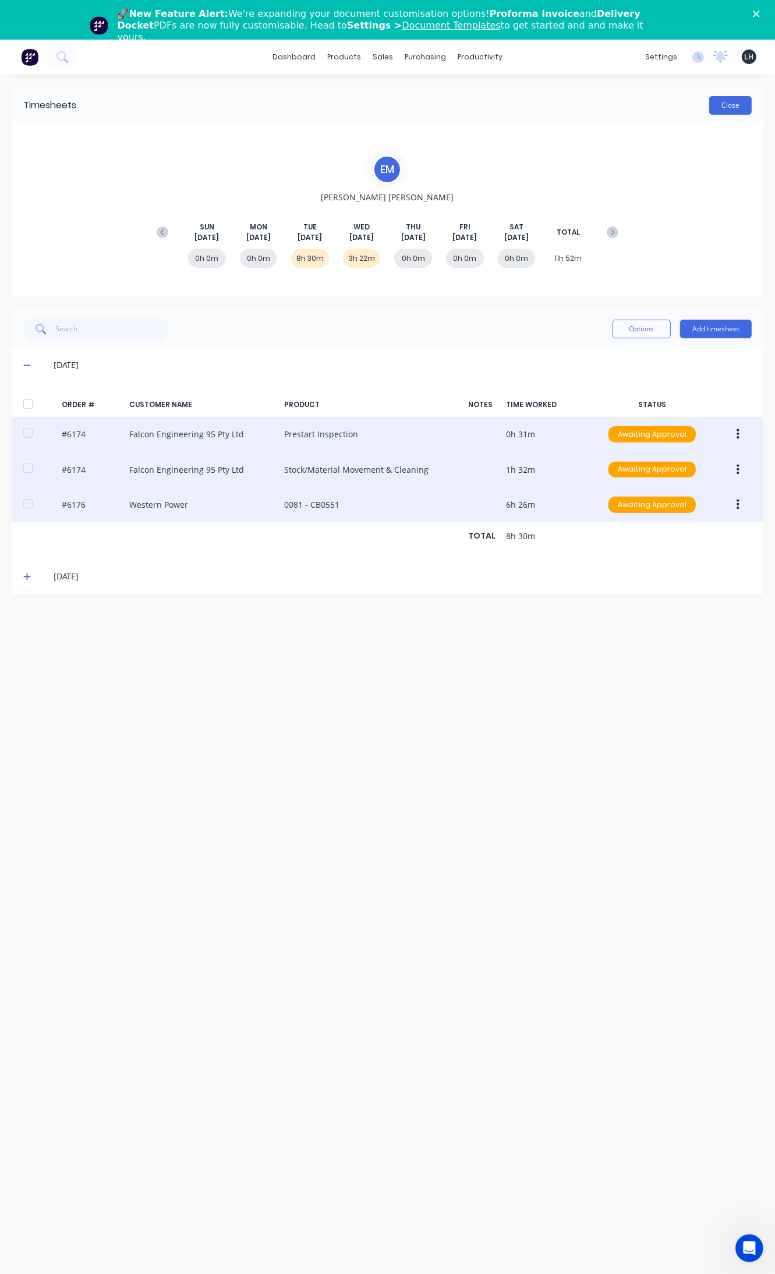
click at [726, 105] on button "Close" at bounding box center [730, 105] width 43 height 19
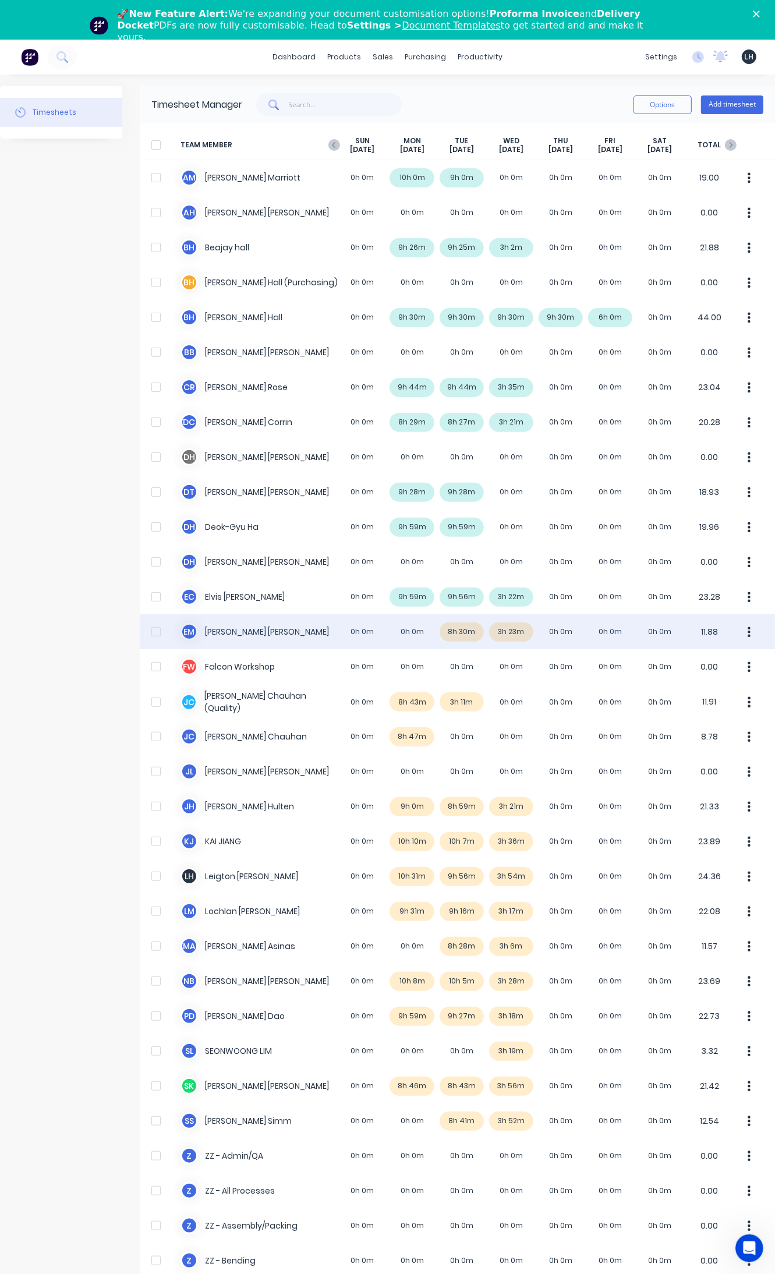
click at [741, 634] on button "button" at bounding box center [749, 631] width 24 height 23
click at [682, 659] on div "Approve" at bounding box center [705, 664] width 90 height 17
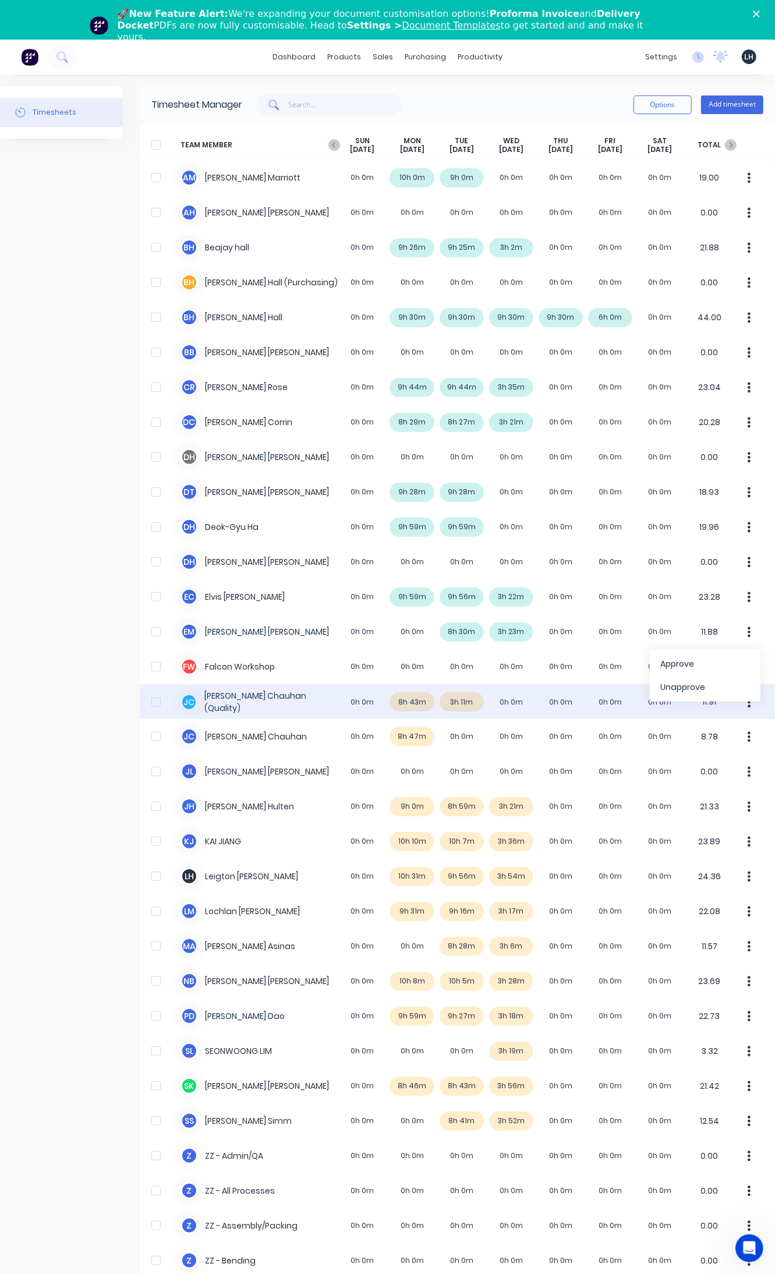
click at [409, 700] on div "J C Janak Chauhan (Quality) 0h 0m 8h 43m 3h 11m 0h 0m 0h 0m 0h 0m 0h 0m 11.91" at bounding box center [457, 701] width 635 height 35
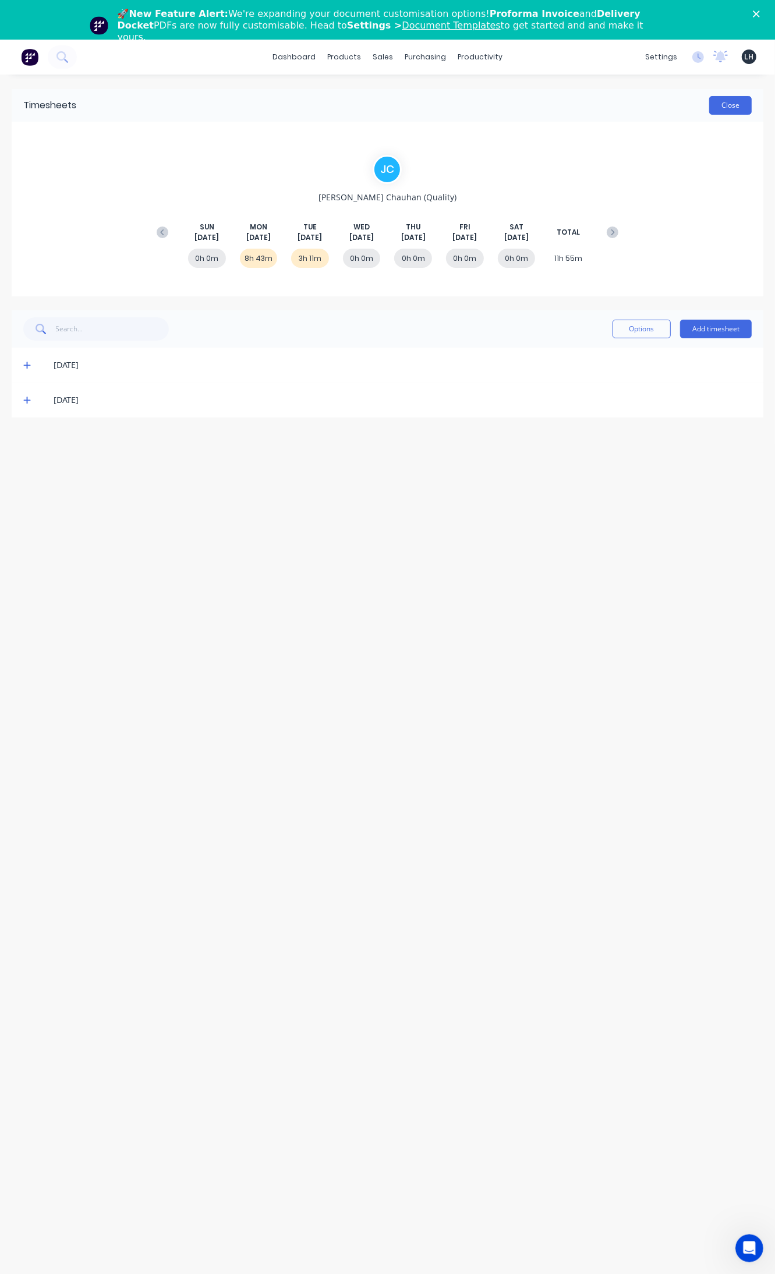
click at [723, 106] on button "Close" at bounding box center [730, 105] width 43 height 19
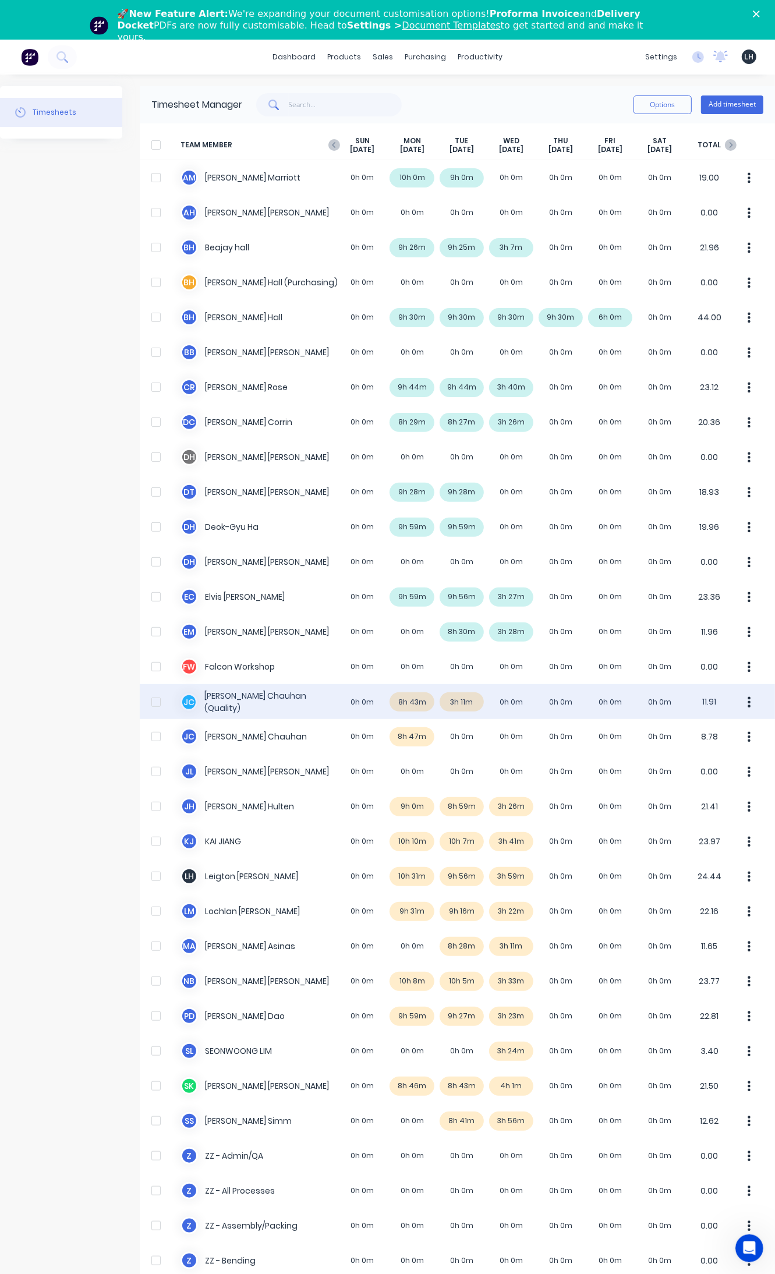
click at [737, 702] on button "button" at bounding box center [749, 702] width 24 height 23
click at [663, 733] on div "Approve" at bounding box center [705, 734] width 90 height 17
click at [662, 758] on div "Unapprove" at bounding box center [705, 757] width 90 height 17
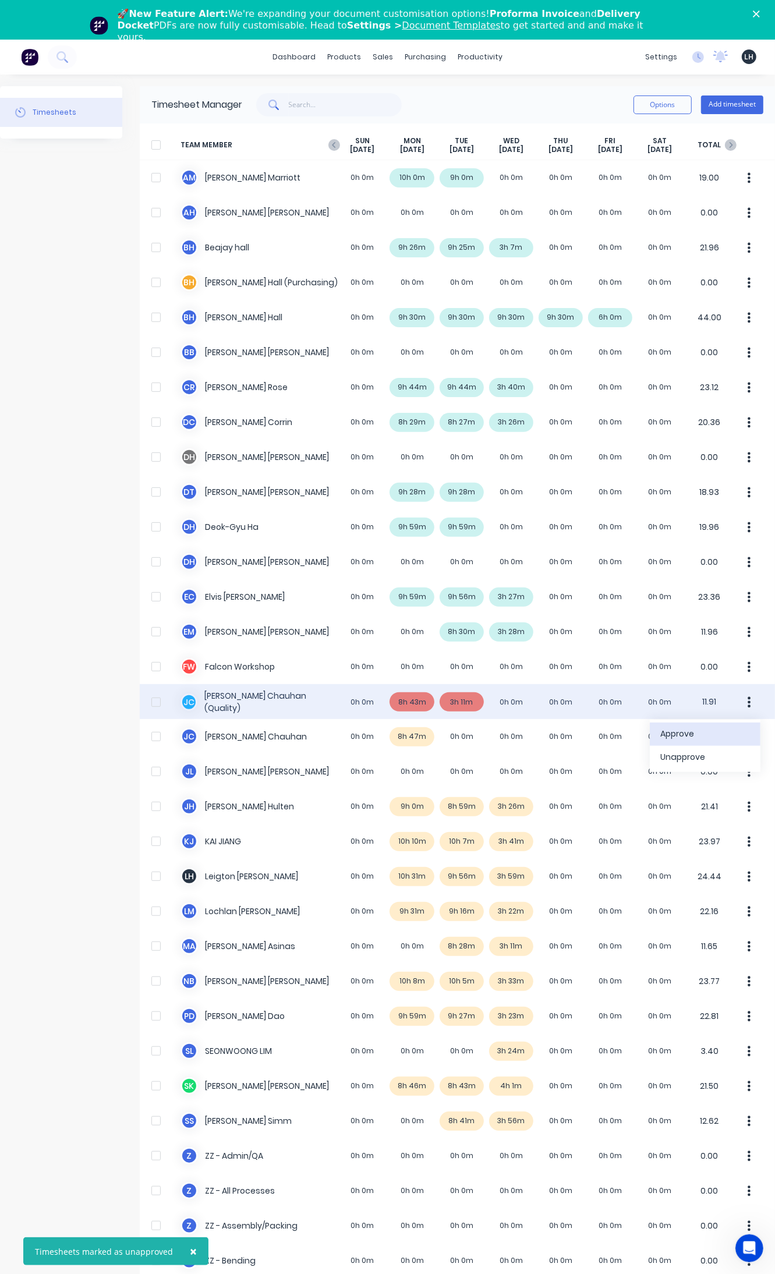
click at [675, 740] on div "Approve" at bounding box center [705, 734] width 90 height 17
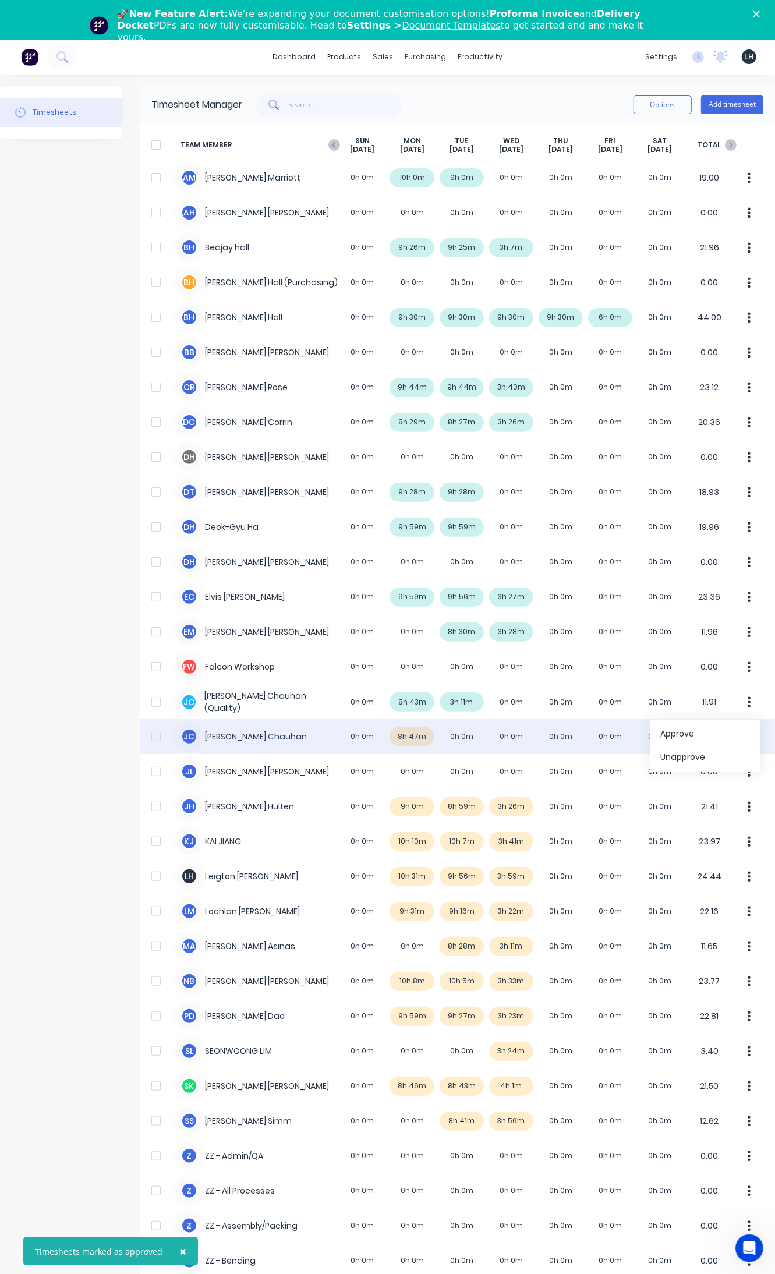
click at [413, 735] on div "J C Janak Chauhan 0h 0m 8h 47m 0h 0m 0h 0m 0h 0m 0h 0m 0h 0m 8.78" at bounding box center [457, 736] width 635 height 35
click at [748, 738] on icon "button" at bounding box center [749, 736] width 3 height 10
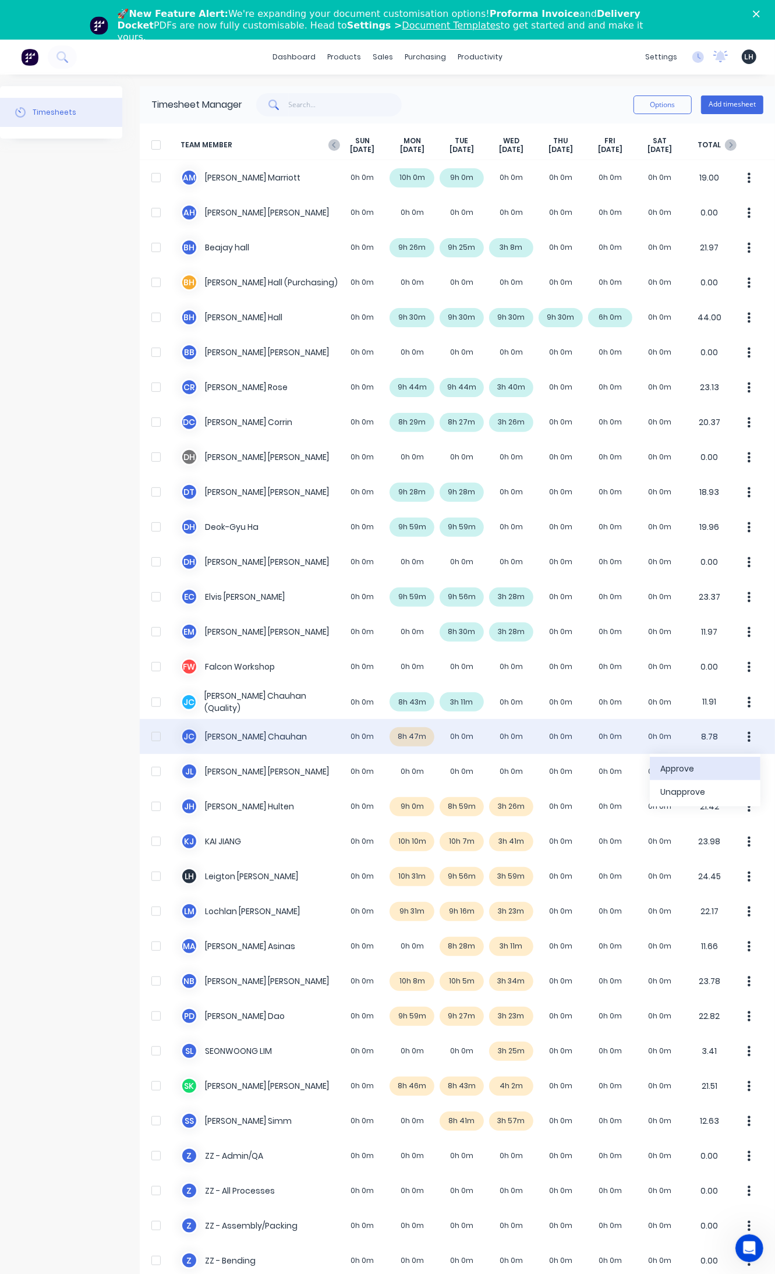
click at [690, 770] on div "Approve" at bounding box center [705, 768] width 90 height 17
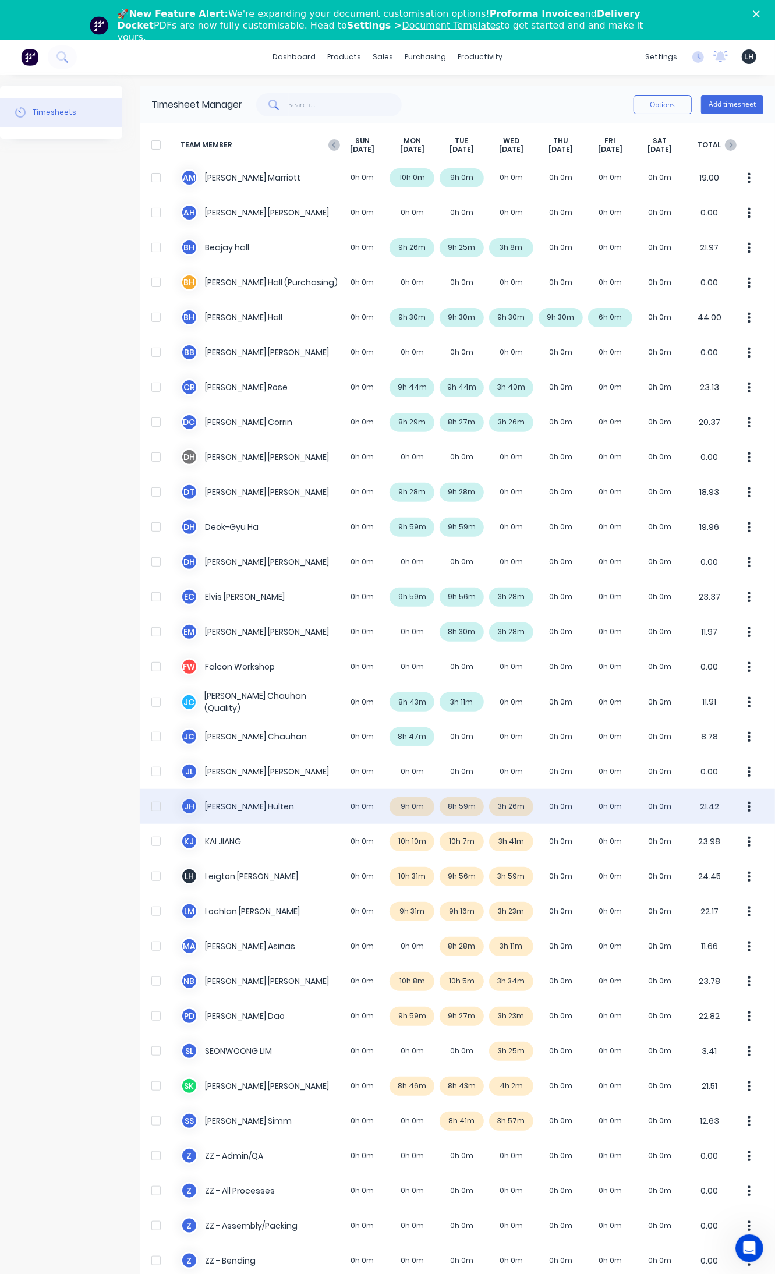
click at [415, 807] on div "J H Julian Hulten 0h 0m 9h 0m 8h 59m 3h 26m 0h 0m 0h 0m 0h 0m 21.42" at bounding box center [457, 806] width 635 height 35
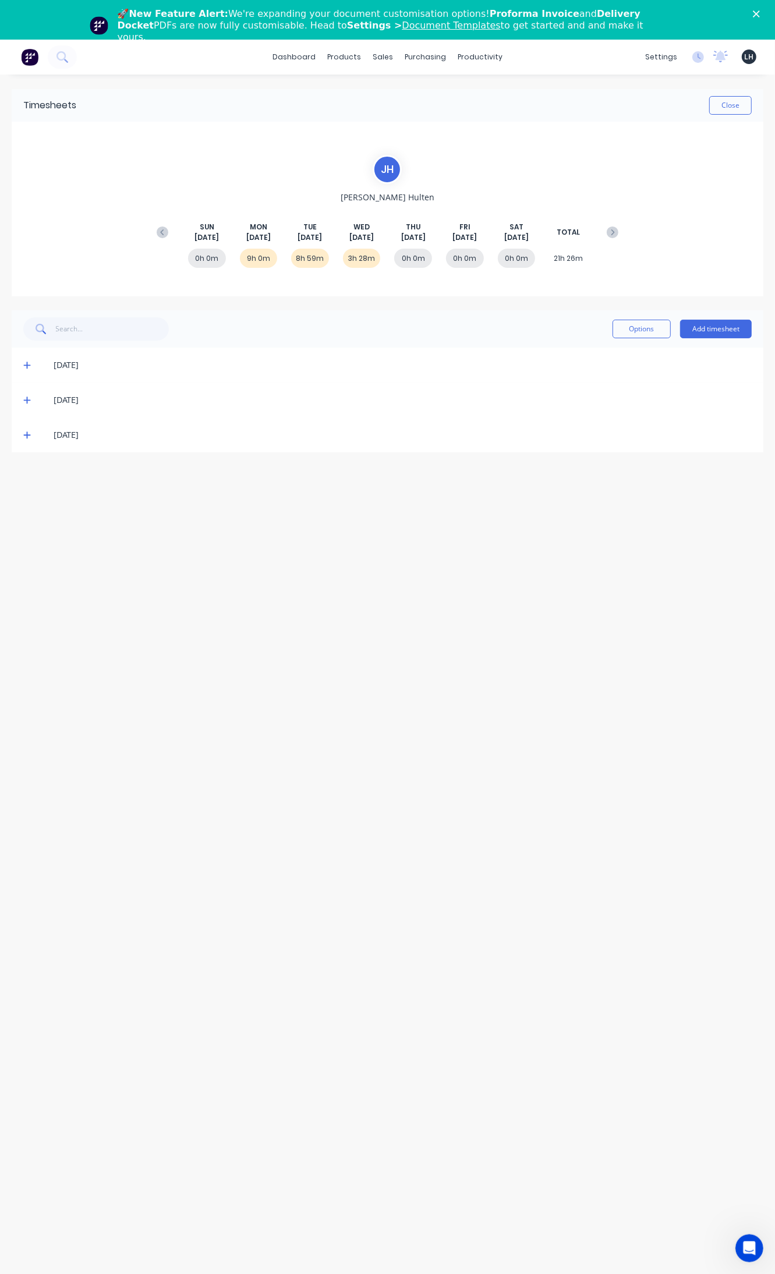
click at [24, 368] on icon at bounding box center [27, 365] width 8 height 8
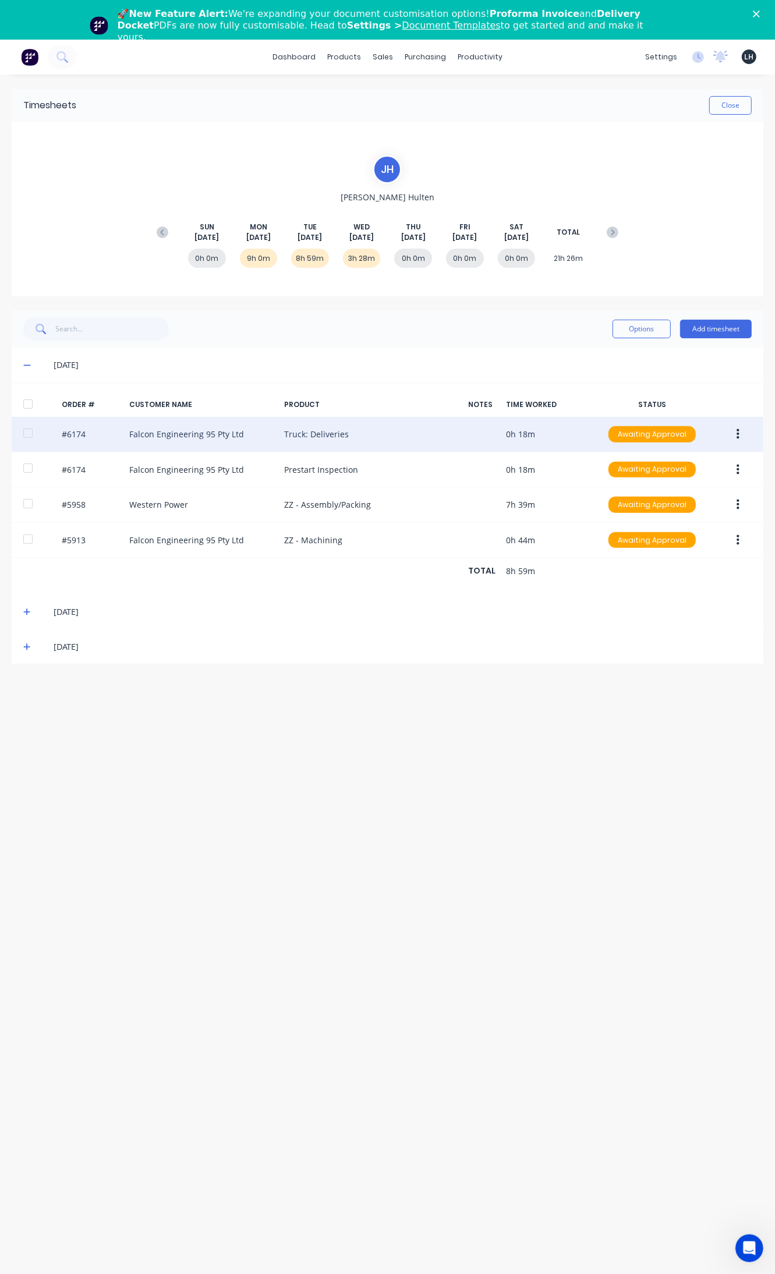
click at [741, 432] on button "button" at bounding box center [737, 434] width 27 height 21
click at [719, 508] on div "Edit" at bounding box center [697, 511] width 90 height 17
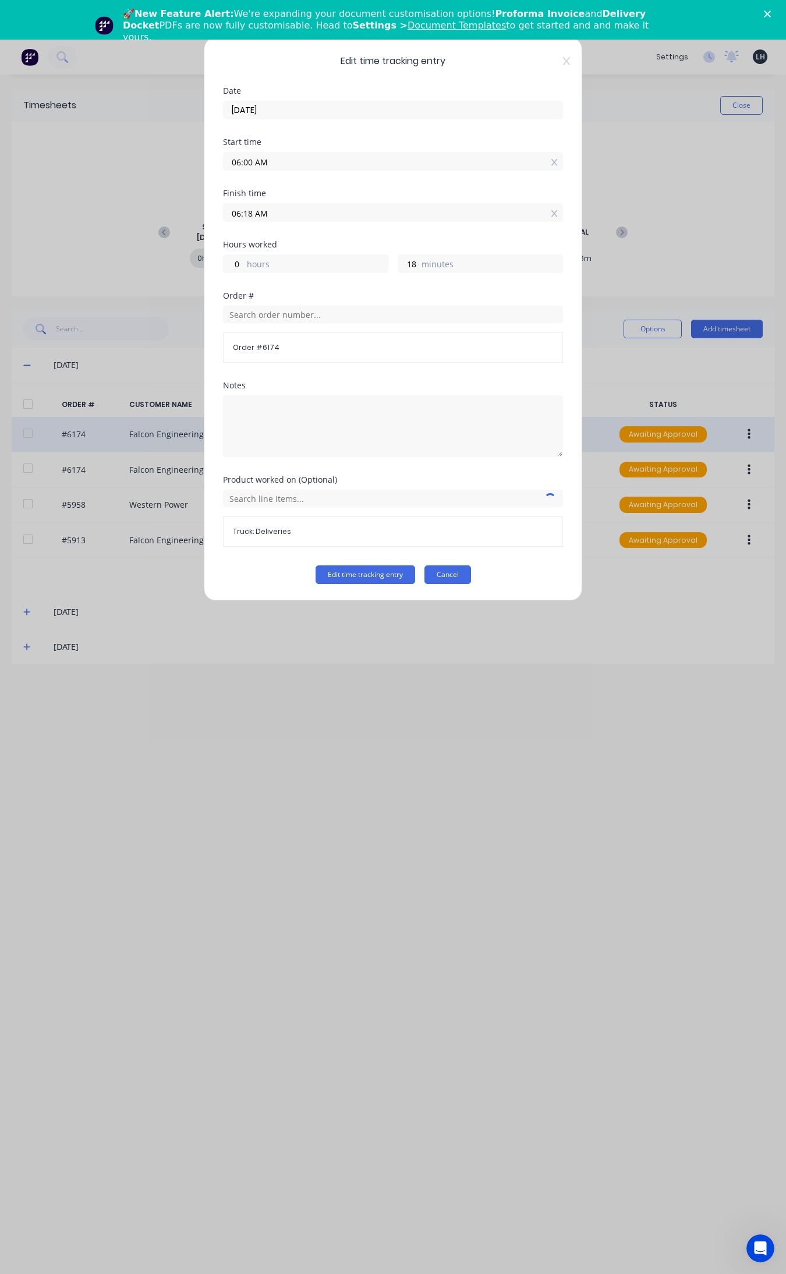
click at [453, 569] on button "Cancel" at bounding box center [447, 574] width 47 height 19
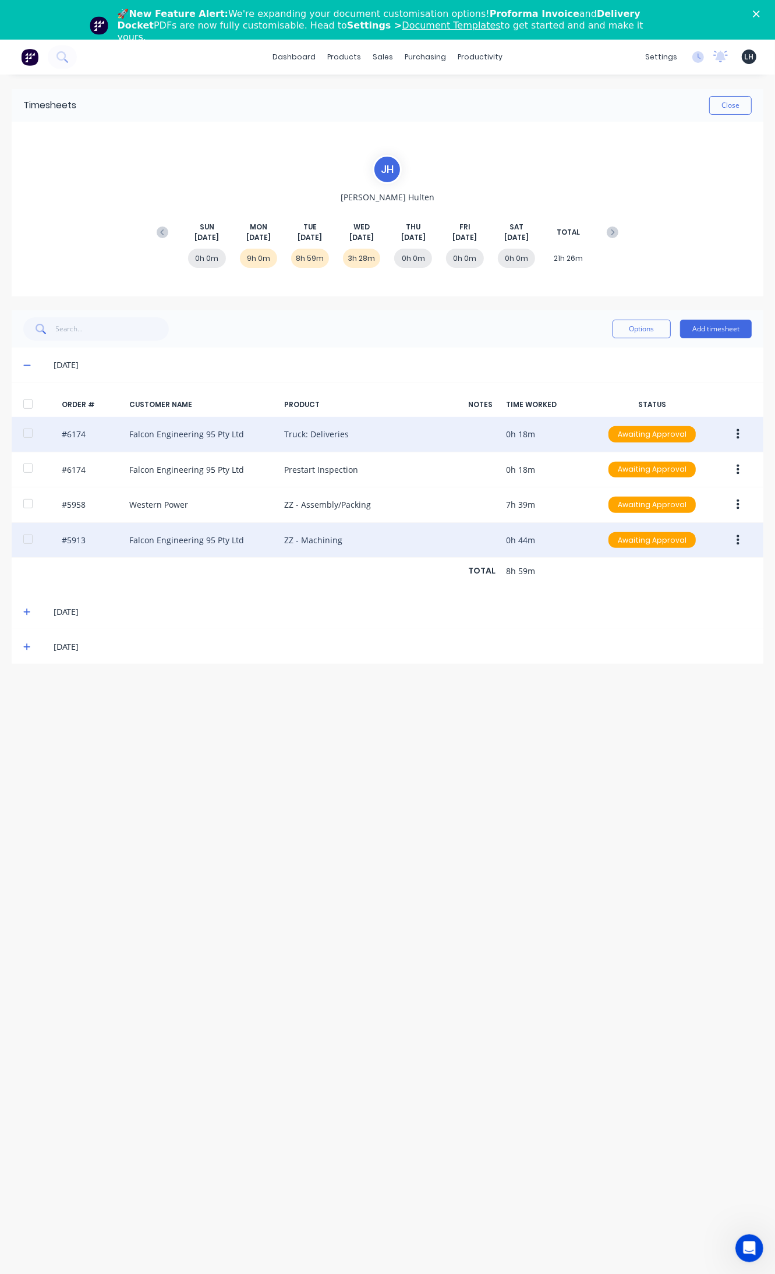
click at [738, 545] on icon "button" at bounding box center [738, 540] width 3 height 10
click at [708, 617] on div "Edit" at bounding box center [697, 617] width 90 height 17
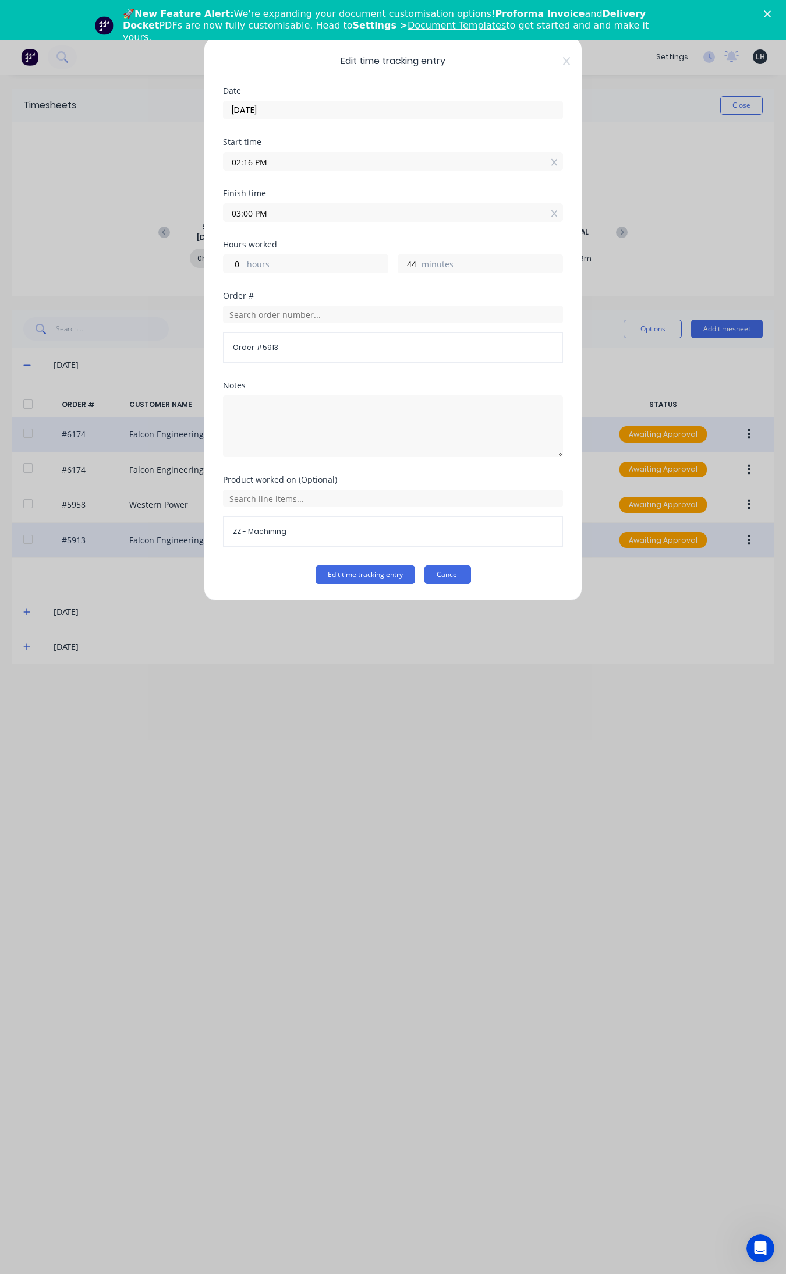
click at [448, 572] on button "Cancel" at bounding box center [447, 574] width 47 height 19
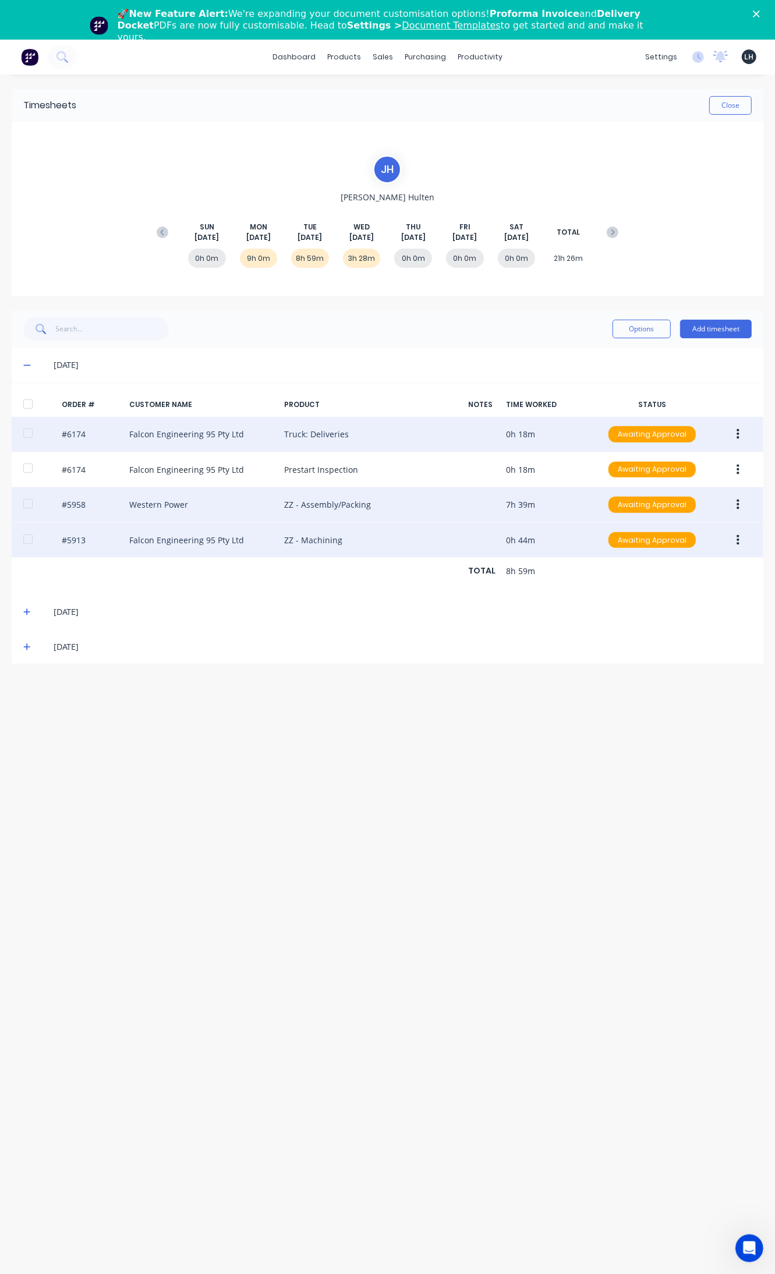
click at [743, 508] on button "button" at bounding box center [737, 504] width 27 height 21
click at [713, 589] on div "Edit" at bounding box center [697, 582] width 90 height 17
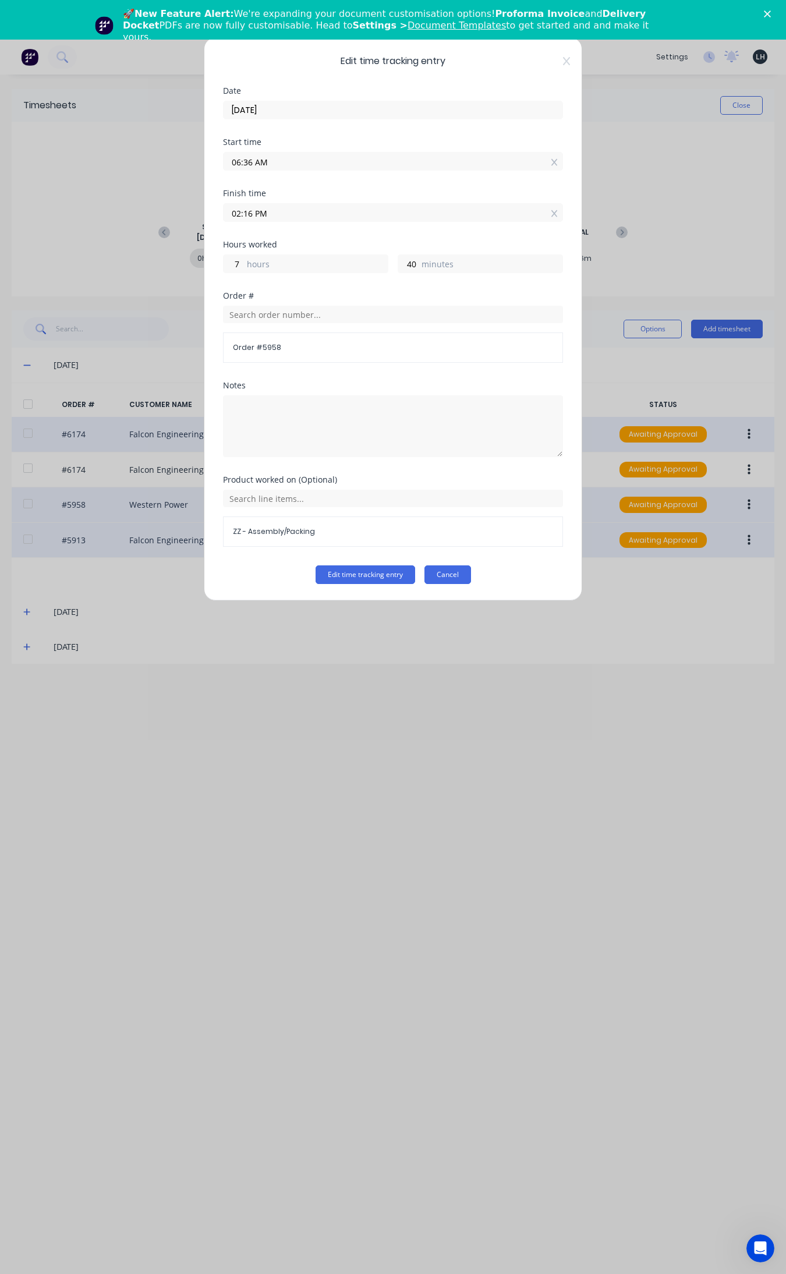
click at [445, 577] on button "Cancel" at bounding box center [447, 574] width 47 height 19
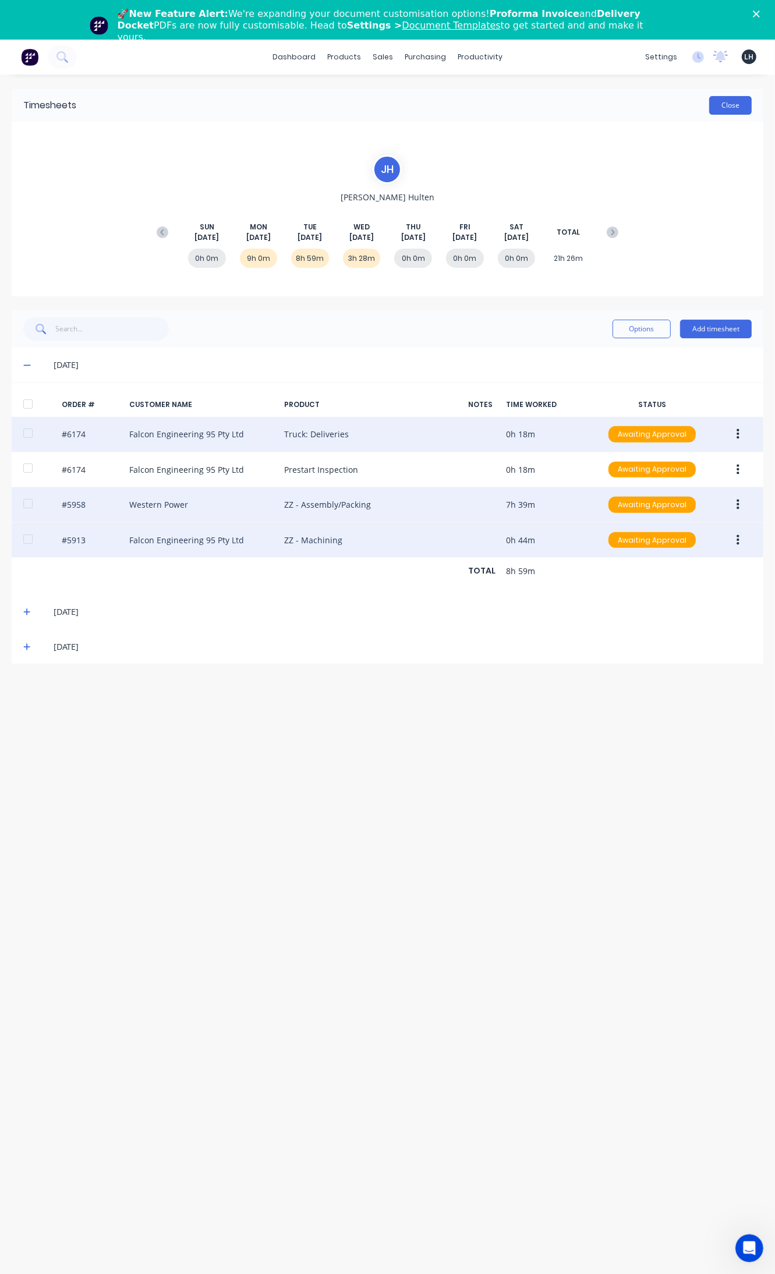
click at [734, 102] on button "Close" at bounding box center [730, 105] width 43 height 19
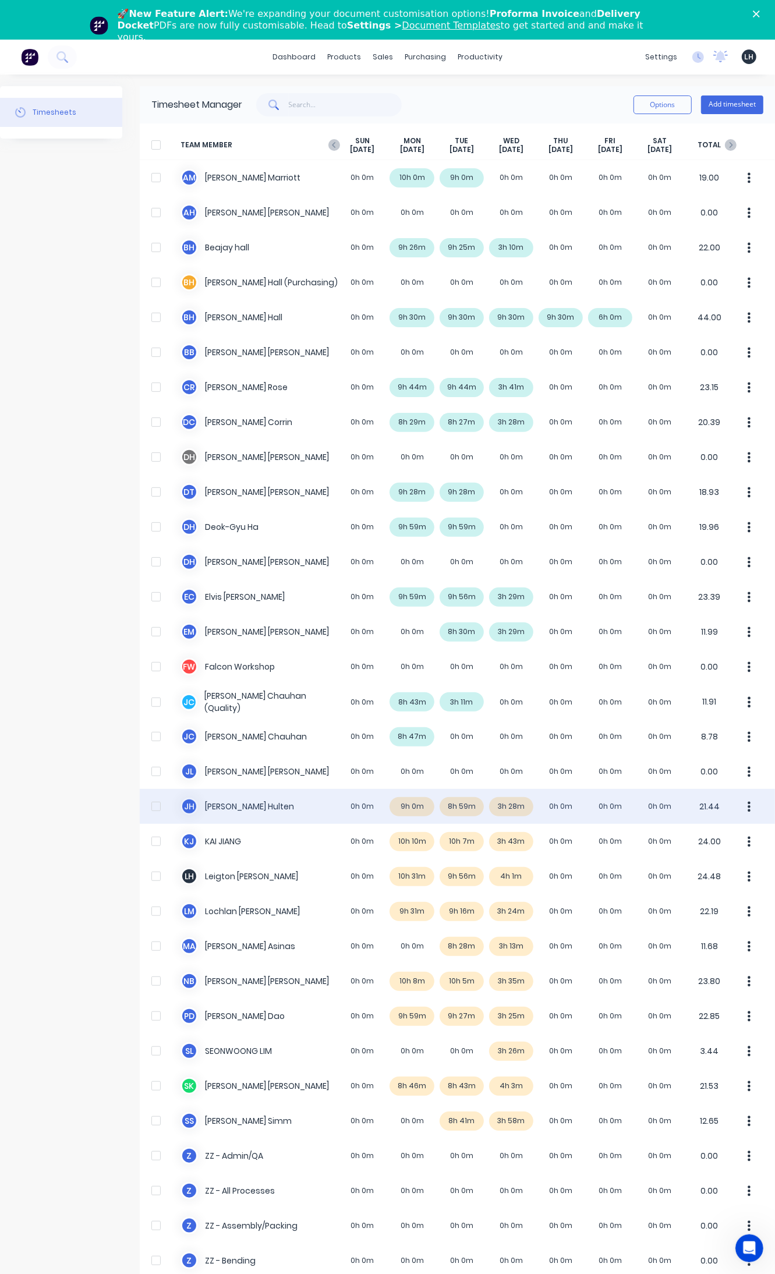
click at [748, 805] on icon "button" at bounding box center [749, 806] width 3 height 10
click at [677, 843] on div "Approve" at bounding box center [705, 838] width 90 height 17
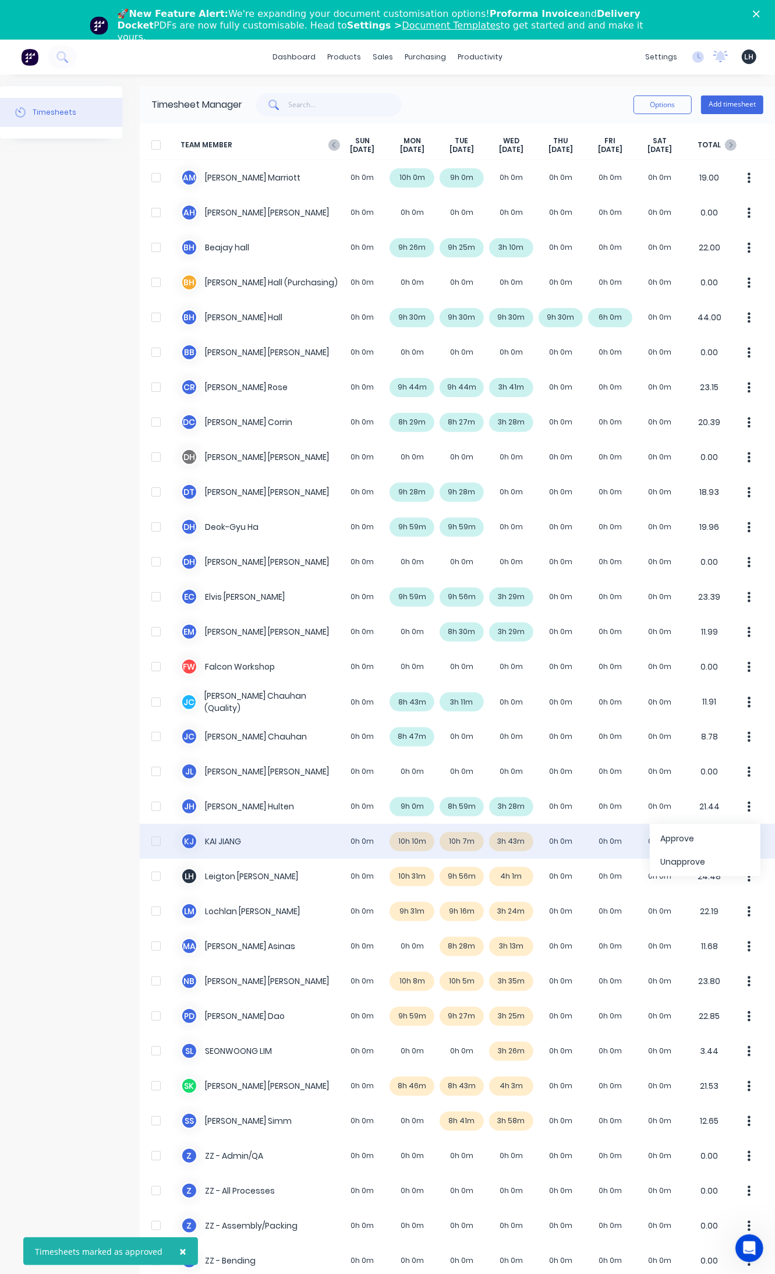
click at [414, 839] on div "K J KAI JIANG 0h 0m 10h 10m 10h 7m 3h 43m 0h 0m 0h 0m 0h 0m 24.00" at bounding box center [457, 841] width 635 height 35
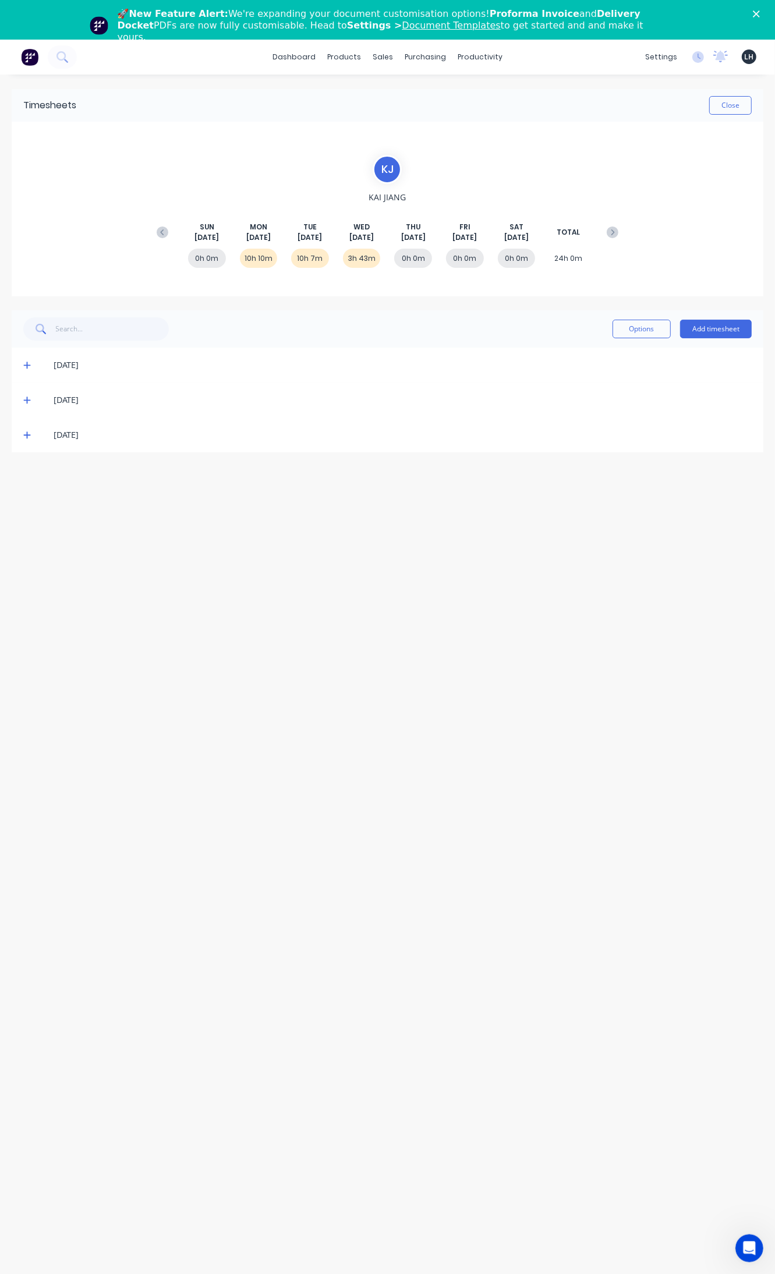
click at [28, 366] on icon at bounding box center [27, 365] width 8 height 8
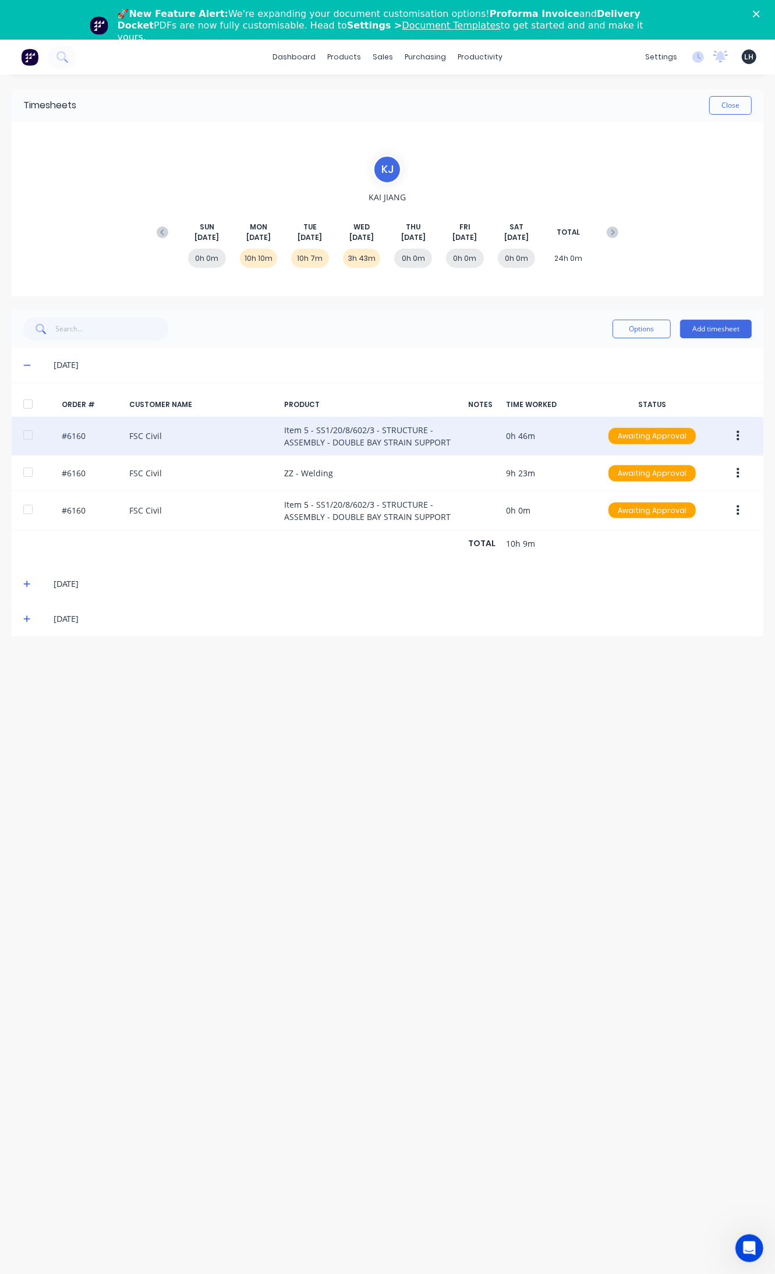
click at [730, 431] on button "button" at bounding box center [737, 436] width 27 height 21
click at [680, 522] on div "Edit" at bounding box center [697, 513] width 90 height 17
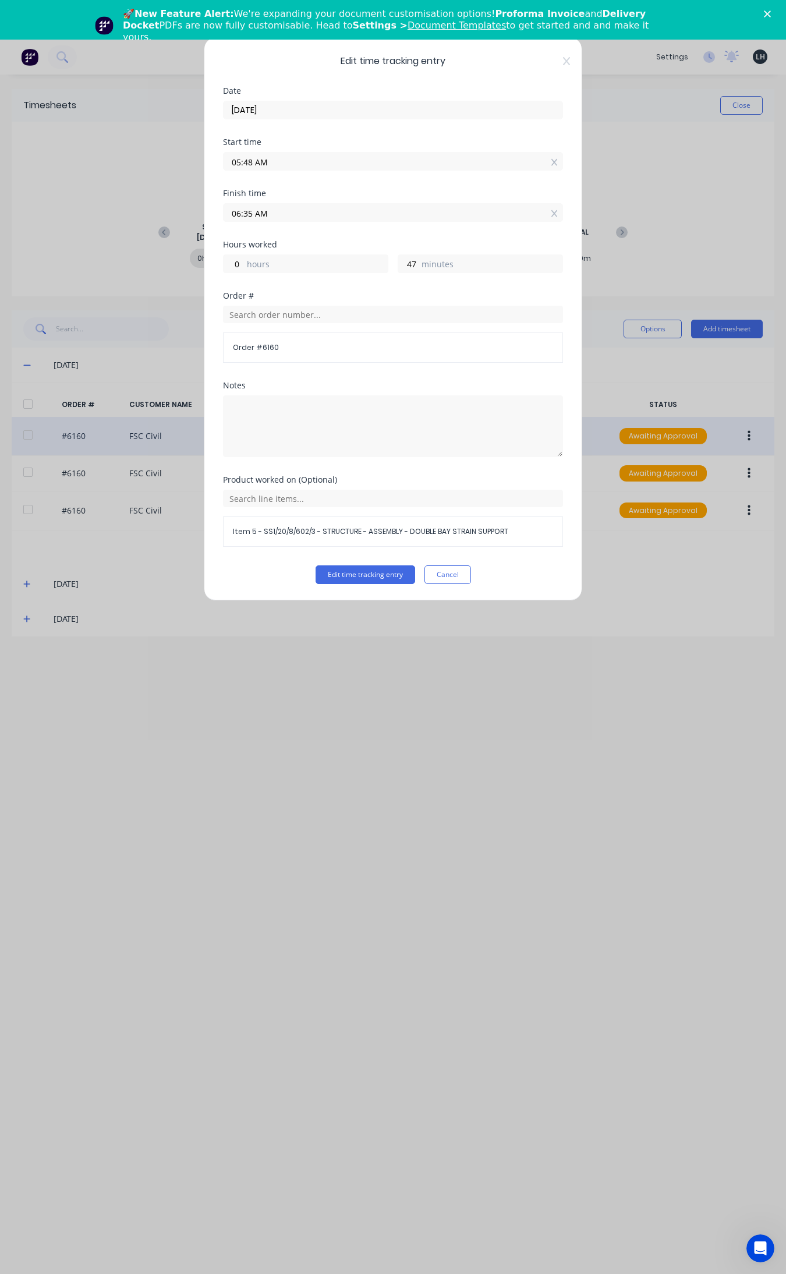
click at [251, 163] on input "05:48 AM" at bounding box center [393, 161] width 339 height 17
type input "12:00 AM"
type input "6"
type input "35"
click at [248, 266] on div "06" at bounding box center [247, 264] width 29 height 20
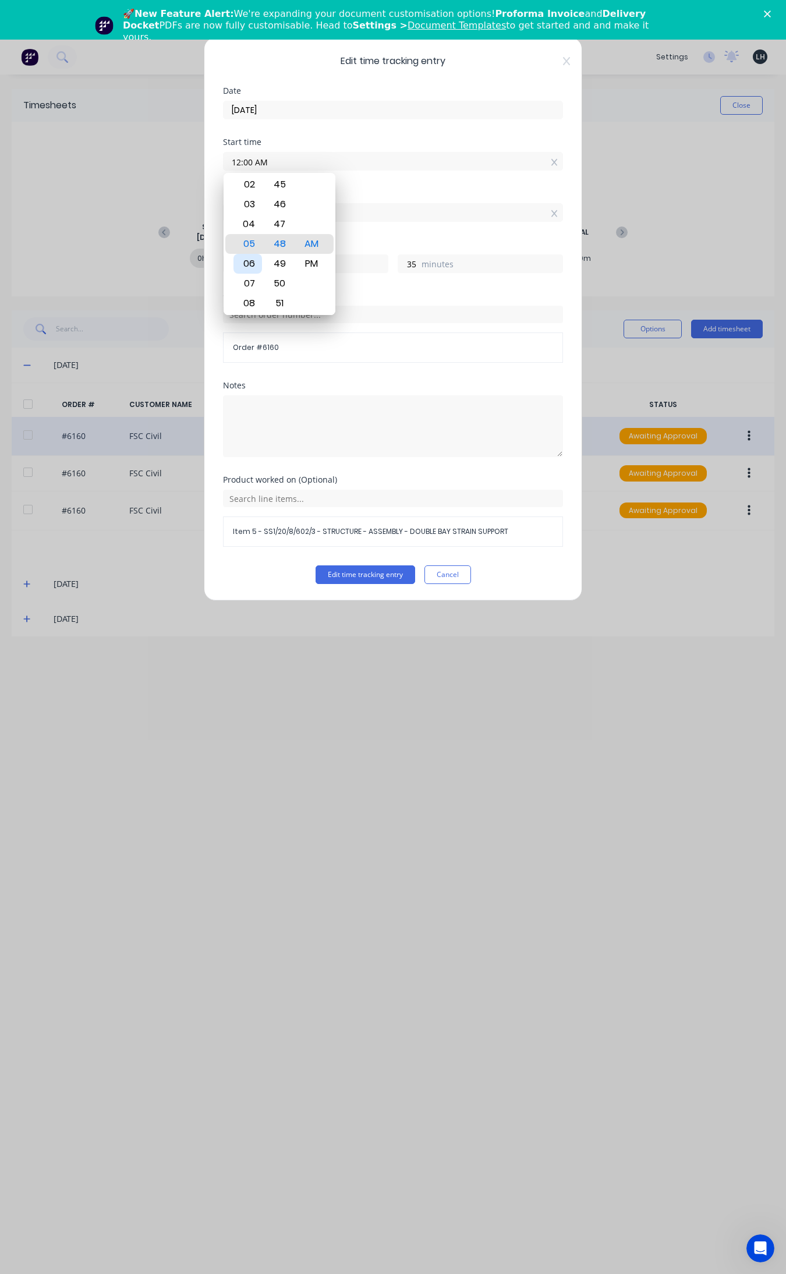
type input "06:00 AM"
type input "0"
click at [385, 578] on button "Edit time tracking entry" at bounding box center [366, 574] width 100 height 19
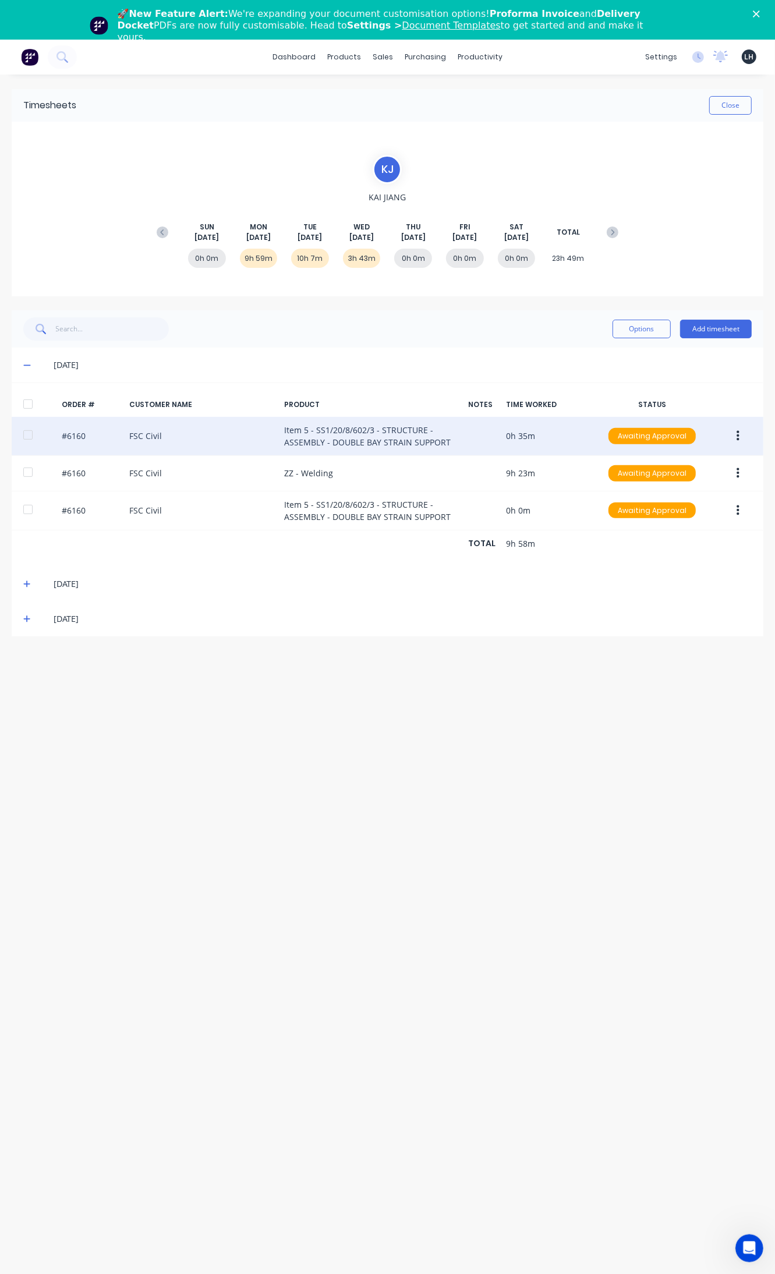
click at [24, 580] on icon at bounding box center [27, 584] width 8 height 8
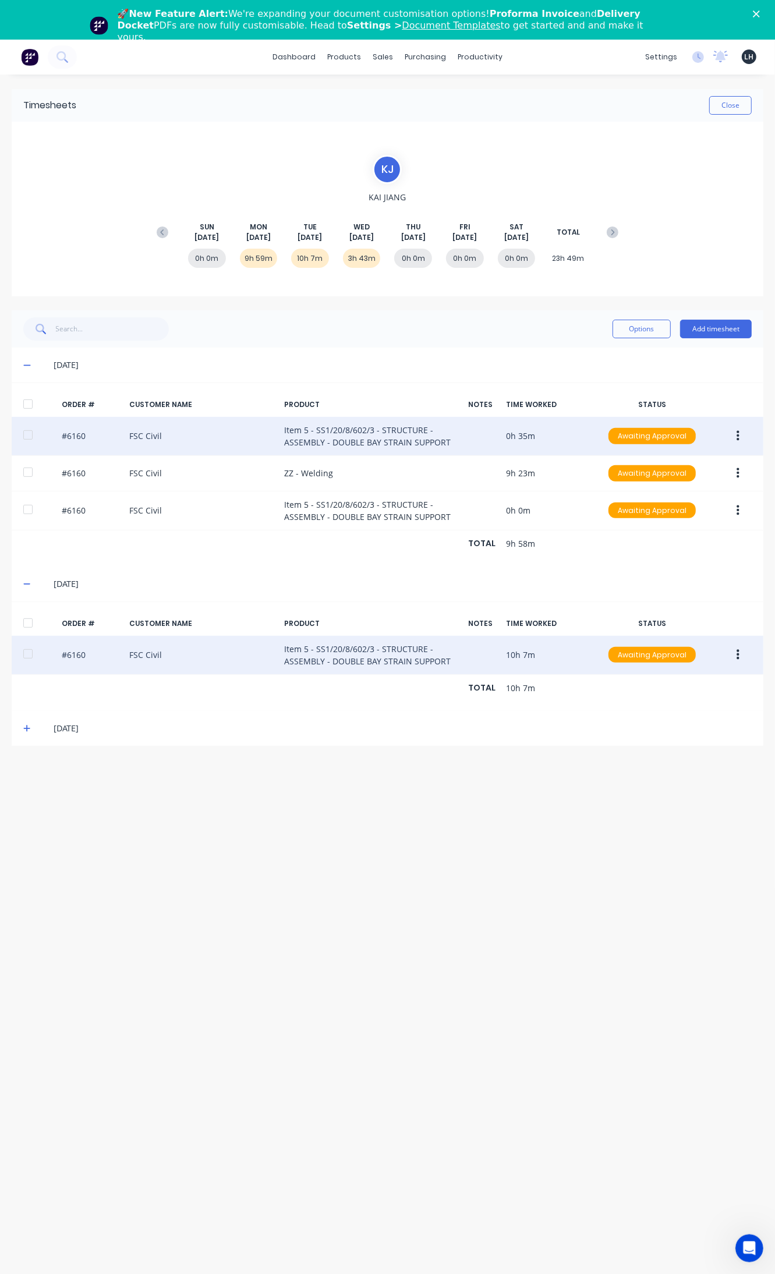
click at [740, 652] on button "button" at bounding box center [737, 655] width 27 height 21
click at [681, 726] on div "Edit" at bounding box center [697, 732] width 90 height 17
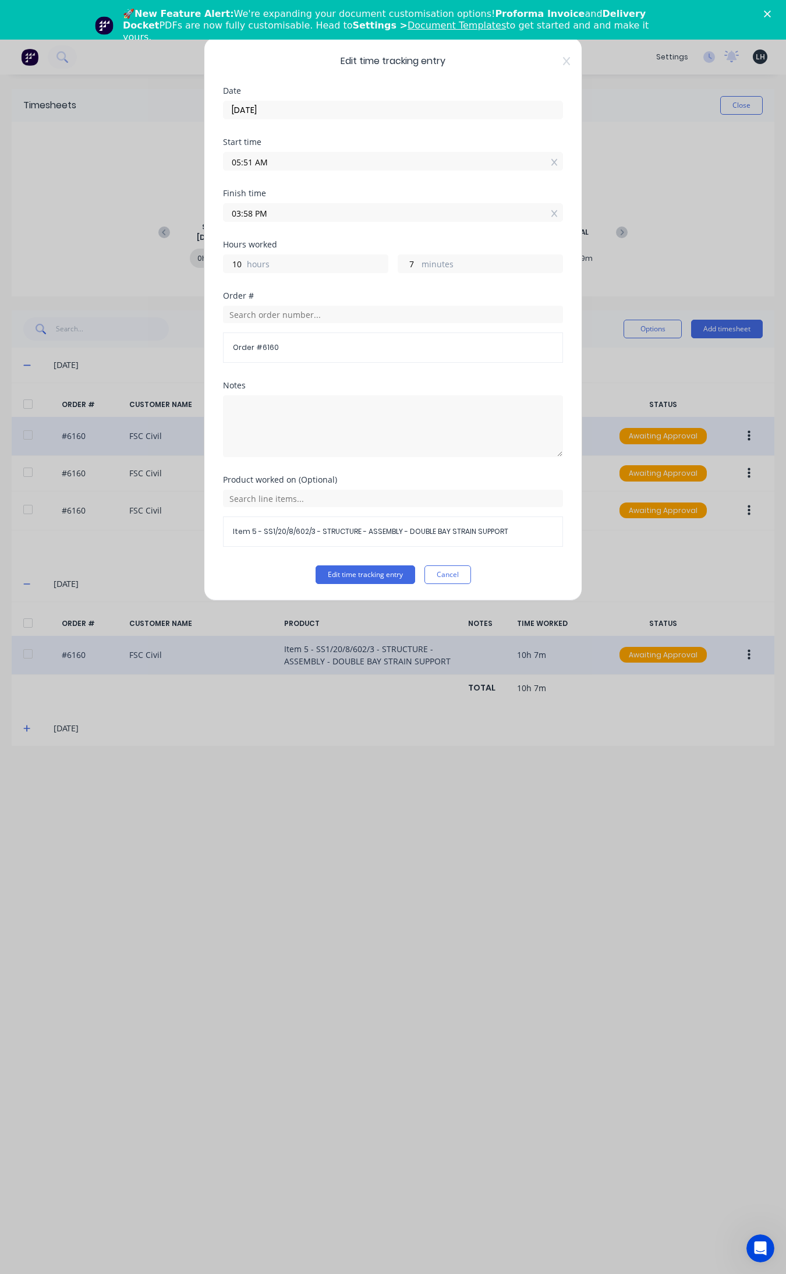
click at [250, 161] on input "05:51 AM" at bounding box center [393, 161] width 339 height 17
type input "12:00 AM"
type input "15"
type input "58"
click at [245, 265] on div "06" at bounding box center [247, 264] width 29 height 20
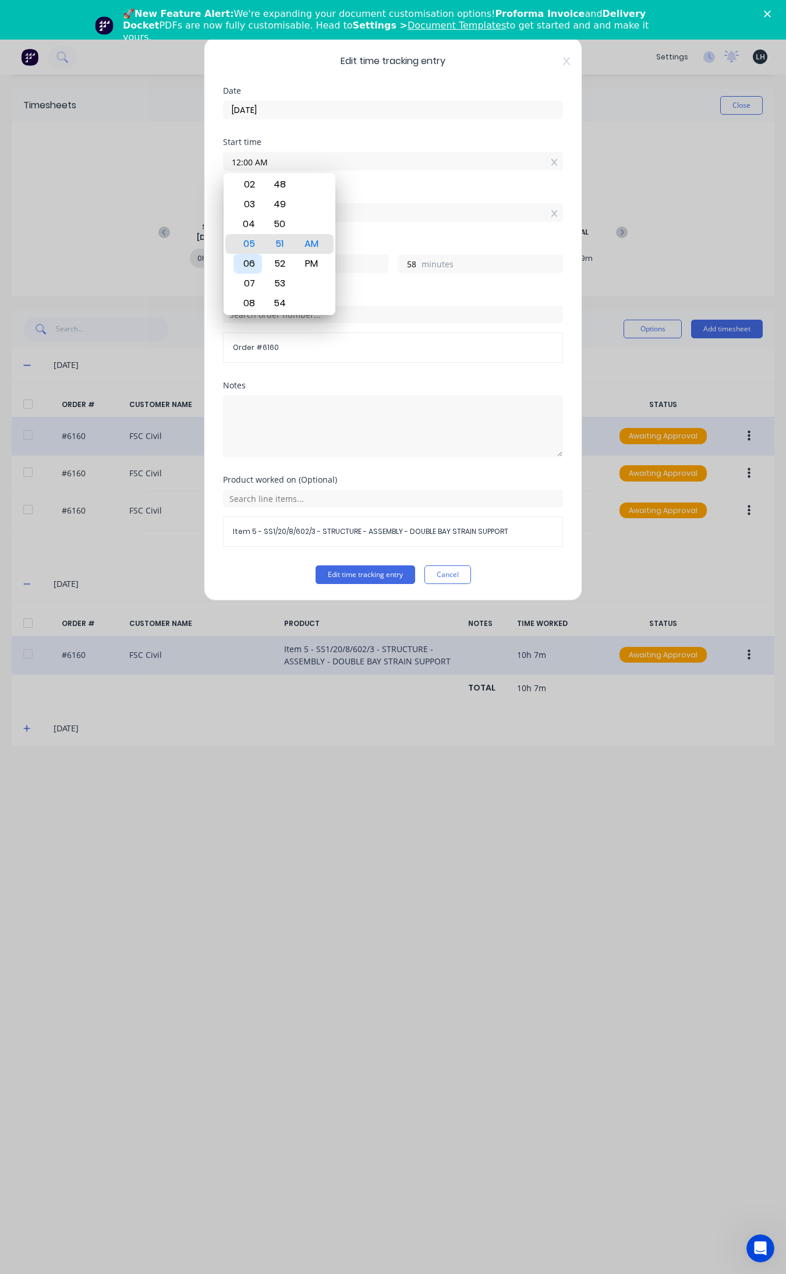
type input "06:00 AM"
type input "9"
click at [405, 292] on div "Hours worked 9 hours 58 minutes" at bounding box center [393, 265] width 340 height 51
click at [321, 529] on span "Item 5 - SS1/20/8/602/3 - STRUCTURE - ASSEMBLY - DOUBLE BAY STRAIN SUPPORT" at bounding box center [393, 531] width 320 height 10
click at [362, 511] on div "Item 5 - SS1/20/8/602/3 - STRUCTURE - ASSEMBLY - DOUBLE BAY STRAIN SUPPORT" at bounding box center [393, 518] width 340 height 57
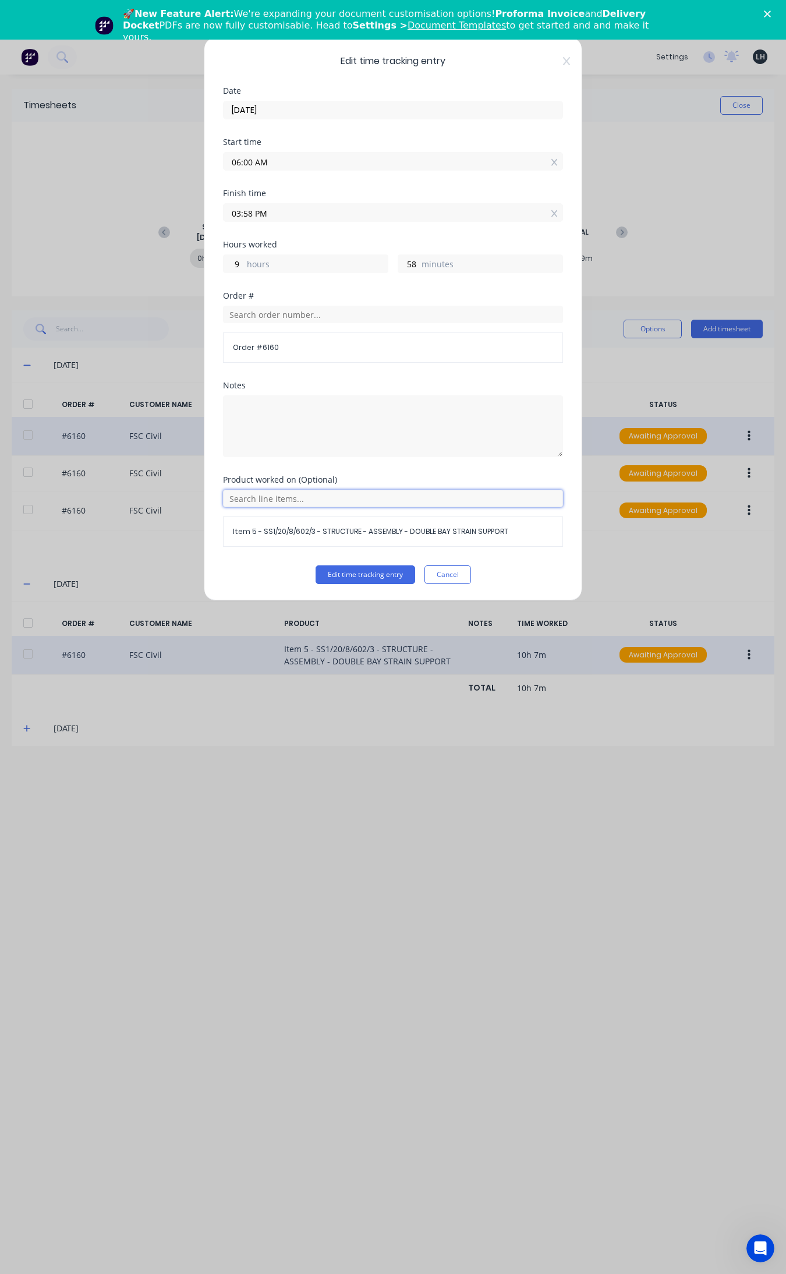
click at [361, 503] on input "text" at bounding box center [393, 498] width 340 height 17
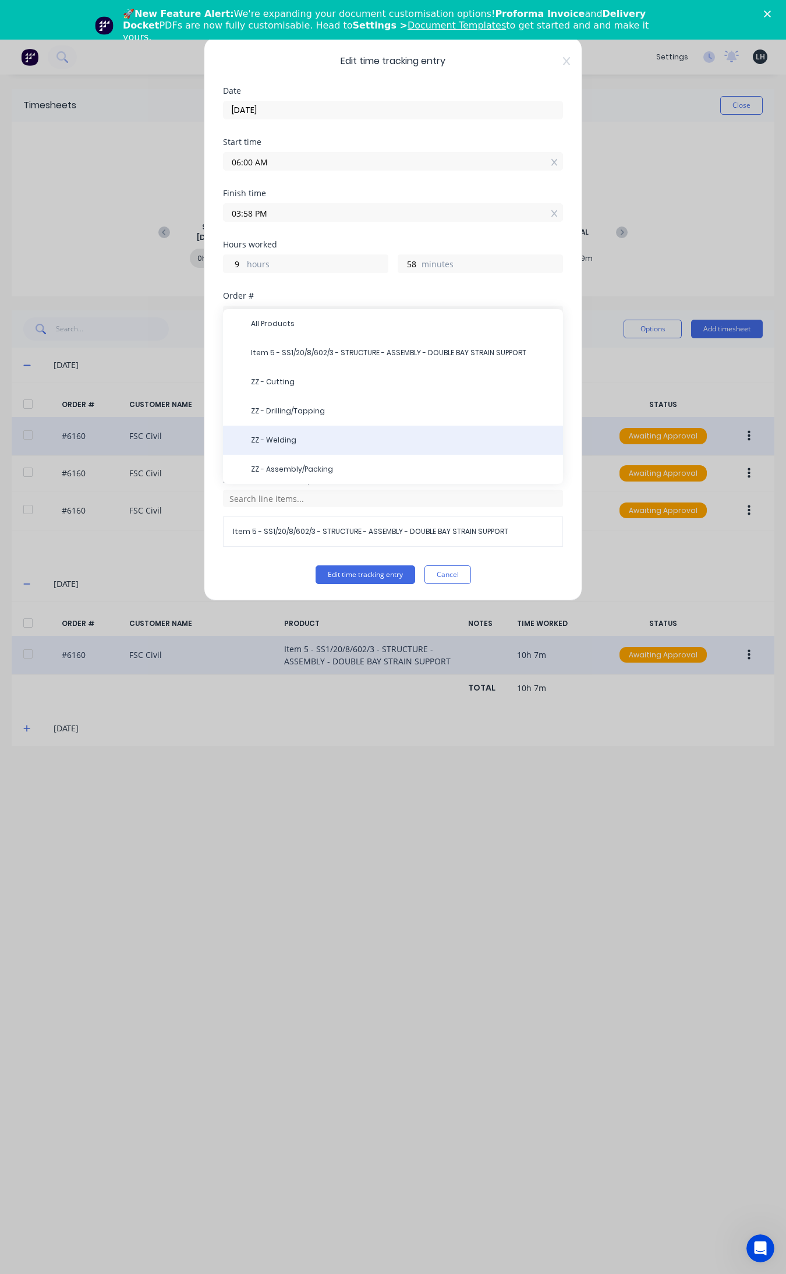
click at [277, 431] on div "ZZ - Welding" at bounding box center [393, 440] width 340 height 29
click at [298, 441] on span "ZZ - Welding" at bounding box center [402, 440] width 303 height 10
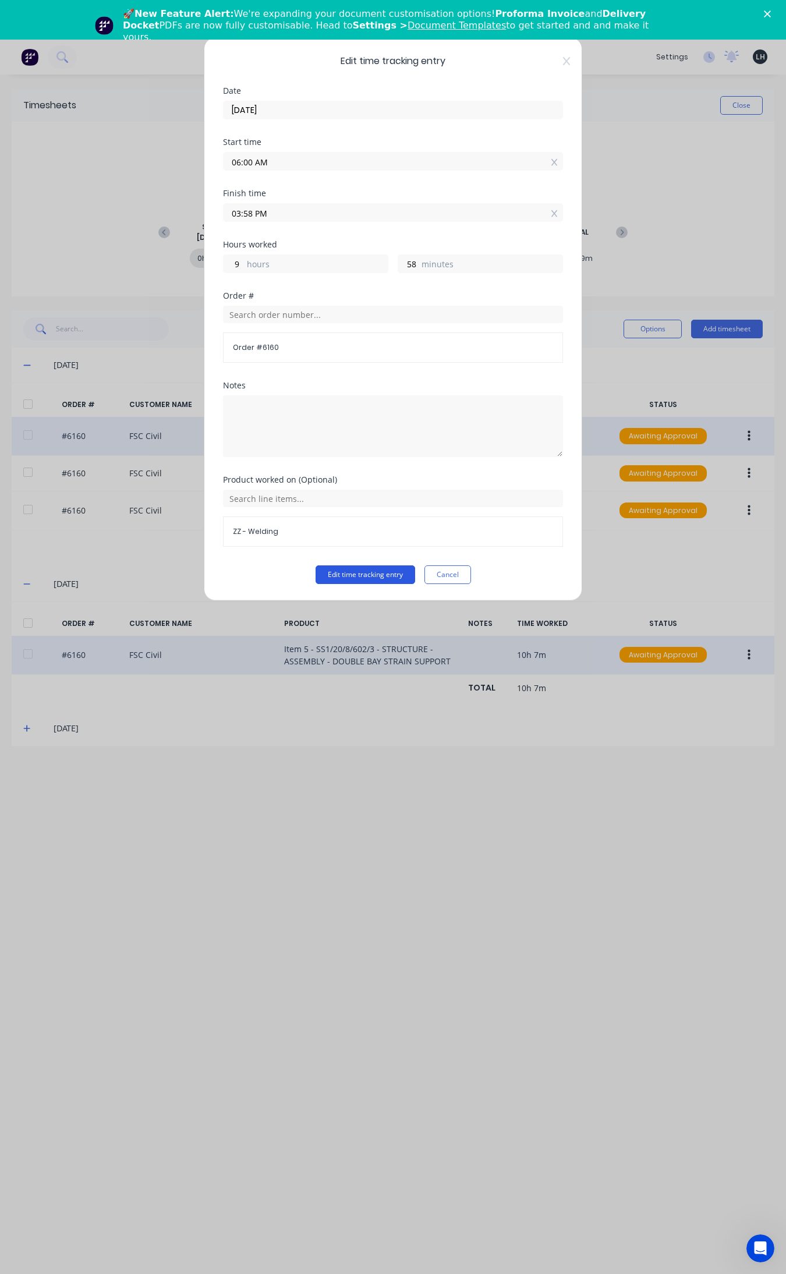
click at [385, 577] on button "Edit time tracking entry" at bounding box center [366, 574] width 100 height 19
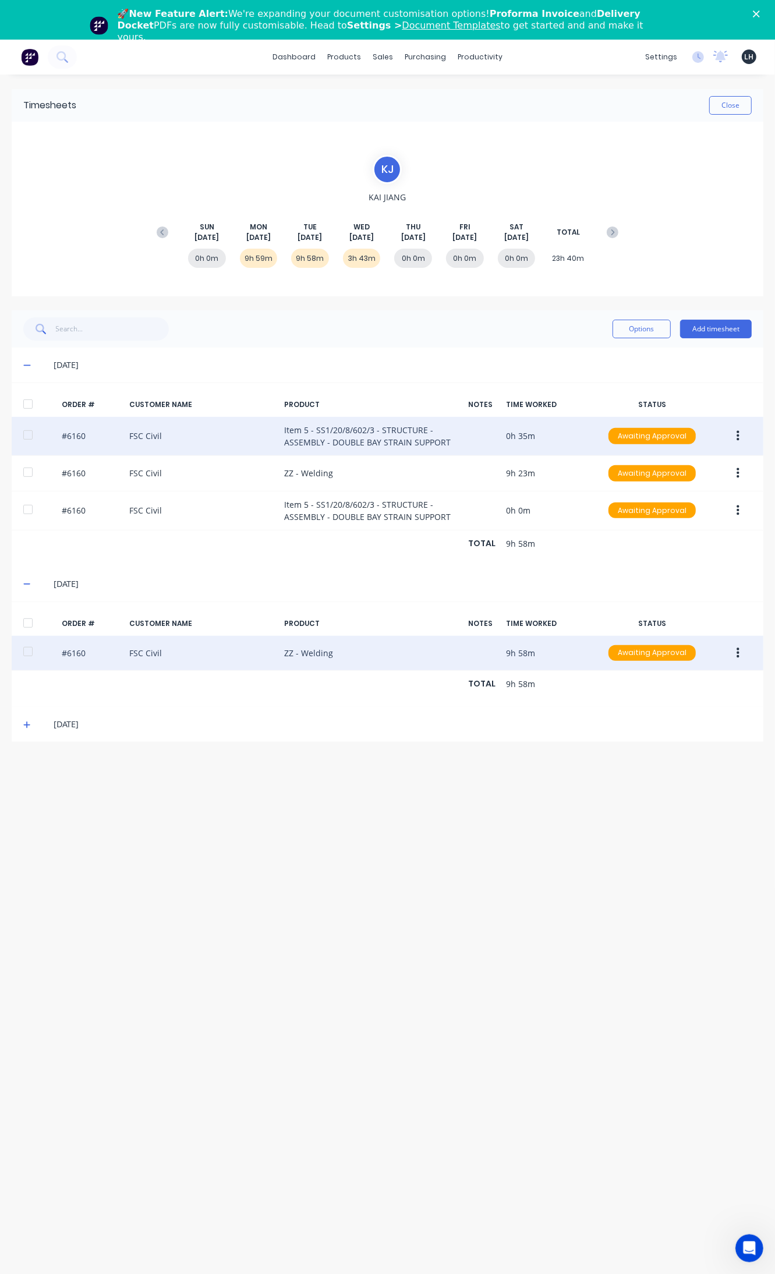
click at [30, 722] on icon at bounding box center [27, 725] width 8 height 8
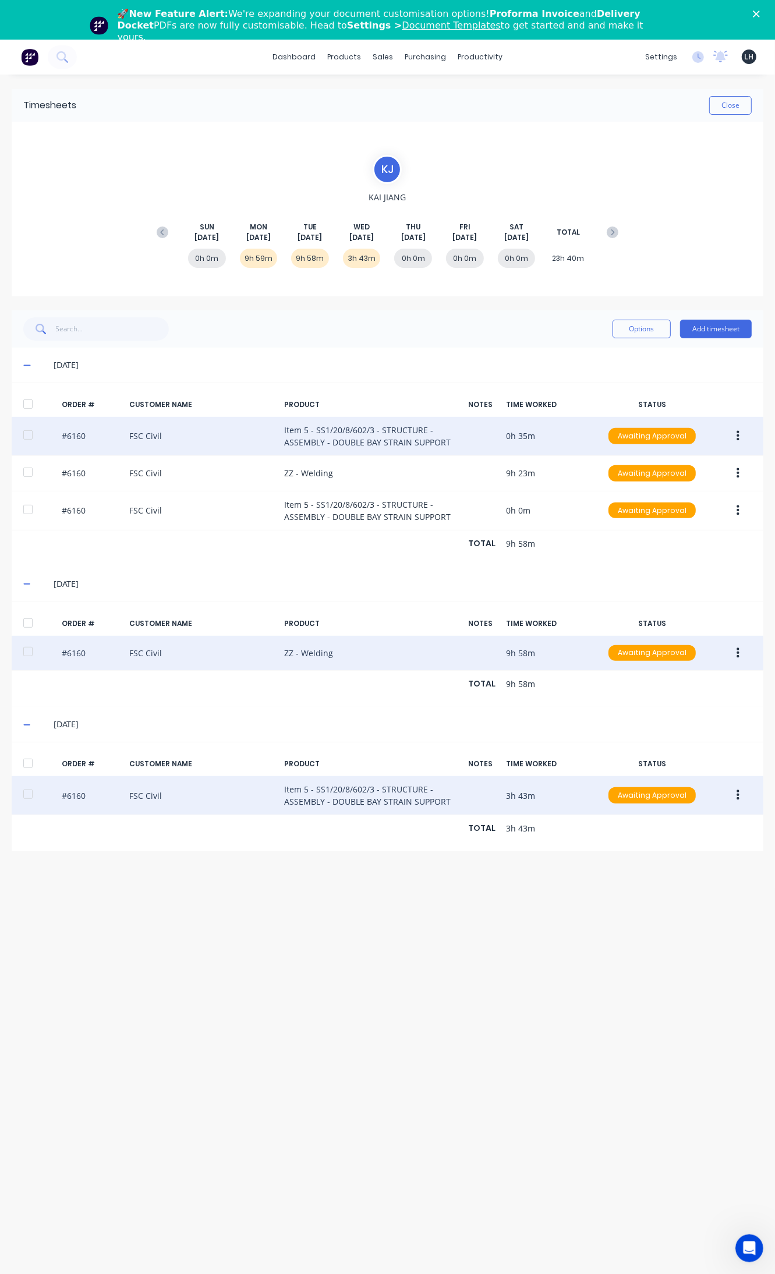
click at [380, 792] on div "#6160 FSC Civil Item 5 - SS1/20/8/602/3 - STRUCTURE - ASSEMBLY - DOUBLE BAY STR…" at bounding box center [388, 795] width 752 height 39
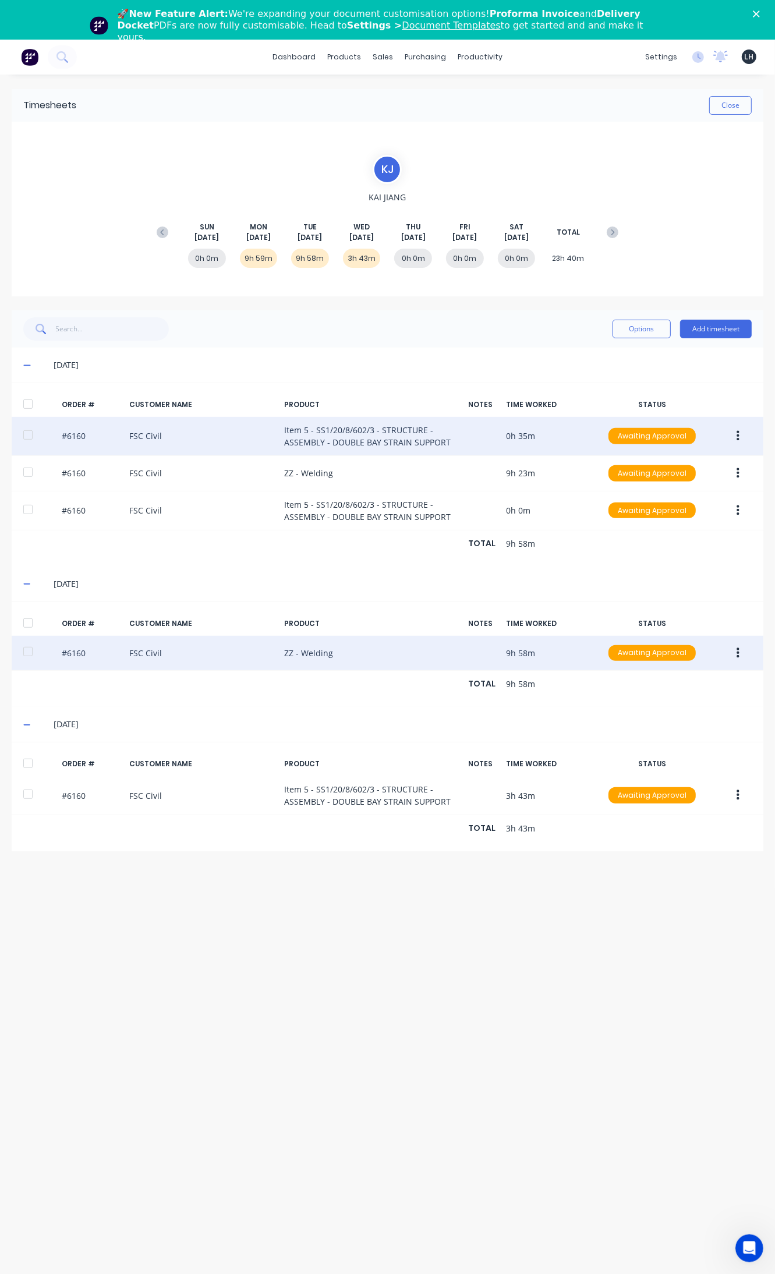
click at [21, 359] on div "[DATE]" at bounding box center [388, 365] width 752 height 35
click at [27, 364] on icon at bounding box center [27, 365] width 8 height 8
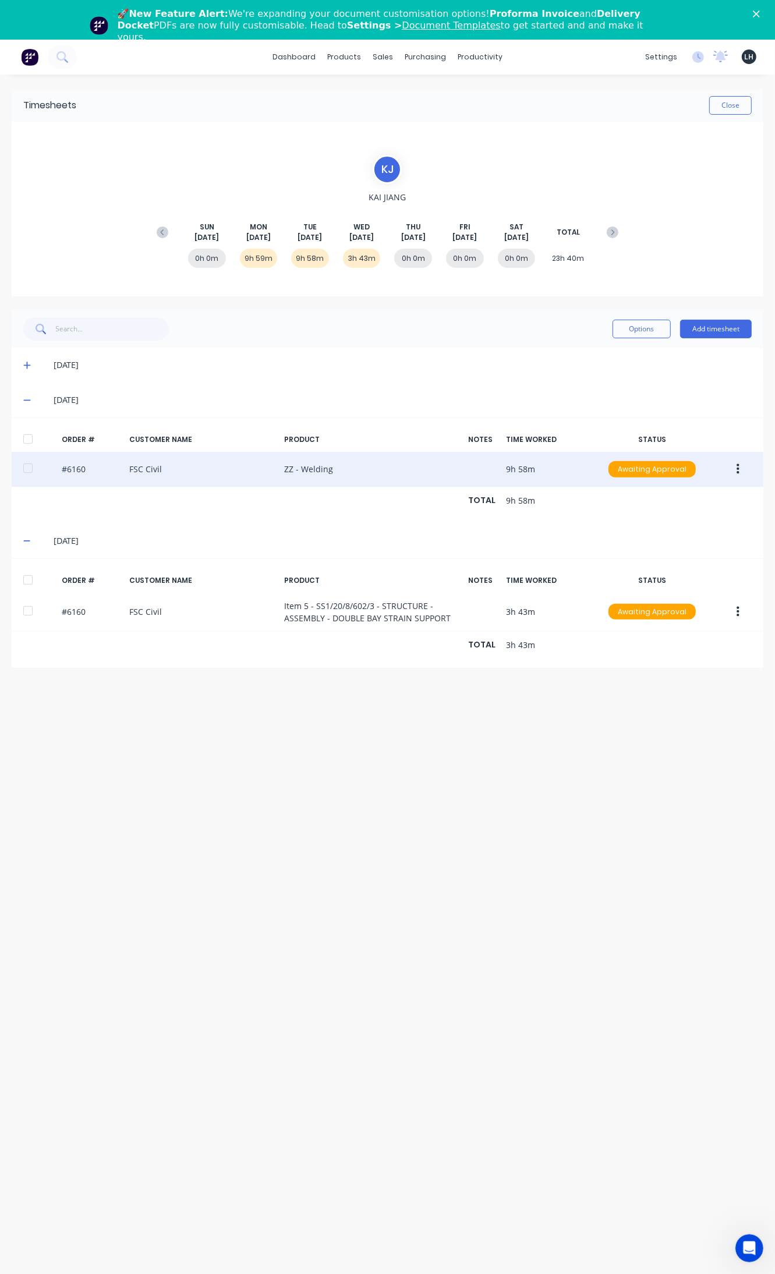
click at [22, 542] on div "[DATE]" at bounding box center [388, 540] width 752 height 35
click at [27, 543] on icon at bounding box center [27, 541] width 8 height 8
click at [28, 396] on icon at bounding box center [27, 400] width 8 height 8
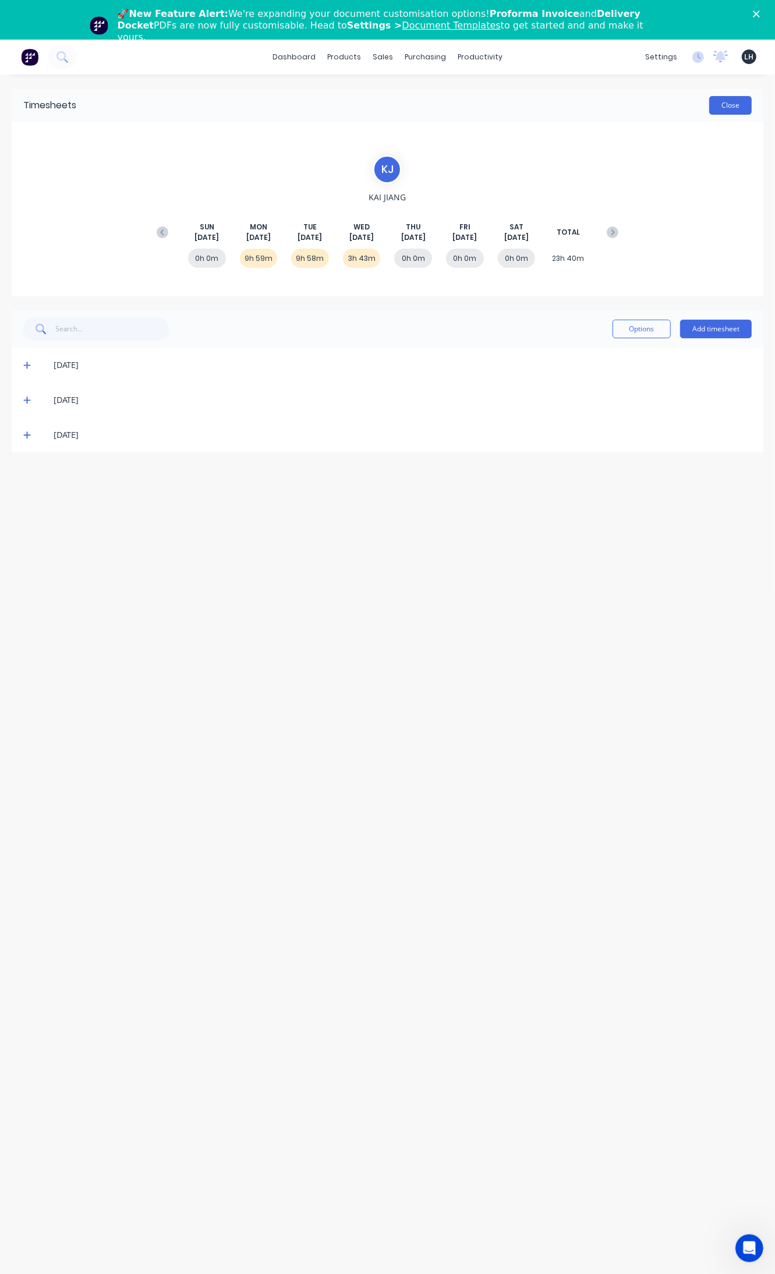
click at [712, 109] on button "Close" at bounding box center [730, 105] width 43 height 19
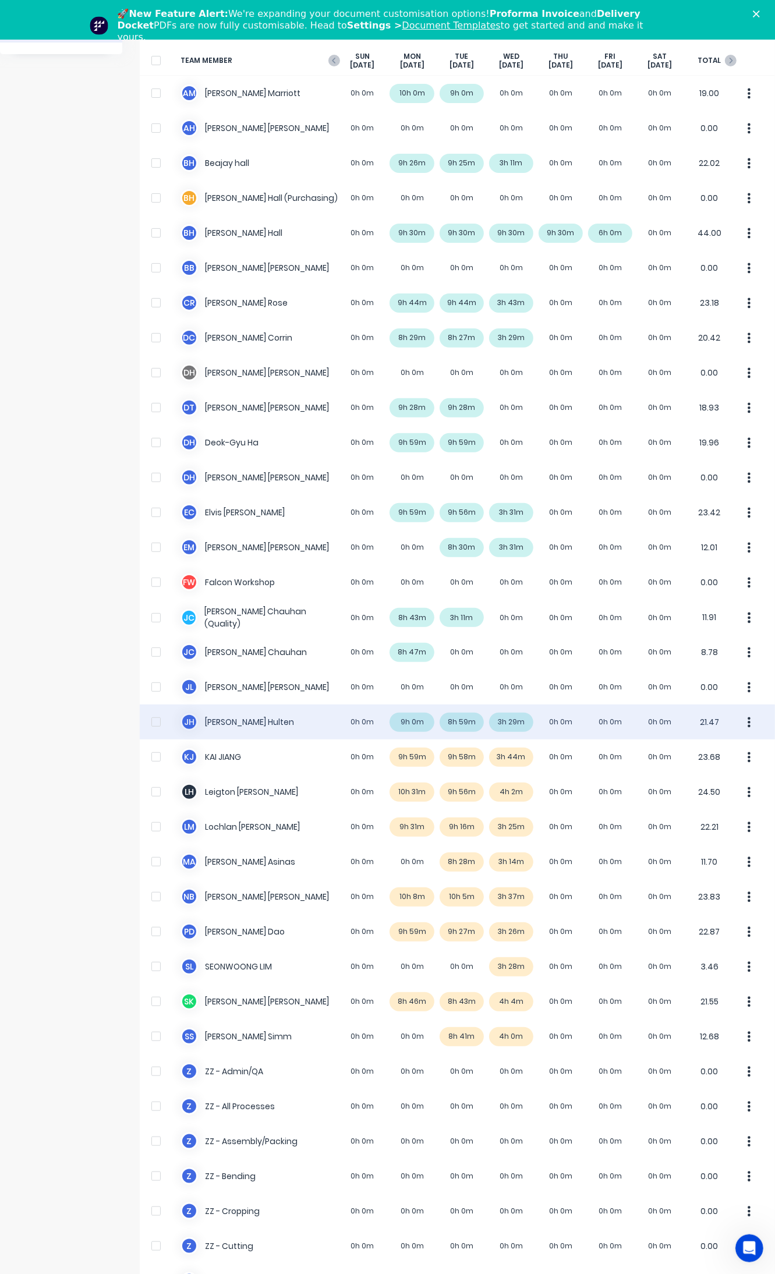
scroll to position [218, 0]
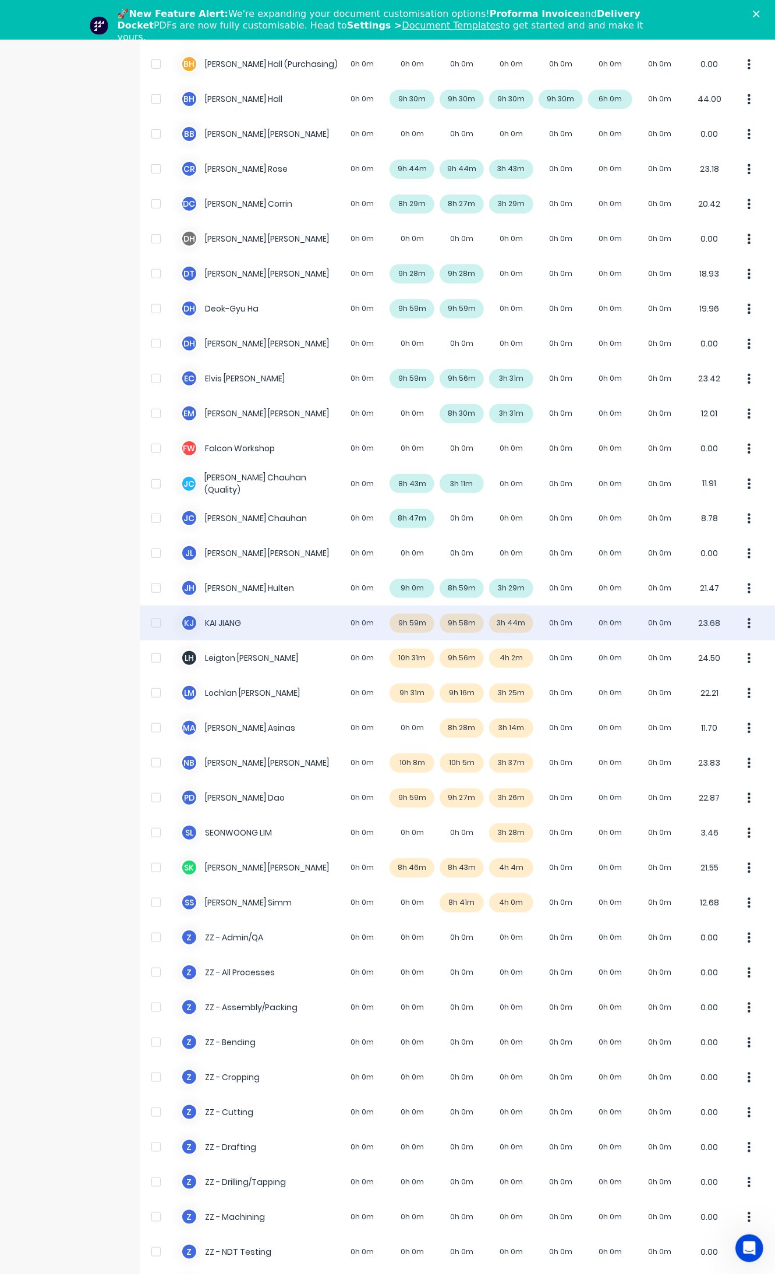
click at [737, 629] on button "button" at bounding box center [749, 622] width 24 height 23
click at [699, 653] on div "Approve" at bounding box center [705, 655] width 90 height 17
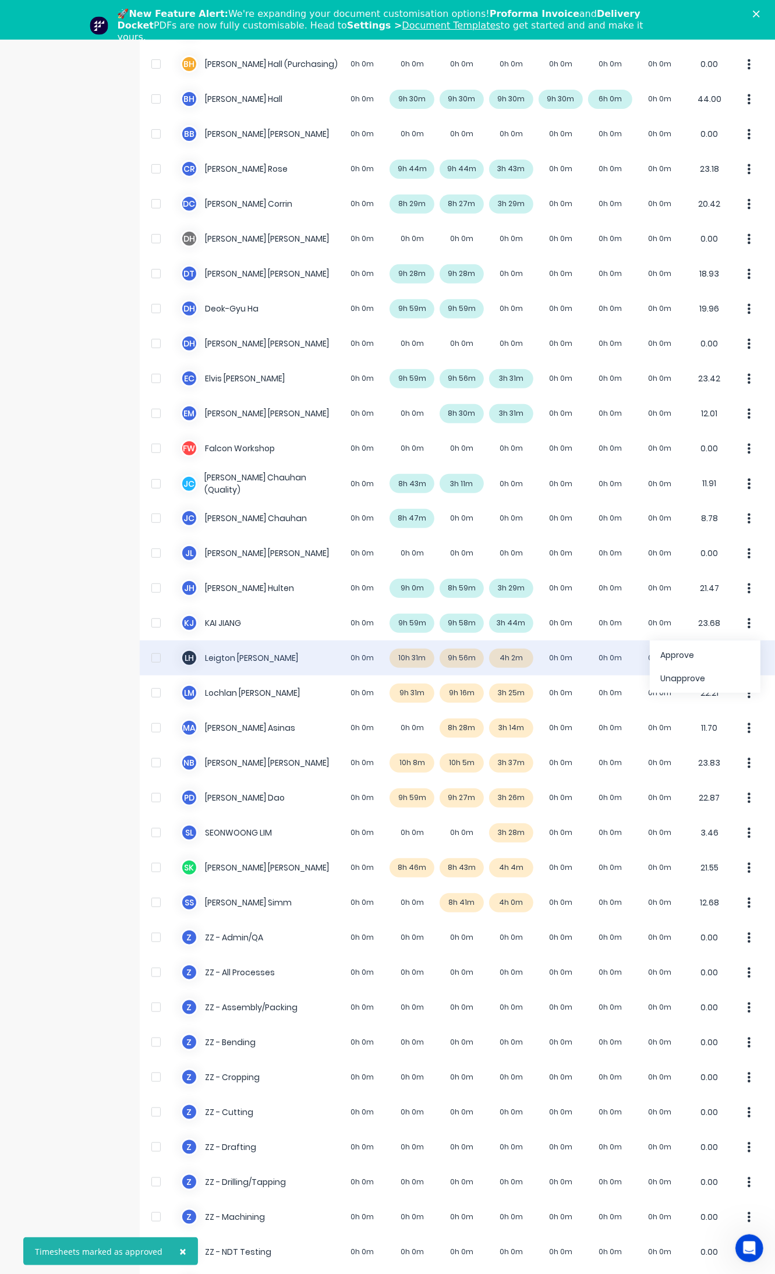
click at [415, 660] on div "[PERSON_NAME] 0h 0m 10h 31m 9h 56m 4h 2m 0h 0m 0h 0m 0h 0m 24.50" at bounding box center [457, 658] width 635 height 35
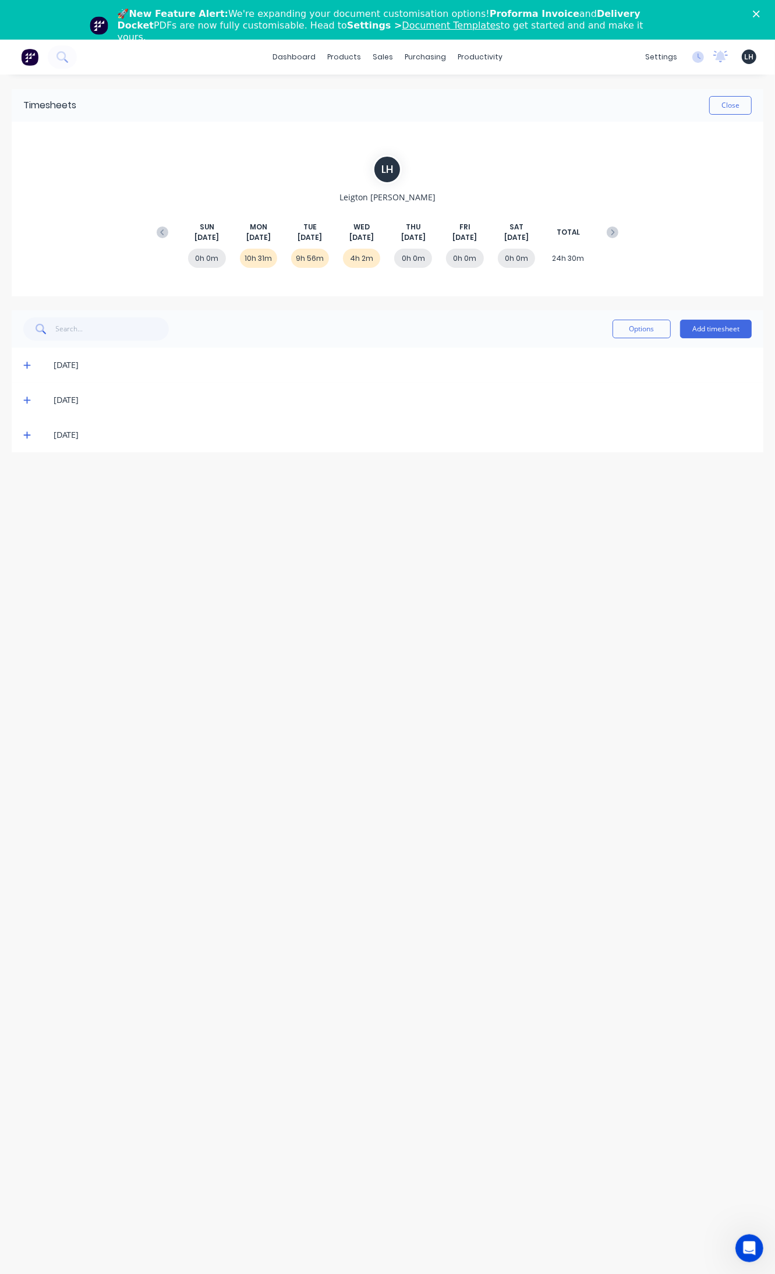
click at [24, 362] on icon at bounding box center [27, 365] width 8 height 8
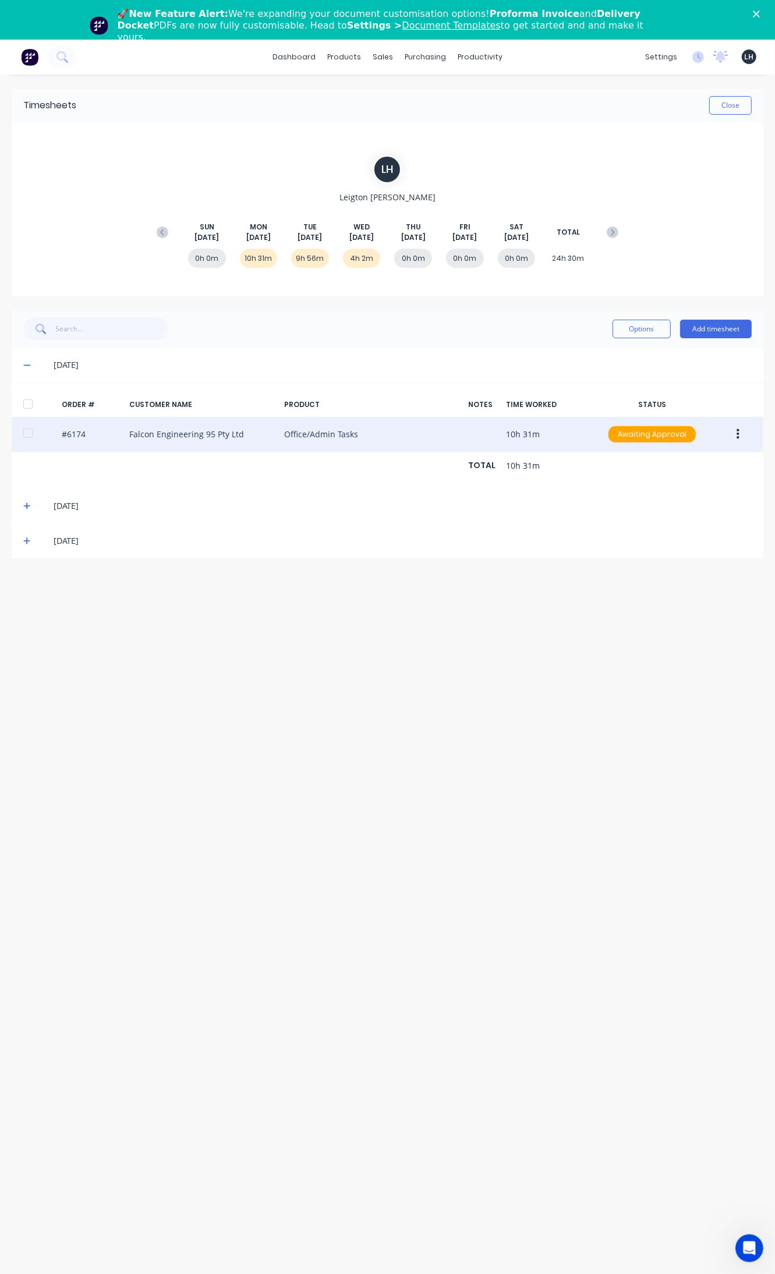
click at [737, 436] on icon "button" at bounding box center [738, 434] width 3 height 13
click at [697, 511] on div "Edit" at bounding box center [697, 511] width 90 height 17
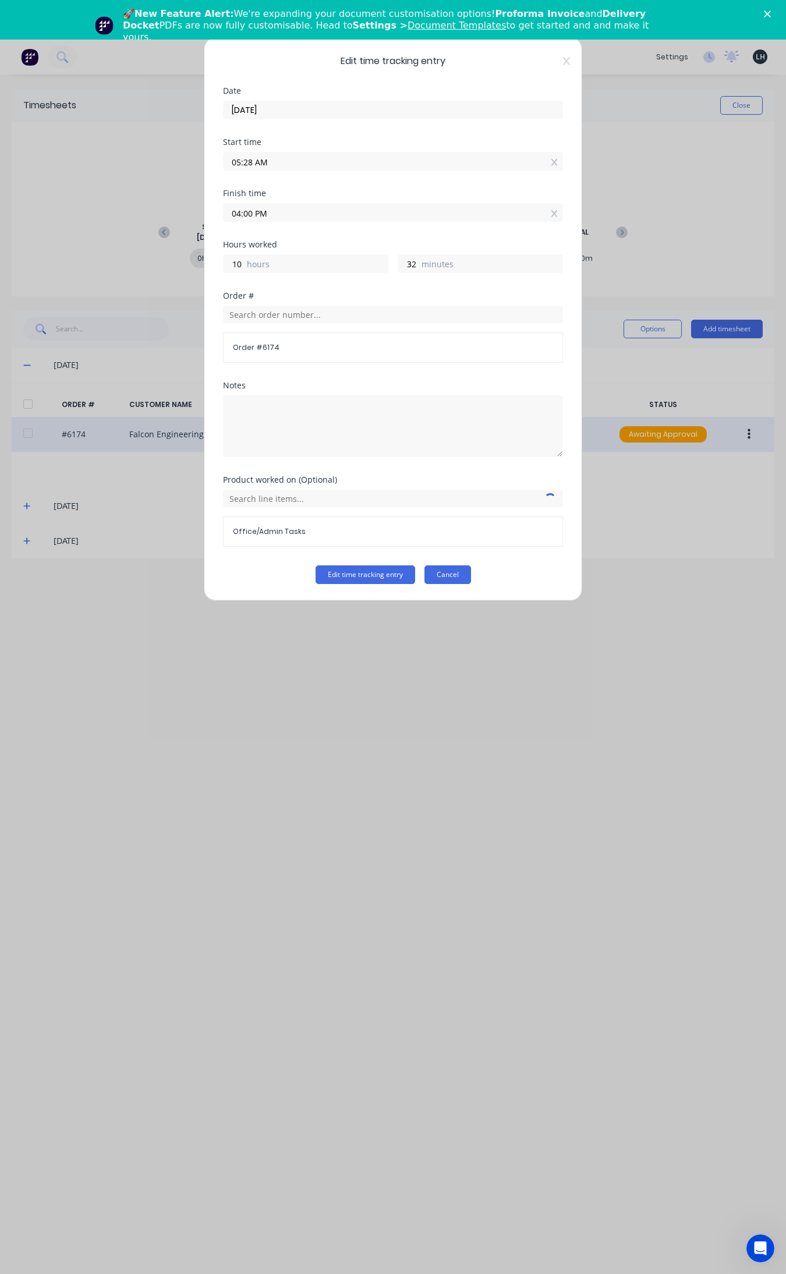
click at [444, 567] on button "Cancel" at bounding box center [447, 574] width 47 height 19
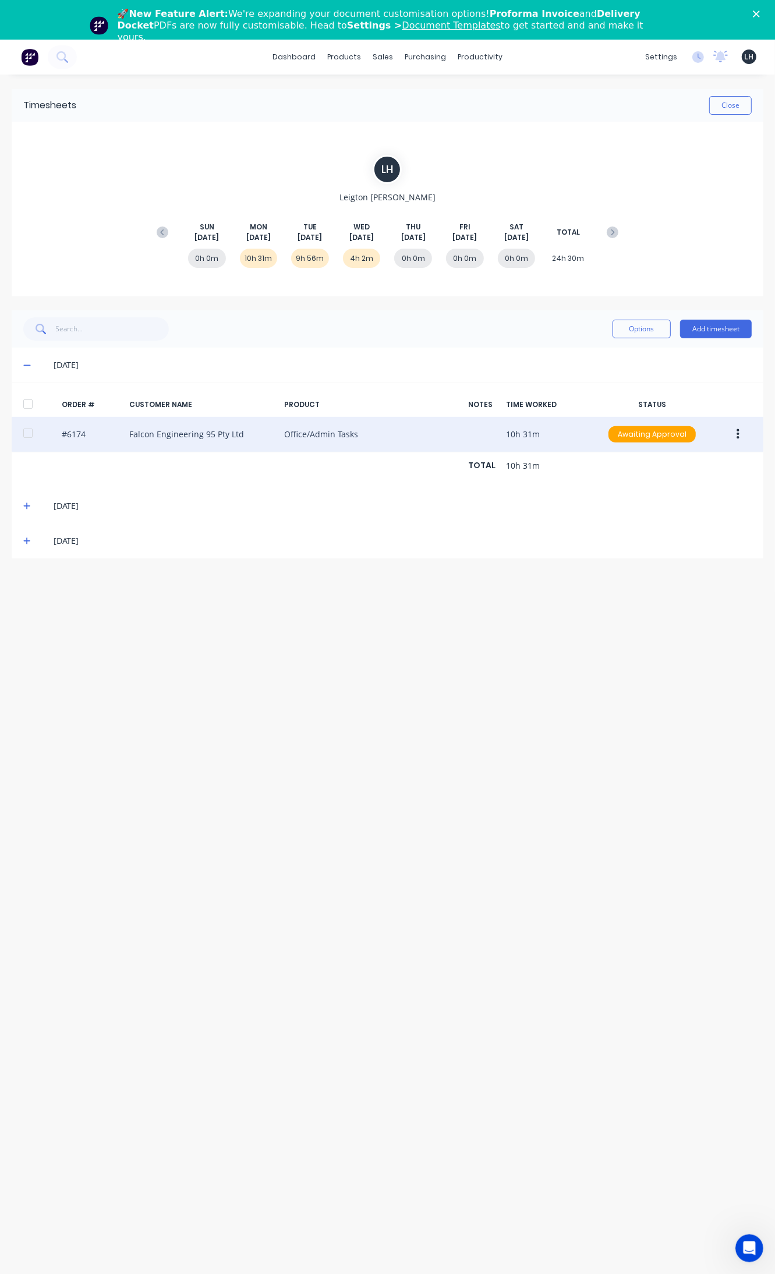
click at [738, 435] on icon "button" at bounding box center [738, 434] width 3 height 10
click at [673, 507] on div "Edit" at bounding box center [697, 511] width 90 height 17
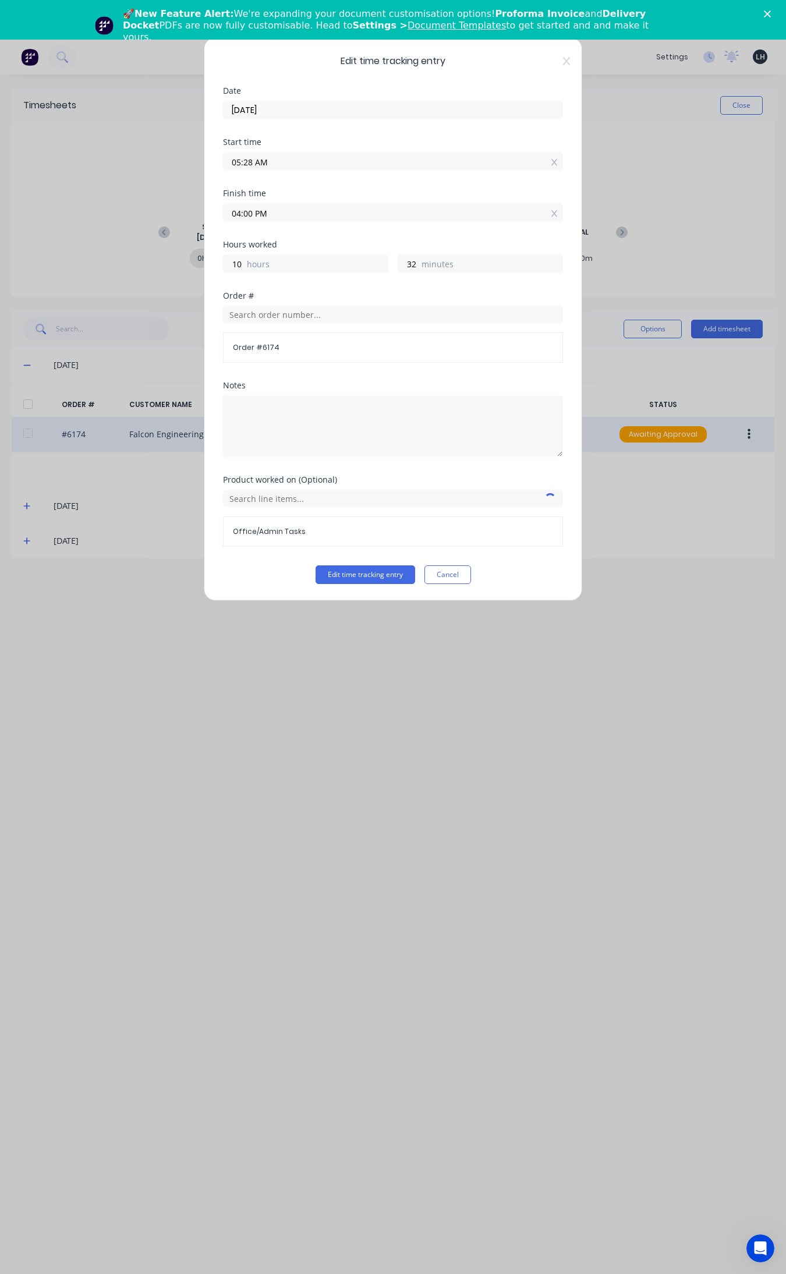
click at [249, 164] on input "05:28 AM" at bounding box center [393, 161] width 339 height 17
click at [255, 163] on input "05:28 AM" at bounding box center [393, 161] width 339 height 17
click at [252, 163] on input "05:28 AM" at bounding box center [393, 161] width 339 height 17
type input "05:30 AM"
click at [316, 565] on button "Edit time tracking entry" at bounding box center [366, 574] width 100 height 19
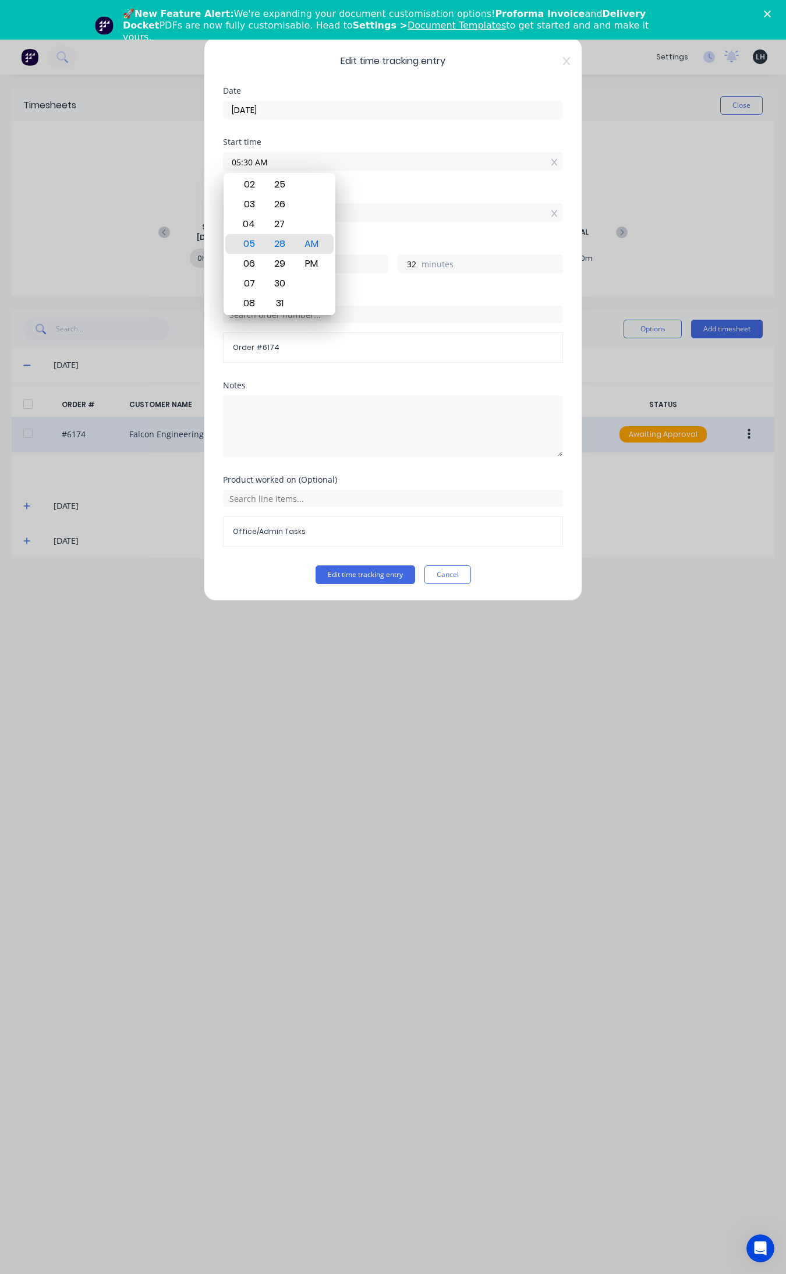
type input "30"
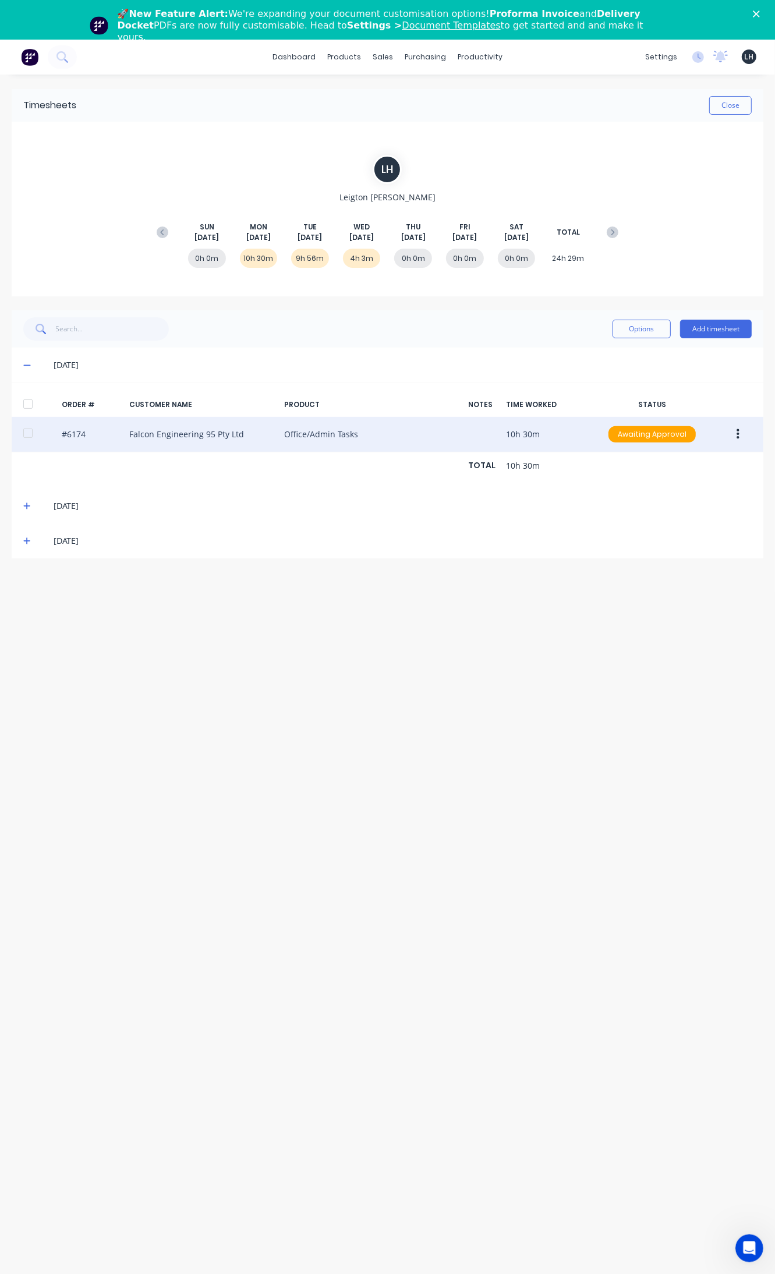
click at [26, 507] on icon at bounding box center [26, 506] width 7 height 7
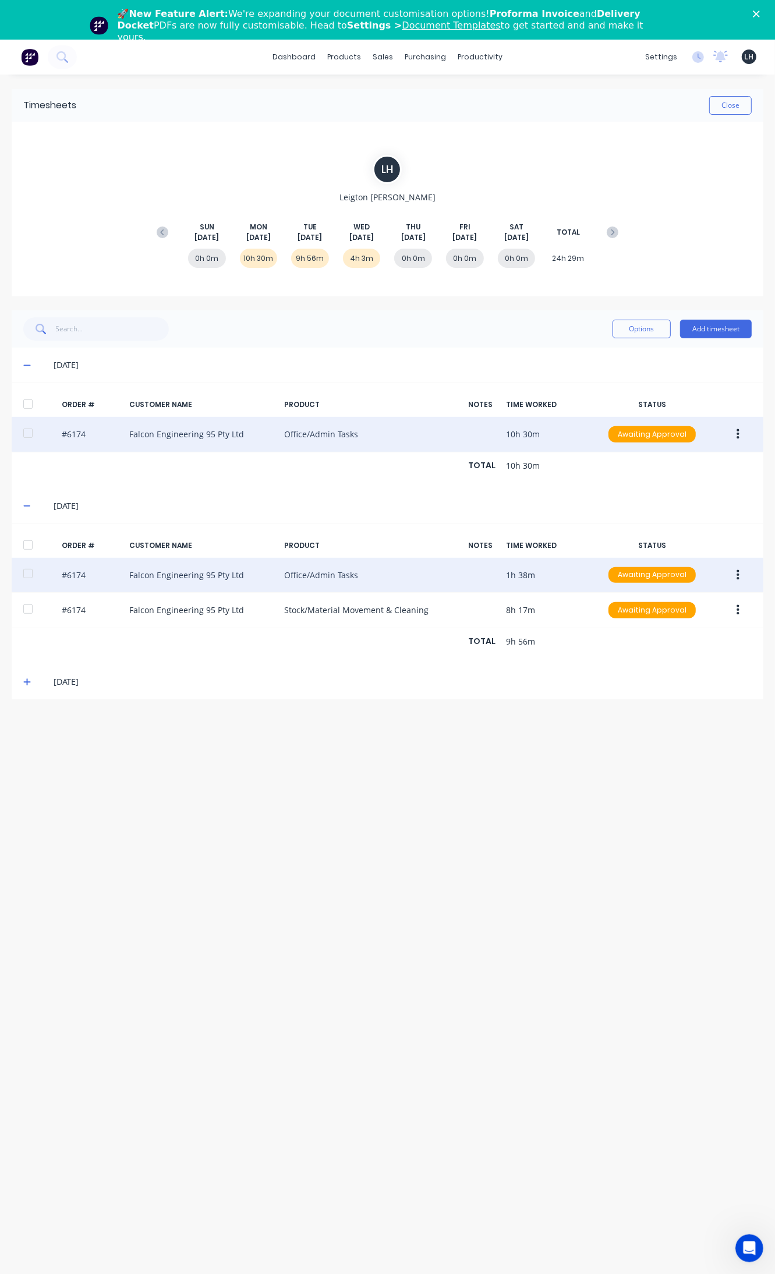
click at [738, 575] on icon "button" at bounding box center [738, 574] width 3 height 10
click at [694, 647] on div "Edit" at bounding box center [697, 652] width 90 height 17
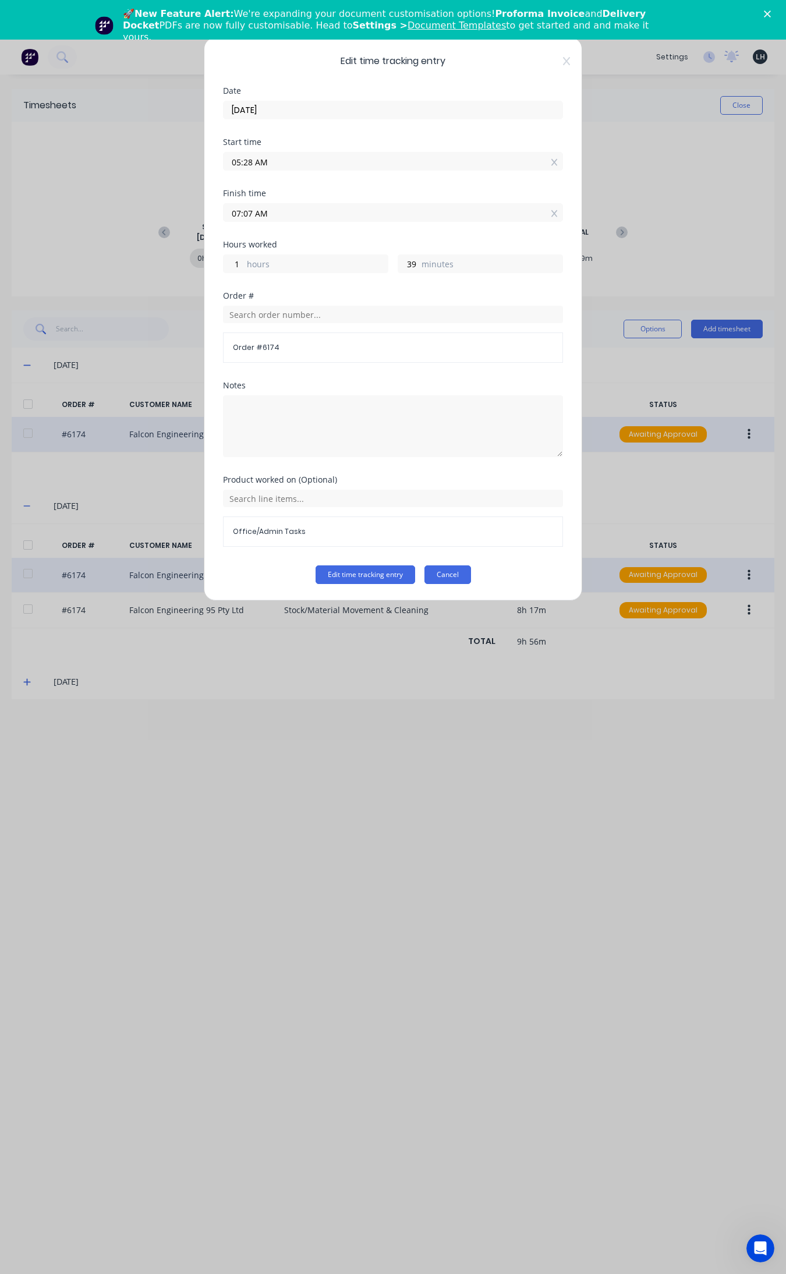
click at [455, 576] on button "Cancel" at bounding box center [447, 574] width 47 height 19
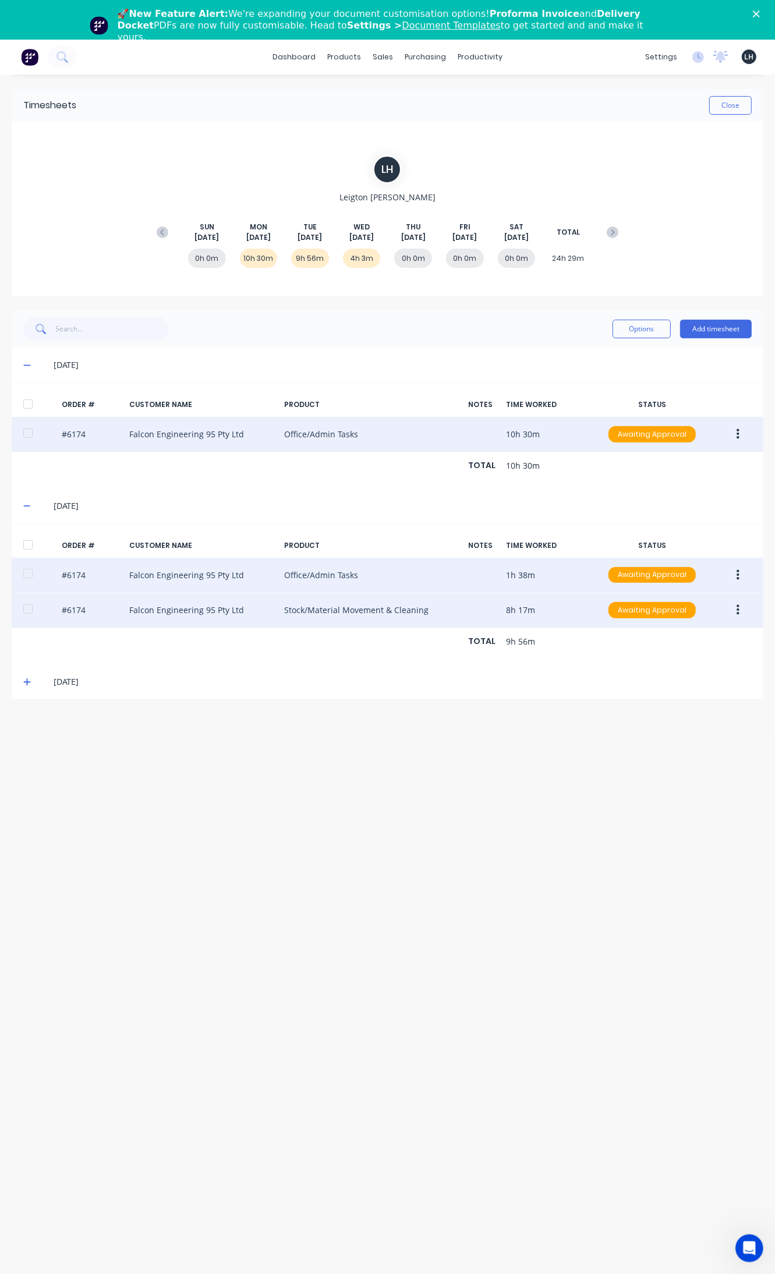
click at [738, 617] on icon "button" at bounding box center [738, 610] width 3 height 13
click at [686, 682] on div "Edit" at bounding box center [697, 687] width 90 height 17
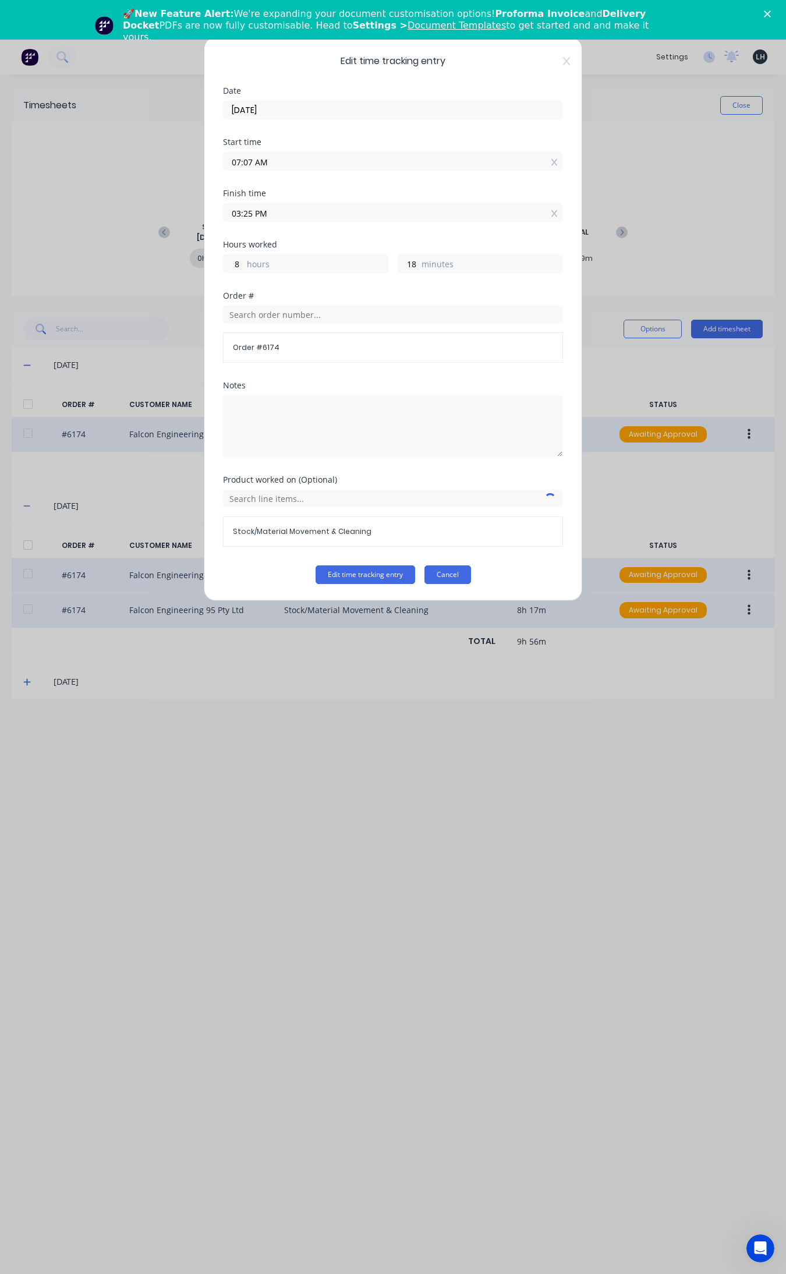
click at [460, 576] on button "Cancel" at bounding box center [447, 574] width 47 height 19
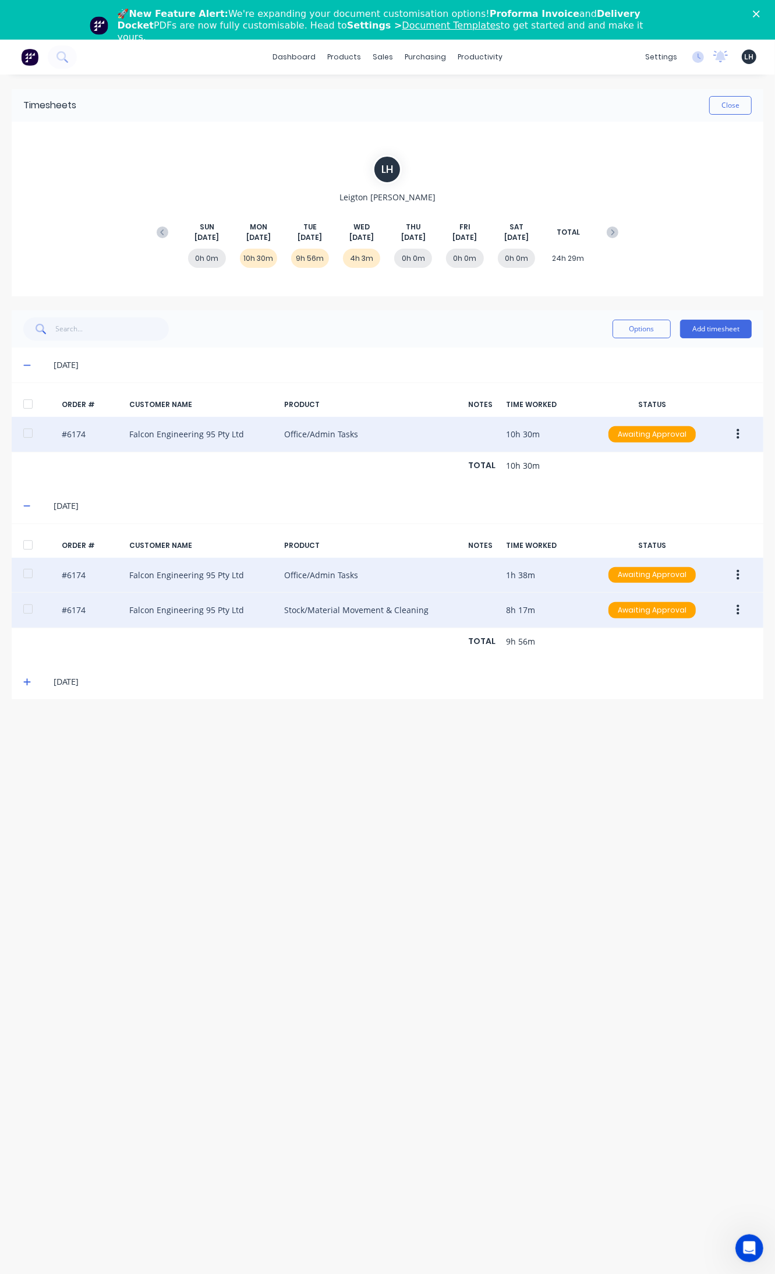
click at [738, 609] on icon "button" at bounding box center [738, 610] width 3 height 10
click at [687, 690] on div "Edit" at bounding box center [697, 687] width 90 height 17
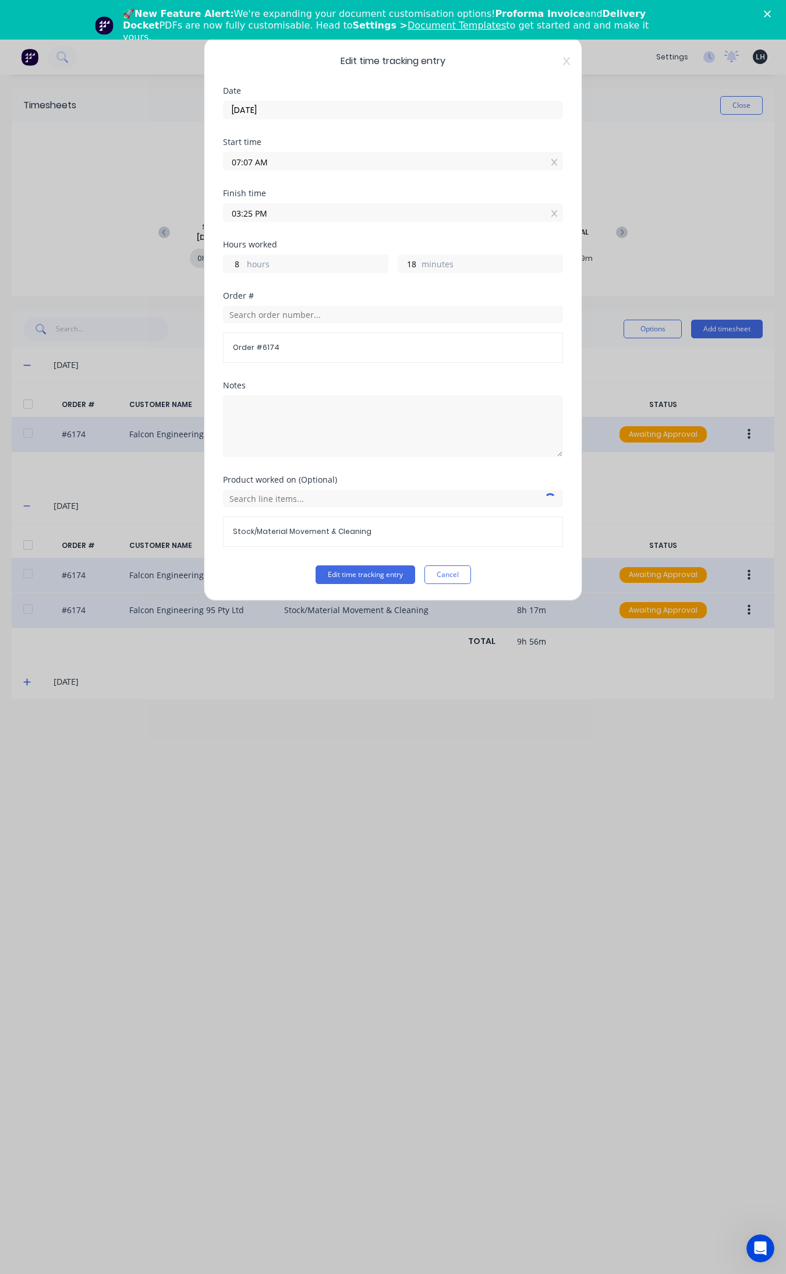
drag, startPoint x: 253, startPoint y: 213, endPoint x: 233, endPoint y: 217, distance: 20.8
click at [233, 217] on input "03:25 PM" at bounding box center [393, 212] width 339 height 17
click at [246, 315] on div "04" at bounding box center [247, 315] width 29 height 20
type input "04:25 PM"
type input "9"
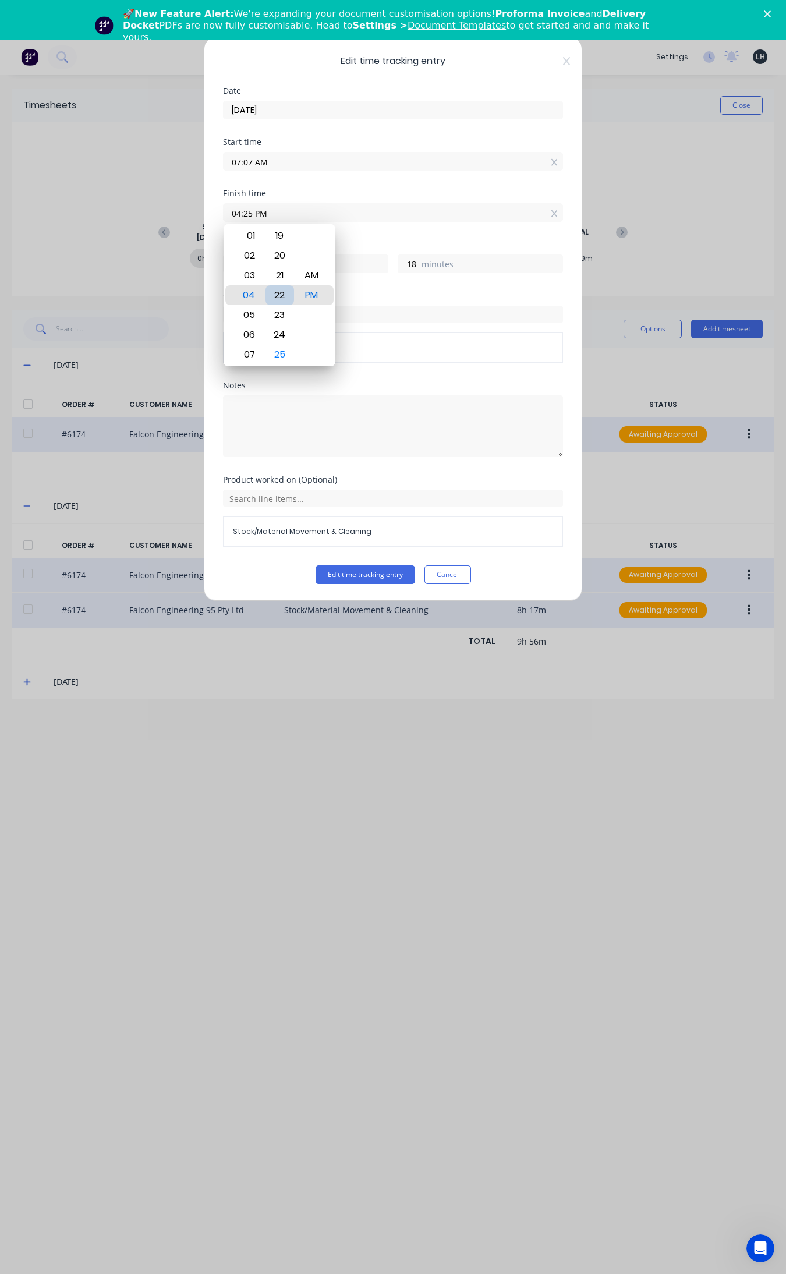
type input "04:22 PM"
type input "15"
type input "12:22 PM"
type input "5"
type input "12:26 PM"
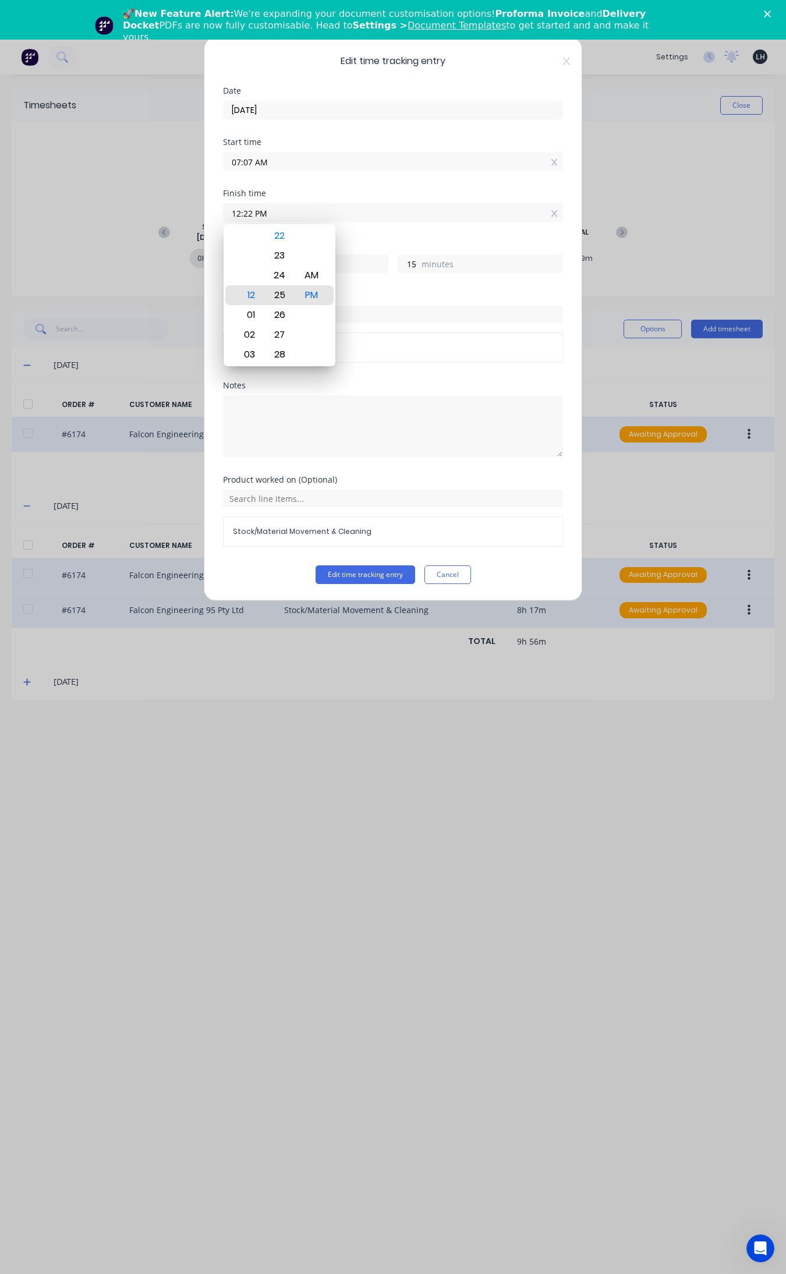
type input "19"
type input "12:21 PM"
type input "14"
type input "12:18 PM"
type input "11"
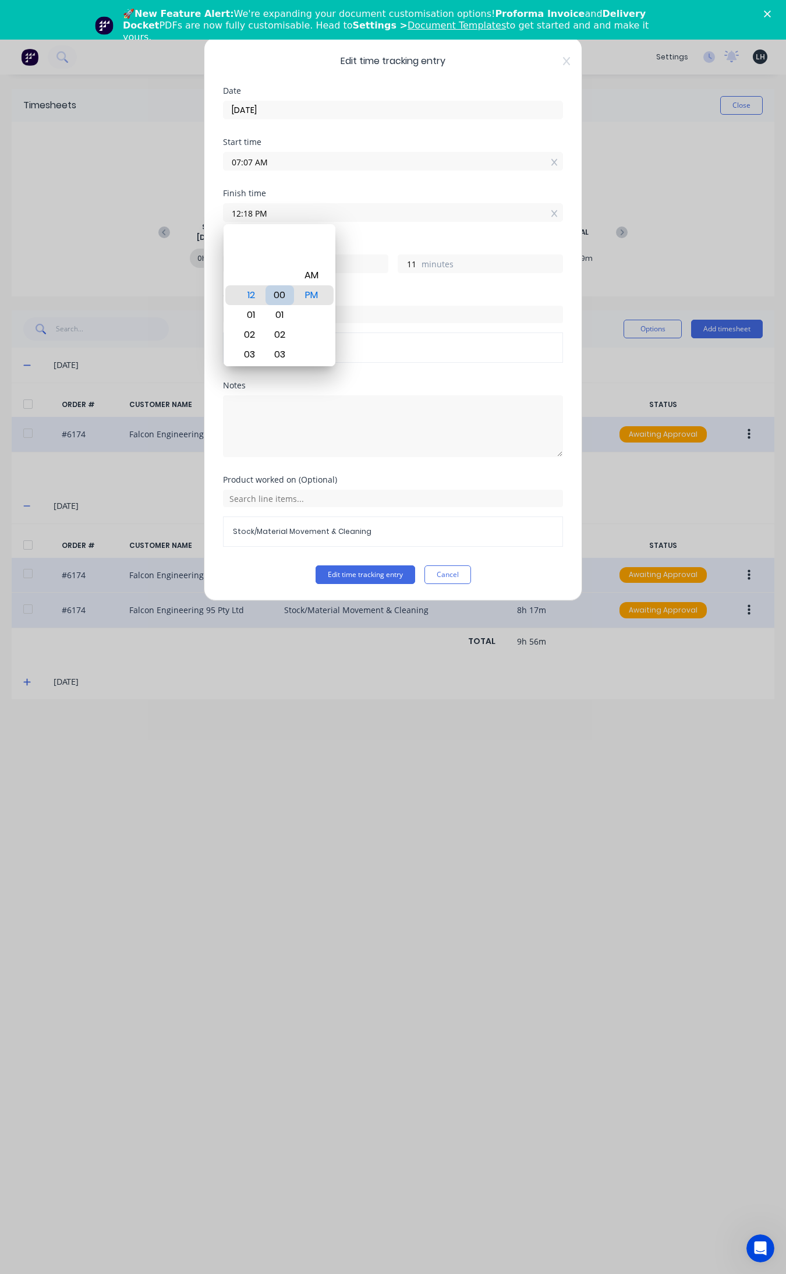
type input "12:00 PM"
type input "4"
type input "53"
click at [290, 285] on div "00" at bounding box center [280, 295] width 29 height 20
type input "03:00 PM"
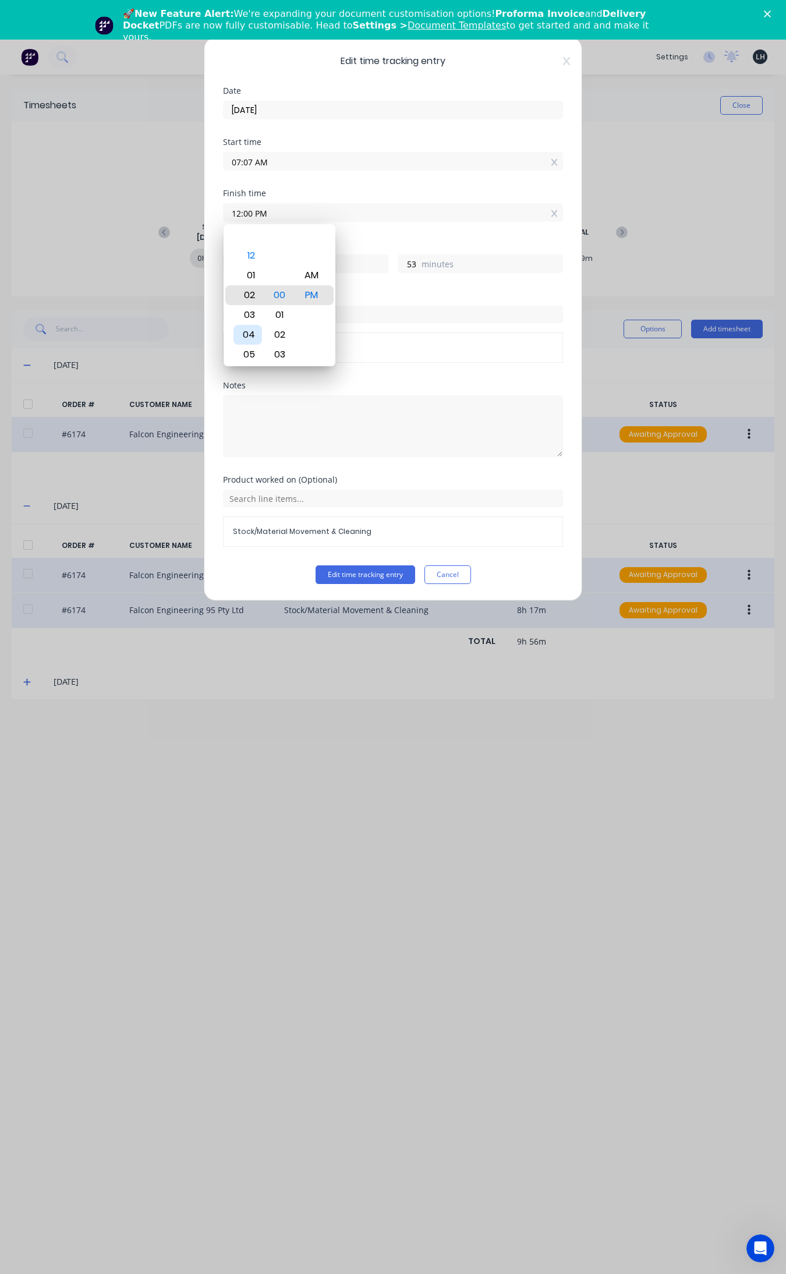
type input "7"
click at [249, 315] on div "04" at bounding box center [247, 315] width 29 height 20
type input "04:00 PM"
type input "8"
click at [403, 575] on button "Edit time tracking entry" at bounding box center [366, 574] width 100 height 19
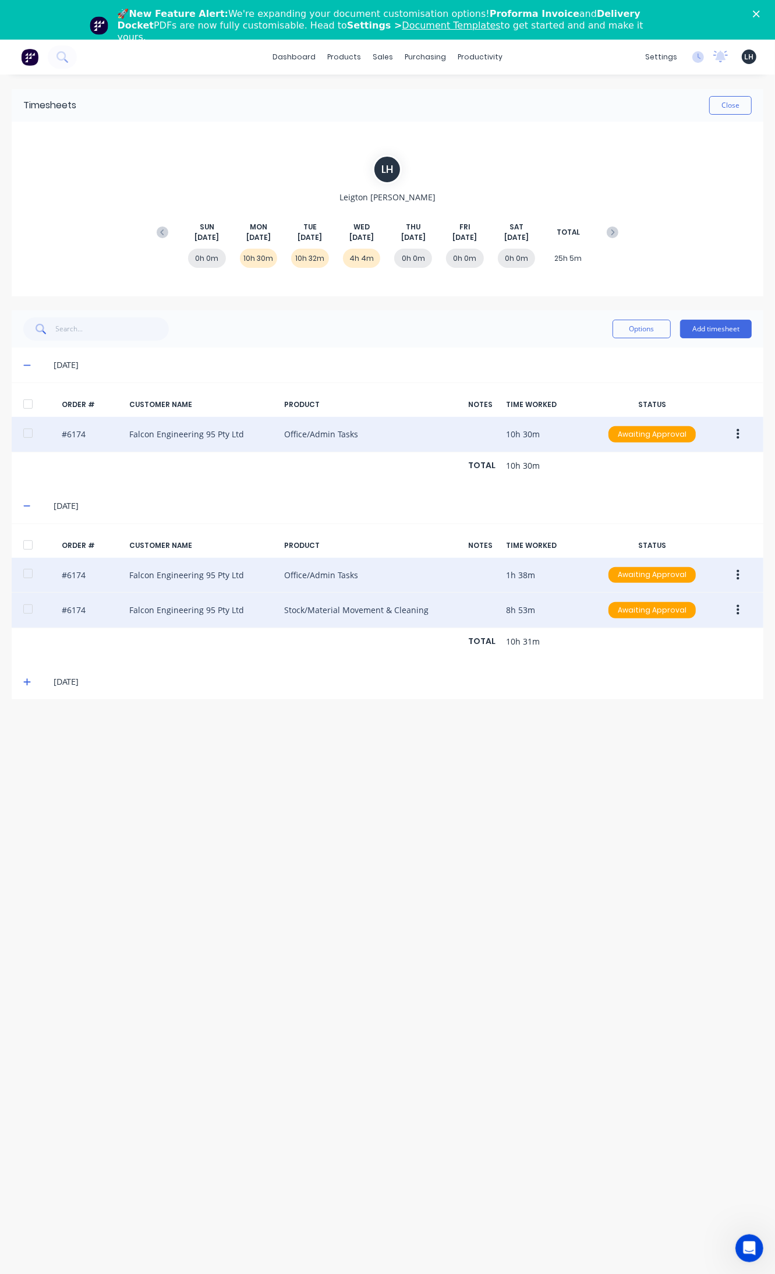
click at [735, 577] on button "button" at bounding box center [737, 575] width 27 height 21
click at [683, 661] on div "Edit" at bounding box center [697, 652] width 90 height 17
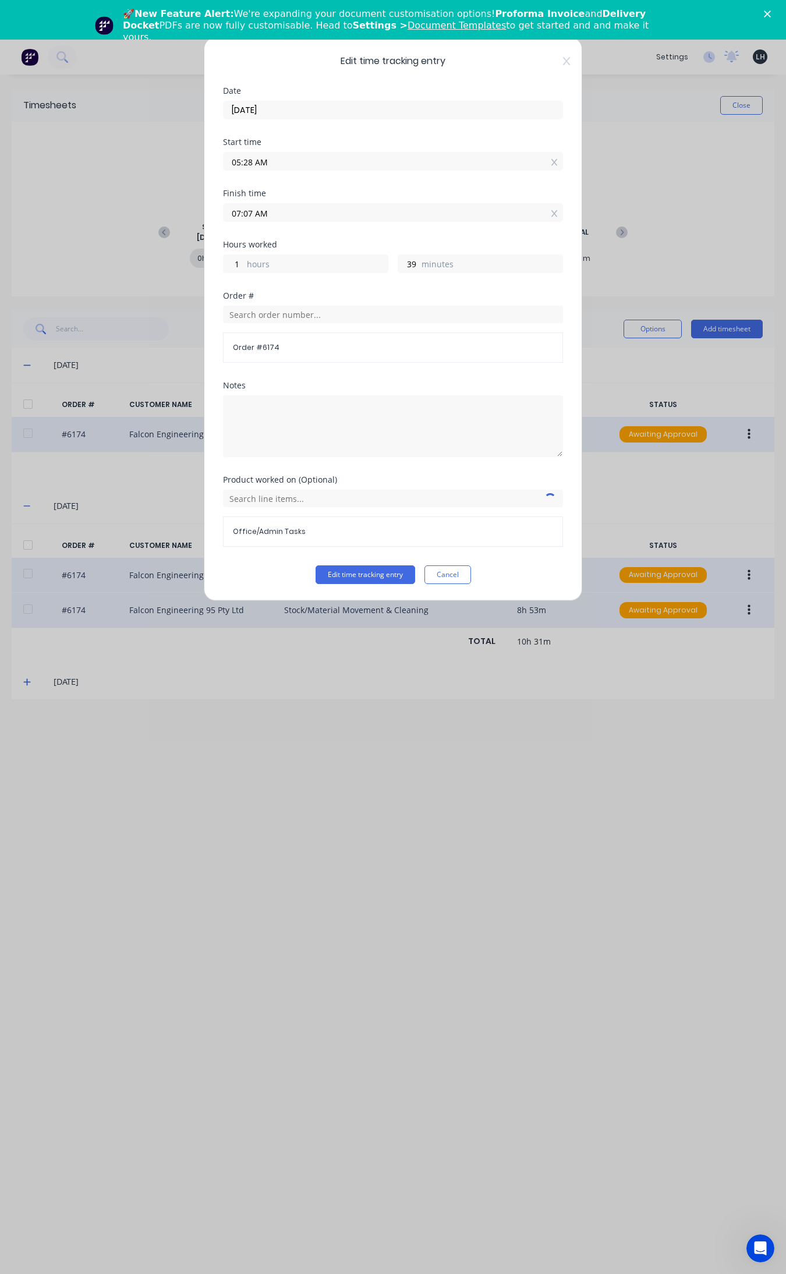
click at [253, 165] on input "05:28 AM" at bounding box center [393, 161] width 339 height 17
type input "05:30 AM"
click at [316, 565] on button "Edit time tracking entry" at bounding box center [366, 574] width 100 height 19
type input "37"
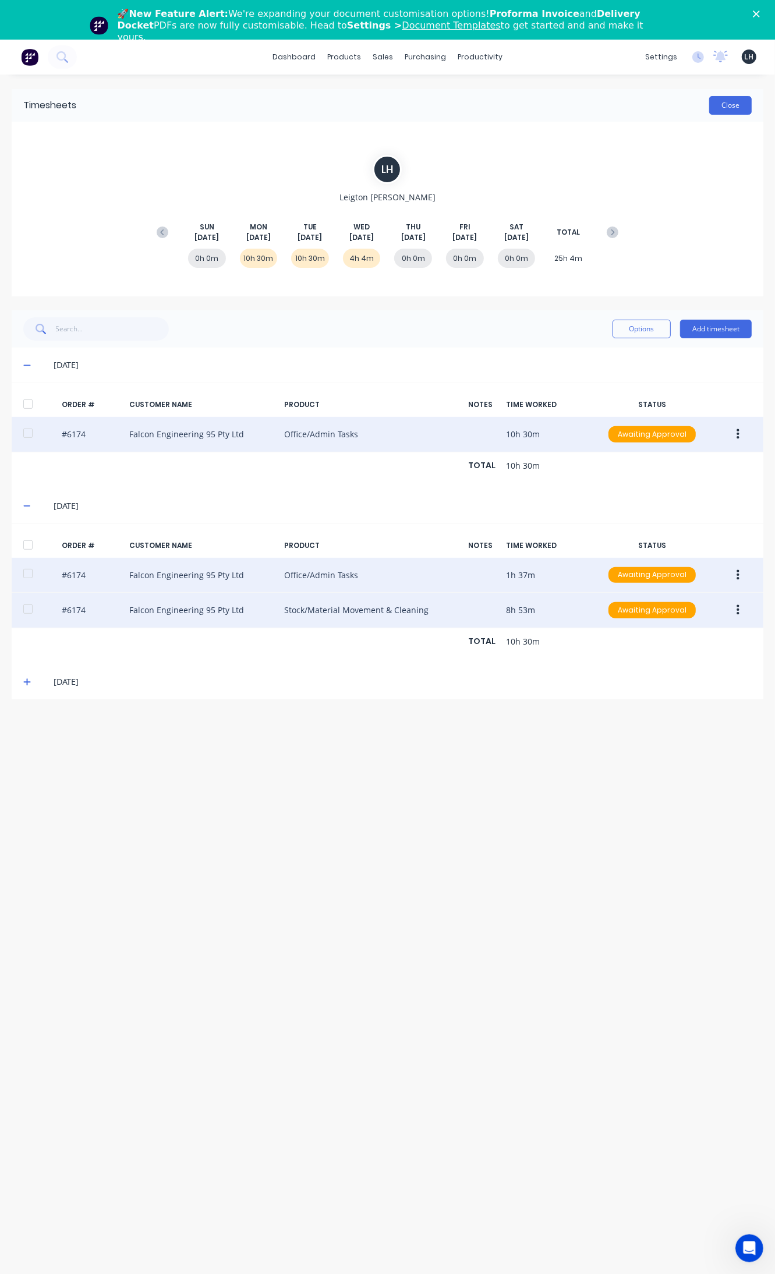
click at [729, 107] on button "Close" at bounding box center [730, 105] width 43 height 19
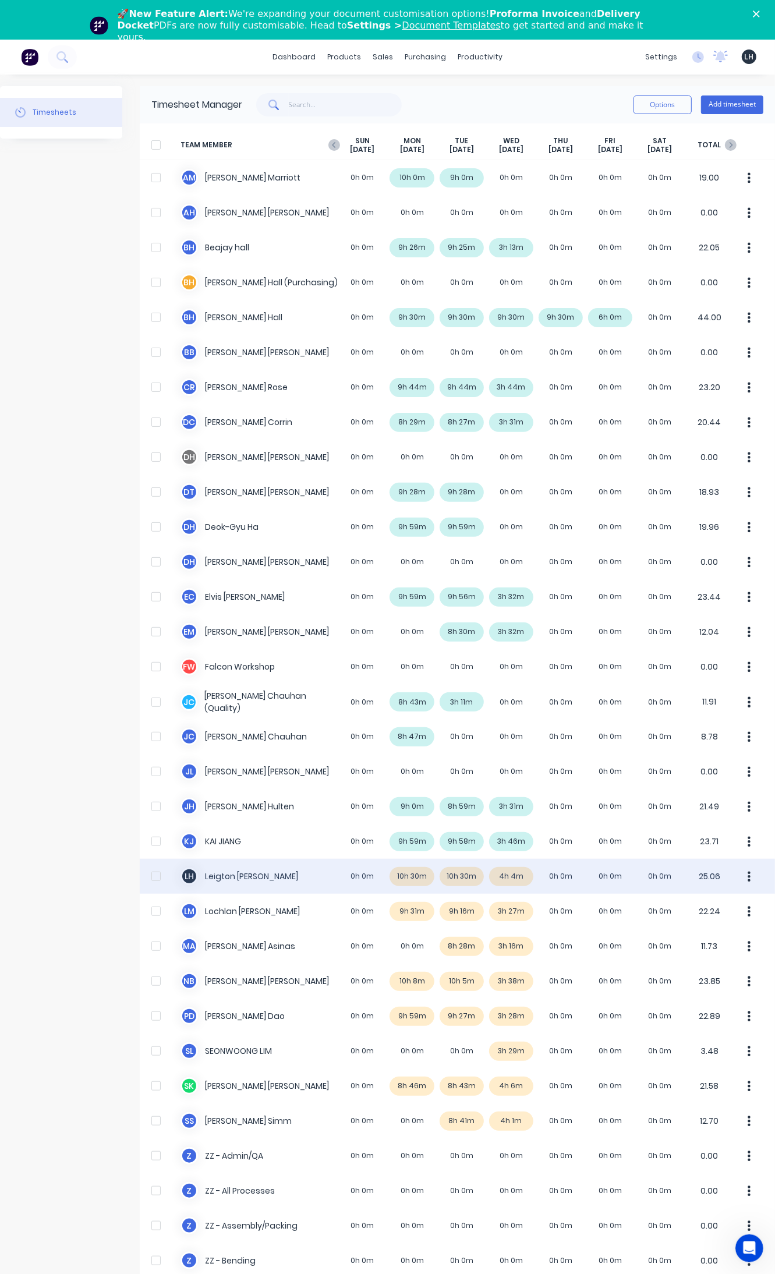
click at [737, 878] on button "button" at bounding box center [749, 876] width 24 height 23
click at [671, 904] on div "Approve" at bounding box center [705, 908] width 90 height 17
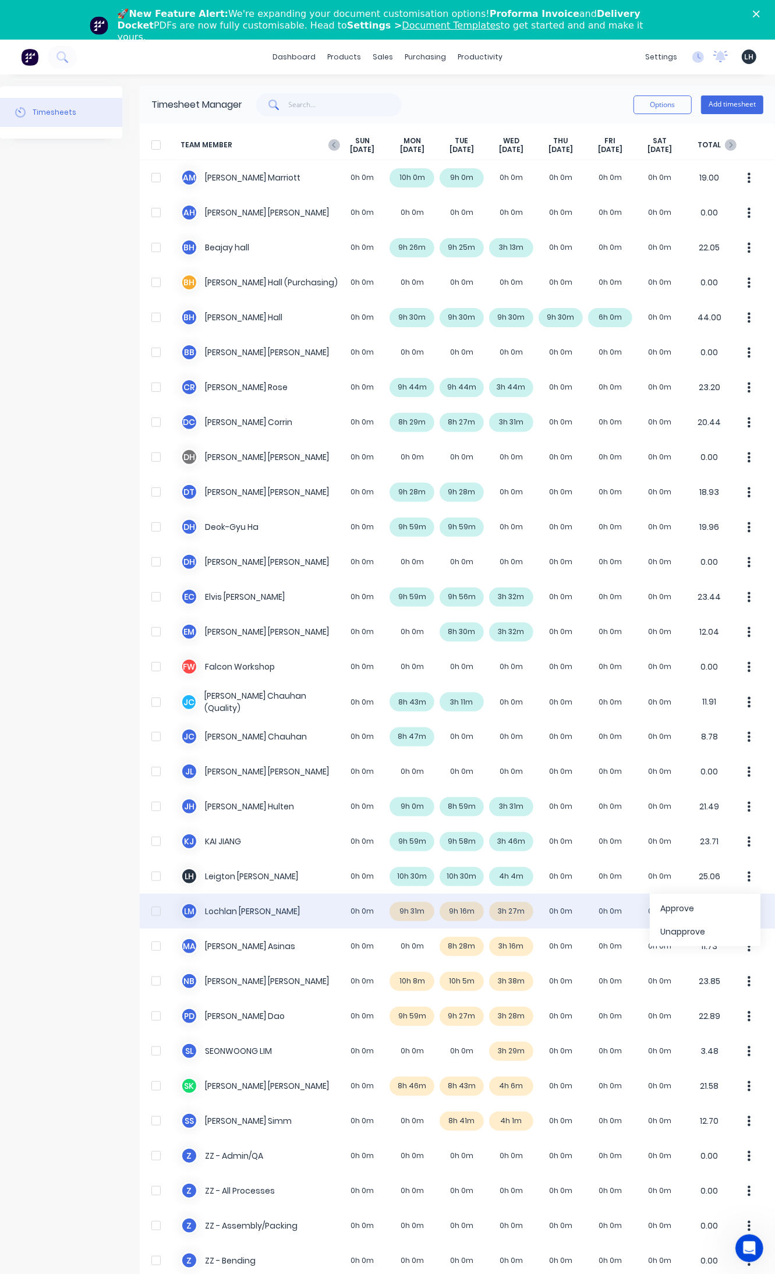
click at [421, 910] on div "[PERSON_NAME] [PERSON_NAME] 0h 0m 9h 31m 9h 16m 3h 27m 0h 0m 0h 0m 0h 0m 22.24" at bounding box center [457, 911] width 635 height 35
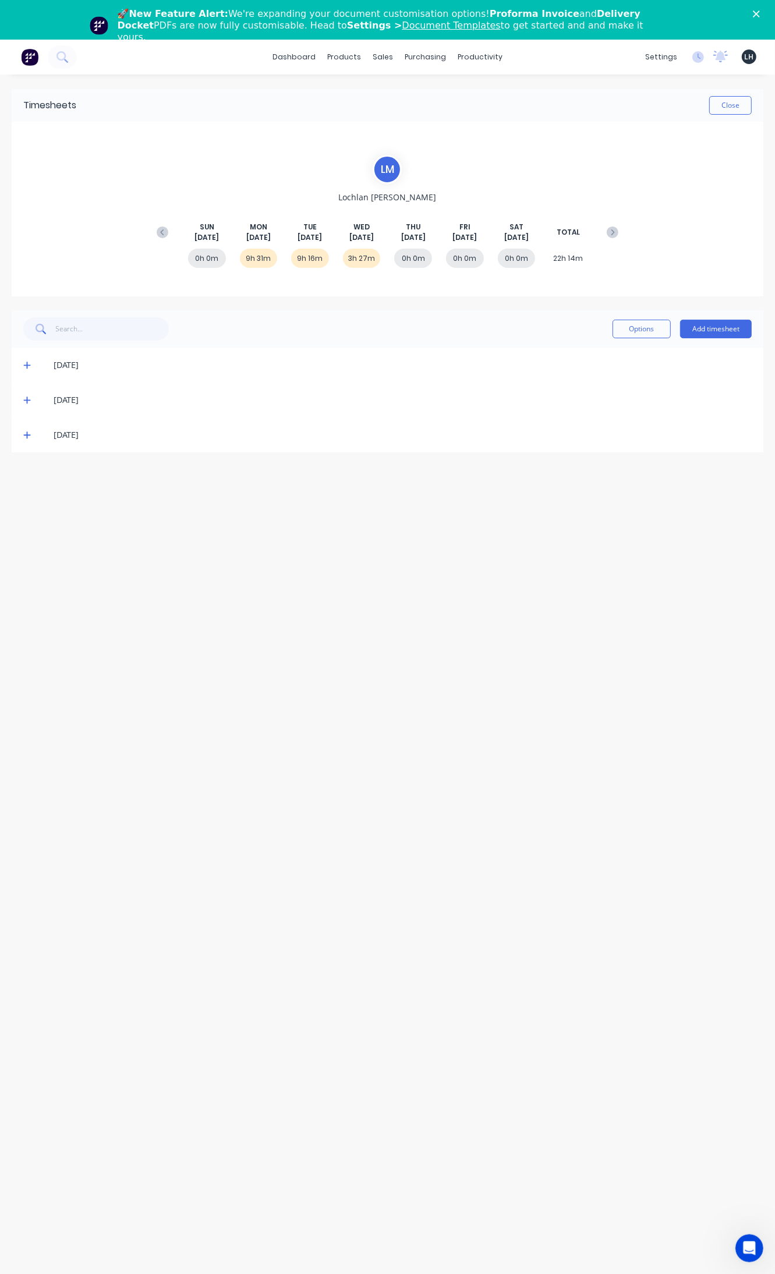
click at [26, 365] on icon at bounding box center [26, 365] width 7 height 7
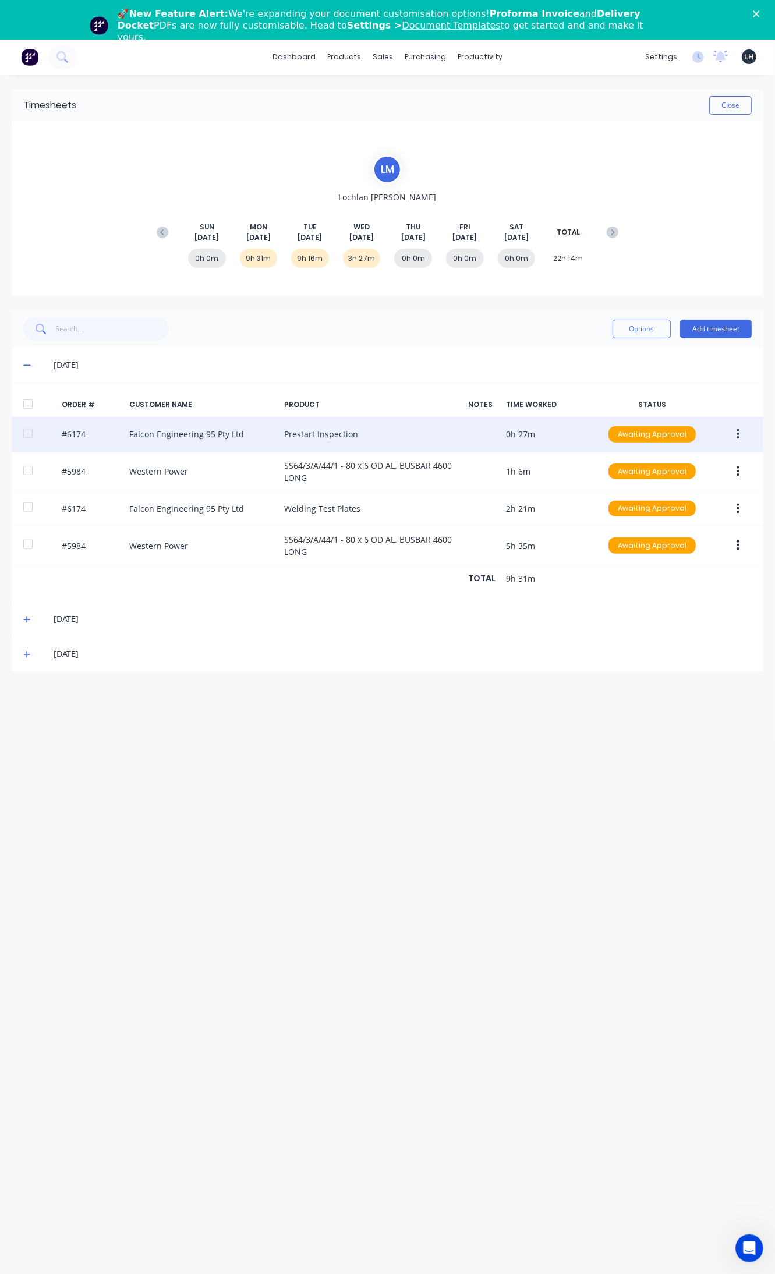
click at [732, 434] on button "button" at bounding box center [737, 434] width 27 height 21
click at [678, 505] on div "Edit" at bounding box center [697, 511] width 90 height 17
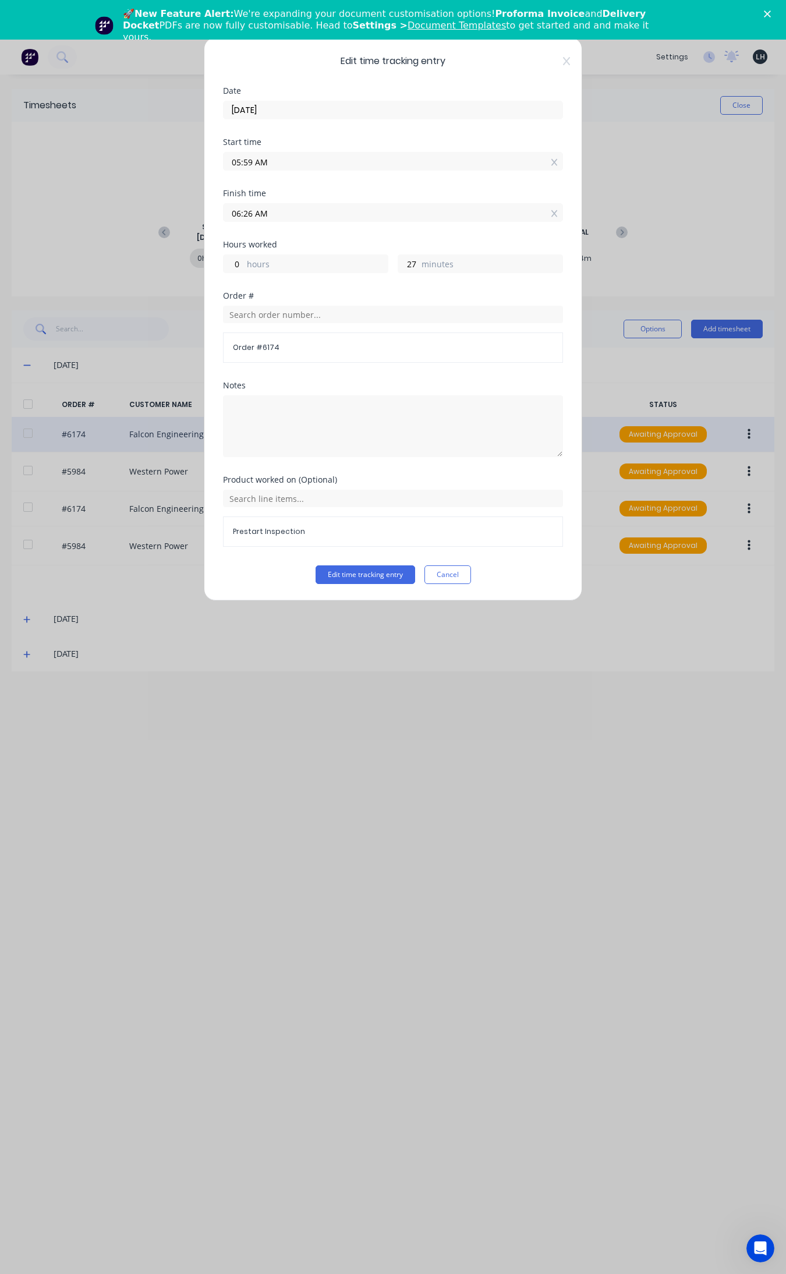
click at [638, 377] on div "Edit time tracking entry Date [DATE] Start time 05:59 AM Finish time 06:26 AM H…" at bounding box center [393, 637] width 786 height 1274
click at [451, 580] on button "Cancel" at bounding box center [447, 574] width 47 height 19
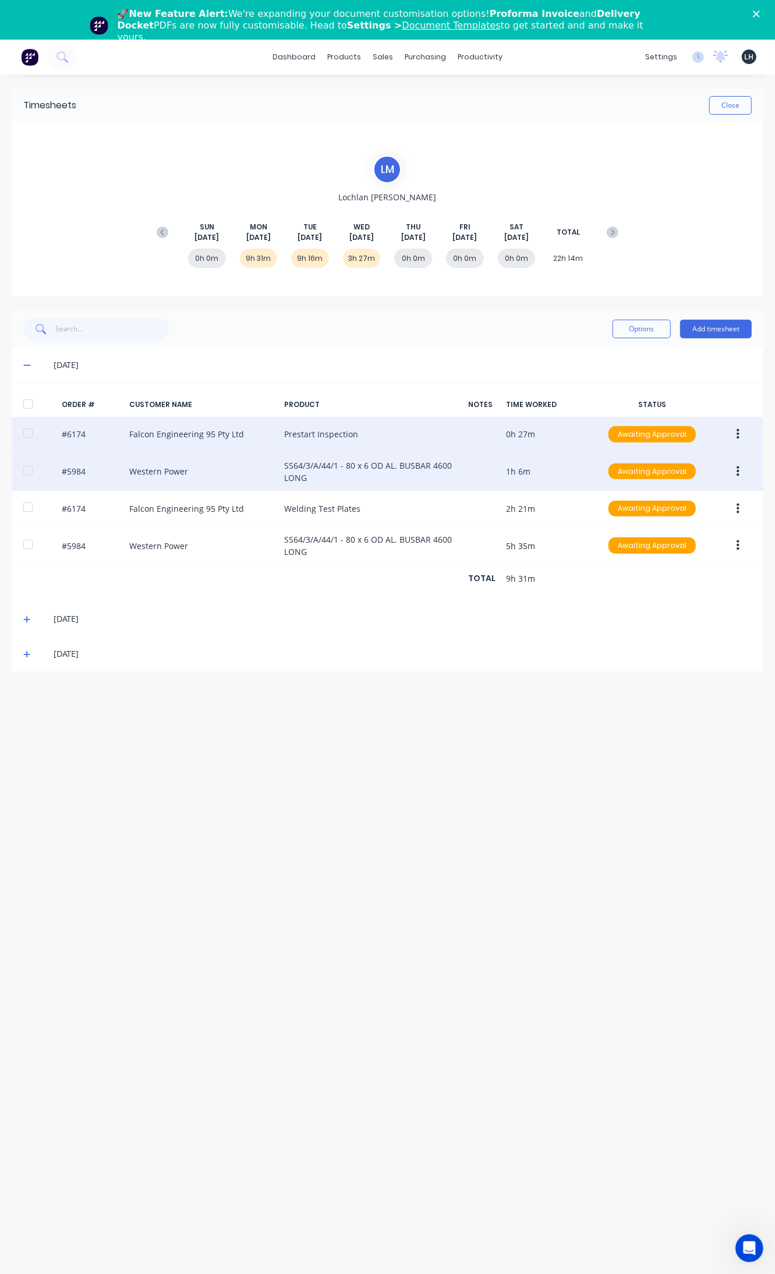
click at [737, 476] on icon "button" at bounding box center [738, 471] width 3 height 13
click at [678, 546] on div "Edit" at bounding box center [697, 548] width 90 height 17
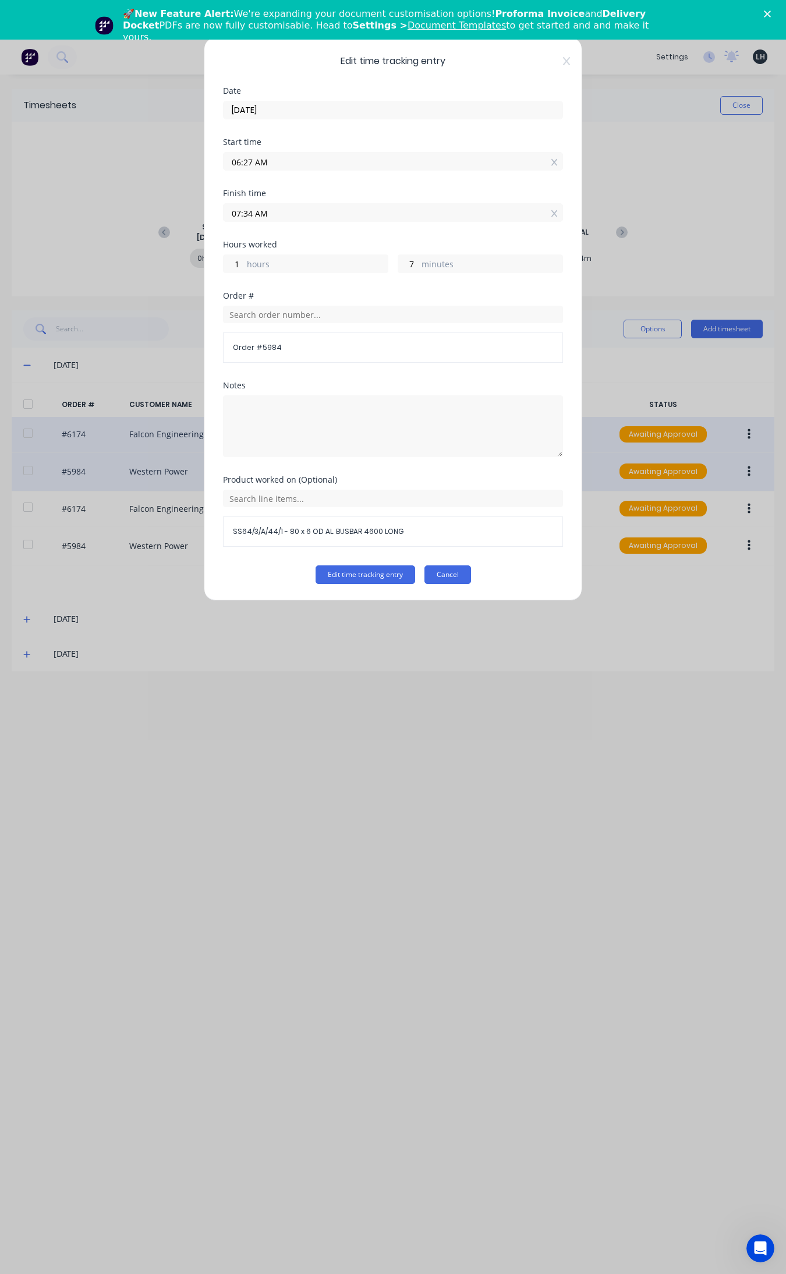
click at [446, 574] on button "Cancel" at bounding box center [447, 574] width 47 height 19
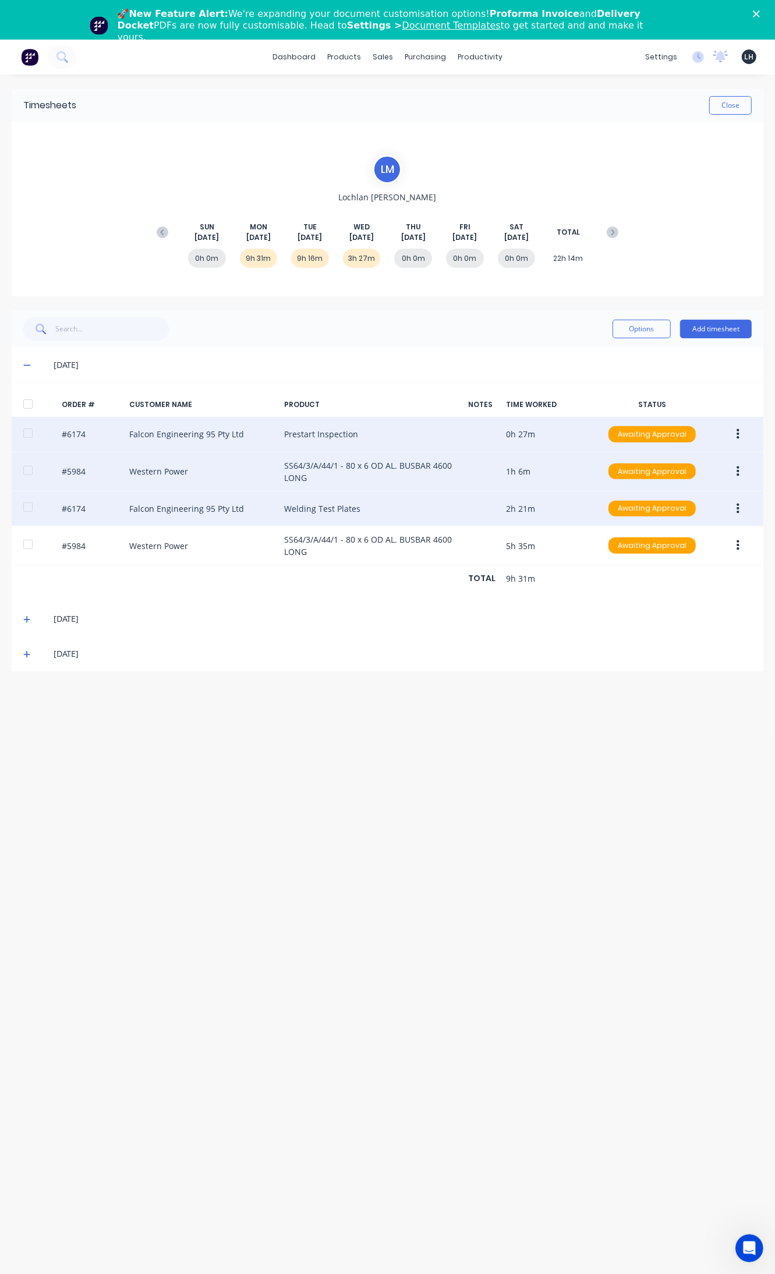
click at [744, 513] on button "button" at bounding box center [737, 508] width 27 height 21
click at [671, 589] on div "Edit" at bounding box center [697, 586] width 90 height 17
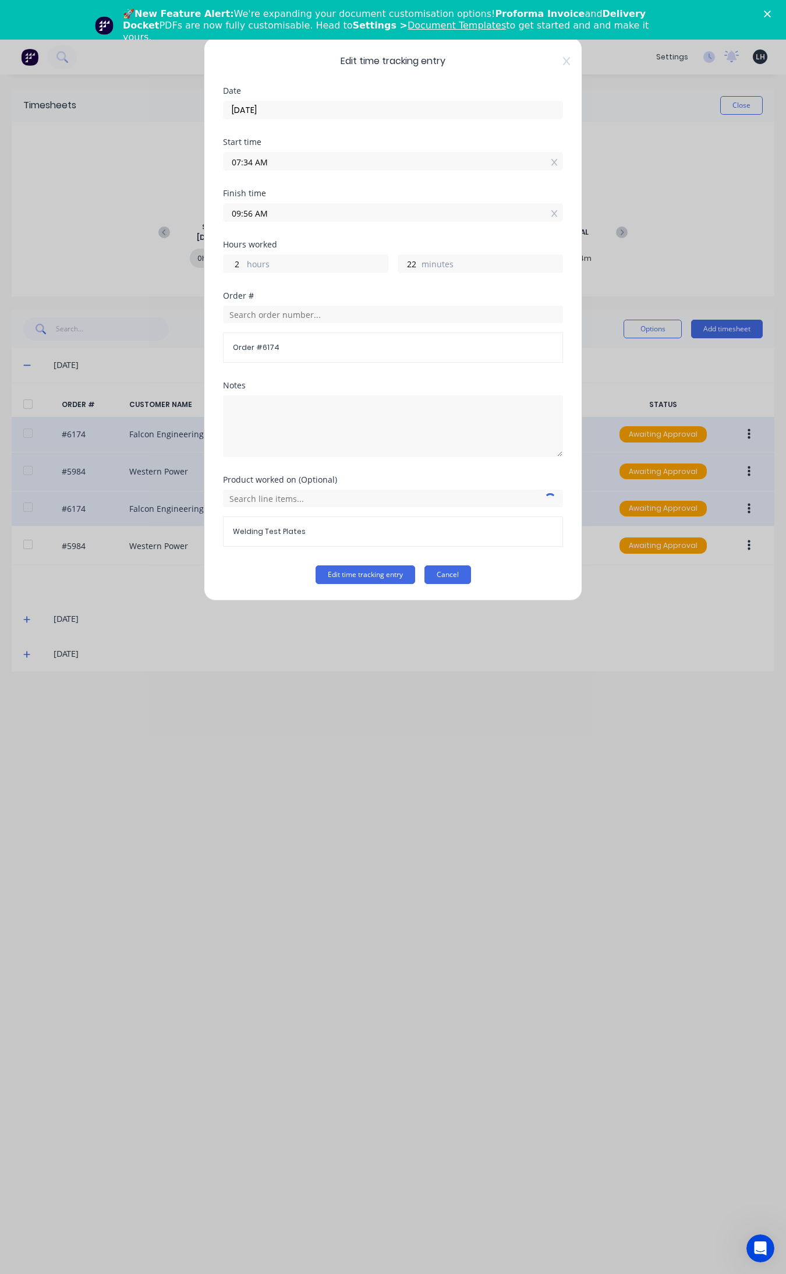
click at [454, 571] on button "Cancel" at bounding box center [447, 574] width 47 height 19
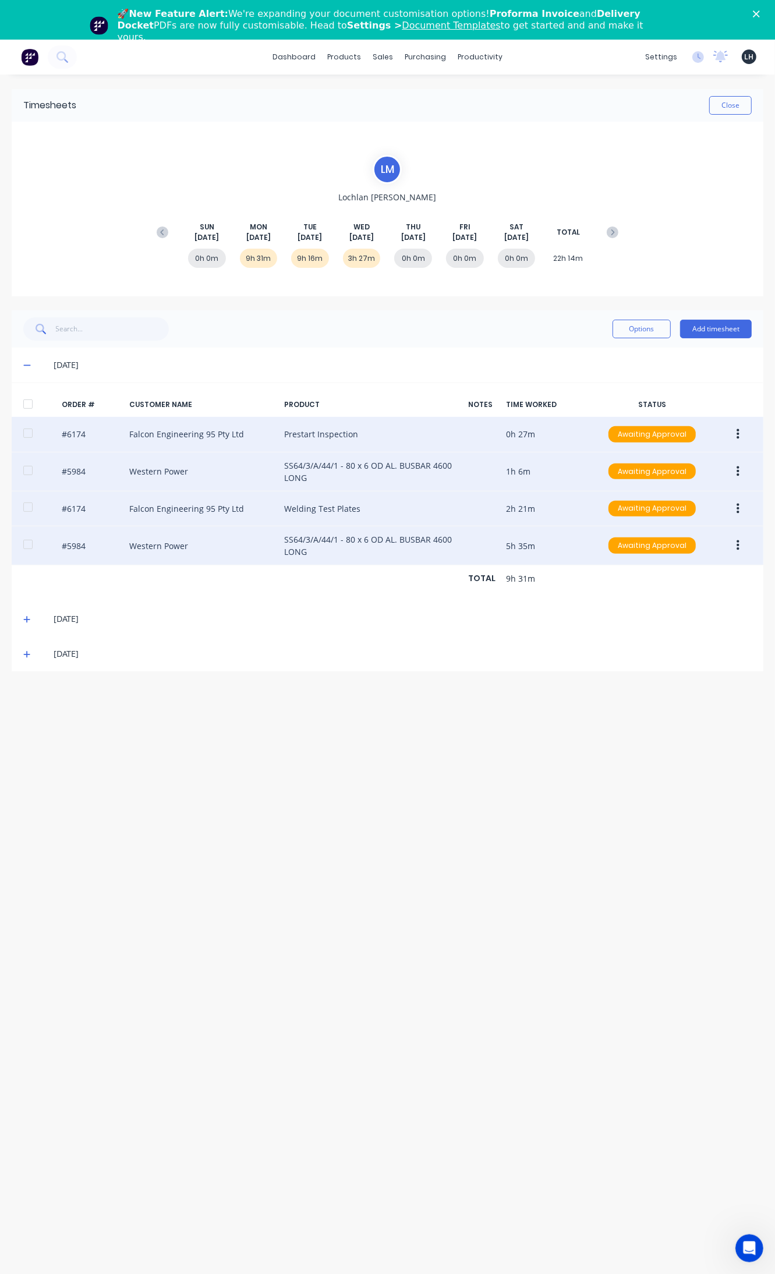
click at [734, 548] on button "button" at bounding box center [737, 545] width 27 height 21
click at [689, 619] on div "Edit" at bounding box center [697, 622] width 90 height 17
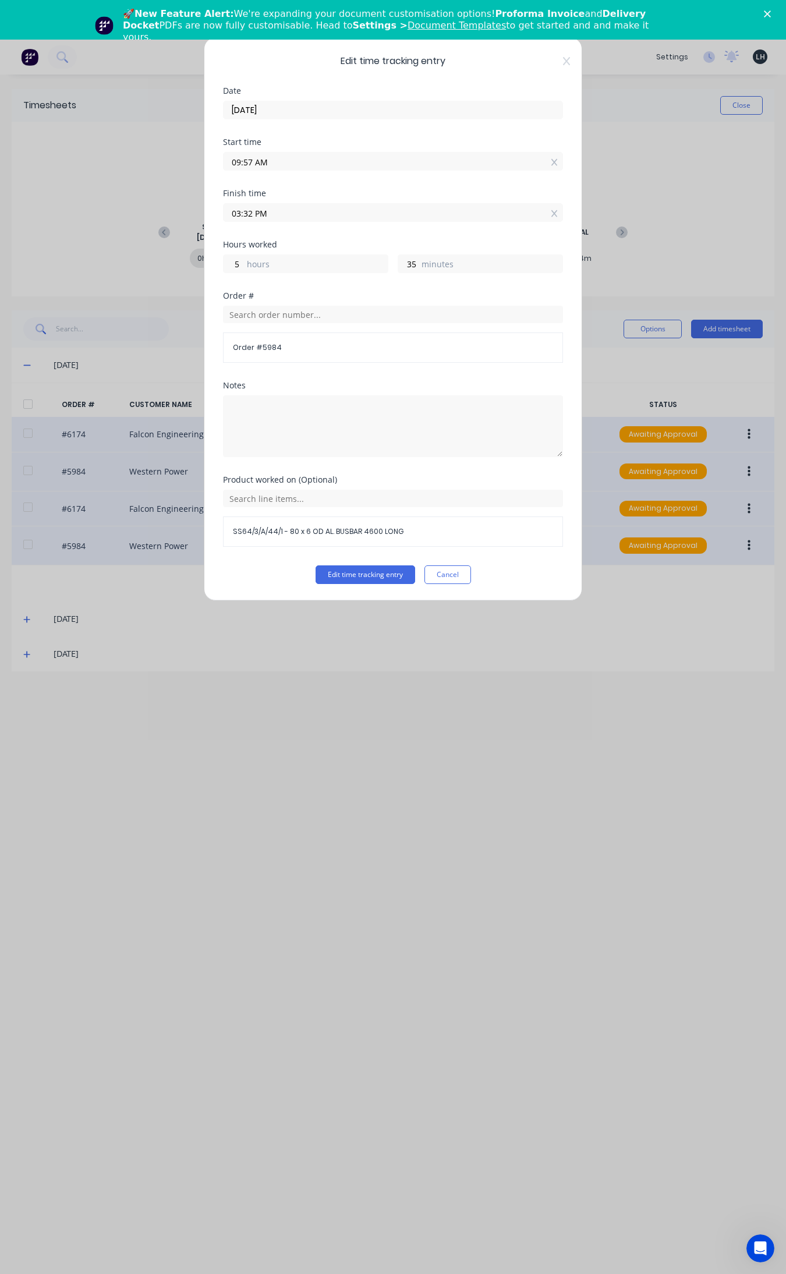
click at [250, 213] on input "03:32 PM" at bounding box center [393, 212] width 339 height 17
type input "03:30 PM"
click at [316, 565] on button "Edit time tracking entry" at bounding box center [366, 574] width 100 height 19
type input "33"
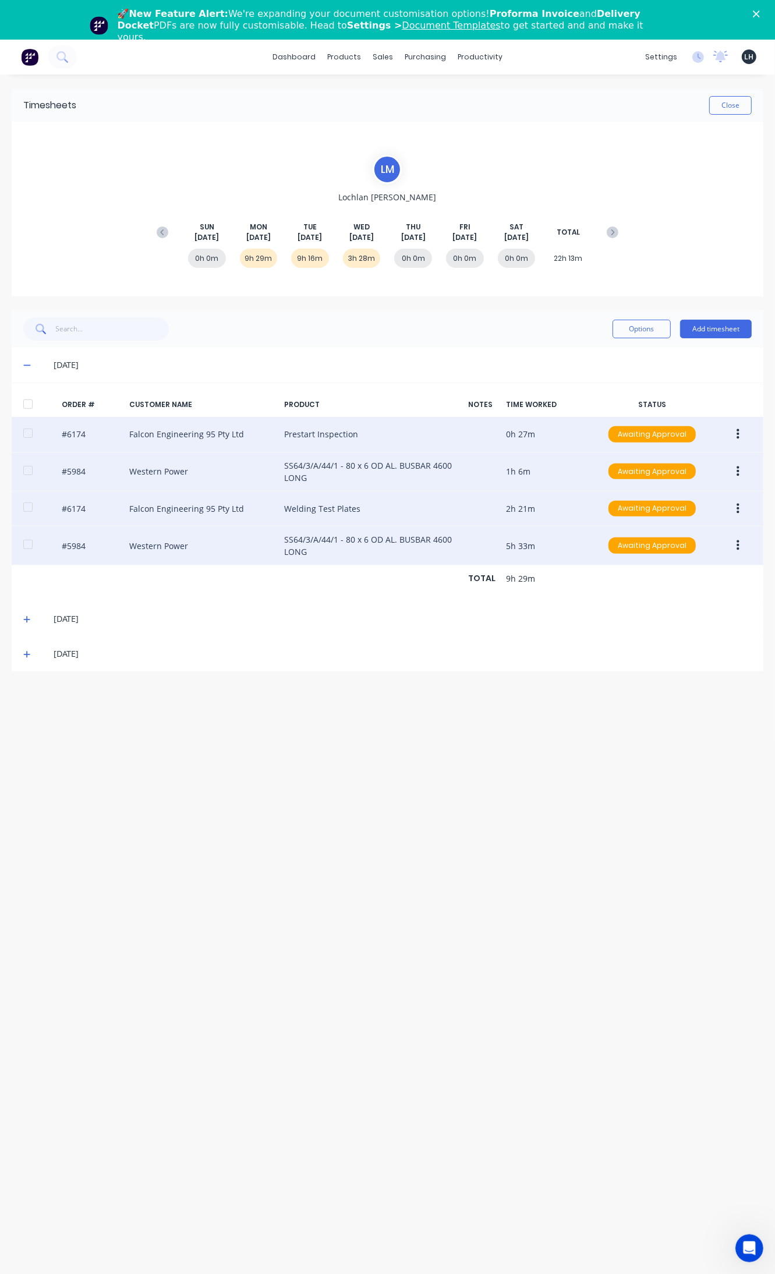
click at [24, 618] on icon at bounding box center [27, 619] width 8 height 8
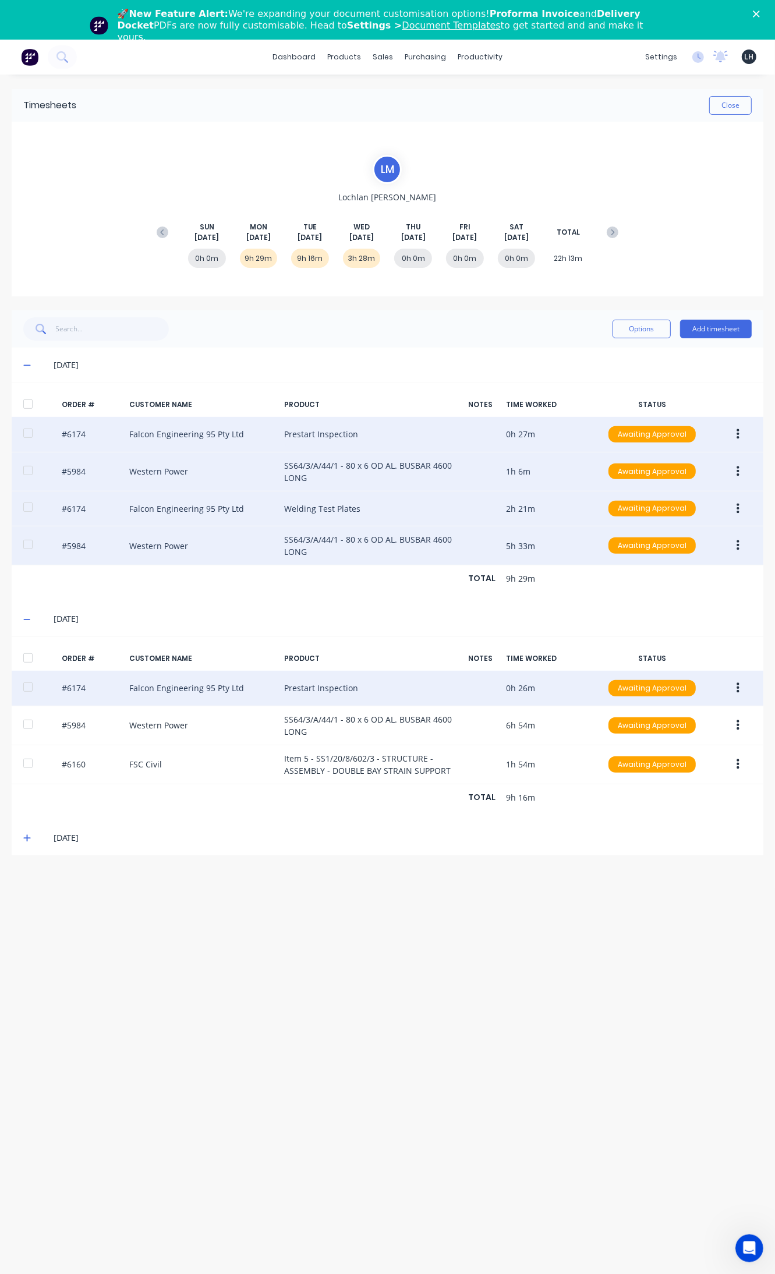
click at [734, 690] on button "button" at bounding box center [737, 688] width 27 height 21
click at [706, 761] on div "Edit" at bounding box center [697, 765] width 90 height 17
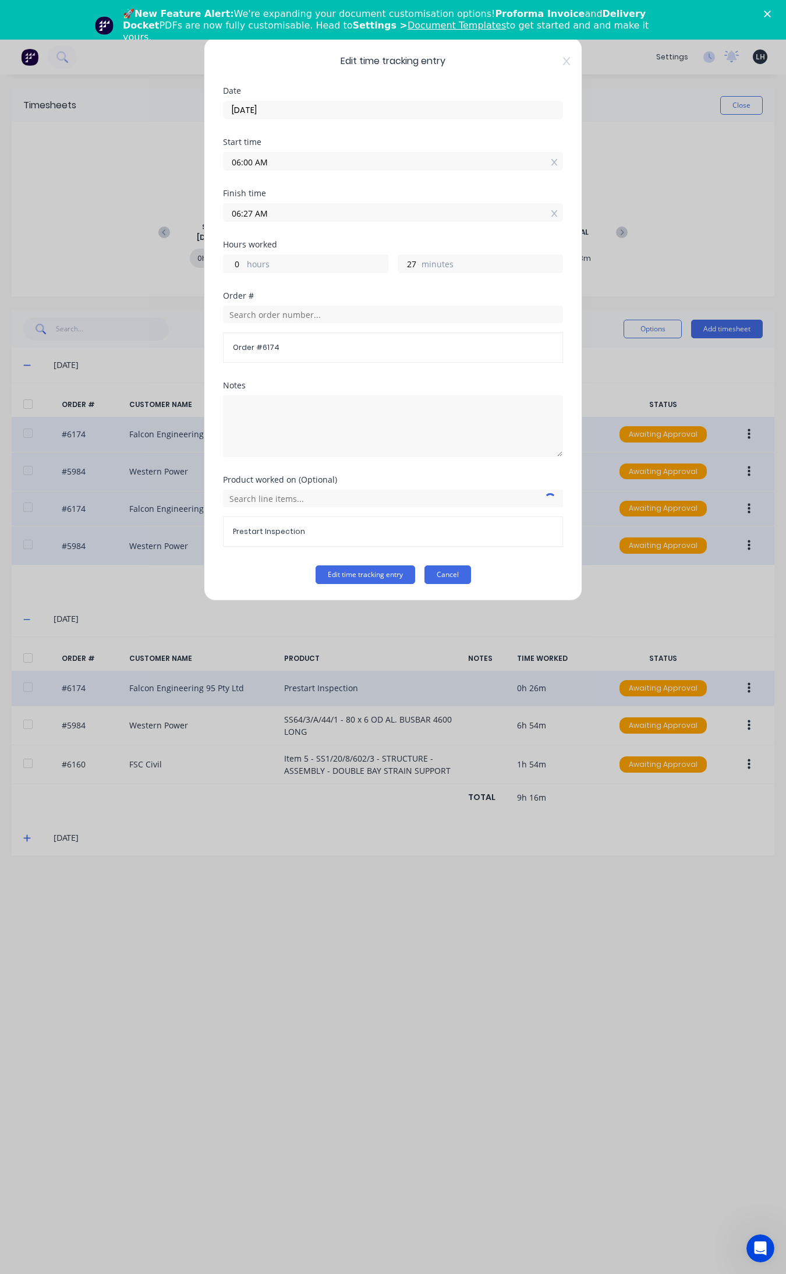
click at [458, 574] on button "Cancel" at bounding box center [447, 574] width 47 height 19
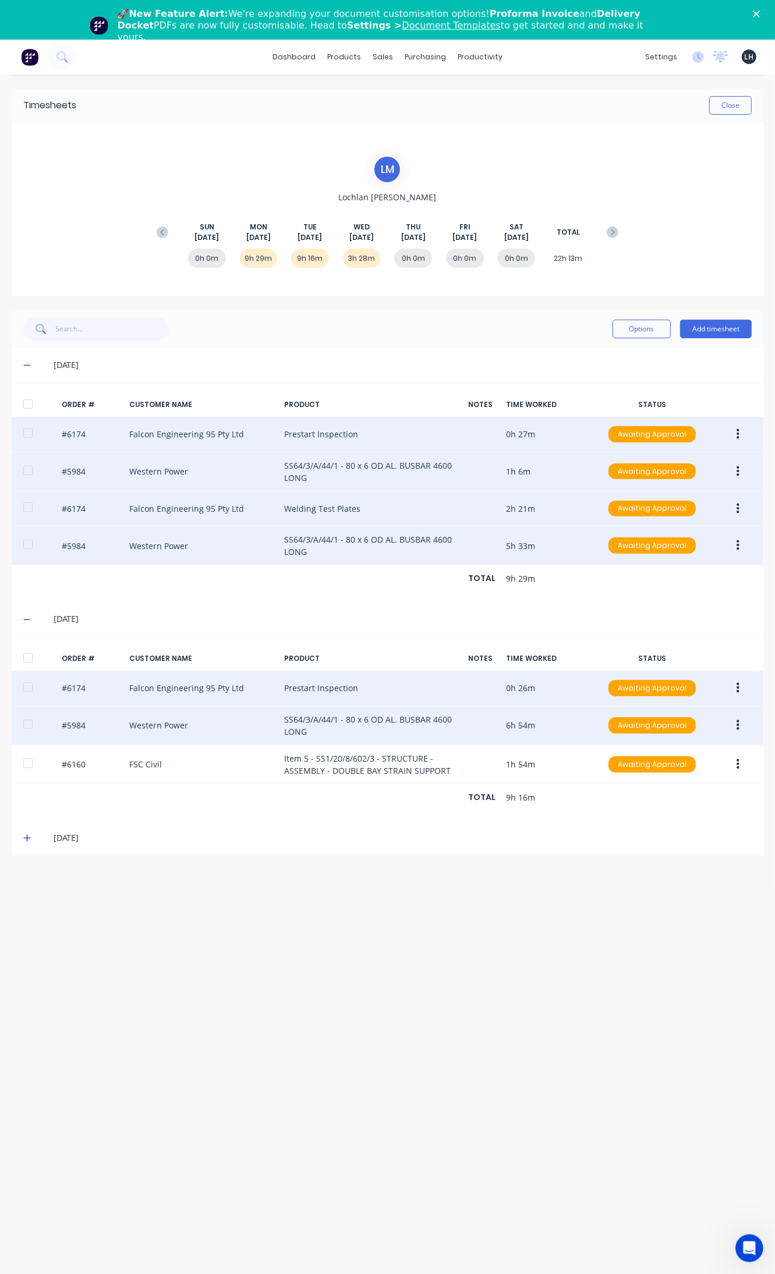
click at [745, 730] on button "button" at bounding box center [737, 725] width 27 height 21
click at [688, 801] on div "Edit" at bounding box center [697, 802] width 90 height 17
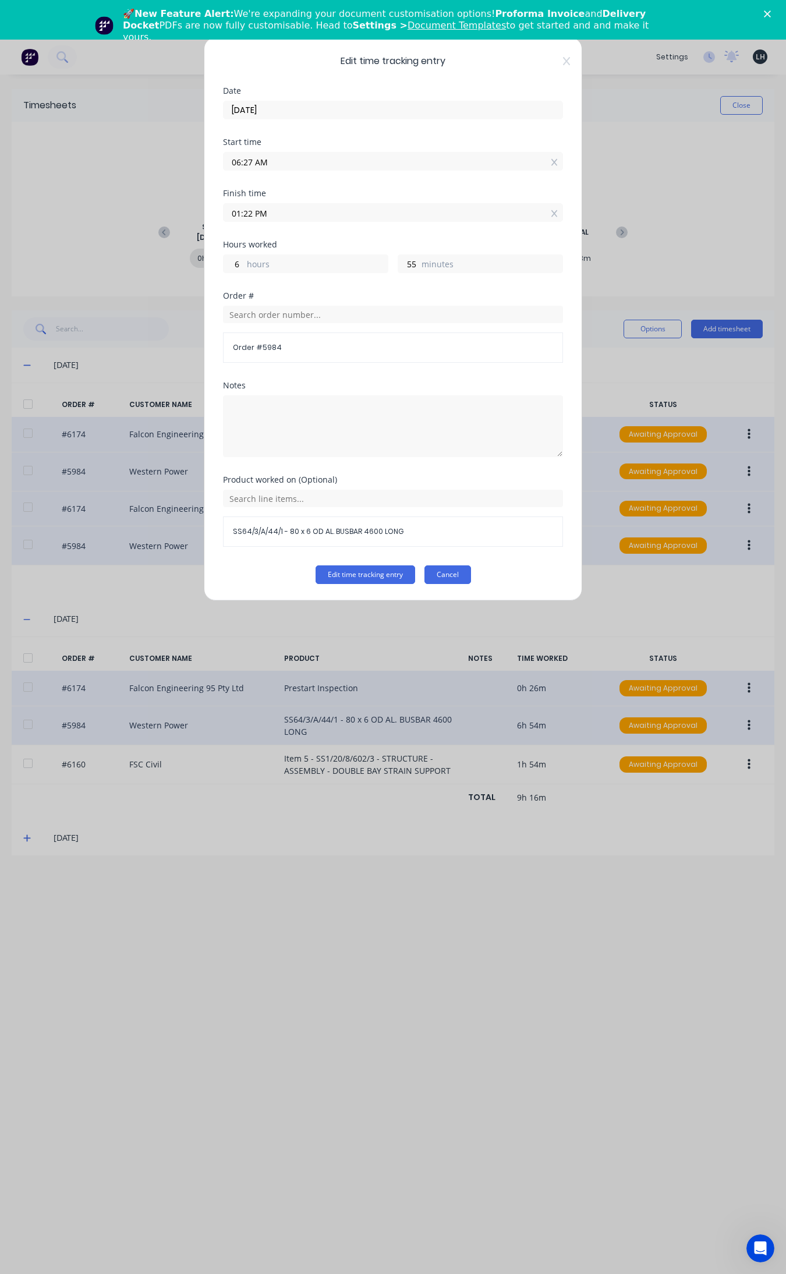
click at [457, 574] on button "Cancel" at bounding box center [447, 574] width 47 height 19
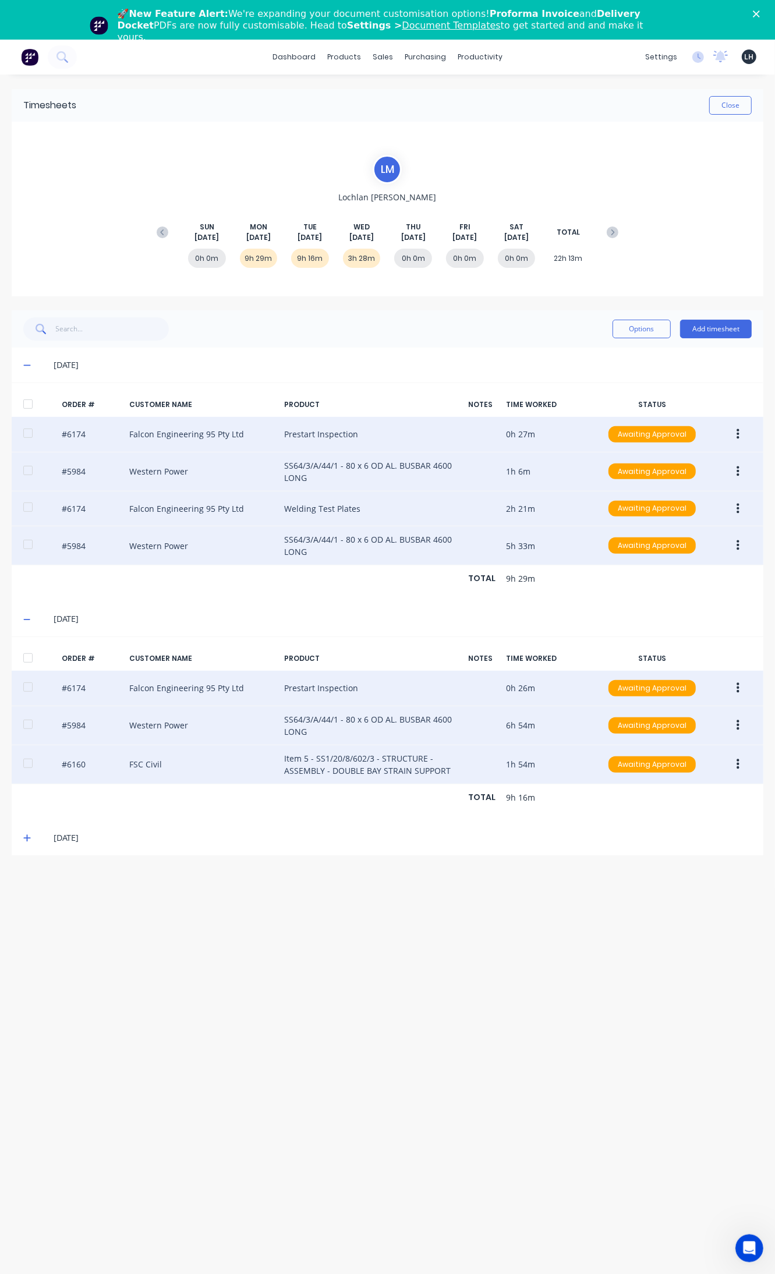
click at [740, 763] on button "button" at bounding box center [737, 764] width 27 height 21
click at [691, 849] on div "Edit" at bounding box center [697, 841] width 90 height 17
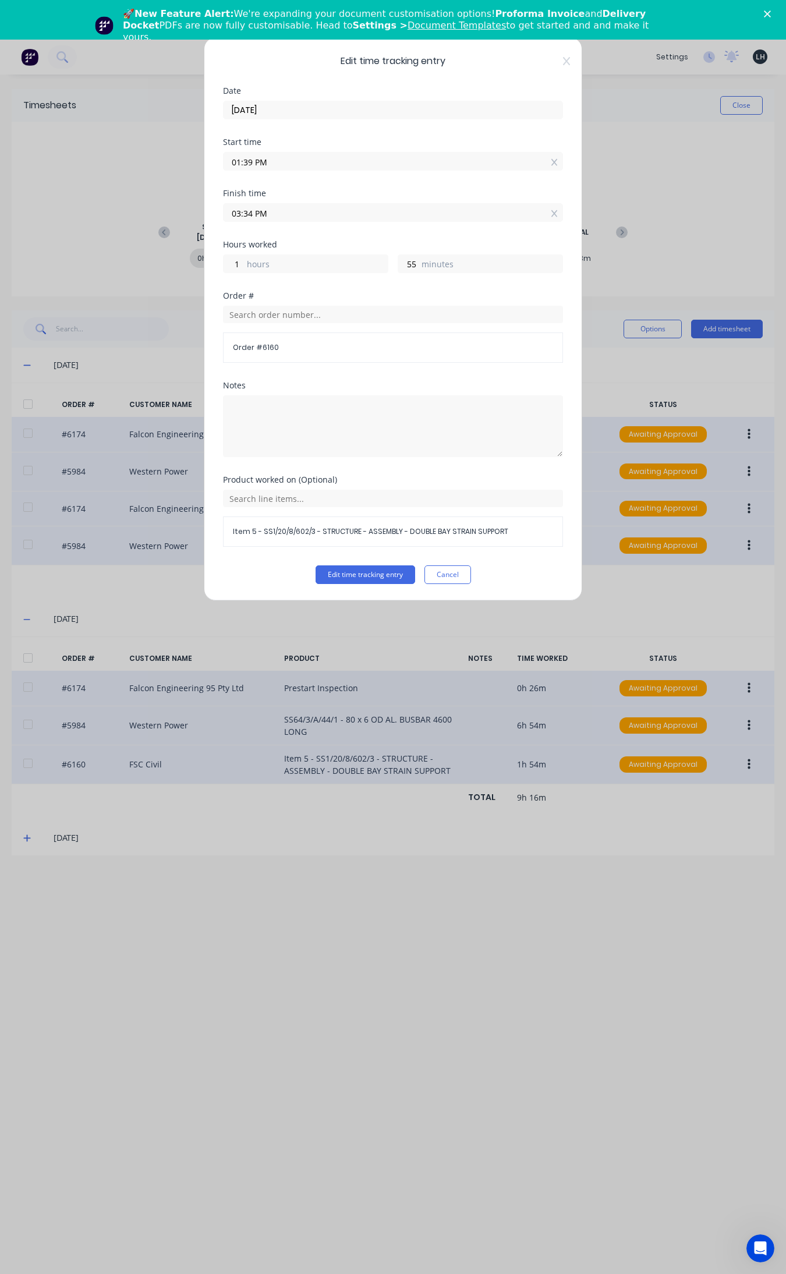
click at [252, 164] on input "01:39 PM" at bounding box center [393, 161] width 339 height 17
type input "01:27 PM"
click at [316, 565] on button "Edit time tracking entry" at bounding box center [366, 574] width 100 height 19
type input "2"
type input "7"
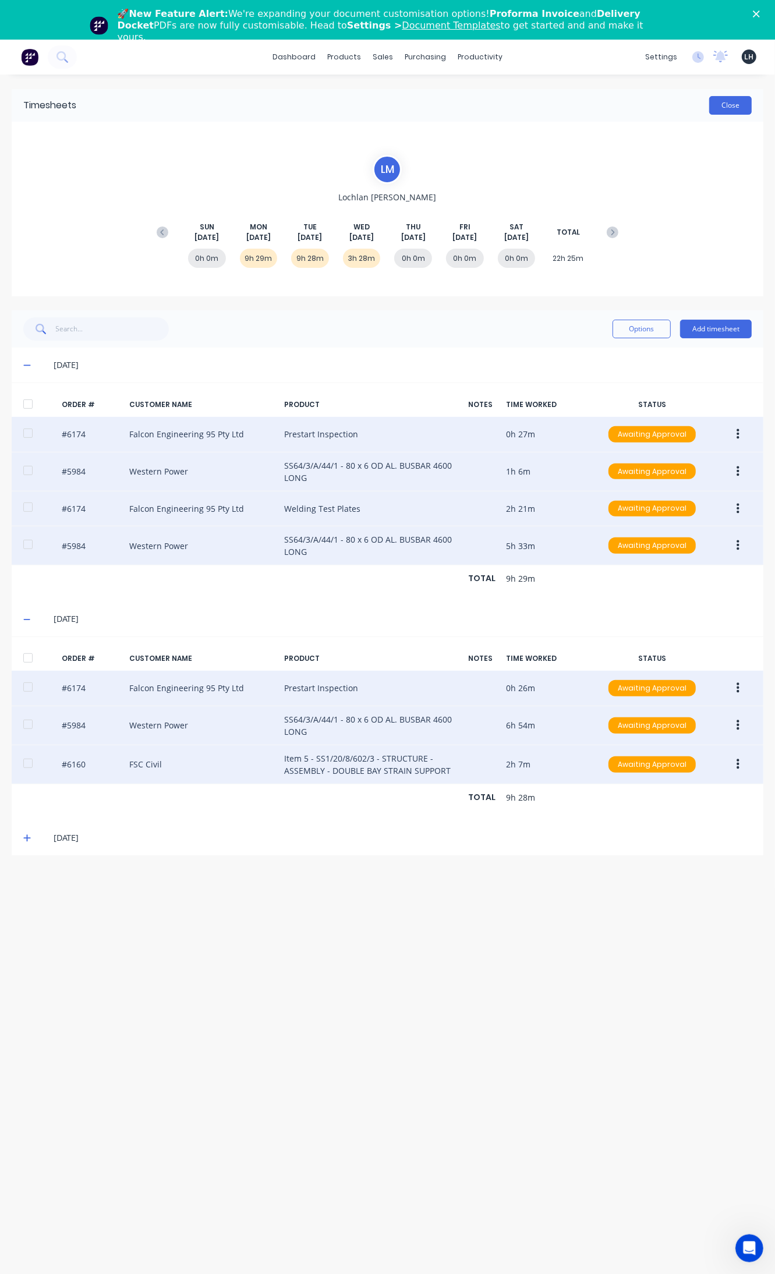
click at [735, 101] on button "Close" at bounding box center [730, 105] width 43 height 19
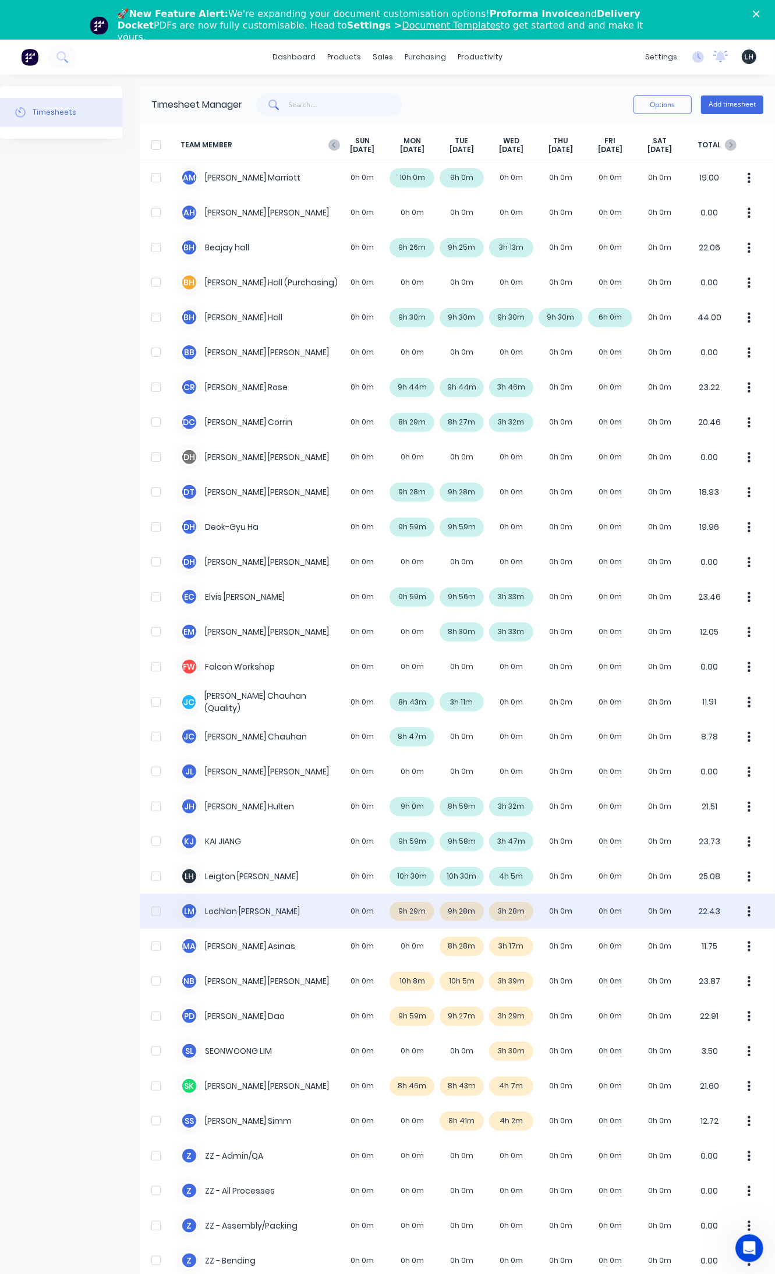
click at [748, 914] on icon "button" at bounding box center [749, 911] width 3 height 13
click at [693, 952] on div "Approve" at bounding box center [705, 943] width 90 height 17
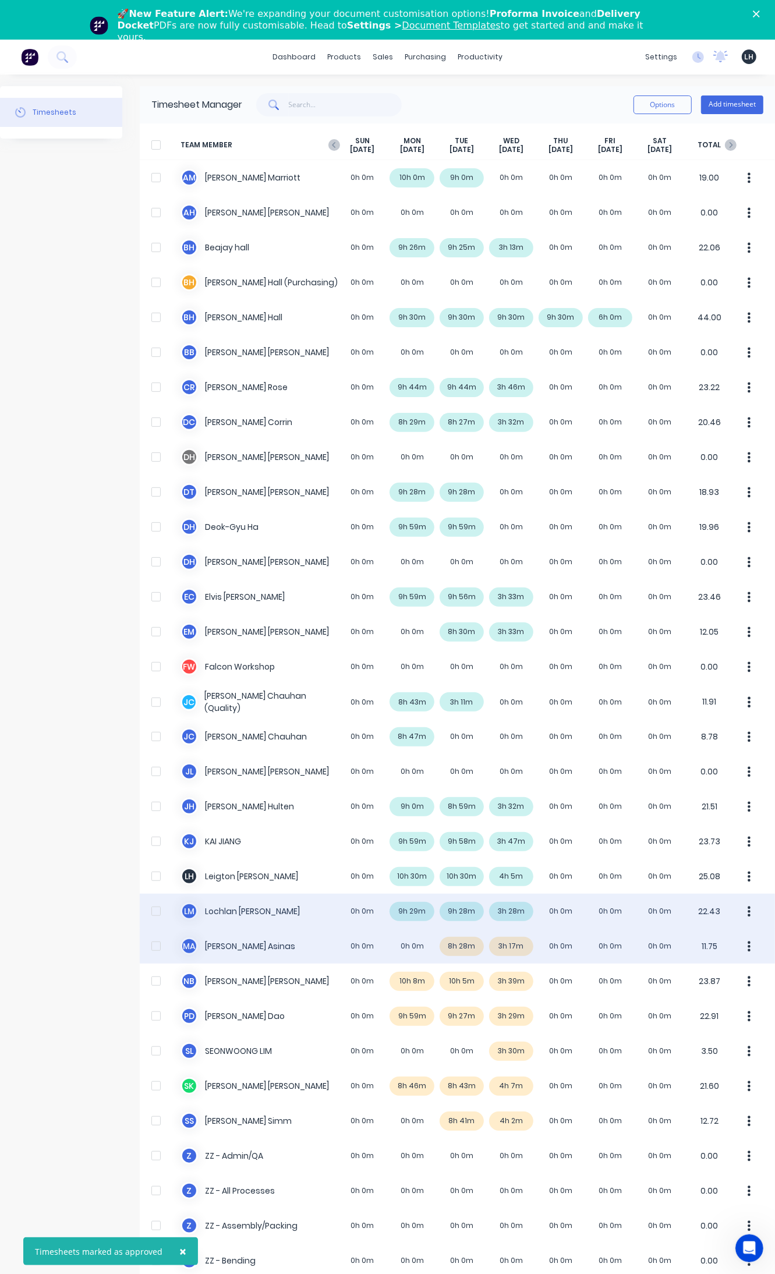
click at [463, 947] on div "M A [PERSON_NAME] 0h 0m 0h 0m 8h 28m 3h 17m 0h 0m 0h 0m 0h 0m 11.75" at bounding box center [457, 946] width 635 height 35
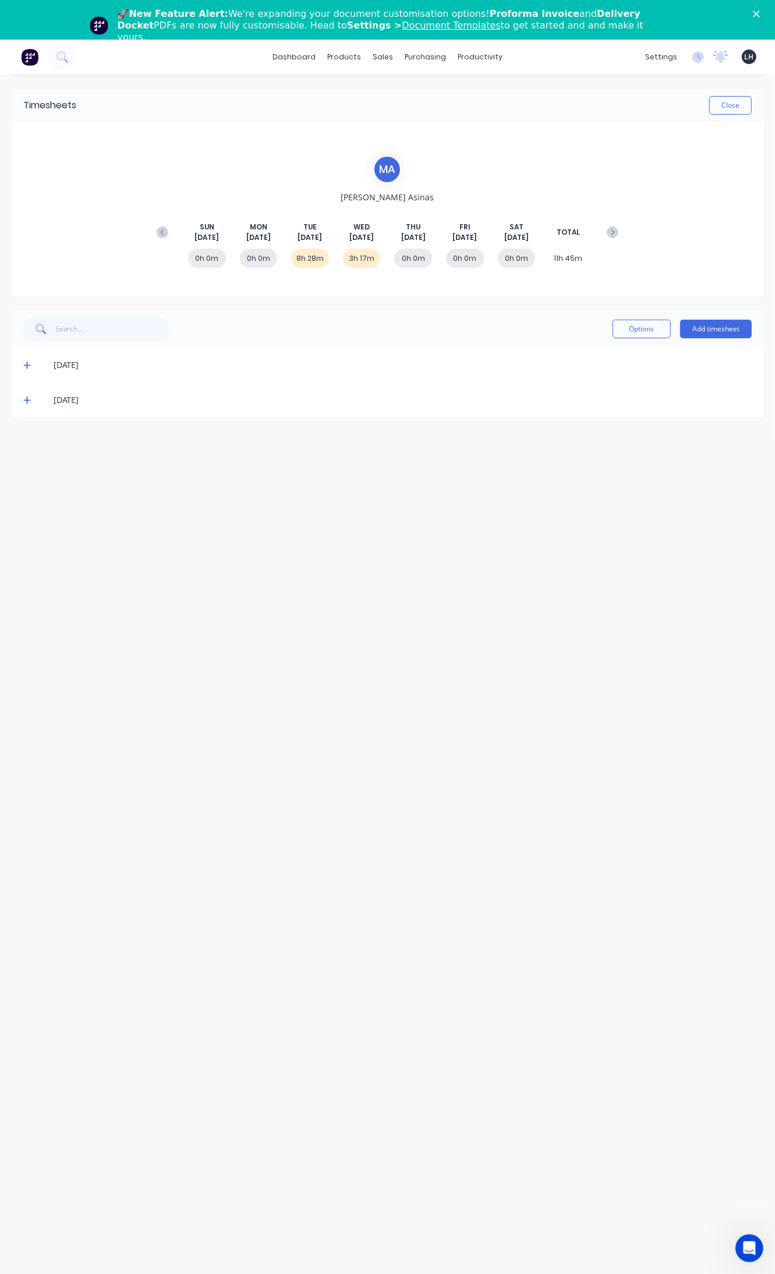
click at [75, 367] on div "[DATE]" at bounding box center [403, 365] width 698 height 13
click at [28, 368] on icon at bounding box center [27, 365] width 8 height 8
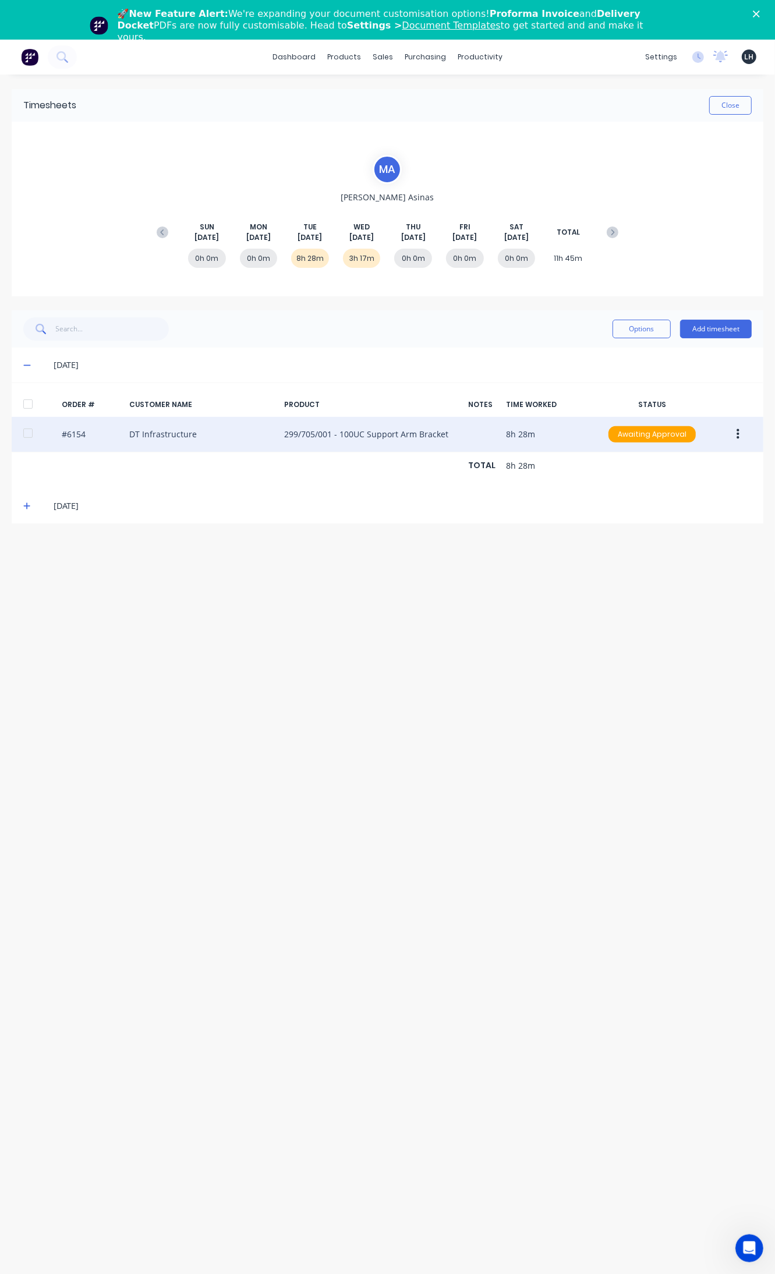
click at [740, 427] on button "button" at bounding box center [737, 434] width 27 height 21
click at [671, 505] on div "Edit" at bounding box center [697, 511] width 90 height 17
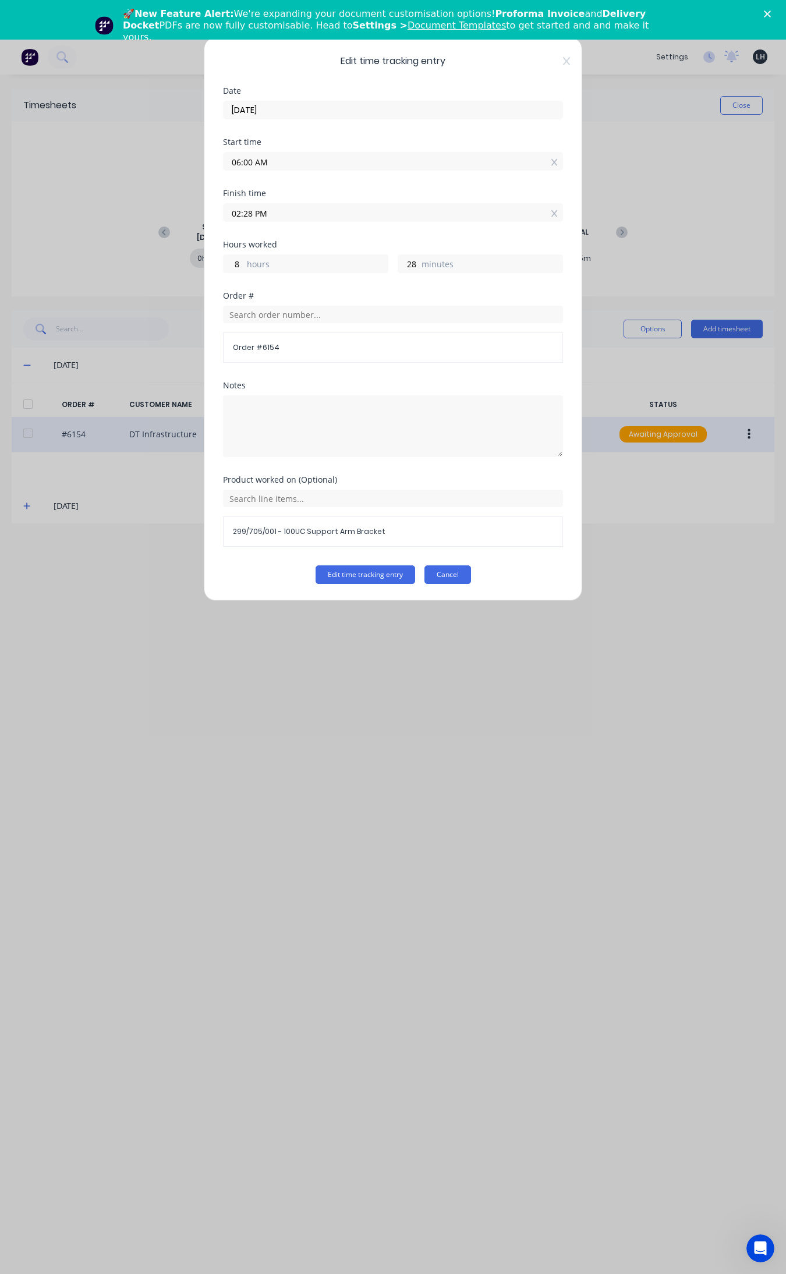
click at [440, 581] on button "Cancel" at bounding box center [447, 574] width 47 height 19
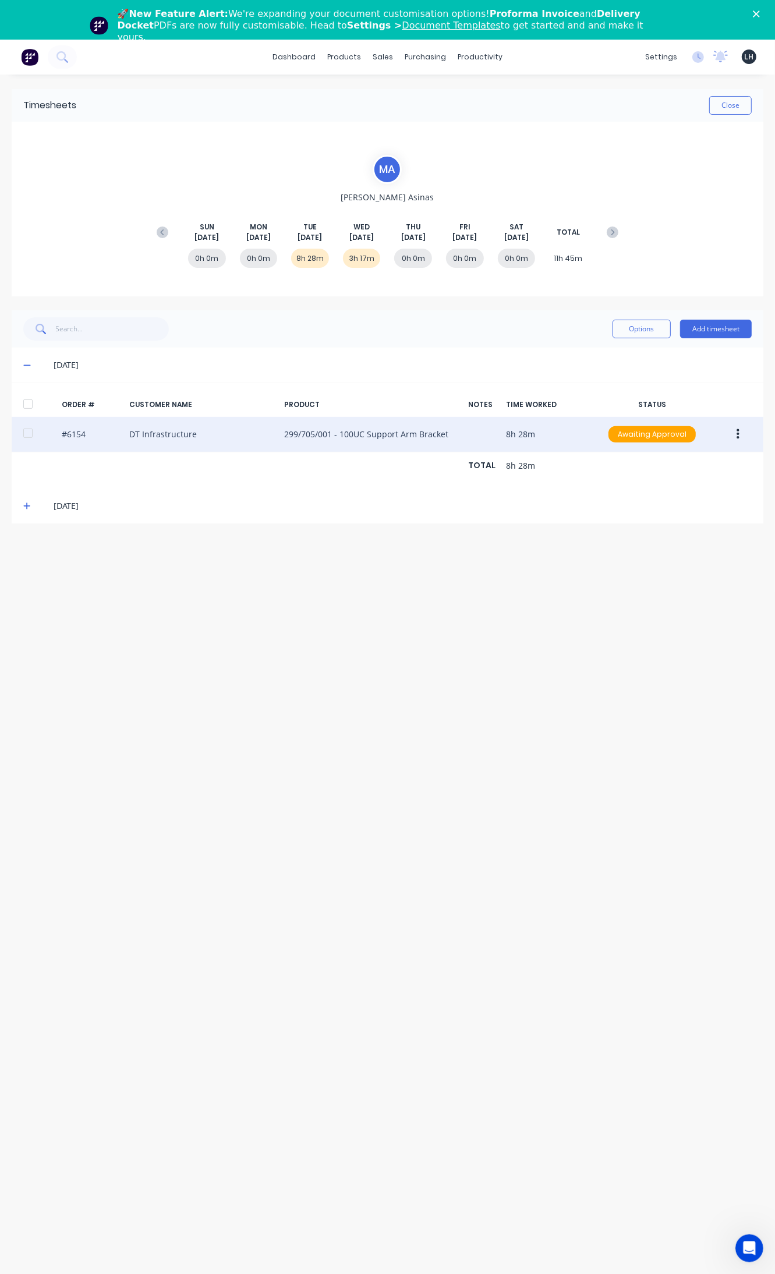
click at [755, 108] on div "Timesheets Close" at bounding box center [388, 105] width 752 height 33
click at [746, 108] on button "Close" at bounding box center [730, 105] width 43 height 19
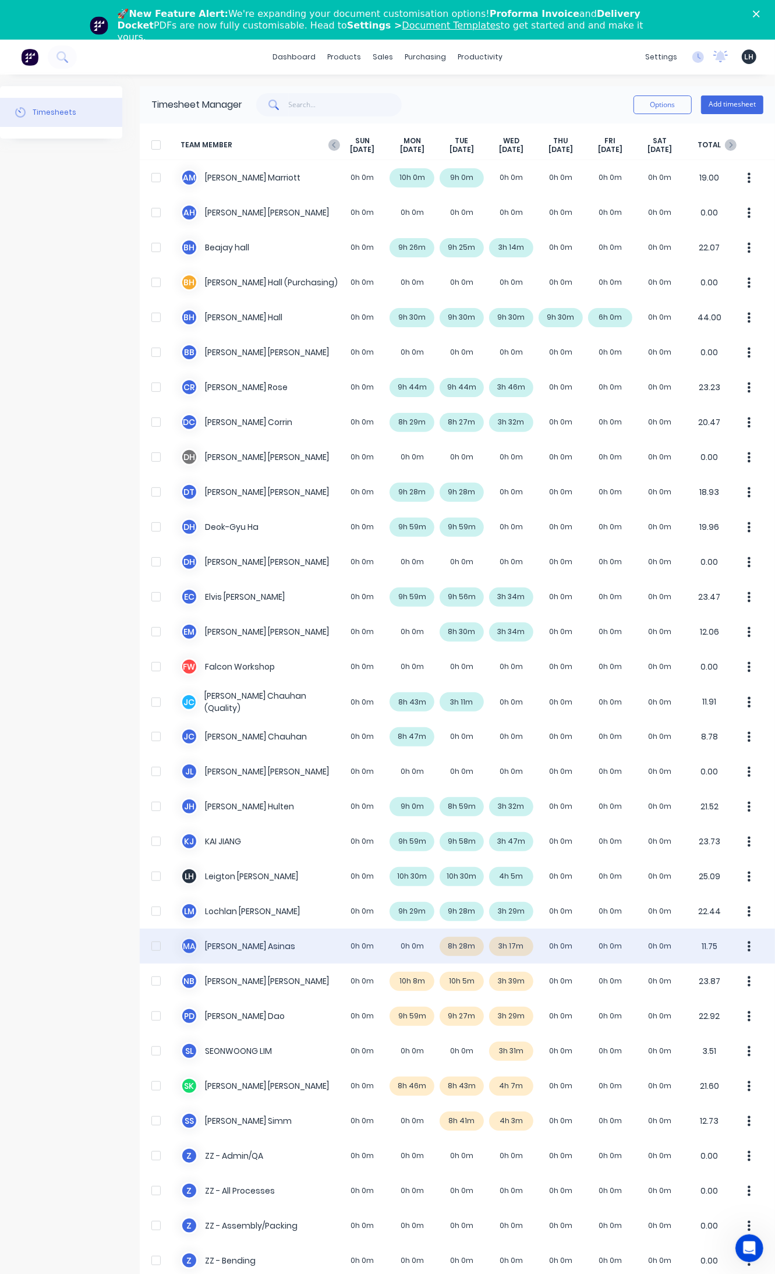
click at [748, 946] on icon "button" at bounding box center [749, 946] width 3 height 10
click at [705, 979] on div "Approve" at bounding box center [705, 978] width 90 height 17
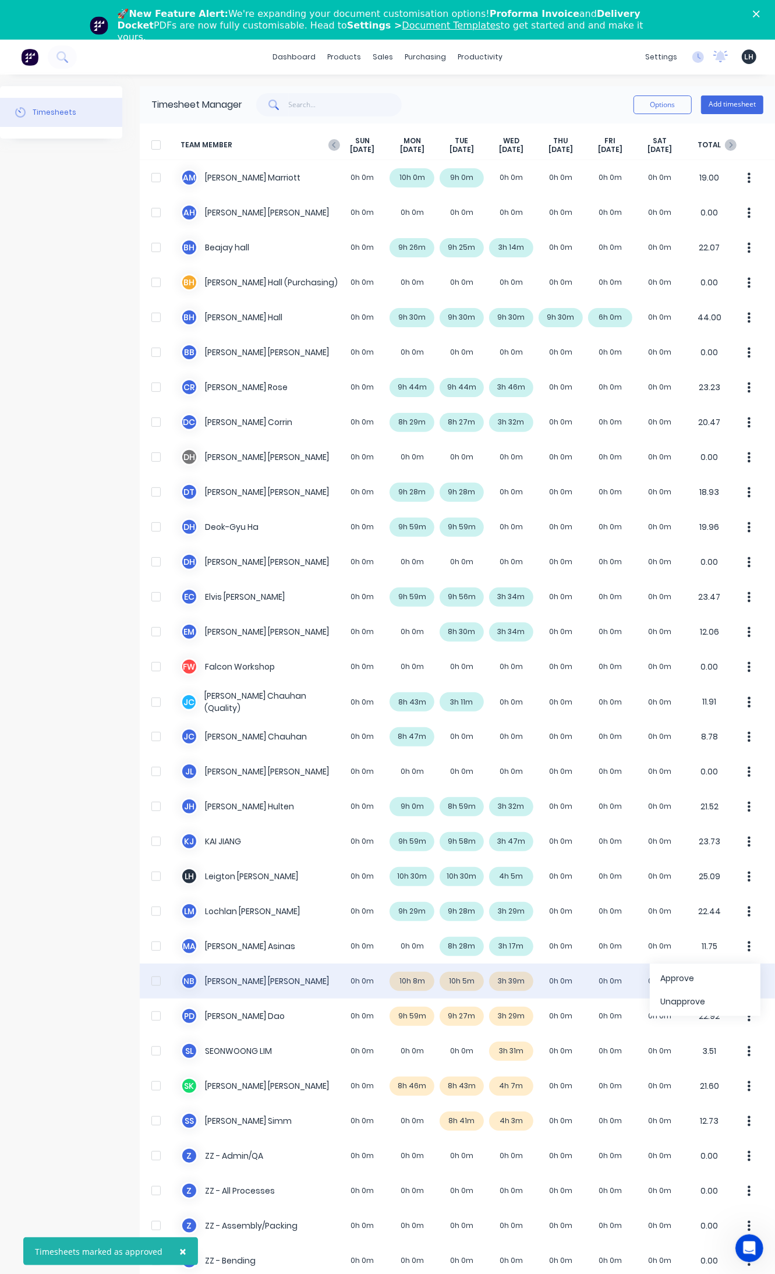
click at [405, 981] on div "N B [PERSON_NAME] 0h 0m 10h 8m 10h 5m 3h 39m 0h 0m 0h 0m 0h 0m 23.87" at bounding box center [457, 981] width 635 height 35
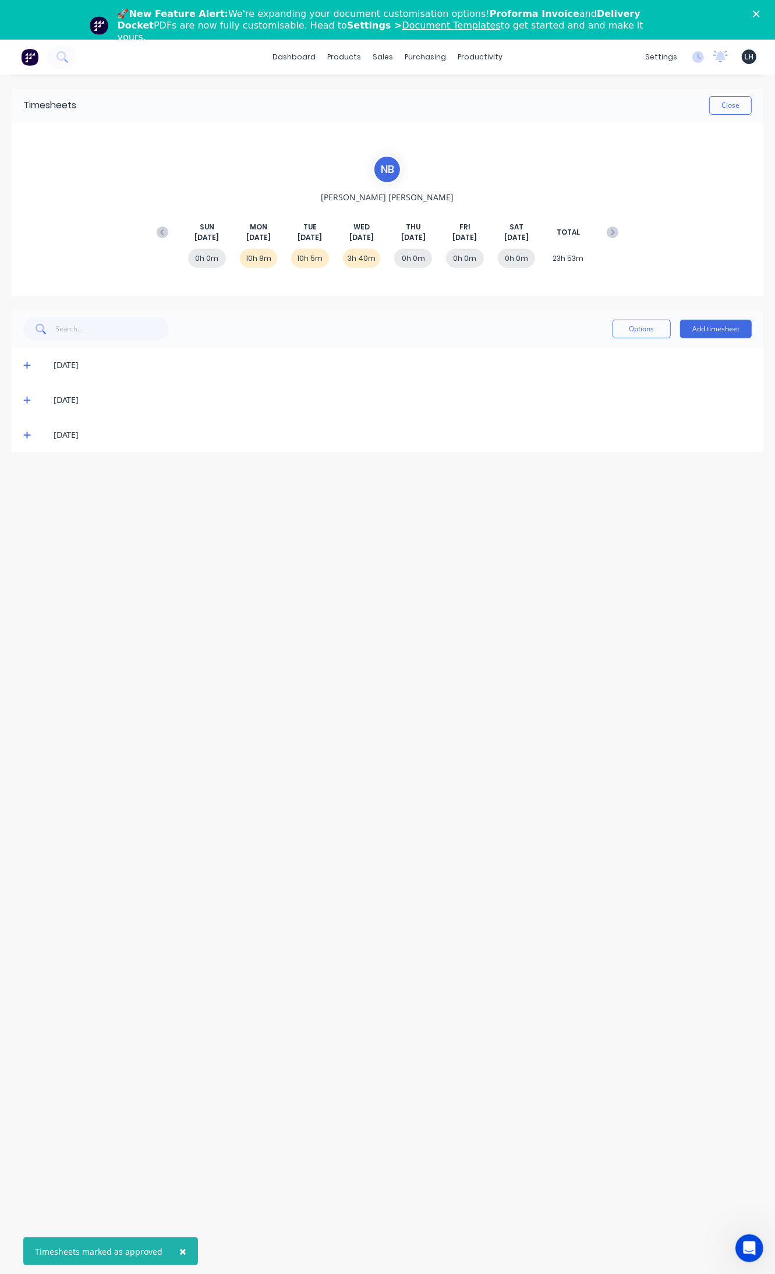
click at [24, 367] on icon at bounding box center [27, 365] width 8 height 8
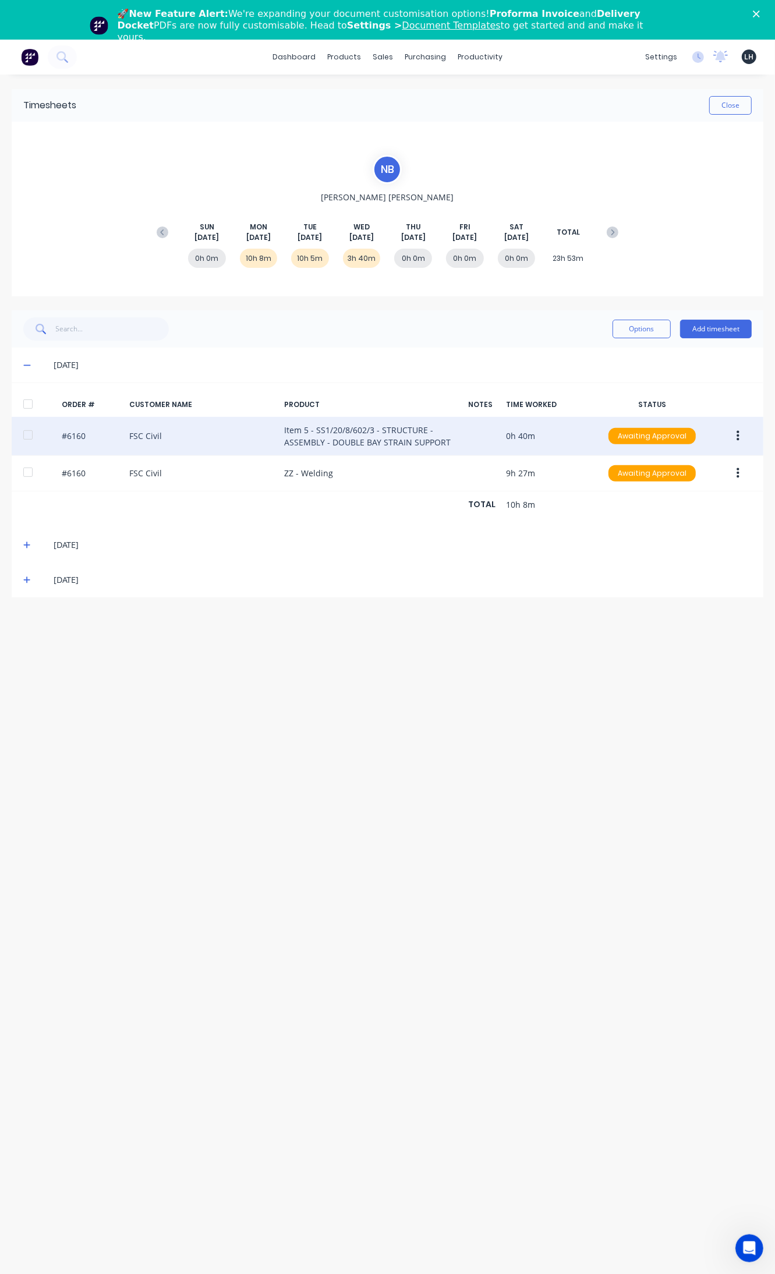
click at [734, 437] on button "button" at bounding box center [737, 436] width 27 height 21
click at [683, 509] on div "Edit" at bounding box center [697, 513] width 90 height 17
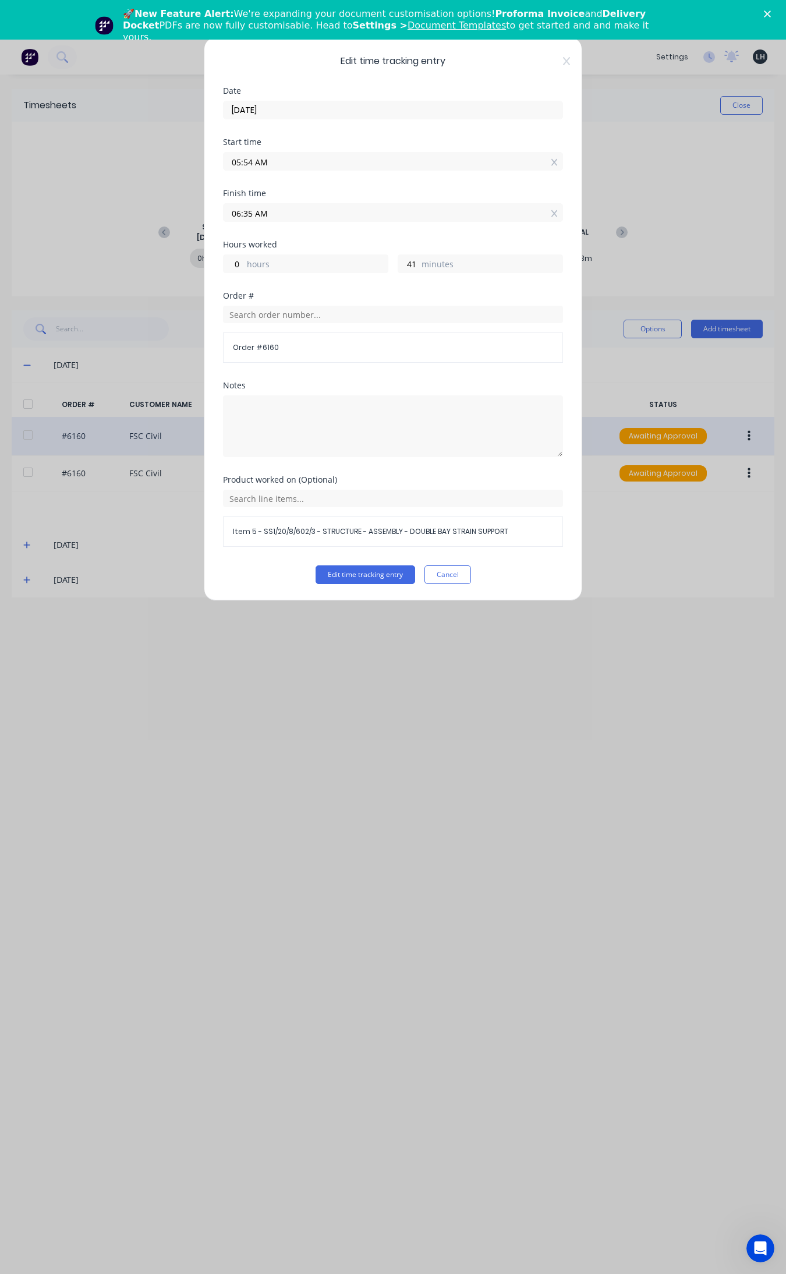
click at [252, 166] on input "05:54 AM" at bounding box center [393, 161] width 339 height 17
type input "05:00 AM"
type input "1"
type input "35"
click at [245, 264] on div "06" at bounding box center [247, 264] width 29 height 20
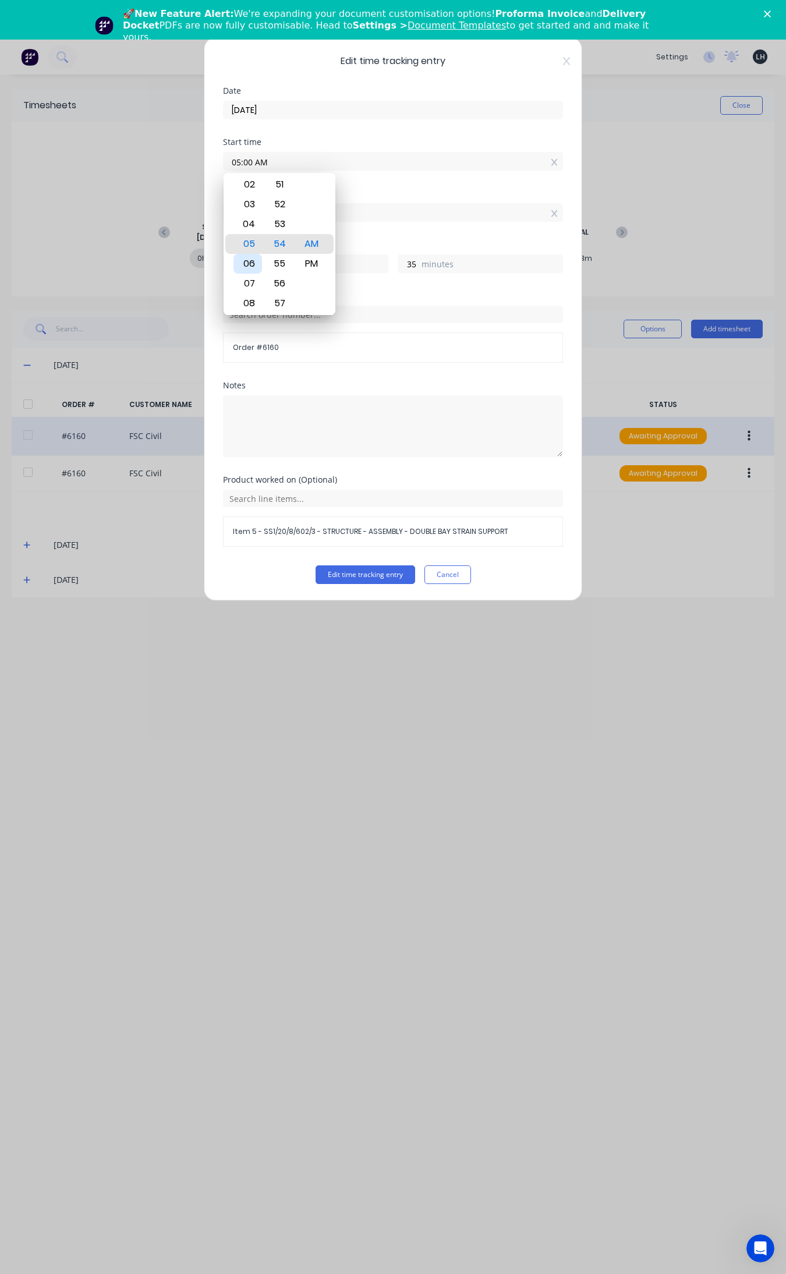
type input "06:00 AM"
type input "0"
click at [370, 579] on button "Edit time tracking entry" at bounding box center [366, 574] width 100 height 19
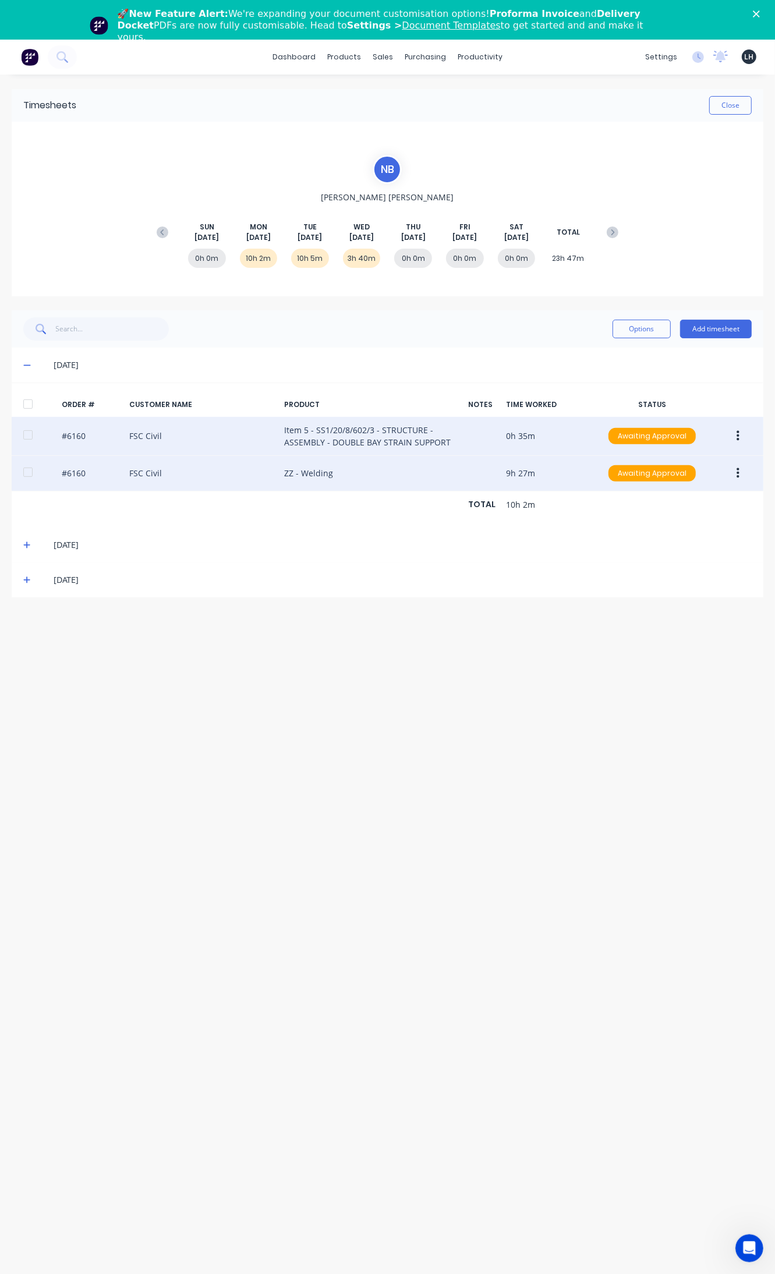
click at [735, 477] on button "button" at bounding box center [737, 473] width 27 height 21
click at [699, 552] on div "Edit" at bounding box center [697, 550] width 90 height 17
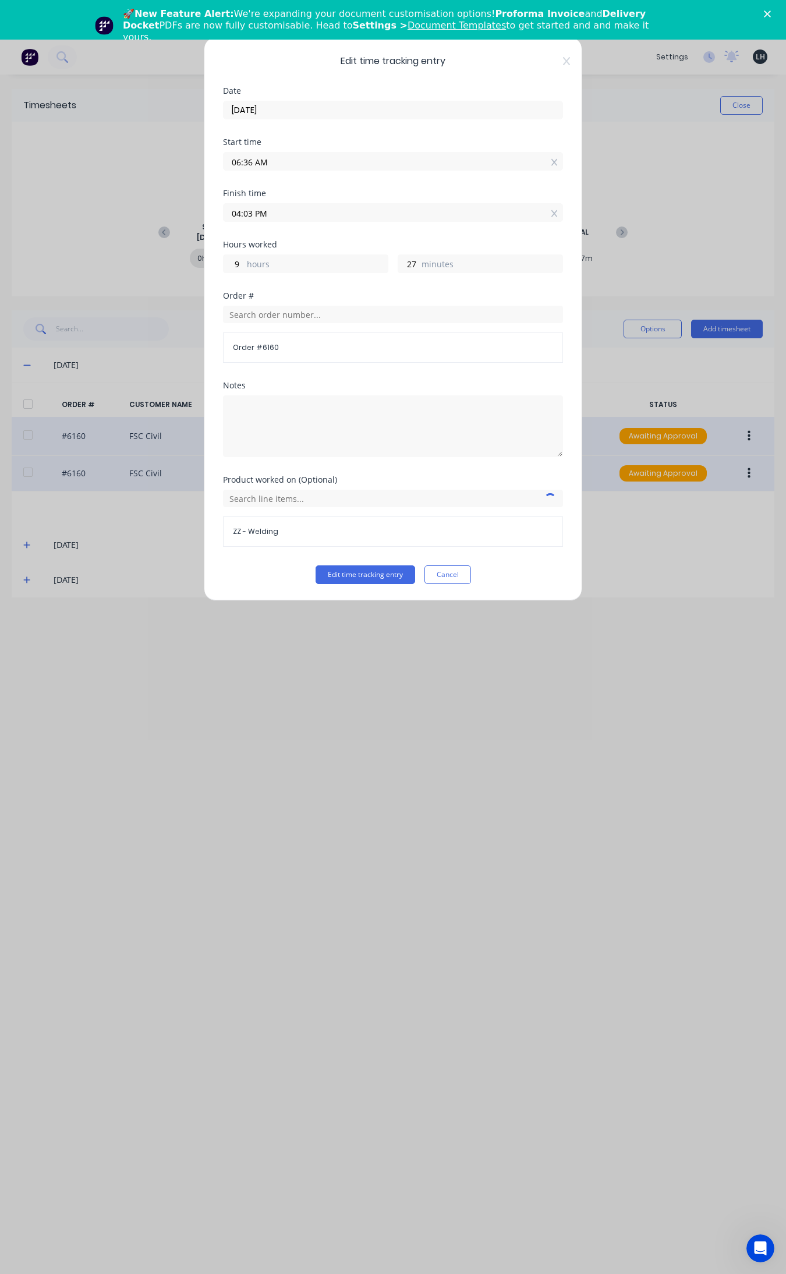
click at [250, 211] on input "04:03 PM" at bounding box center [393, 212] width 339 height 17
type input "04:00 PM"
click at [316, 565] on button "Edit time tracking entry" at bounding box center [366, 574] width 100 height 19
type input "24"
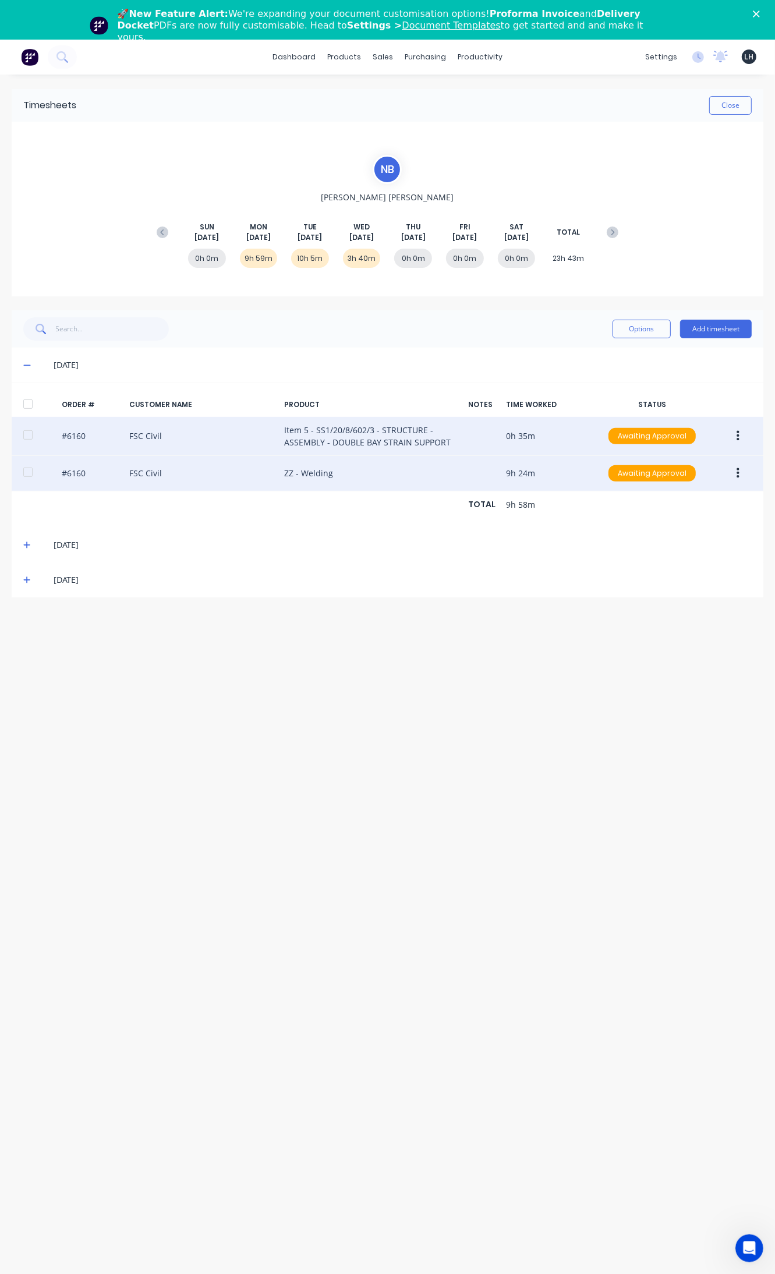
click at [29, 544] on icon at bounding box center [27, 545] width 8 height 8
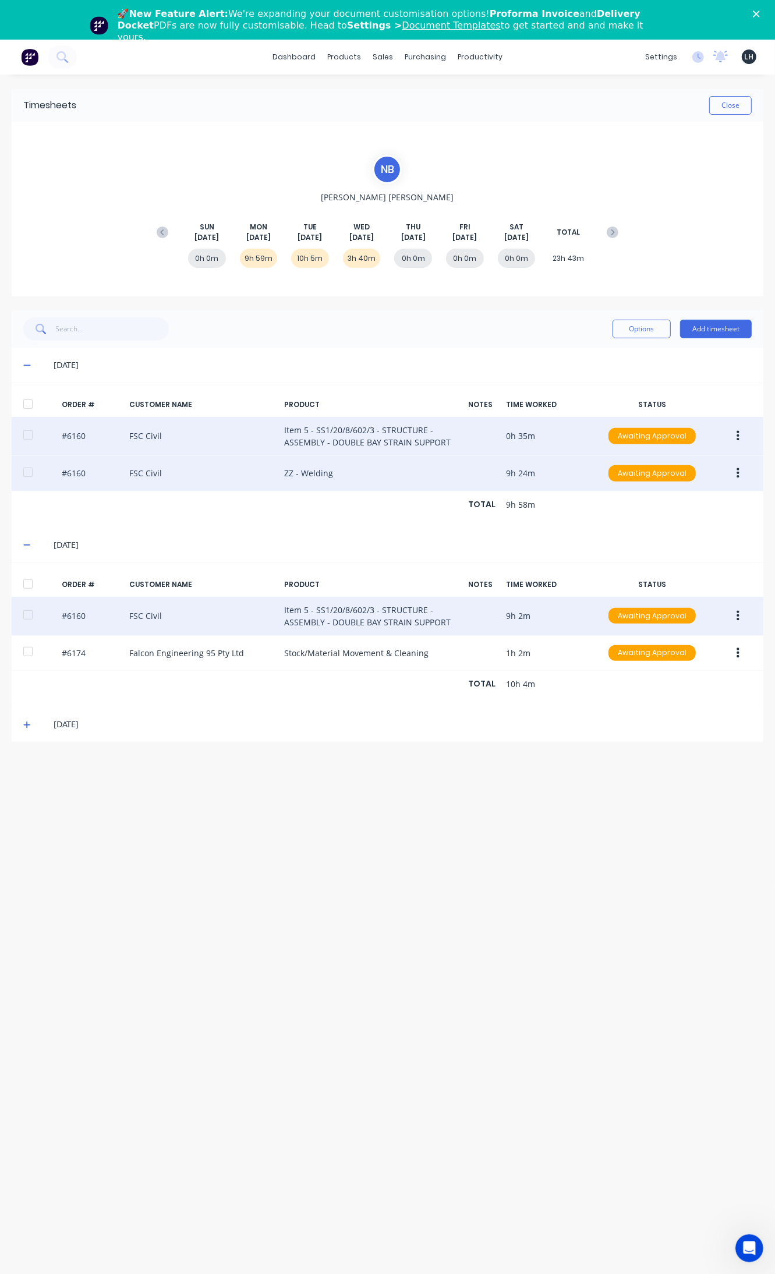
click at [738, 621] on icon "button" at bounding box center [738, 615] width 3 height 10
click at [721, 692] on div "Edit" at bounding box center [697, 693] width 90 height 17
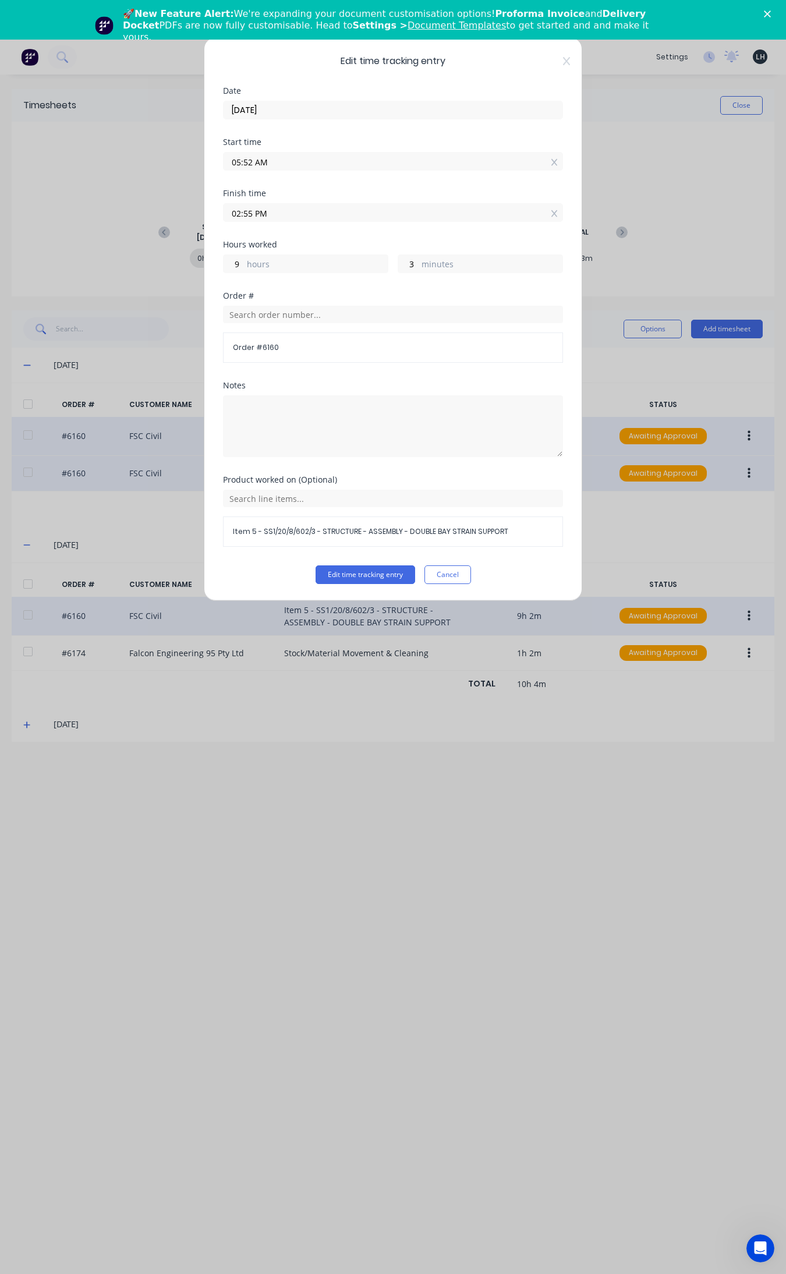
click at [251, 167] on input "05:52 AM" at bounding box center [393, 161] width 339 height 17
click at [249, 261] on div "06" at bounding box center [247, 264] width 29 height 20
type input "06:52 AM"
type input "8"
type input "06:47 AM"
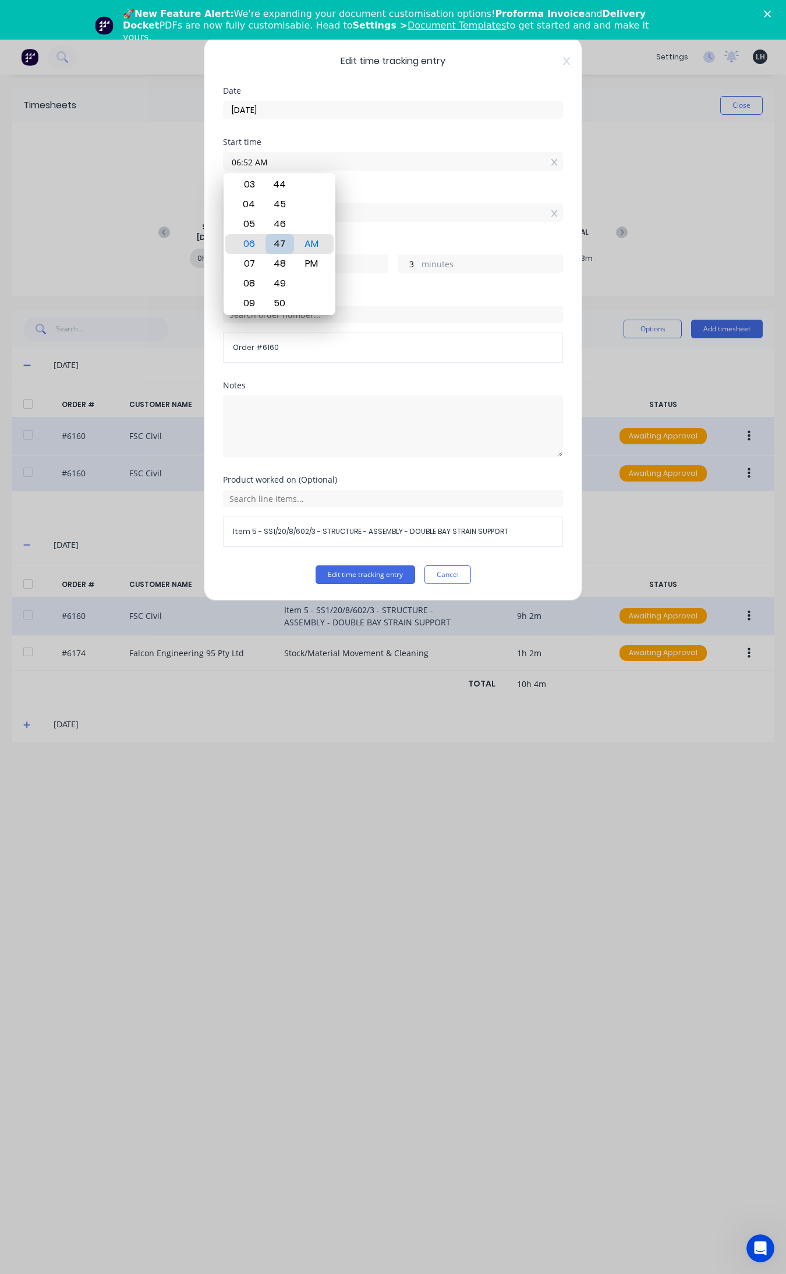
type input "8"
type input "06:40 AM"
type input "15"
type input "06:31 AM"
type input "24"
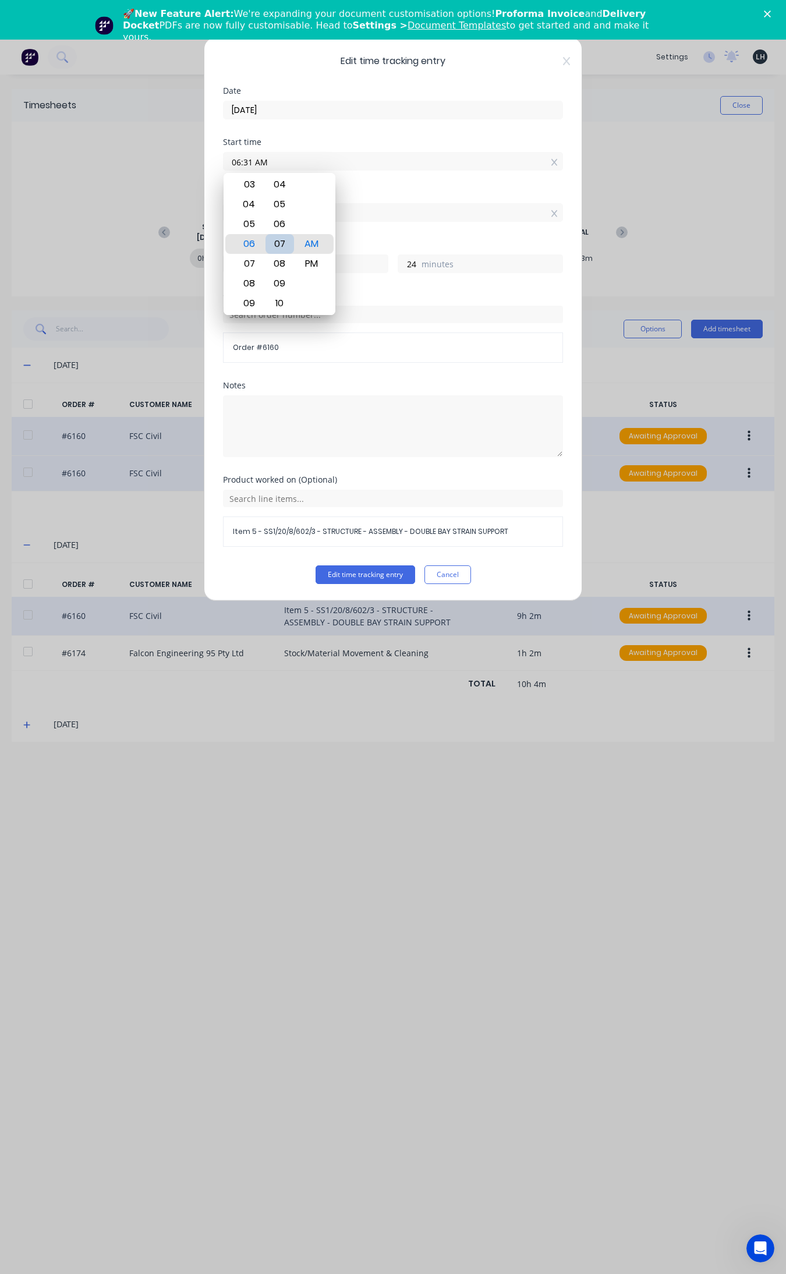
type input "06:07 AM"
type input "48"
type input "06:02 AM"
type input "53"
click at [277, 206] on div "00" at bounding box center [280, 204] width 29 height 20
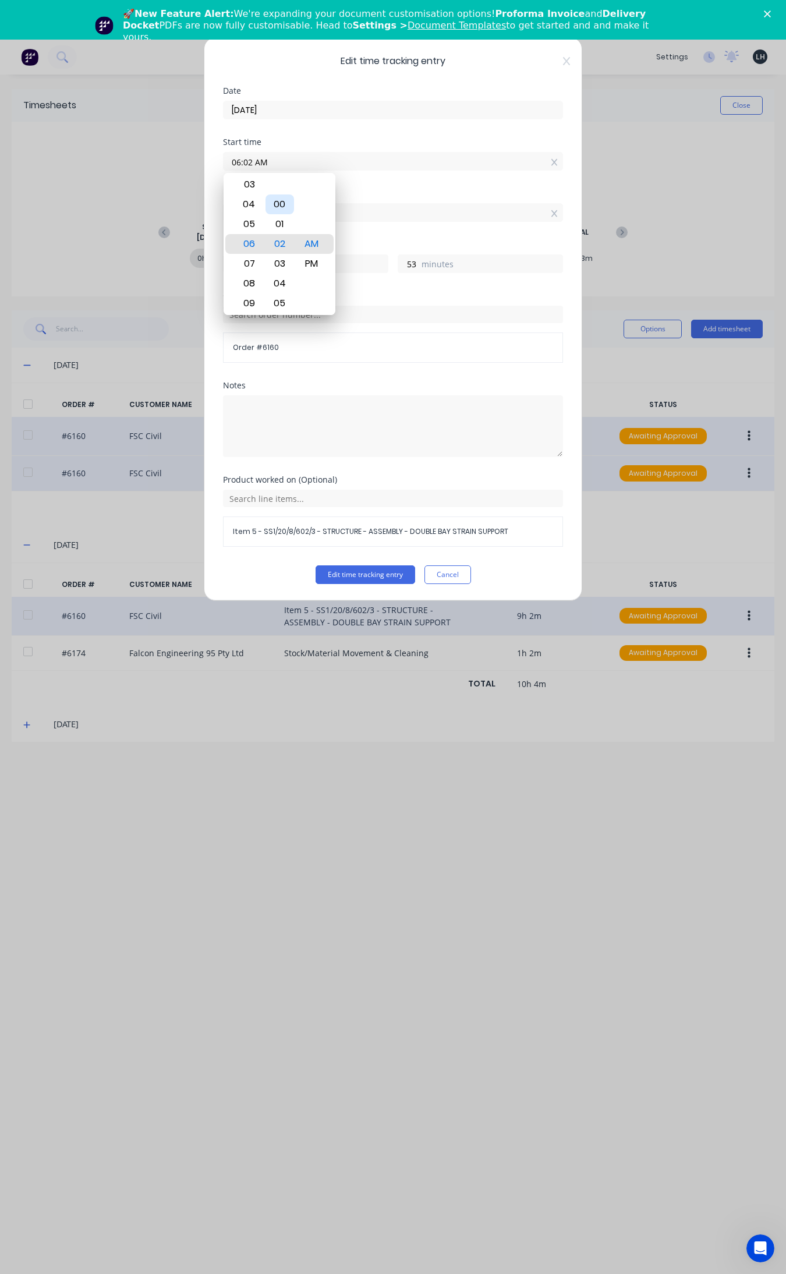
type input "06:00 AM"
type input "55"
click at [385, 577] on button "Edit time tracking entry" at bounding box center [366, 574] width 100 height 19
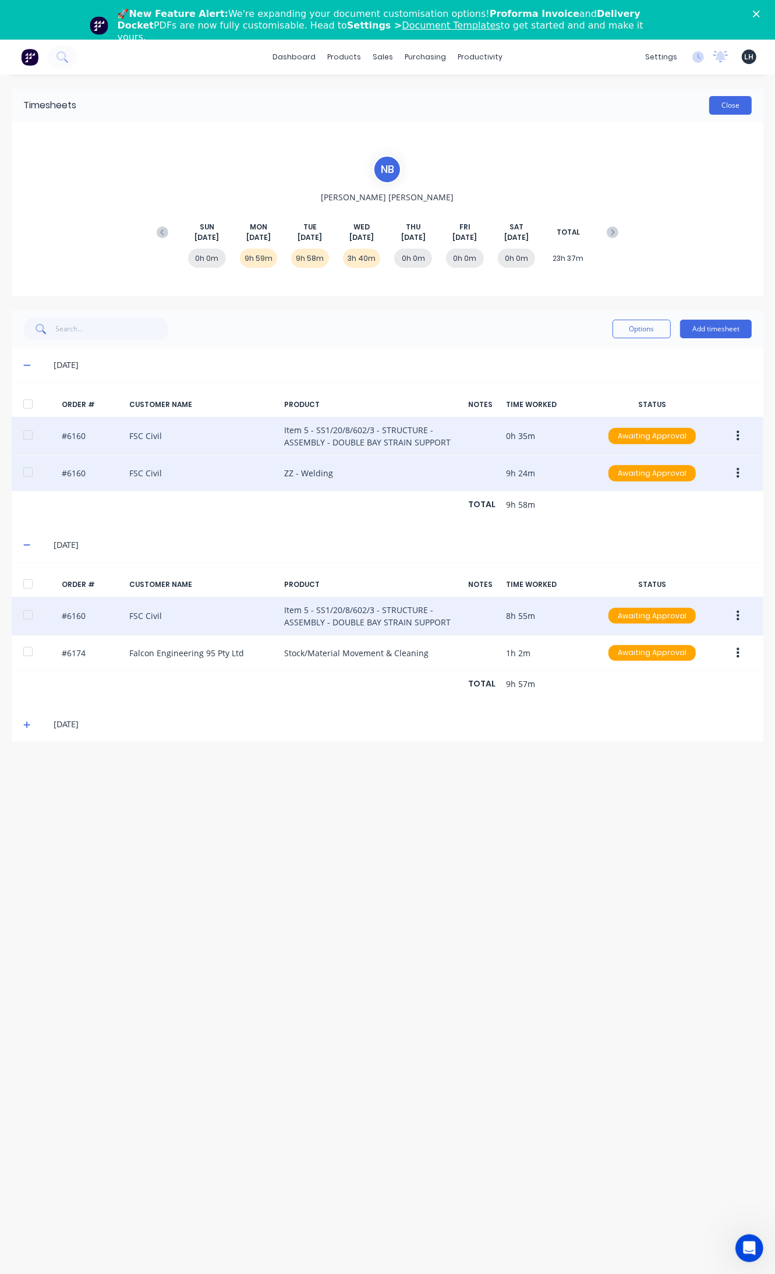
click at [735, 102] on button "Close" at bounding box center [730, 105] width 43 height 19
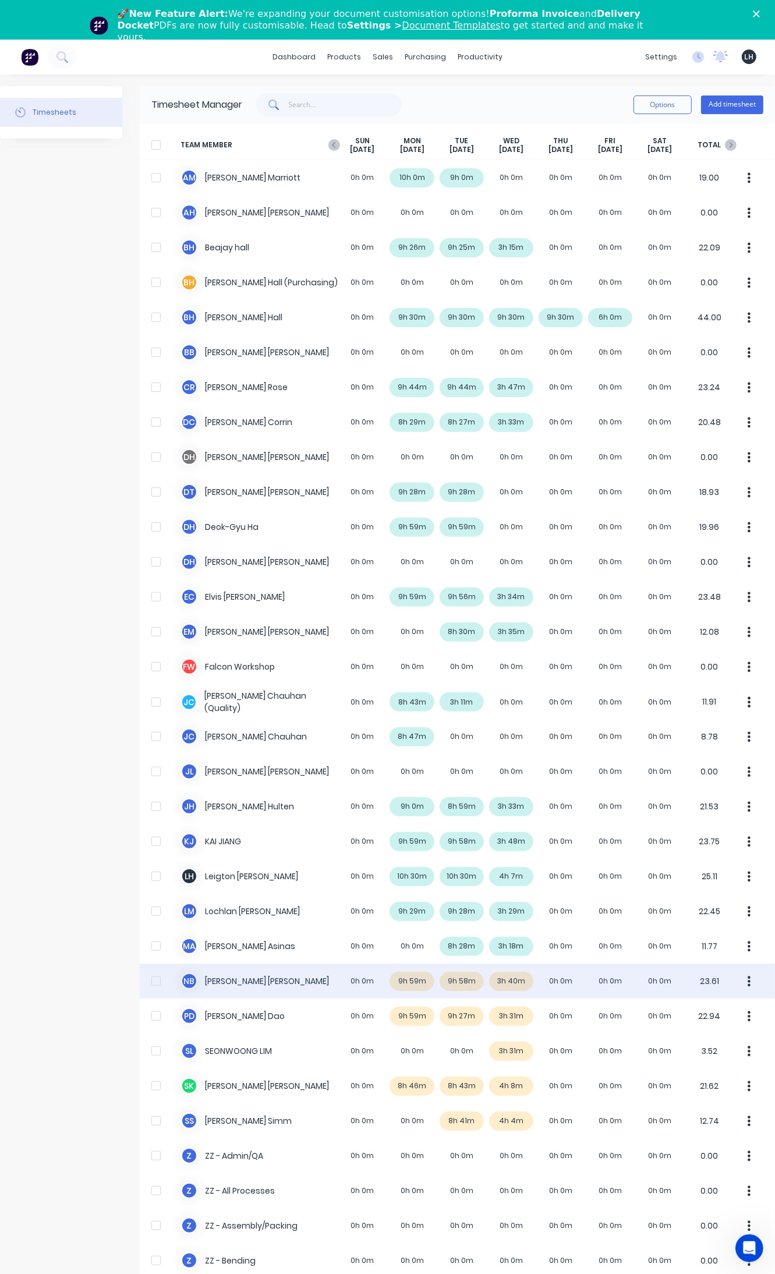
click at [738, 989] on button "button" at bounding box center [749, 981] width 24 height 23
click at [683, 1014] on div "Approve" at bounding box center [705, 1013] width 90 height 17
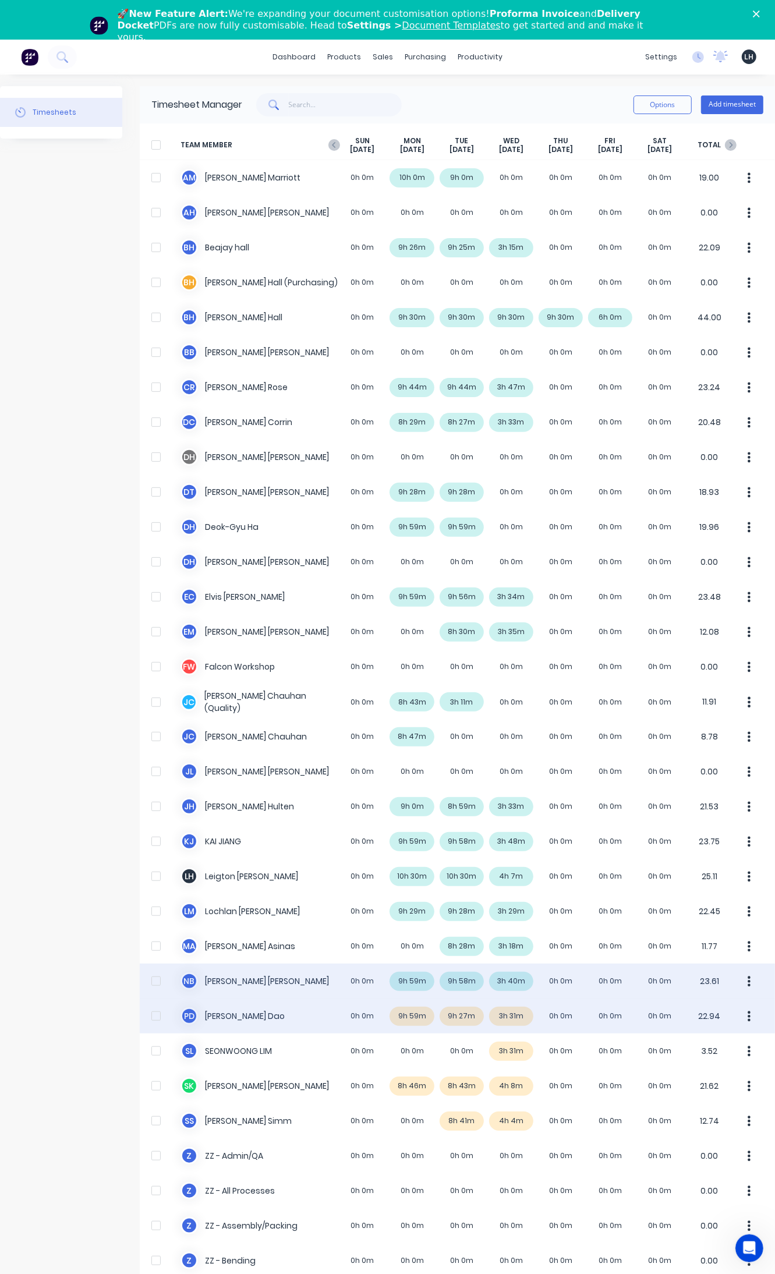
click at [760, 1009] on div "P D [PERSON_NAME] 0h 0m 9h 59m 9h 27m 3h 31m 0h 0m 0h 0m 0h 0m 22.94" at bounding box center [457, 1016] width 635 height 35
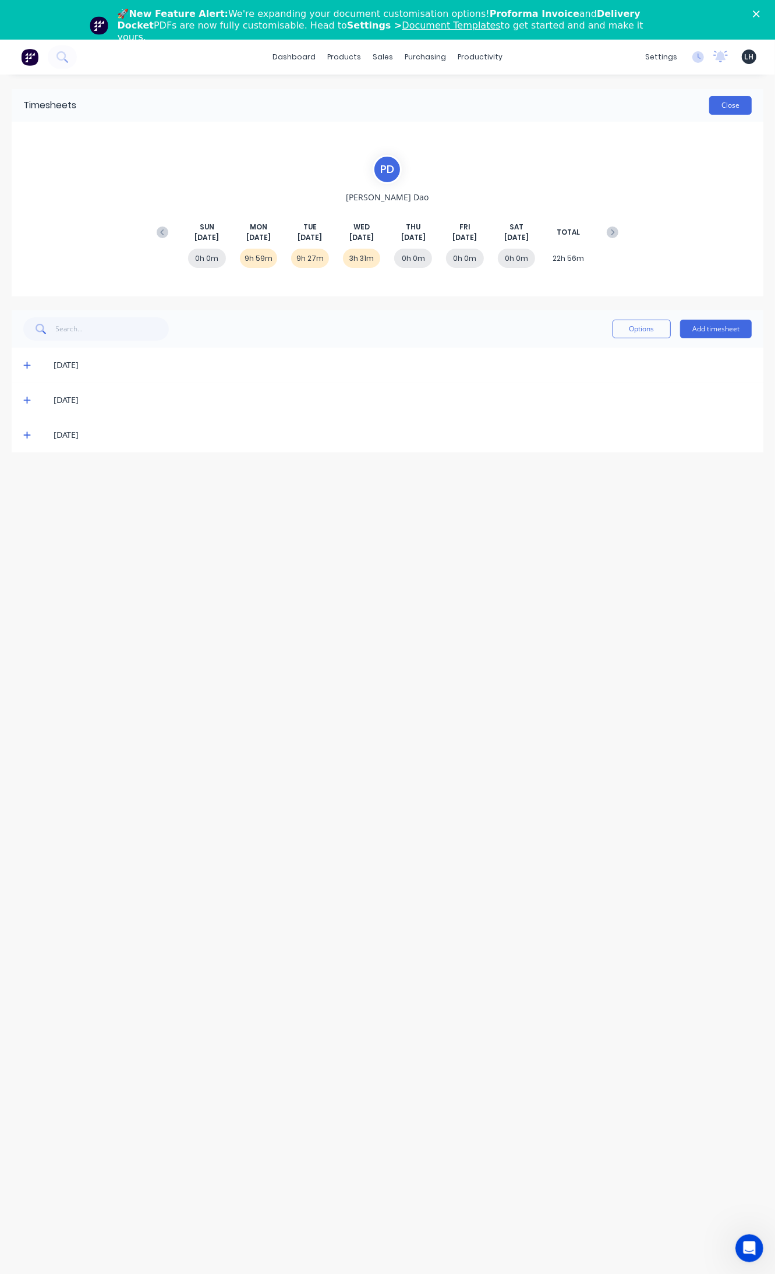
click at [709, 105] on button "Close" at bounding box center [730, 105] width 43 height 19
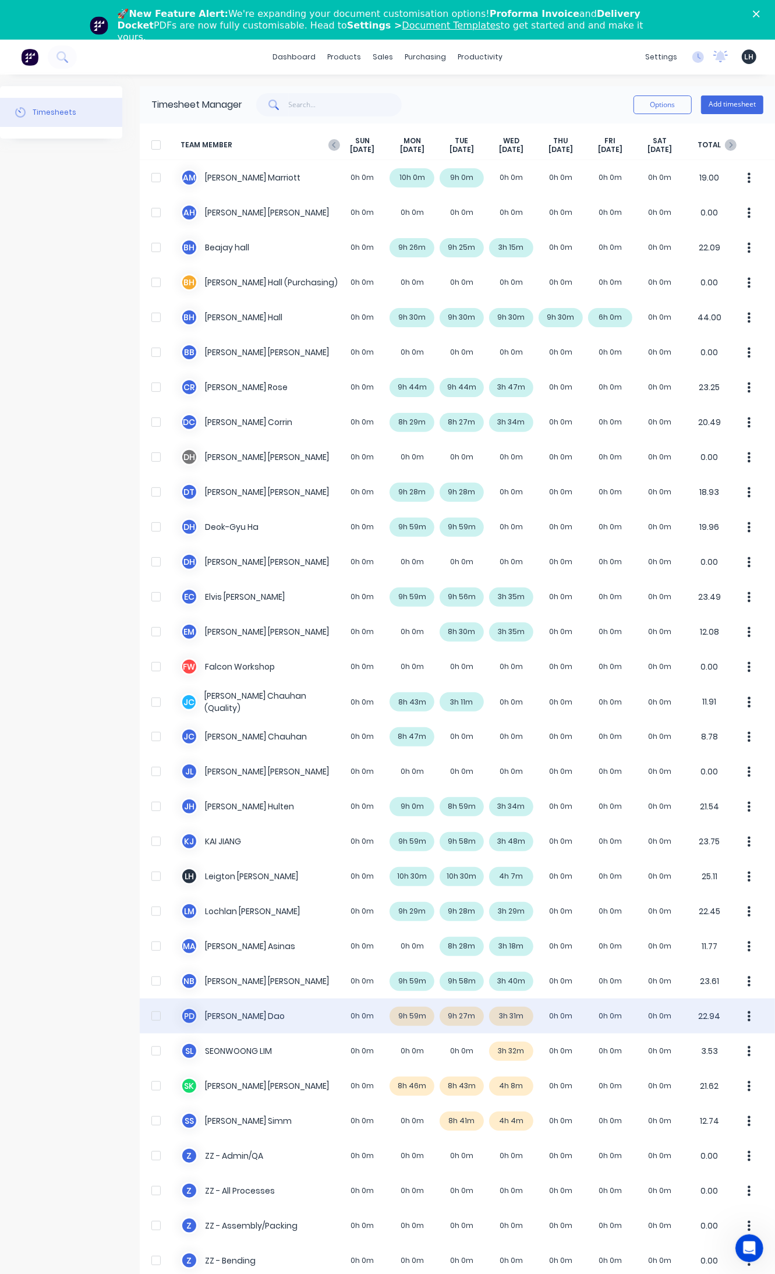
click at [748, 1016] on icon "button" at bounding box center [749, 1016] width 3 height 10
click at [710, 1041] on div "Approve" at bounding box center [705, 1048] width 90 height 17
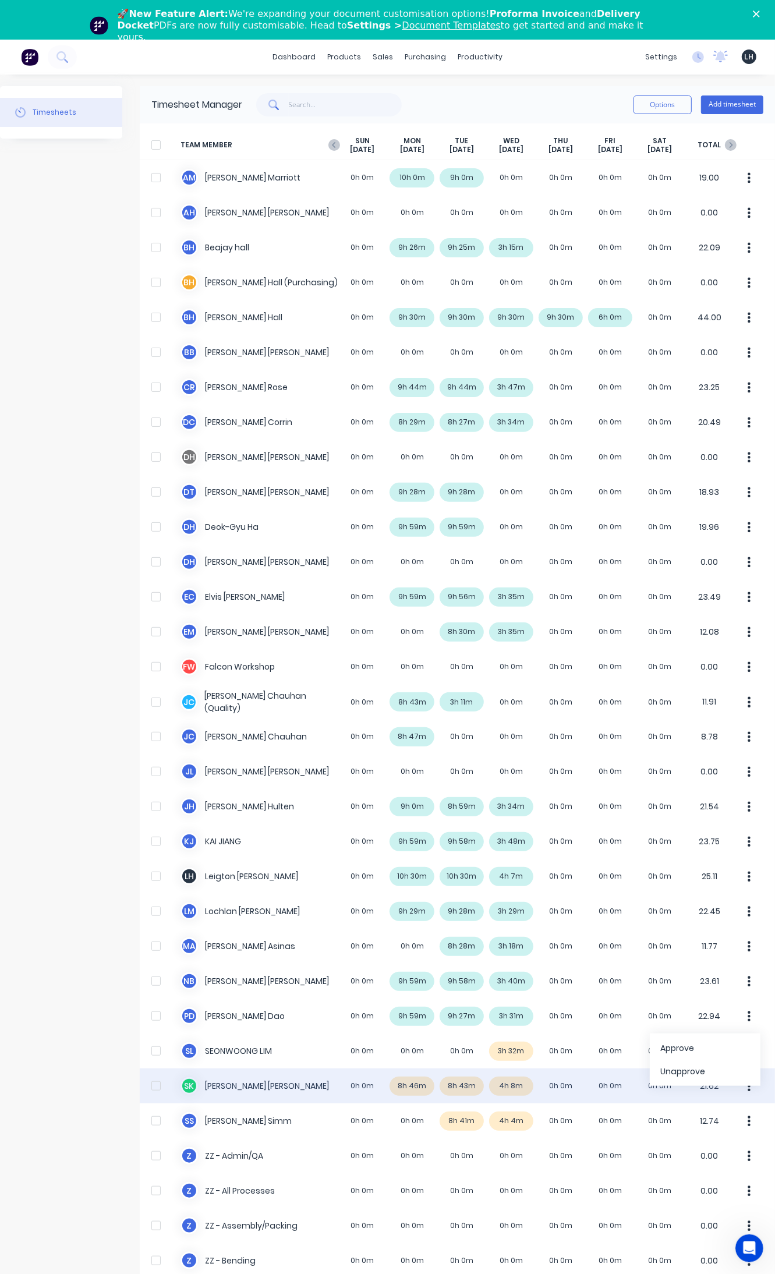
click at [737, 1094] on button "button" at bounding box center [749, 1085] width 24 height 23
click at [714, 1118] on div "Approve" at bounding box center [705, 1118] width 90 height 17
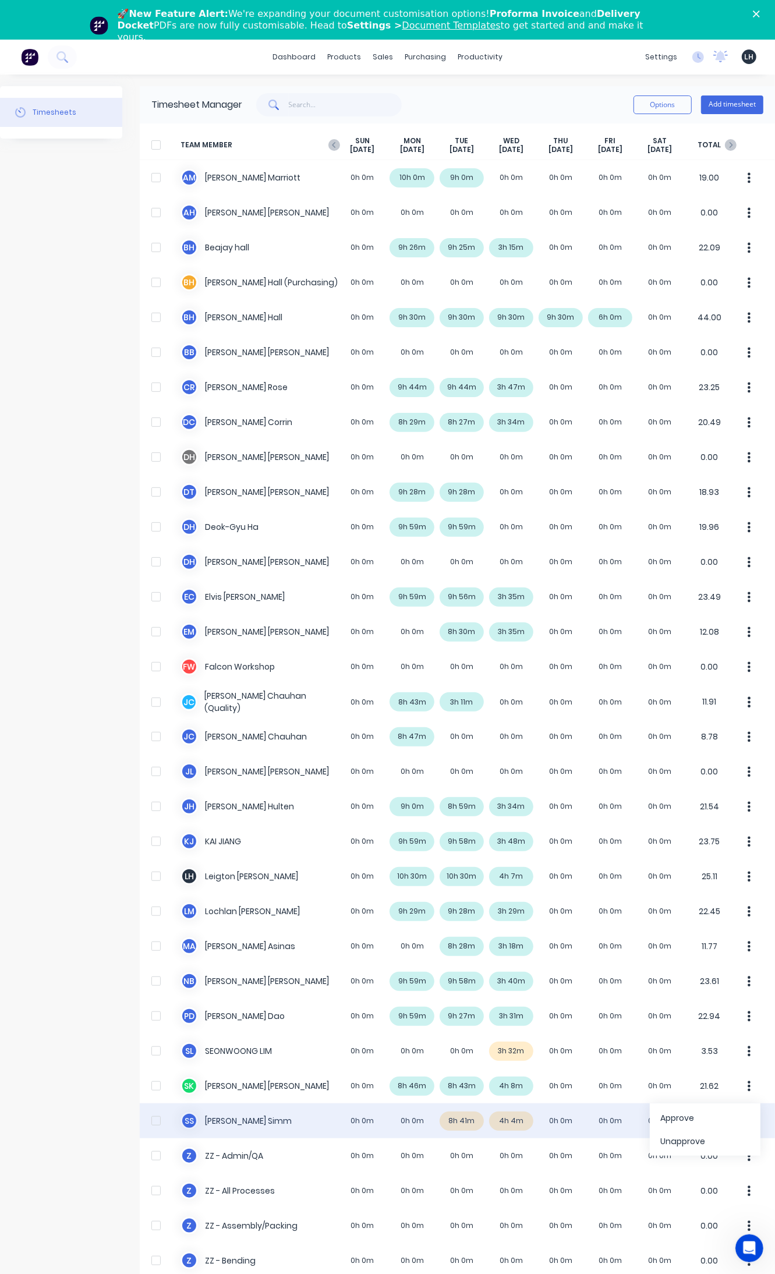
click at [453, 1117] on div "S S [PERSON_NAME] 0h 0m 0h 0m 8h 41m 4h 4m 0h 0m 0h 0m 0h 0m 12.74" at bounding box center [457, 1120] width 635 height 35
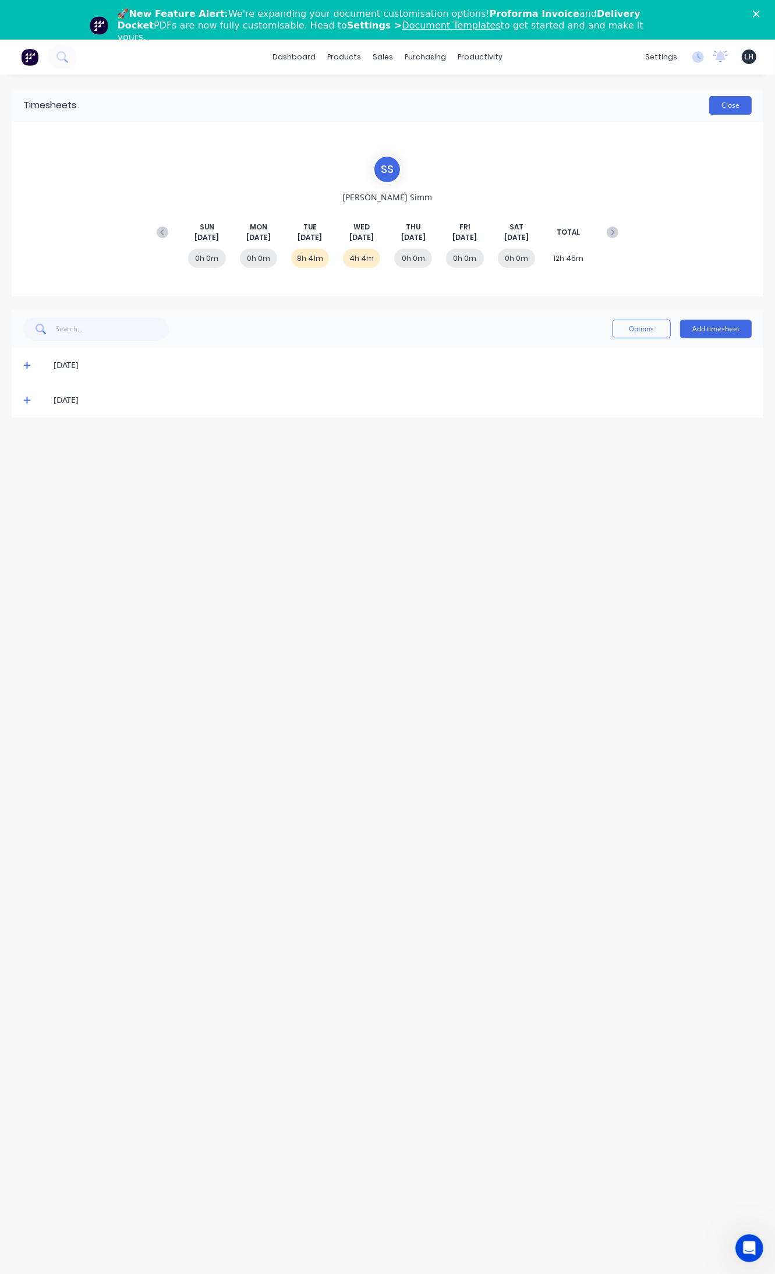
click at [734, 111] on button "Close" at bounding box center [730, 105] width 43 height 19
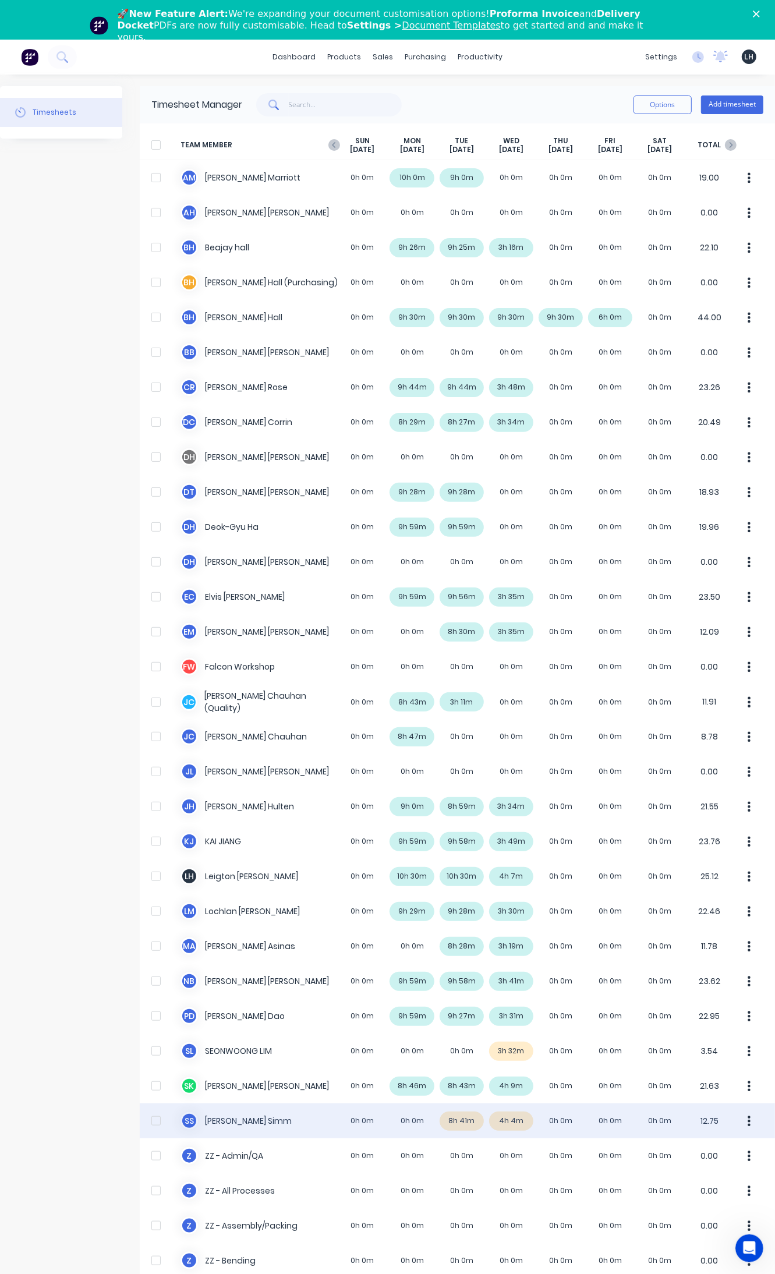
click at [746, 1121] on button "button" at bounding box center [749, 1120] width 24 height 23
click at [691, 1157] on div "Approve" at bounding box center [705, 1153] width 90 height 17
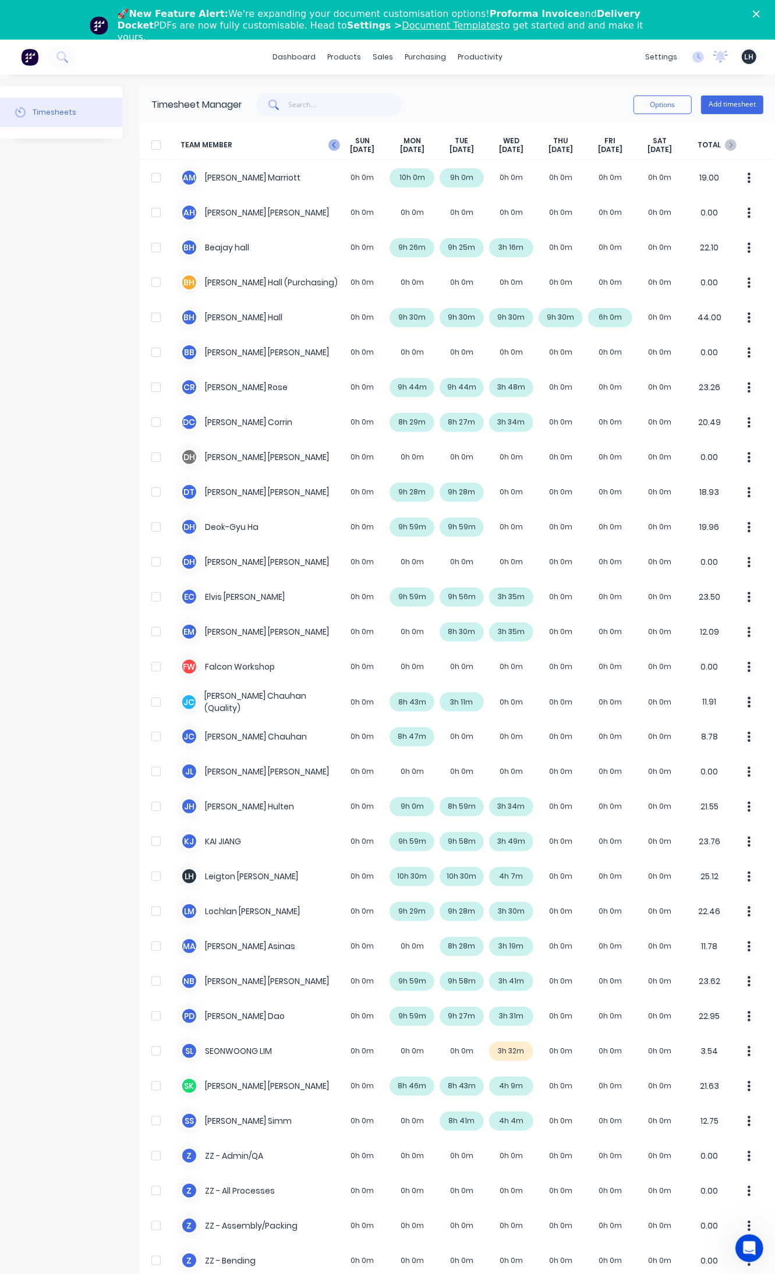
click at [332, 147] on icon at bounding box center [334, 145] width 12 height 12
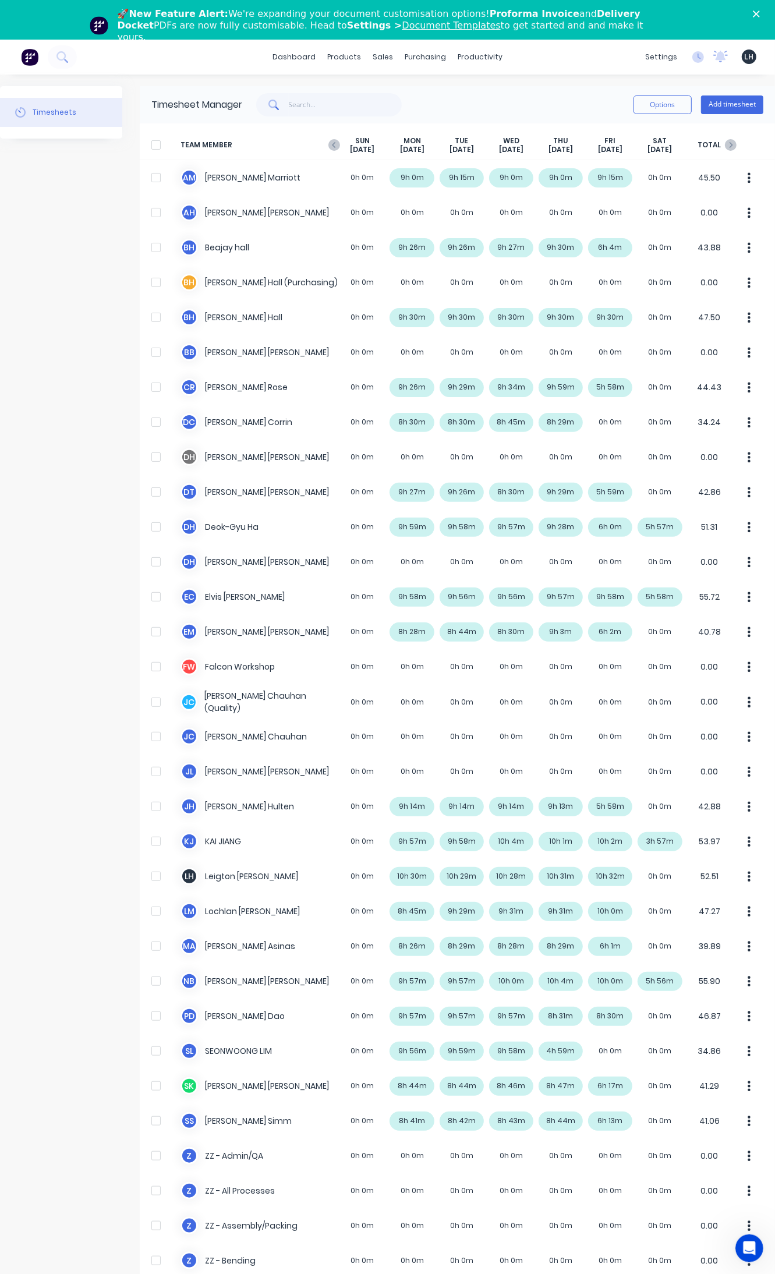
drag, startPoint x: 336, startPoint y: 141, endPoint x: 337, endPoint y: 152, distance: 10.5
click at [336, 141] on icon at bounding box center [334, 145] width 12 height 12
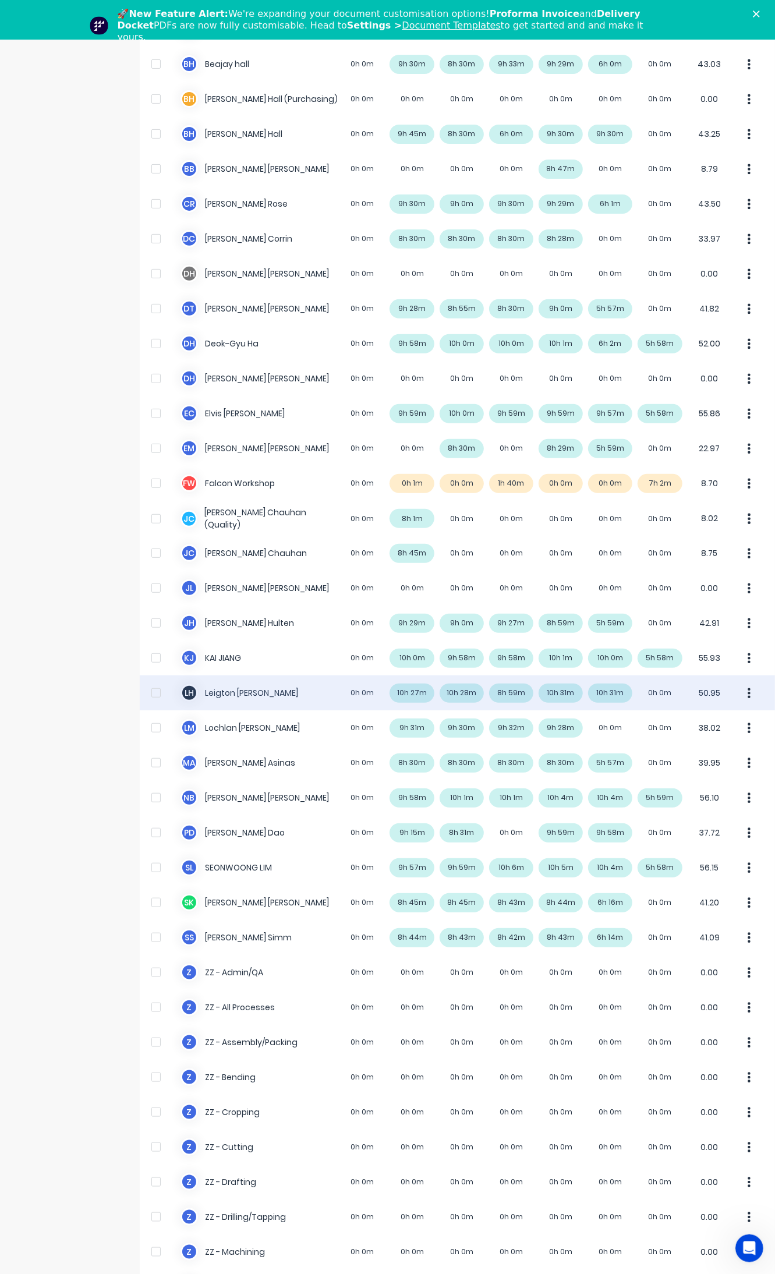
scroll to position [218, 0]
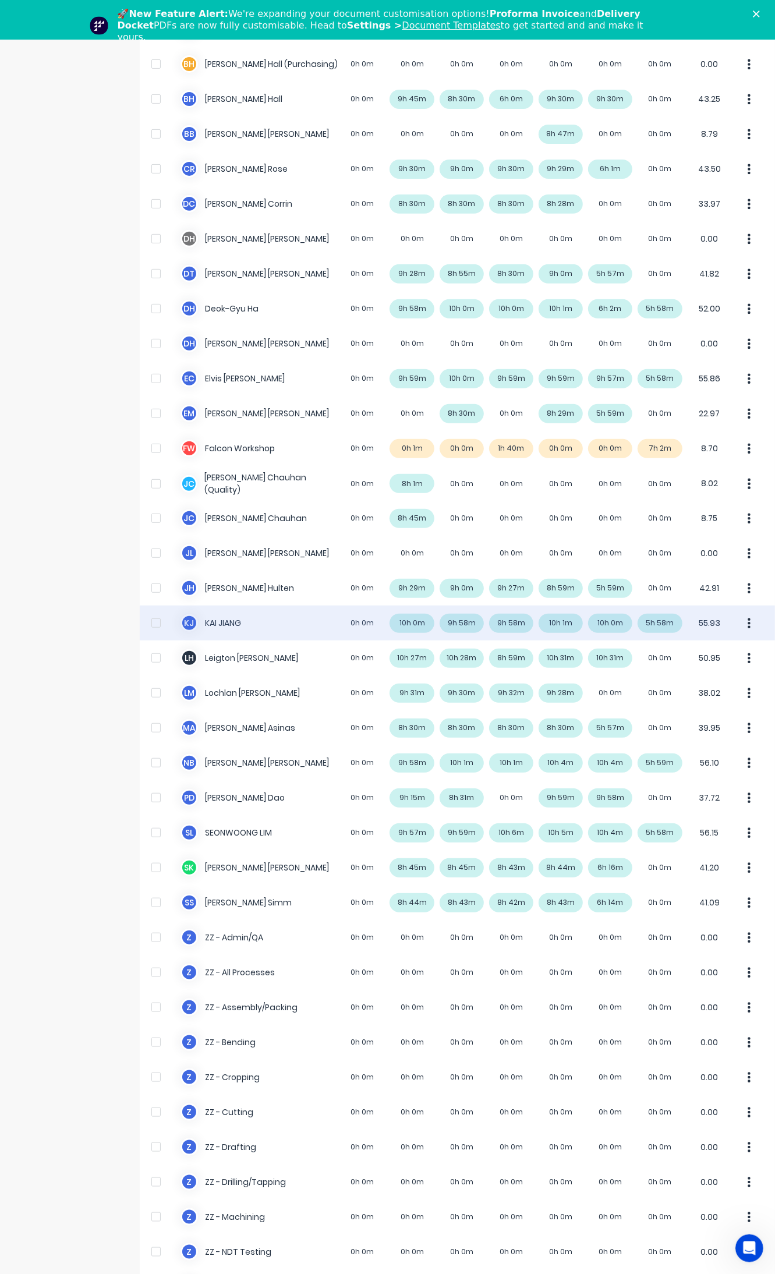
click at [653, 622] on div "K J [PERSON_NAME] 0h 0m 10h 0m 9h 58m 9h 58m 10h 1m 10h 0m 5h 58m 55.93" at bounding box center [457, 623] width 635 height 35
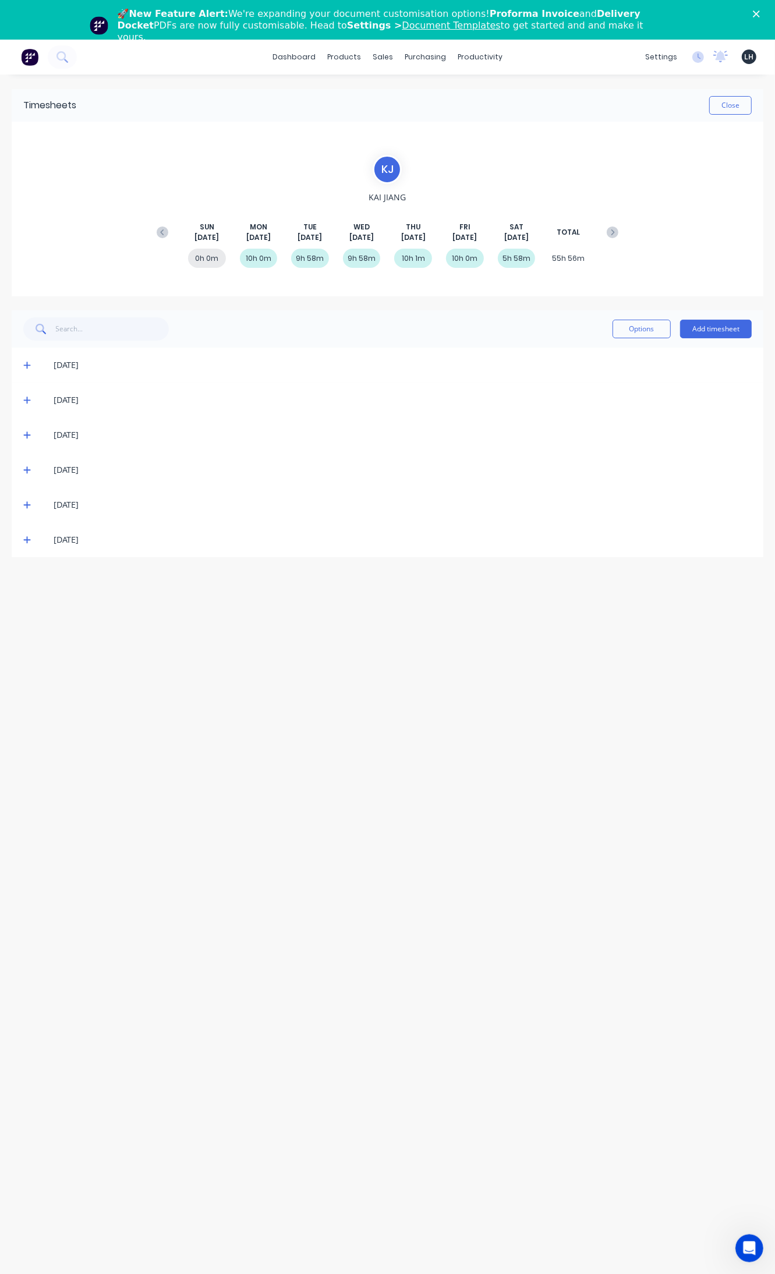
click at [27, 540] on icon at bounding box center [26, 540] width 7 height 7
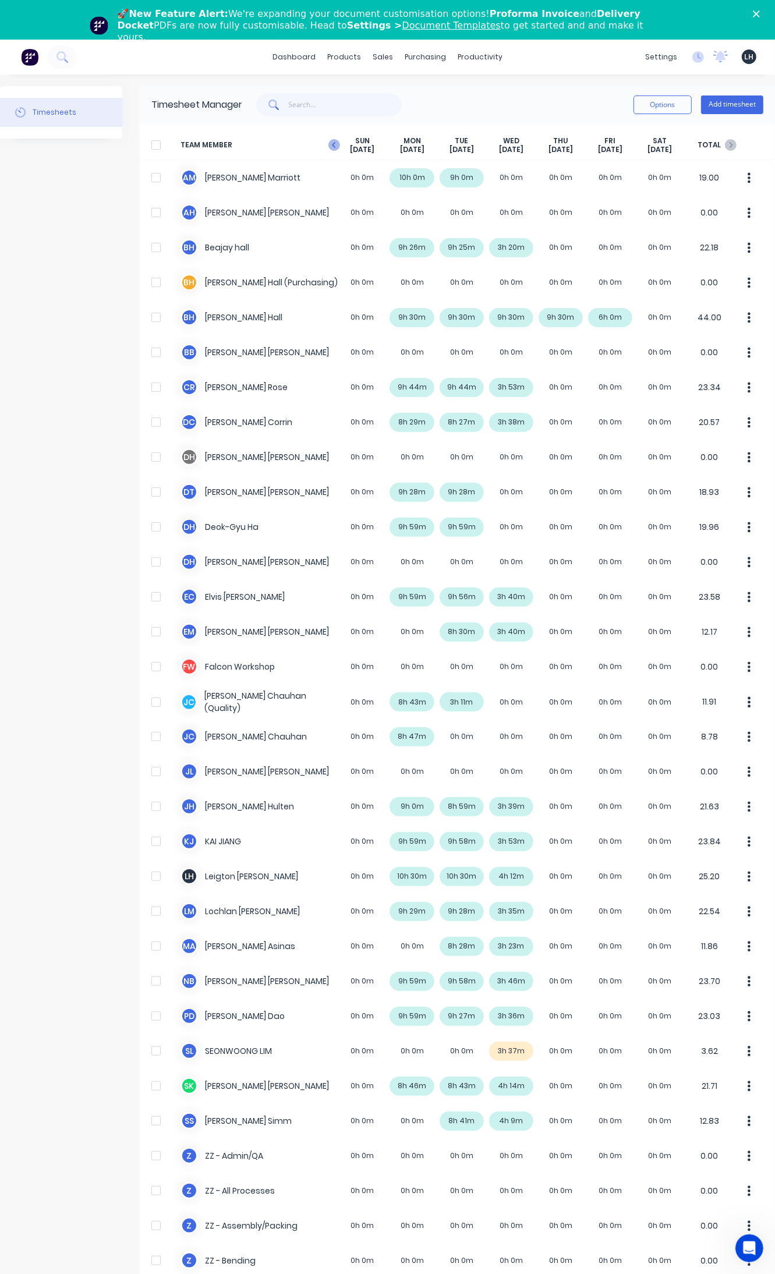
click at [334, 144] on icon at bounding box center [333, 145] width 3 height 6
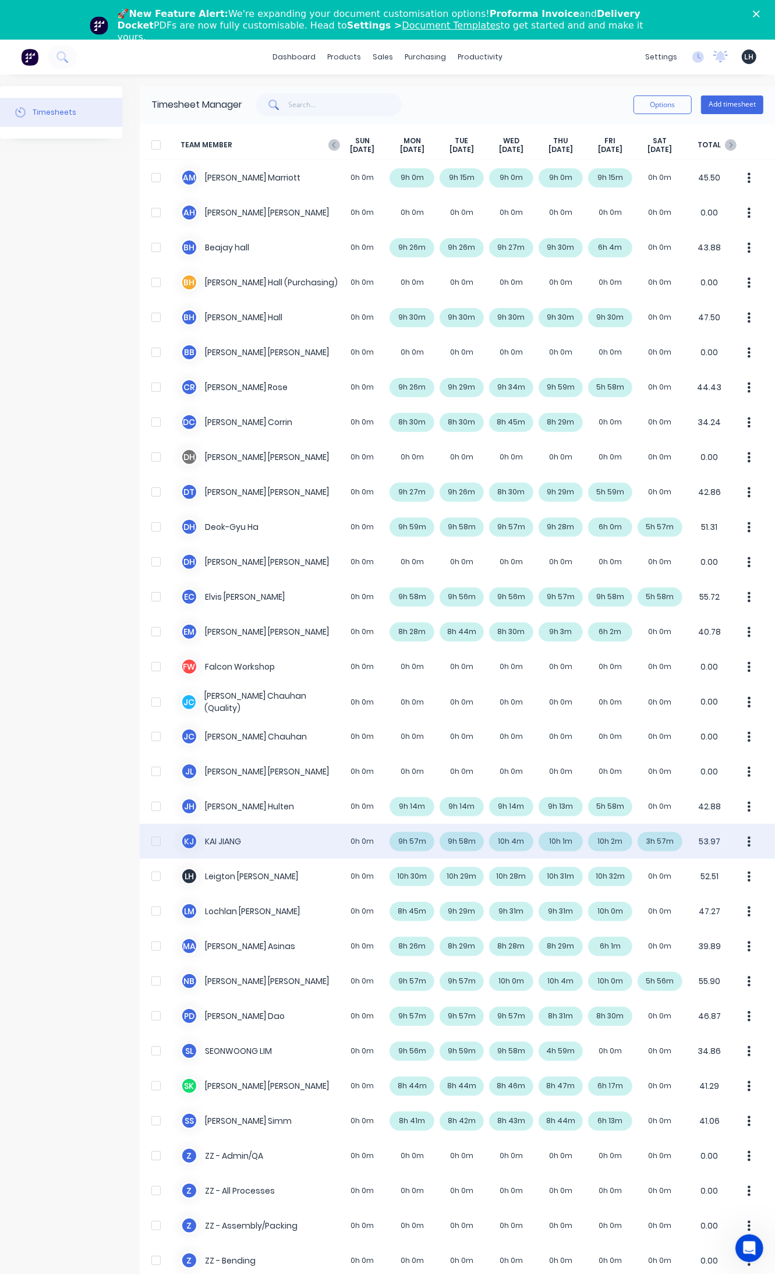
click at [518, 840] on div "K J [PERSON_NAME] 0h 0m 9h 57m 9h 58m 10h 4m 10h 1m 10h 2m 3h 57m 53.97" at bounding box center [457, 841] width 635 height 35
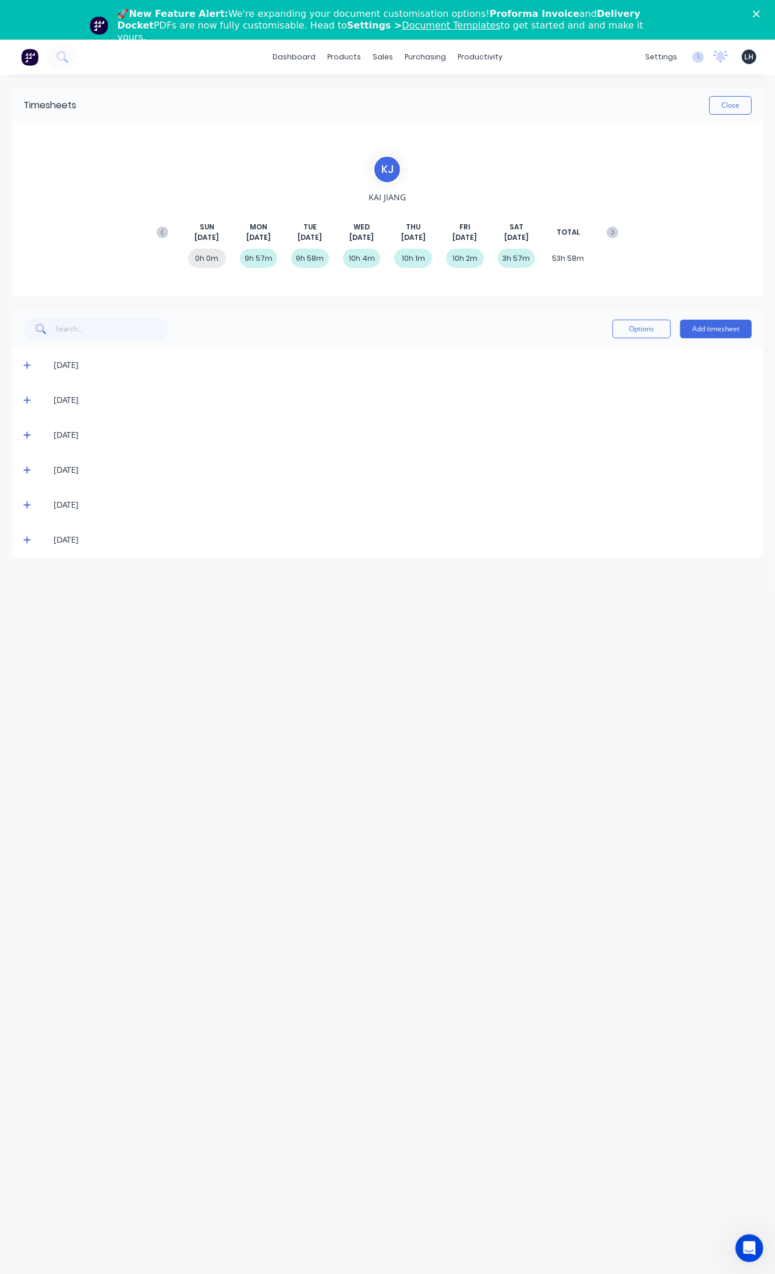
click at [24, 433] on icon at bounding box center [27, 435] width 8 height 8
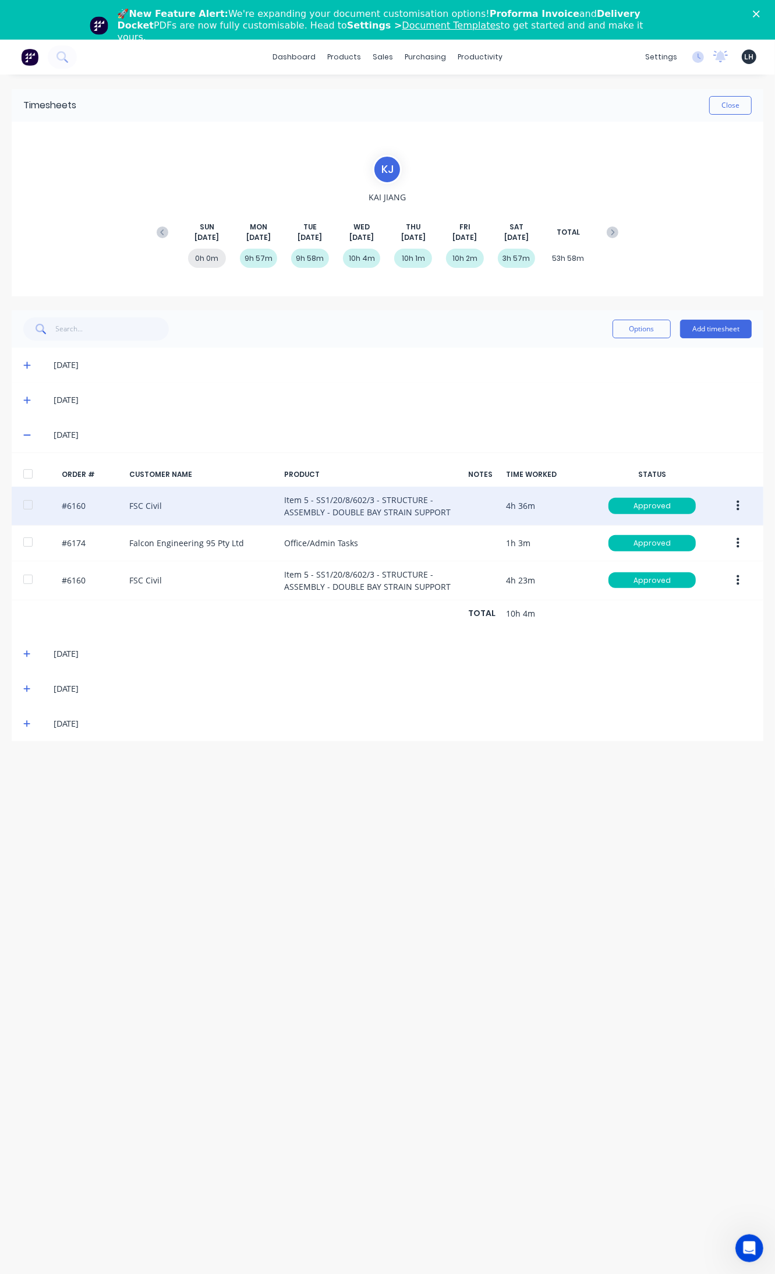
click at [734, 504] on button "button" at bounding box center [737, 506] width 27 height 21
click at [682, 576] on div "Edit" at bounding box center [697, 583] width 90 height 17
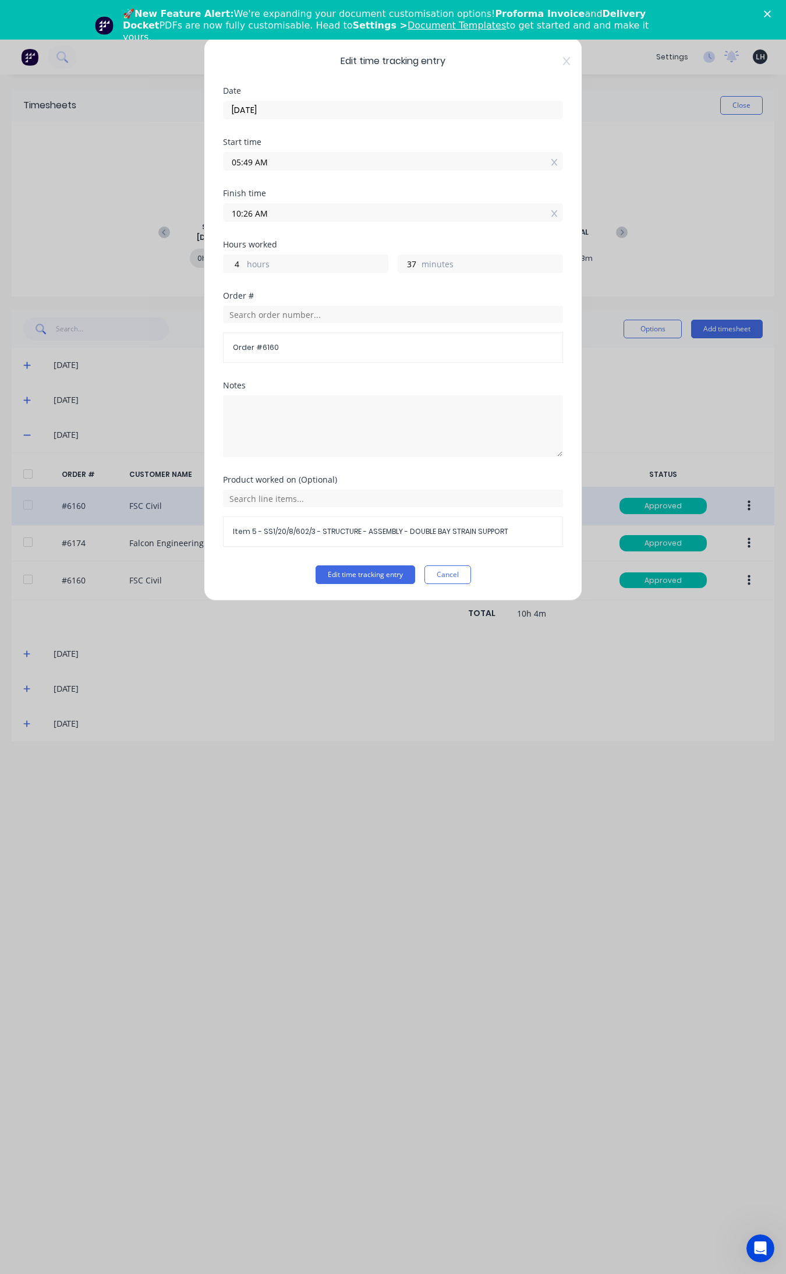
click at [249, 161] on input "05:49 AM" at bounding box center [393, 161] width 339 height 17
click at [253, 161] on input "05:49 AM" at bounding box center [393, 161] width 339 height 17
type input "05:59 AM"
click at [316, 565] on button "Edit time tracking entry" at bounding box center [366, 574] width 100 height 19
type input "27"
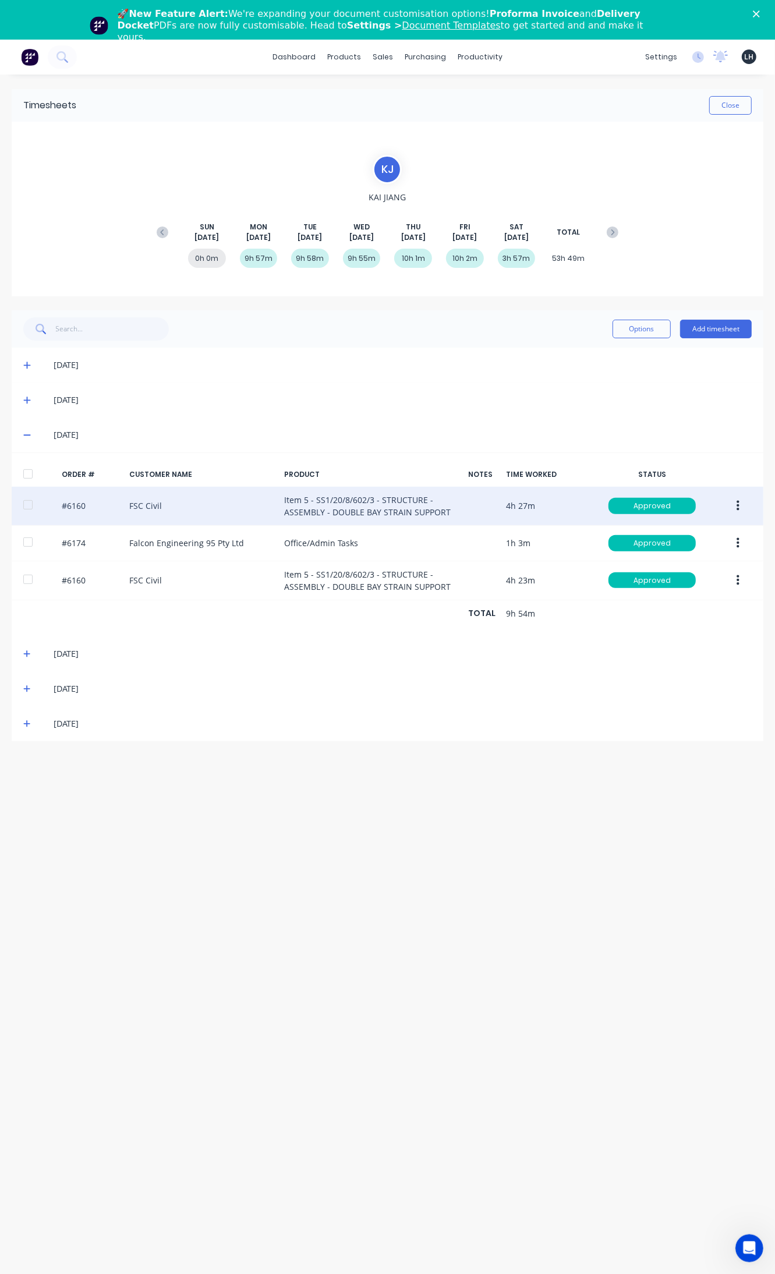
click at [740, 499] on button "button" at bounding box center [737, 506] width 27 height 21
click at [671, 580] on div "Edit" at bounding box center [697, 583] width 90 height 17
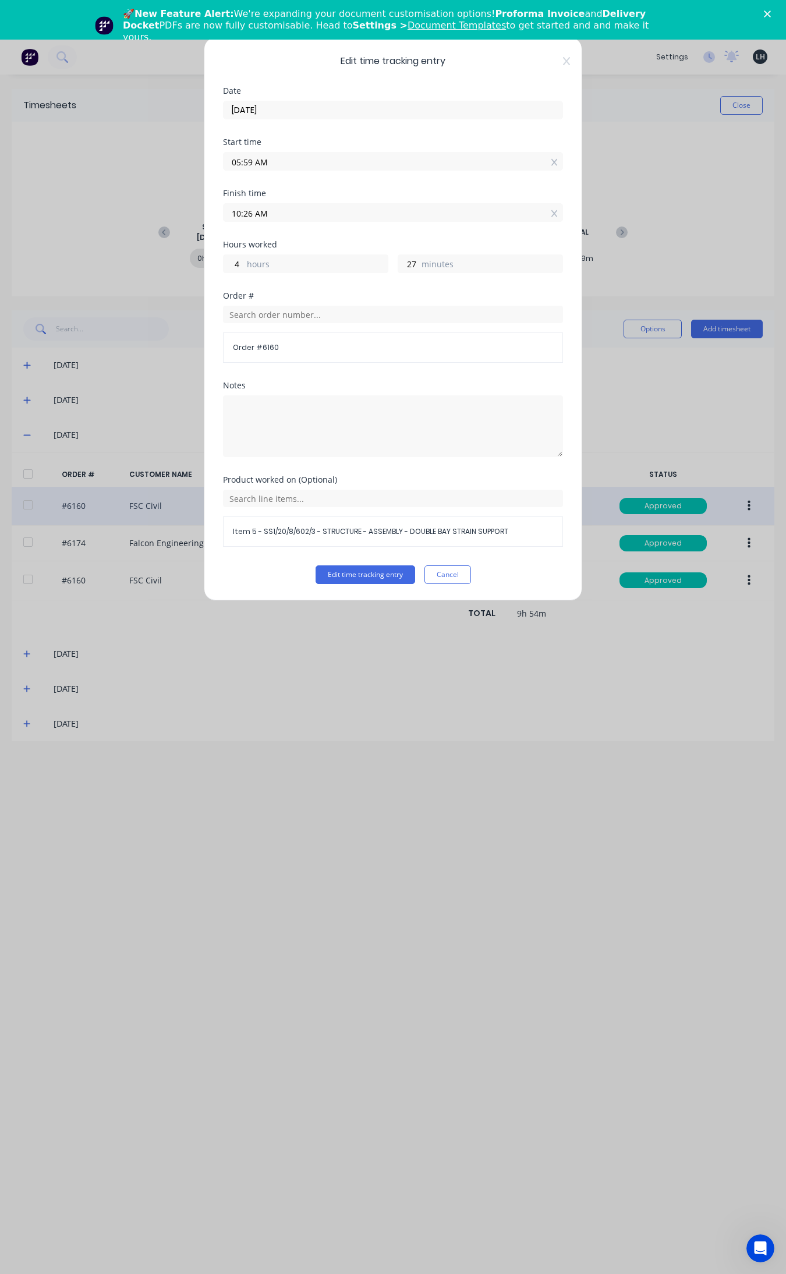
click at [252, 163] on input "05:59 AM" at bounding box center [393, 161] width 339 height 17
type input "05:57 AM"
click at [316, 565] on button "Edit time tracking entry" at bounding box center [366, 574] width 100 height 19
type input "29"
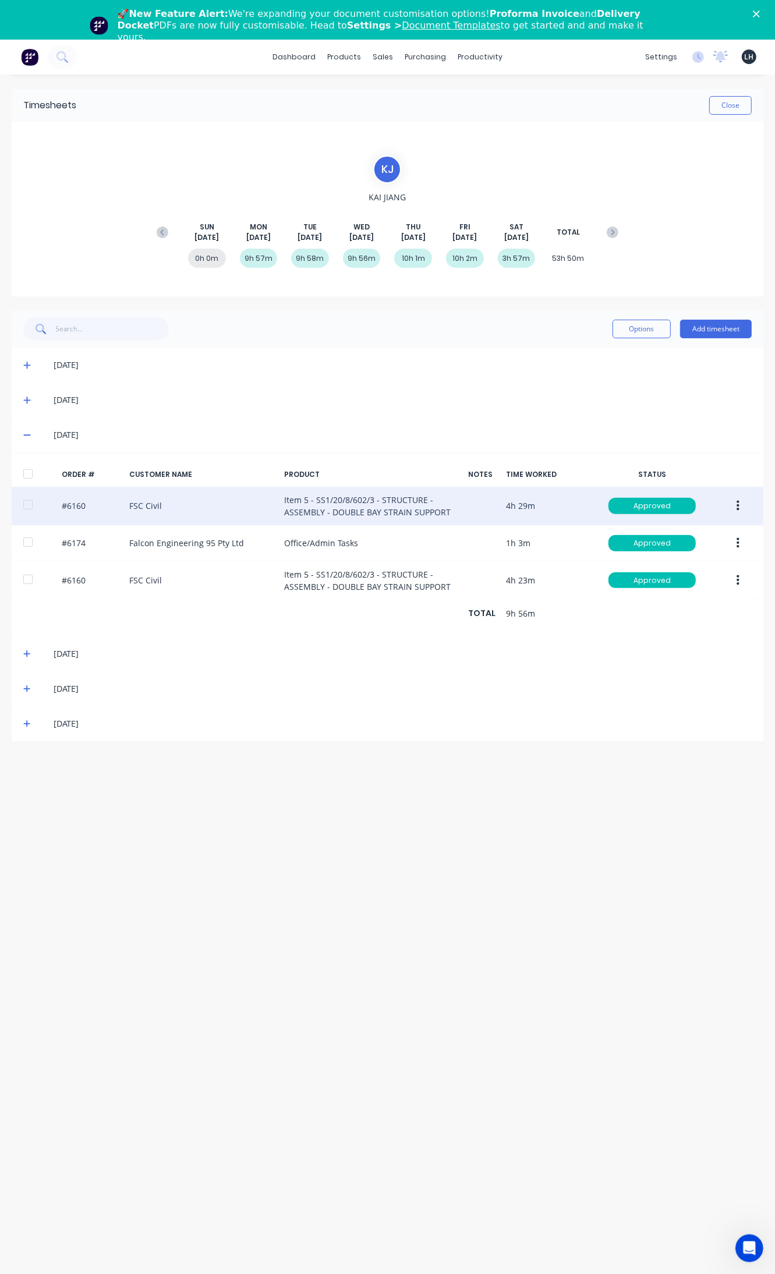
click at [27, 688] on icon at bounding box center [26, 688] width 7 height 7
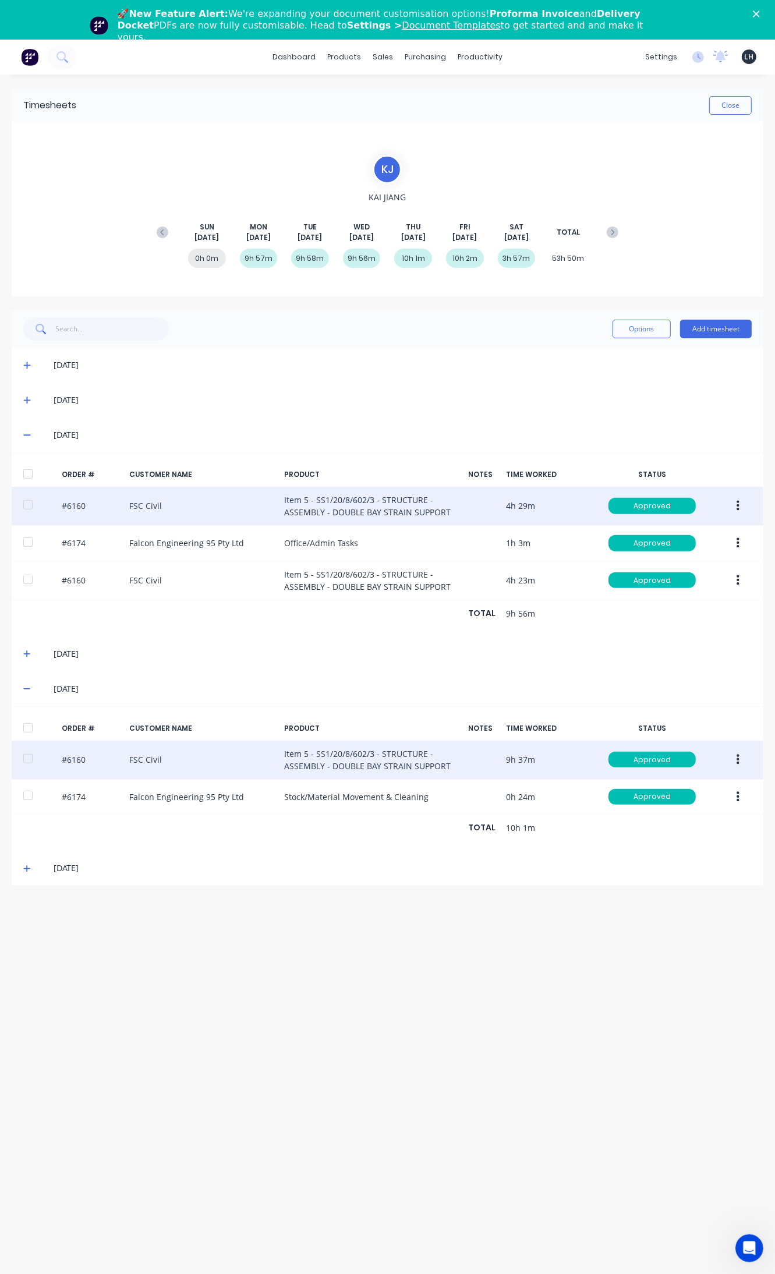
click at [754, 763] on div "#6160 FSC Civil Item 5 - SS1/20/8/602/3 - STRUCTURE - ASSEMBLY - DOUBLE BAY STR…" at bounding box center [388, 760] width 752 height 39
click at [737, 761] on icon "button" at bounding box center [738, 759] width 3 height 10
click at [689, 836] on div "Edit" at bounding box center [697, 837] width 90 height 17
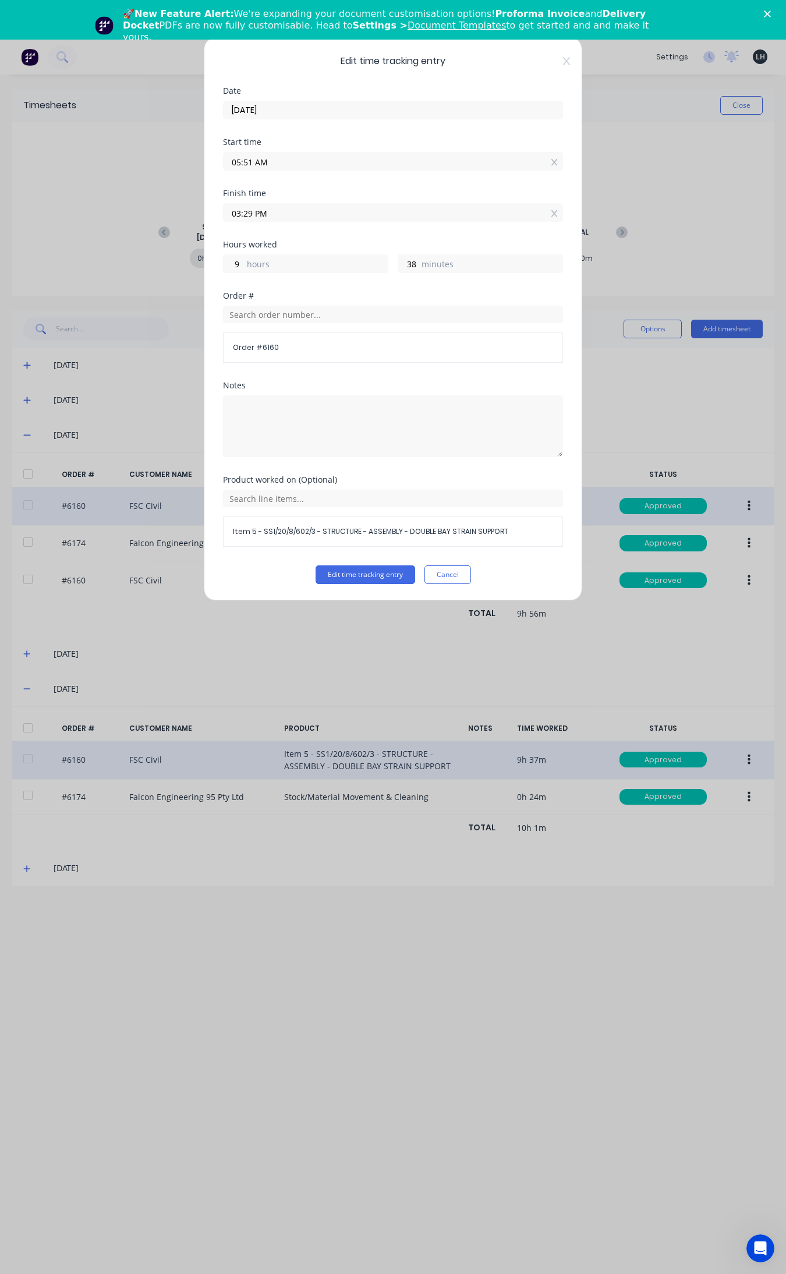
click at [251, 160] on input "05:51 AM" at bounding box center [393, 161] width 339 height 17
type input "05:53 AM"
click at [316, 565] on button "Edit time tracking entry" at bounding box center [366, 574] width 100 height 19
type input "36"
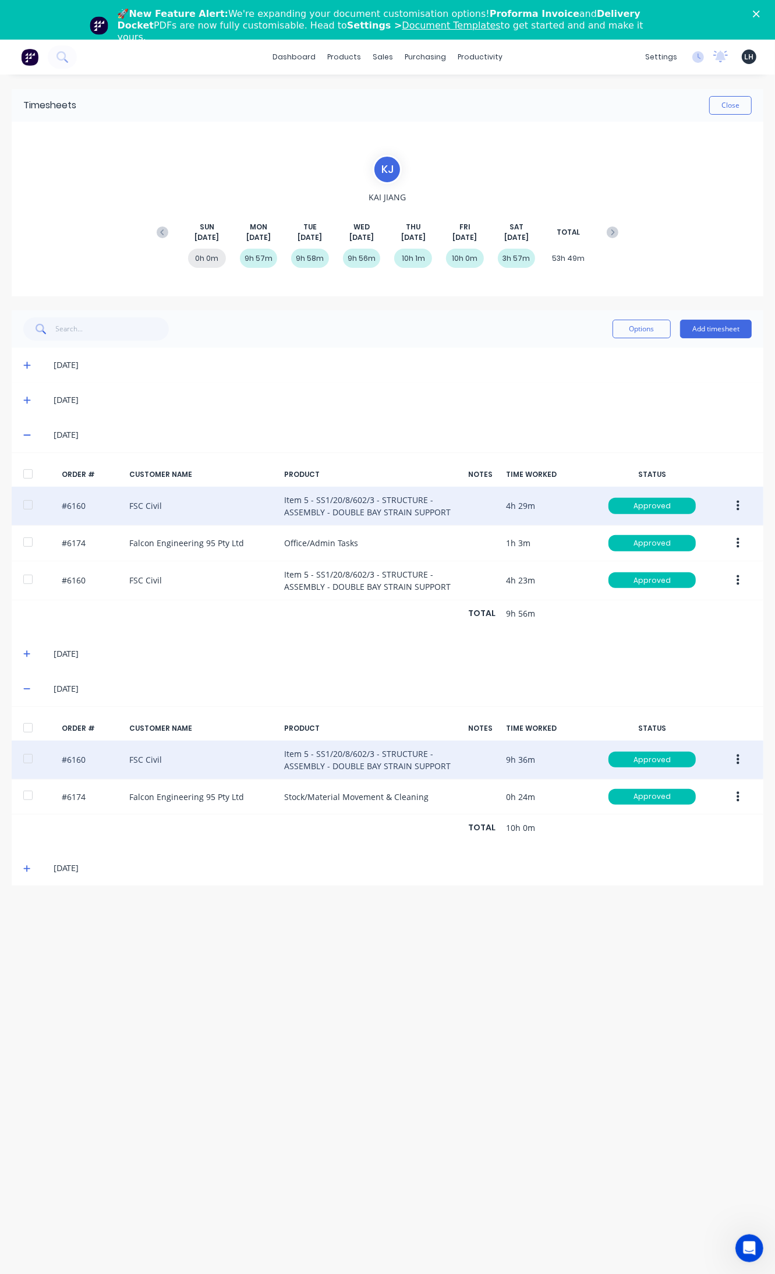
click at [23, 656] on icon at bounding box center [27, 654] width 8 height 8
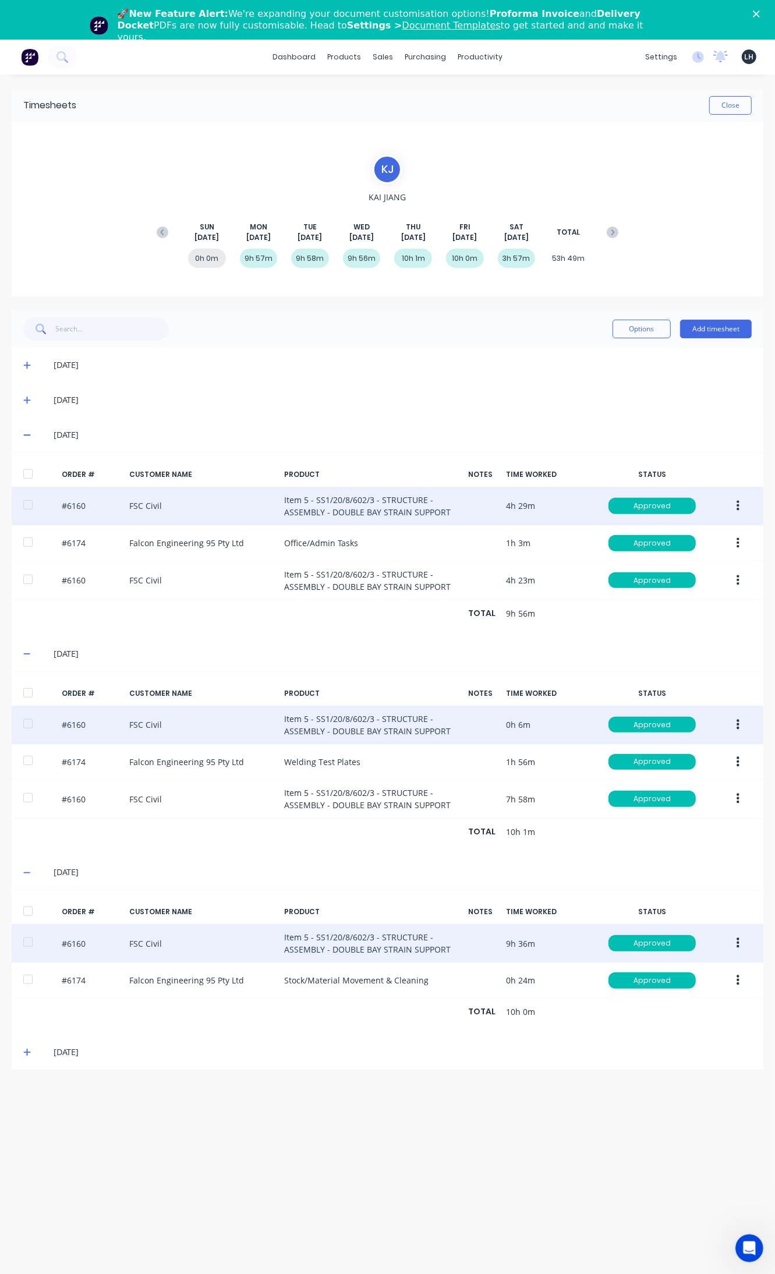
click at [735, 724] on button "button" at bounding box center [737, 724] width 27 height 21
click at [694, 762] on div "Approve" at bounding box center [697, 755] width 90 height 17
click at [735, 722] on button "button" at bounding box center [737, 724] width 27 height 21
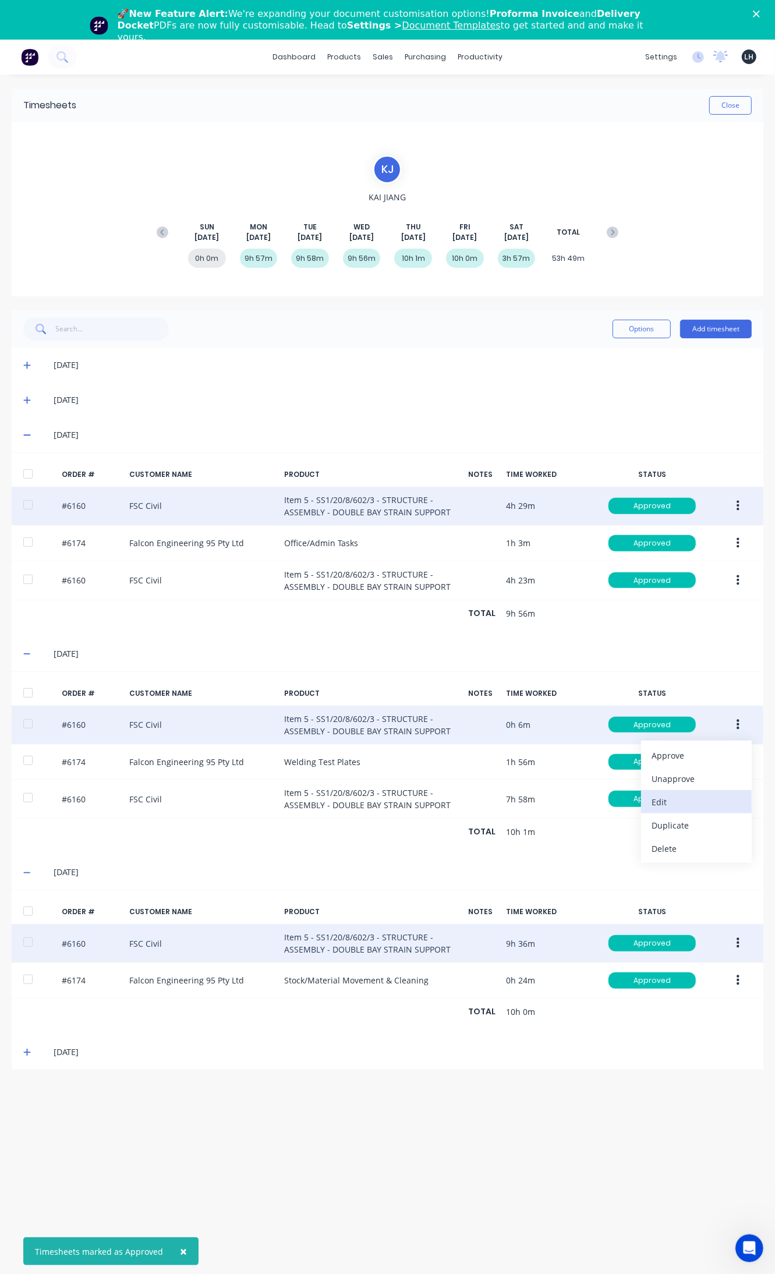
click at [688, 798] on div "Edit" at bounding box center [697, 802] width 90 height 17
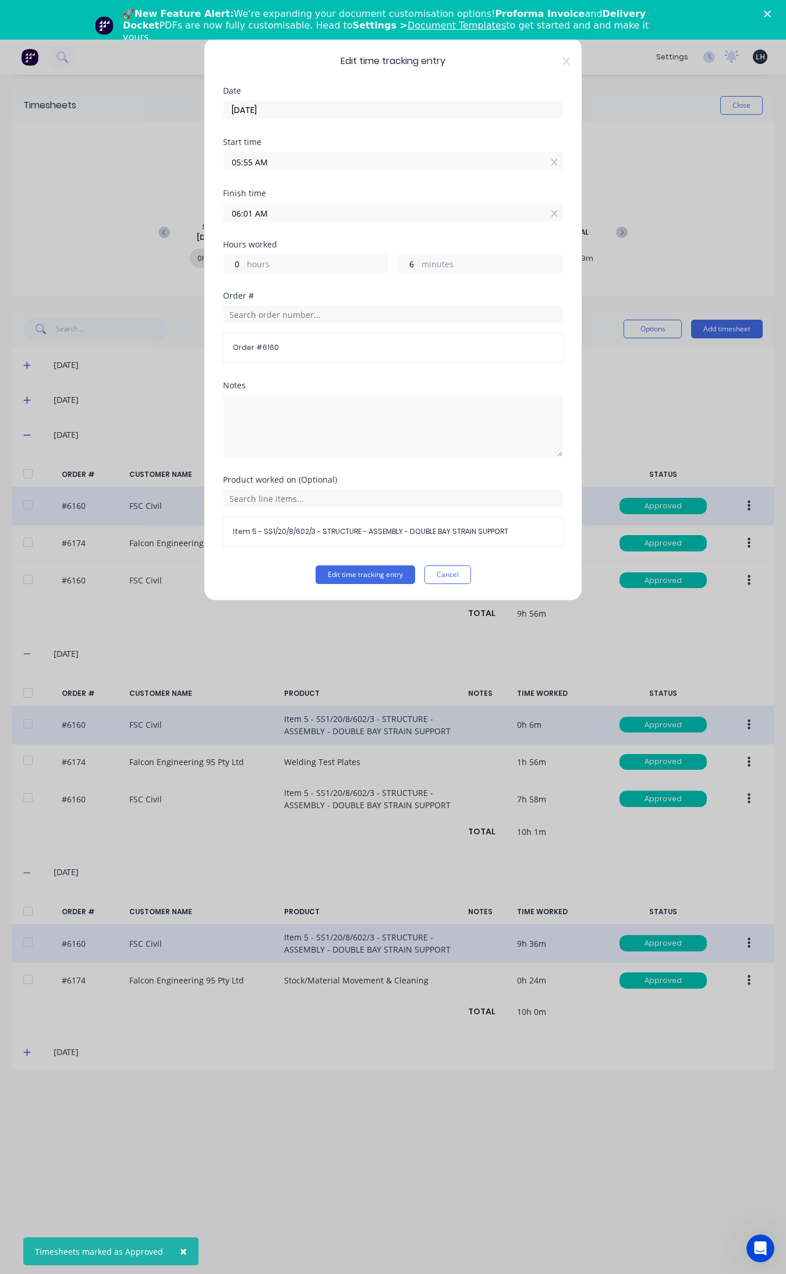
click at [251, 164] on input "05:55 AM" at bounding box center [393, 161] width 339 height 17
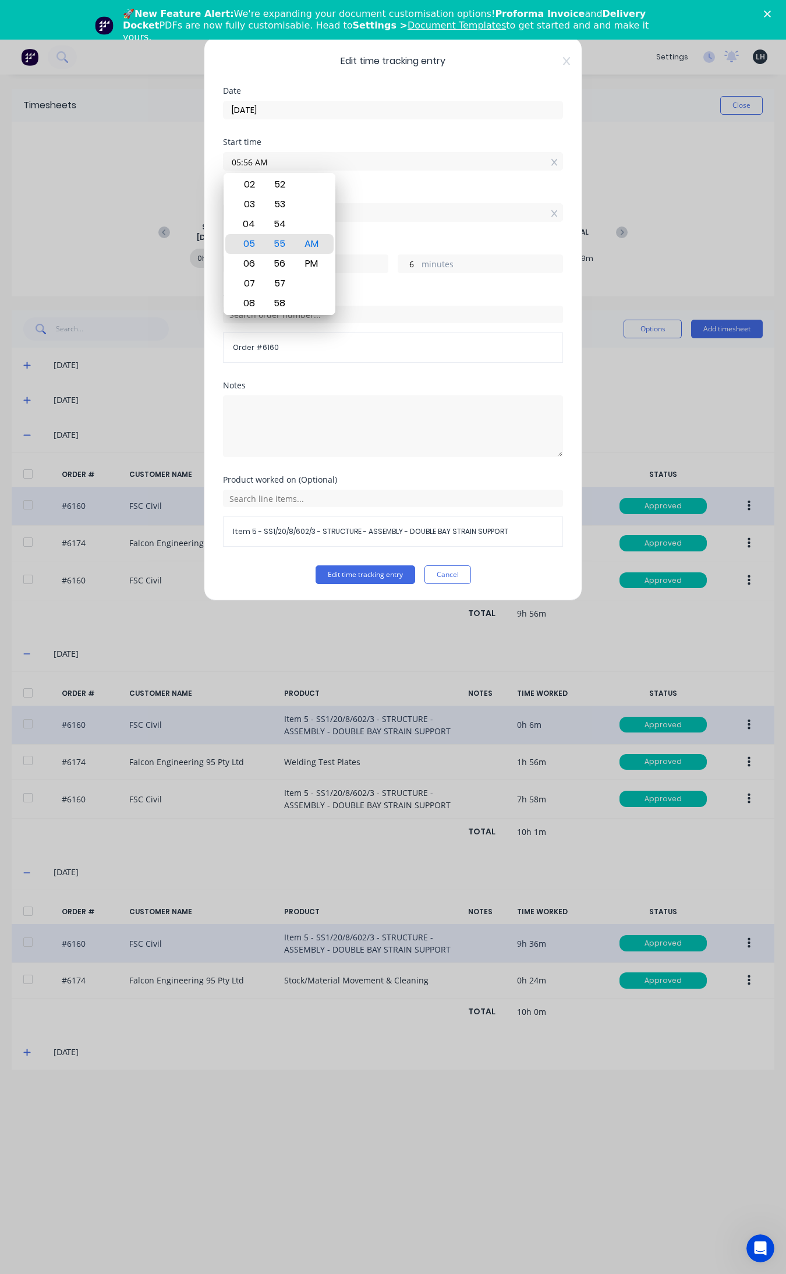
type input "05:56 AM"
click at [316, 565] on button "Edit time tracking entry" at bounding box center [366, 574] width 100 height 19
type input "5"
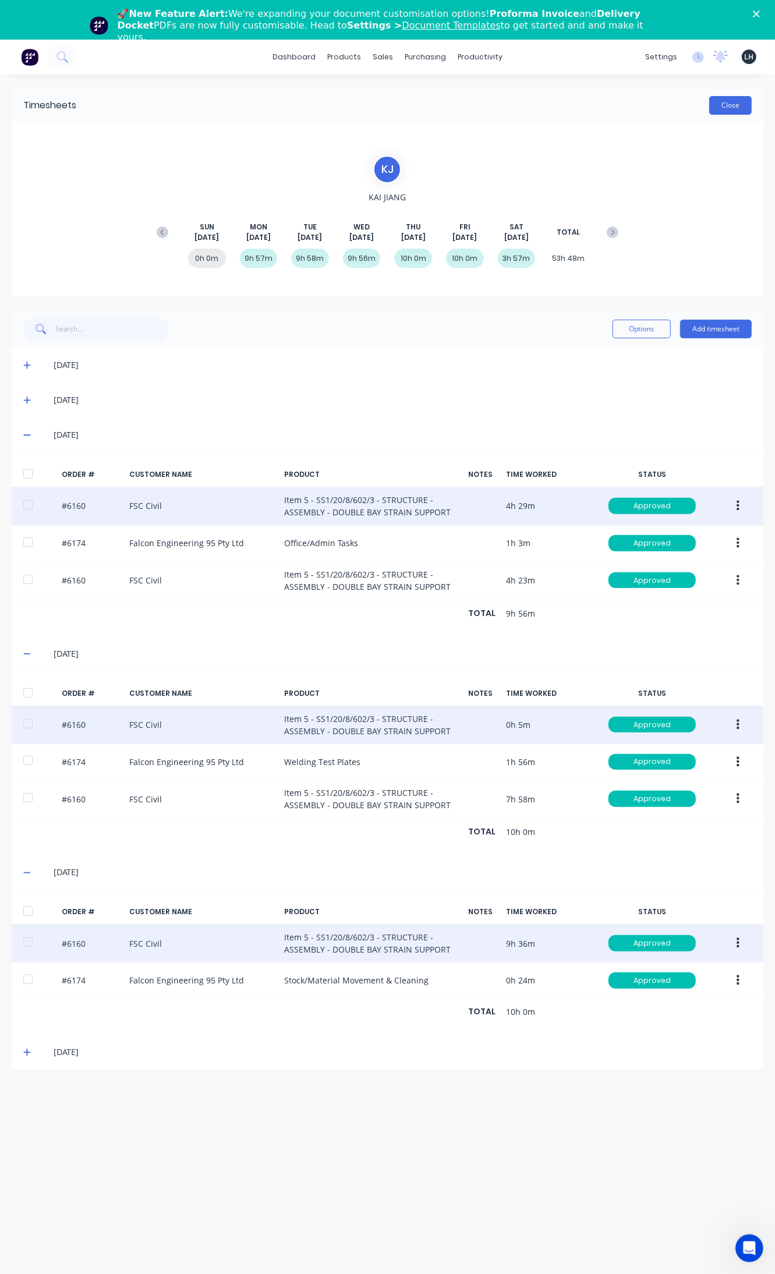
click at [729, 111] on button "Close" at bounding box center [730, 105] width 43 height 19
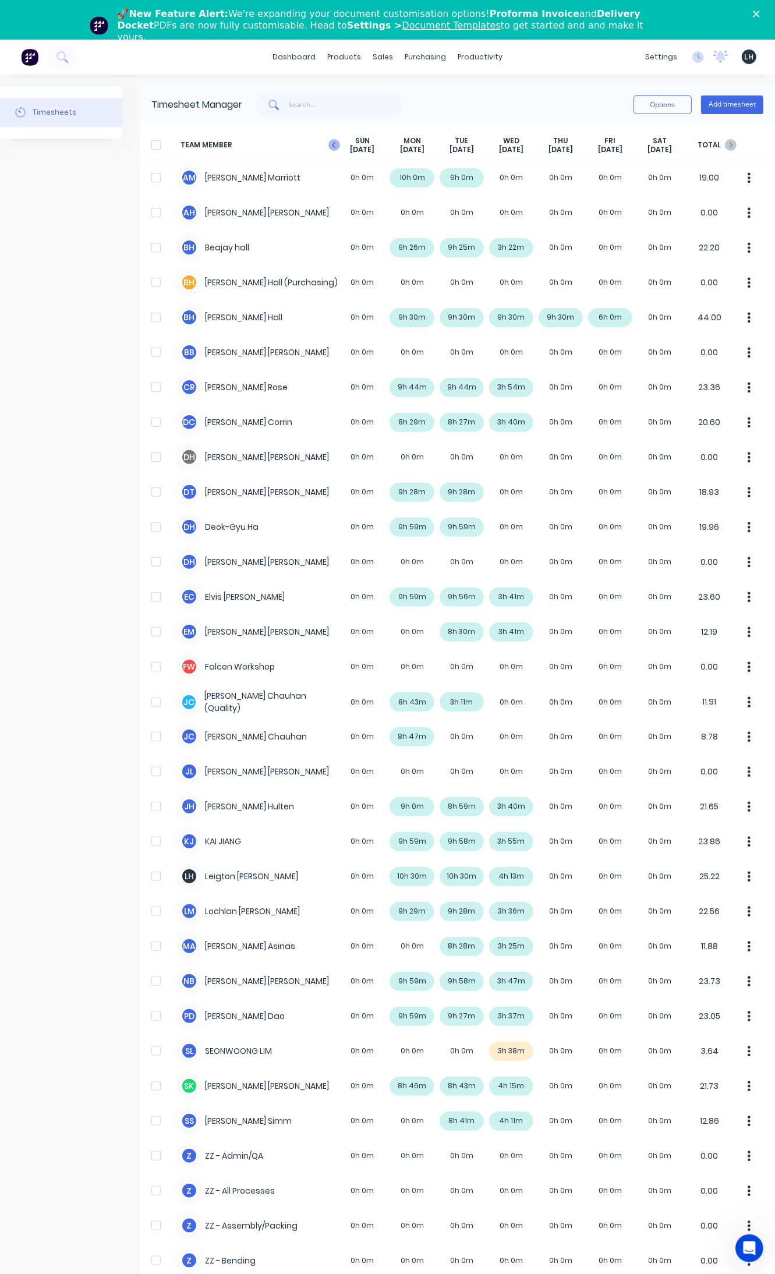
click at [332, 141] on icon at bounding box center [334, 145] width 12 height 12
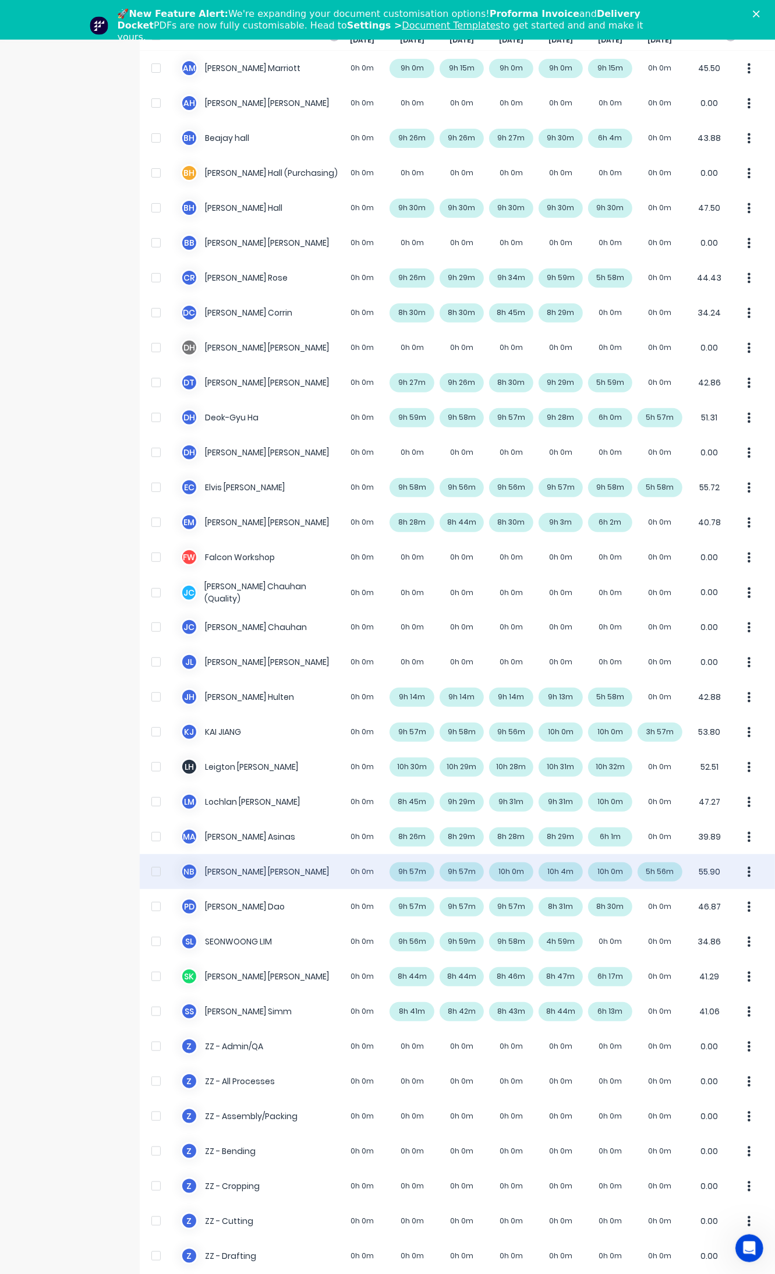
scroll to position [146, 0]
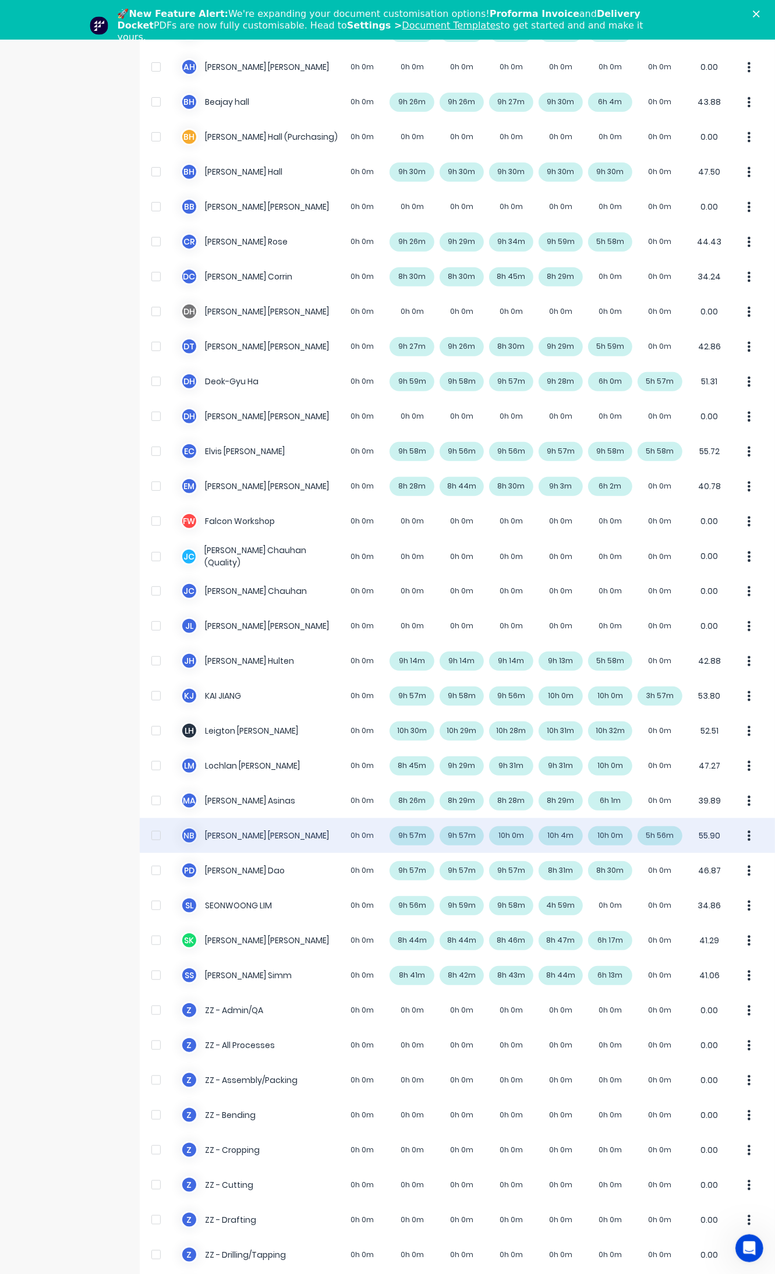
click at [560, 834] on div "N B [PERSON_NAME] 0h 0m 9h 57m 9h 57m 10h 0m 10h 4m 10h 0m 5h 56m 55.90" at bounding box center [457, 835] width 635 height 35
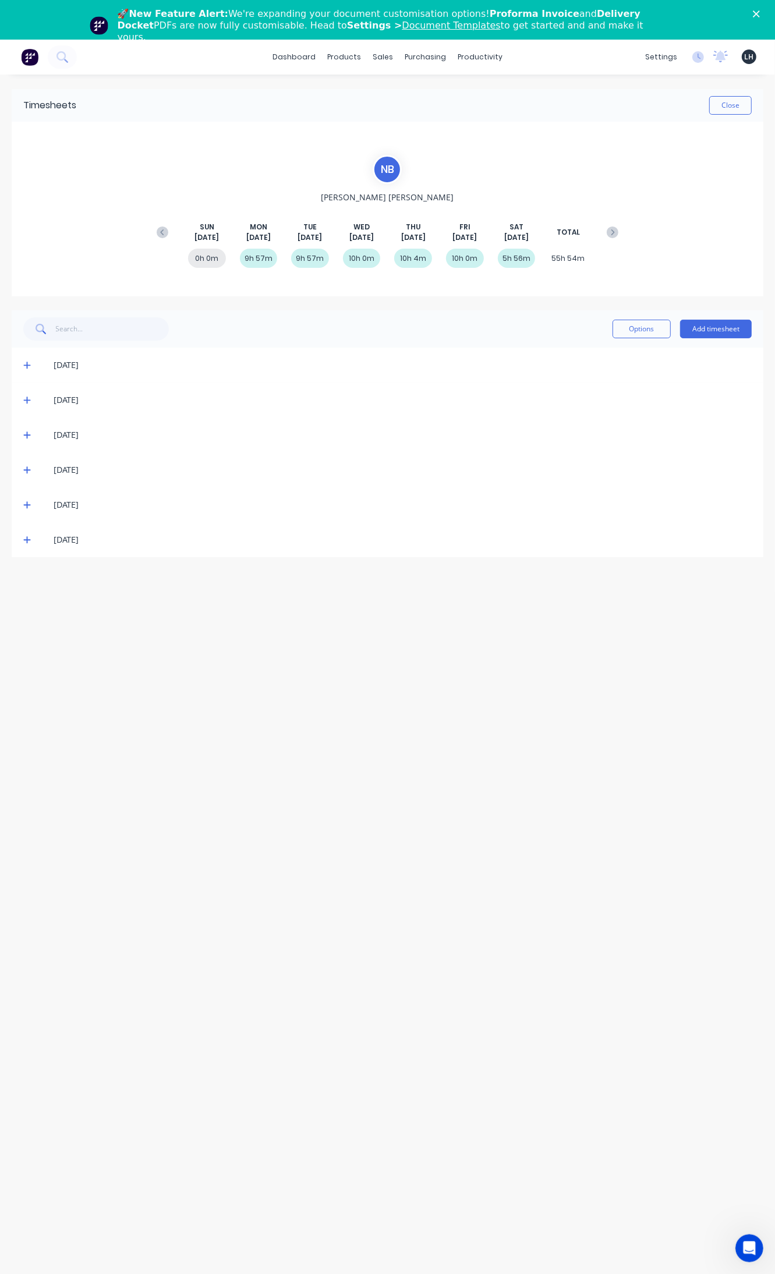
click at [26, 434] on icon at bounding box center [27, 435] width 8 height 8
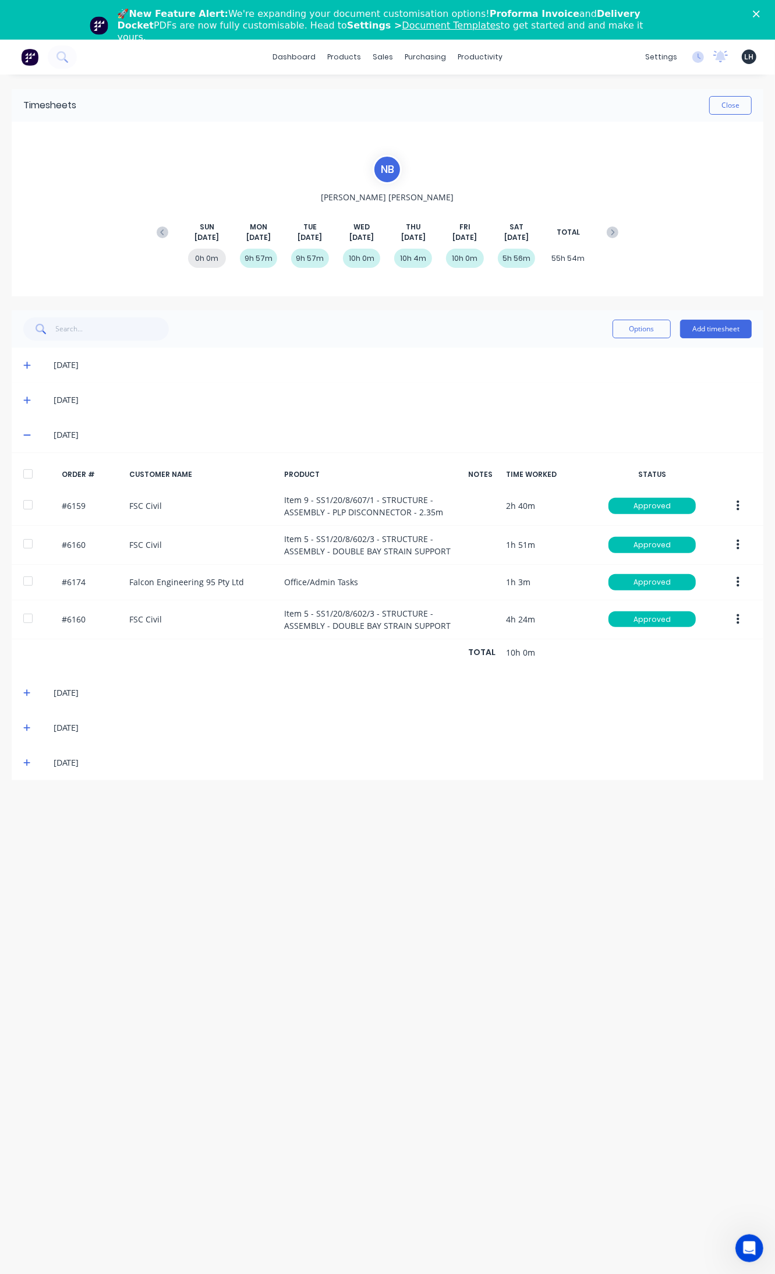
click at [28, 444] on div "[DATE]" at bounding box center [388, 434] width 752 height 35
click at [29, 437] on icon at bounding box center [27, 435] width 8 height 8
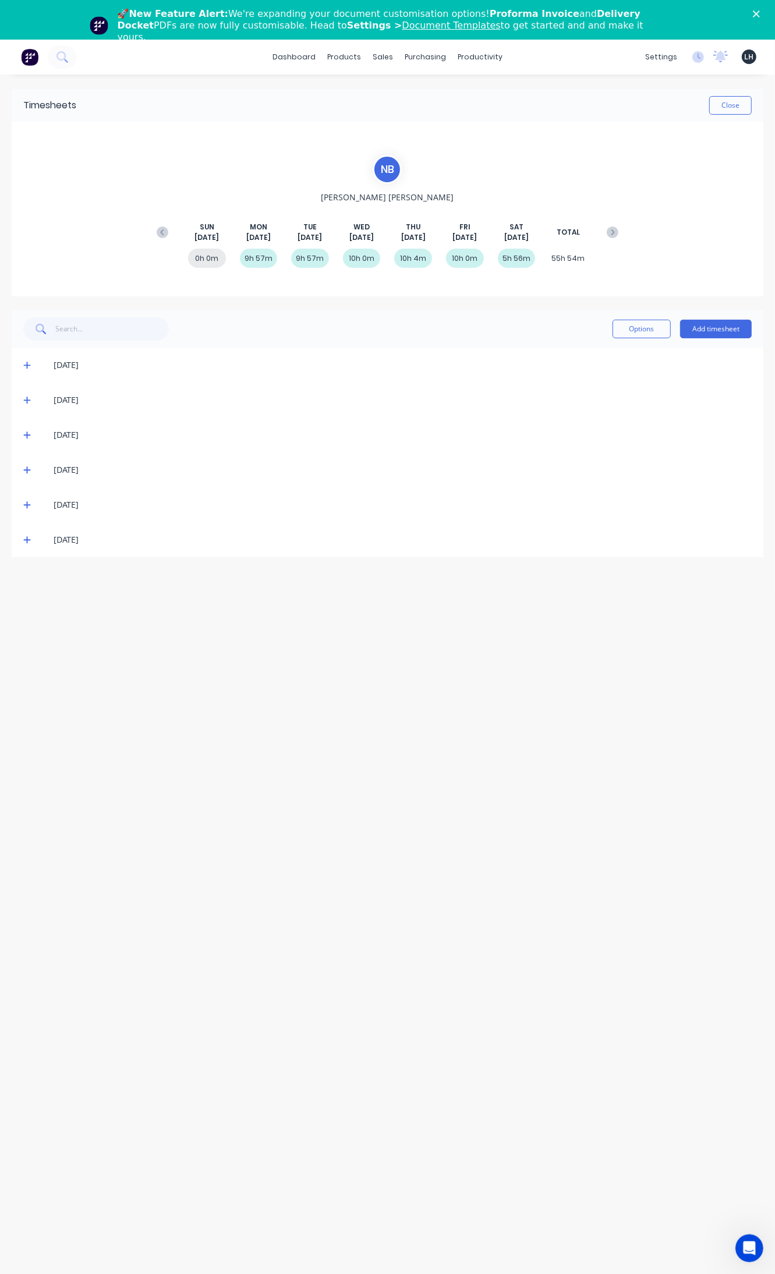
click at [29, 469] on icon at bounding box center [27, 470] width 8 height 8
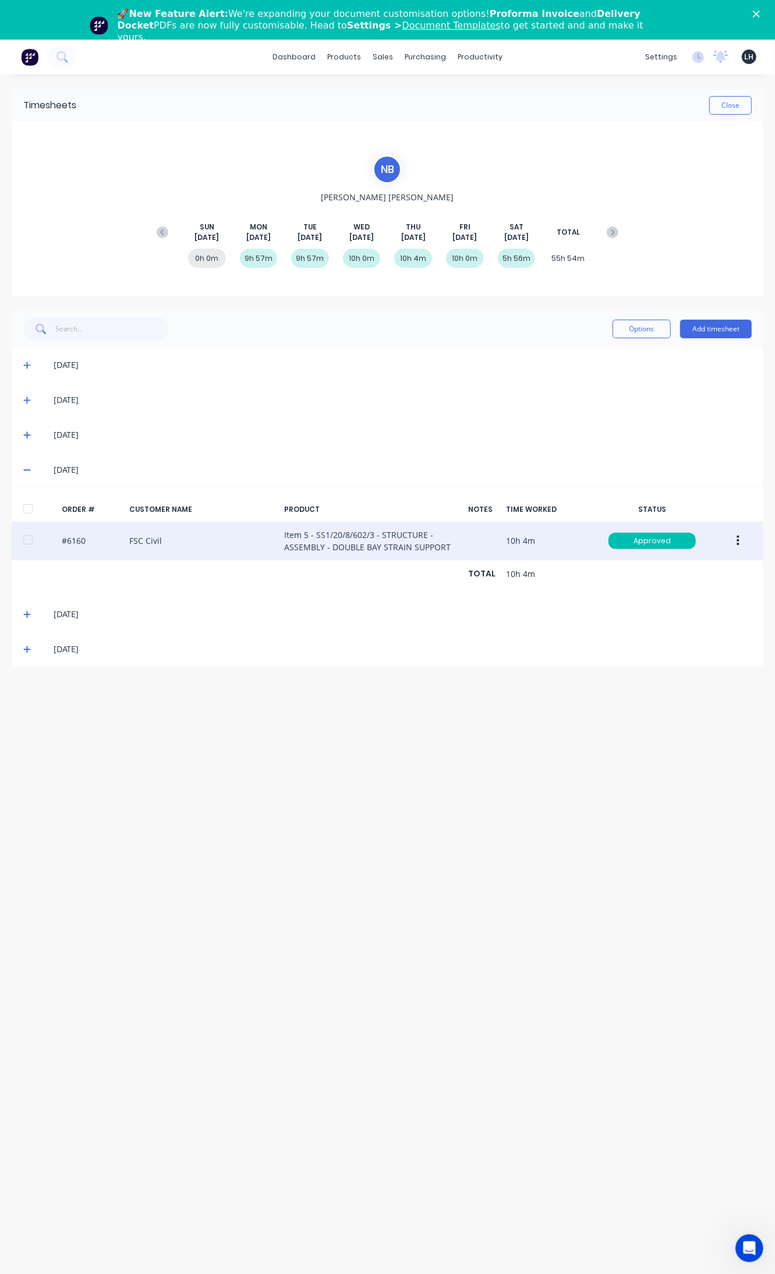
click at [734, 537] on button "button" at bounding box center [737, 540] width 27 height 21
click at [676, 612] on div "Edit" at bounding box center [697, 618] width 90 height 17
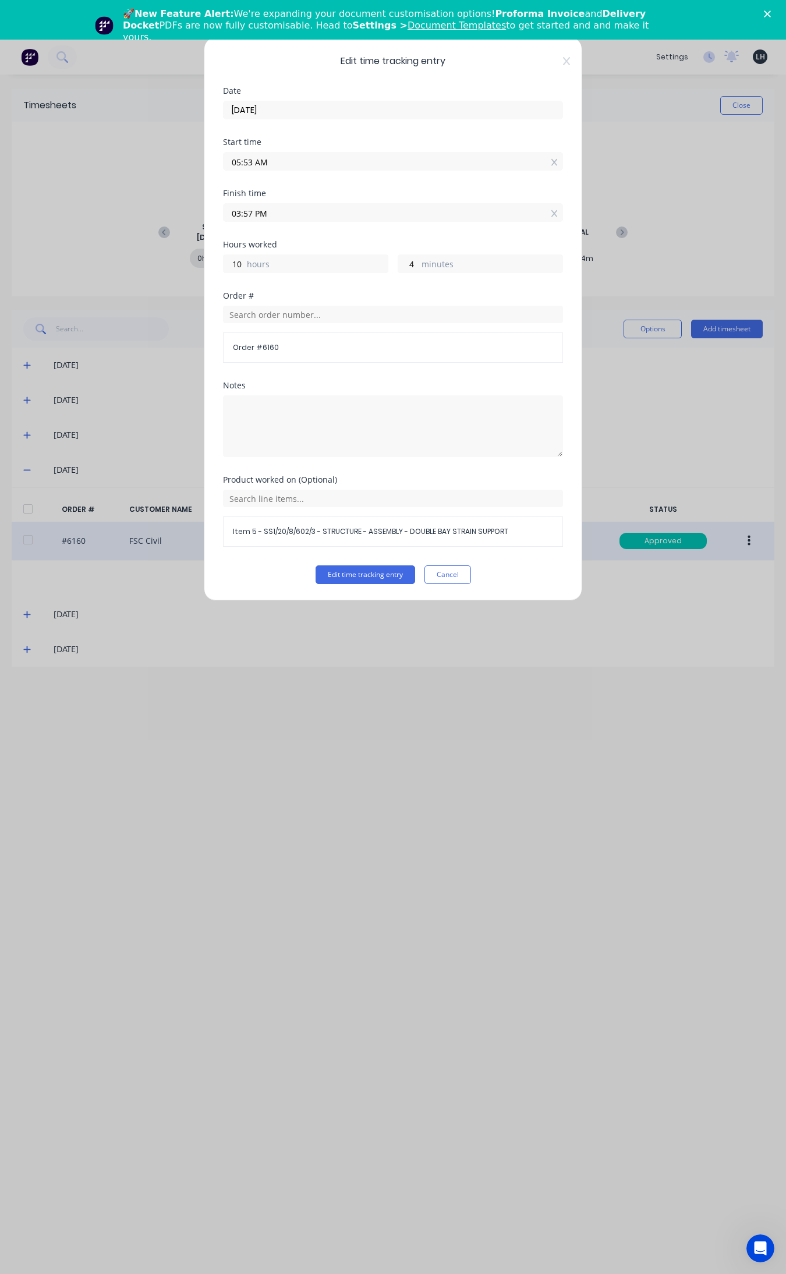
click at [252, 164] on input "05:53 AM" at bounding box center [393, 161] width 339 height 17
type input "05:57 AM"
click at [316, 565] on button "Edit time tracking entry" at bounding box center [366, 574] width 100 height 19
type input "0"
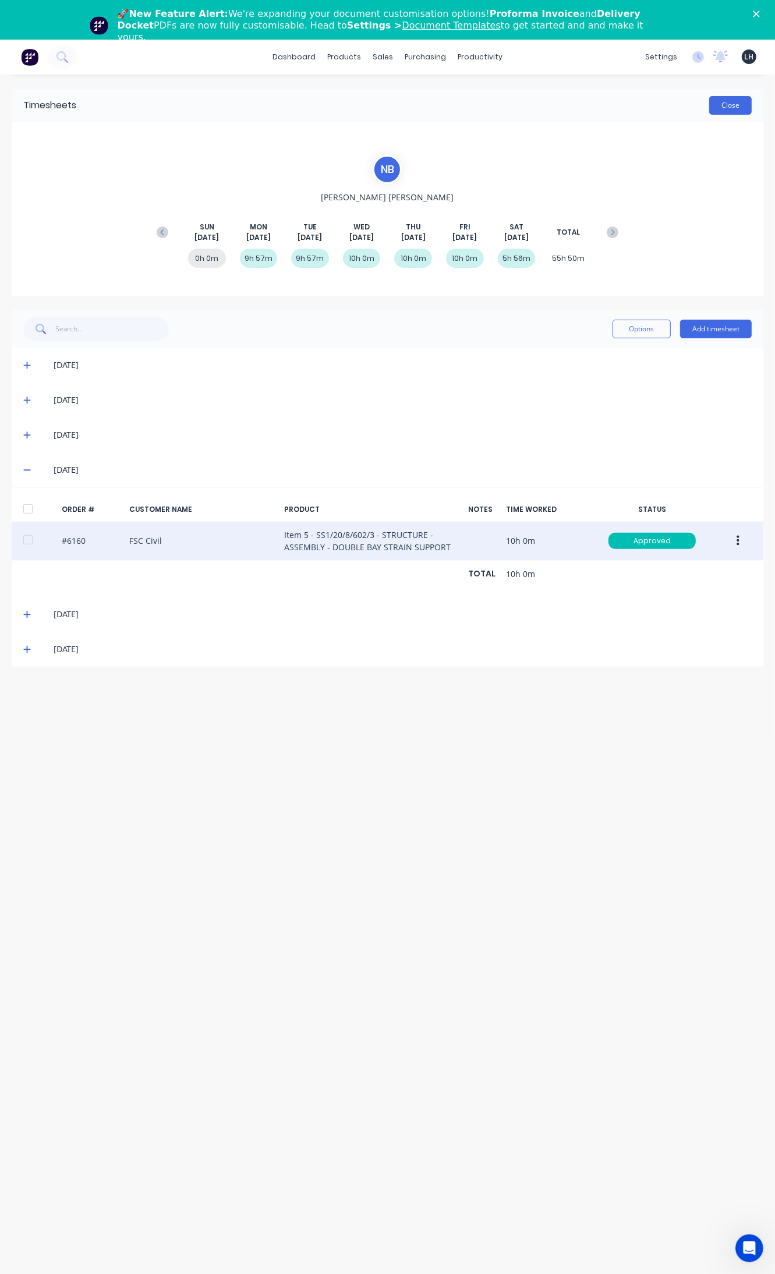
click at [744, 101] on button "Close" at bounding box center [730, 105] width 43 height 19
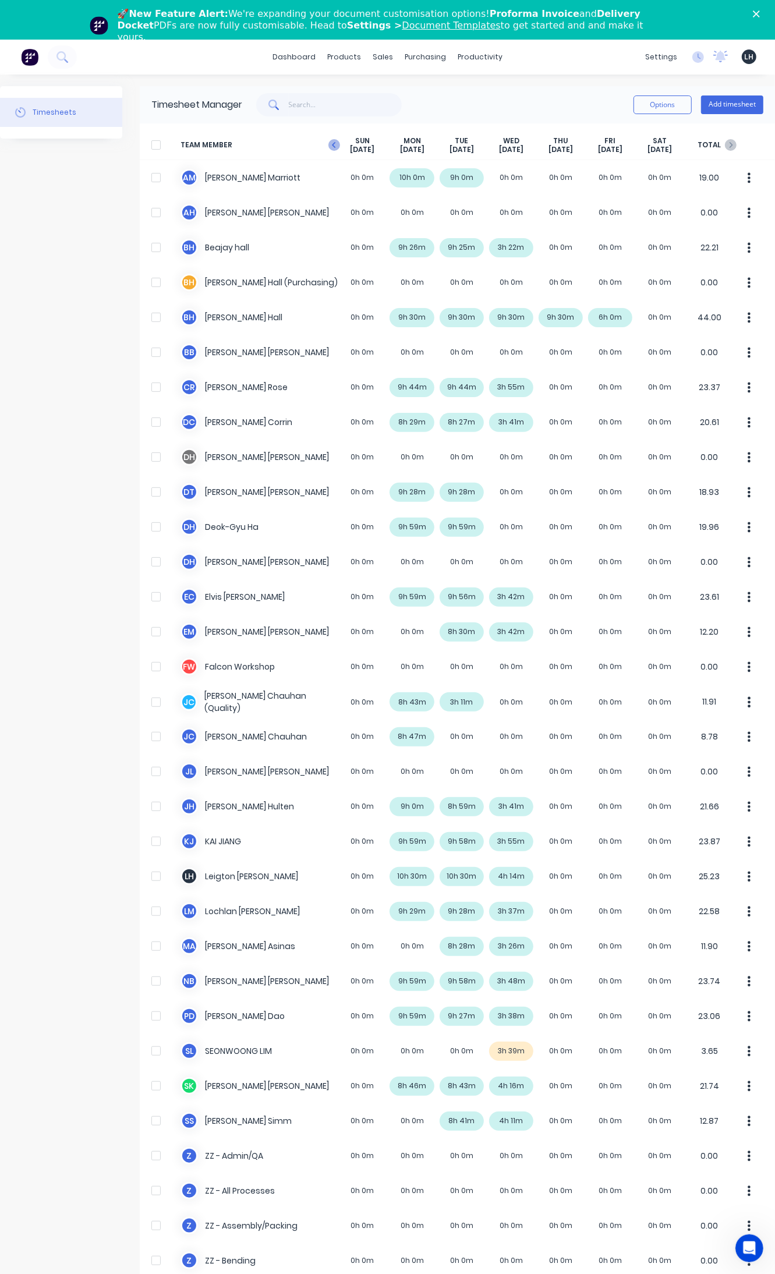
click at [332, 146] on icon at bounding box center [333, 145] width 3 height 6
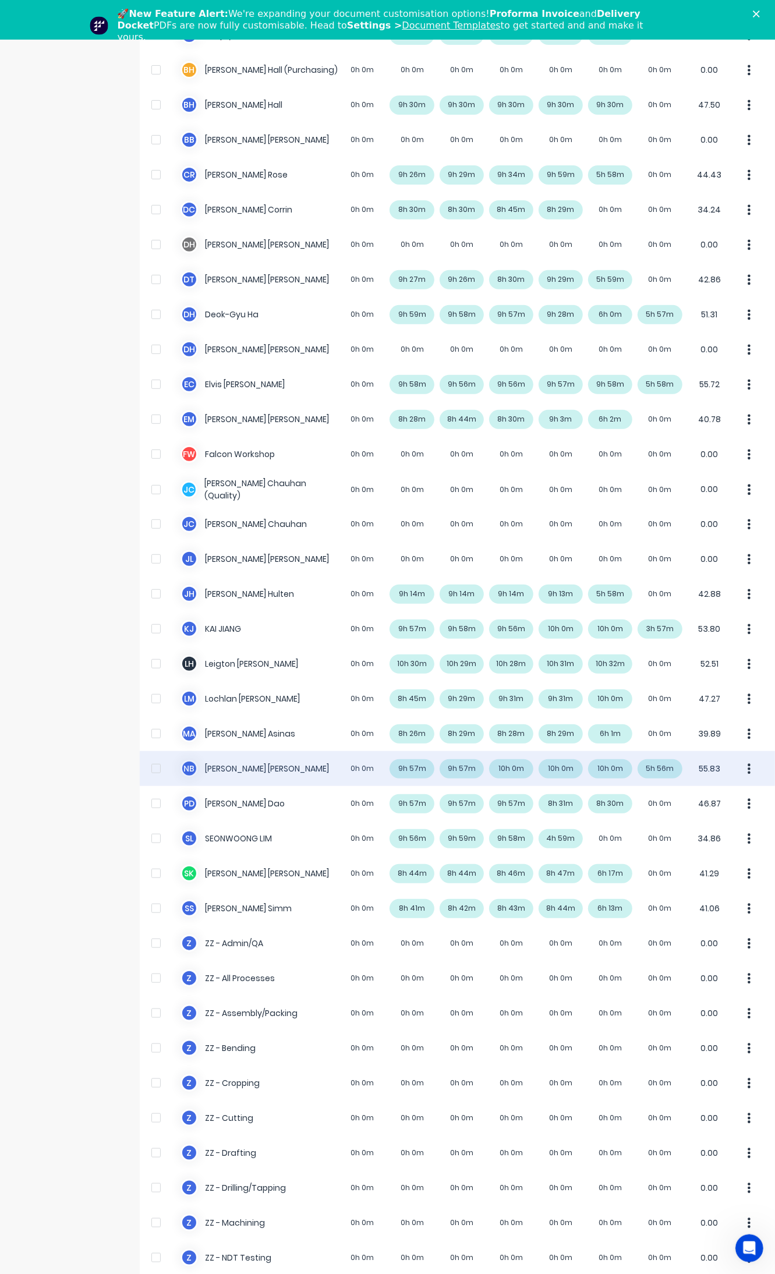
scroll to position [218, 0]
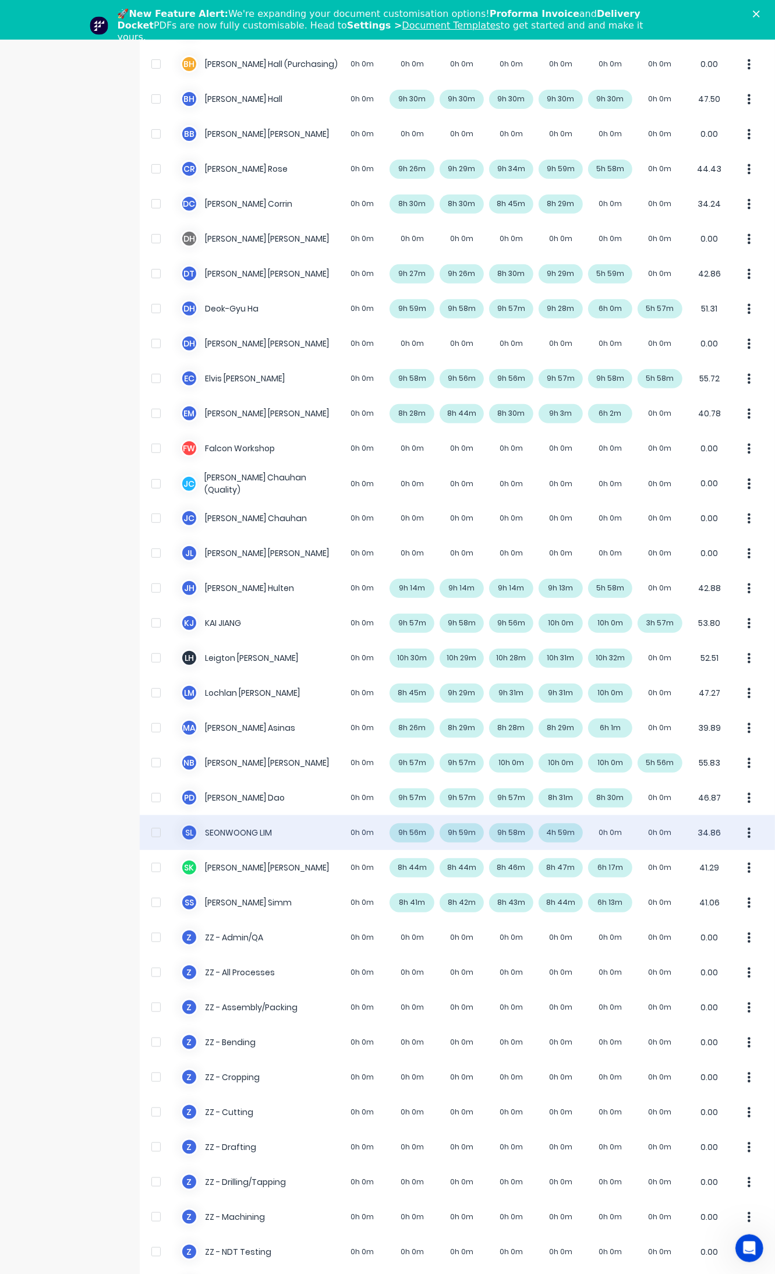
click at [561, 830] on div "[PERSON_NAME] 0h 0m 9h 56m 9h 59m 9h 58m 4h 59m 0h 0m 0h 0m 34.86" at bounding box center [457, 832] width 635 height 35
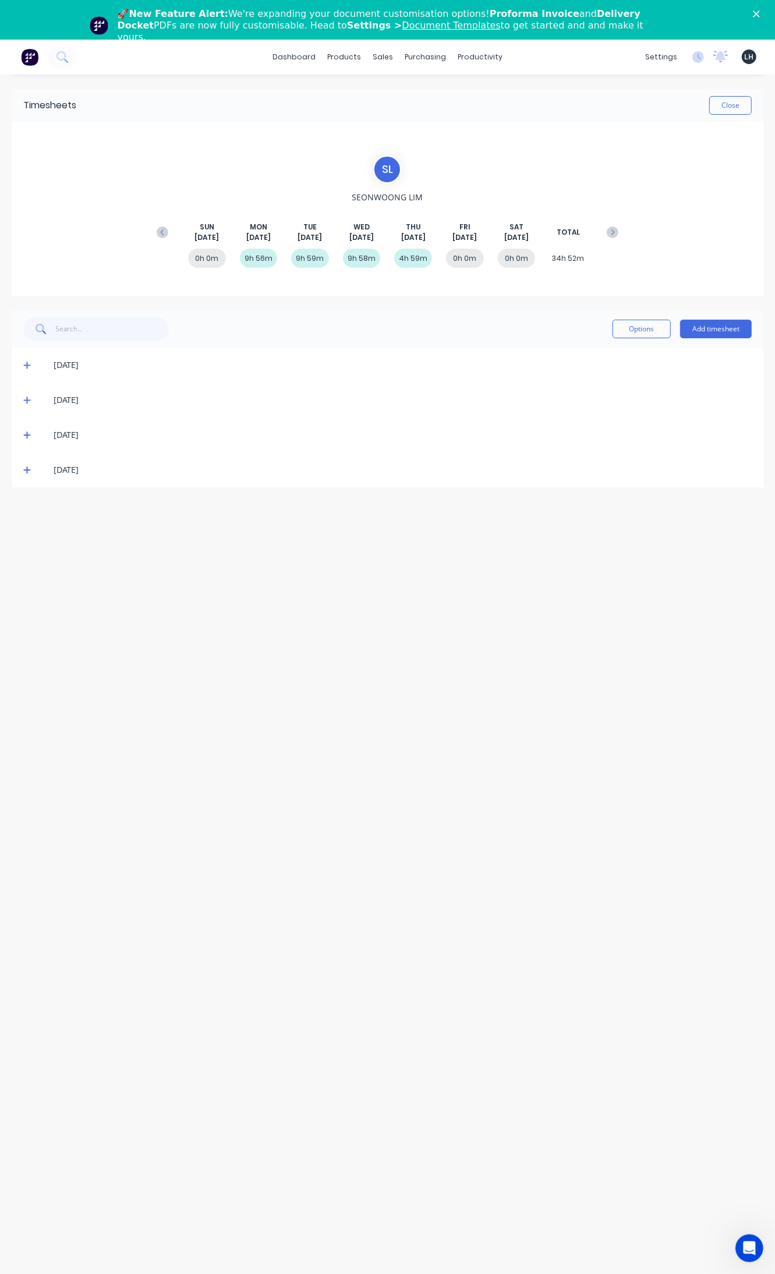
click at [26, 469] on icon at bounding box center [27, 470] width 8 height 8
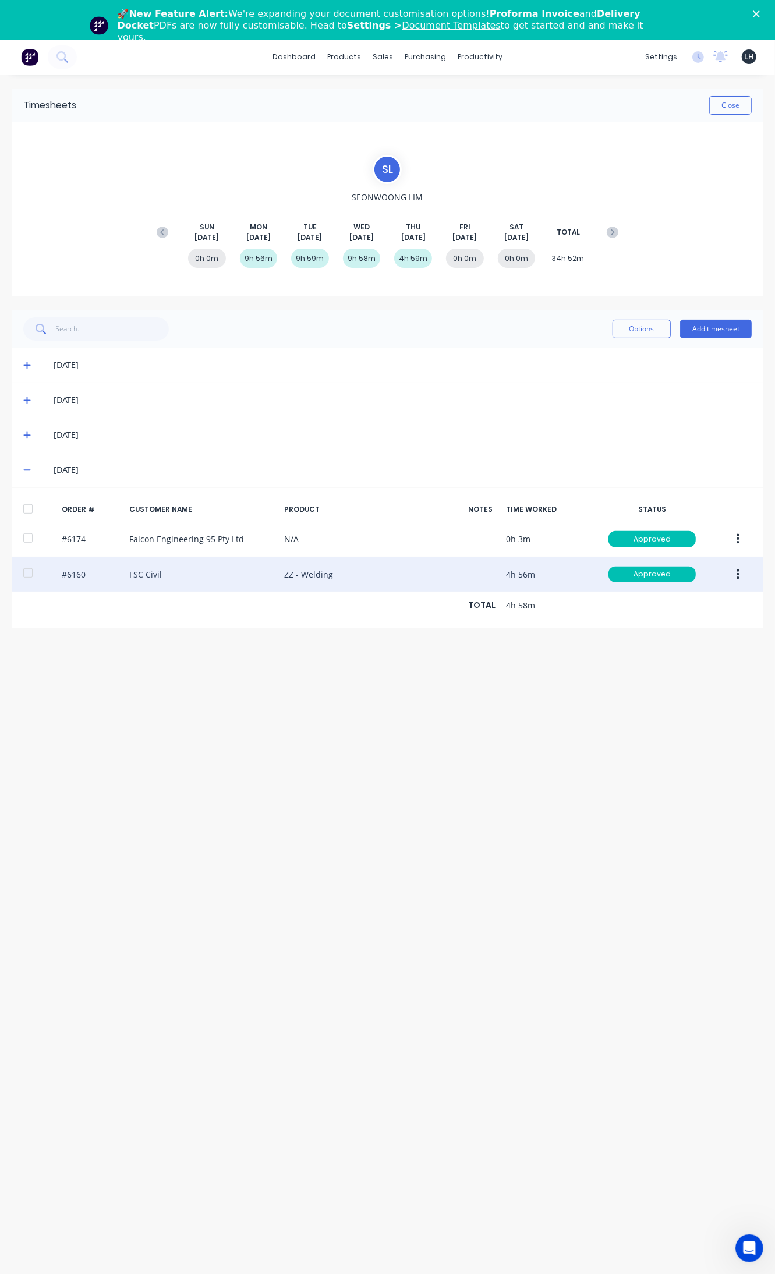
click at [737, 577] on icon "button" at bounding box center [738, 574] width 3 height 13
click at [693, 647] on div "Edit" at bounding box center [697, 651] width 90 height 17
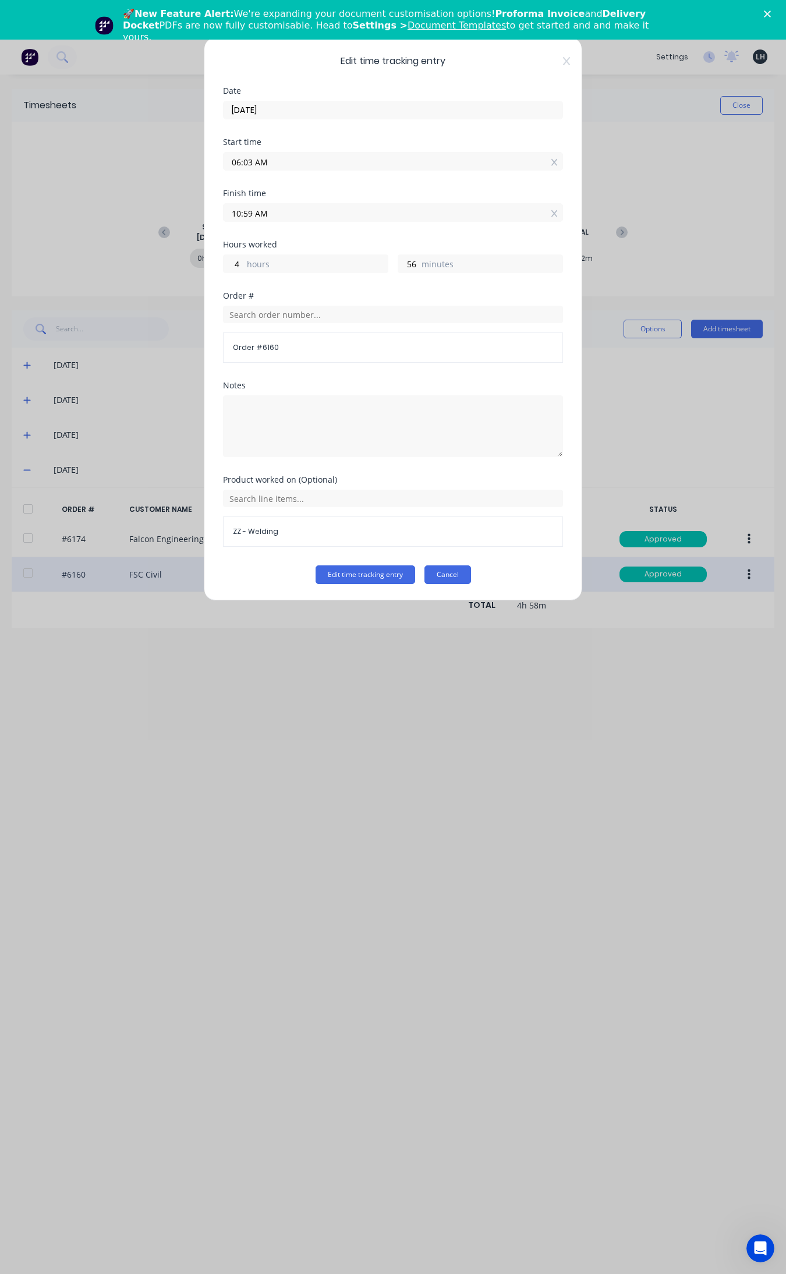
click at [451, 574] on button "Cancel" at bounding box center [447, 574] width 47 height 19
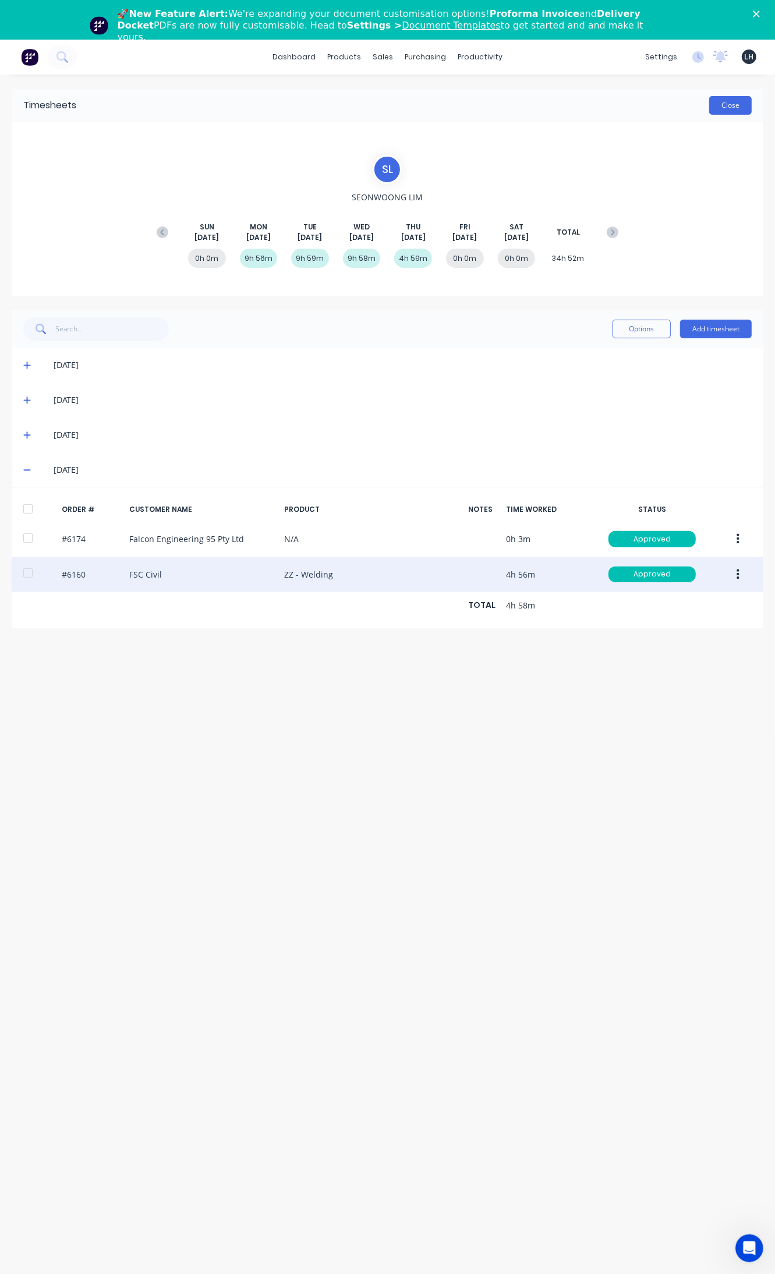
click at [735, 106] on button "Close" at bounding box center [730, 105] width 43 height 19
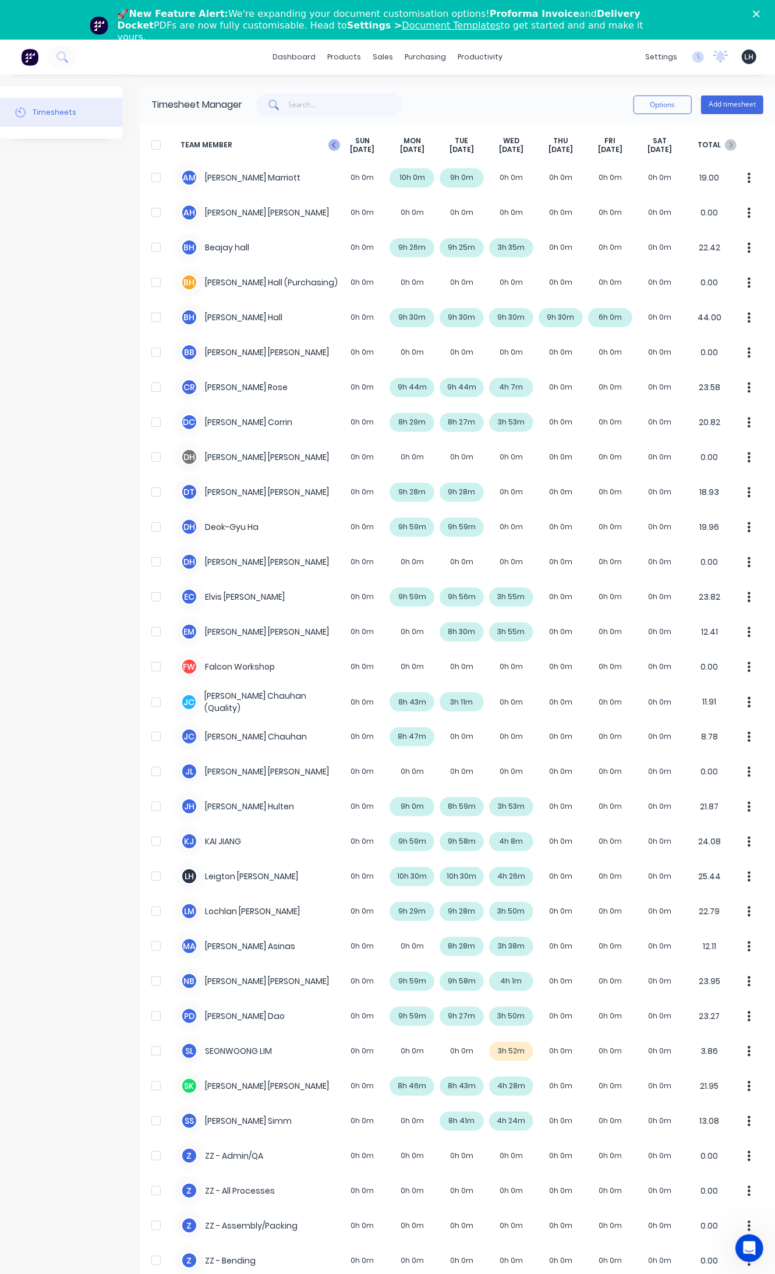
click at [333, 141] on icon at bounding box center [334, 145] width 12 height 12
